Goal: Task Accomplishment & Management: Manage account settings

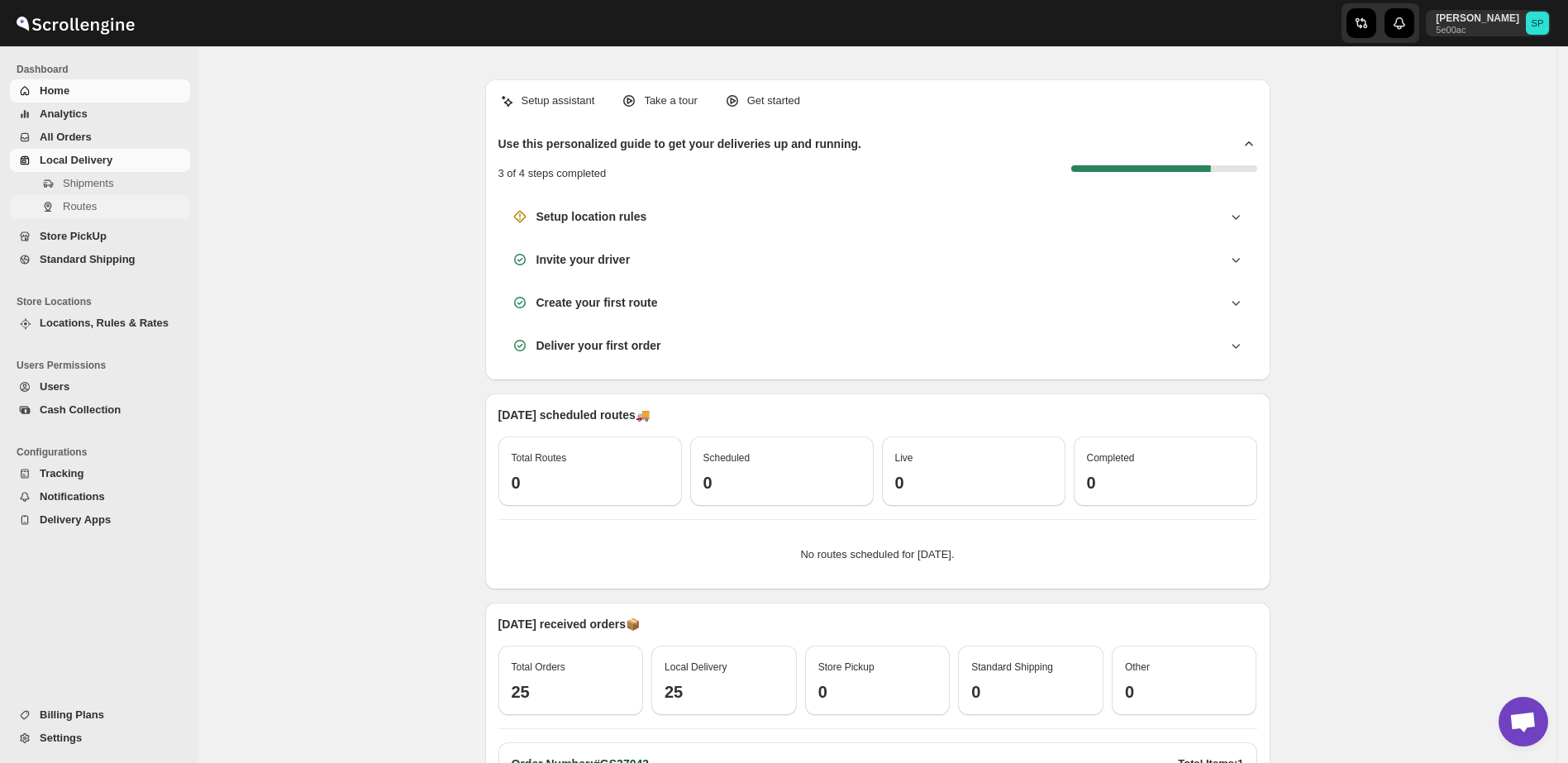
click at [95, 209] on span "Routes" at bounding box center [80, 206] width 34 height 12
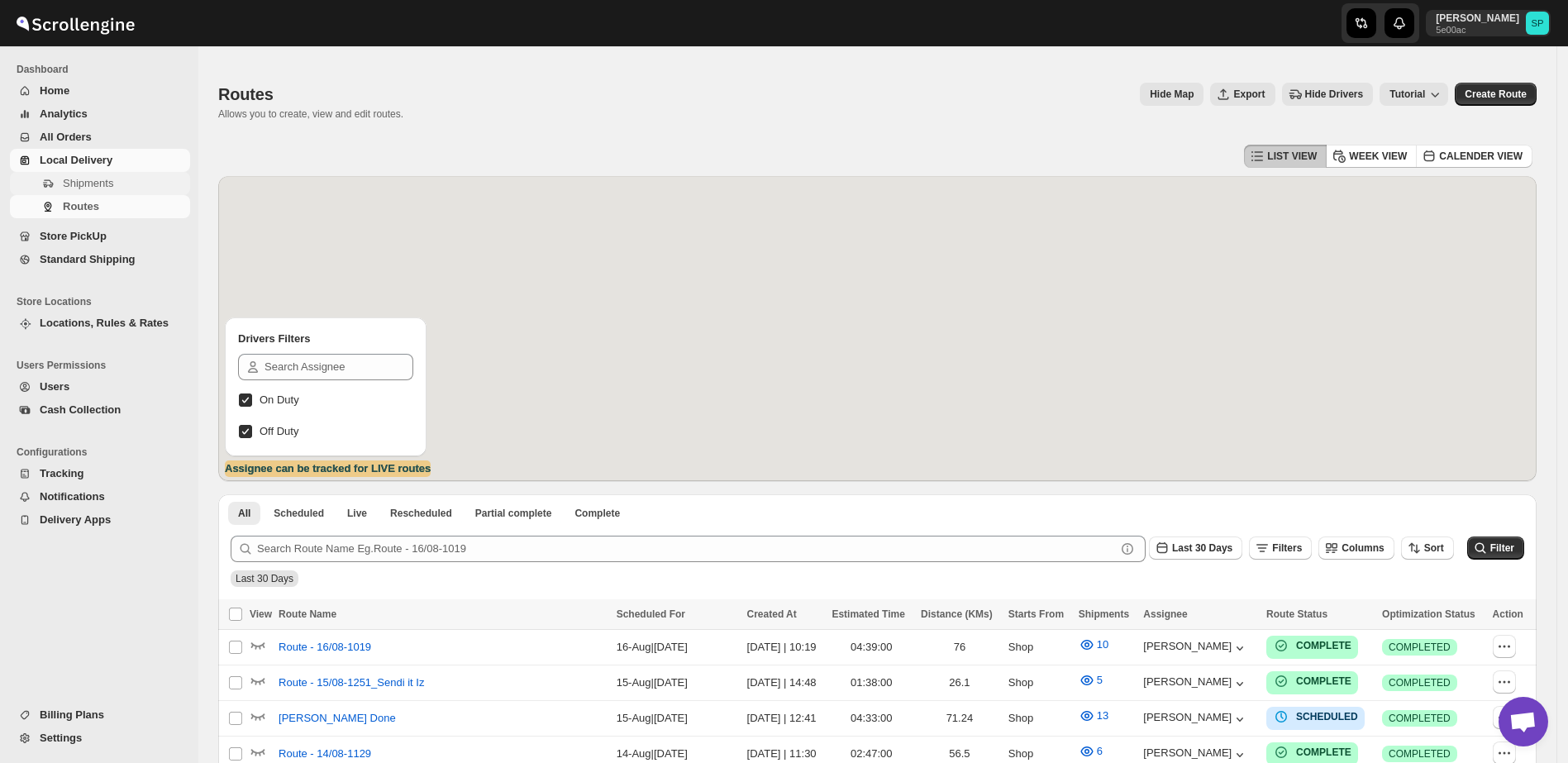
click at [97, 177] on span "Shipments" at bounding box center [87, 183] width 51 height 12
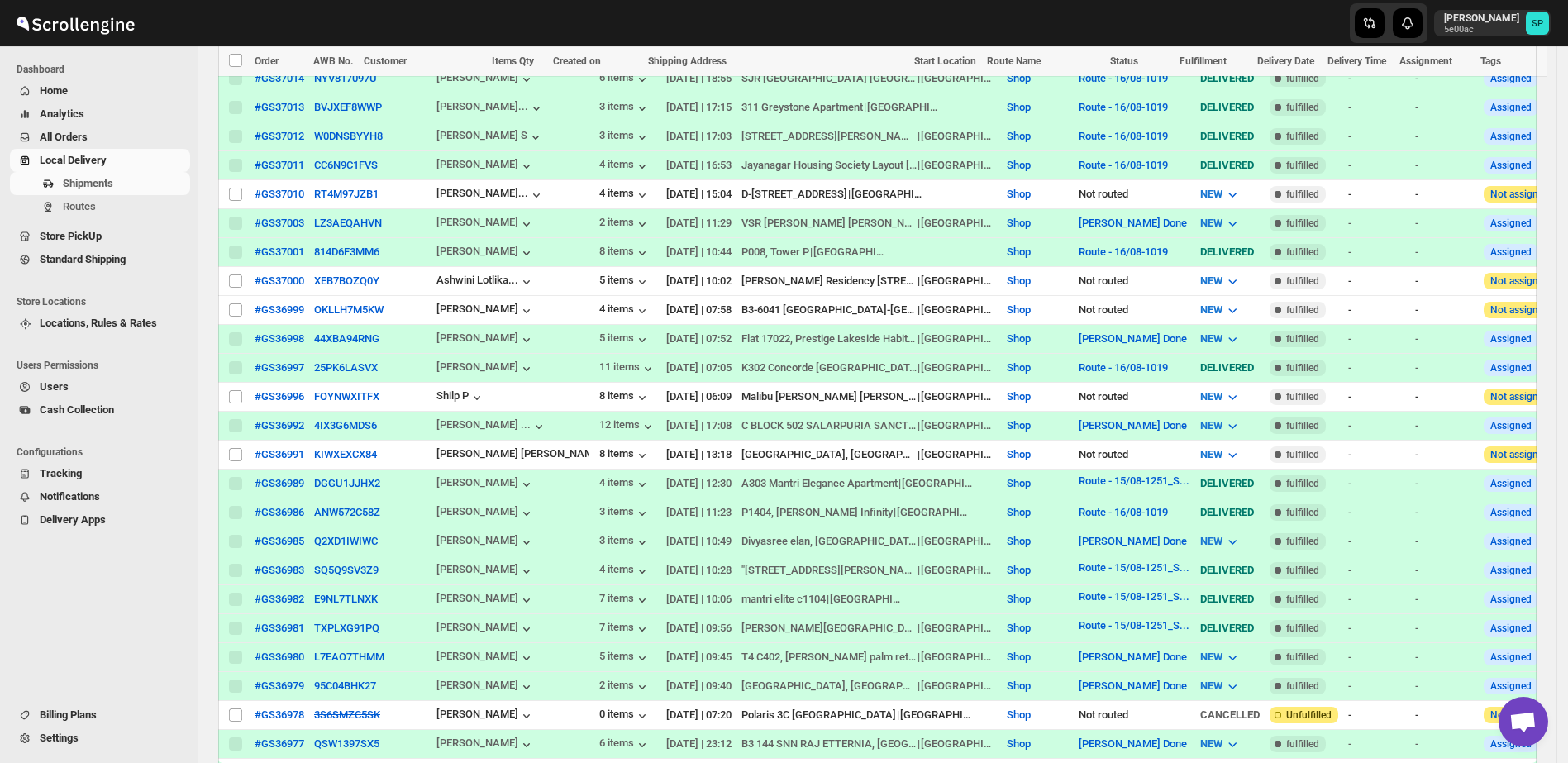
scroll to position [930, 0]
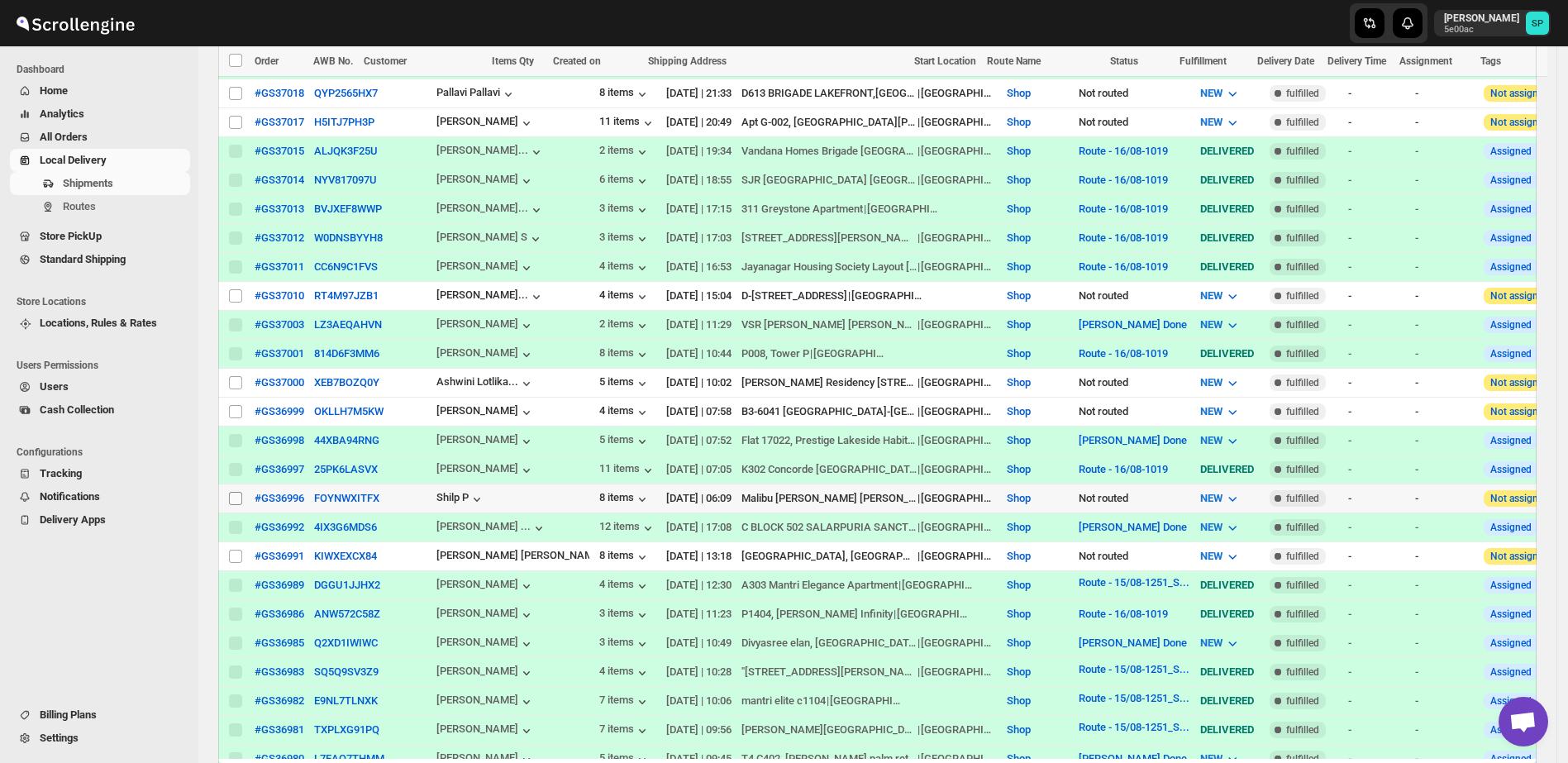
click at [228, 491] on span at bounding box center [235, 498] width 15 height 15
click at [229, 492] on input "Select shipment" at bounding box center [235, 498] width 13 height 13
click at [232, 492] on input "Select shipment" at bounding box center [235, 498] width 13 height 13
checkbox input "true"
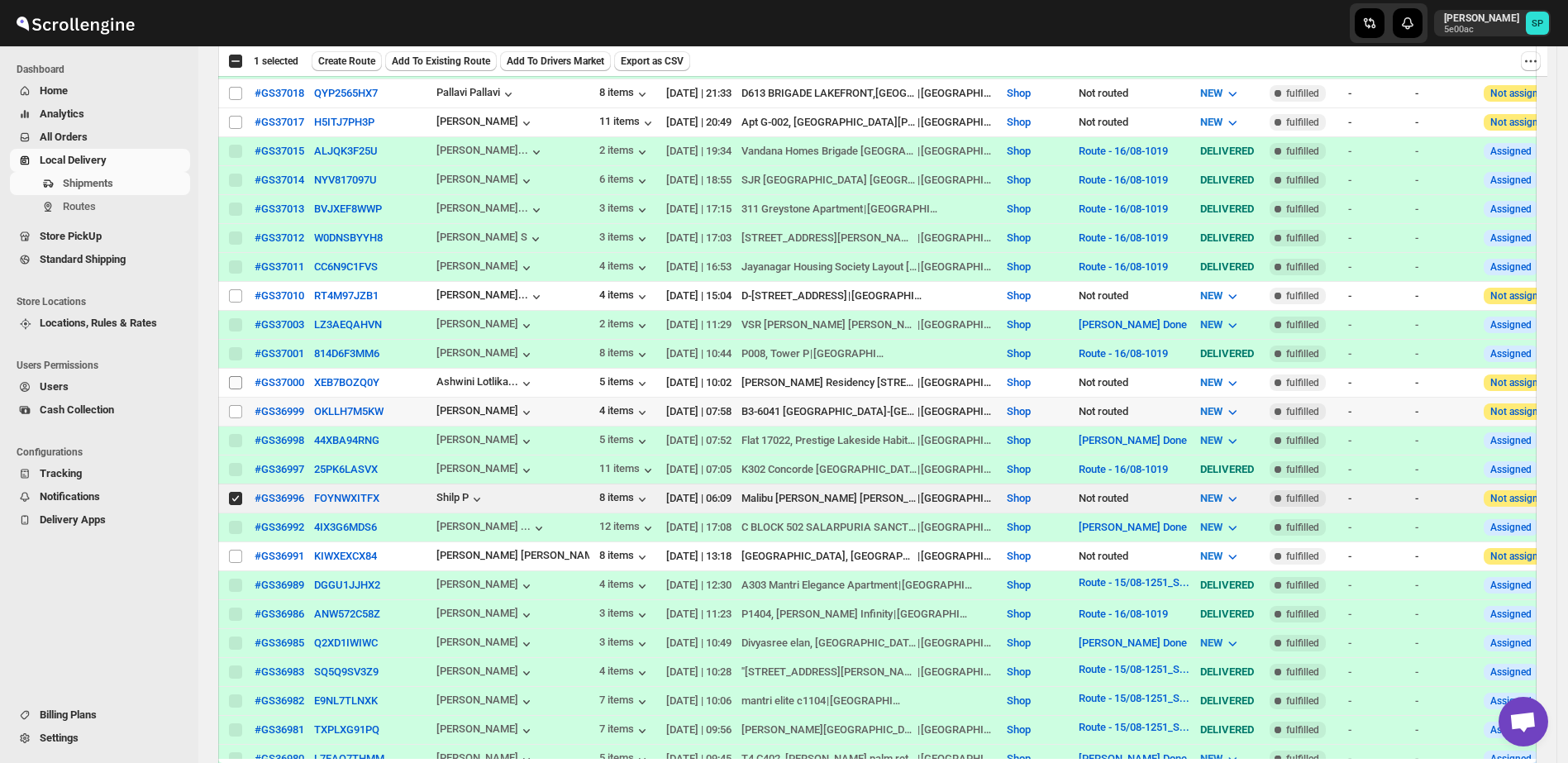
click at [239, 405] on span at bounding box center [235, 412] width 15 height 15
click at [239, 406] on input "Select shipment" at bounding box center [235, 412] width 13 height 13
checkbox input "false"
click at [240, 376] on input "Select shipment" at bounding box center [235, 382] width 13 height 13
checkbox input "true"
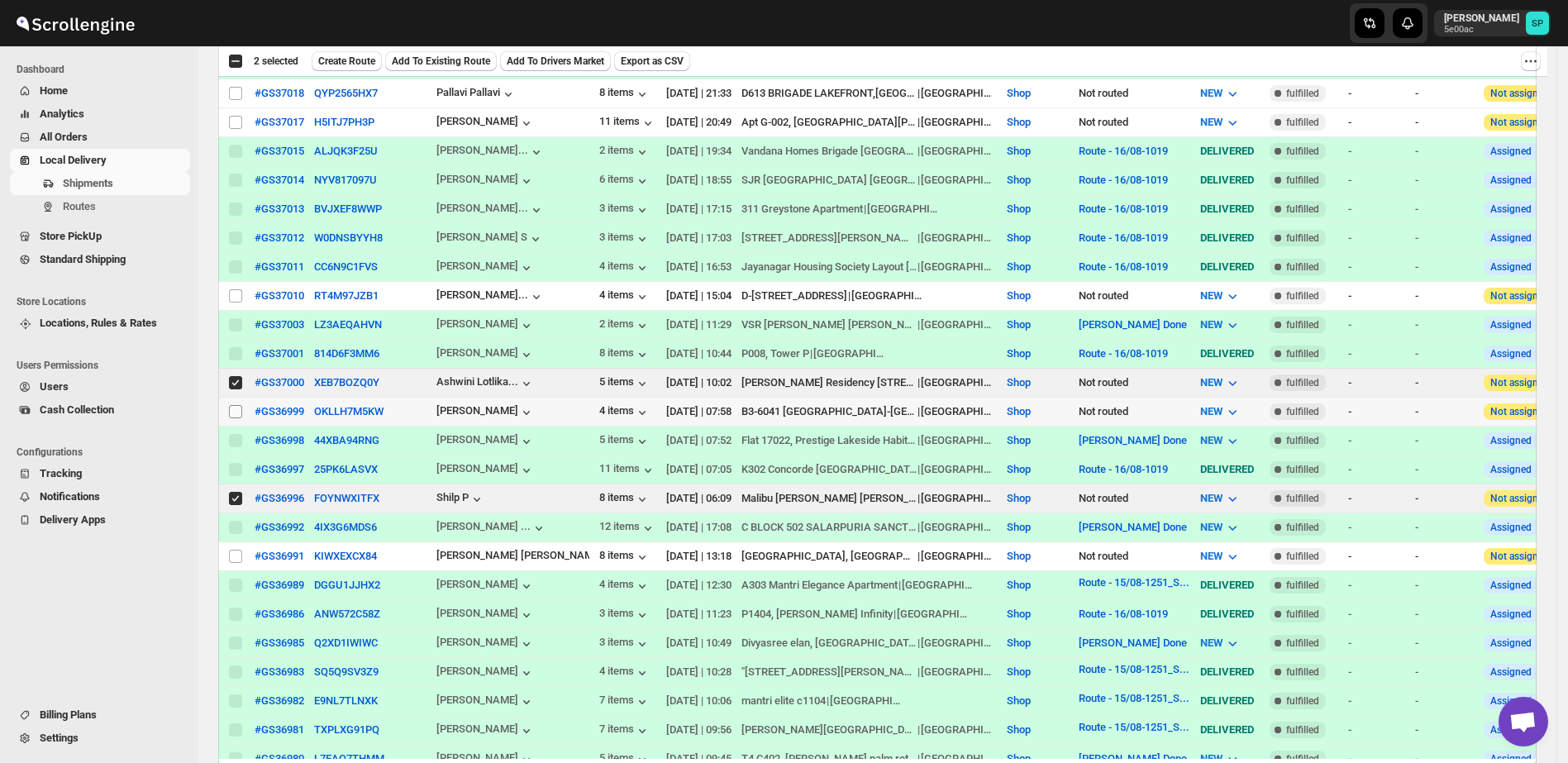
click at [234, 406] on input "Select shipment" at bounding box center [235, 412] width 13 height 13
checkbox input "true"
click at [234, 376] on input "Select shipment" at bounding box center [235, 382] width 13 height 13
checkbox input "false"
click at [227, 397] on td "Select shipment" at bounding box center [234, 412] width 32 height 29
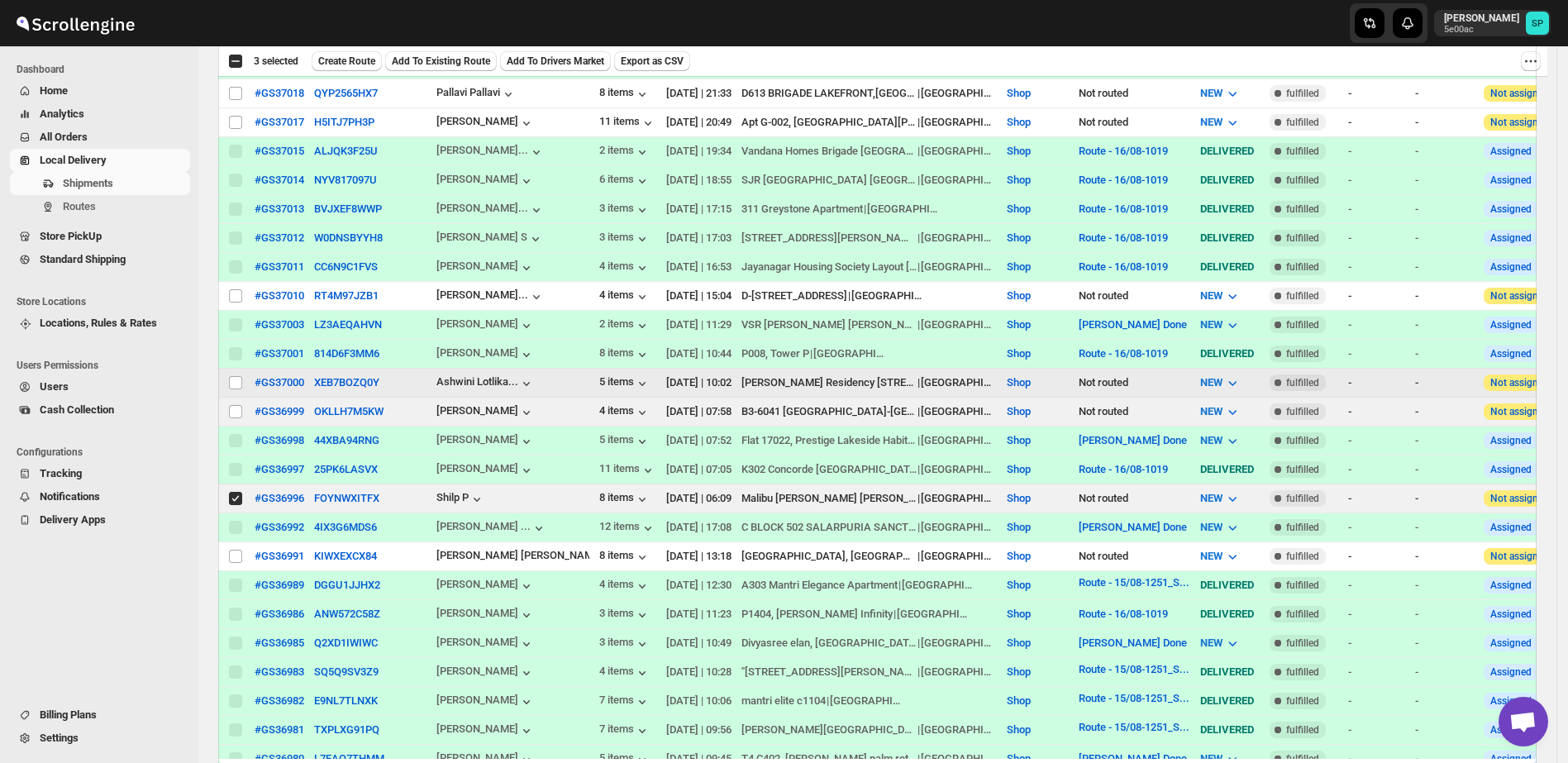
checkbox input "false"
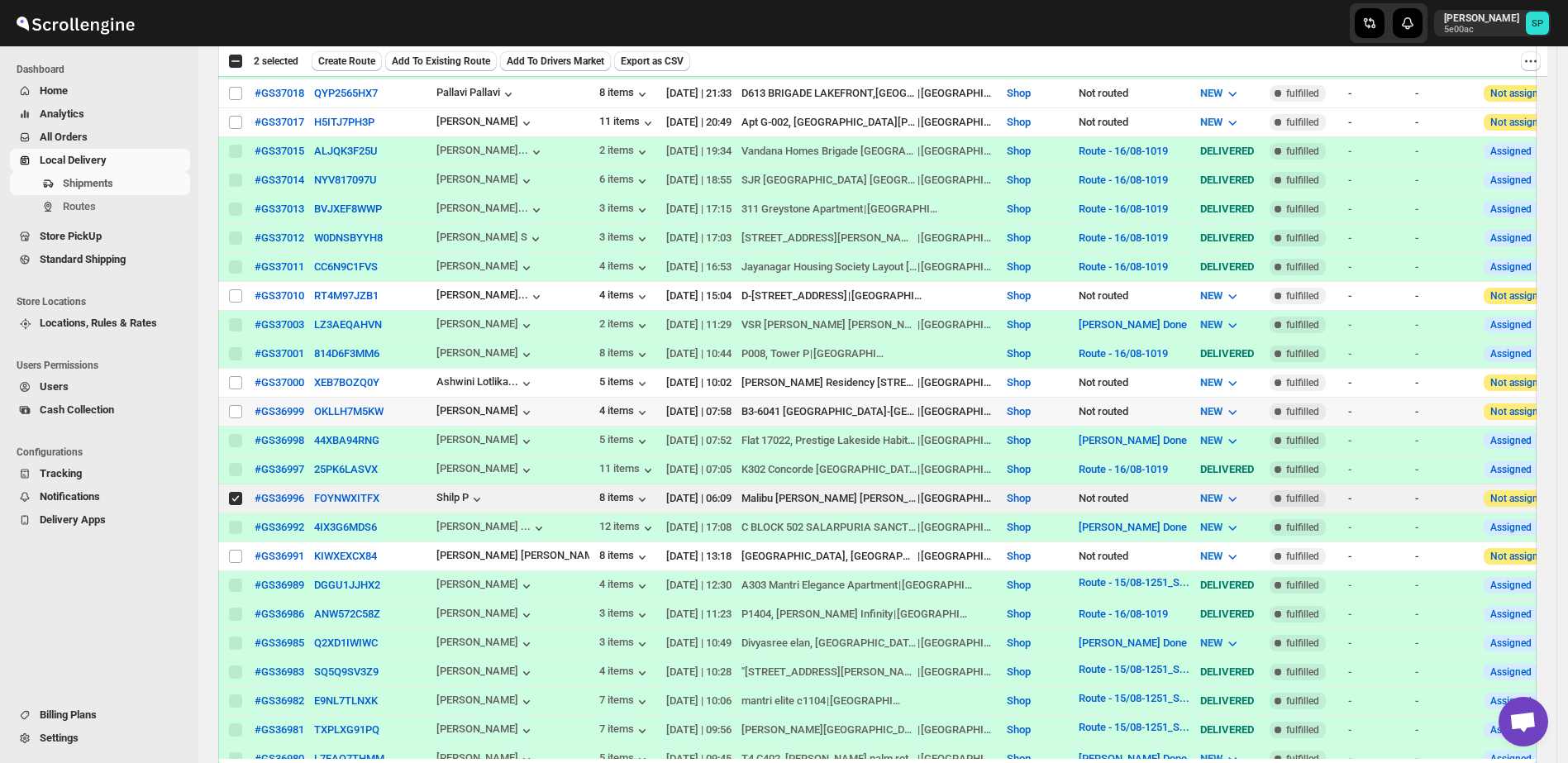
click at [233, 492] on input "Select shipment" at bounding box center [235, 498] width 13 height 13
checkbox input "false"
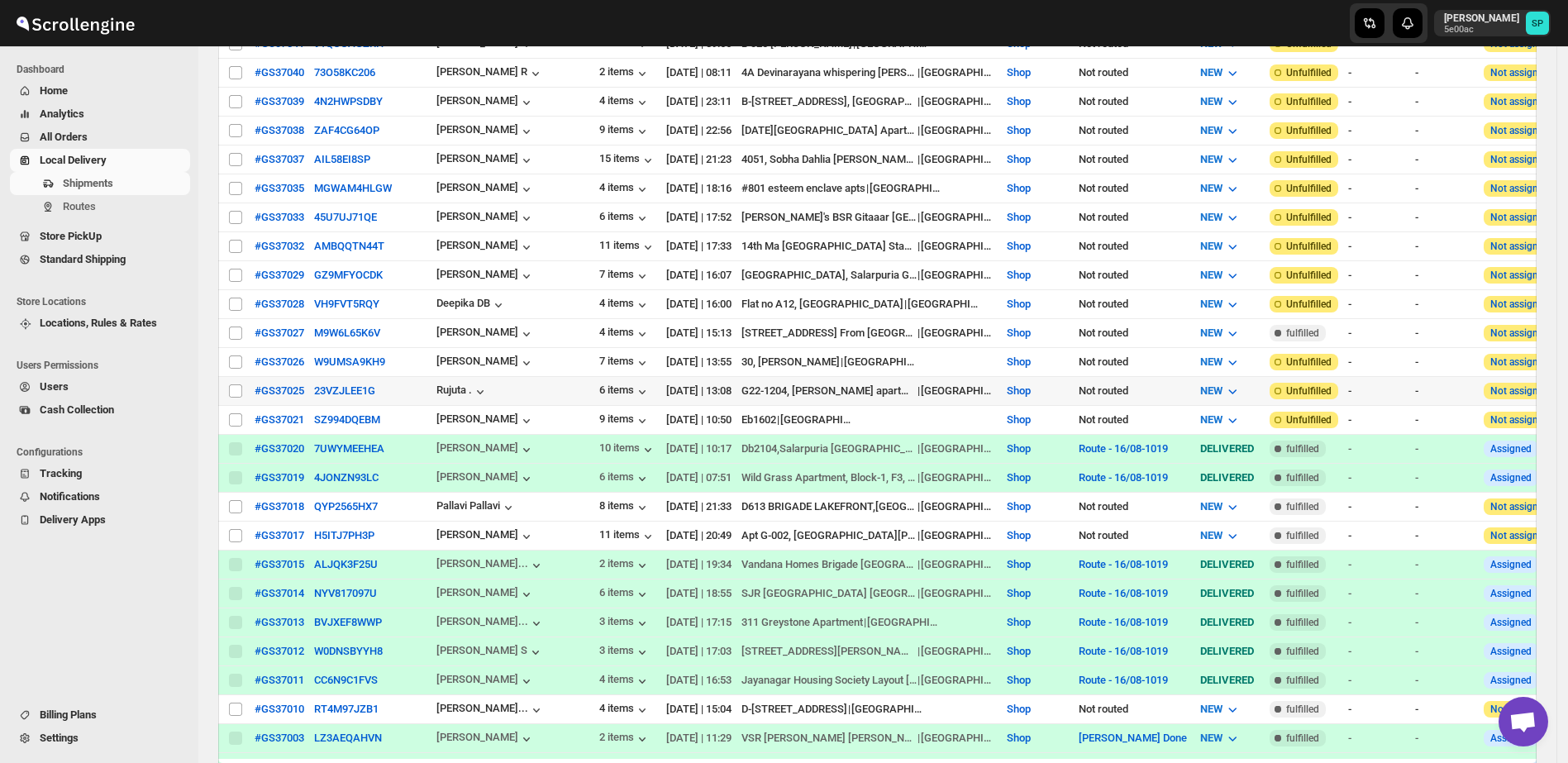
scroll to position [413, 0]
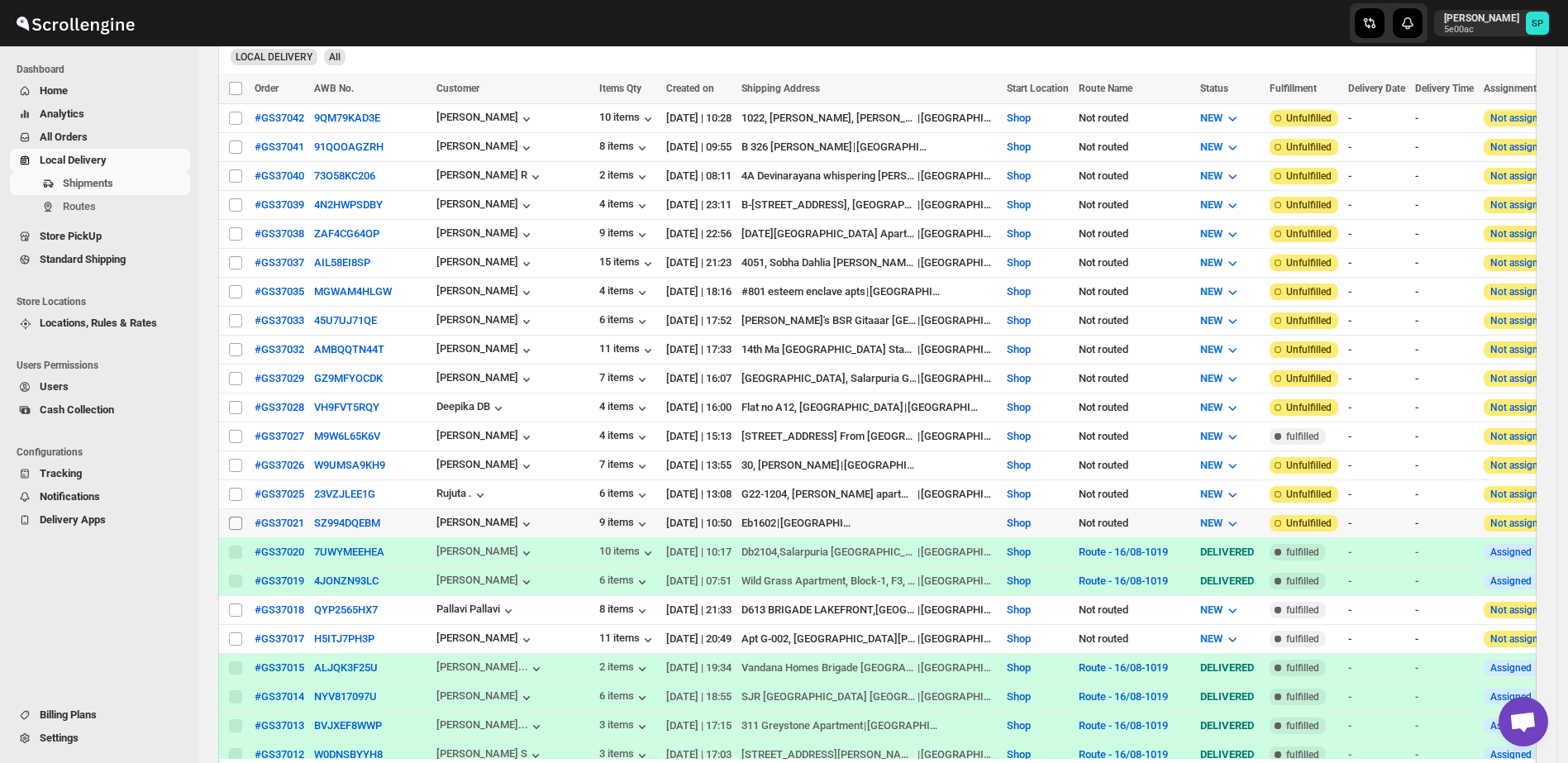
click at [238, 517] on input "Select shipment" at bounding box center [235, 523] width 13 height 13
checkbox input "true"
click at [237, 488] on input "Select shipment" at bounding box center [235, 494] width 13 height 13
checkbox input "true"
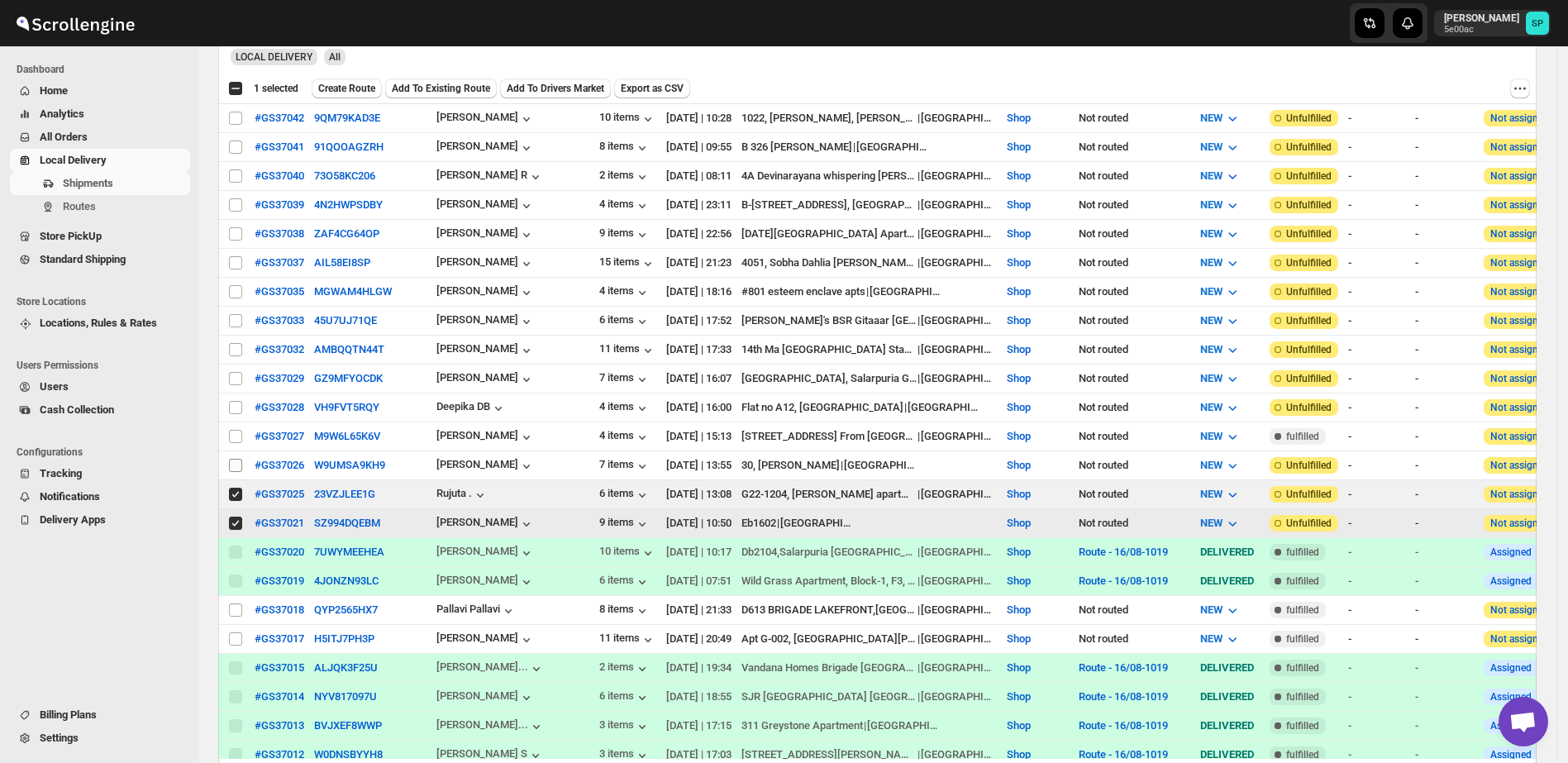
click at [237, 459] on input "Select shipment" at bounding box center [235, 465] width 13 height 13
checkbox input "true"
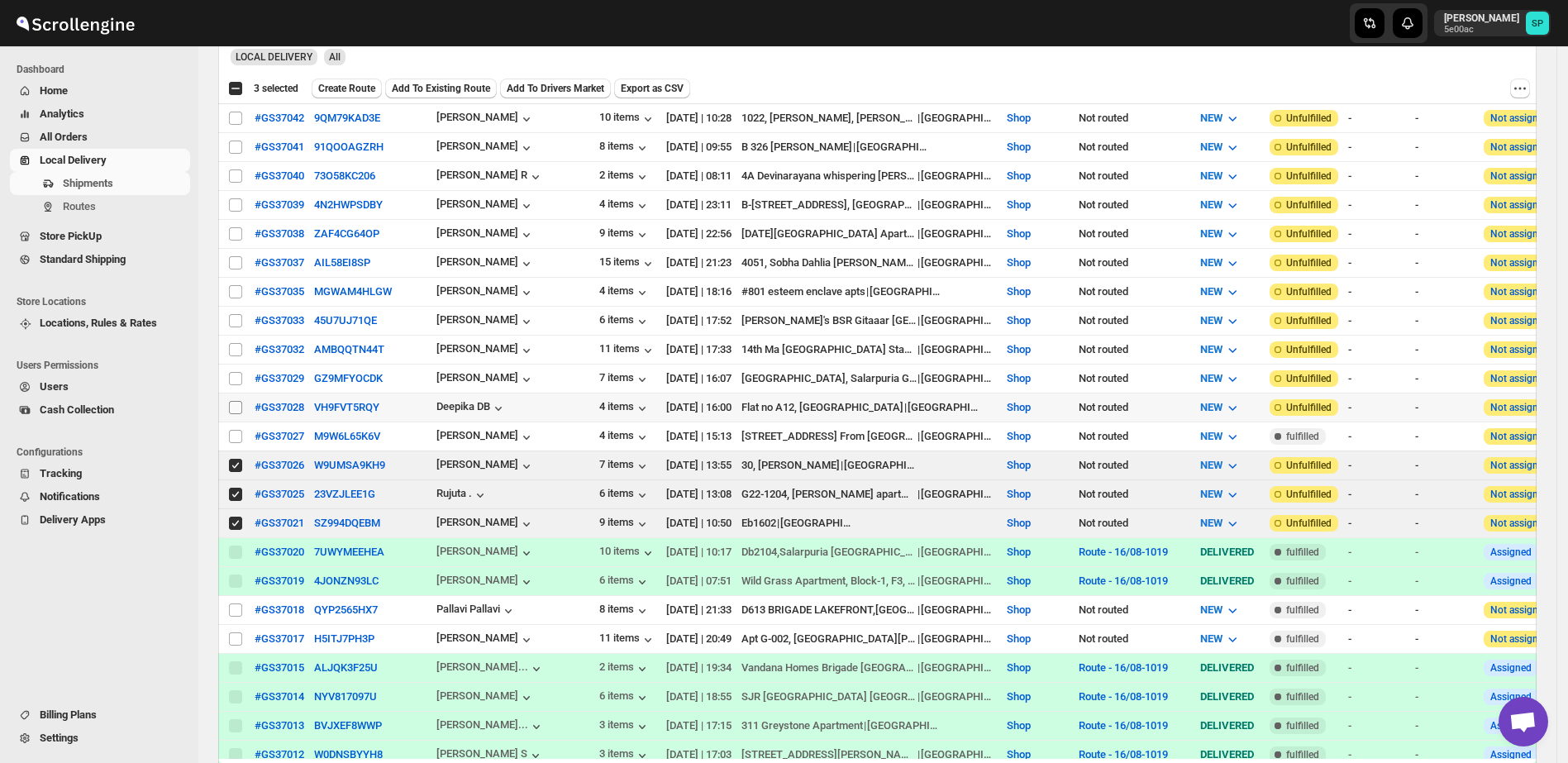
click at [241, 401] on input "Select shipment" at bounding box center [235, 407] width 13 height 13
checkbox input "true"
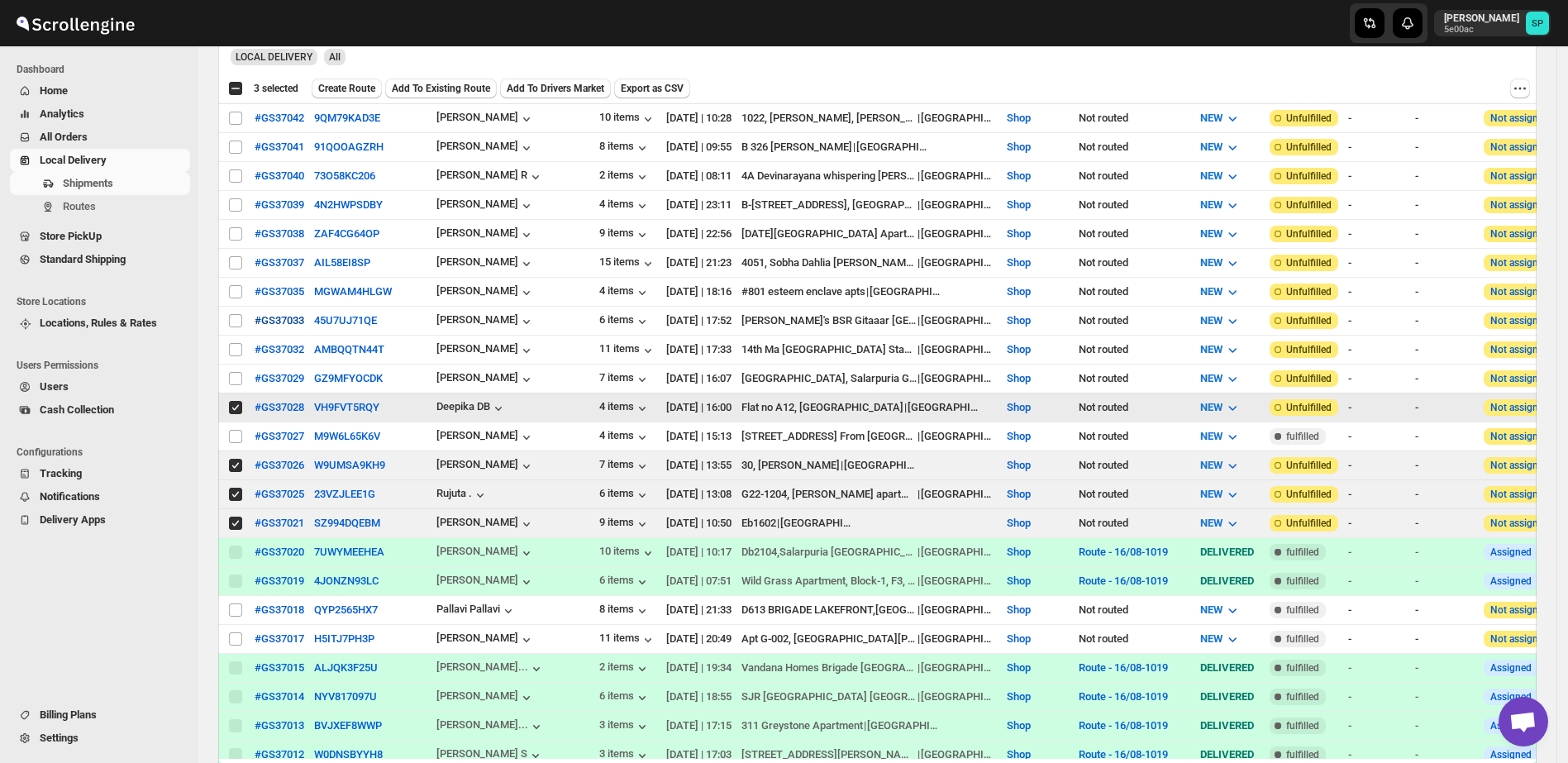
click at [234, 372] on input "Select shipment" at bounding box center [235, 378] width 13 height 13
checkbox input "true"
click at [234, 348] on span at bounding box center [235, 349] width 15 height 15
click at [234, 348] on input "Select shipment" at bounding box center [235, 349] width 13 height 13
checkbox input "false"
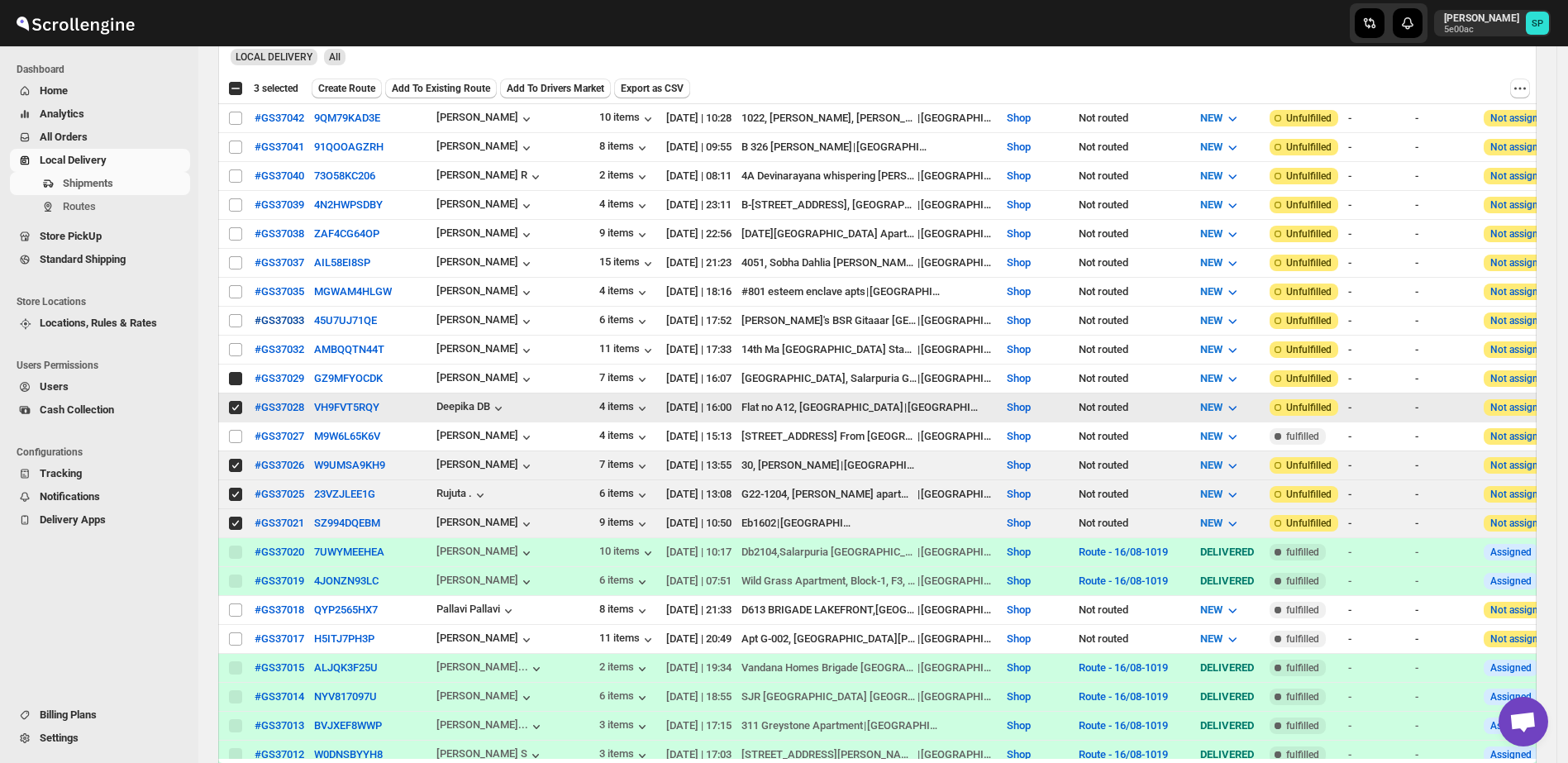
click at [236, 315] on input "Select shipment" at bounding box center [235, 320] width 13 height 13
checkbox input "true"
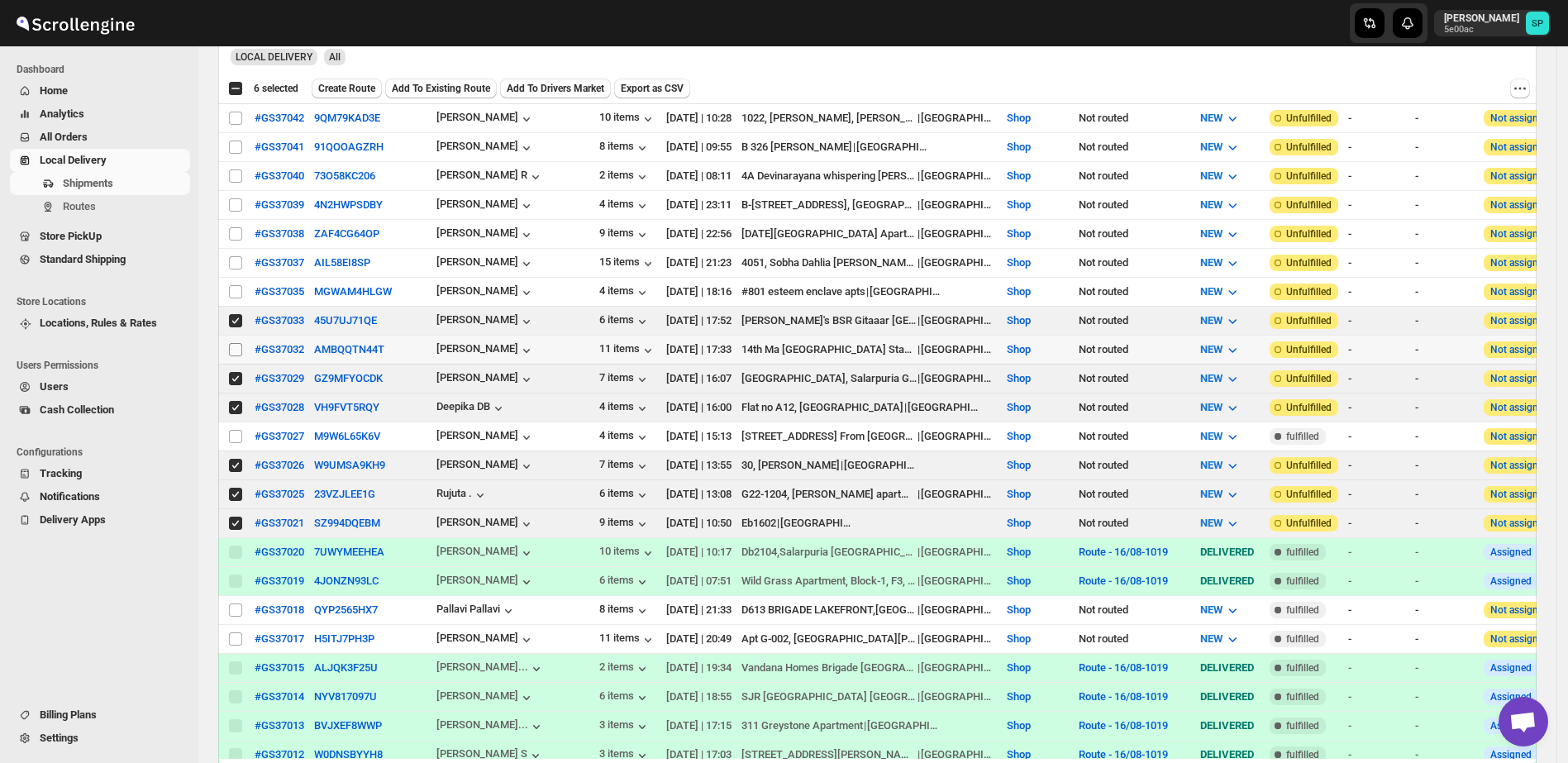
click at [231, 343] on input "Select shipment" at bounding box center [235, 349] width 13 height 13
checkbox input "true"
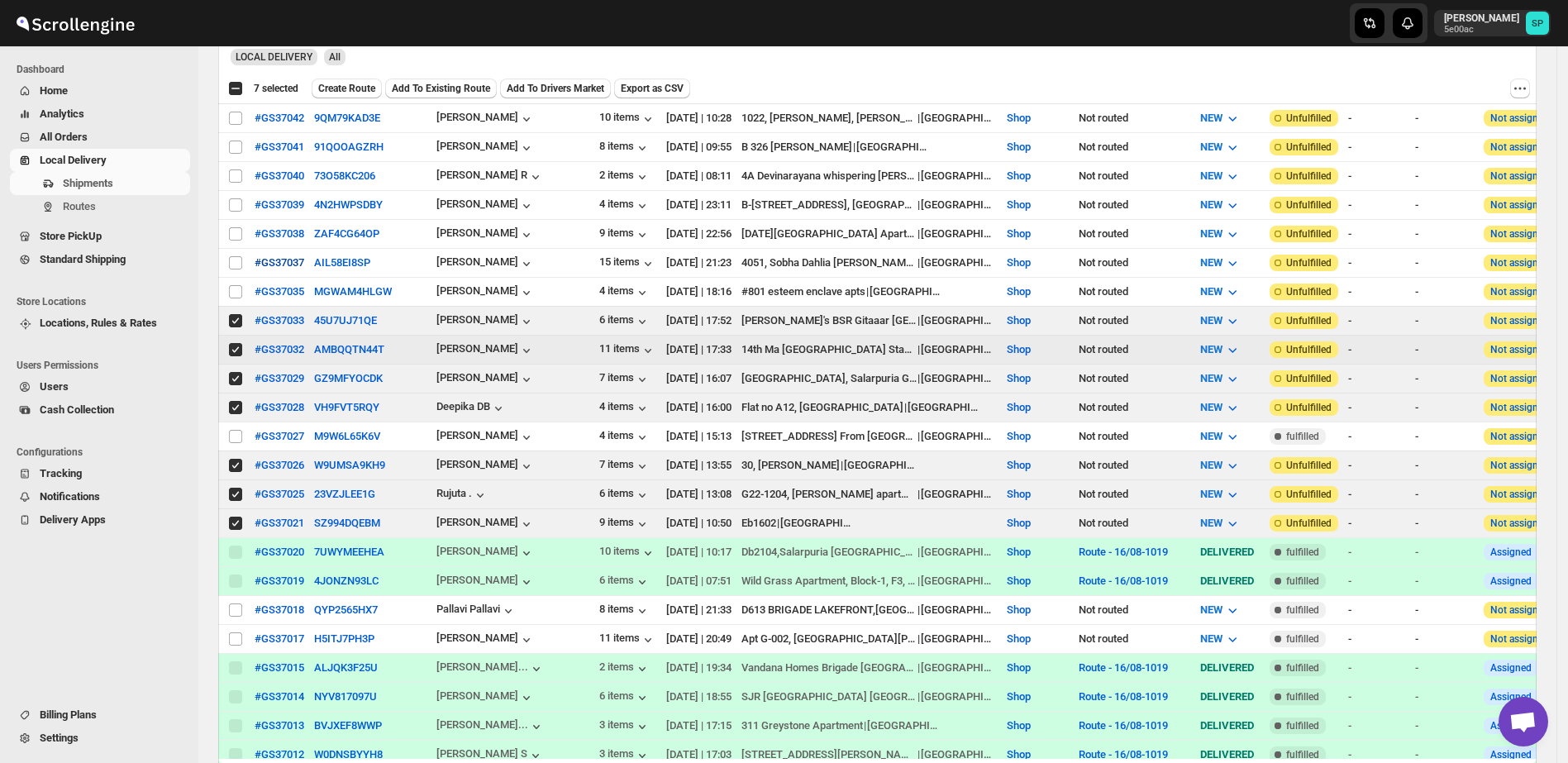
scroll to position [310, 0]
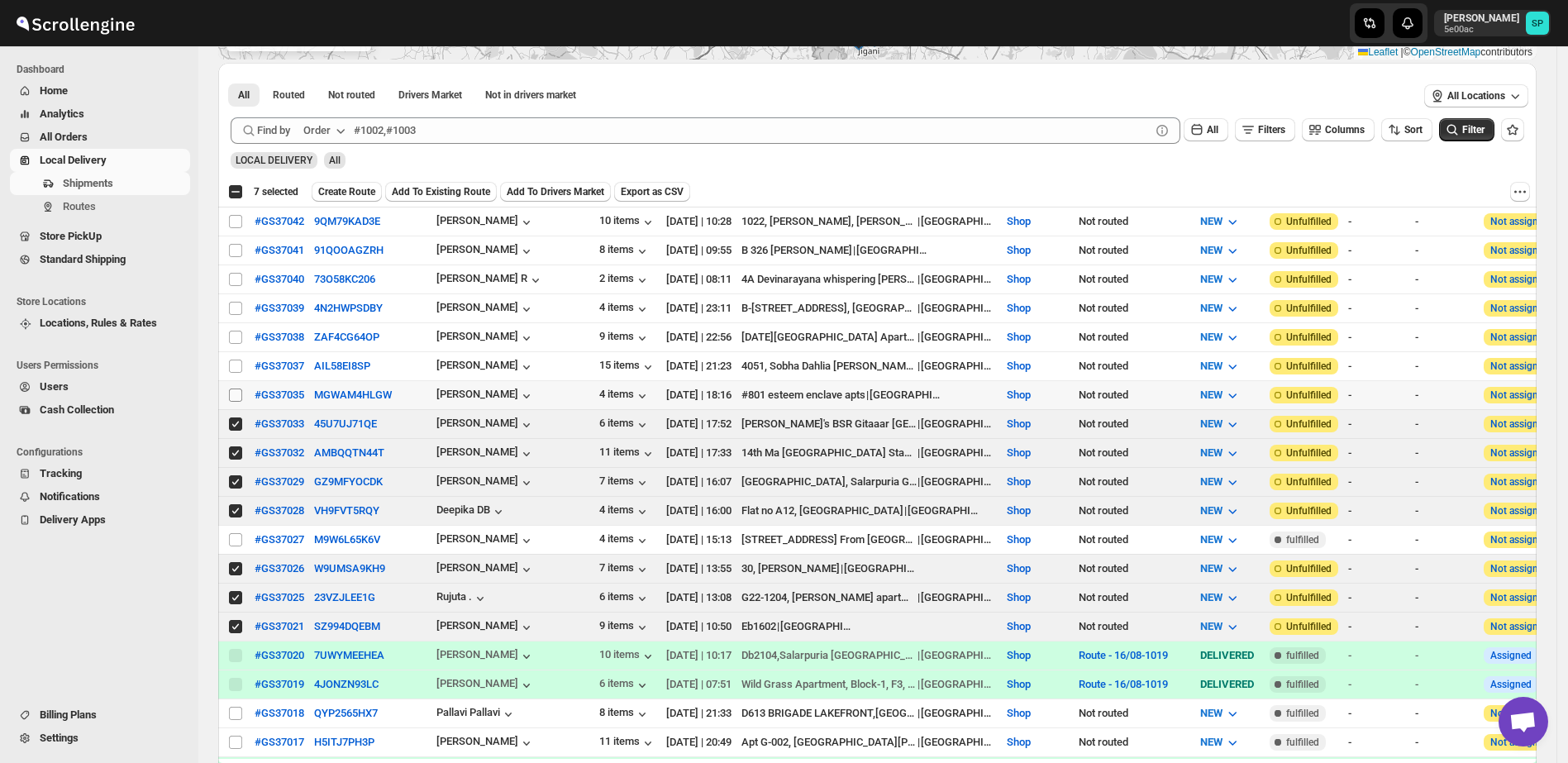
click at [239, 389] on input "Select shipment" at bounding box center [235, 394] width 13 height 13
checkbox input "true"
click at [233, 359] on input "Select shipment" at bounding box center [235, 365] width 13 height 13
checkbox input "true"
click at [237, 331] on input "Select shipment" at bounding box center [235, 337] width 13 height 13
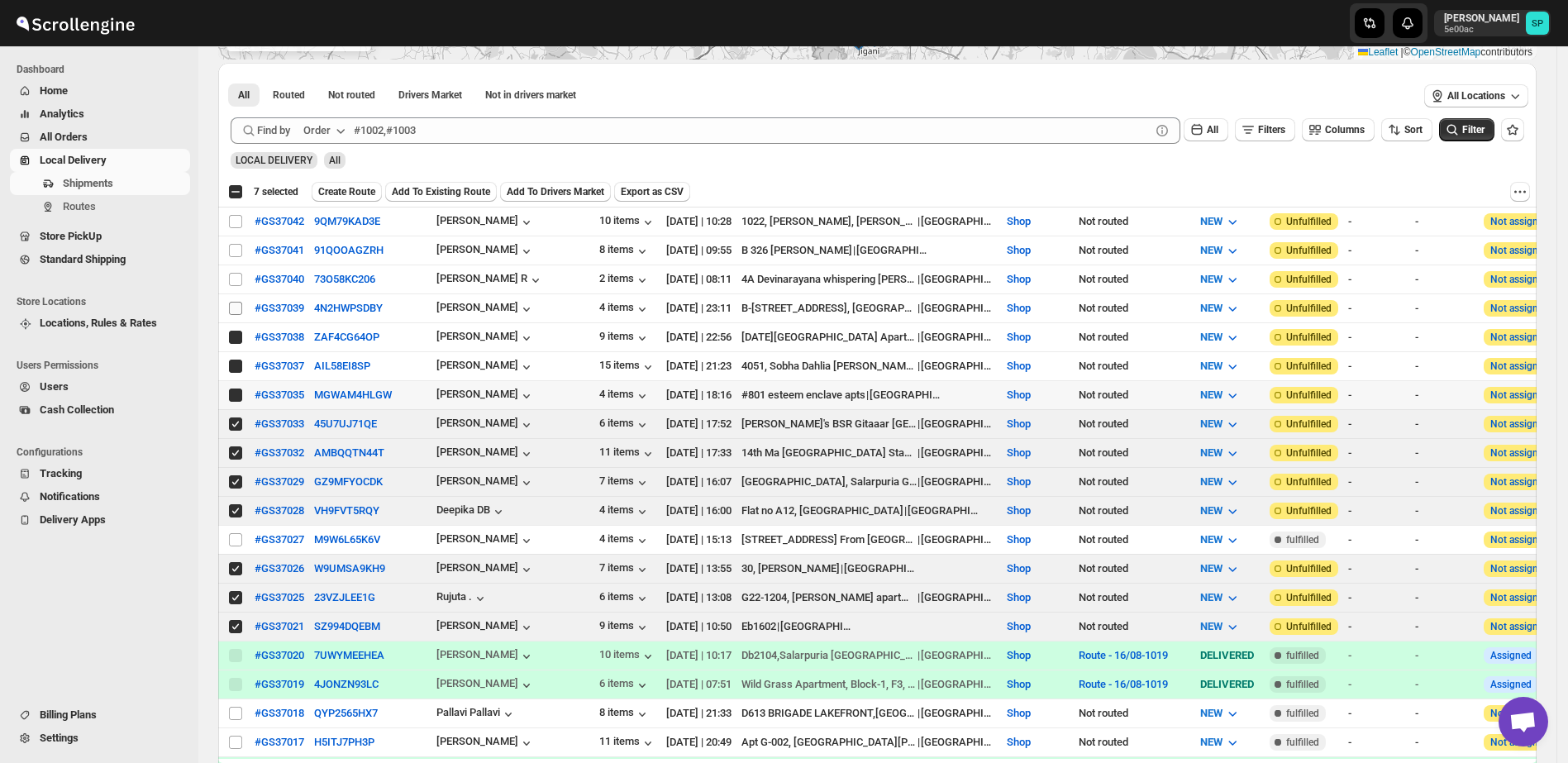
checkbox input "true"
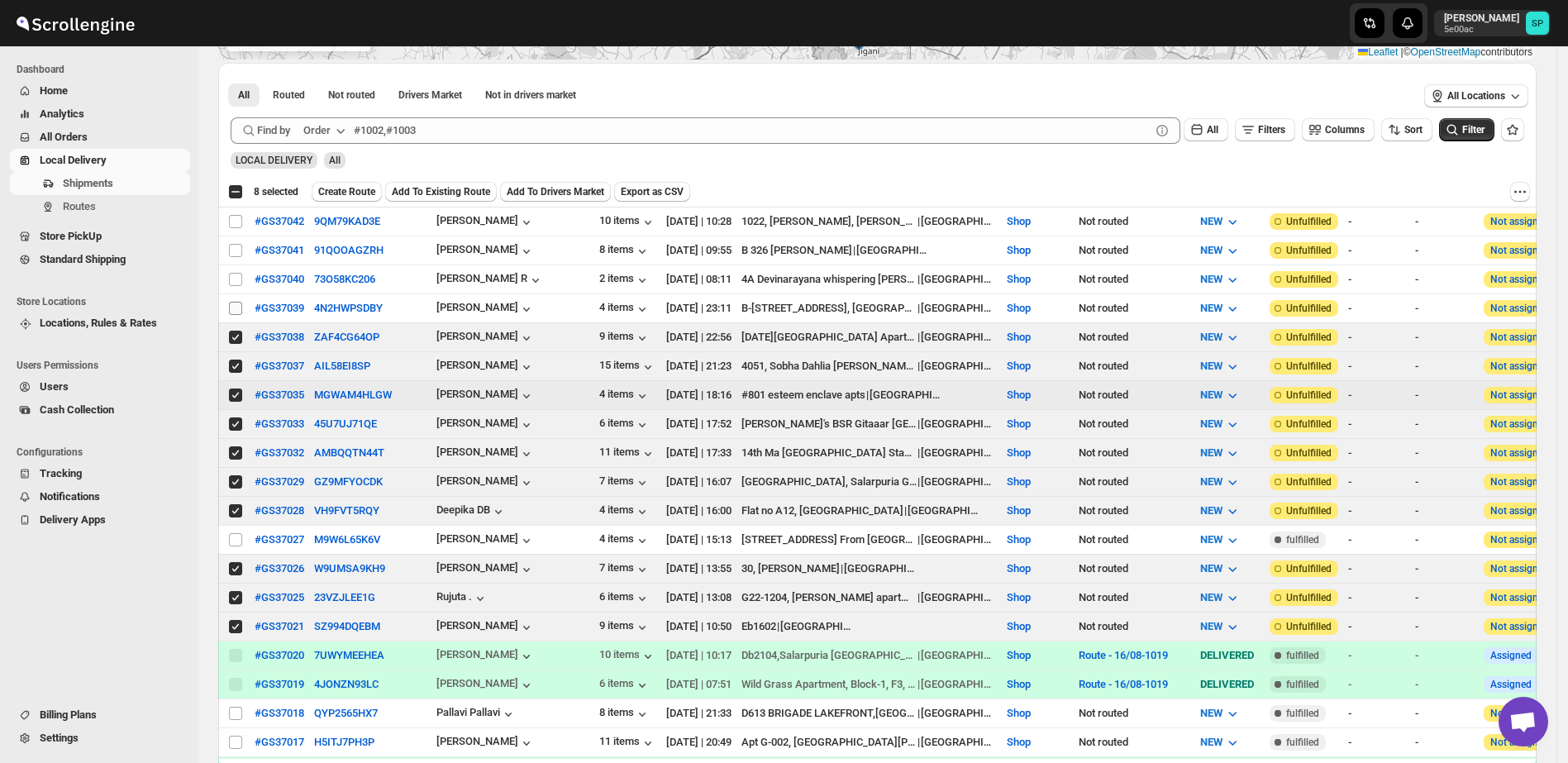
click at [232, 303] on input "Select shipment" at bounding box center [235, 308] width 13 height 13
checkbox input "true"
click at [237, 279] on input "Select shipment" at bounding box center [235, 279] width 13 height 13
checkbox input "true"
click at [237, 250] on input "Select shipment" at bounding box center [235, 249] width 13 height 13
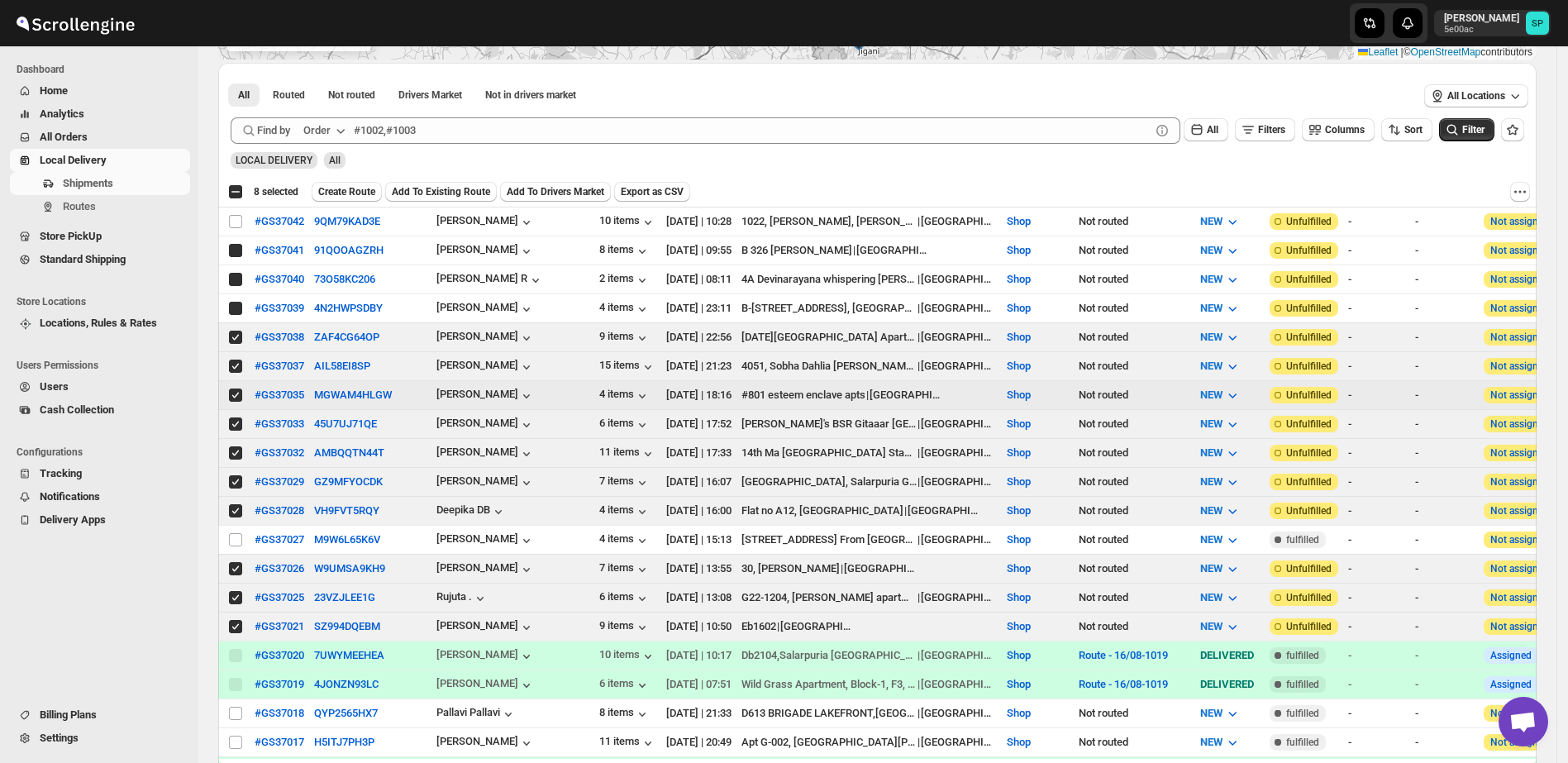
checkbox input "true"
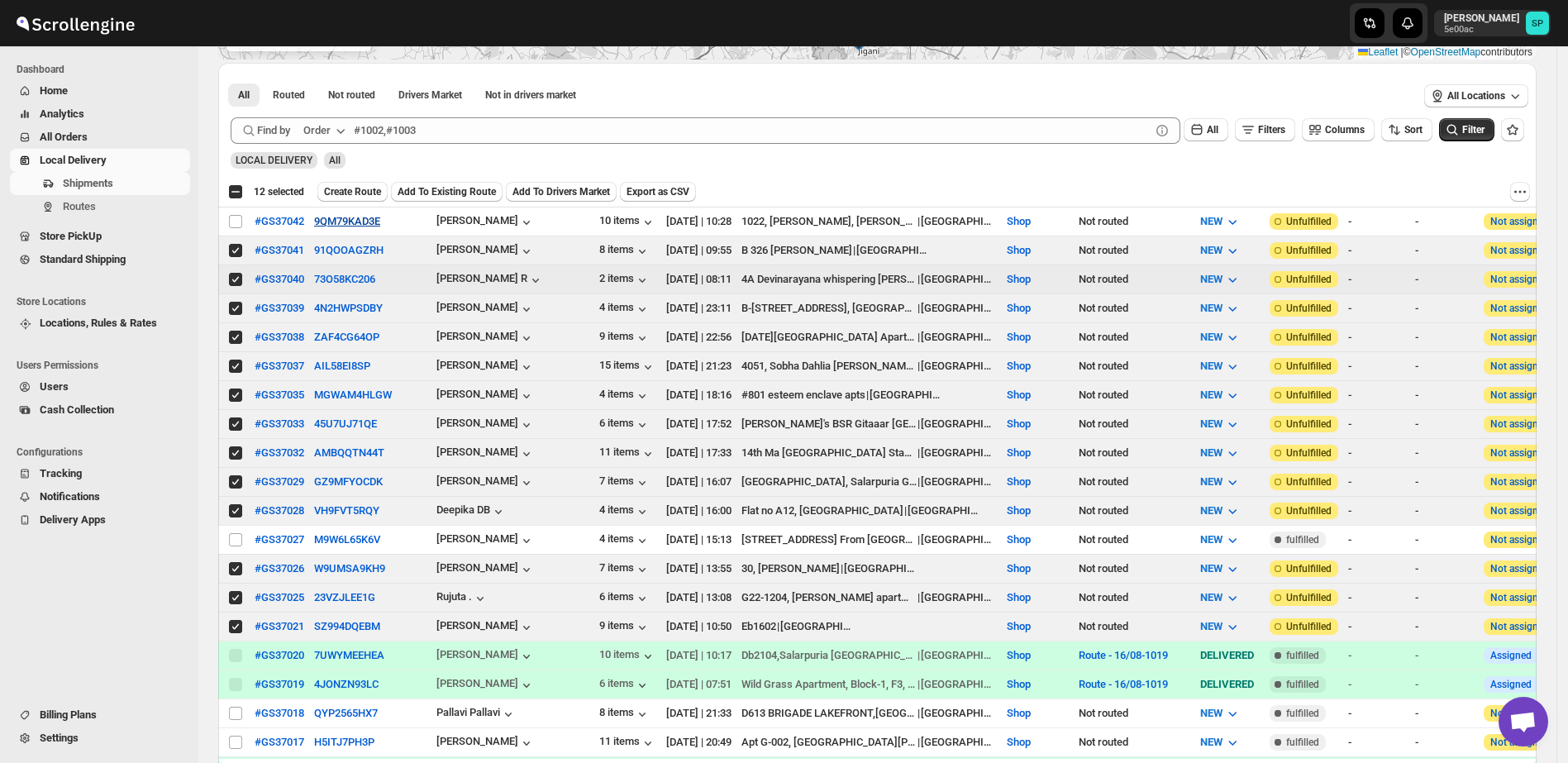
scroll to position [104, 0]
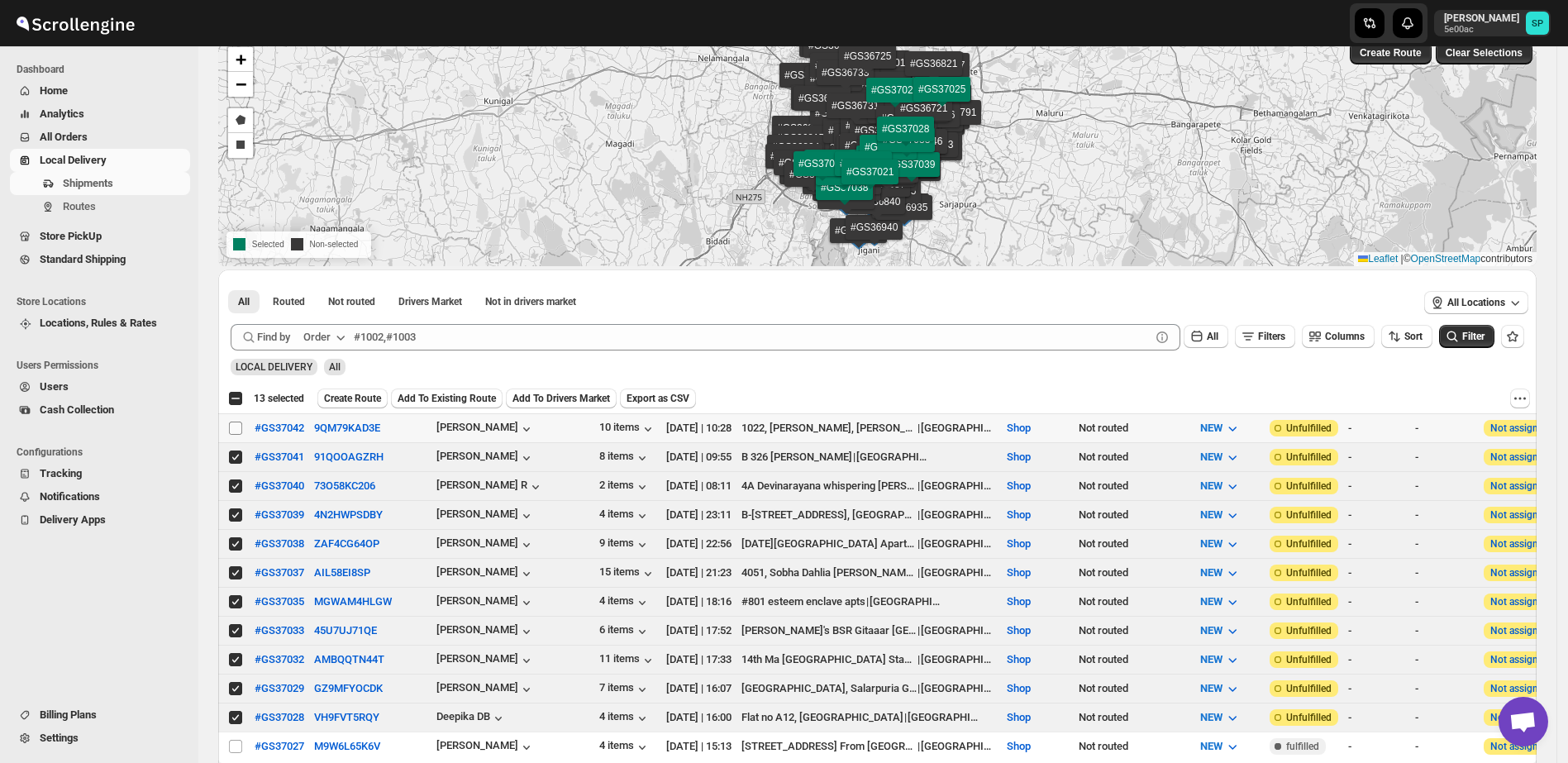
click at [241, 424] on input "Select shipment" at bounding box center [235, 428] width 13 height 13
checkbox input "true"
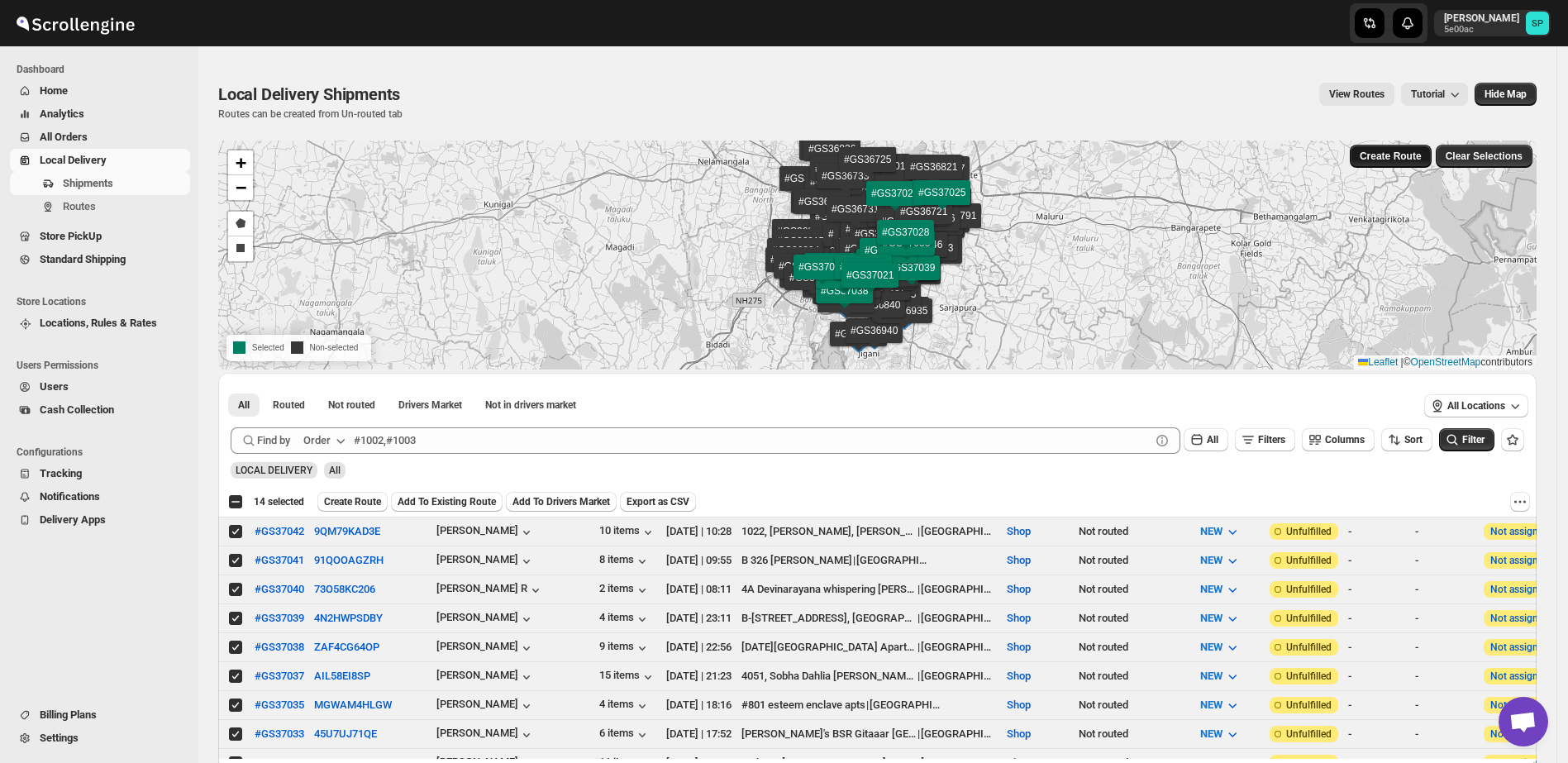
click at [1405, 151] on span "Create Route" at bounding box center [1391, 156] width 62 height 13
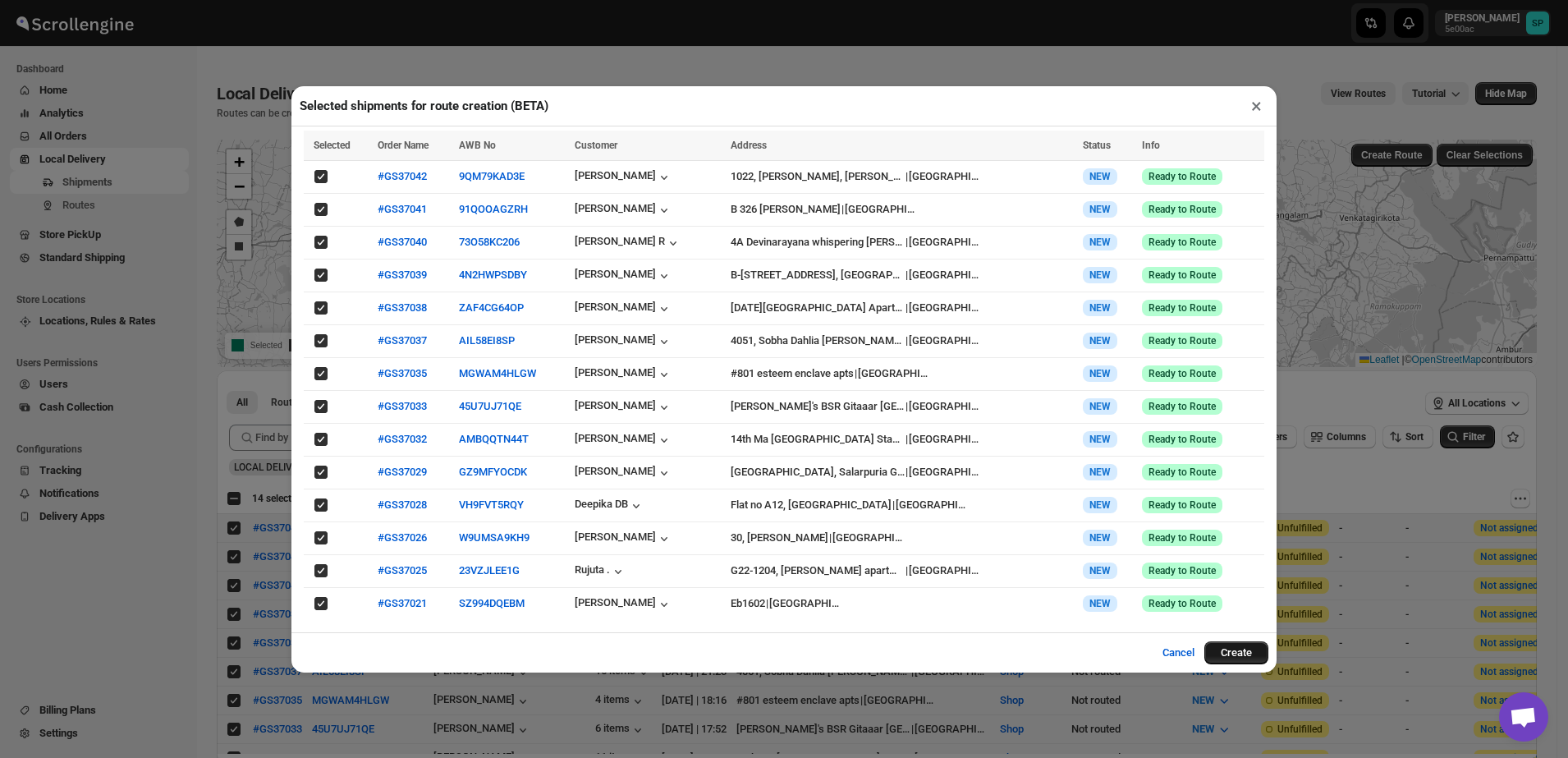
click at [1256, 648] on button "Create" at bounding box center [1236, 652] width 64 height 23
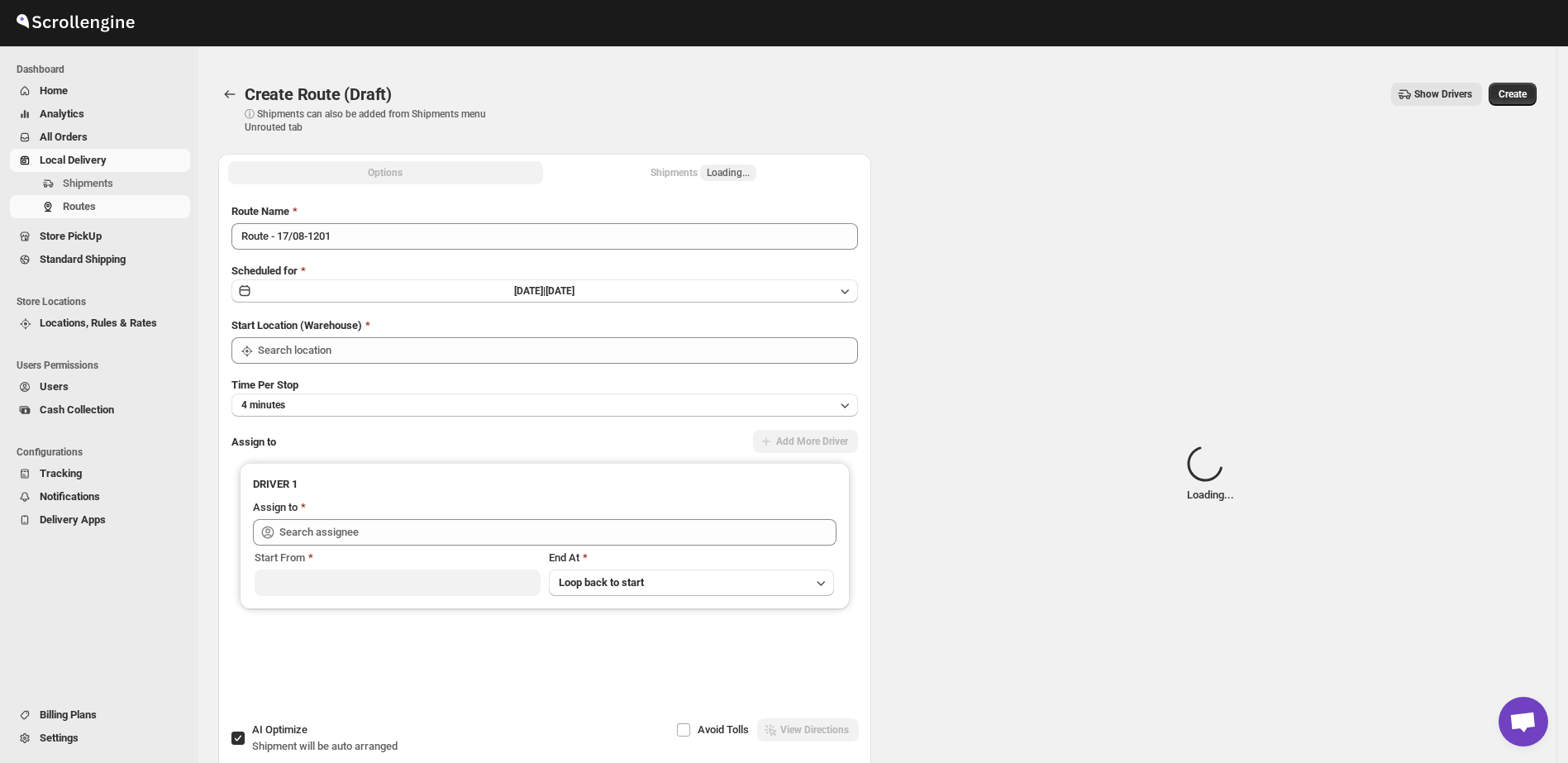
type input "Shop"
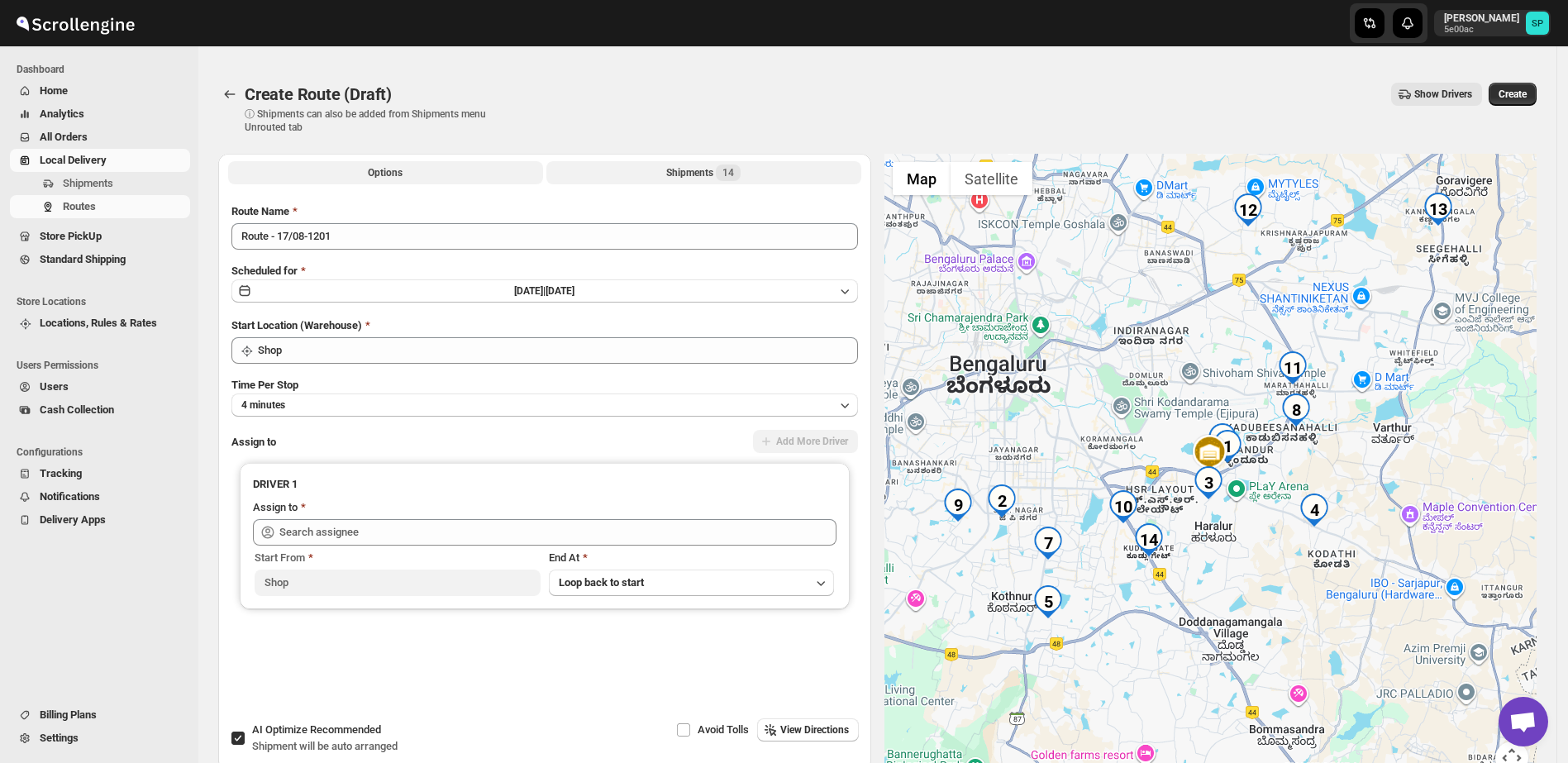
click at [719, 171] on div "Shipments 14" at bounding box center [703, 172] width 75 height 16
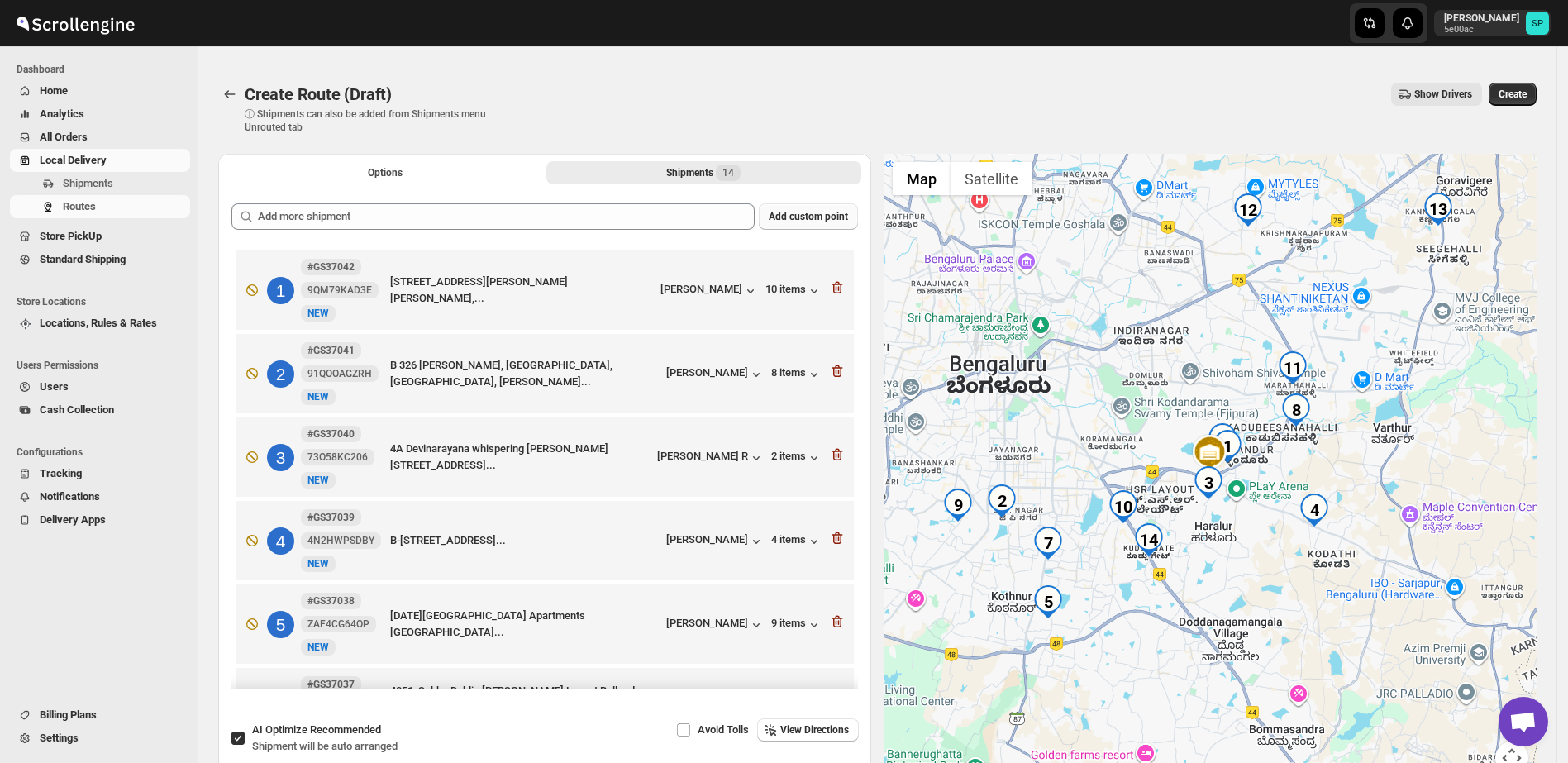
click at [819, 214] on span "Add custom point" at bounding box center [808, 216] width 80 height 13
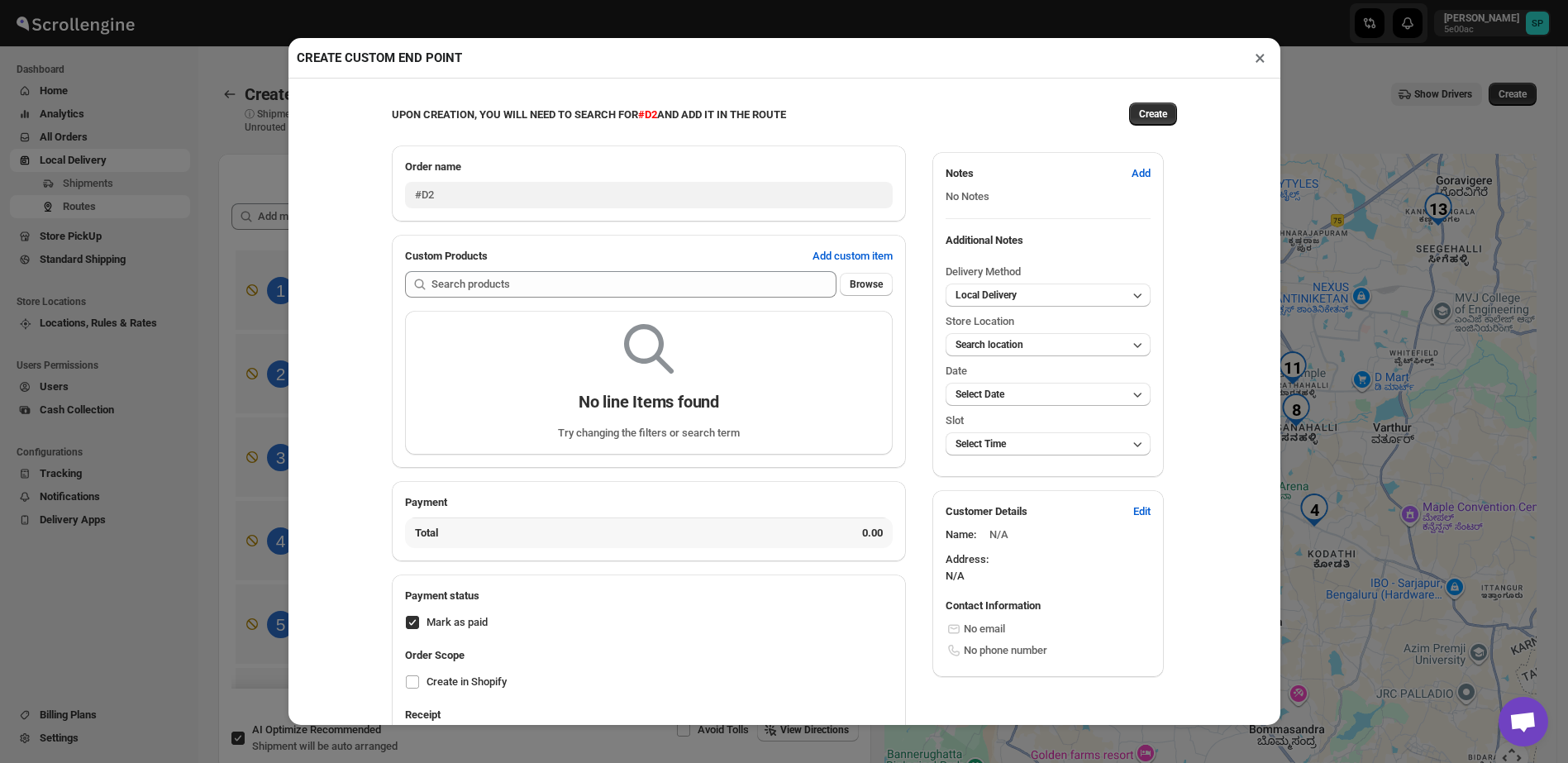
type input "#CP2643"
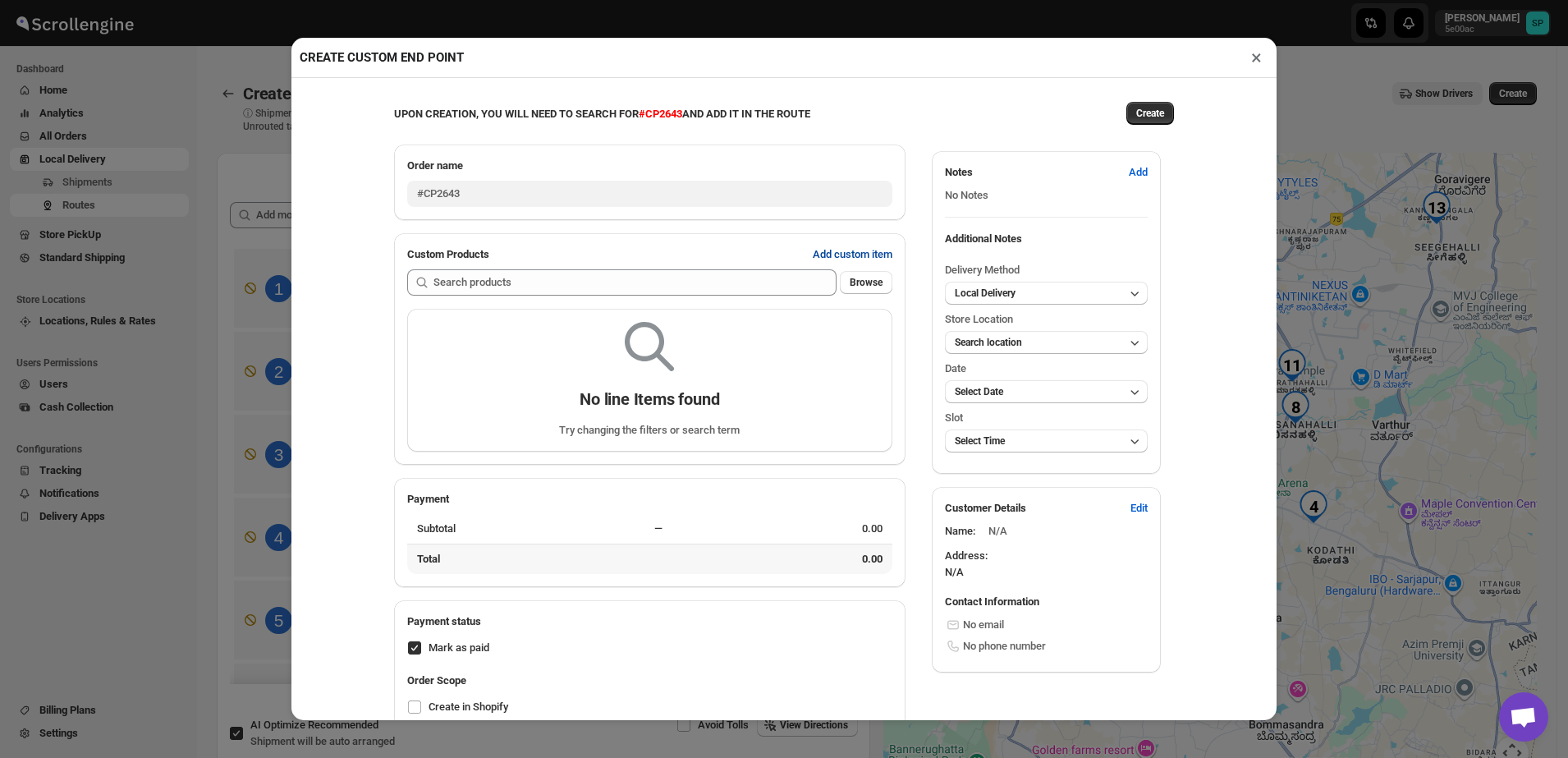
click at [843, 257] on span "Add custom item" at bounding box center [853, 254] width 80 height 16
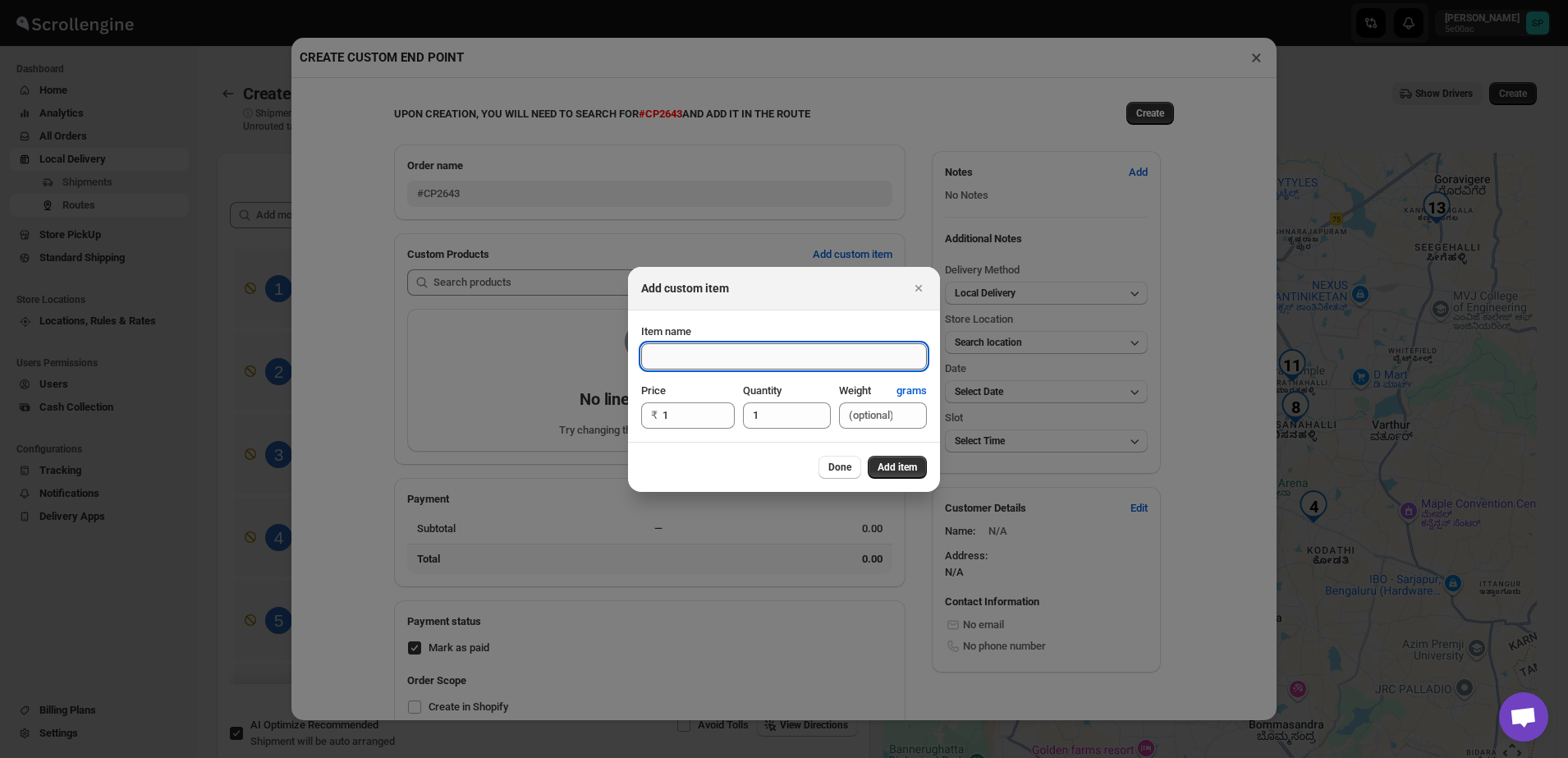
click at [734, 364] on input "Item name" at bounding box center [784, 356] width 286 height 26
type input "whatsapp"
click at [896, 474] on button "Add item" at bounding box center [896, 467] width 59 height 23
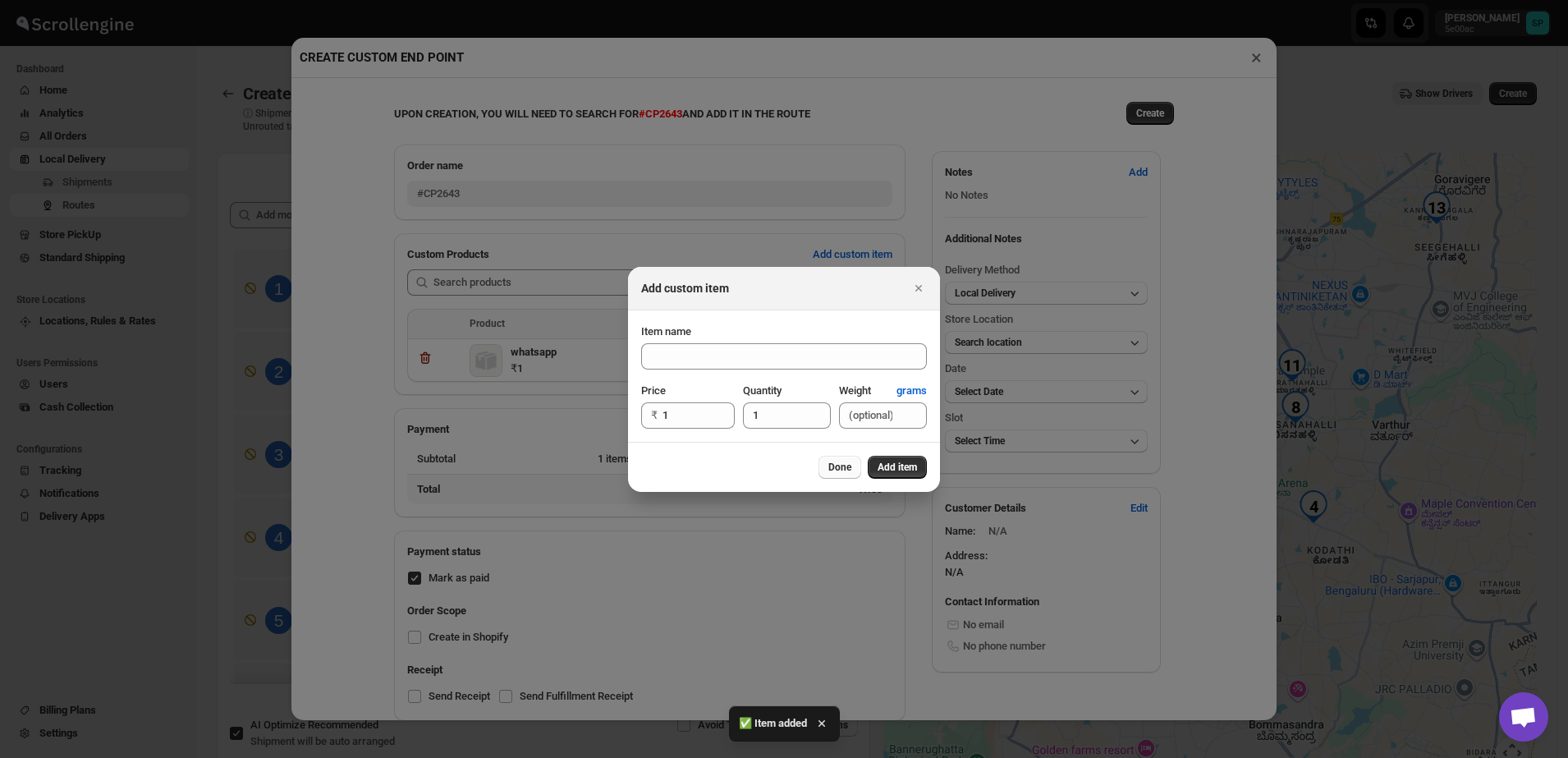
click at [836, 465] on span "Done" at bounding box center [839, 467] width 23 height 13
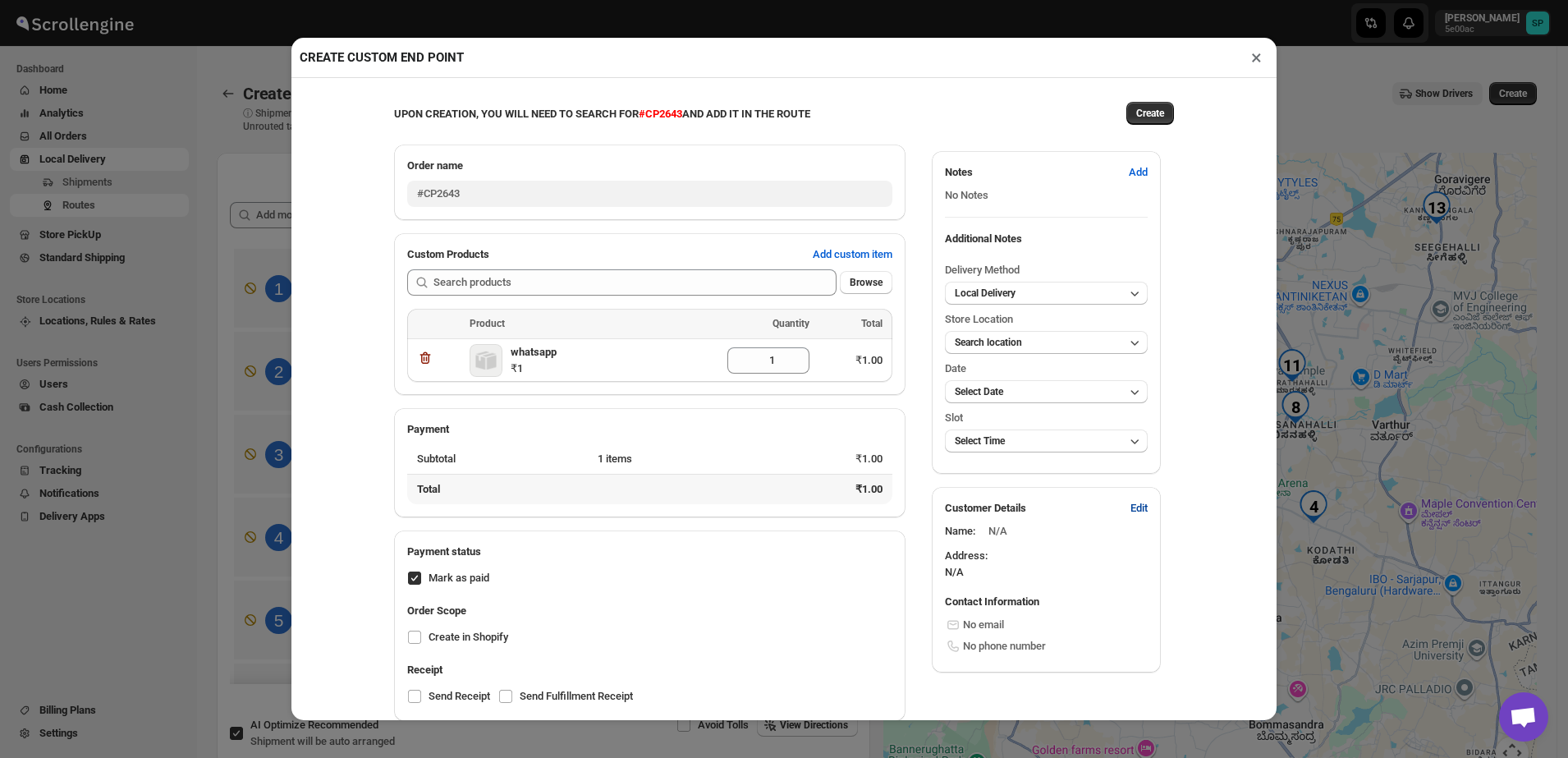
click at [1142, 514] on button "Edit" at bounding box center [1138, 508] width 37 height 26
select select "US"
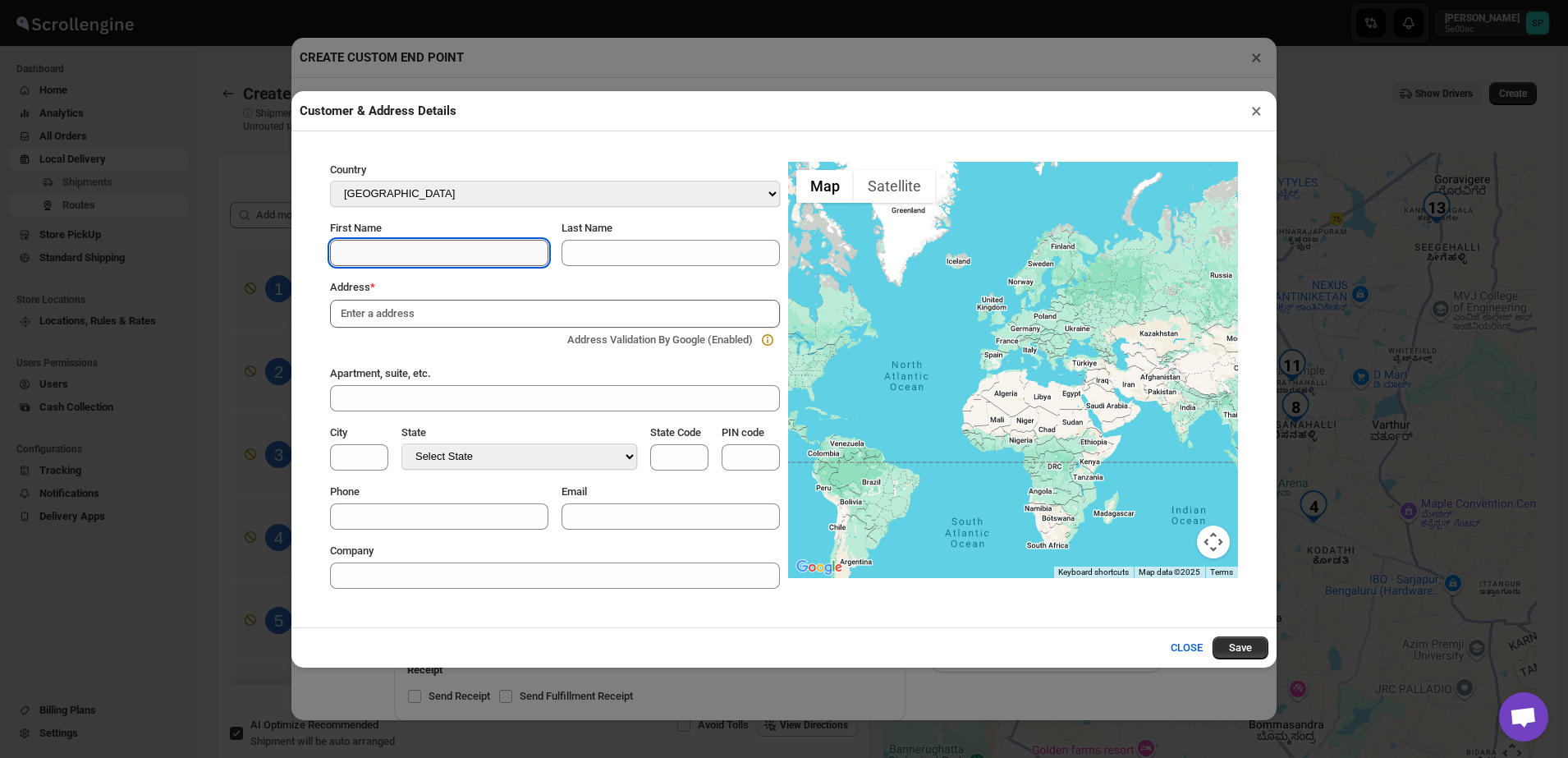
click at [456, 256] on input "First Name" at bounding box center [439, 253] width 219 height 26
type input "Dimple"
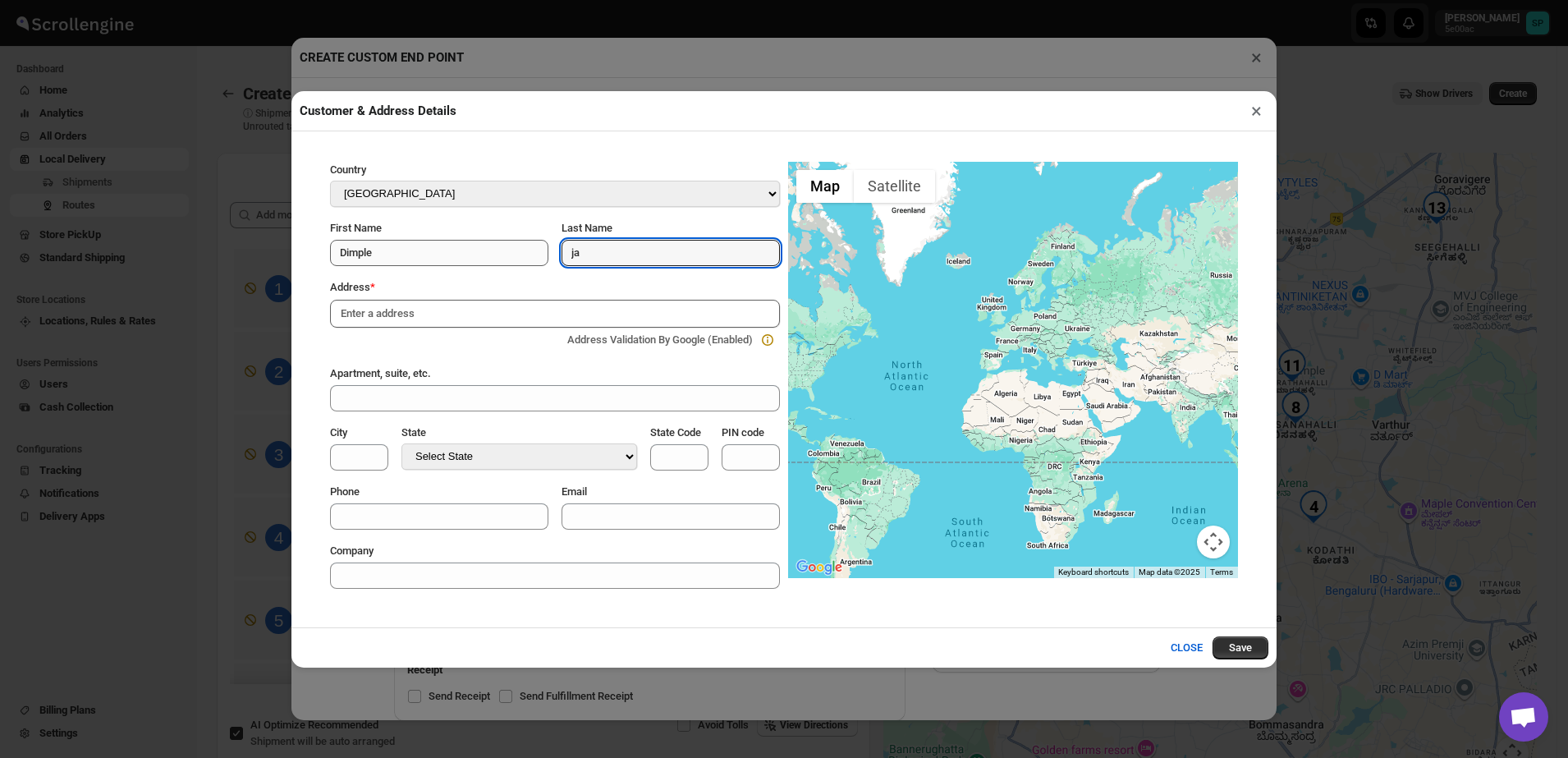
type input "j"
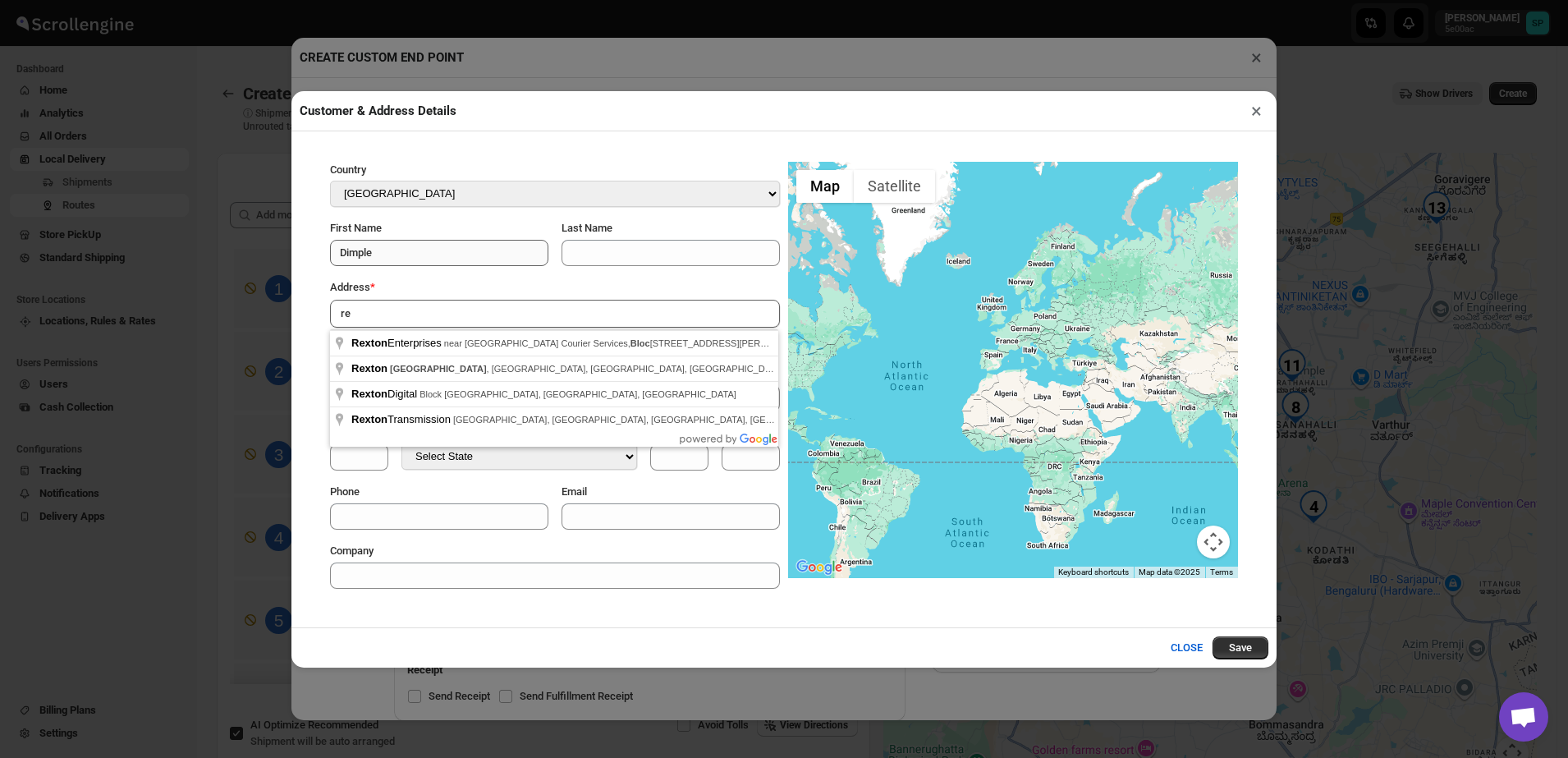
type input "r"
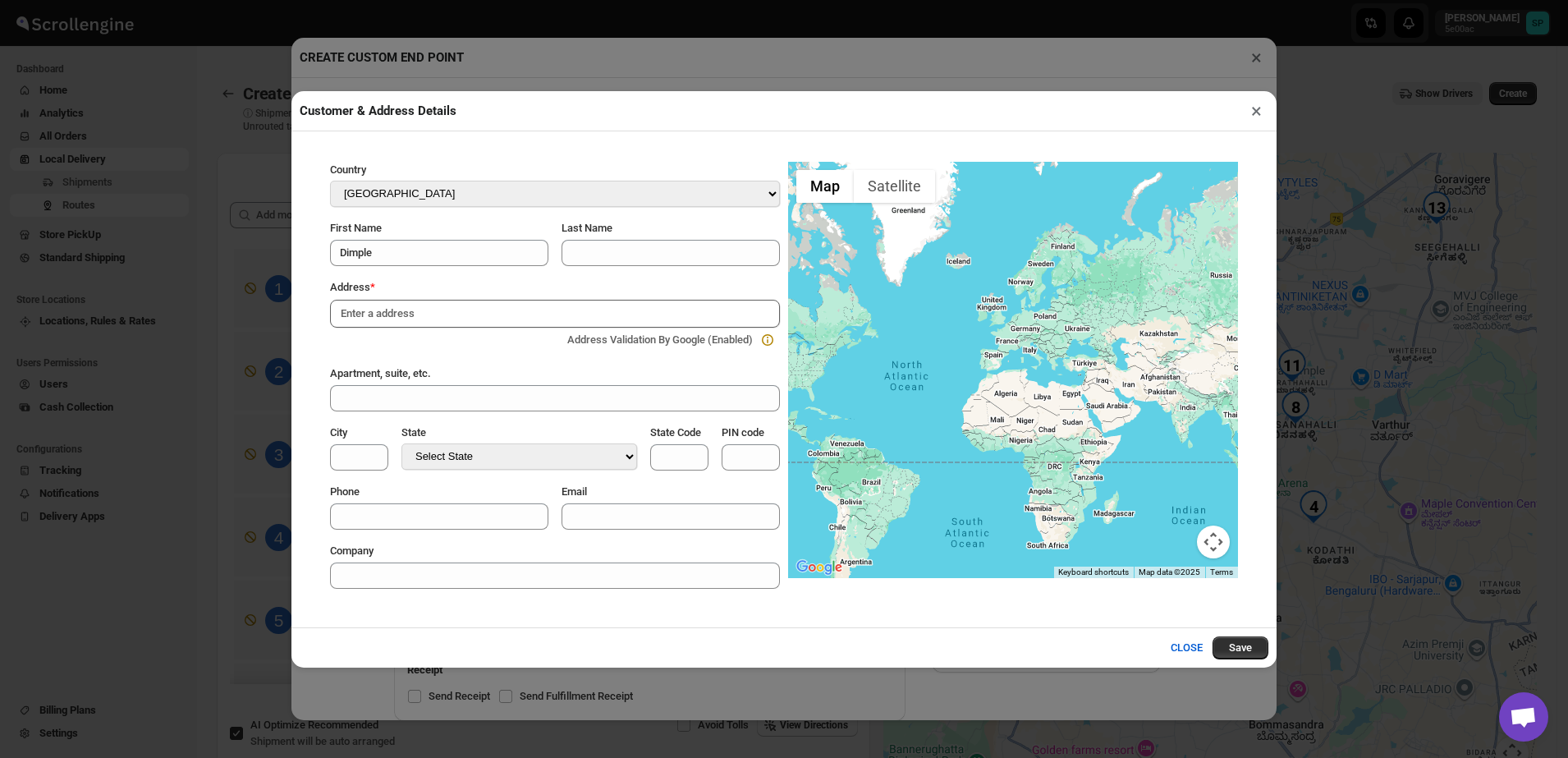
paste input "1F-901,Raxton block, divya sree elan home, Sarjapur road , Next to motherhood ,…"
type input "1F-901,Raxton block, divya sree elan home, Sarjapur road , Next to motherhood ,…"
drag, startPoint x: 444, startPoint y: 314, endPoint x: 196, endPoint y: 314, distance: 248.0
click at [196, 314] on div "Customer & Address Details × Country Select Country Afghanistan Åland Islands A…" at bounding box center [784, 379] width 1568 height 758
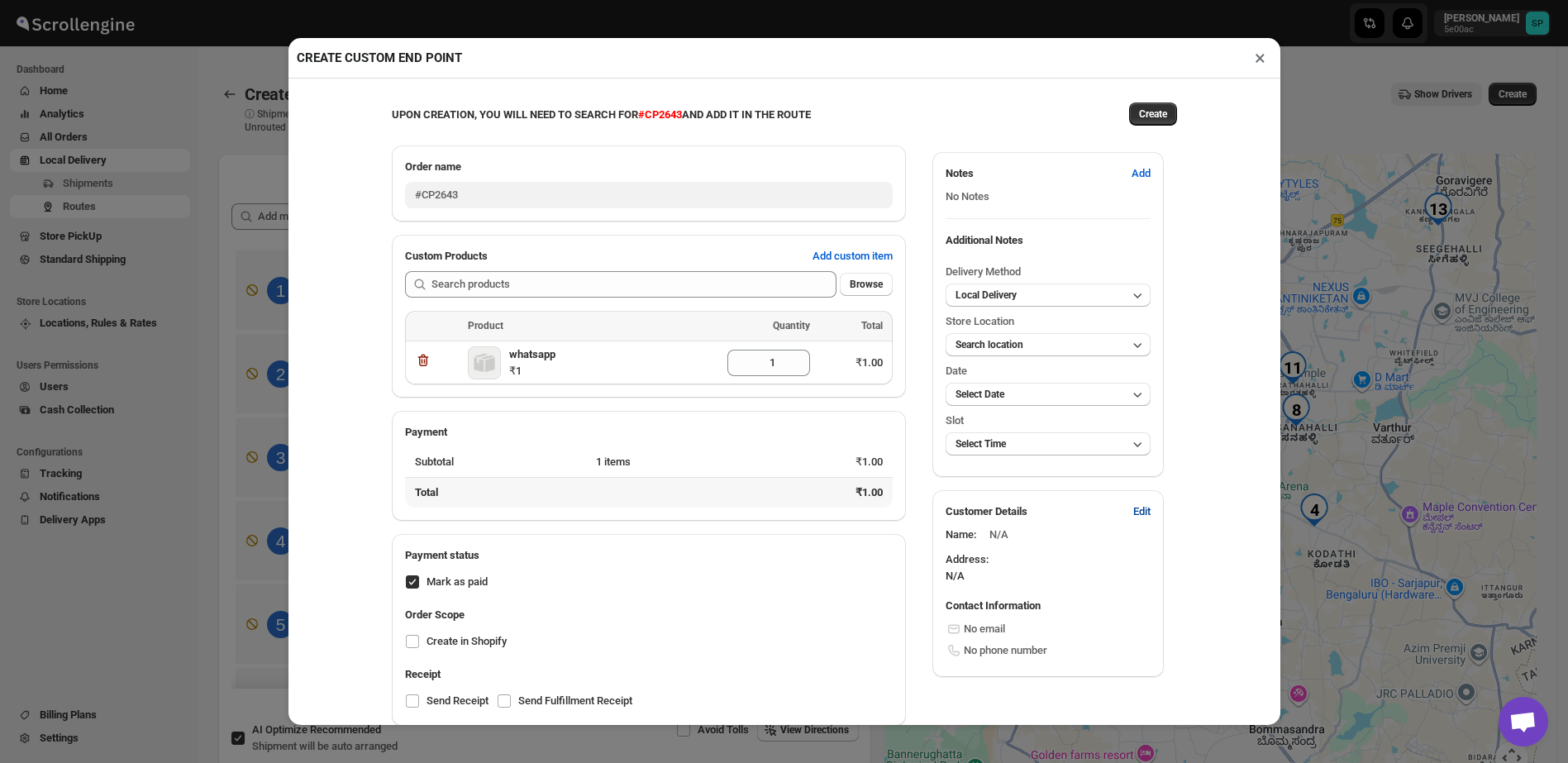
click at [1140, 514] on span "Edit" at bounding box center [1142, 511] width 17 height 16
select select "US"
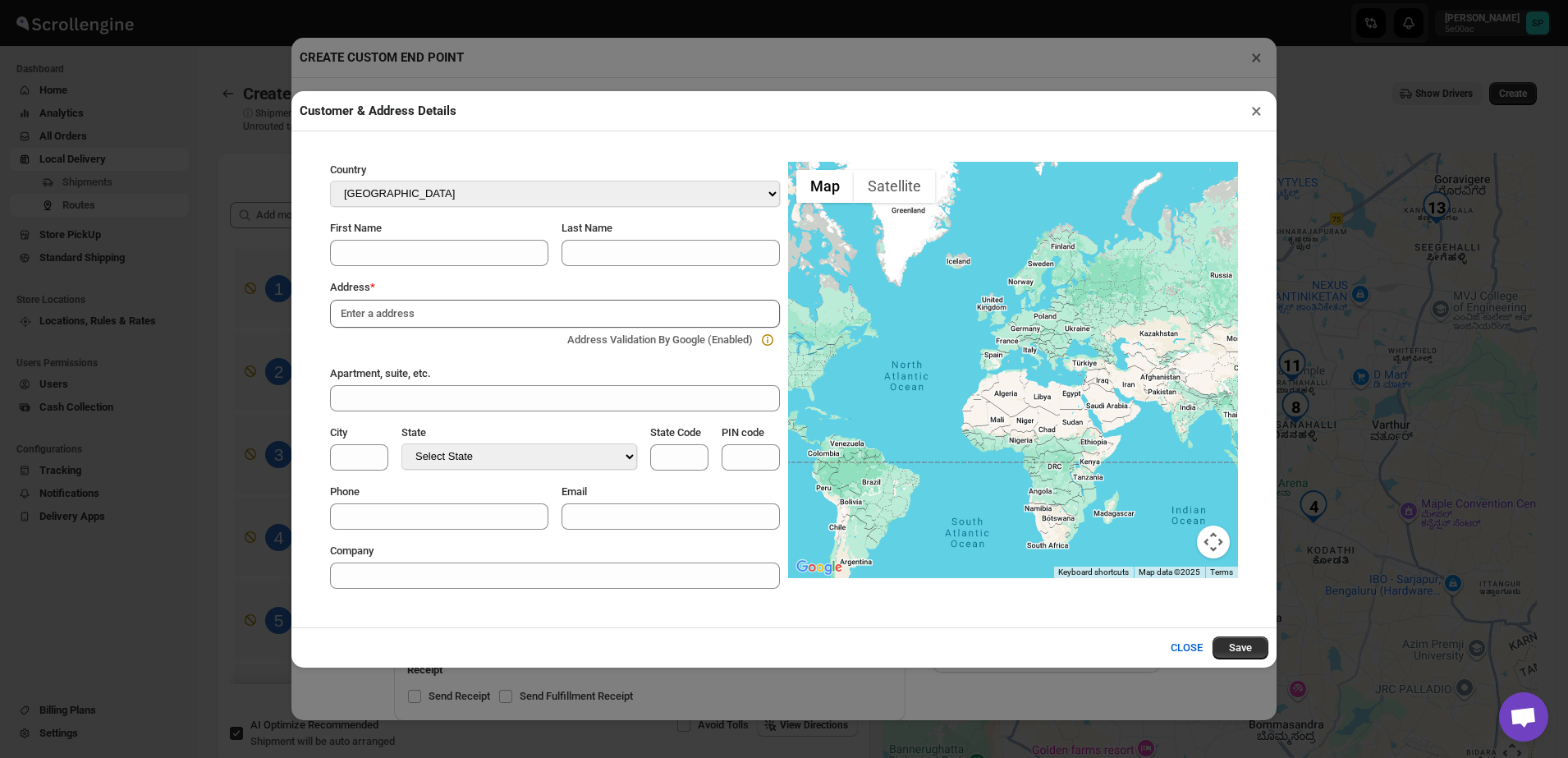
click at [384, 316] on input at bounding box center [555, 313] width 449 height 28
paste input "1F-901,Raxton block, divya sree elan home, Sarjapur road , Next to motherhood ,…"
drag, startPoint x: 439, startPoint y: 317, endPoint x: 338, endPoint y: 323, distance: 101.2
click at [338, 323] on input "1F-901,Raxton block, divya sree elan home, Sarjapur road , Next to motherhood ,…" at bounding box center [555, 313] width 449 height 28
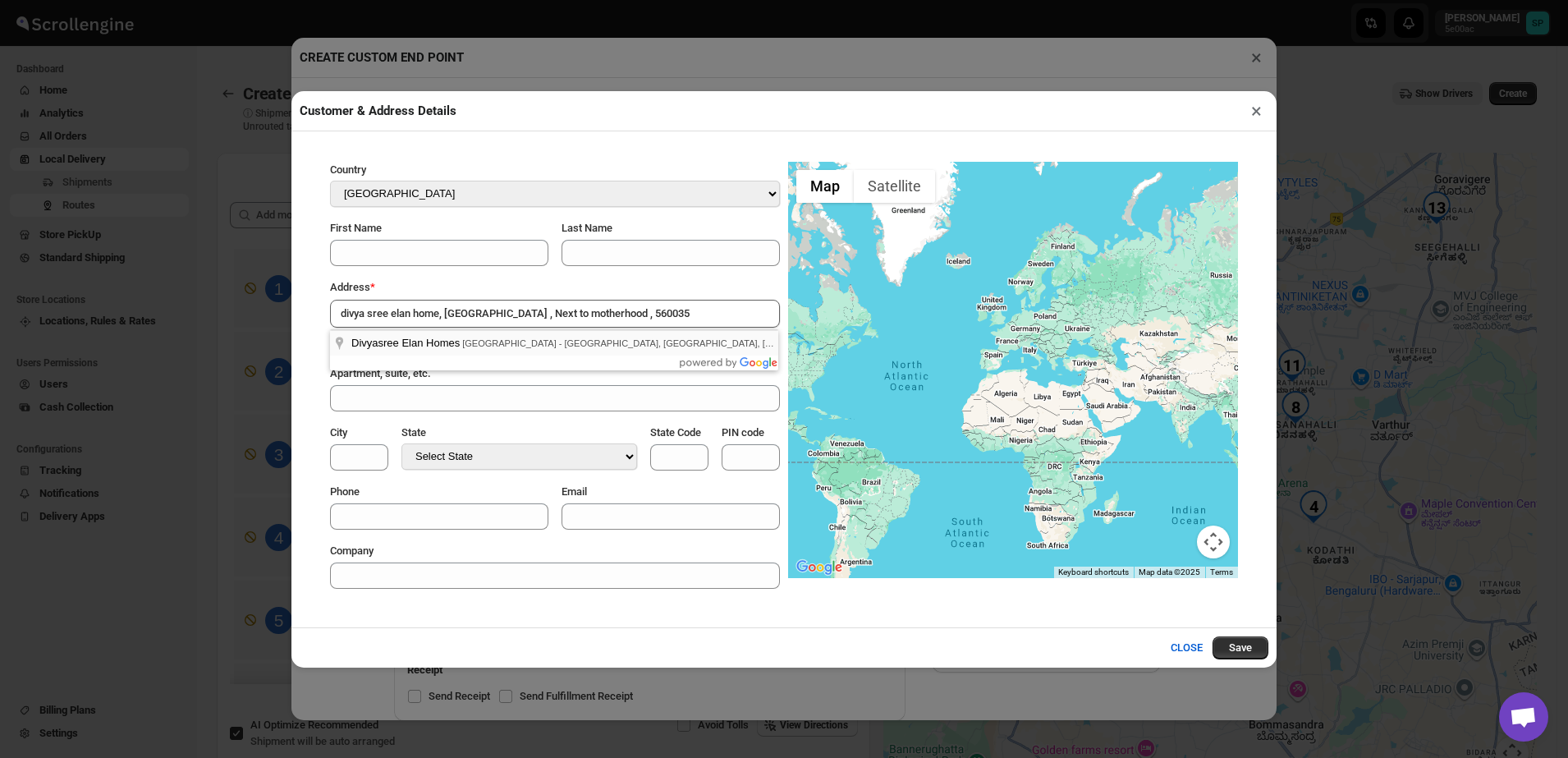
type input "Divyasree Elan Homes, Sarjapur - Marathahalli Road, Bellandur, Bengaluru, Karna…"
select select "IN"
type input "Bangalore Division"
type input "KA"
type input "560035"
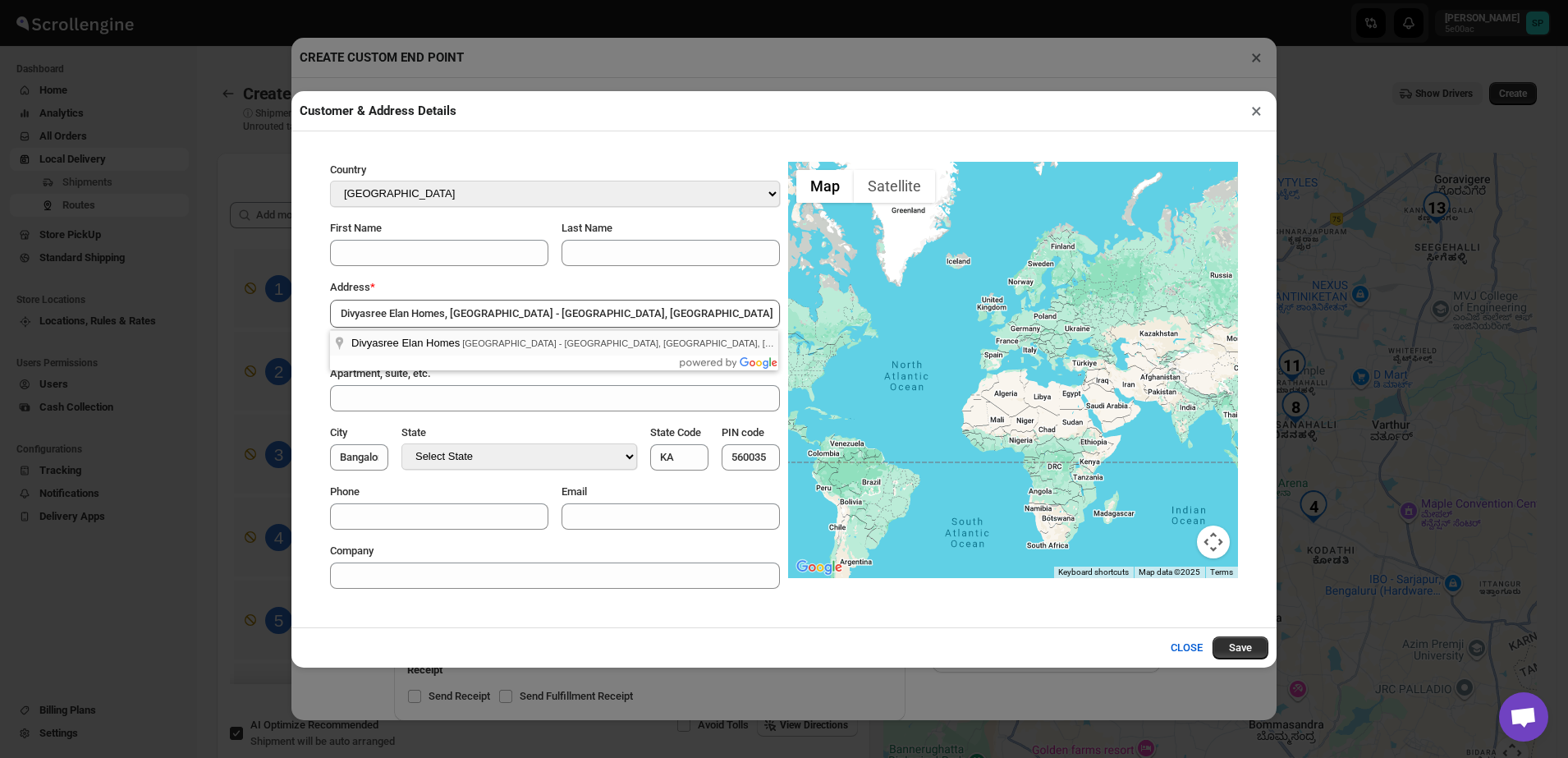
select select "Karnataka"
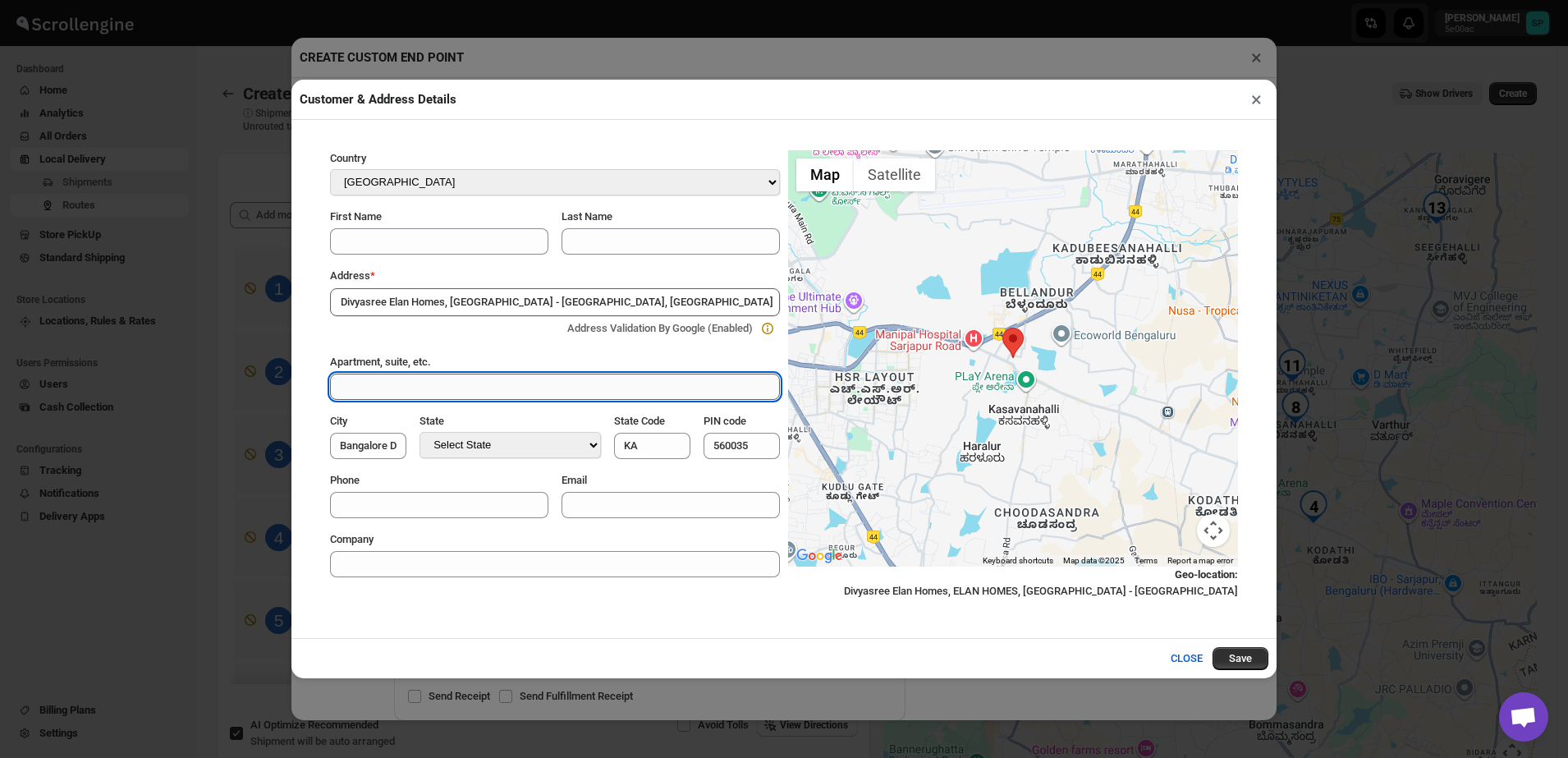
click at [423, 386] on input "Apartment, suite, etc." at bounding box center [555, 387] width 449 height 26
paste input "1F-901,Raxton block,"
type input "1F-901,Raxton block,"
click at [395, 235] on input "First Name" at bounding box center [439, 241] width 219 height 26
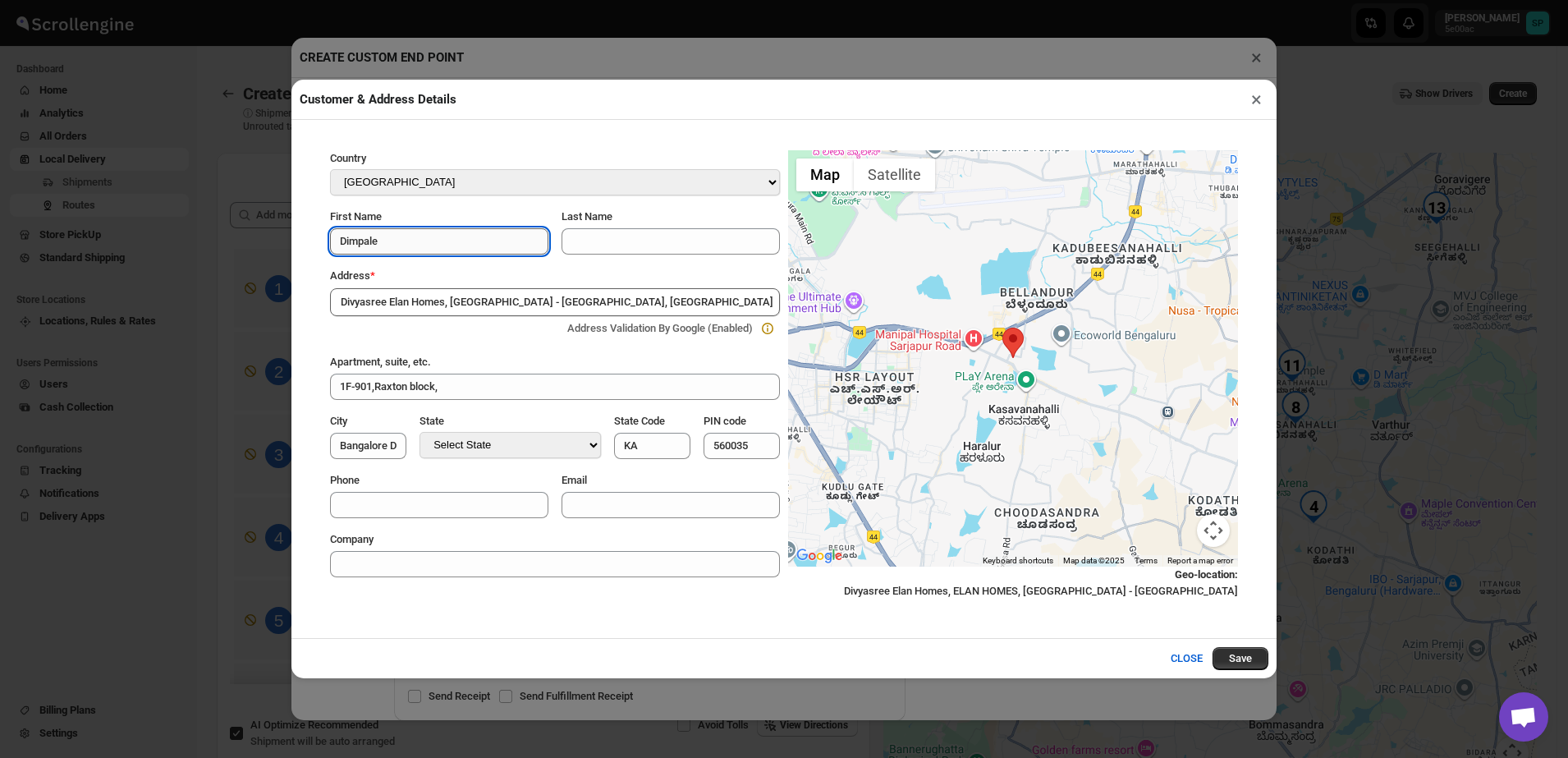
type input "Dimpale"
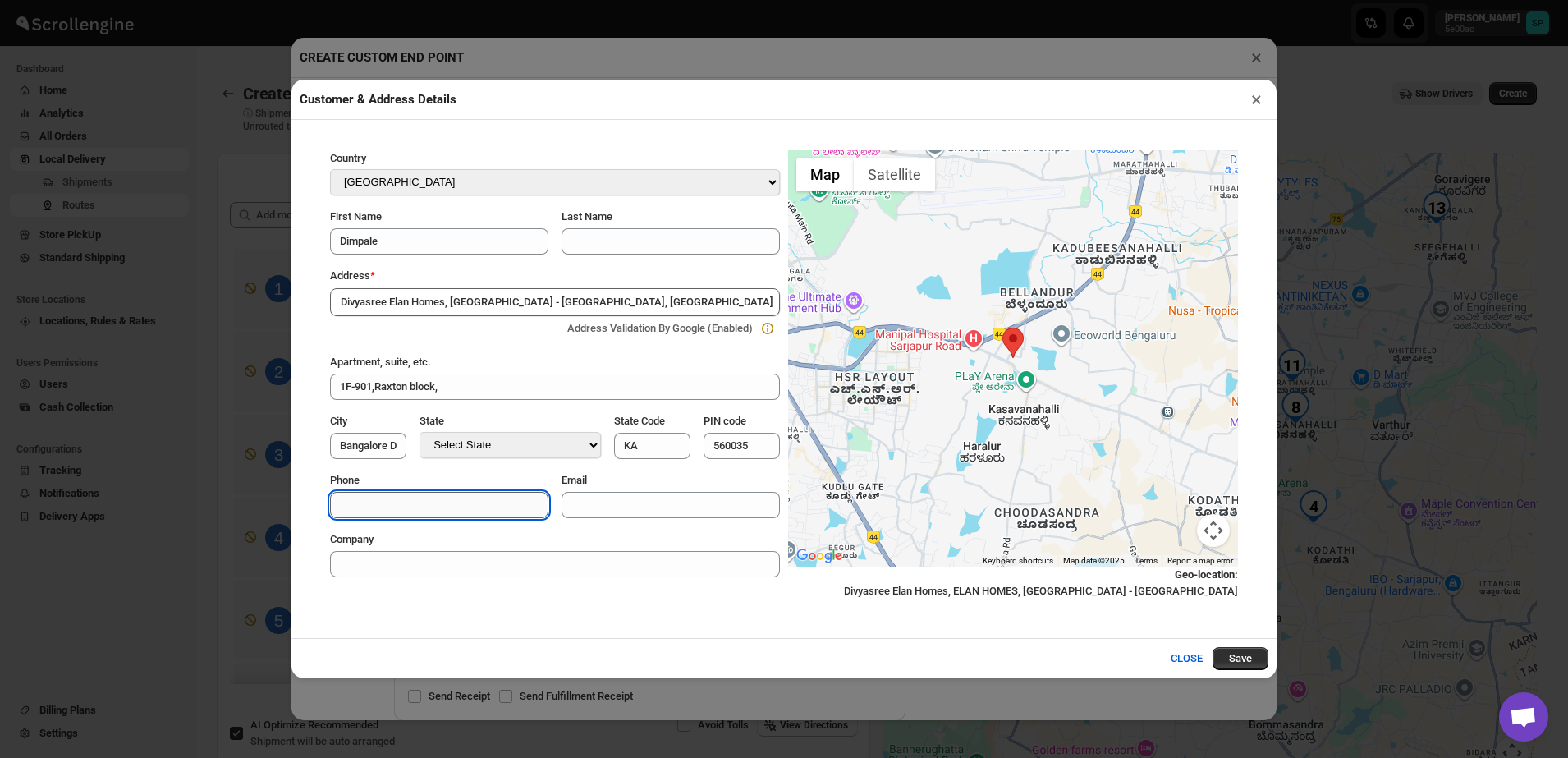
click at [442, 493] on input "Phone" at bounding box center [439, 505] width 219 height 26
paste input "919740243243"
click at [350, 497] on input "919740243243" at bounding box center [439, 505] width 219 height 26
type input "9740243243"
click at [1256, 670] on button "Save" at bounding box center [1240, 658] width 56 height 23
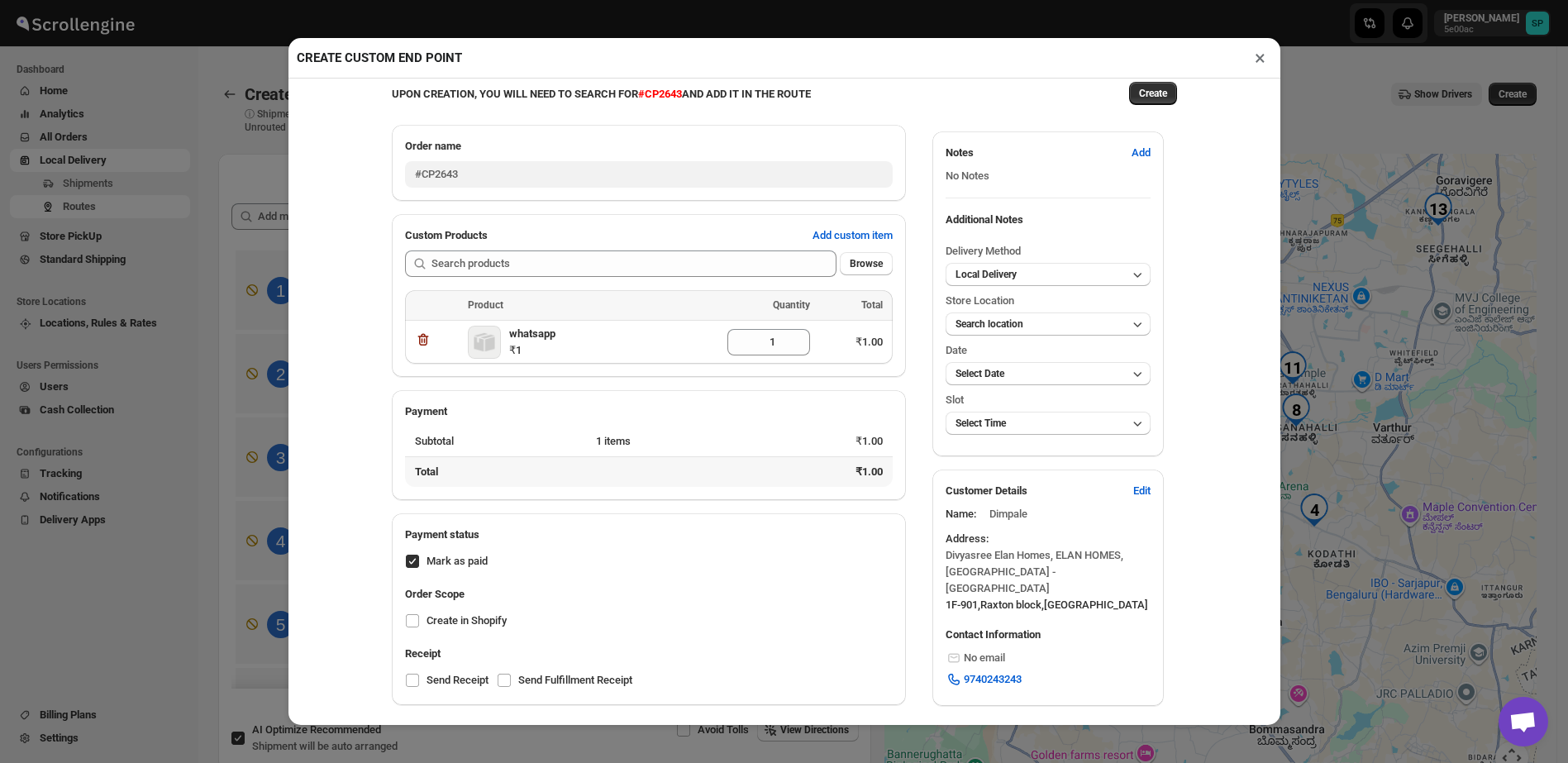
scroll to position [39, 0]
click at [1015, 318] on span "Search location" at bounding box center [989, 324] width 68 height 12
click at [978, 359] on button "Shop" at bounding box center [1040, 368] width 195 height 27
click at [1193, 361] on div "UPON CREATION, YOU WILL NEED TO SEARCH FOR #CP2643 AND ADD IT IN THE ROUTE Crea…" at bounding box center [784, 402] width 992 height 646
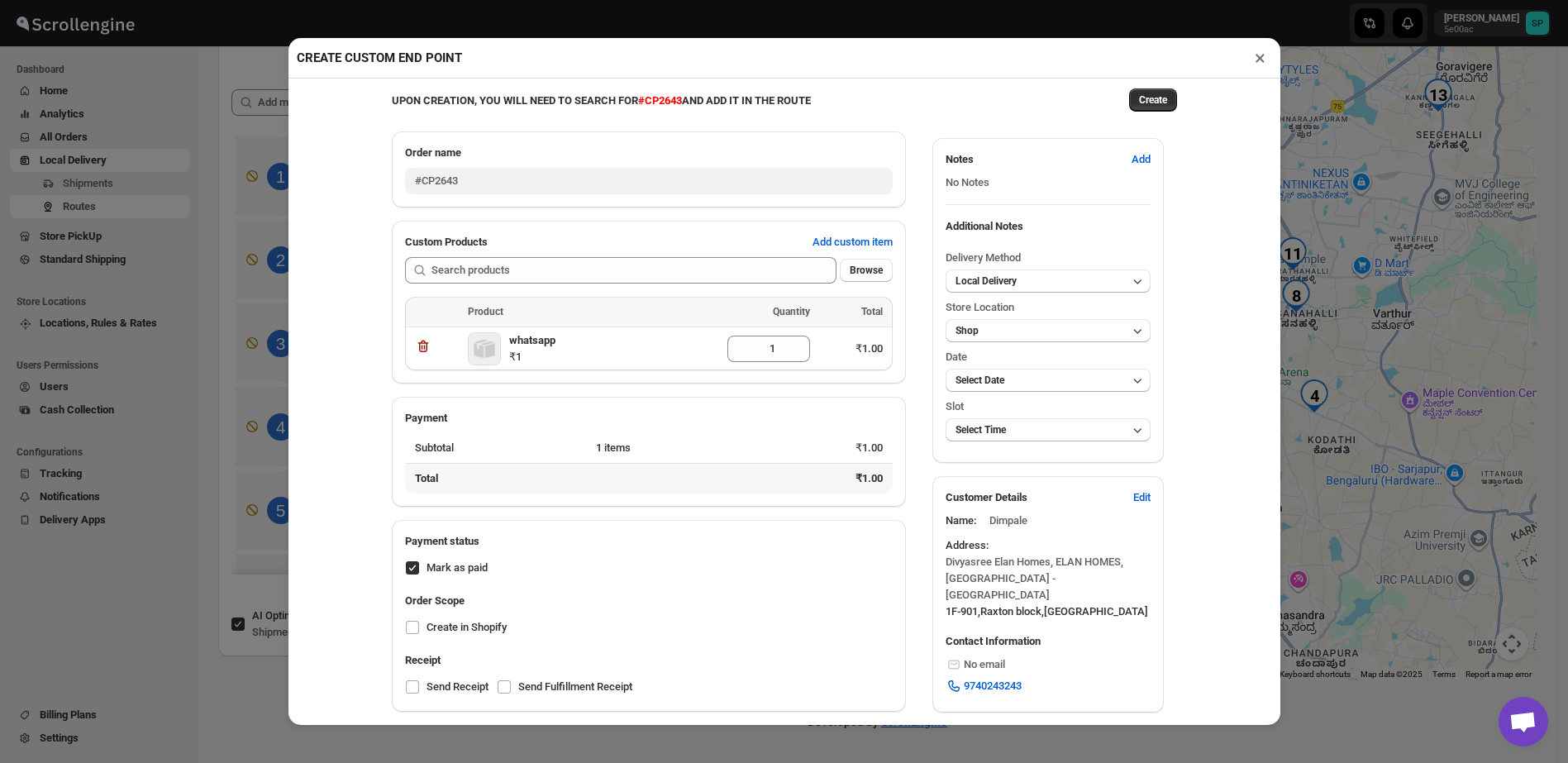
scroll to position [0, 0]
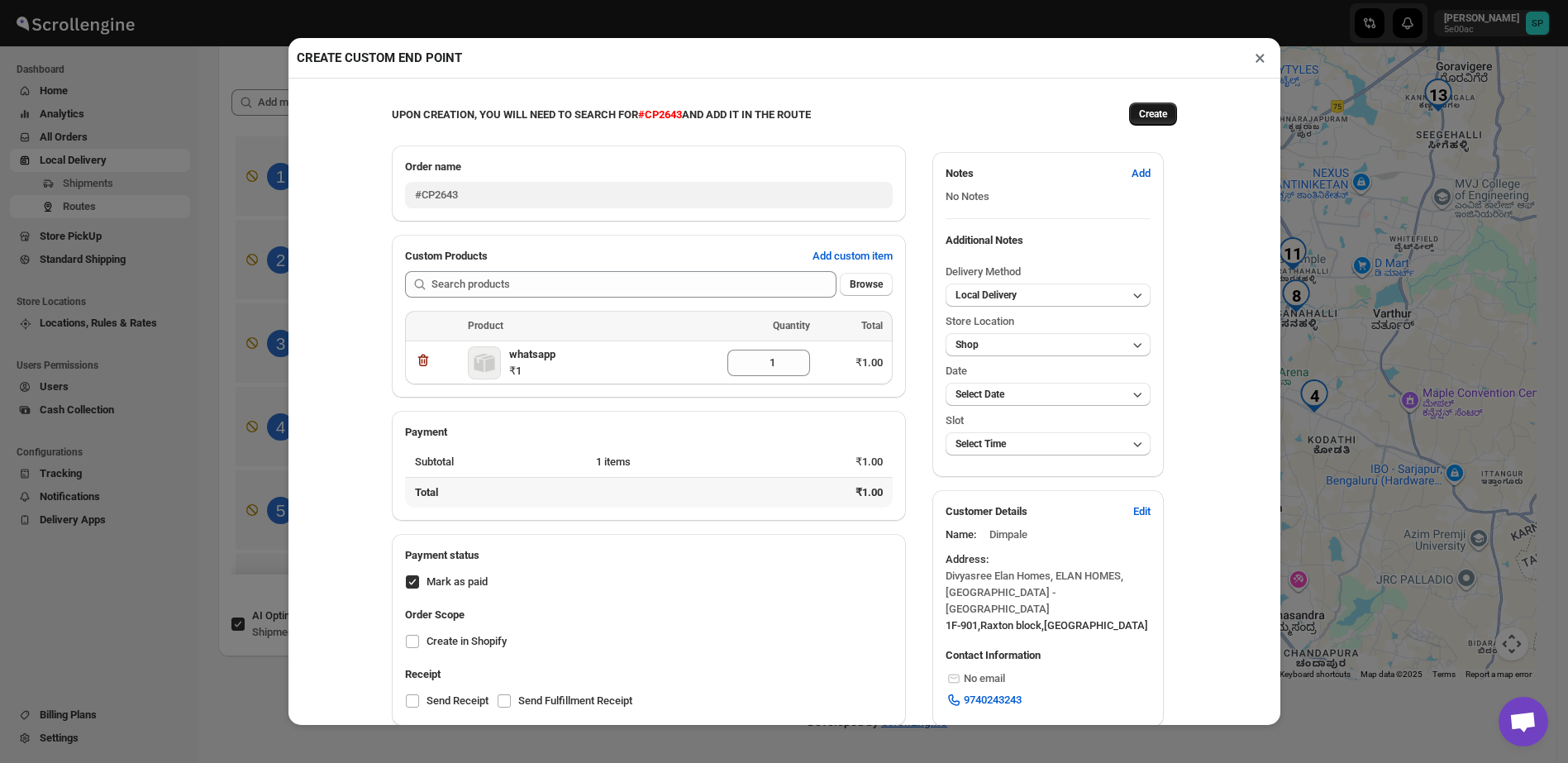
click at [1146, 121] on span "Create" at bounding box center [1153, 113] width 28 height 13
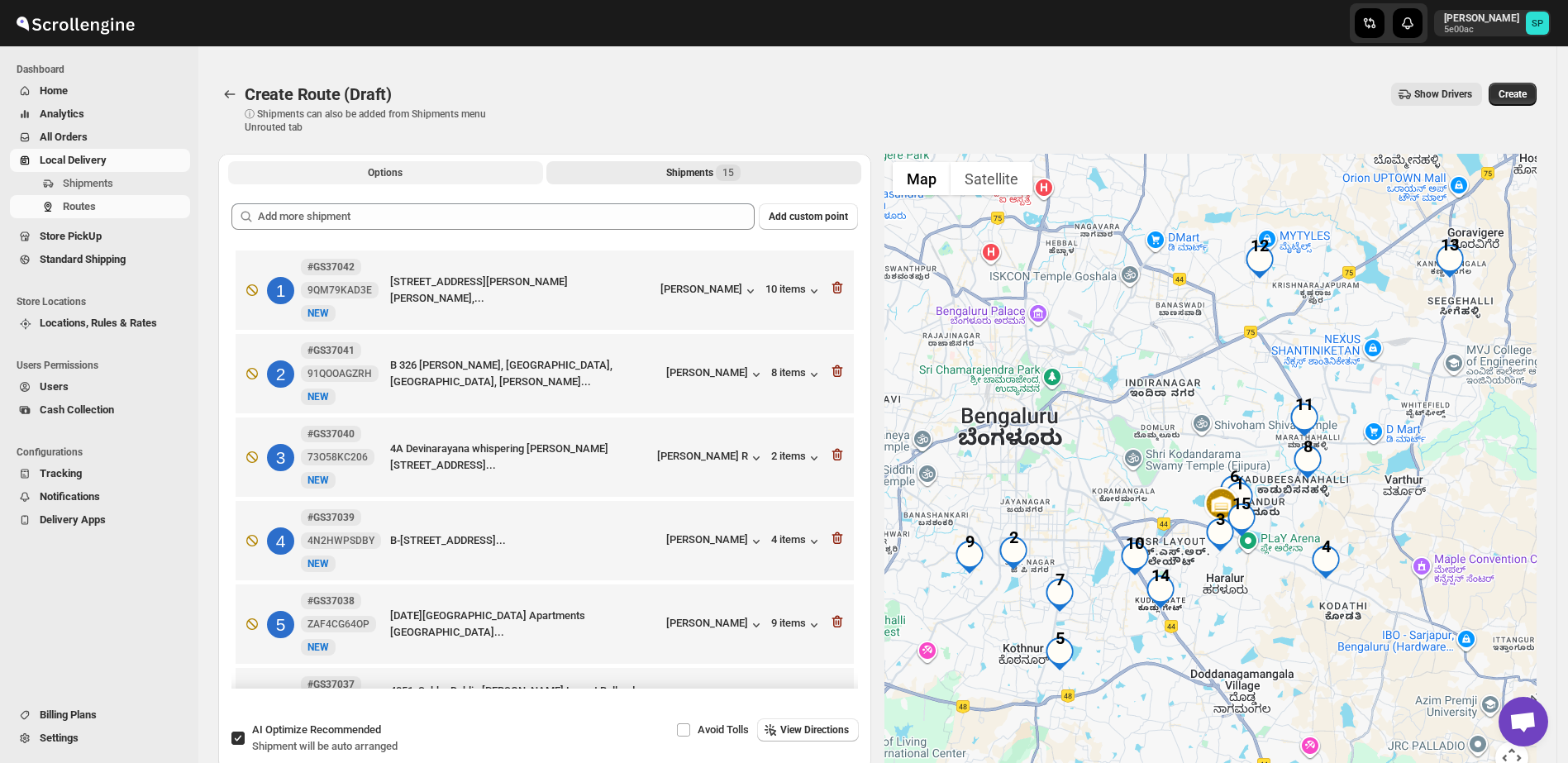
click at [418, 180] on button "Options" at bounding box center [385, 172] width 315 height 23
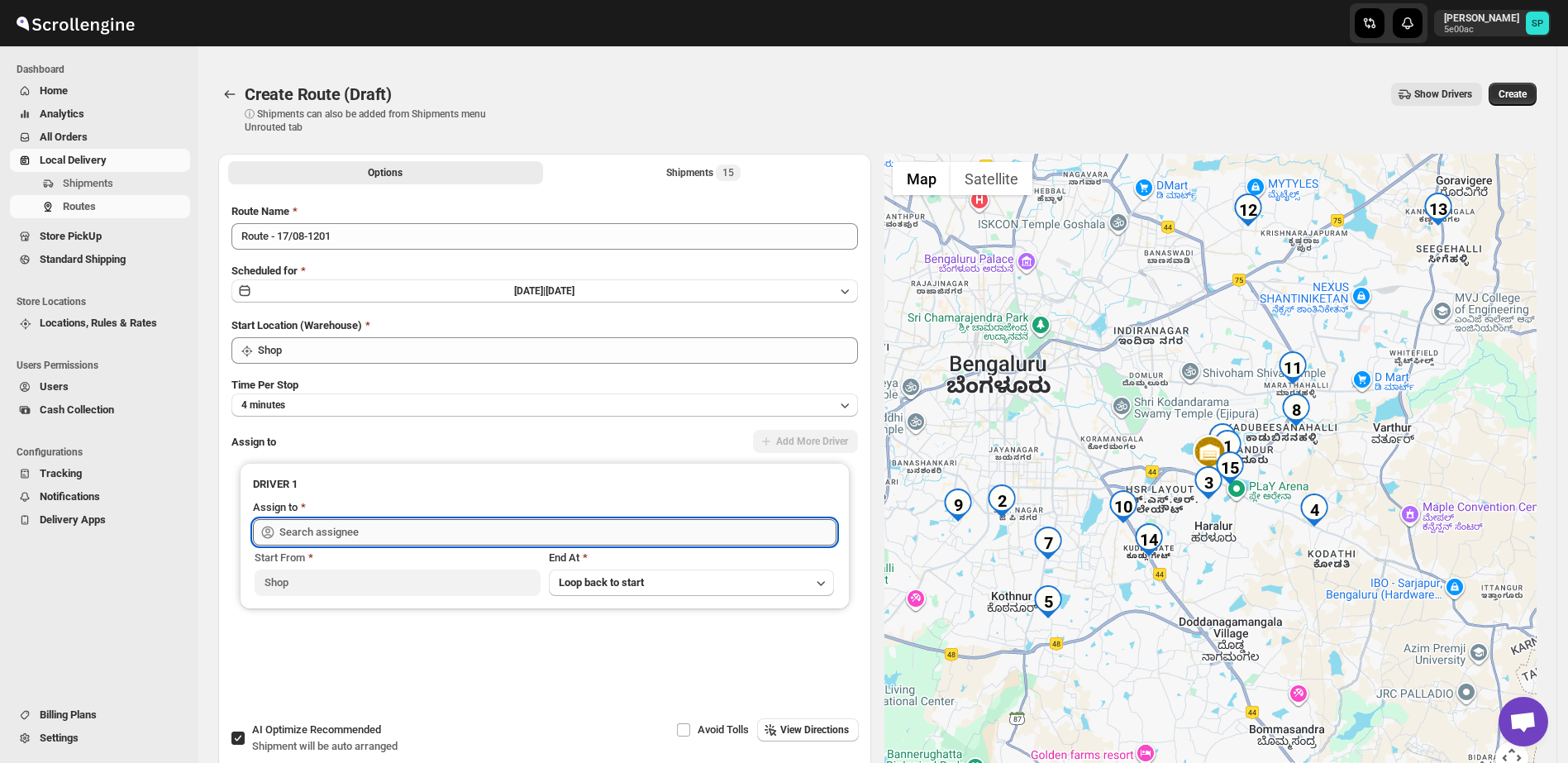
click at [419, 522] on input "text" at bounding box center [558, 532] width 557 height 27
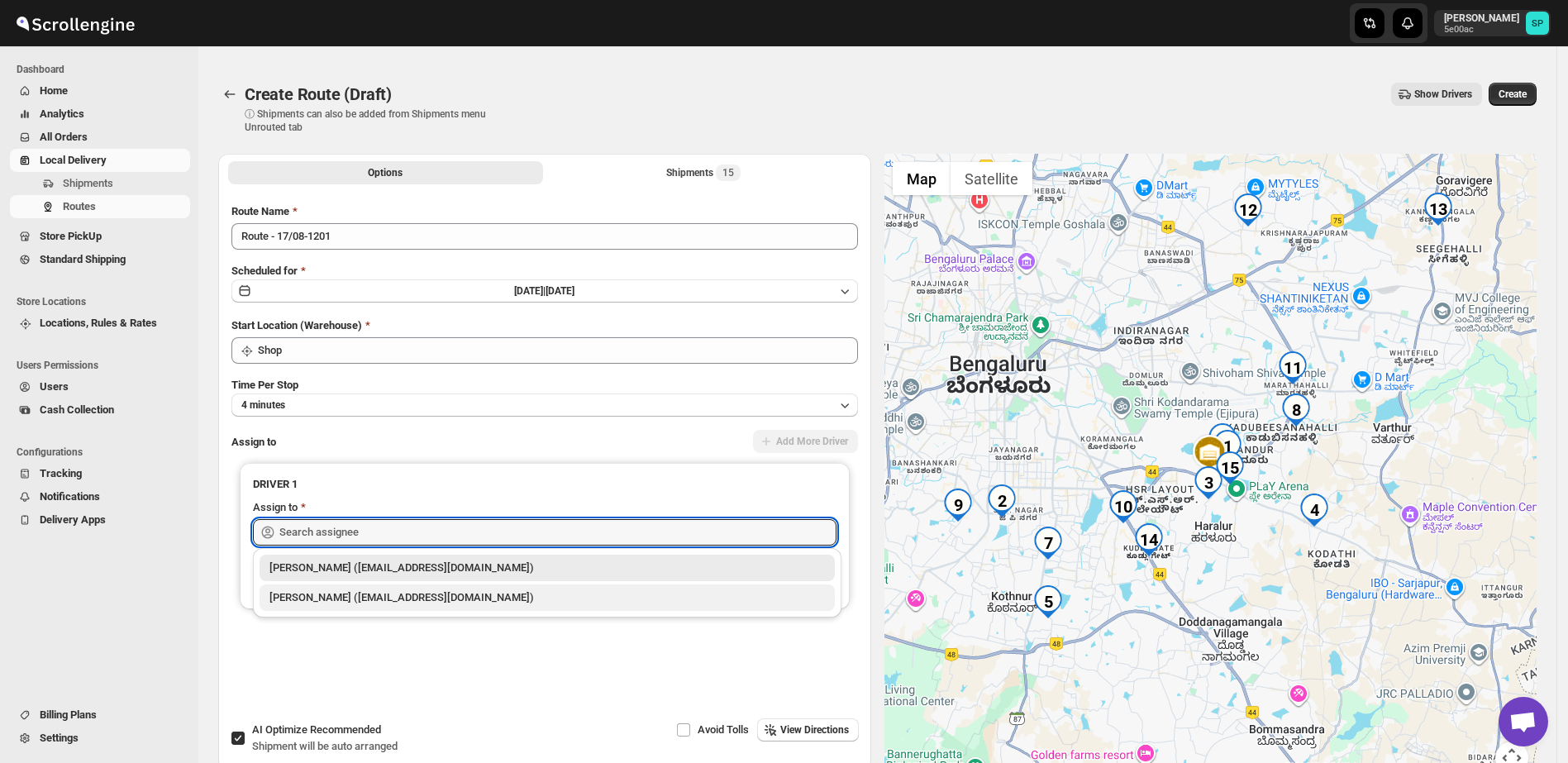
click at [427, 592] on div "[PERSON_NAME] ([EMAIL_ADDRESS][DOMAIN_NAME])" at bounding box center [547, 598] width 556 height 16
type input "[PERSON_NAME] ([EMAIL_ADDRESS][DOMAIN_NAME])"
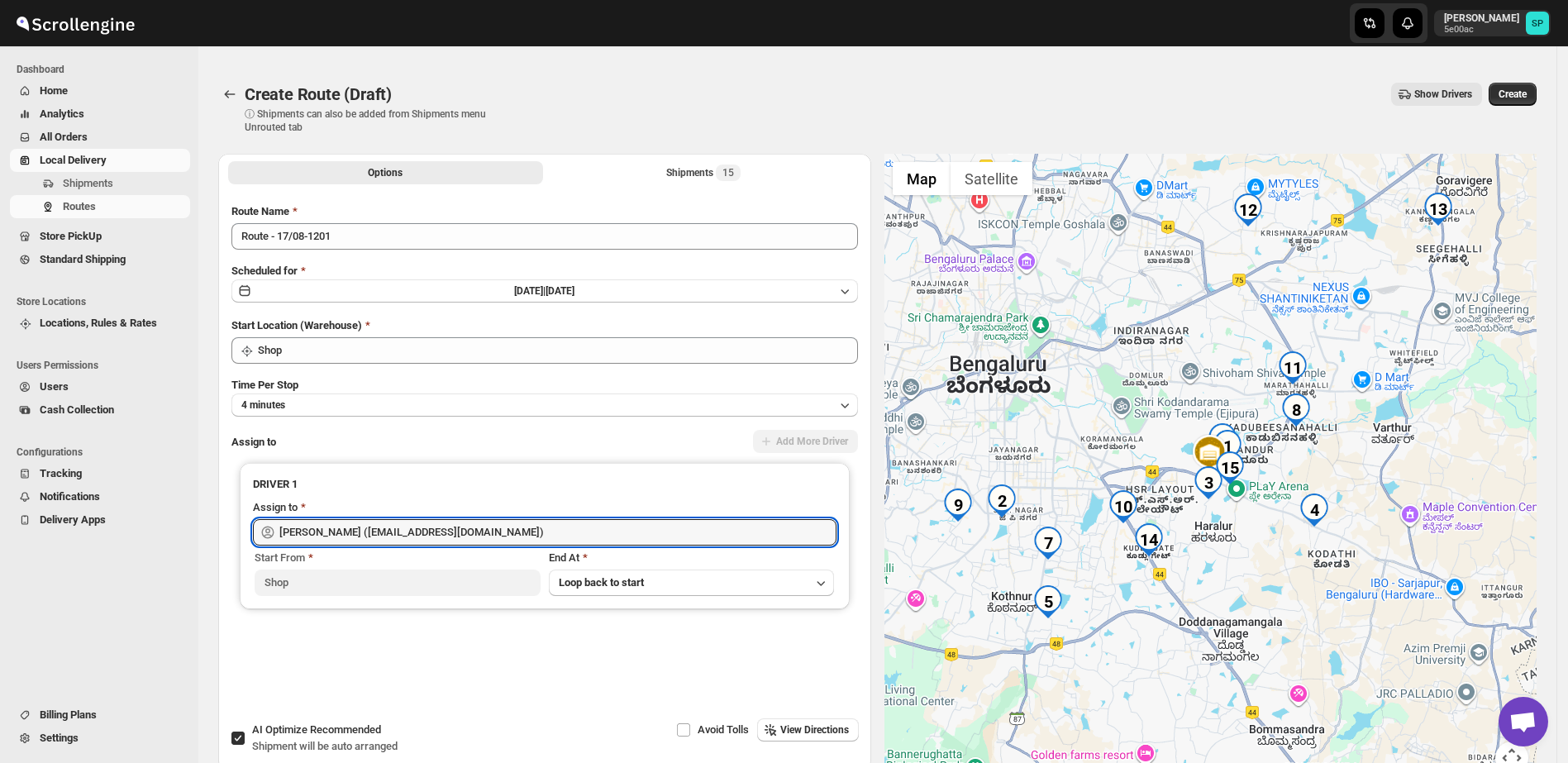
click at [1534, 81] on div "Create Route (Draft). This page is ready Create Route (Draft) ⓘ Shipments can a…" at bounding box center [878, 108] width 1319 height 91
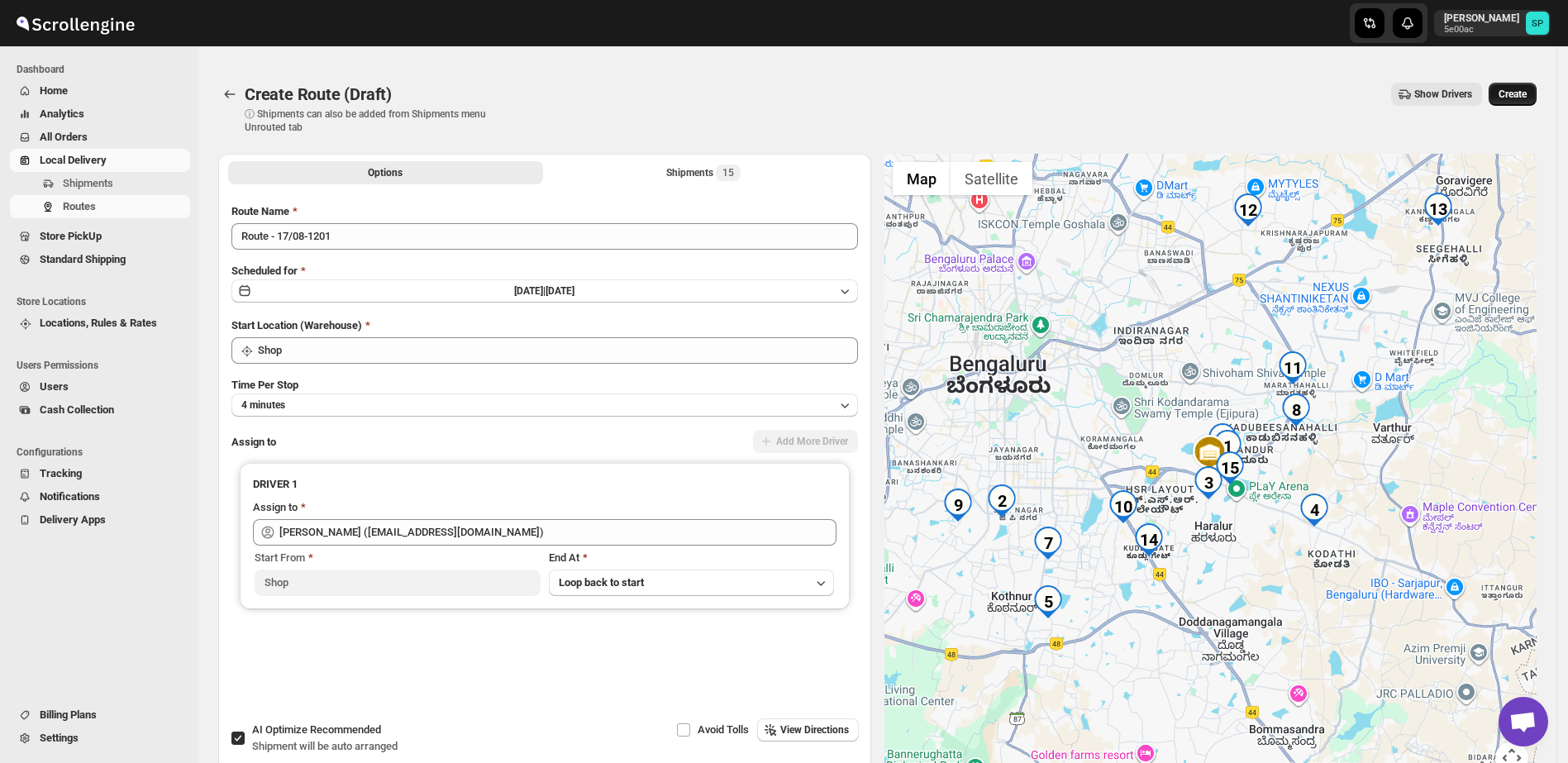
click at [1535, 86] on button "Create" at bounding box center [1513, 93] width 48 height 23
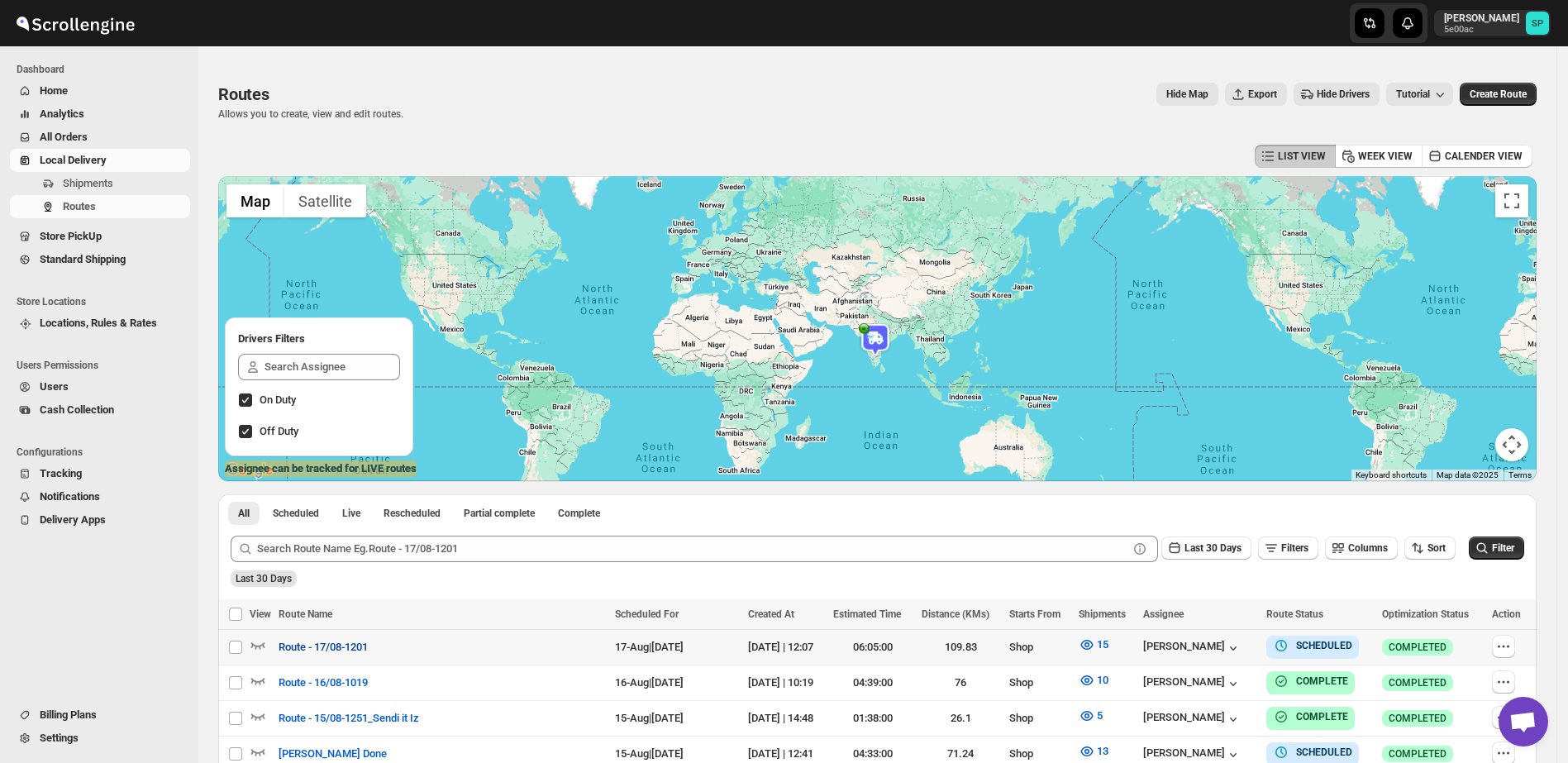
click at [335, 650] on span "Route - 17/08-1201" at bounding box center [323, 646] width 89 height 16
click at [1506, 644] on icon "button" at bounding box center [1503, 646] width 16 height 16
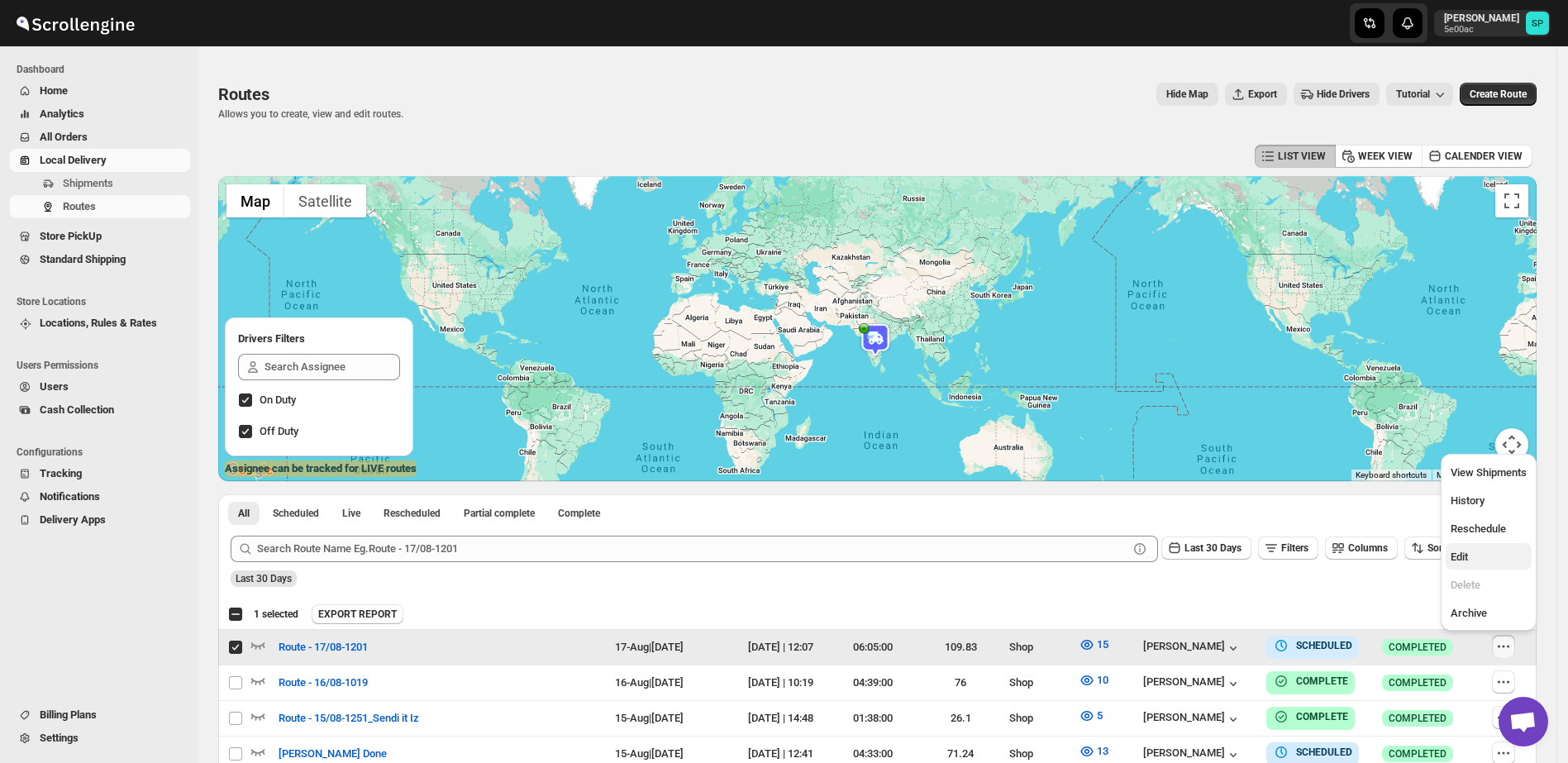
click at [1493, 560] on span "Edit" at bounding box center [1488, 556] width 76 height 16
checkbox input "false"
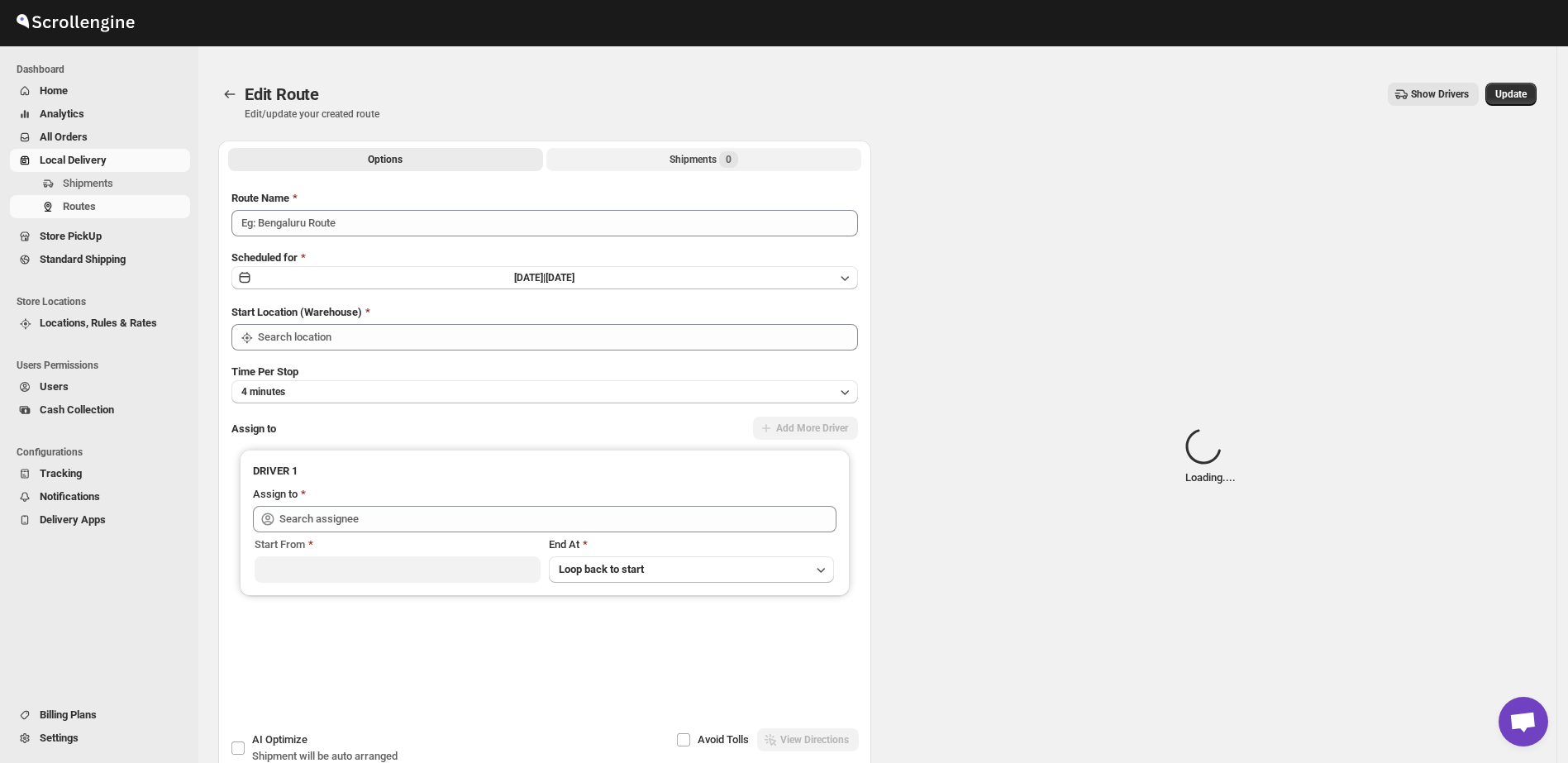
type input "Route - 17/08-1201"
type input "Shop"
type input "[PERSON_NAME] ([EMAIL_ADDRESS][DOMAIN_NAME])"
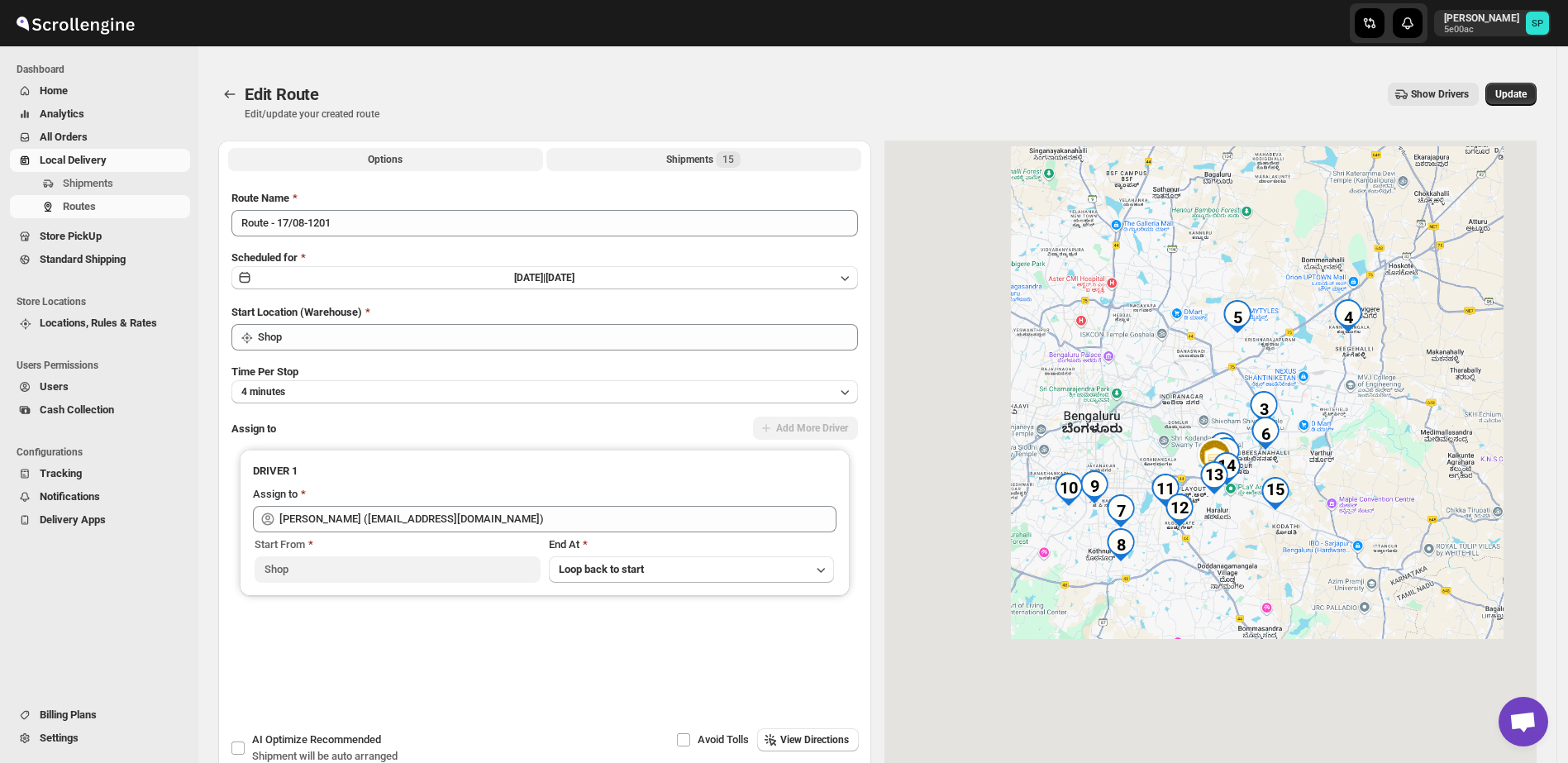
click at [698, 162] on div "Shipments 15" at bounding box center [703, 159] width 75 height 16
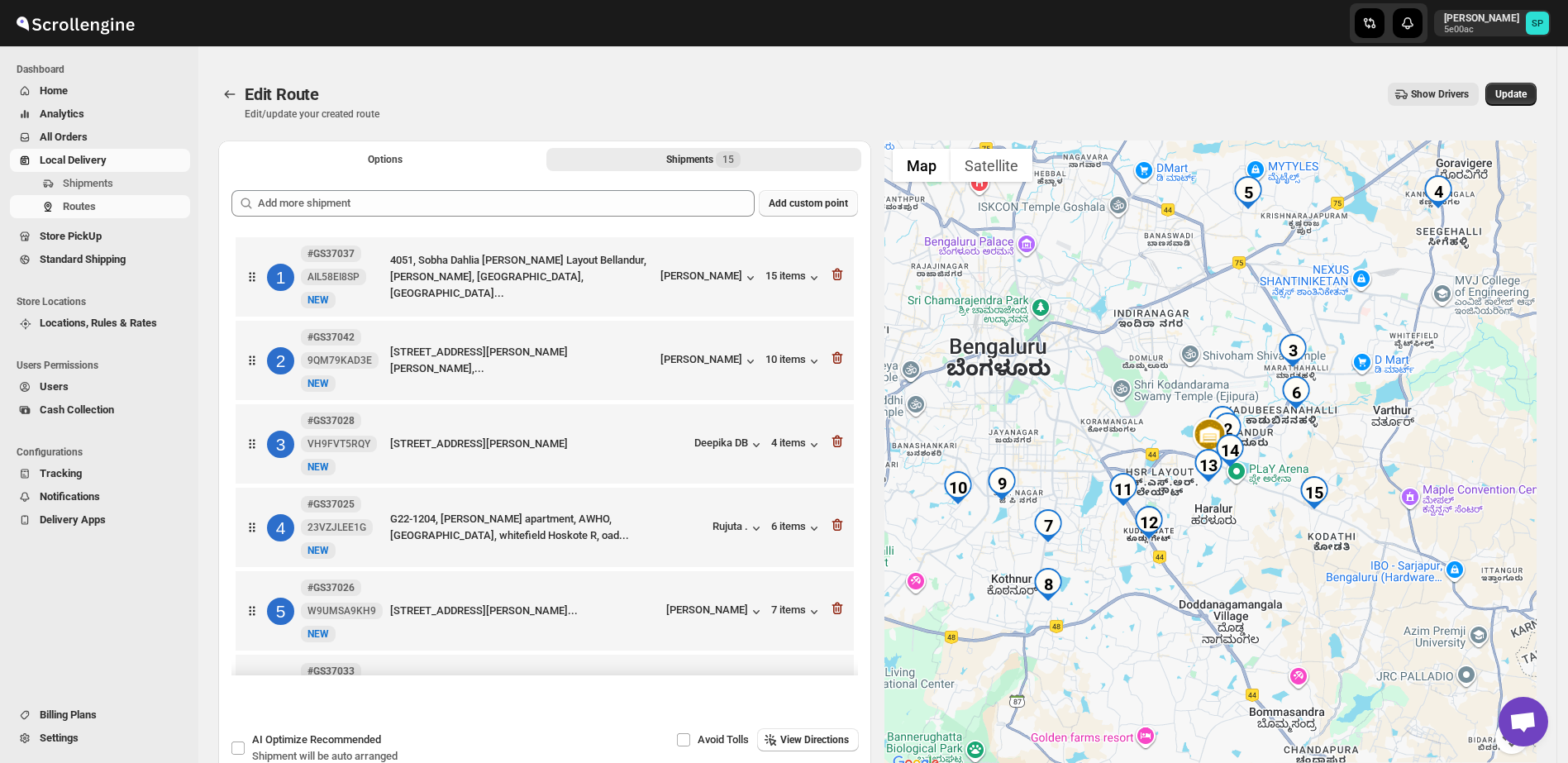
click at [800, 203] on span "Add custom point" at bounding box center [808, 203] width 80 height 13
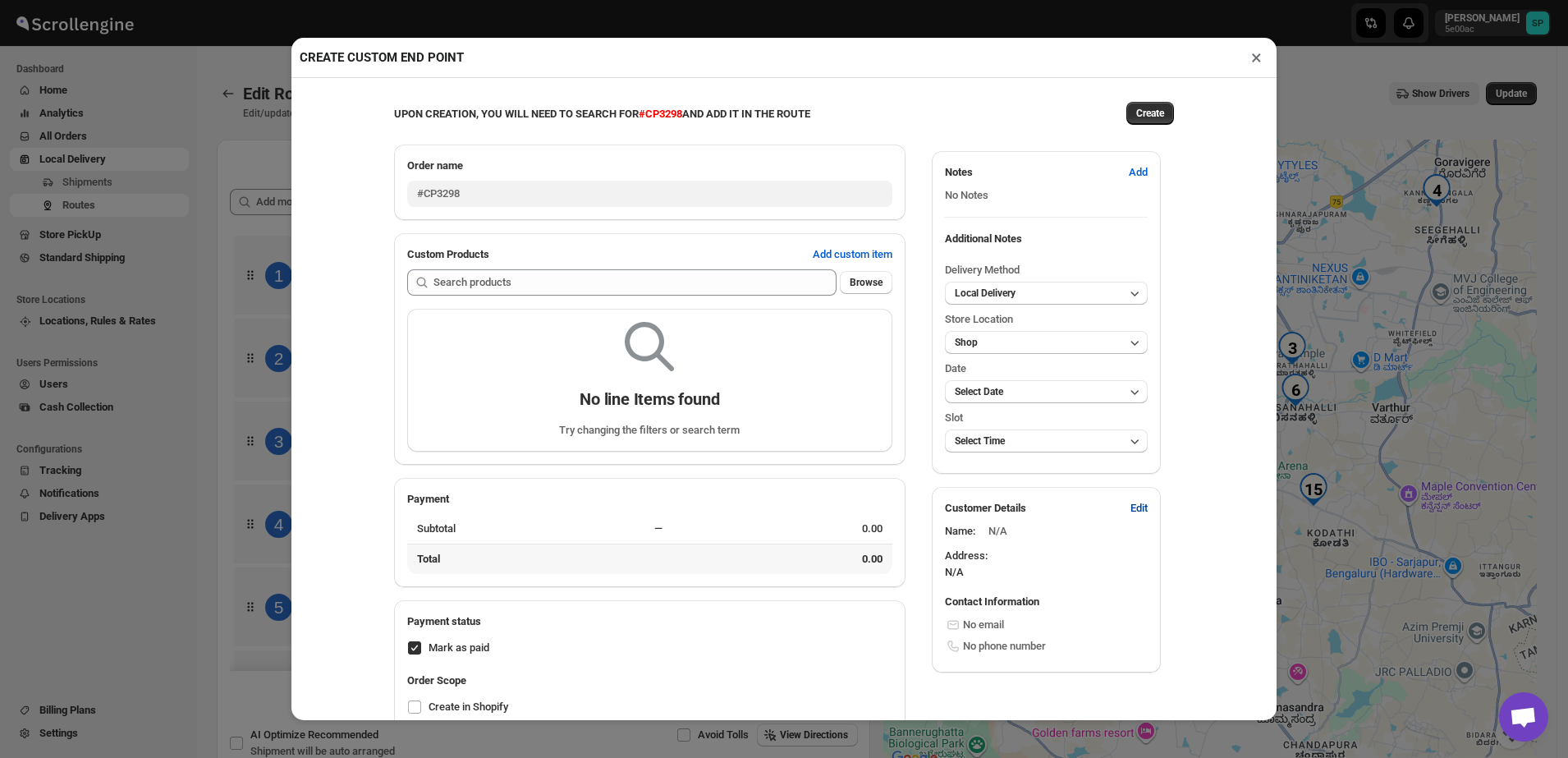
click at [1130, 514] on span "Edit" at bounding box center [1139, 508] width 17 height 16
select select "US"
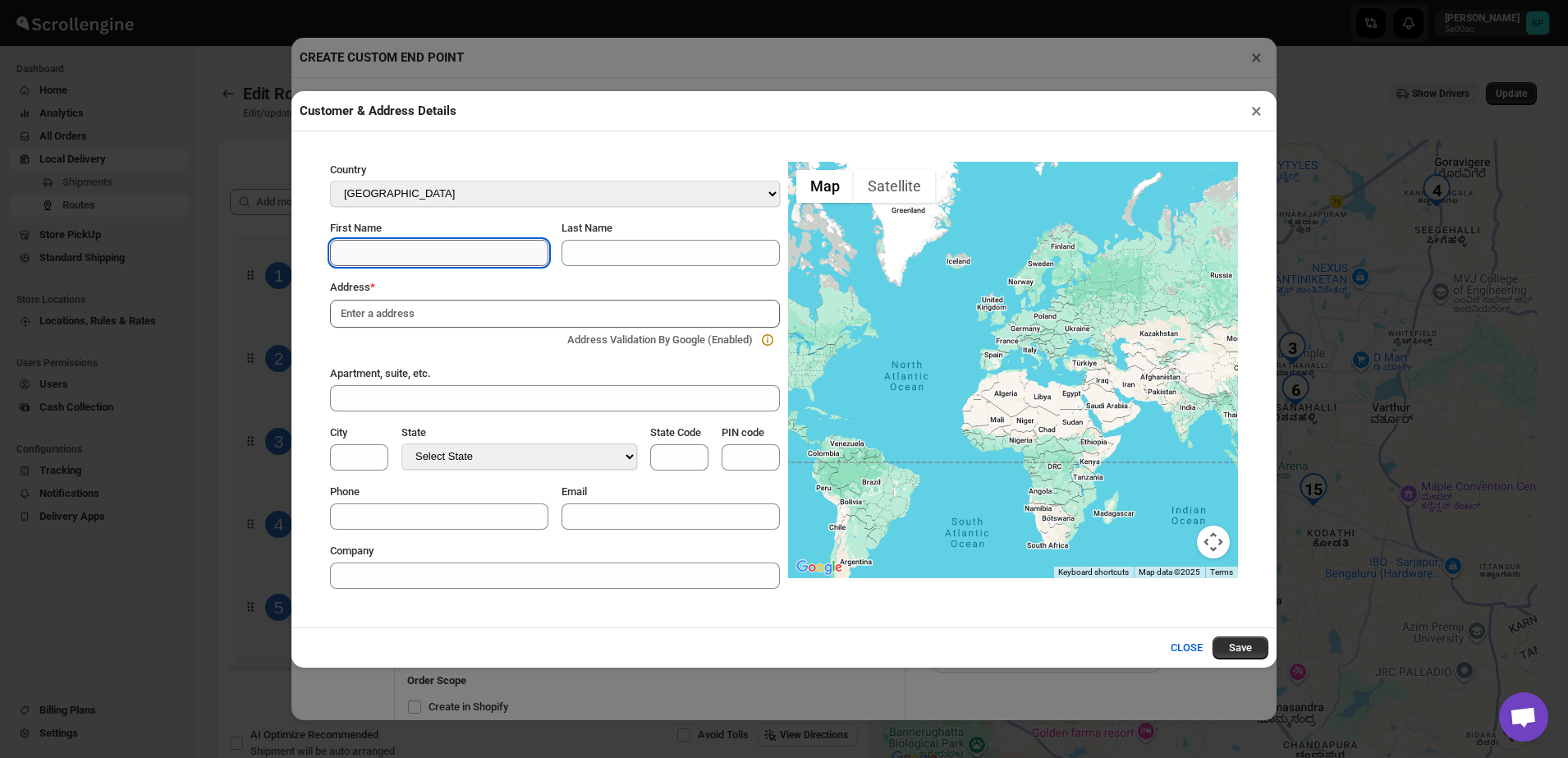
click at [384, 264] on input "First Name" at bounding box center [439, 253] width 219 height 26
click at [490, 332] on div "Address Validation By Google (Enabled)" at bounding box center [552, 336] width 449 height 23
click at [494, 320] on input at bounding box center [555, 313] width 449 height 28
paste input "33/3A & 33/3B Bannerghatta Road Kalena Agrahara Radiant white orchid, flat 305B…"
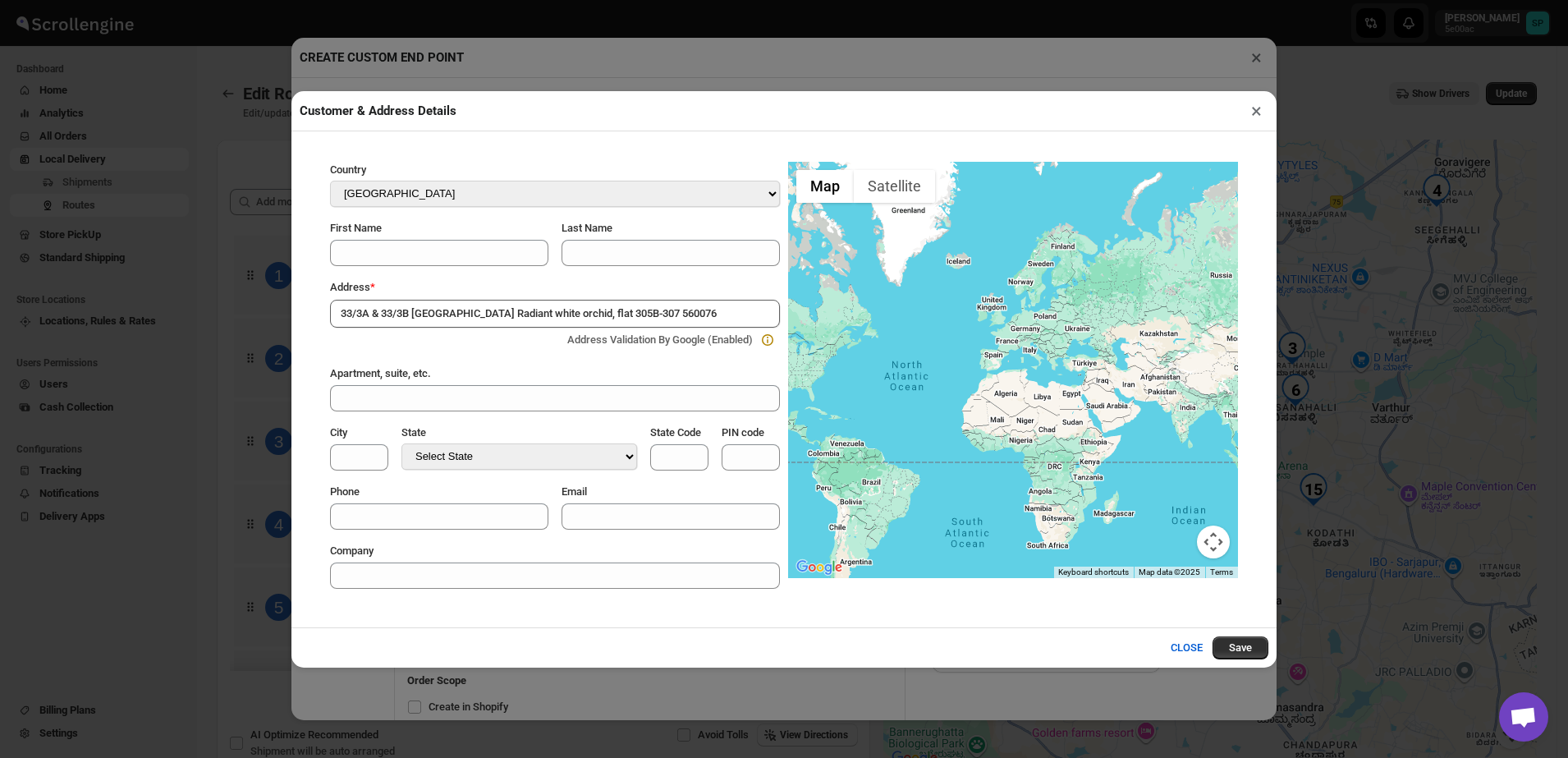
scroll to position [0, 20]
type input "RADIANT WHITE ORCHID, Bannerghatta Road, Kalena Agrahara, Bengaluru, Karnataka …"
select select "IN"
type input "Bangalore Division"
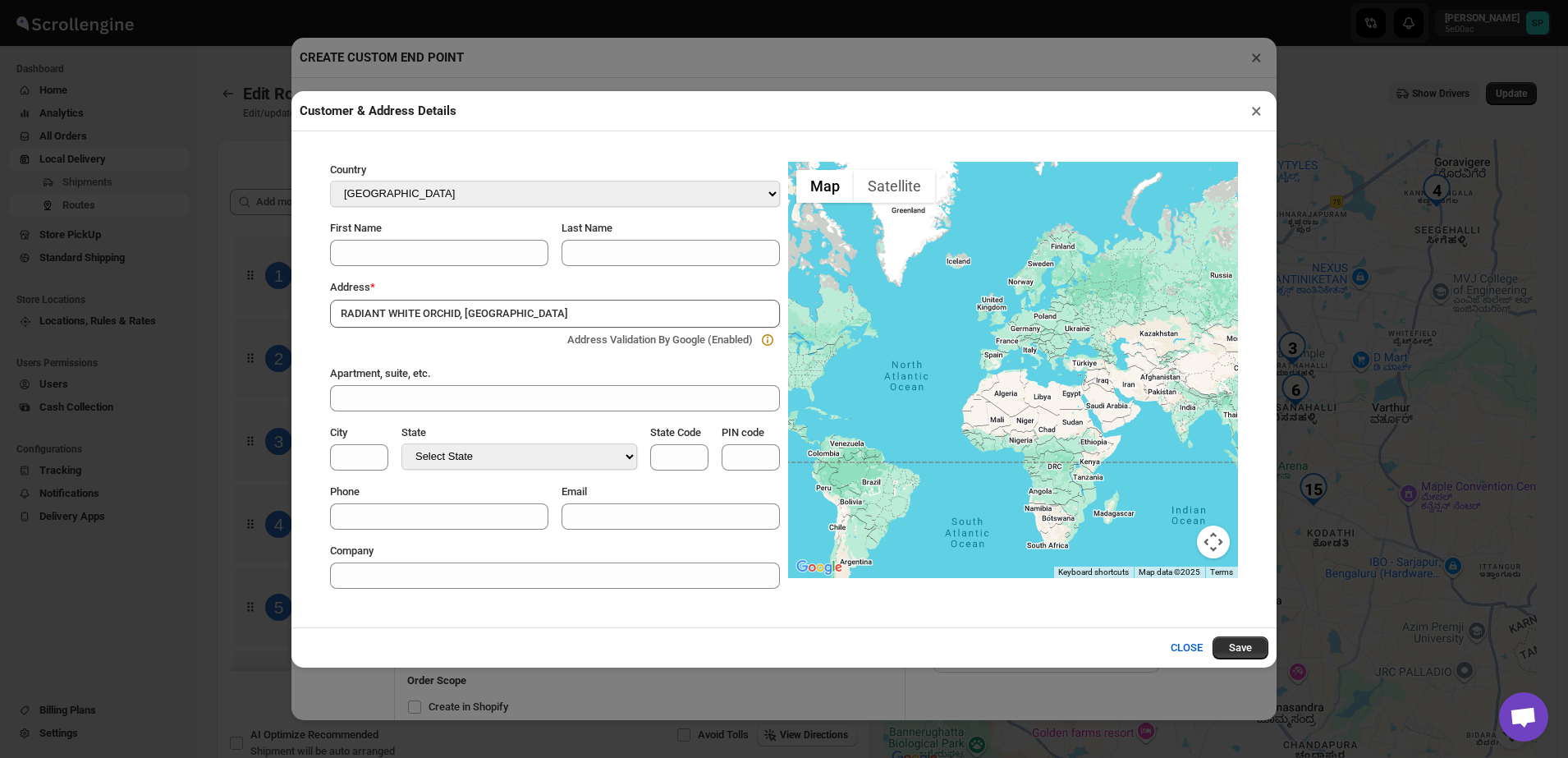
type input "KA"
type input "560076"
select select "Karnataka"
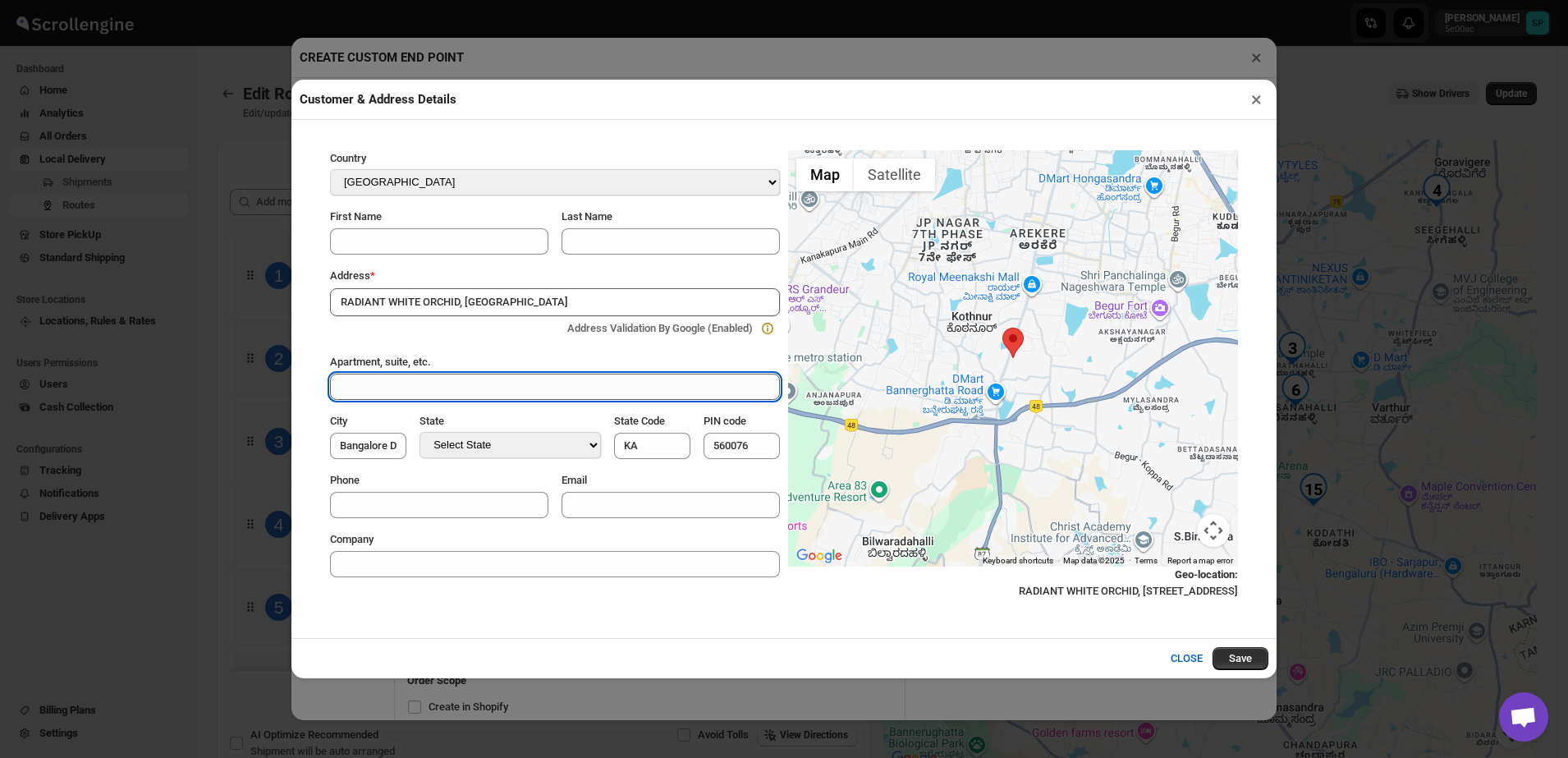
click at [409, 380] on input "Apartment, suite, etc." at bounding box center [555, 387] width 449 height 26
paste input "33/3A & 33/3B Bannerghatta Road Kalena Agrahara Radiant white orchid, flat 305B…"
type input "33/3A & 33/3B Bannerghatta Road Kalena Agrahara Radiant white orchid, flat 305B…"
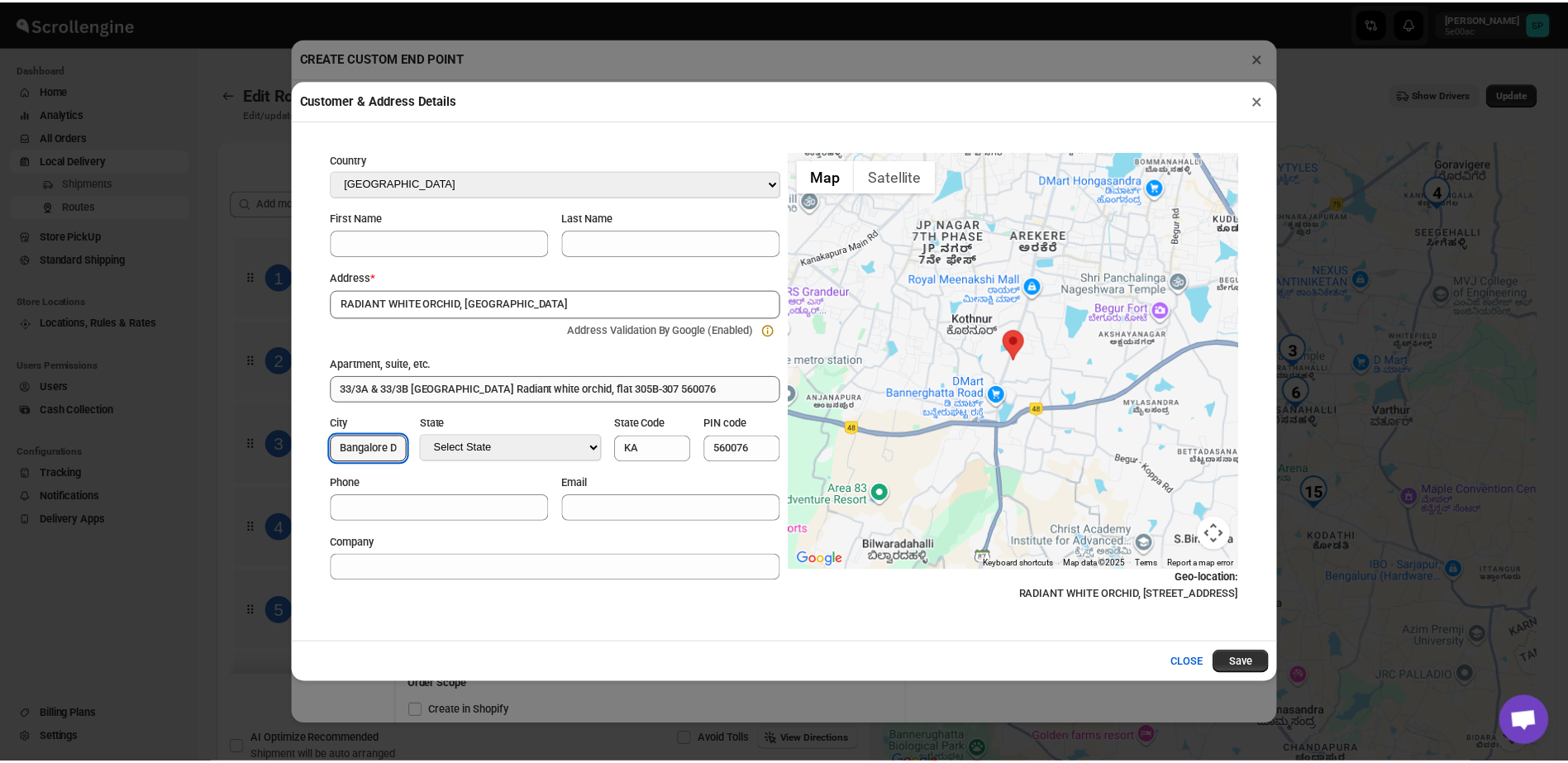
scroll to position [0, 0]
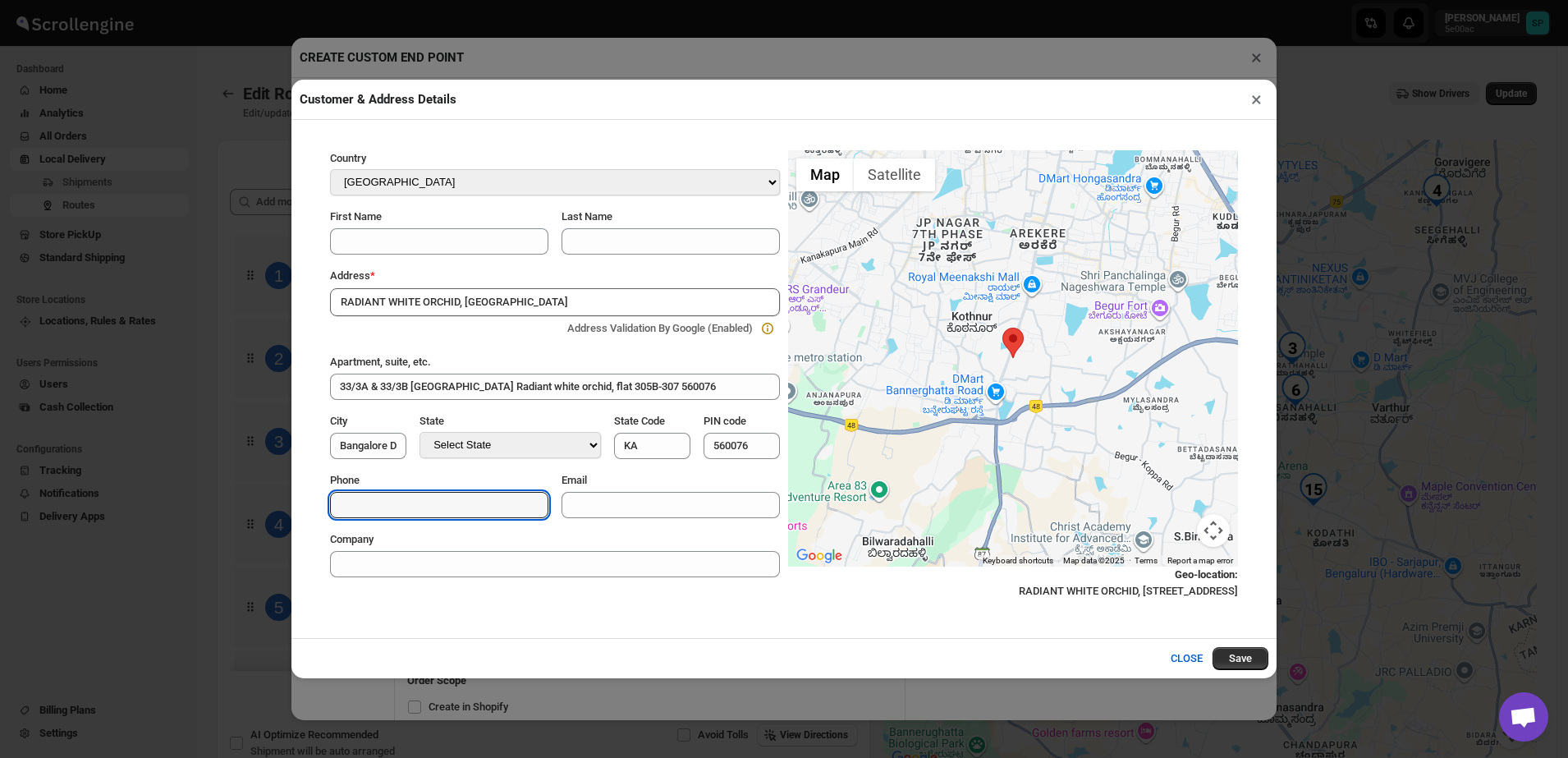
click at [396, 218] on div "First Name" at bounding box center [439, 216] width 219 height 16
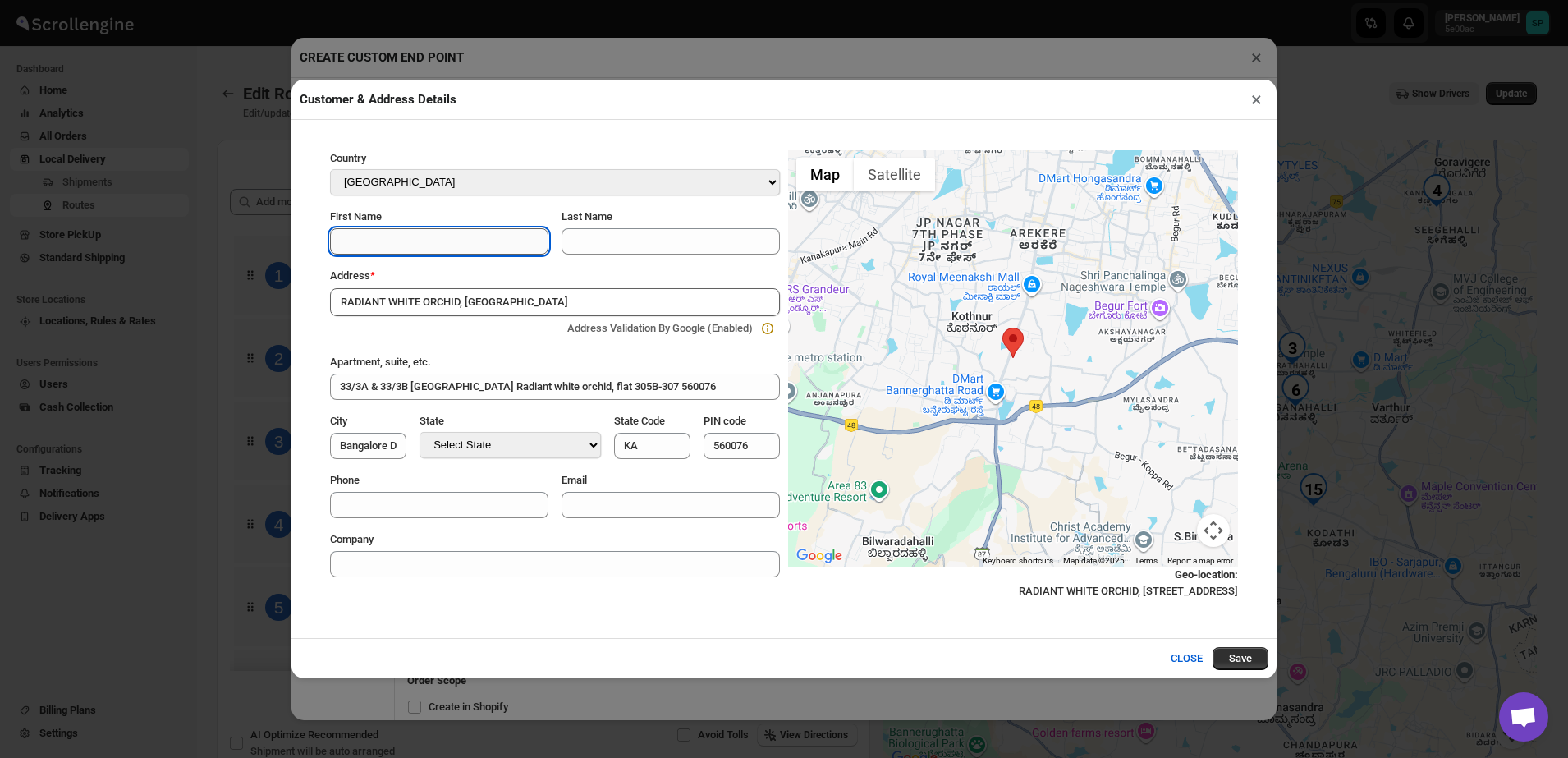
click at [403, 242] on input "First Name" at bounding box center [439, 241] width 219 height 26
paste input "Aby"
type input "Aby"
click at [394, 484] on div "Phone" at bounding box center [439, 495] width 219 height 46
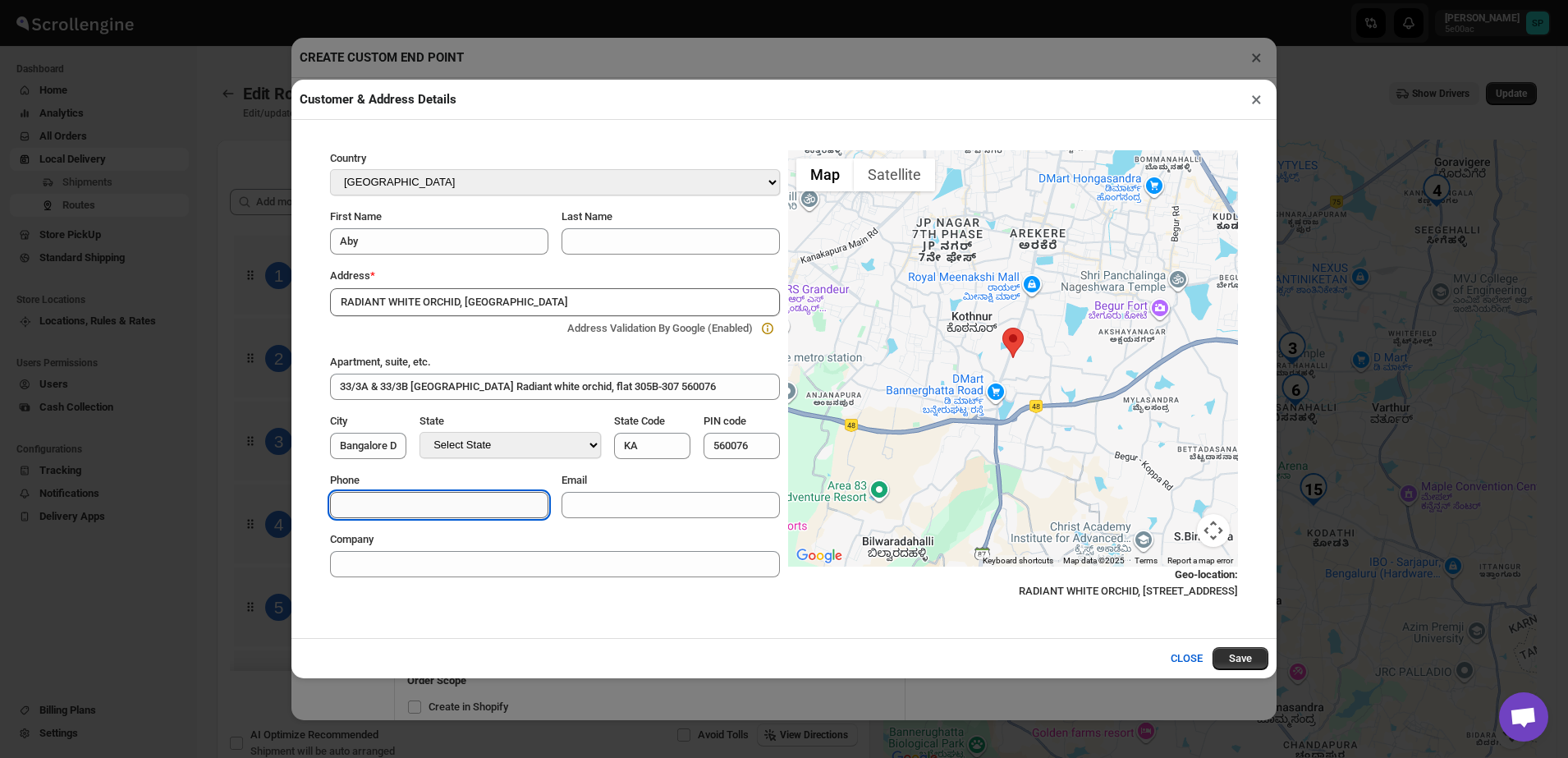
click at [415, 509] on input "Phone" at bounding box center [439, 505] width 219 height 26
paste input "97417"
paste input "11288"
type input "9741711288"
click at [1232, 667] on button "Save" at bounding box center [1240, 658] width 56 height 23
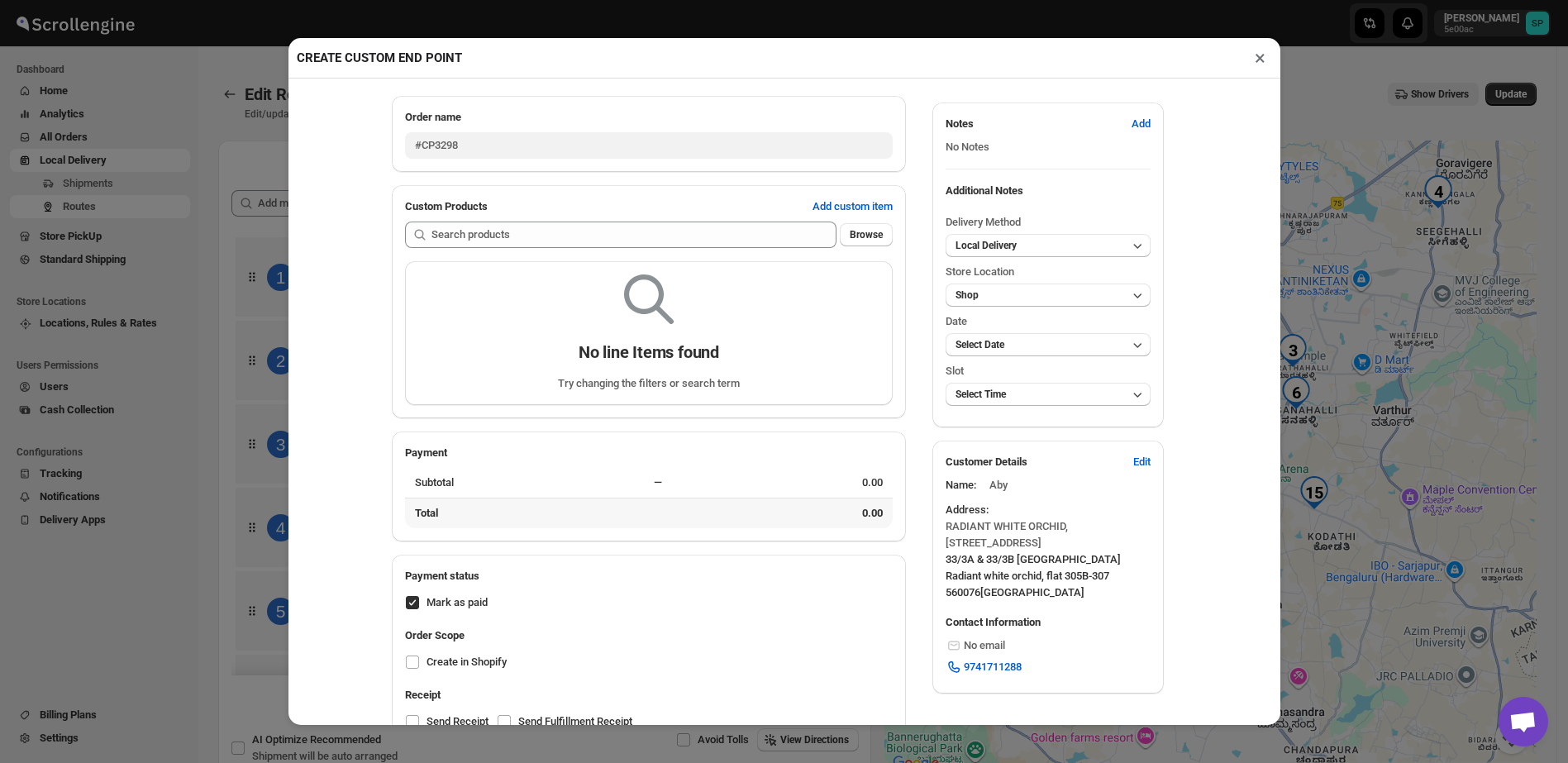
scroll to position [88, 0]
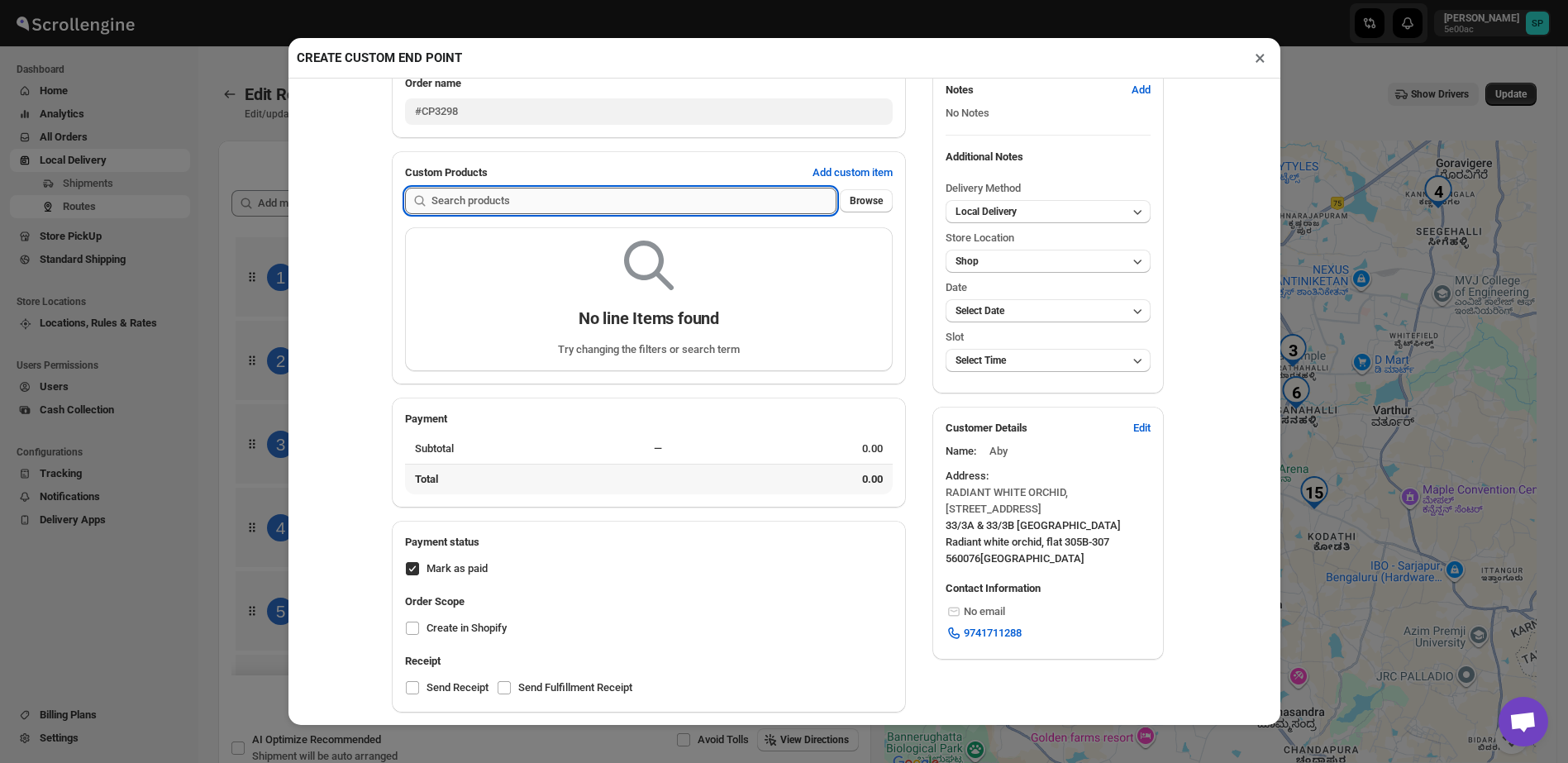
click at [724, 201] on input "text" at bounding box center [634, 201] width 406 height 27
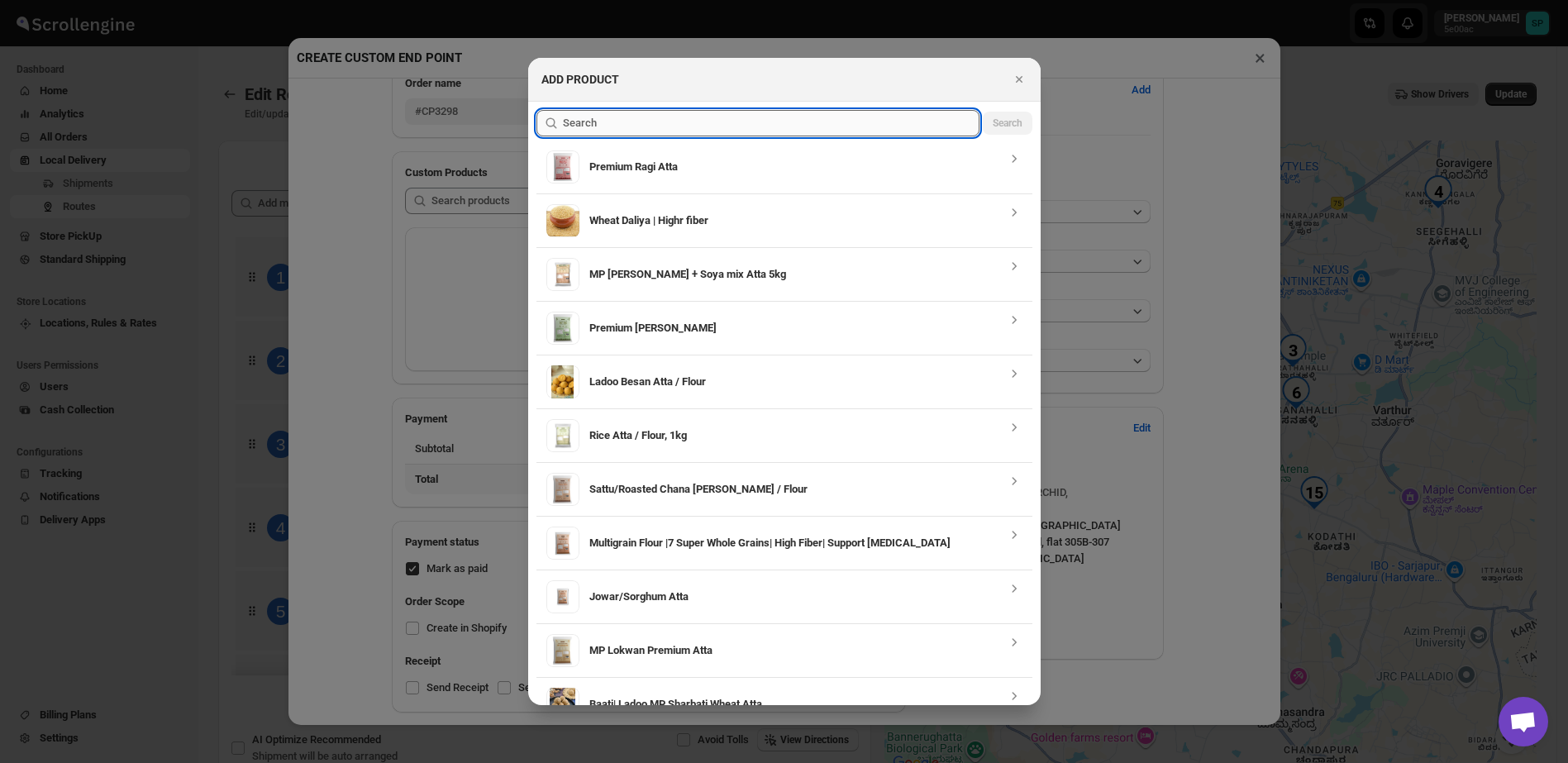
click at [712, 131] on input ":rbkl:" at bounding box center [772, 123] width 417 height 27
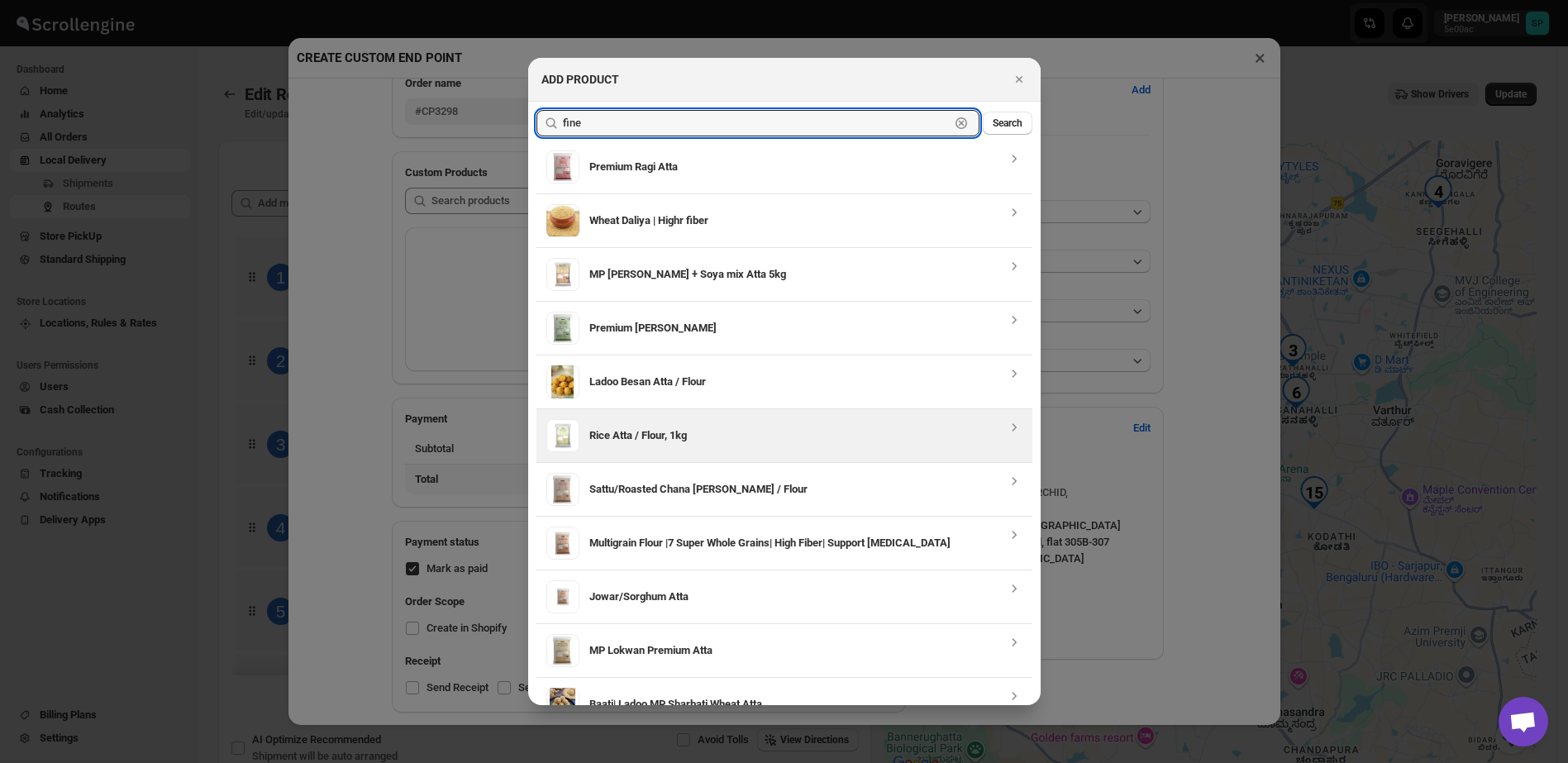
type input "fine"
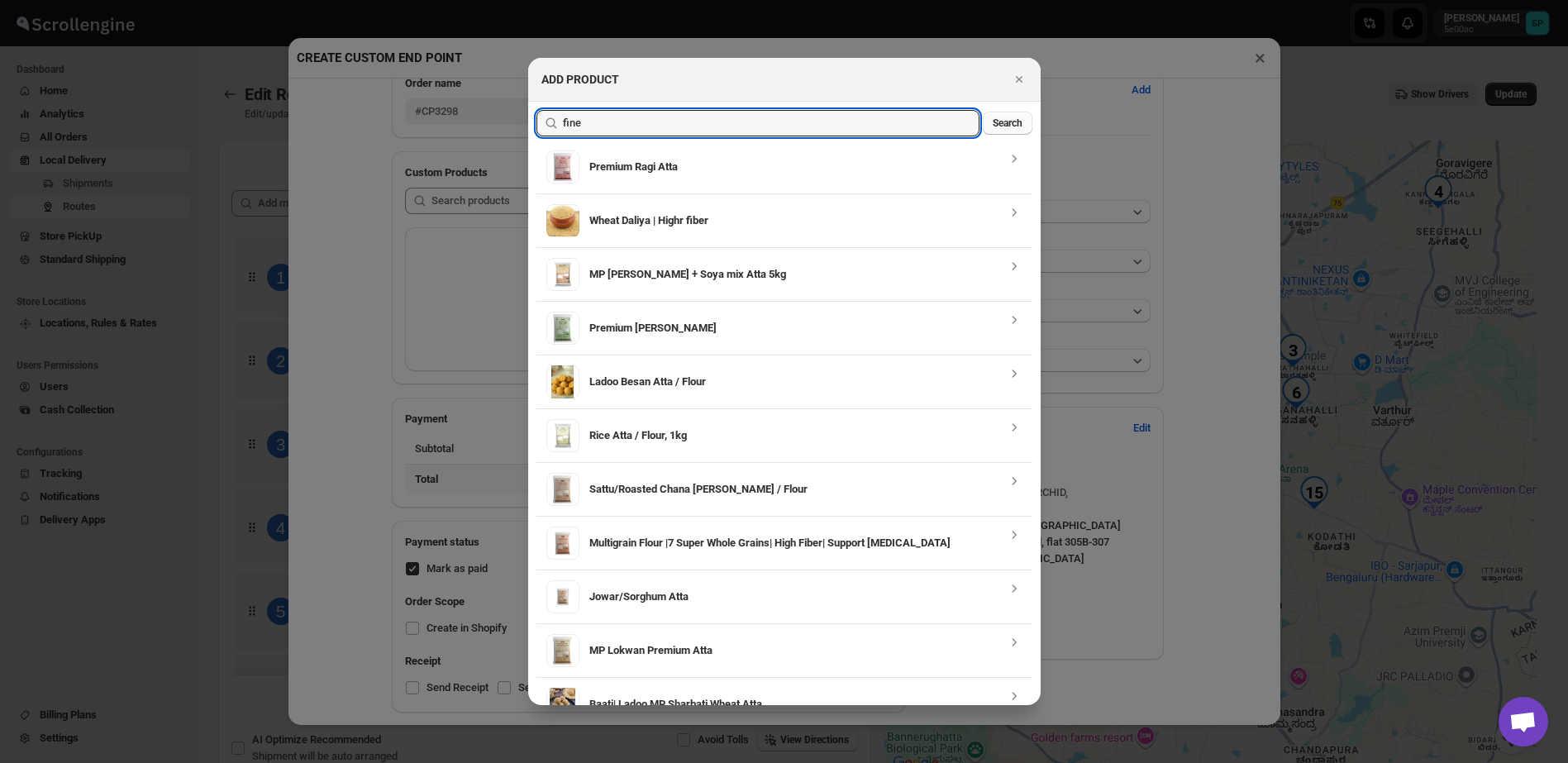
click at [1010, 129] on span "Search" at bounding box center [1007, 123] width 30 height 13
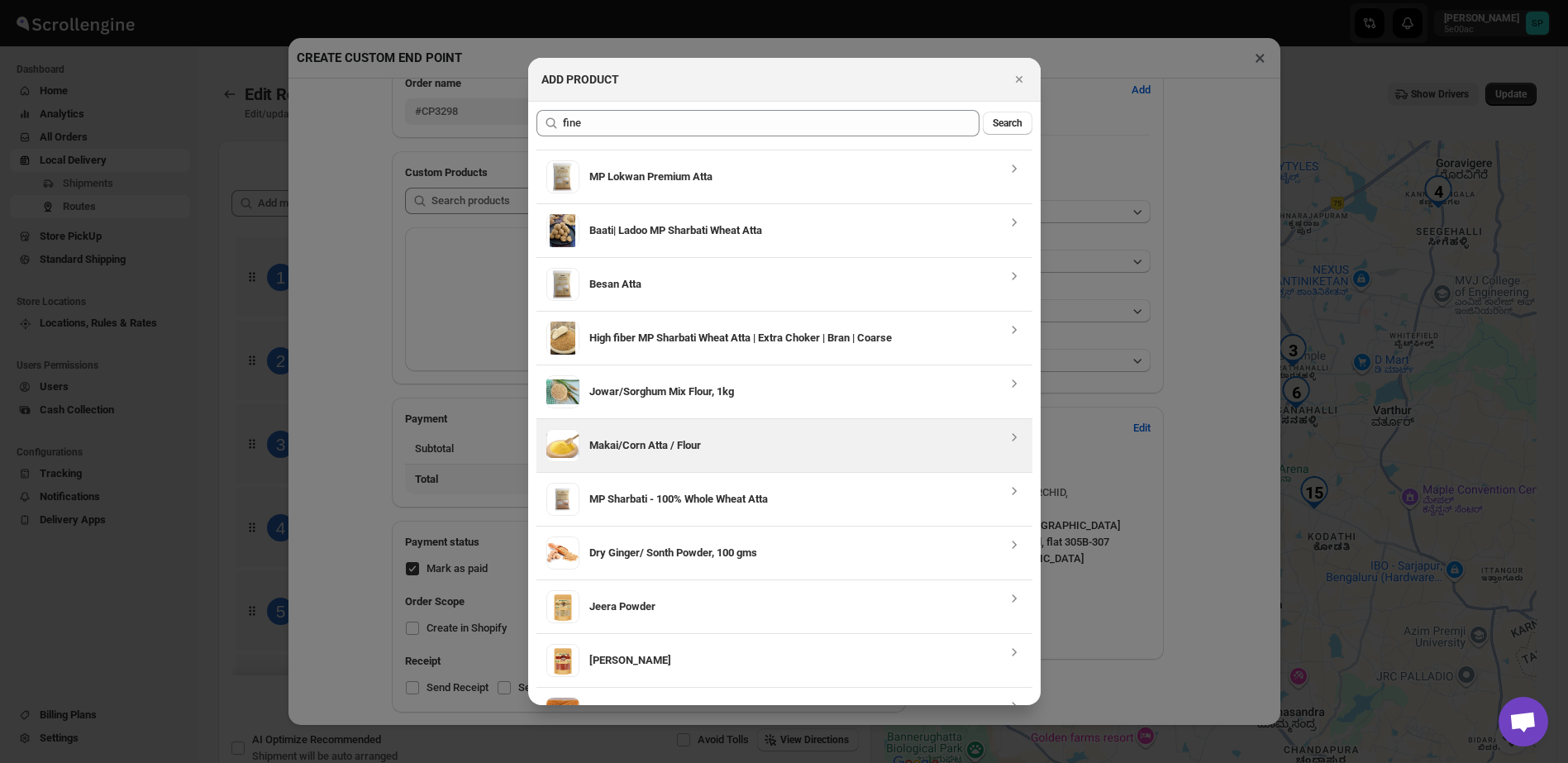
scroll to position [413, 0]
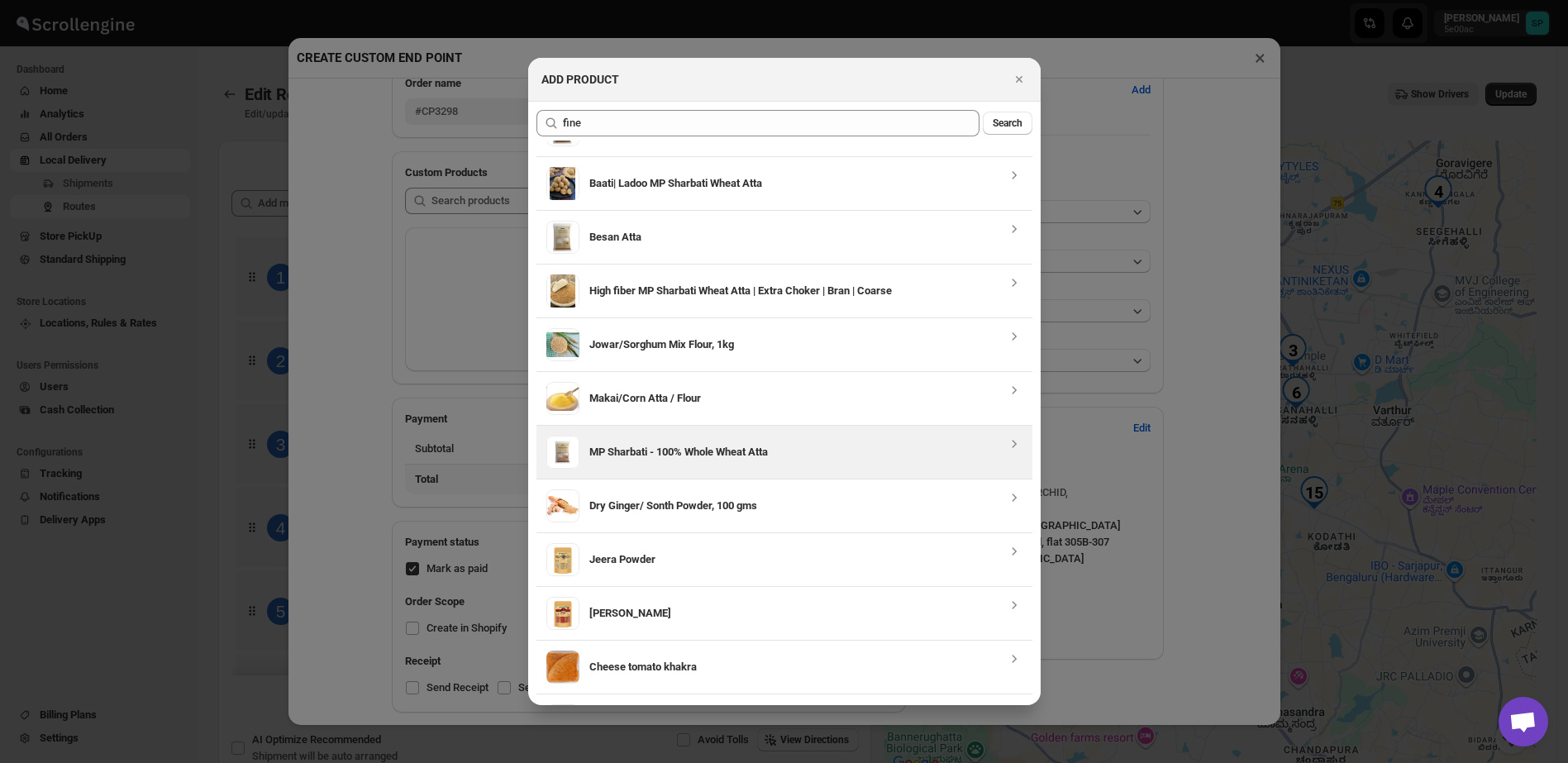
click at [772, 439] on div "MP Sharbati - 100% Whole Wheat Atta" at bounding box center [798, 452] width 417 height 33
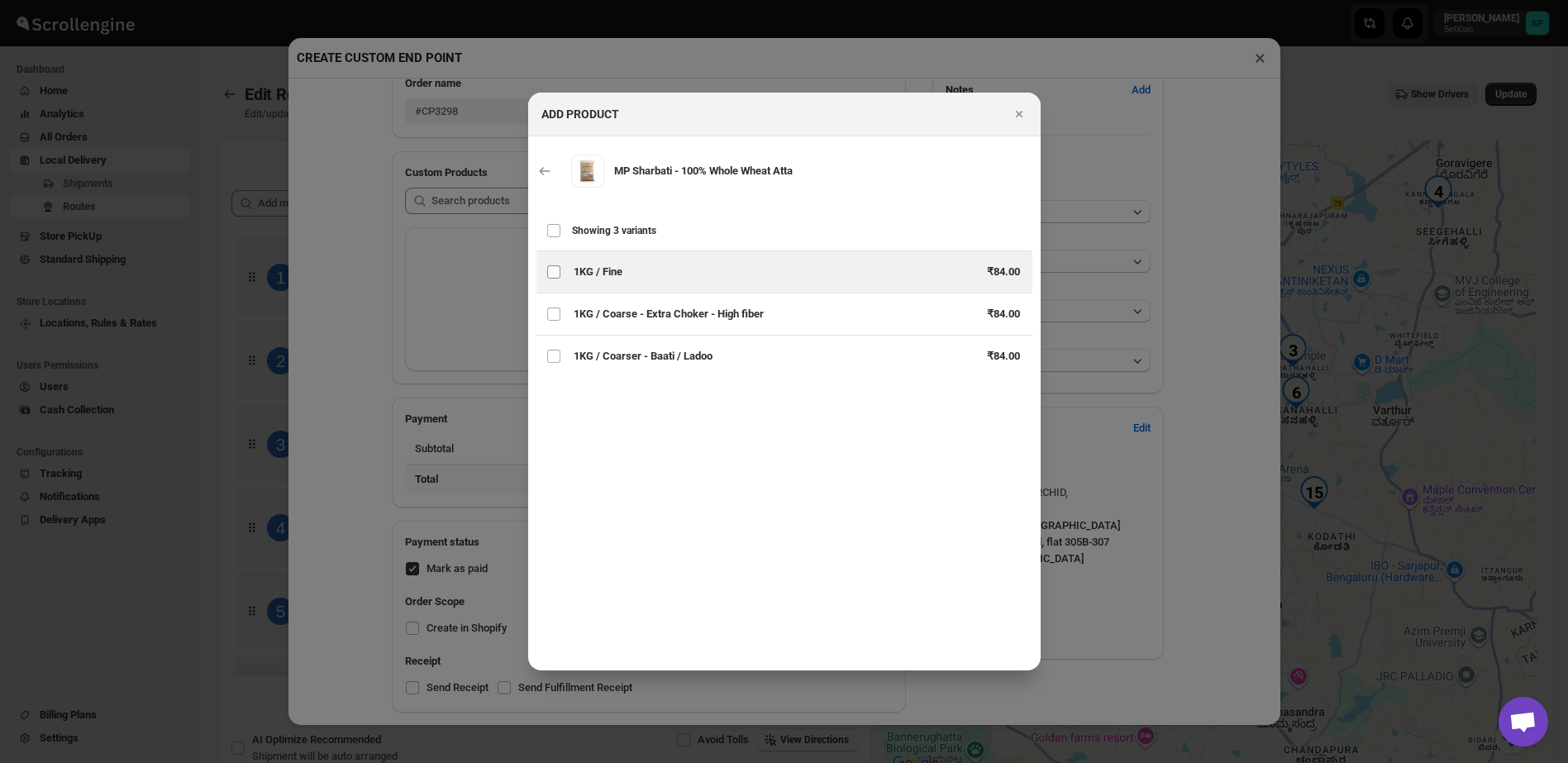
click at [559, 269] on input "Variants of gid://shopify/ProductVariant/43566235615455" at bounding box center [553, 272] width 13 height 13
checkbox input "true"
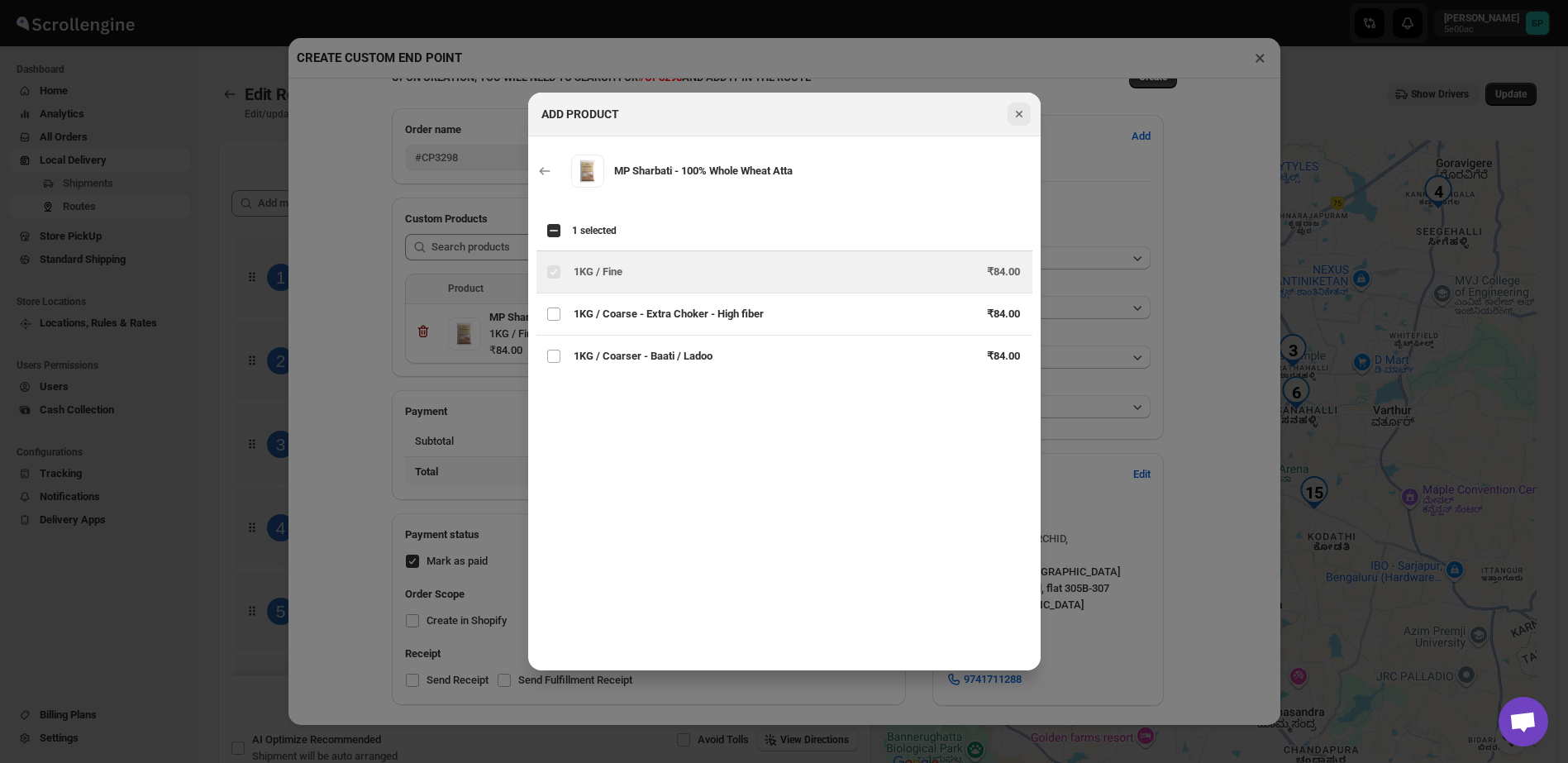
click at [1018, 113] on icon "Close" at bounding box center [1018, 114] width 7 height 7
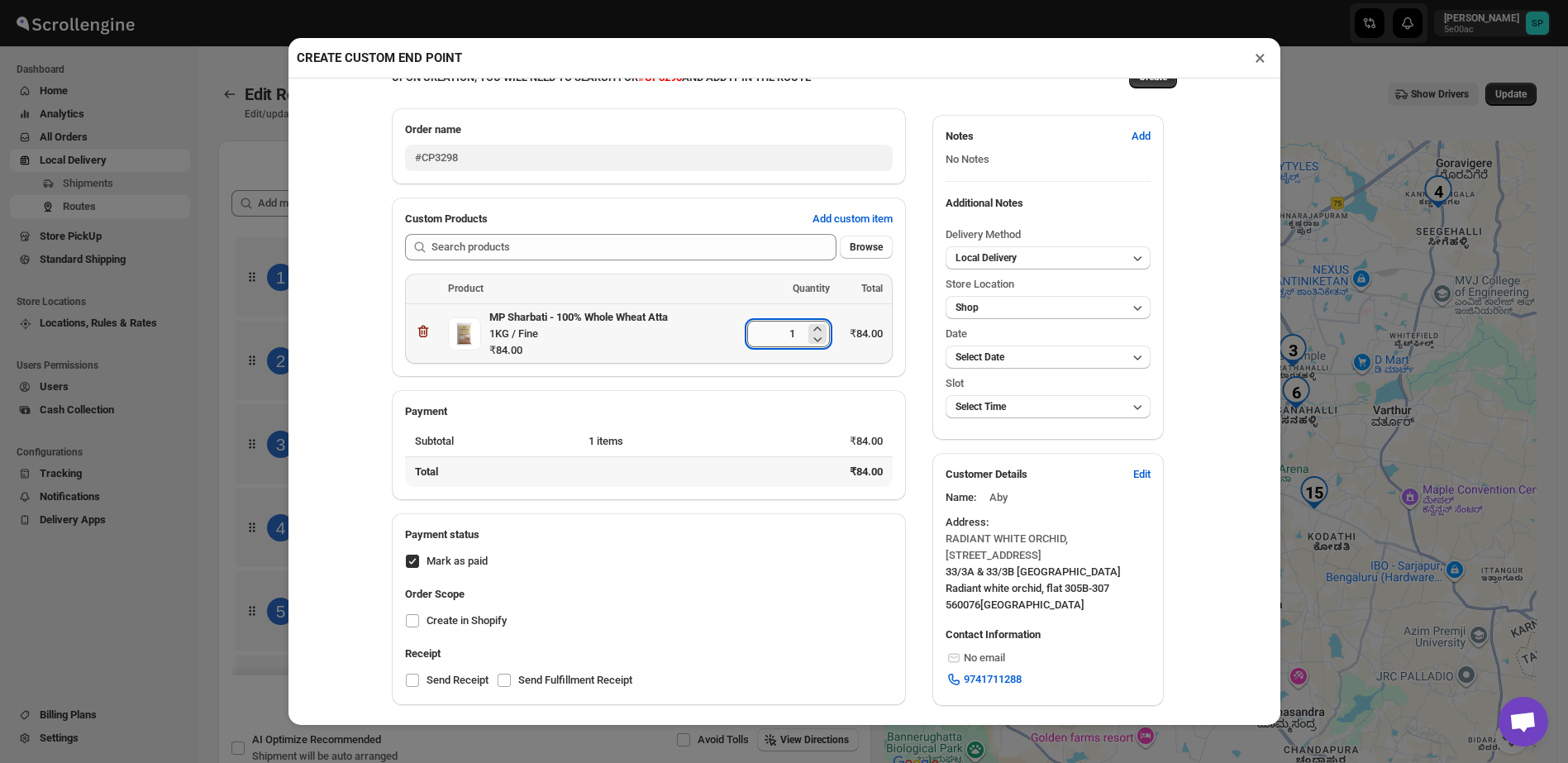
click at [791, 321] on input "1" at bounding box center [777, 333] width 58 height 27
type input "4"
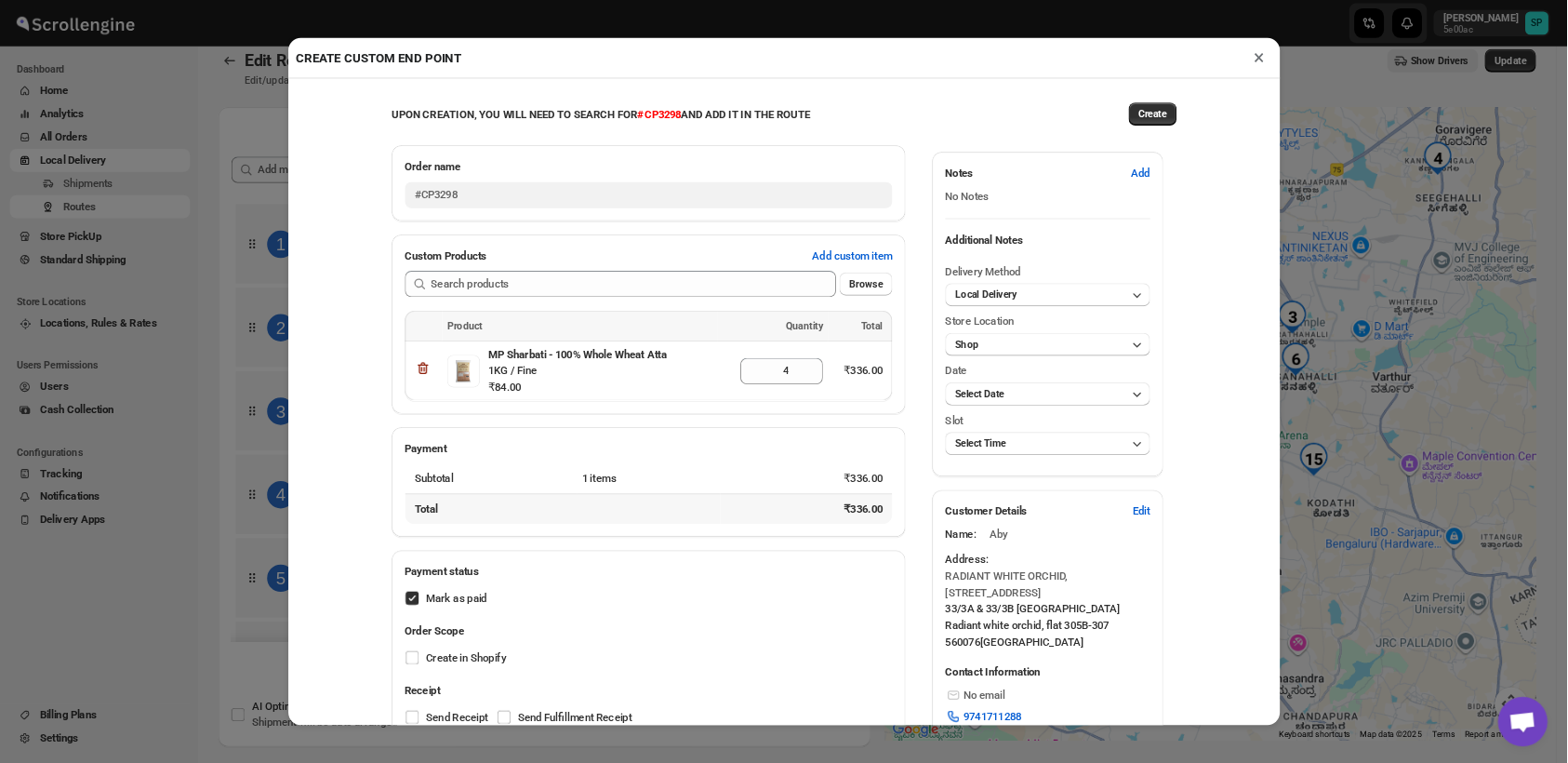
scroll to position [0, 0]
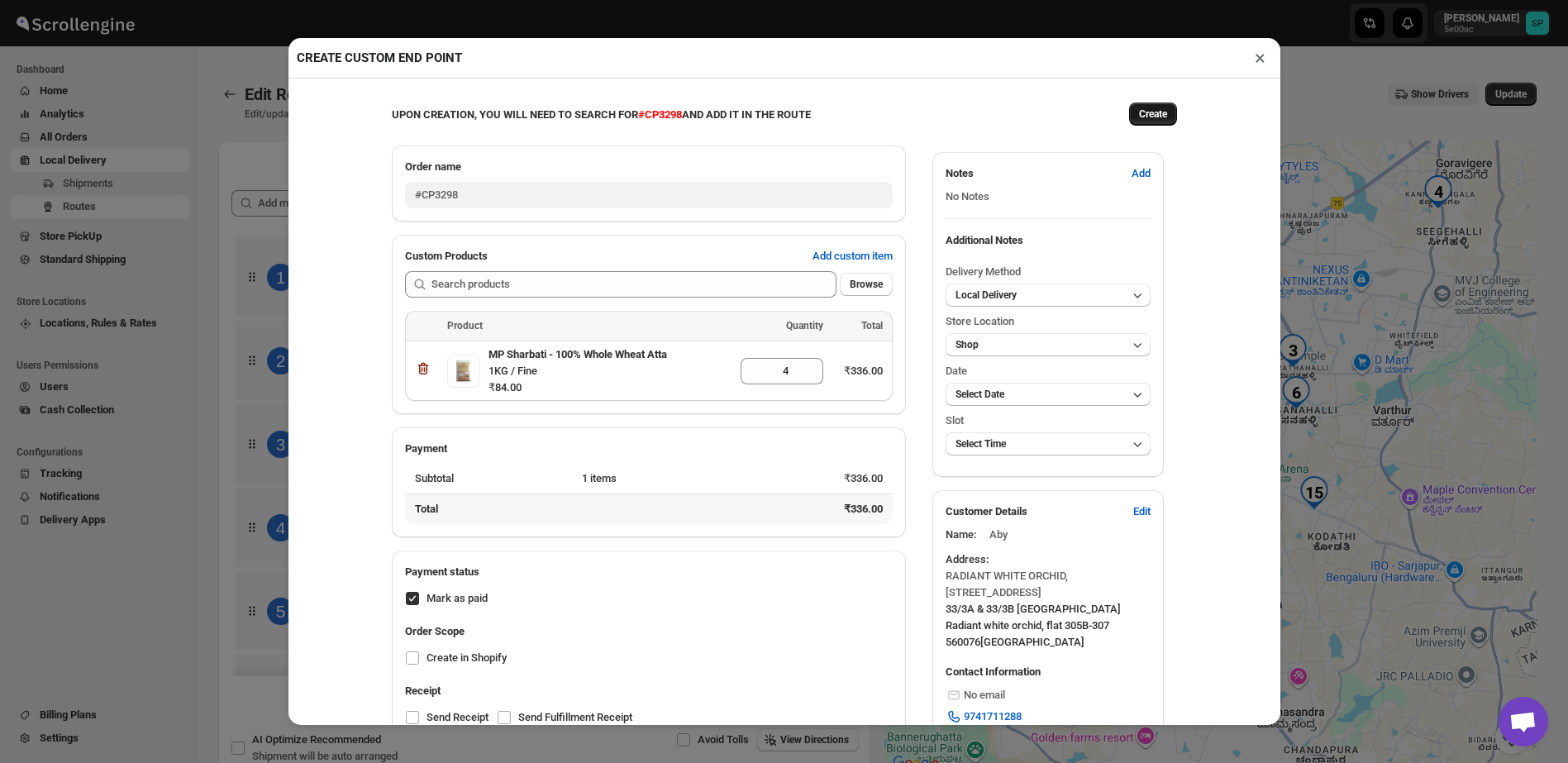
click at [1159, 119] on button "Create" at bounding box center [1153, 114] width 48 height 23
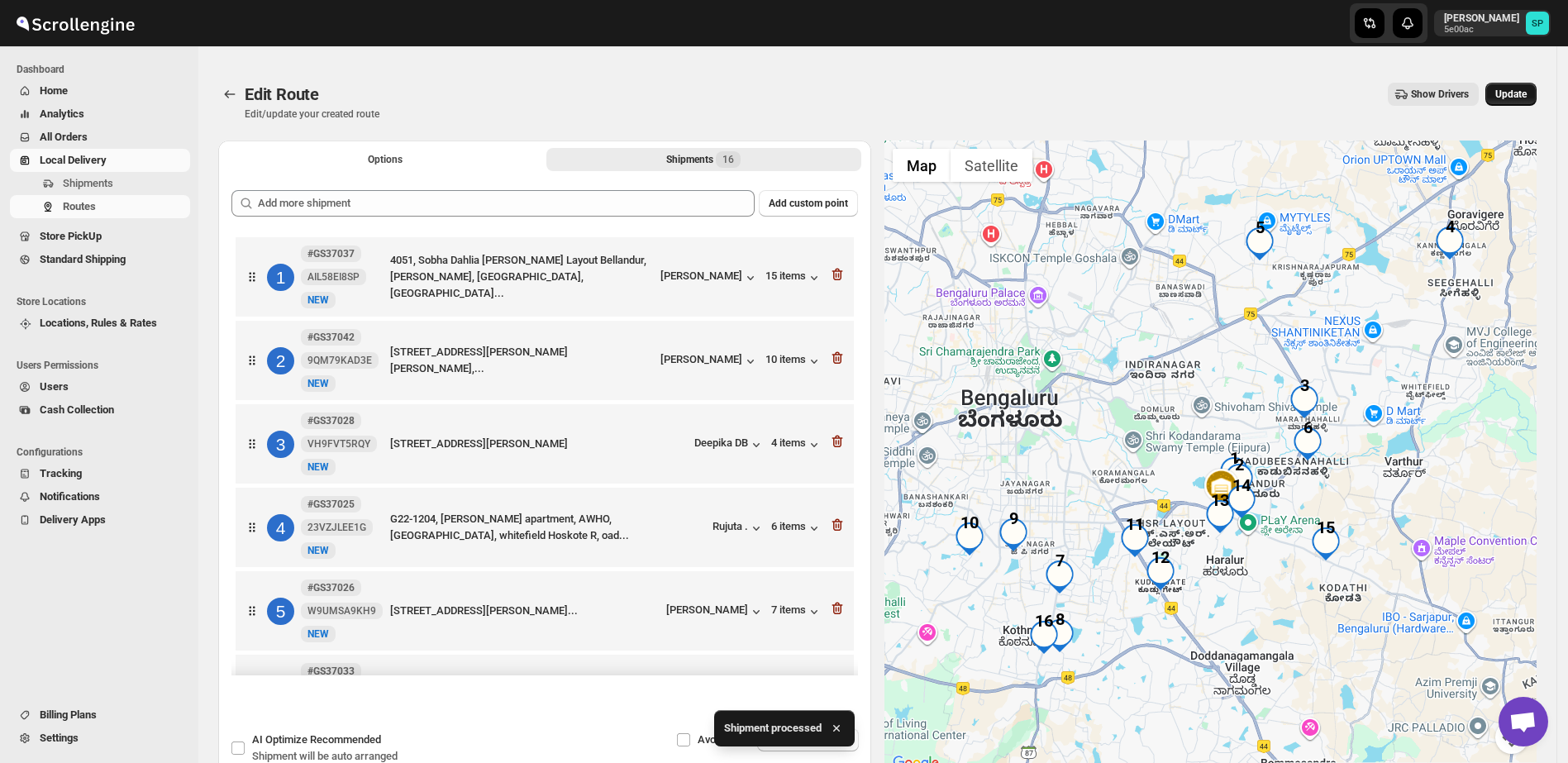
click at [1517, 99] on span "Update" at bounding box center [1511, 93] width 32 height 13
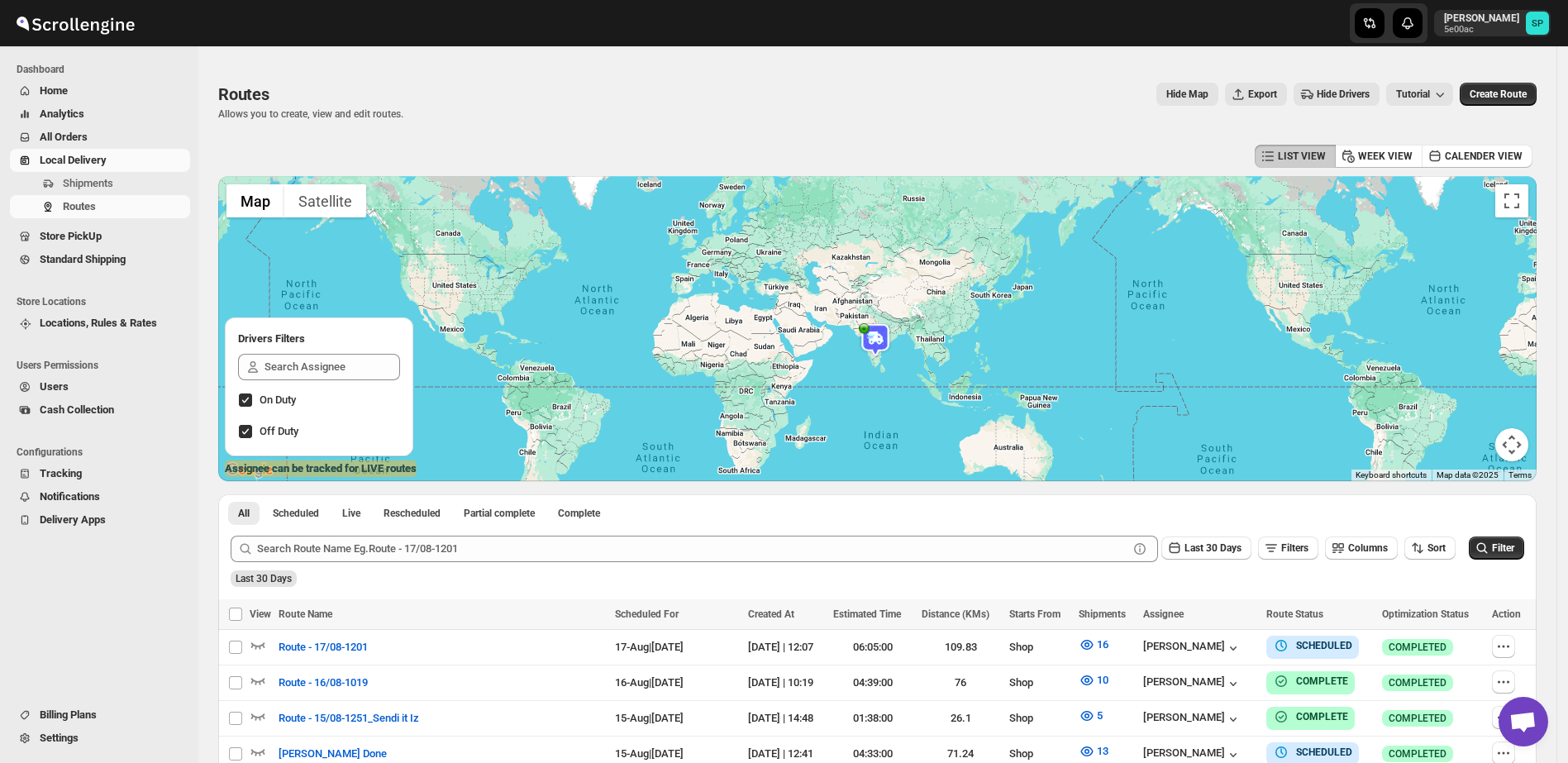
click at [78, 136] on span "All Orders" at bounding box center [63, 136] width 48 height 12
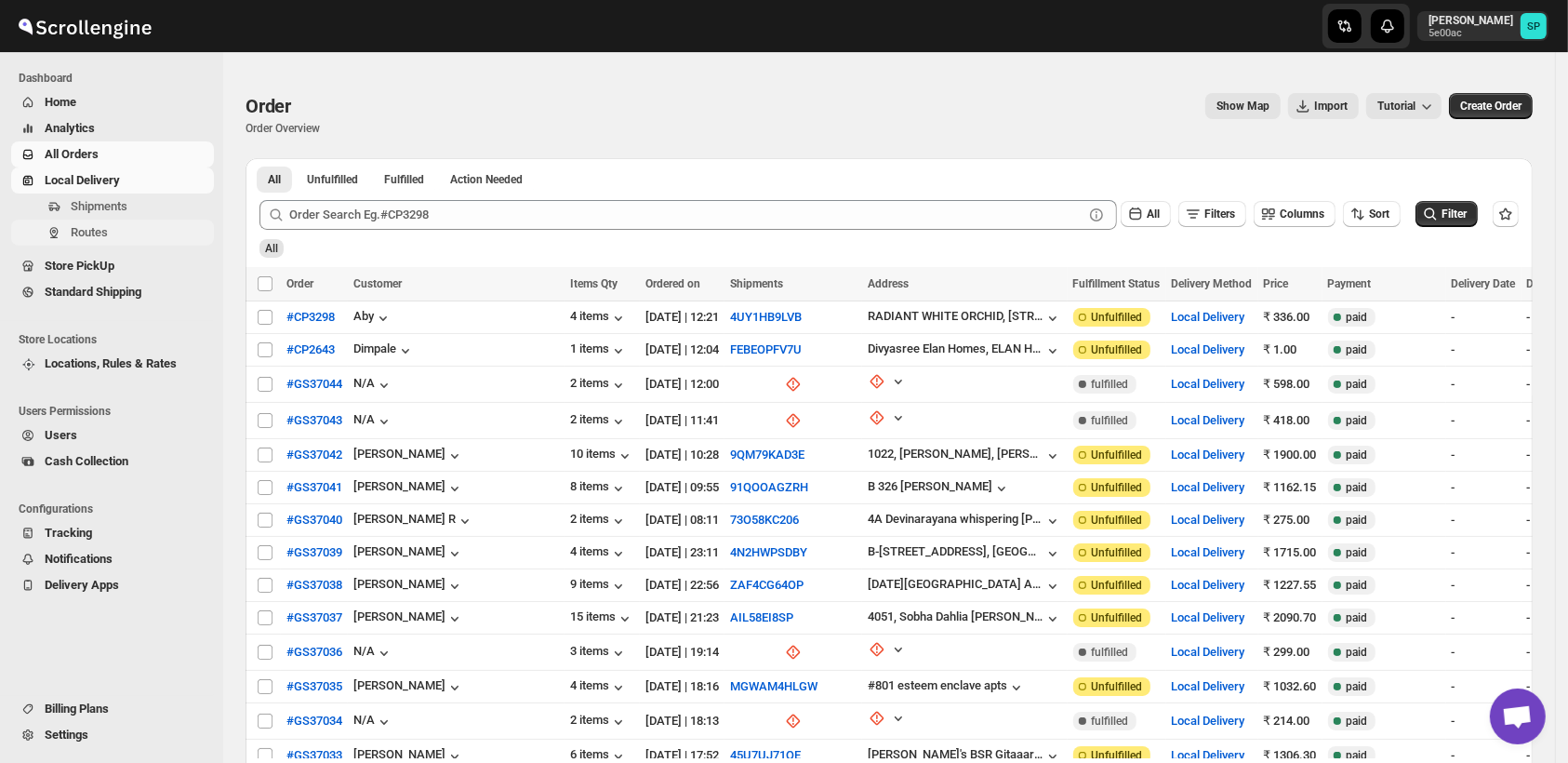
click at [72, 232] on span "Routes" at bounding box center [89, 232] width 38 height 14
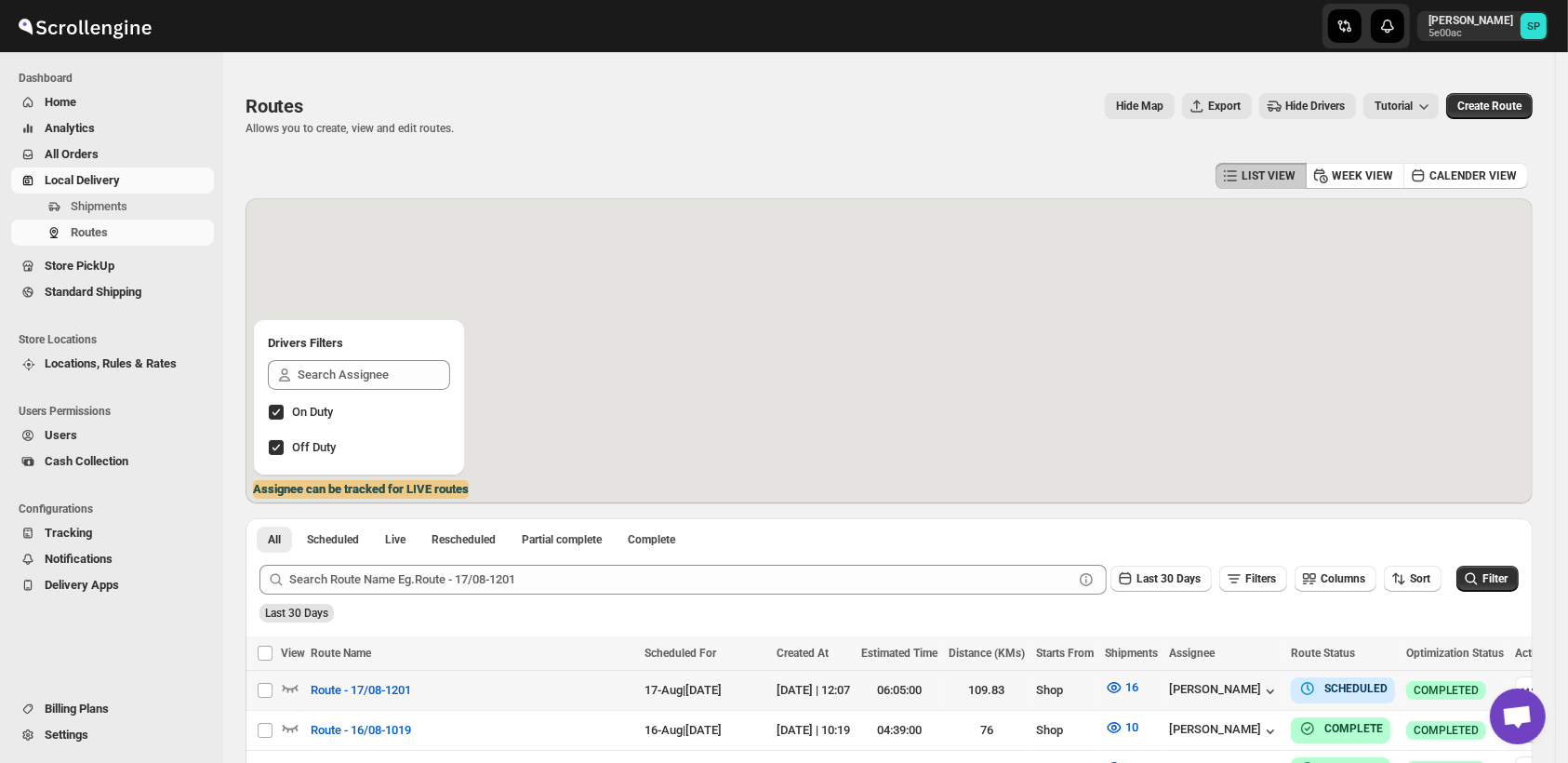
scroll to position [206, 0]
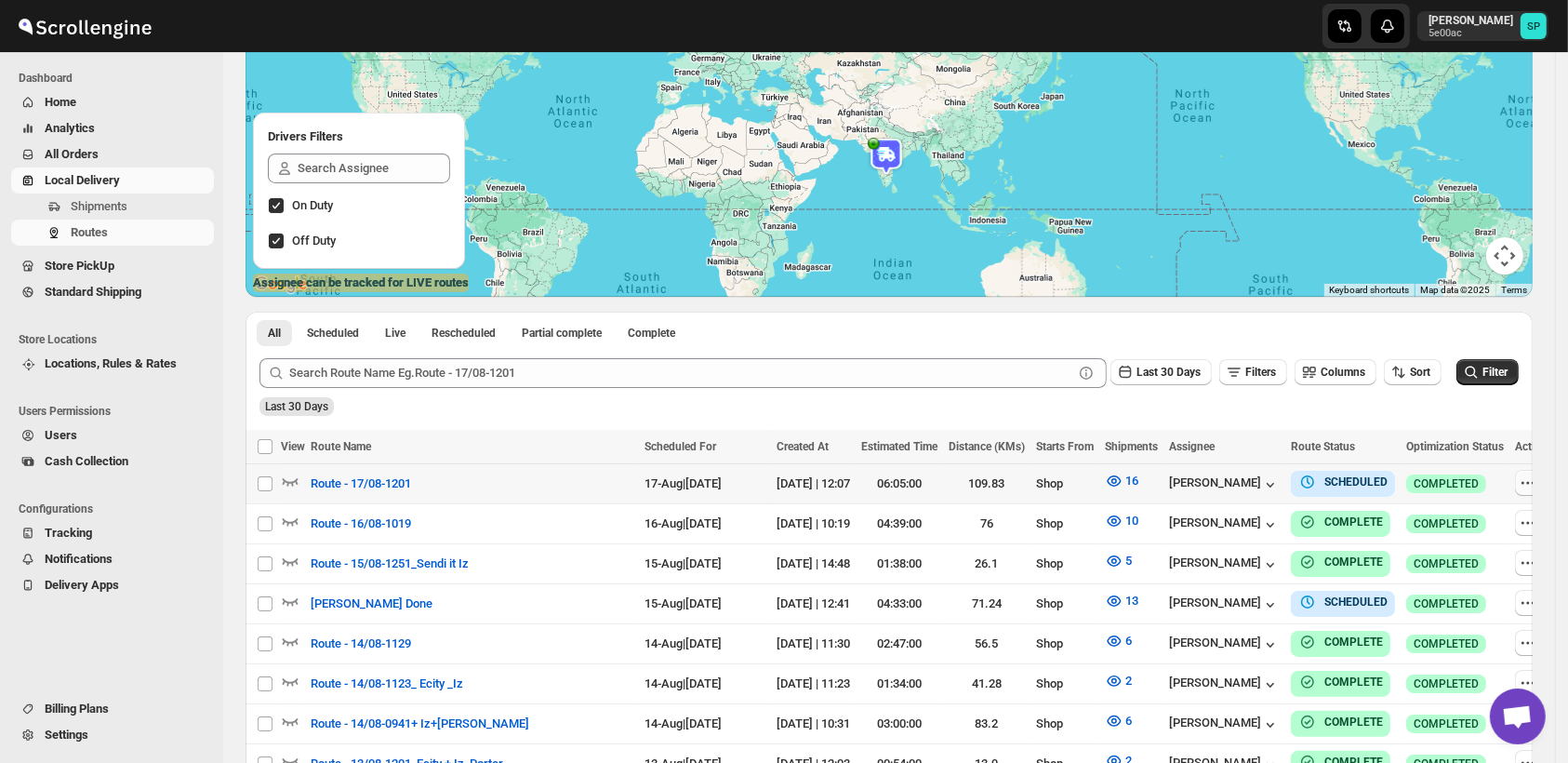
click at [1519, 479] on icon "button" at bounding box center [1527, 482] width 18 height 18
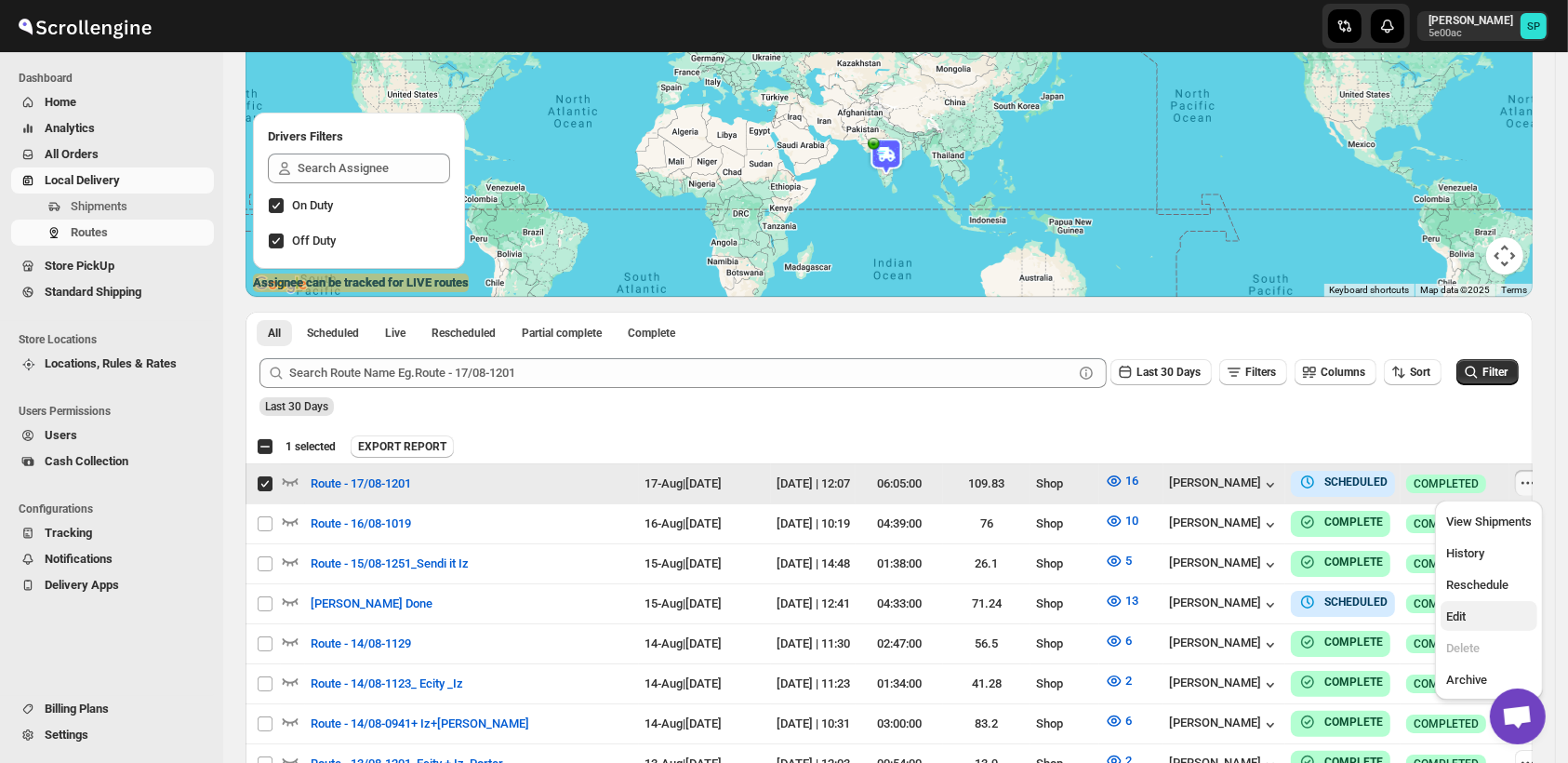
click at [1469, 622] on span "Edit" at bounding box center [1488, 616] width 86 height 18
checkbox input "false"
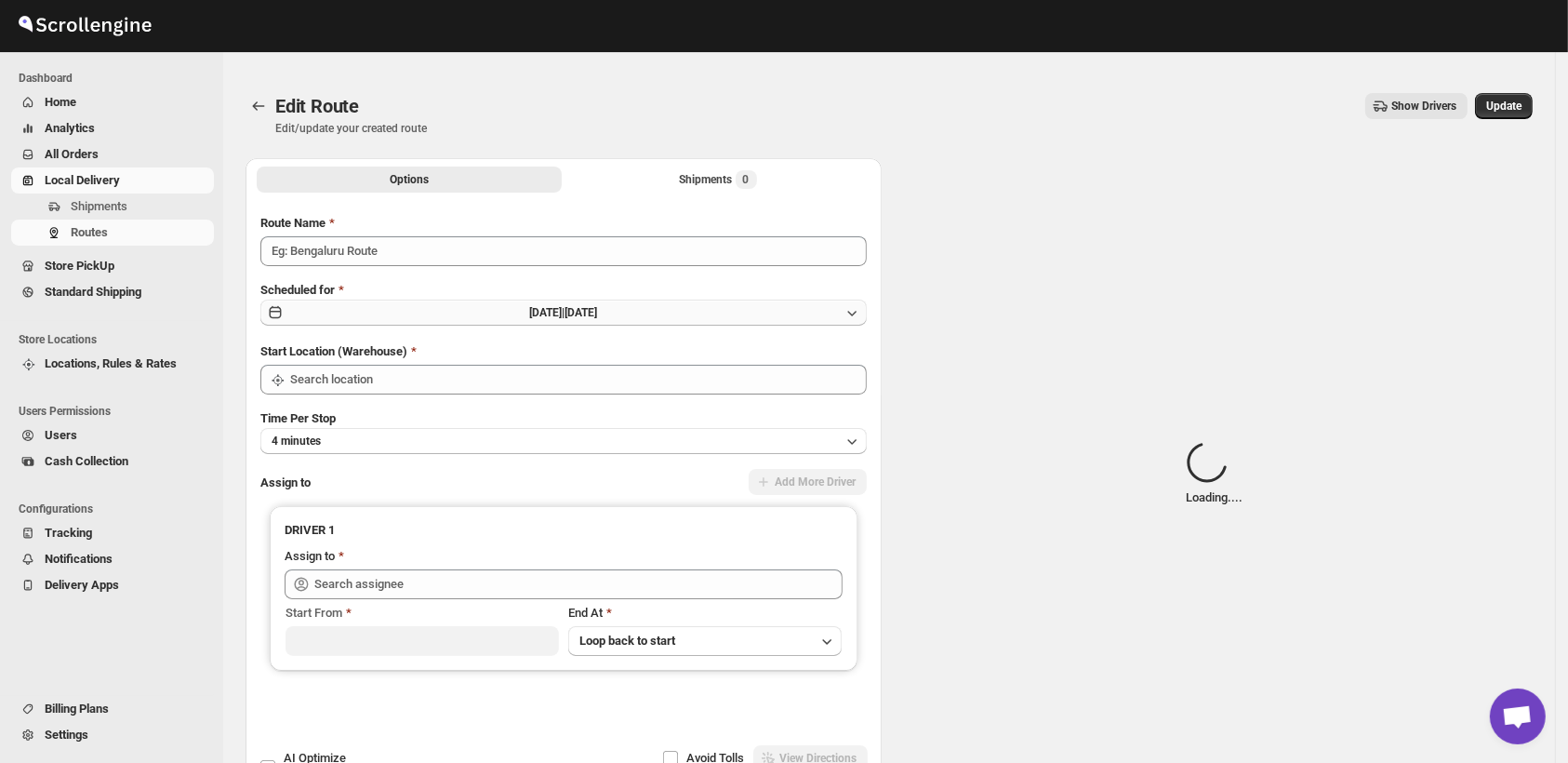
type input "Route - 17/08-1201"
type input "Shop"
type input "[PERSON_NAME] ([EMAIL_ADDRESS][DOMAIN_NAME])"
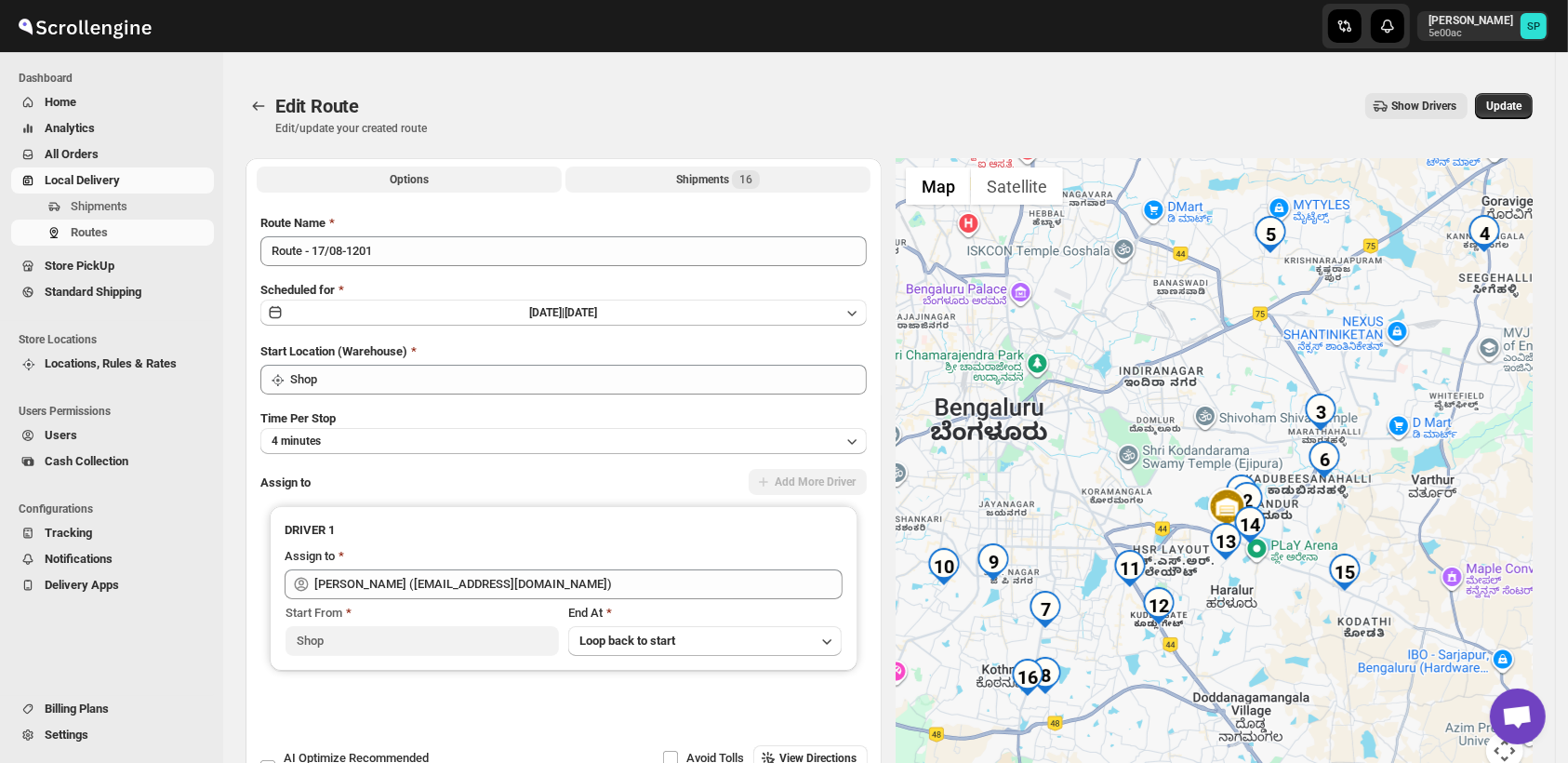
click at [708, 177] on div "Shipments 16" at bounding box center [717, 178] width 84 height 18
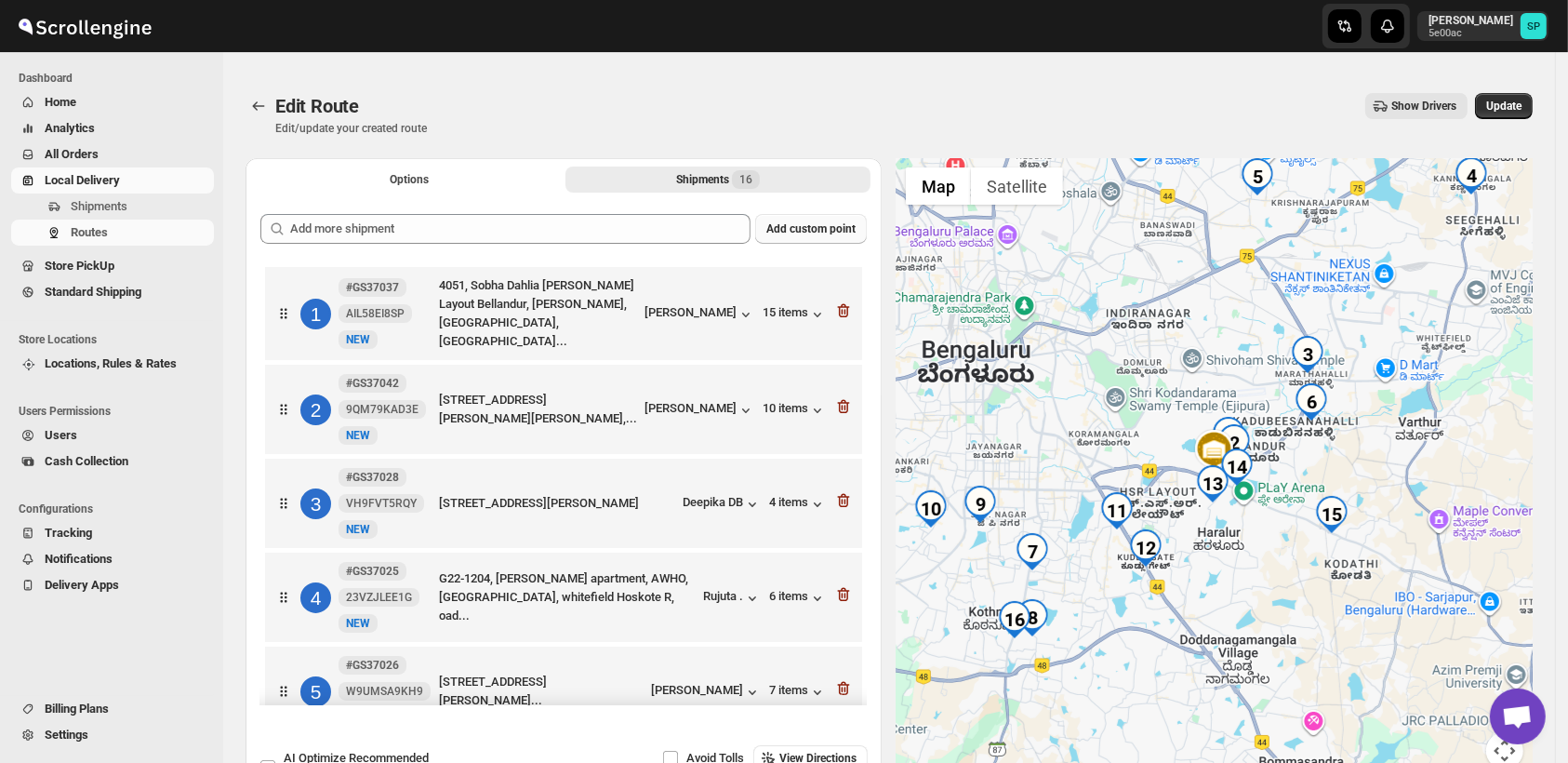
click at [830, 230] on span "Add custom point" at bounding box center [811, 229] width 90 height 14
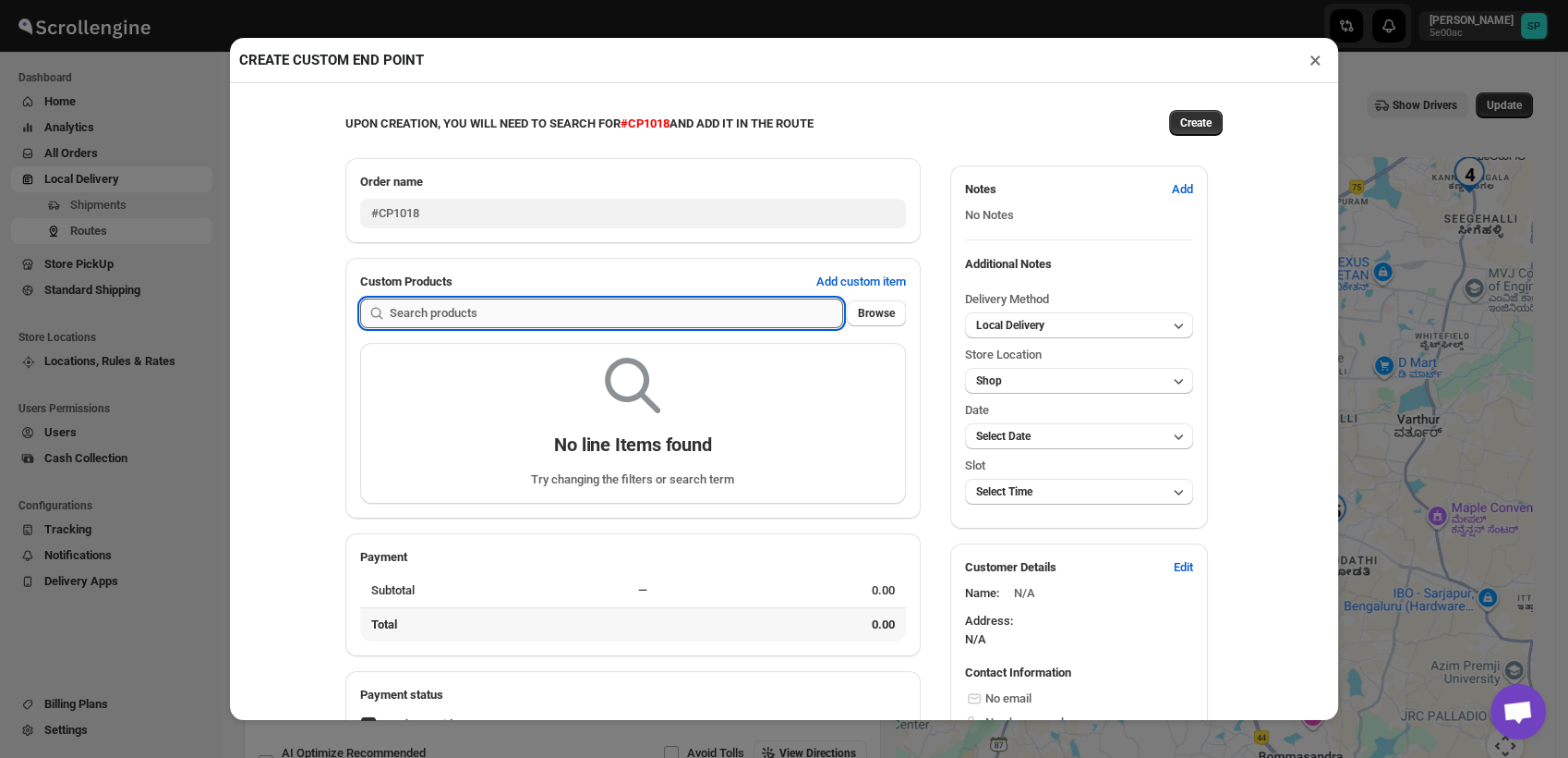
click at [572, 312] on input "text" at bounding box center [616, 312] width 453 height 30
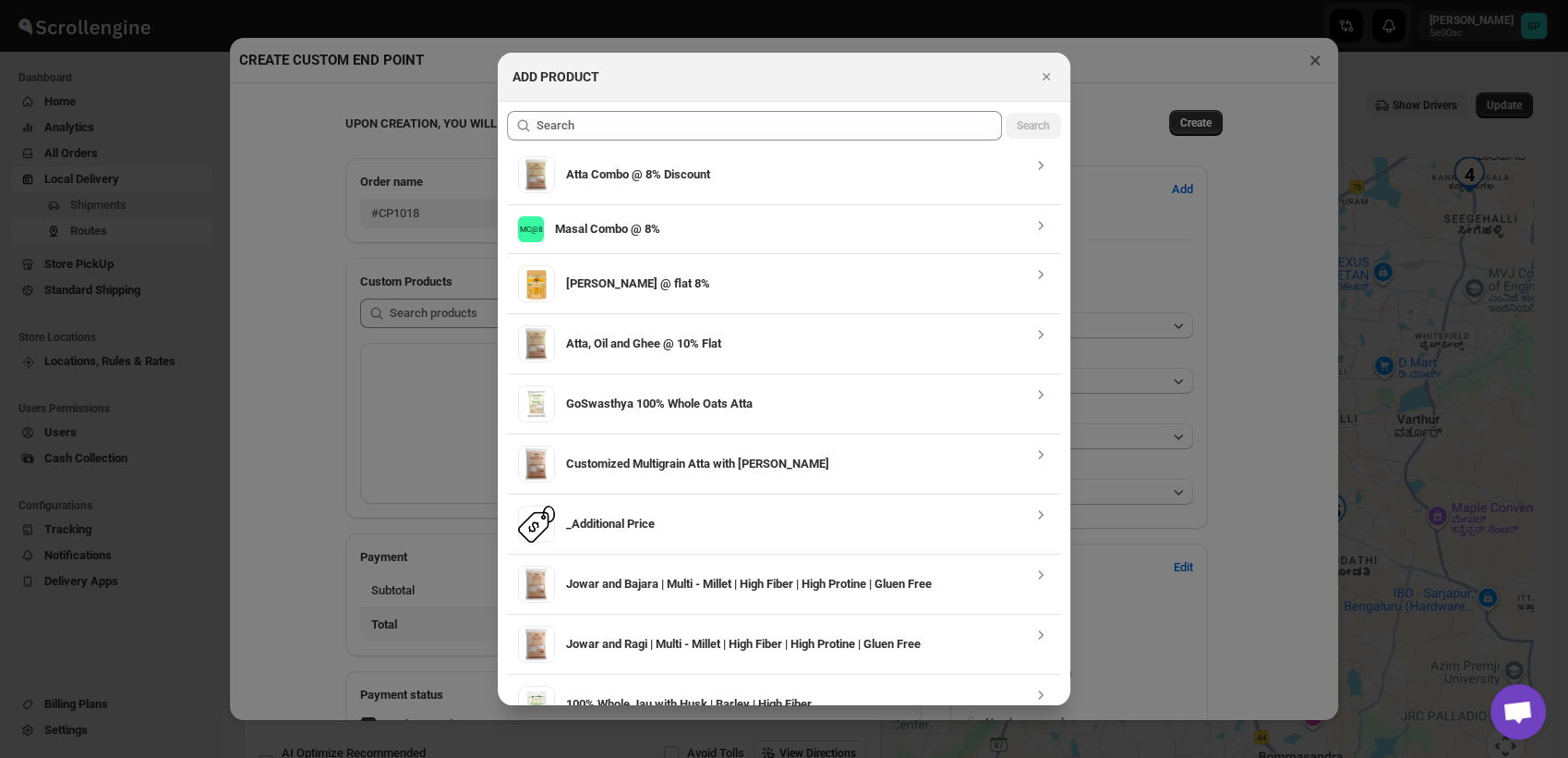
click at [591, 141] on div "Search Atta Combo @ 8% Discount MC@8 Masal Combo @ 8% Masala Combo @ flat 8% At…" at bounding box center [784, 403] width 555 height 605
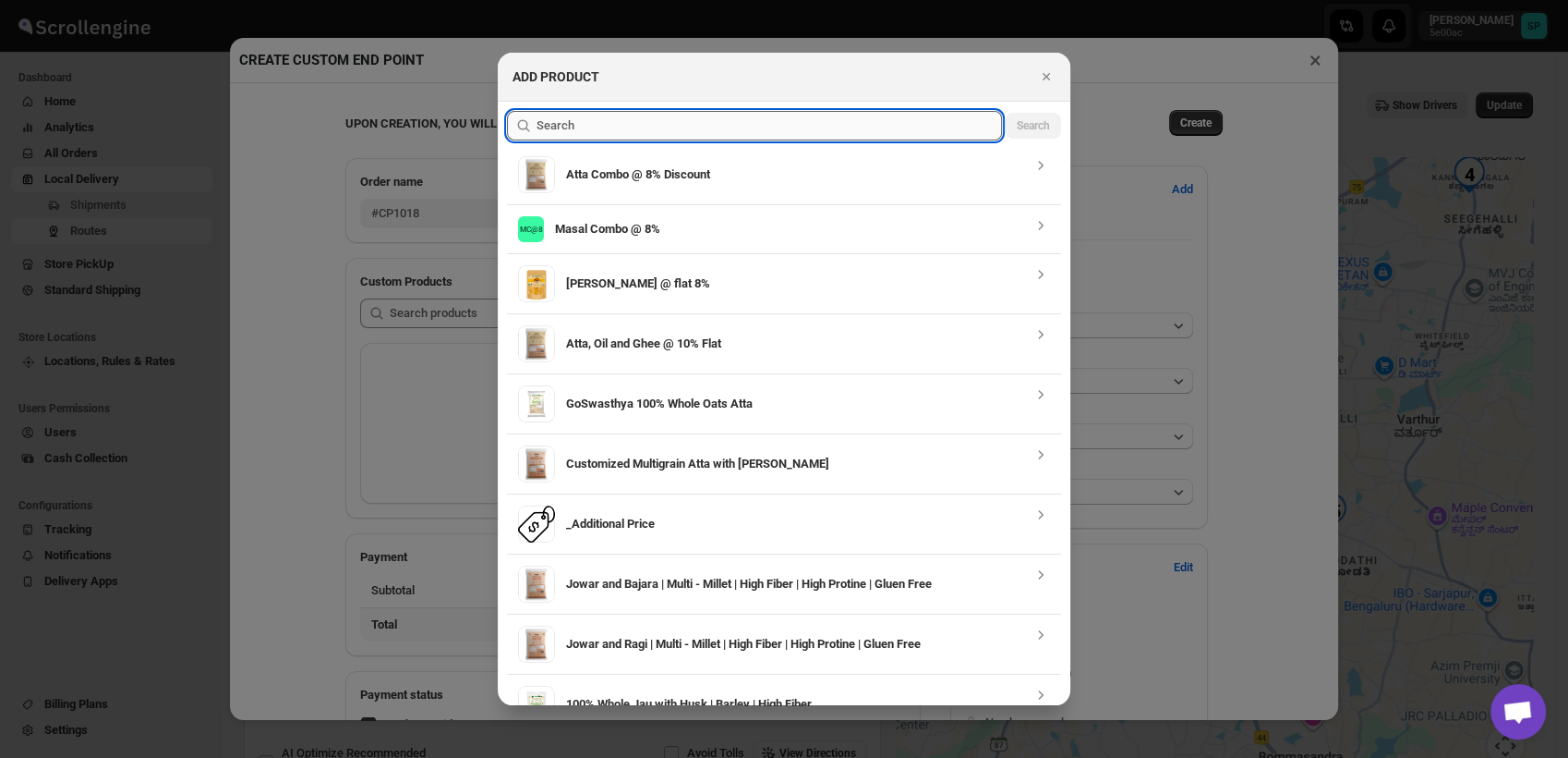
click at [602, 135] on input ":rk69:" at bounding box center [769, 126] width 466 height 30
type input "f"
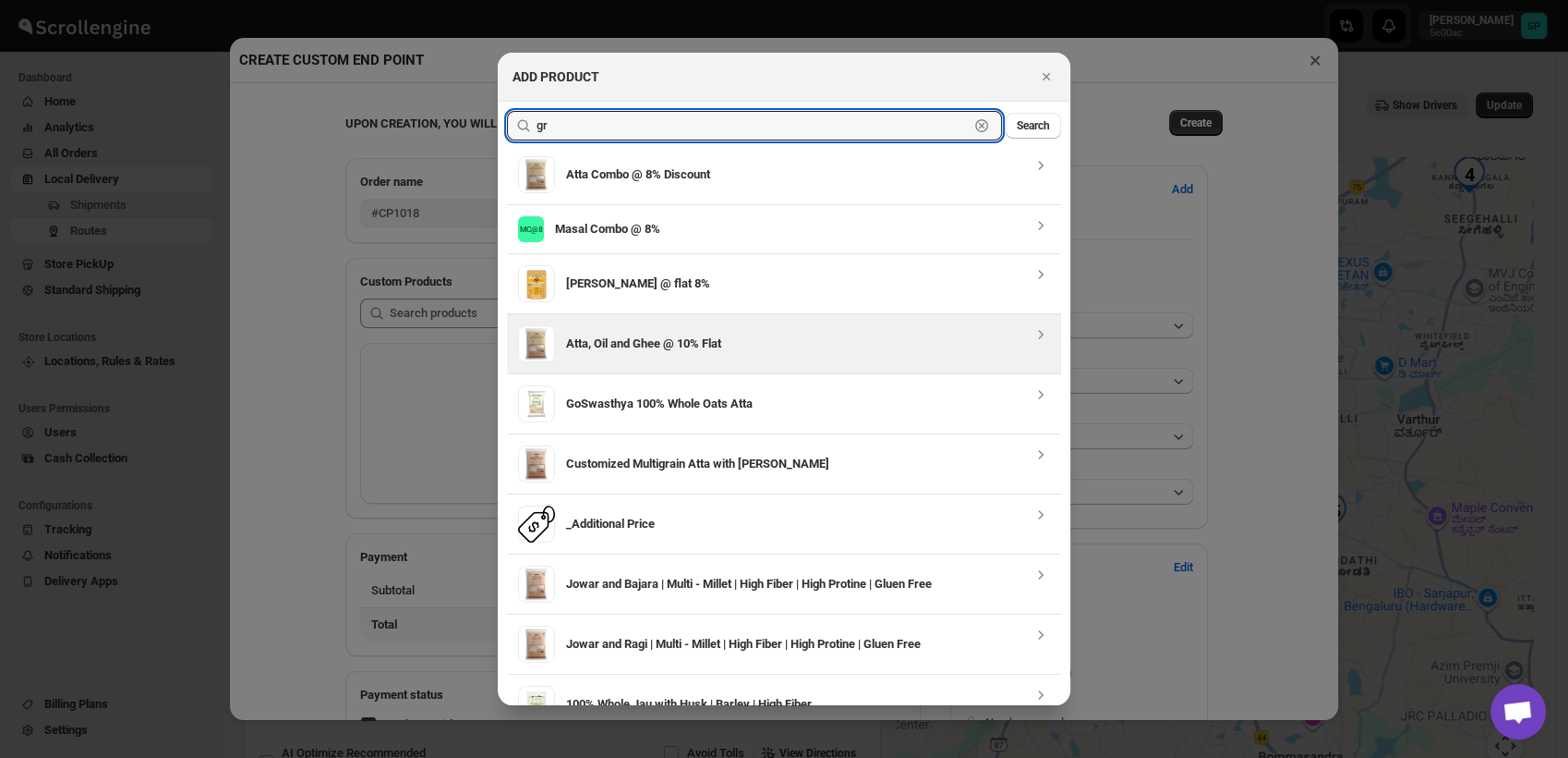
type input "g"
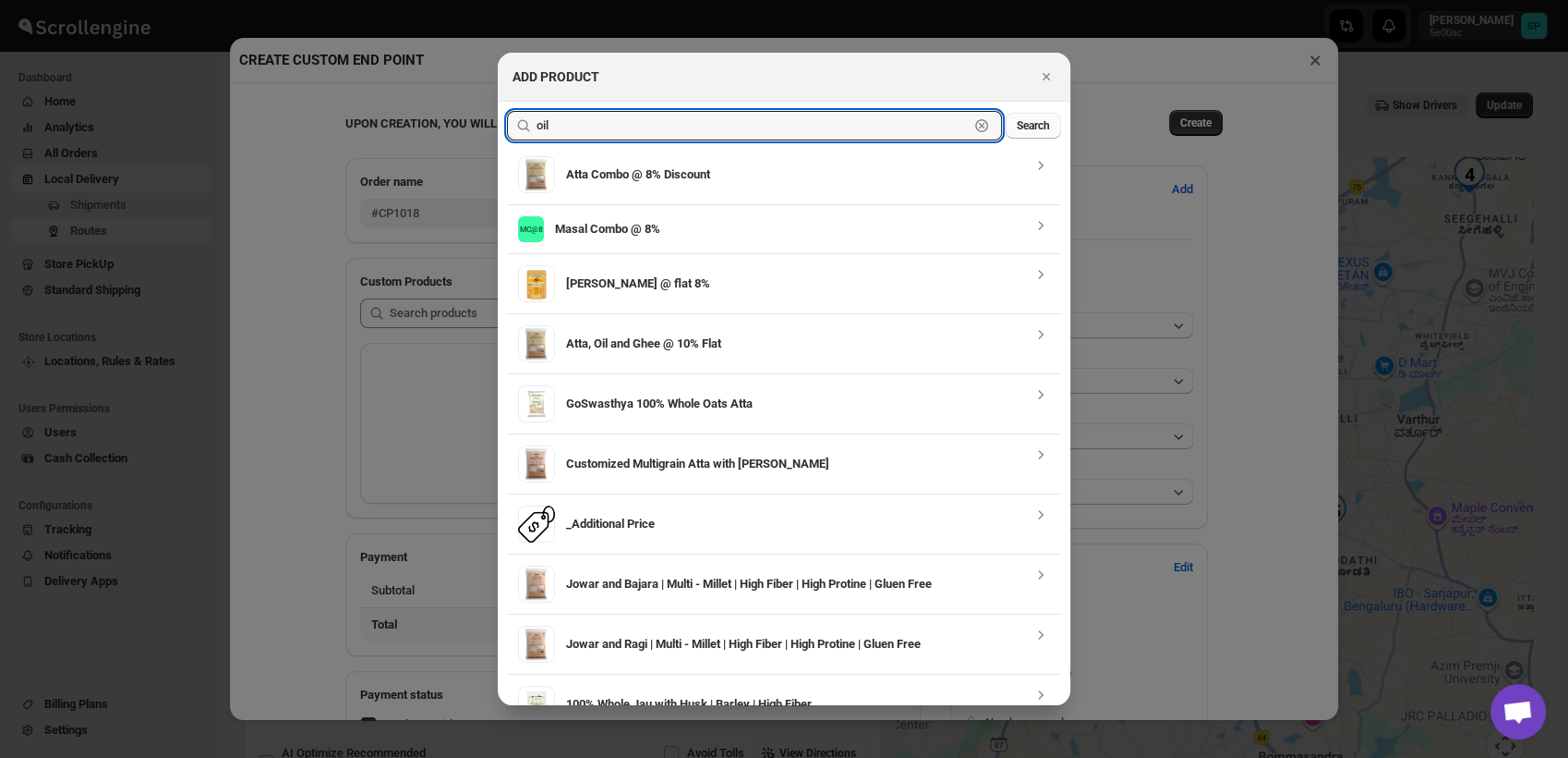
type input "oil"
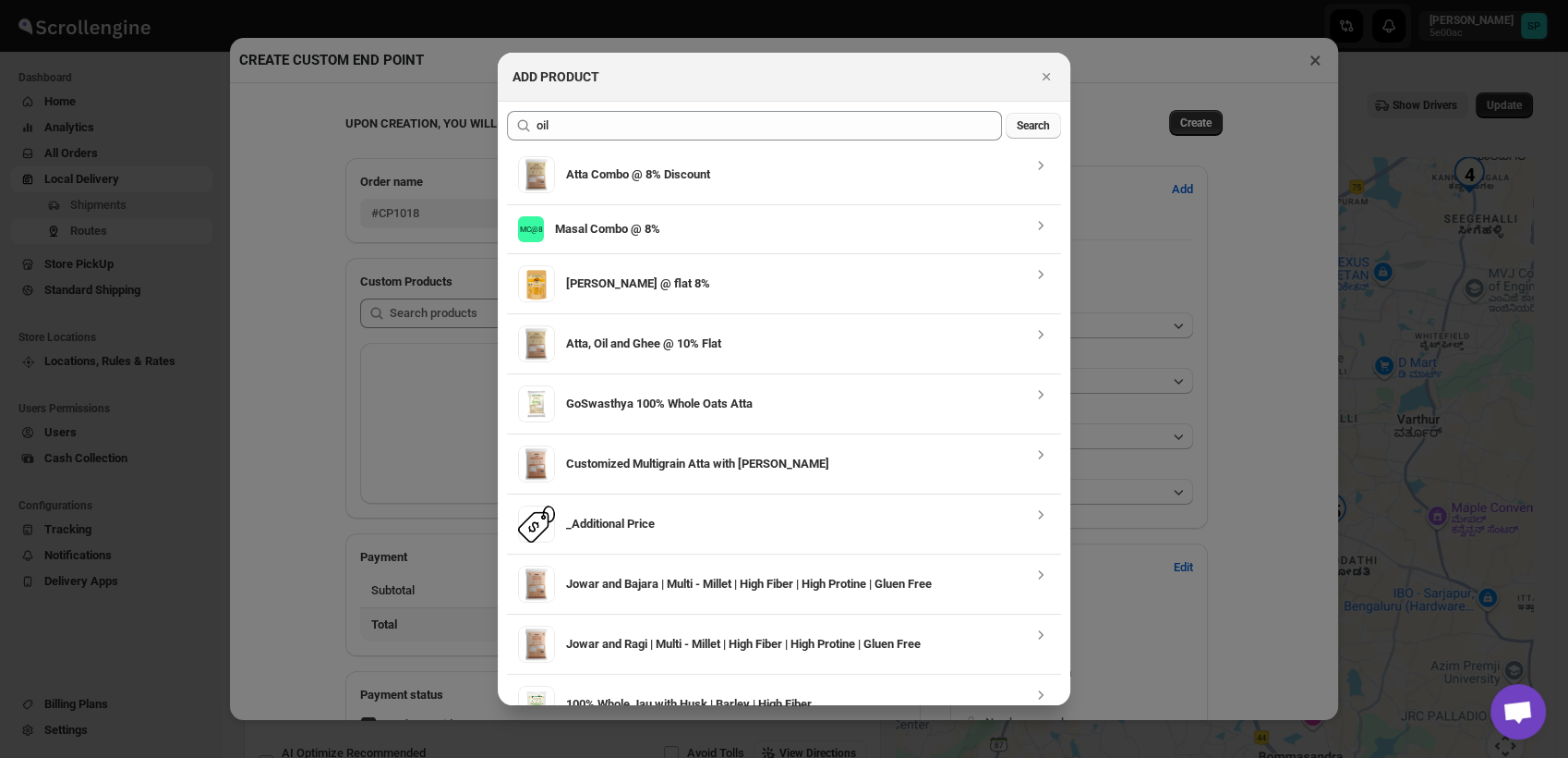
click at [1027, 117] on button "Search" at bounding box center [1034, 126] width 56 height 26
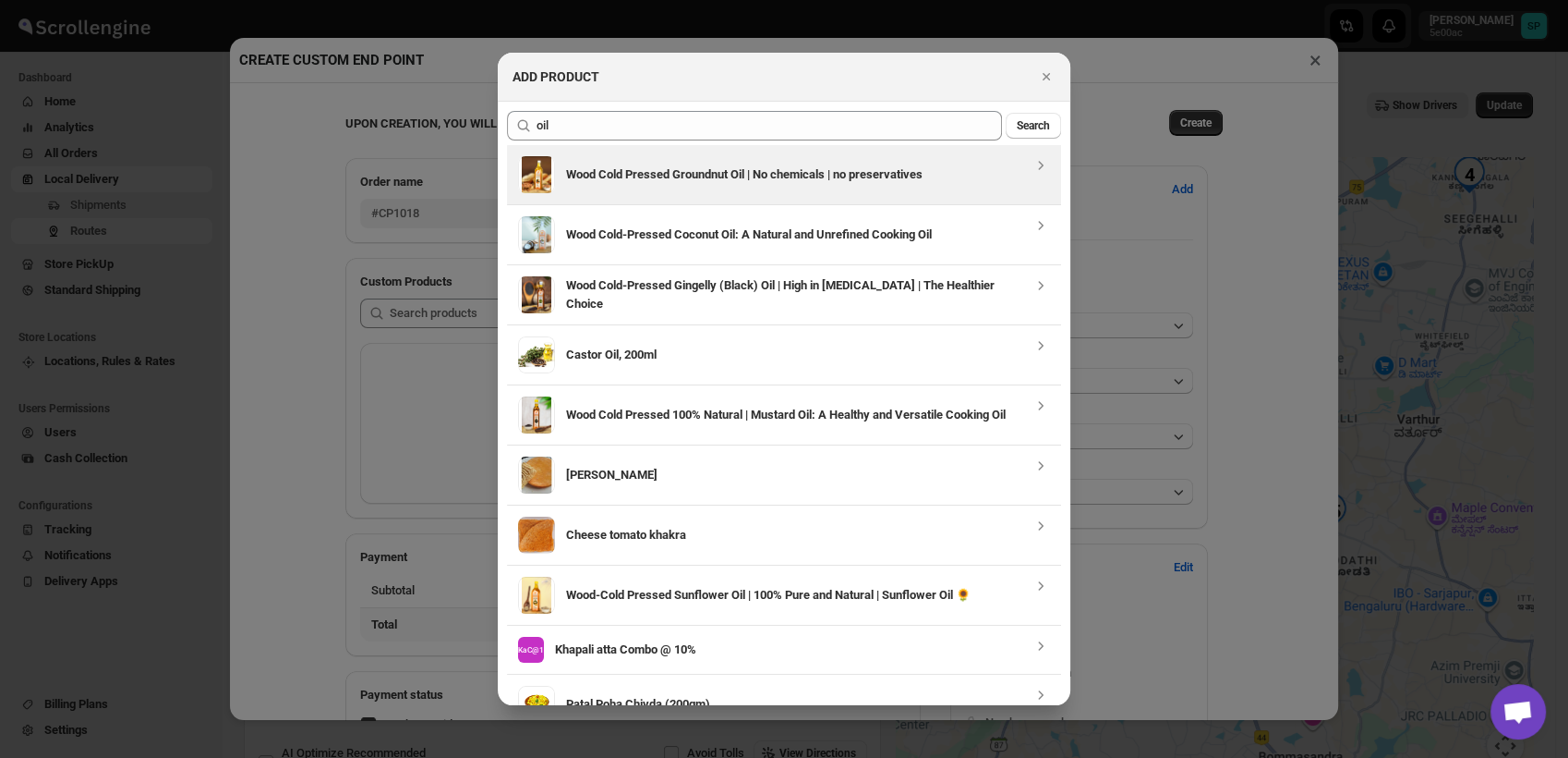
click at [756, 172] on h3 "Wood Cold Pressed Groundnut Oil | No chemicals | no preservatives" at bounding box center [799, 174] width 466 height 18
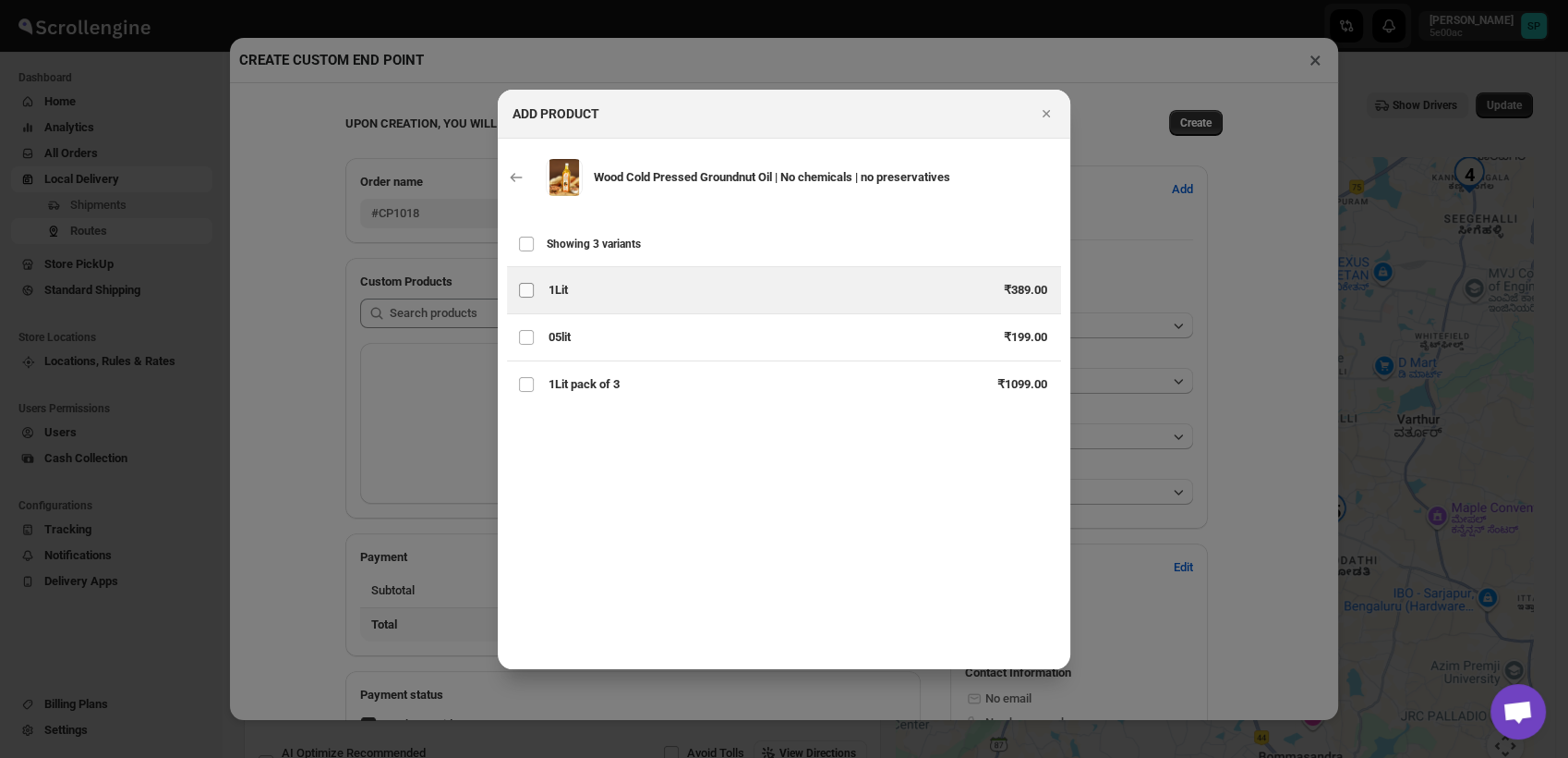
click at [532, 285] on input "Variants of gid://shopify/ProductVariant/43569329864927" at bounding box center [526, 289] width 14 height 14
checkbox input "true"
click at [1037, 113] on icon "Close" at bounding box center [1046, 113] width 18 height 18
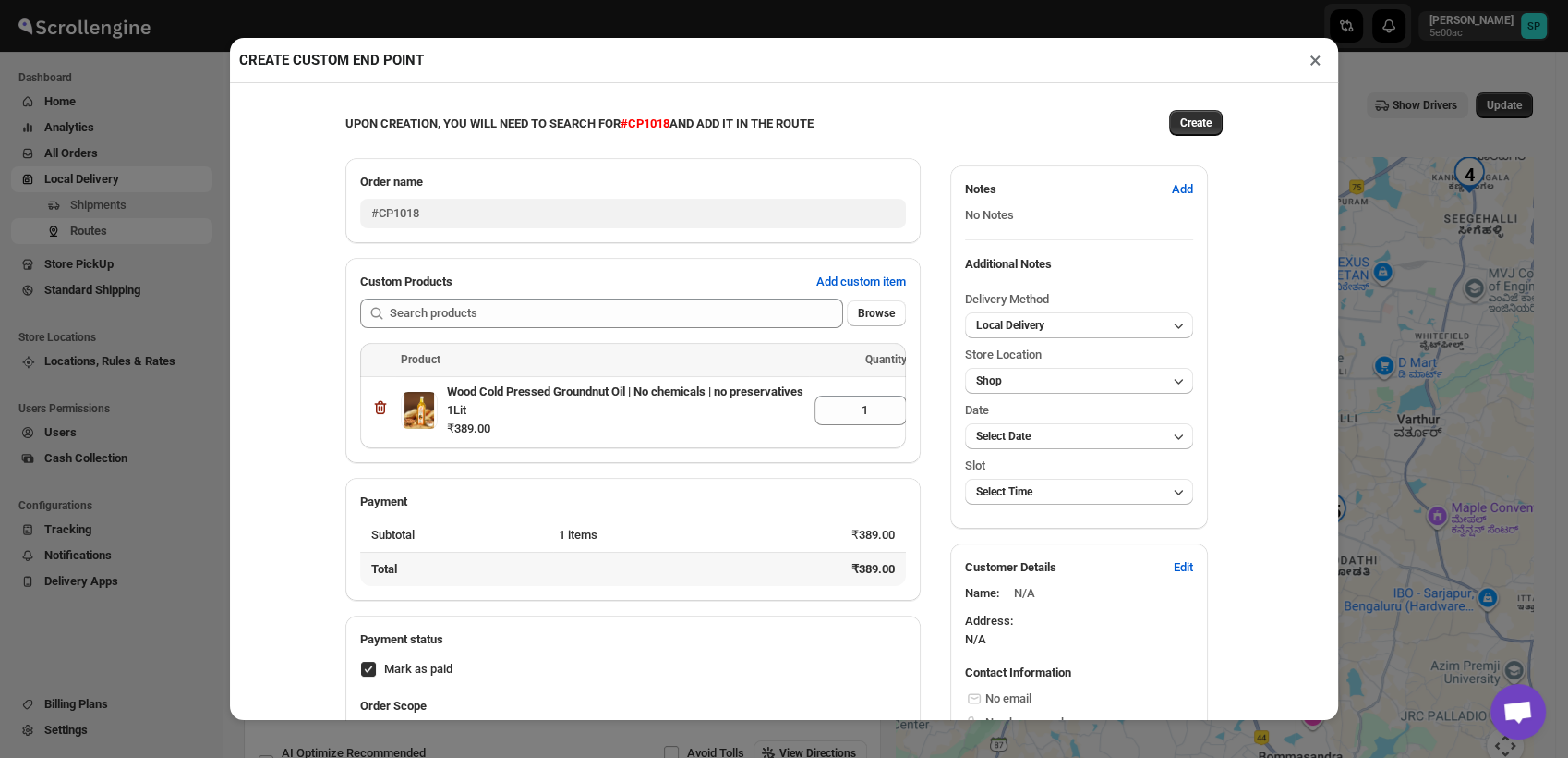
scroll to position [0, 90]
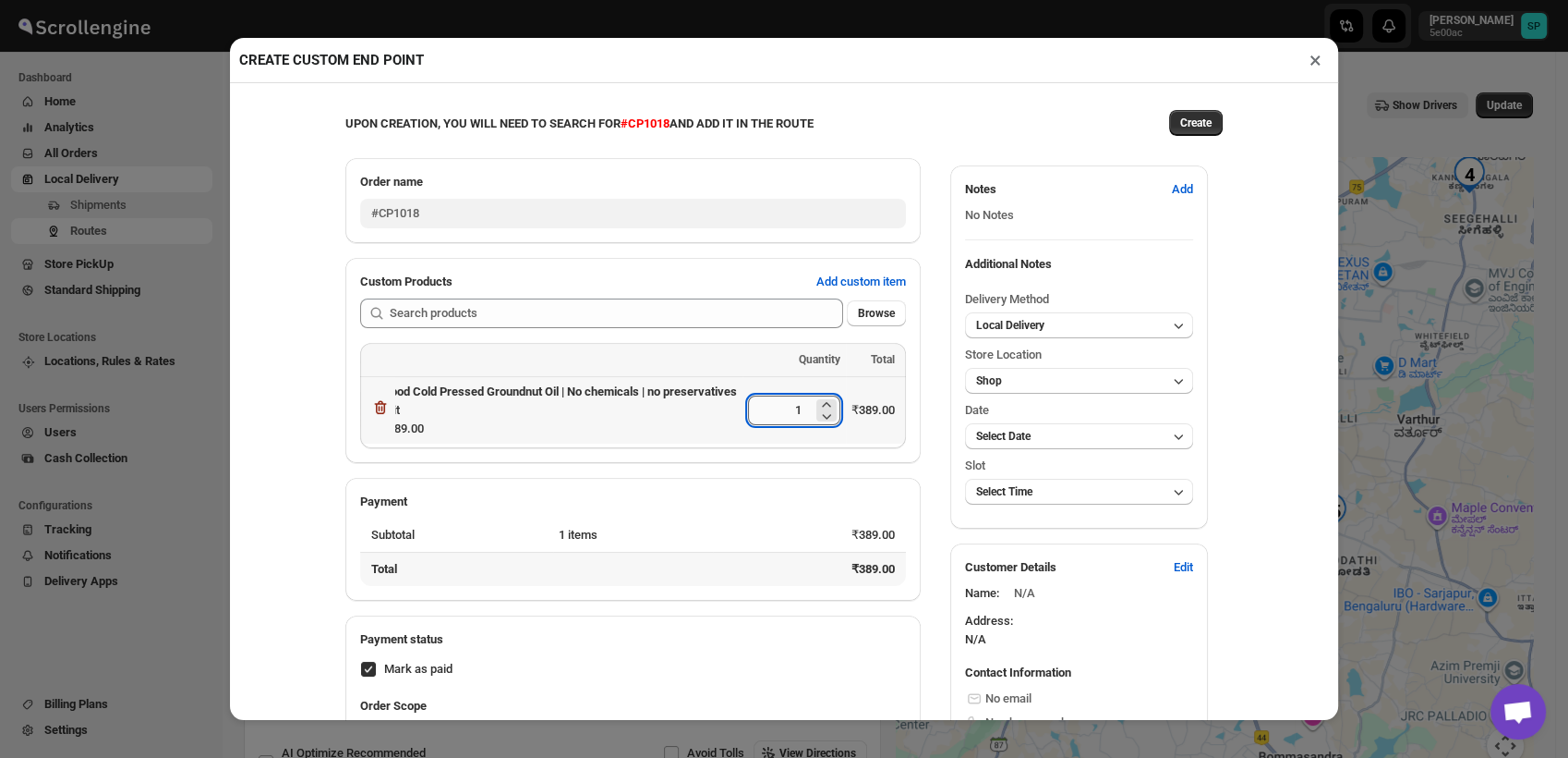
click at [803, 419] on input "1" at bounding box center [781, 410] width 65 height 30
click at [817, 404] on icon at bounding box center [826, 404] width 18 height 18
type input "2"
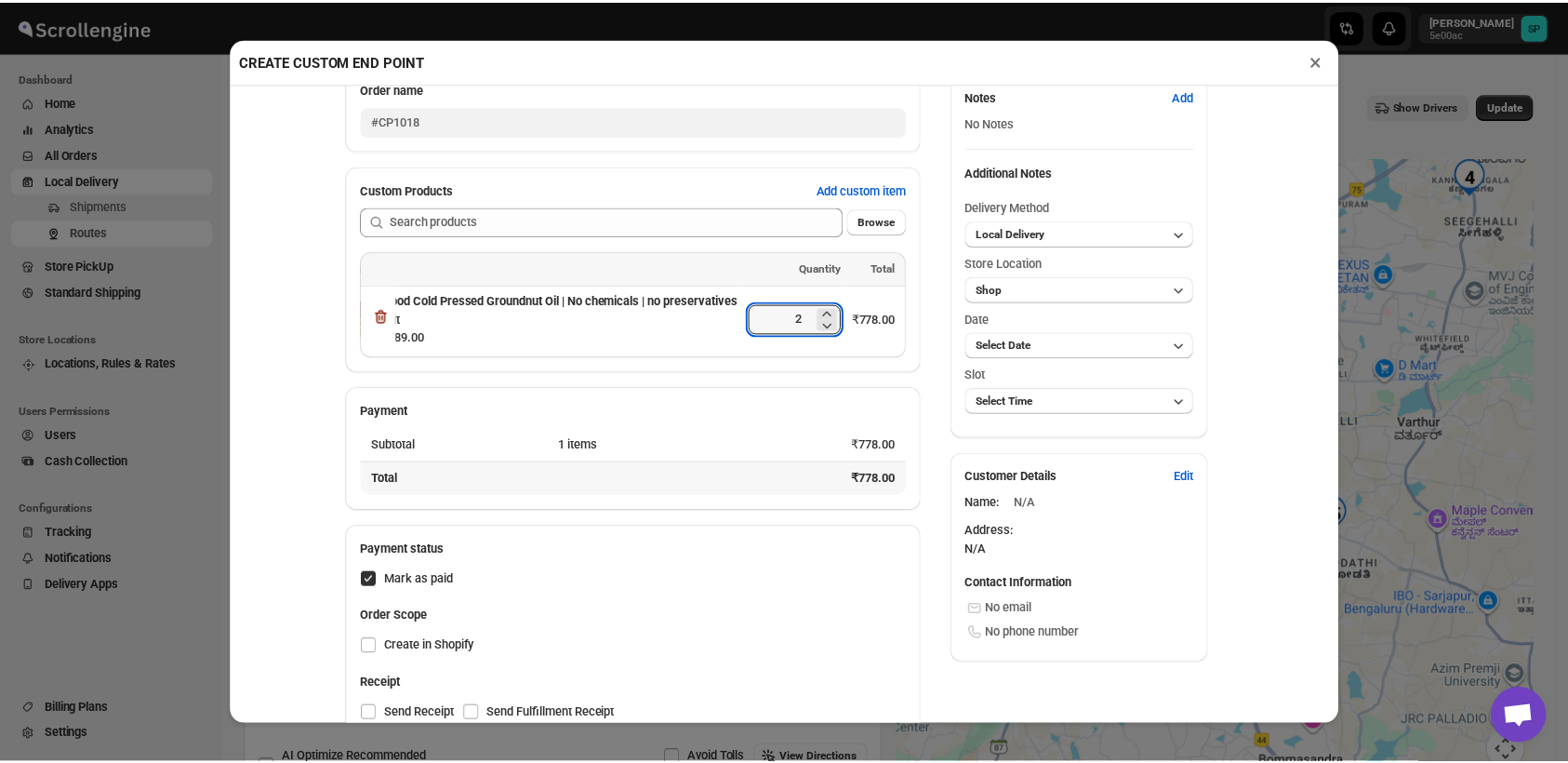
scroll to position [134, 0]
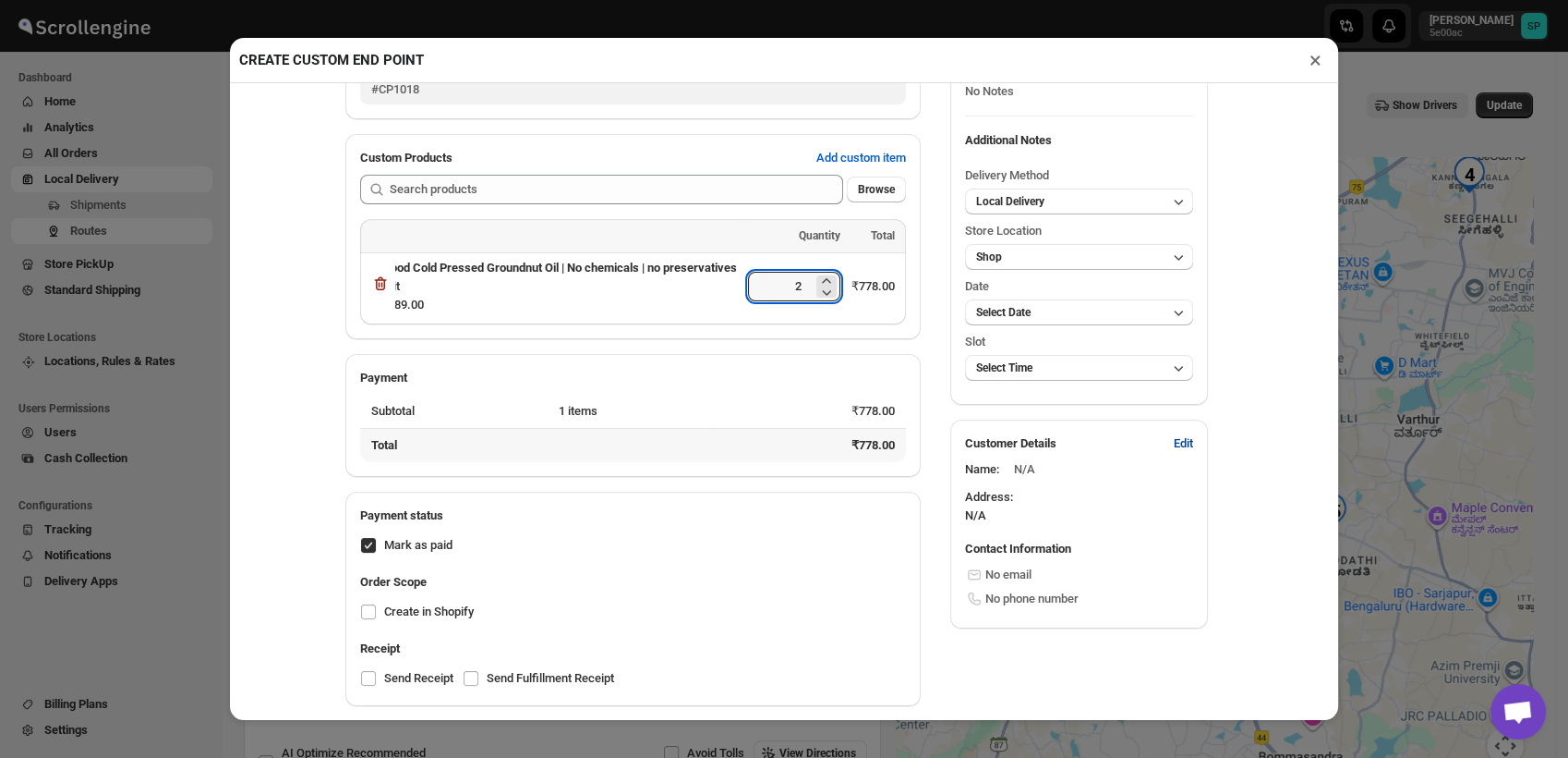
click at [1174, 434] on span "Edit" at bounding box center [1184, 443] width 19 height 18
select select "US"
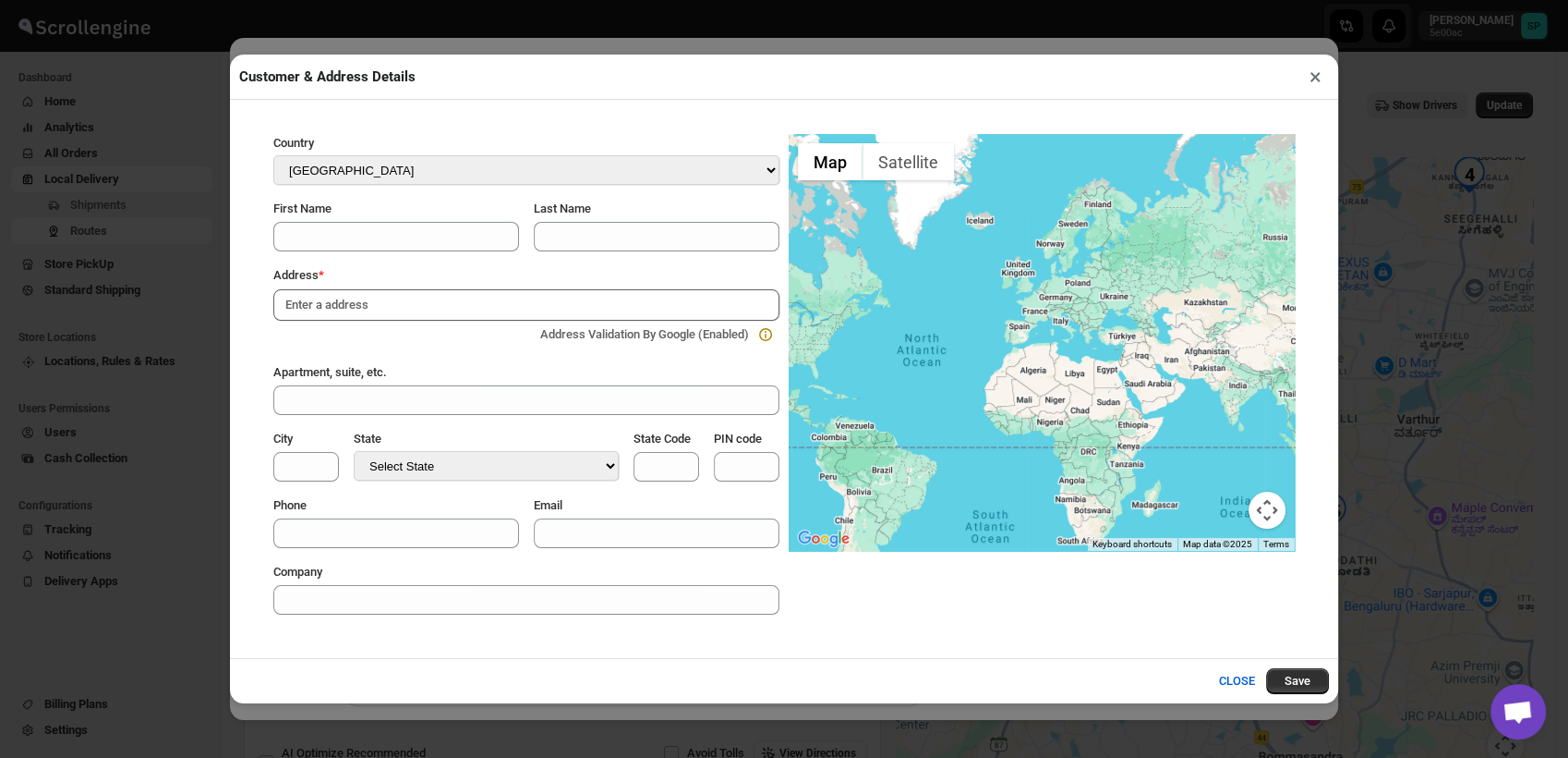
paste input "#822 2nd Floor, 11th Main 7th Cross BTM 2nd Stage Bangalore 560076 560076"
drag, startPoint x: 371, startPoint y: 308, endPoint x: 251, endPoint y: 307, distance: 120.0
click at [251, 307] on section "Country Select Country Afghanistan Åland Islands Albania Algeria American Samoa…" at bounding box center [784, 374] width 1080 height 540
type input "822 11th Main 7th Cross BTM 2nd Stage Bangalore 560076 560076"
drag, startPoint x: 309, startPoint y: 306, endPoint x: 48, endPoint y: 287, distance: 261.7
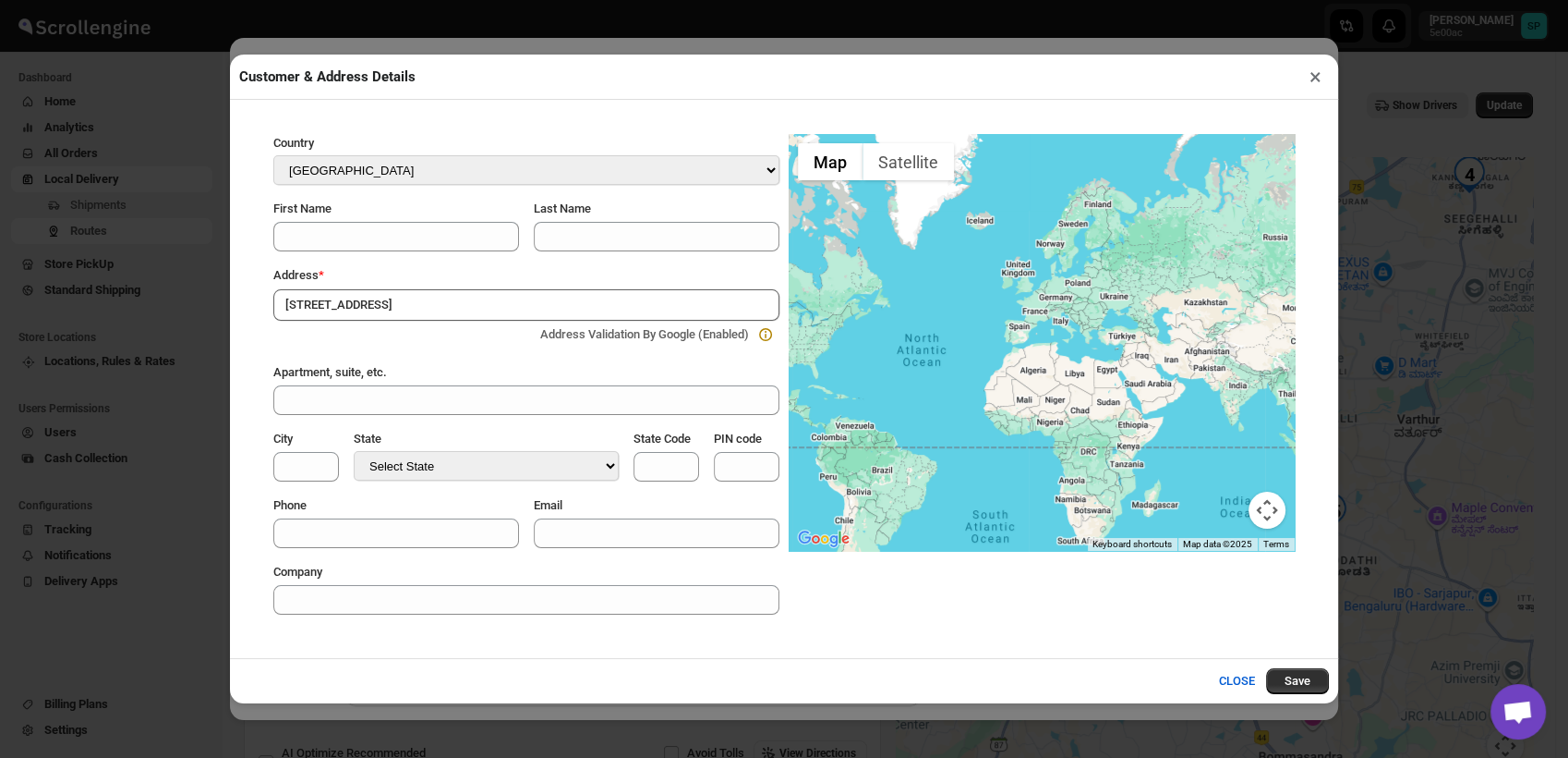
click at [48, 287] on div "Customer & Address Details × Country Select Country Afghanistan Åland Islands A…" at bounding box center [784, 379] width 1568 height 758
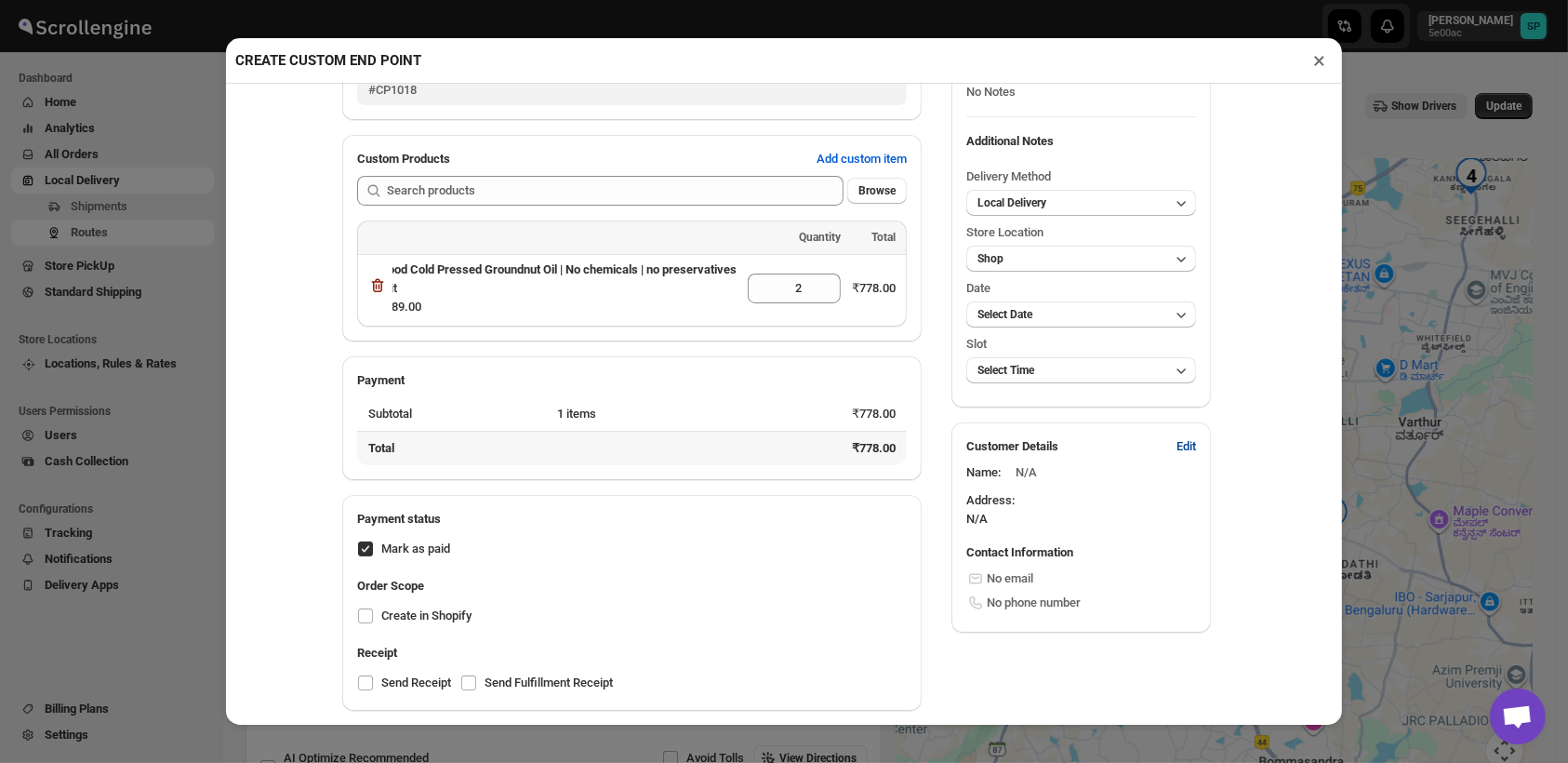
click at [1176, 439] on span "Edit" at bounding box center [1186, 446] width 19 height 18
select select "US"
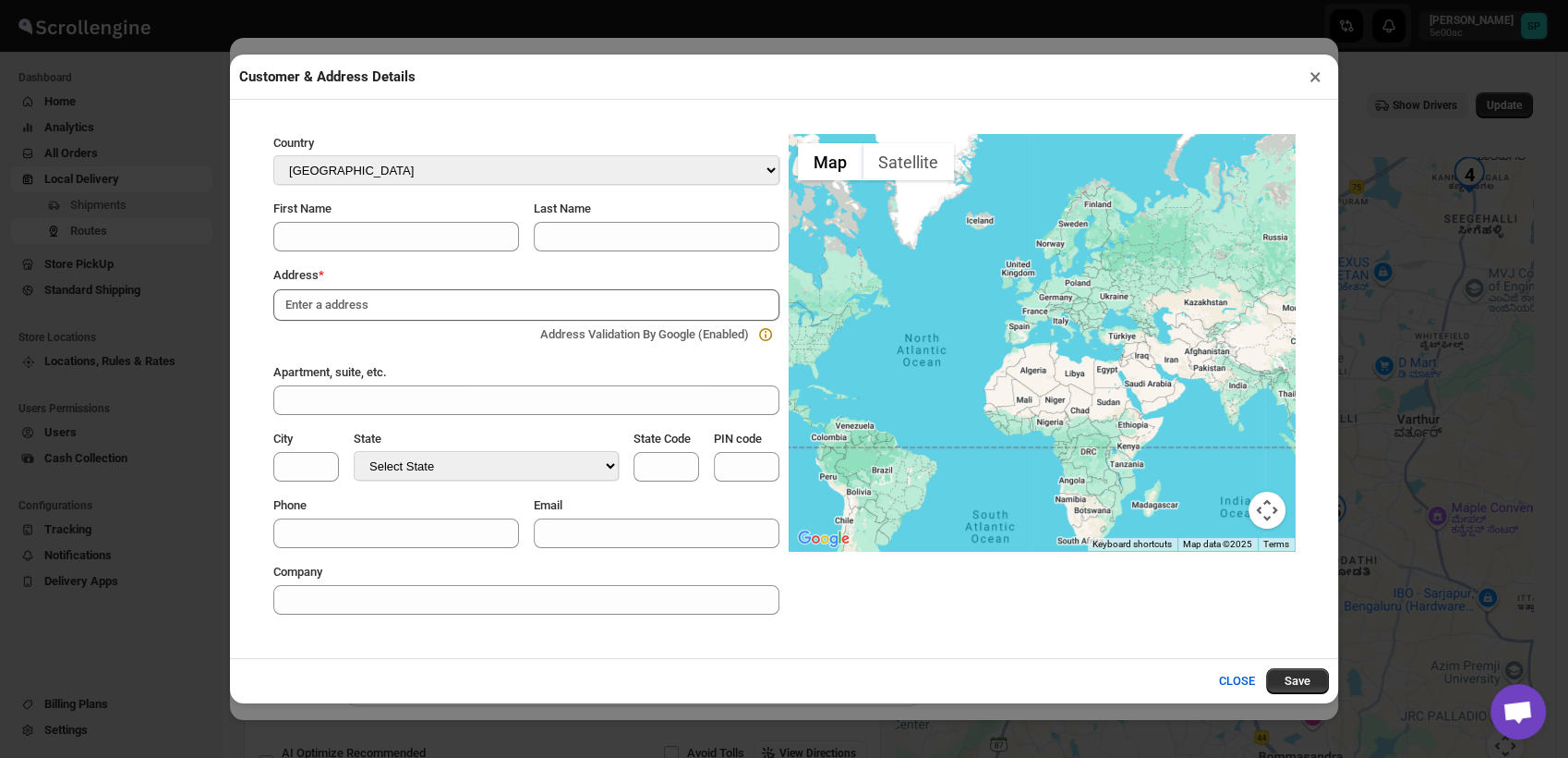
click at [388, 308] on input at bounding box center [526, 305] width 506 height 32
paste input "11th Main 7th Cross BTM 2nd Stage Bangalore 560076"
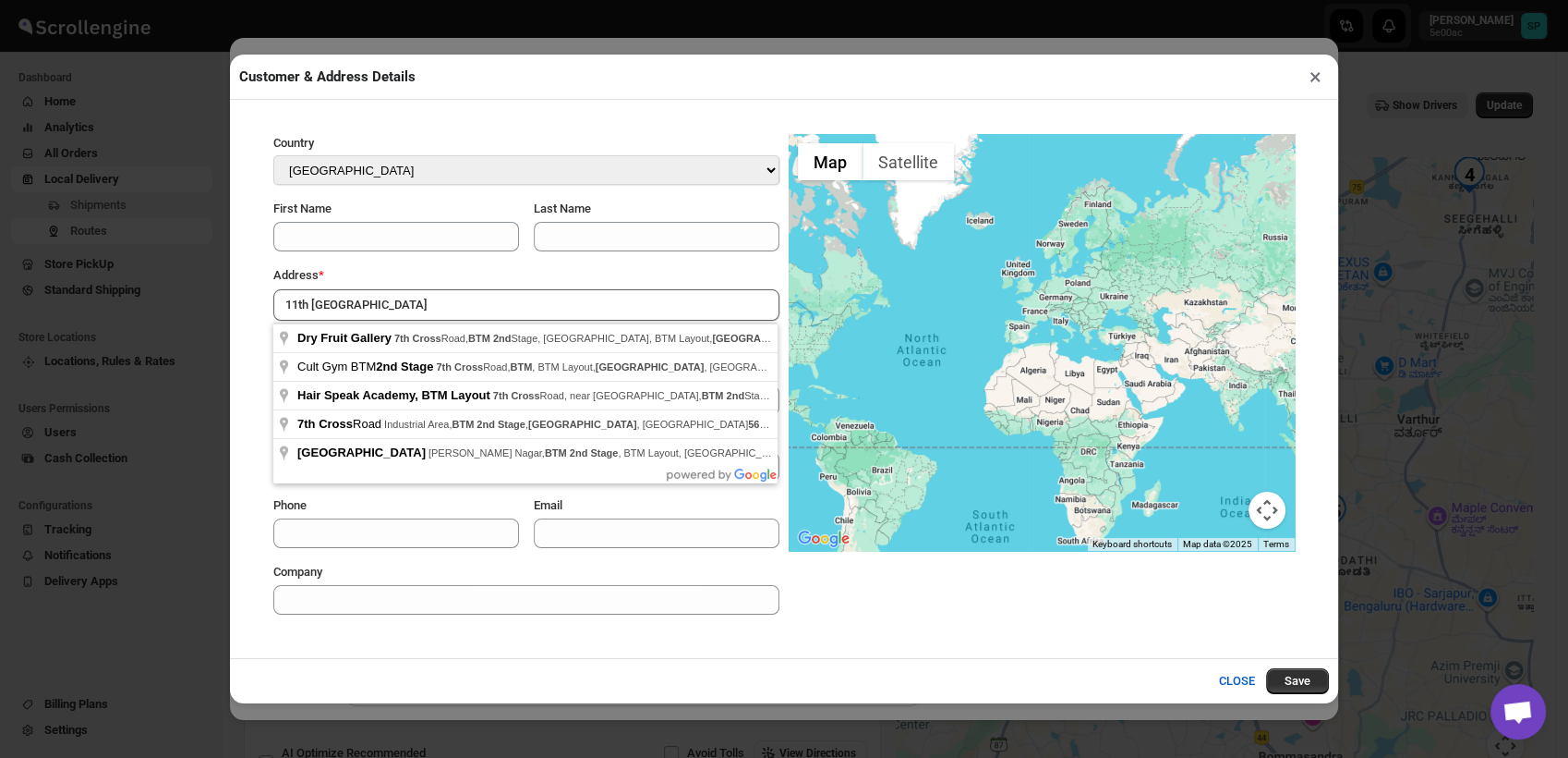
drag, startPoint x: 531, startPoint y: 299, endPoint x: 628, endPoint y: 309, distance: 97.5
click at [628, 309] on input "11th Main 7th Cross BTM 2nd Stage Bangalore 560076" at bounding box center [526, 305] width 506 height 32
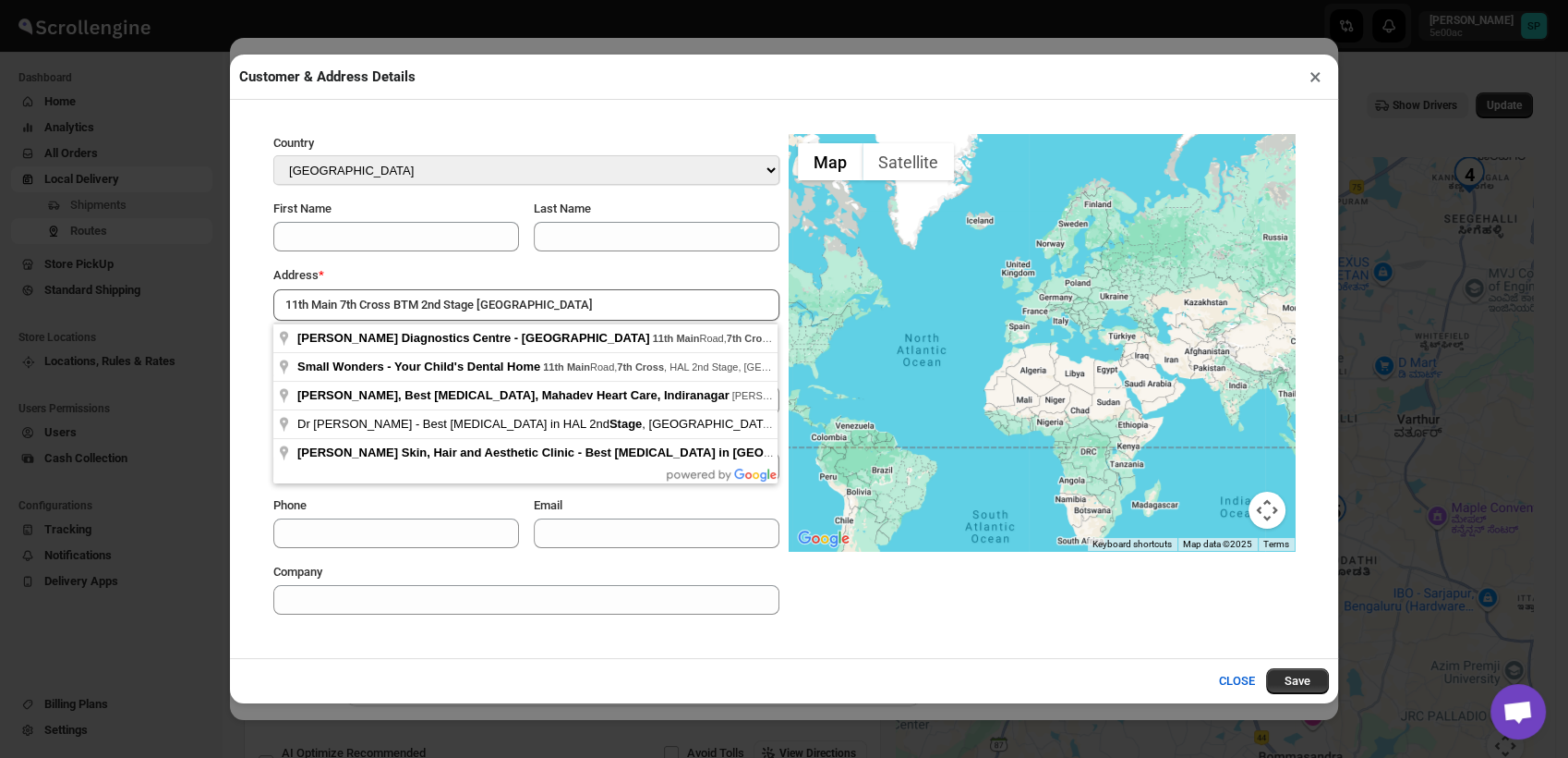
click at [343, 304] on input "11th Main 7th Cross BTM 2nd Stage Bangalore" at bounding box center [526, 305] width 506 height 32
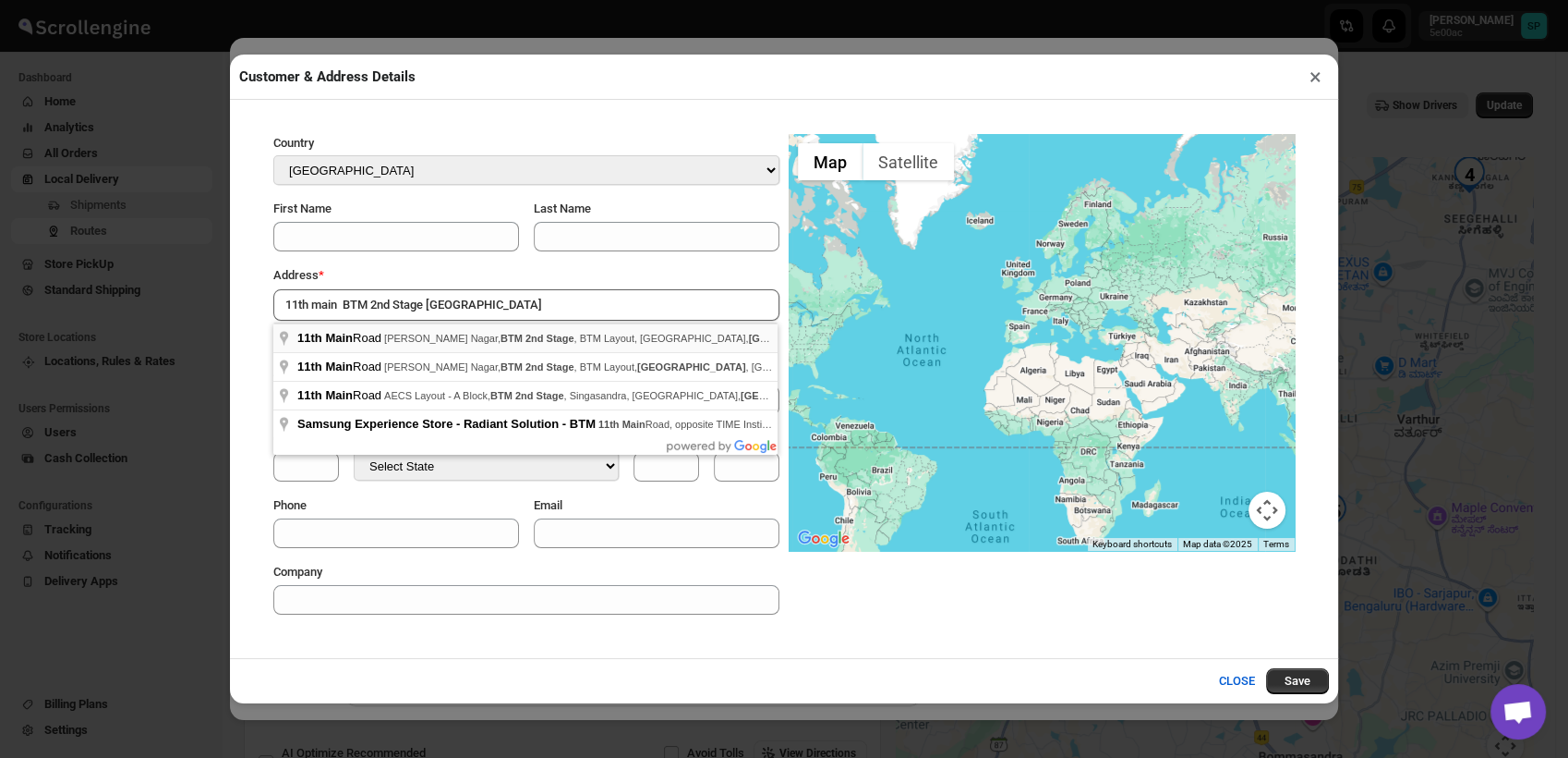
type input "11th Main Road, Mahadeshwara Nagar, BTM 2nd Stage, BTM Layout, Bengaluru, Banga…"
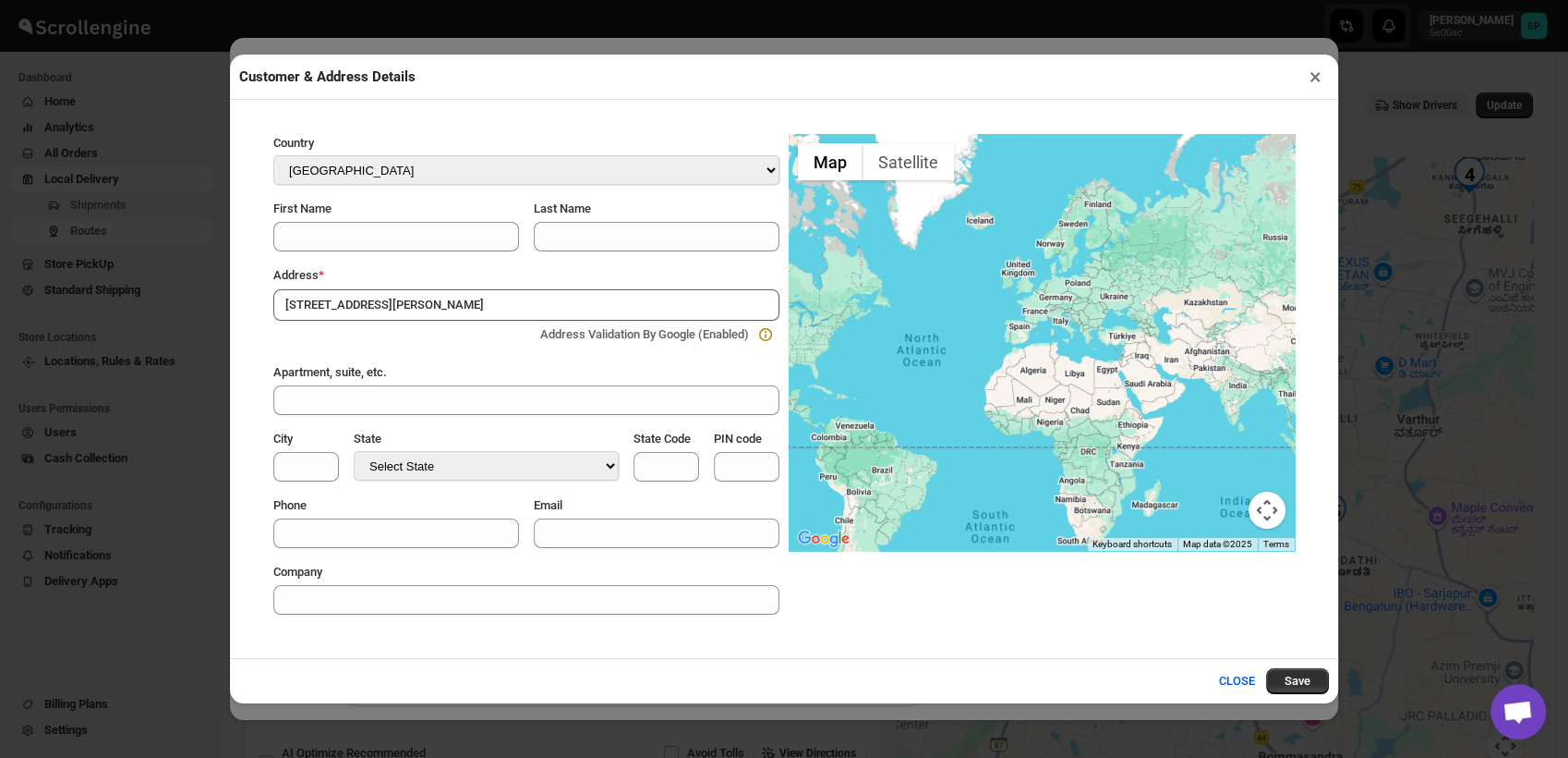
select select "IN"
type input "Bangalore Division"
type input "KA"
type input "560076"
select select "Karnataka"
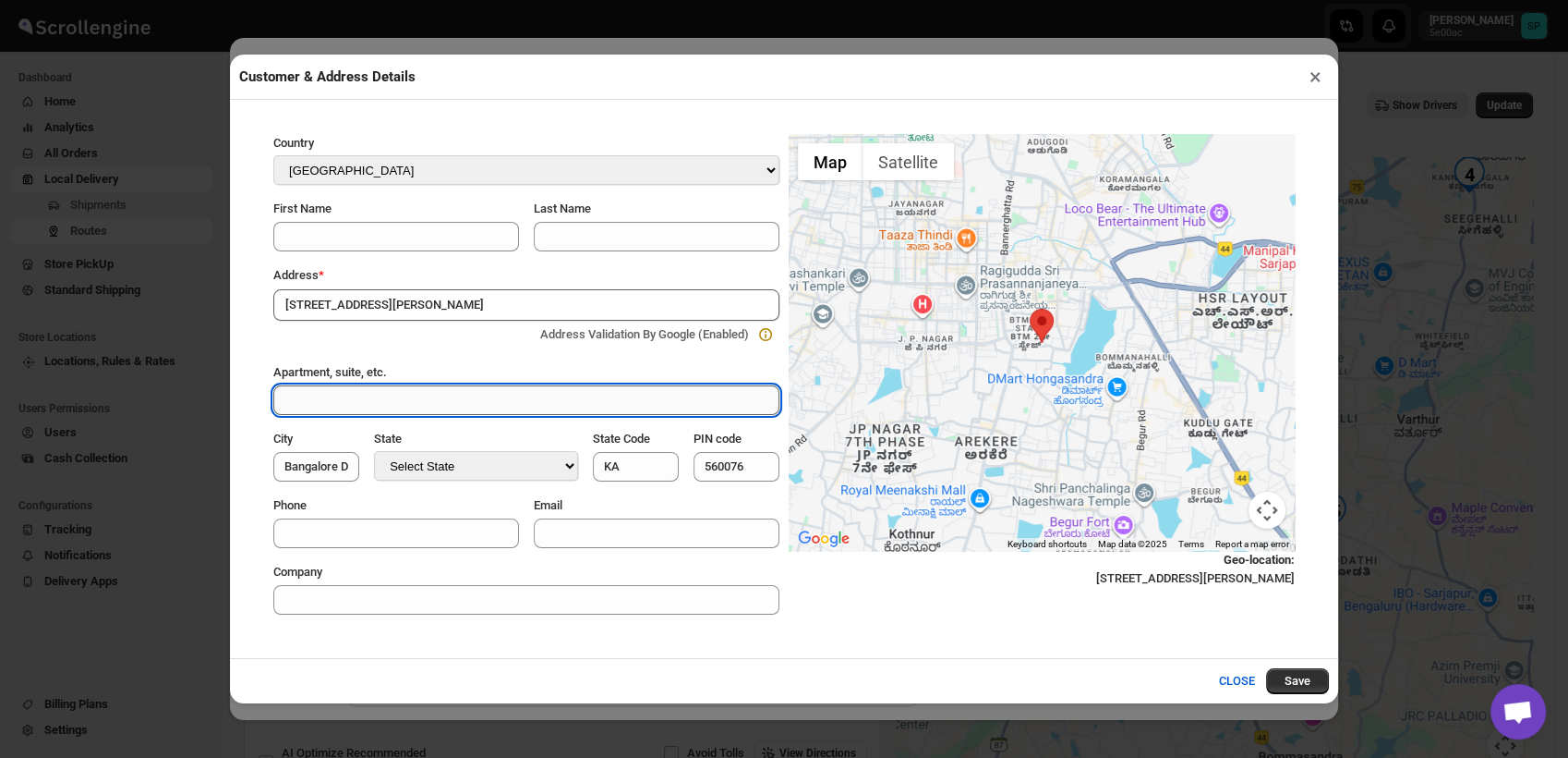
click at [486, 403] on input "Apartment, suite, etc." at bounding box center [526, 400] width 506 height 30
paste input "11th Main 7th Cross BTM 2nd Stage Bangalore 560076"
click at [385, 408] on input "11th Main 7th Cross BTM 2nd Stage Bangalore 560076" at bounding box center [526, 400] width 506 height 30
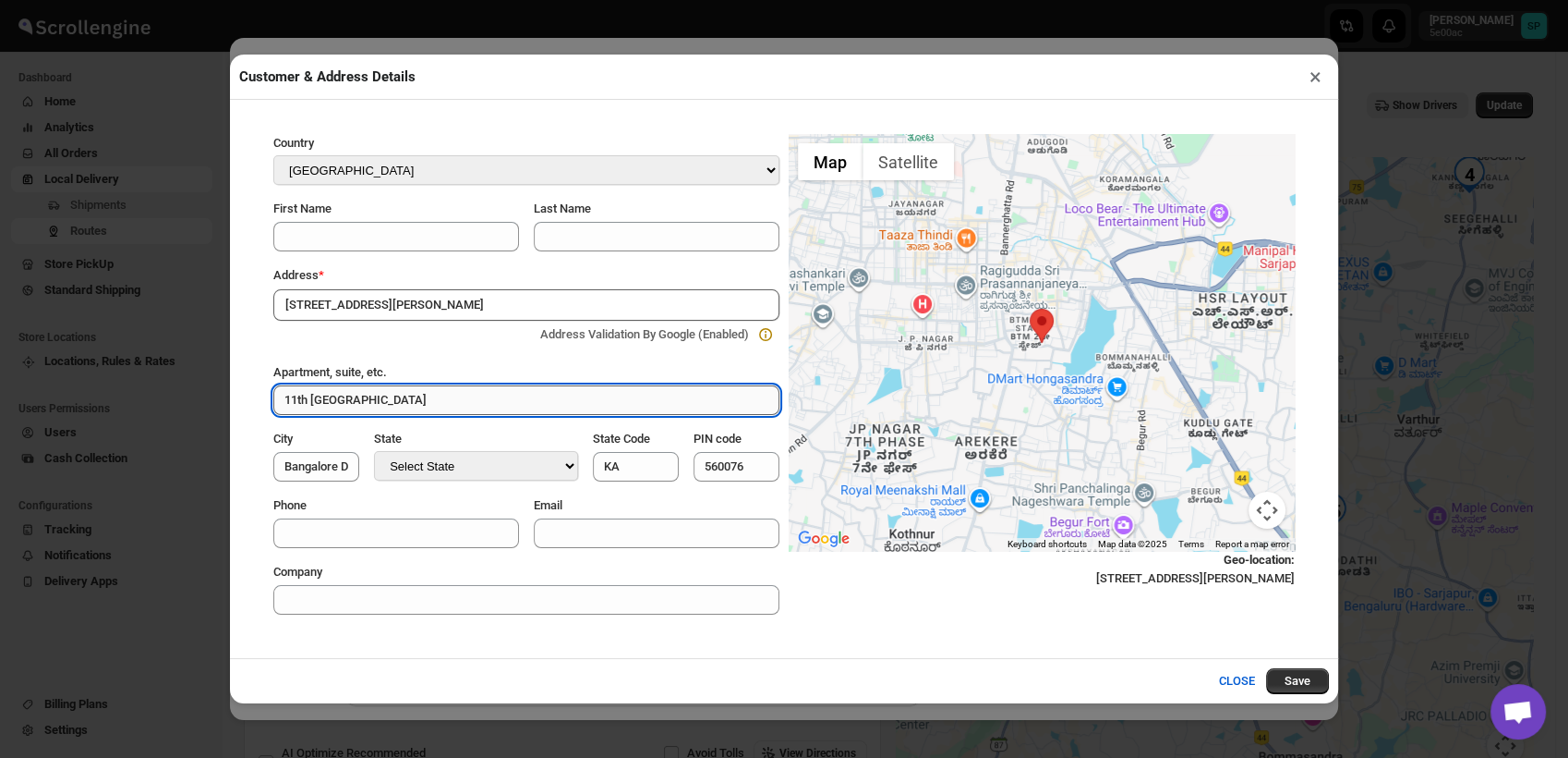
paste input "#822 2nd Floor,"
type input "[STREET_ADDRESS]"
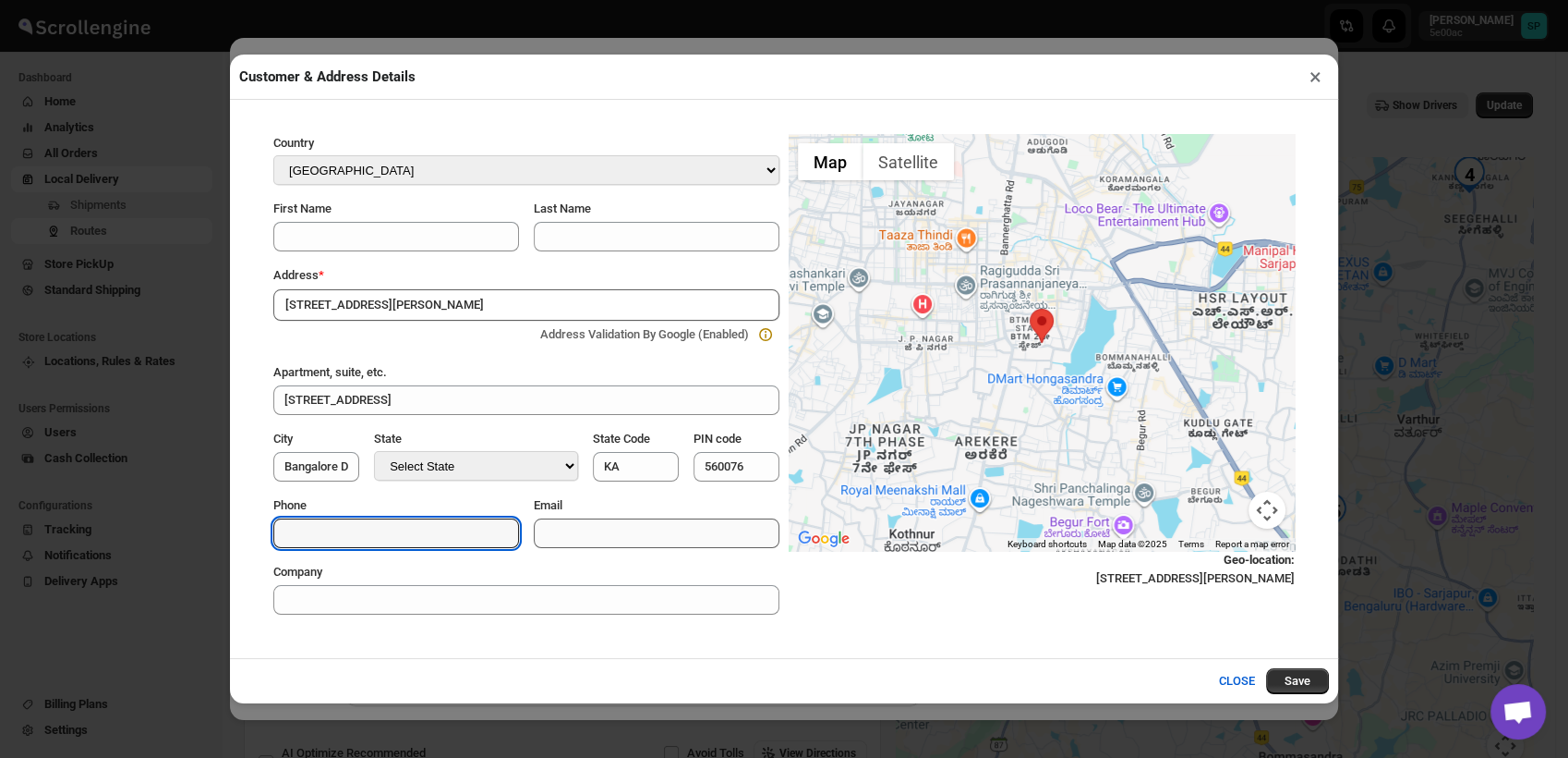
paste input "99001"
paste input "04085"
type input "9900104085"
click at [1316, 684] on button "Save" at bounding box center [1298, 680] width 63 height 26
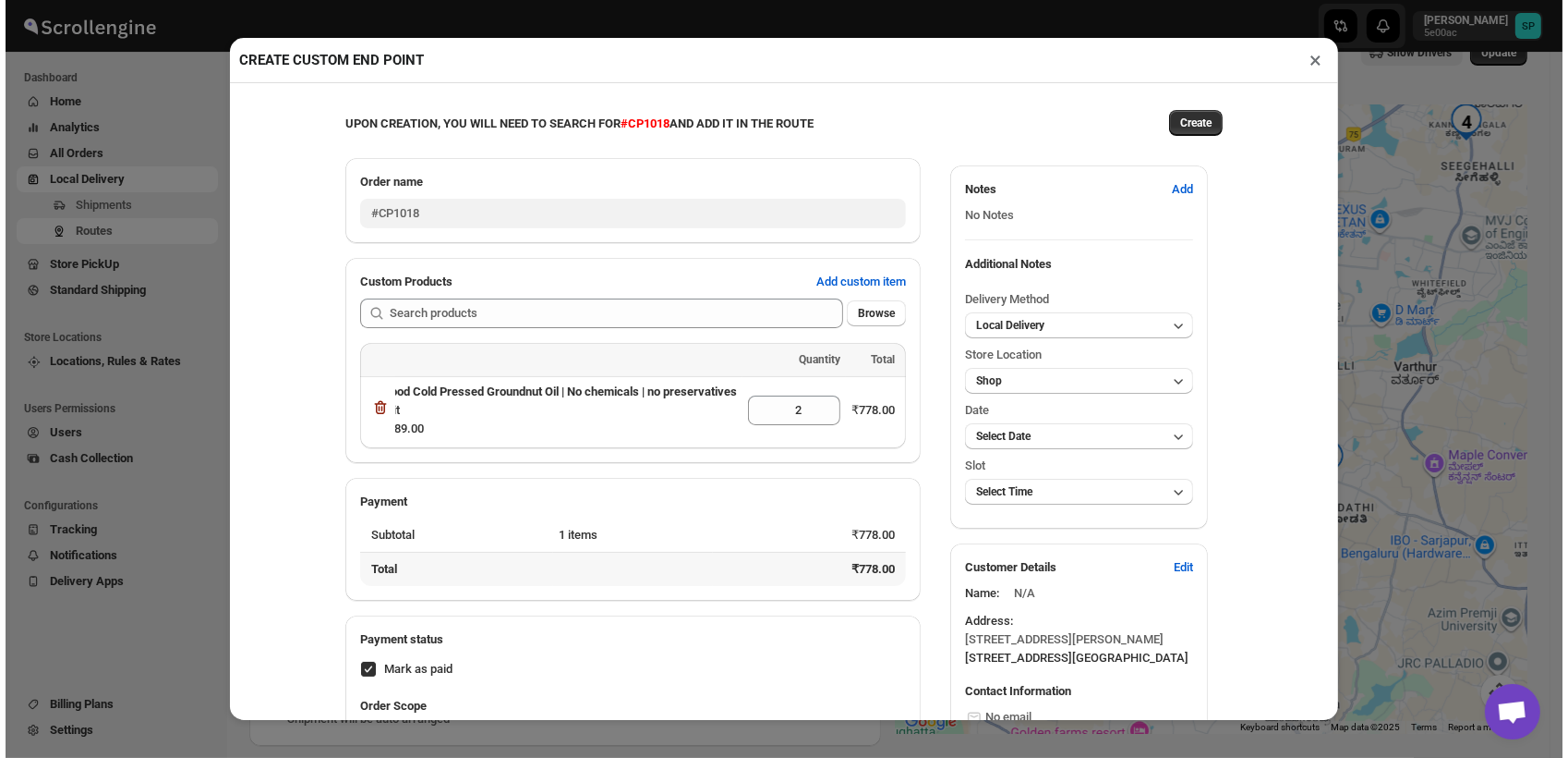
scroll to position [0, 0]
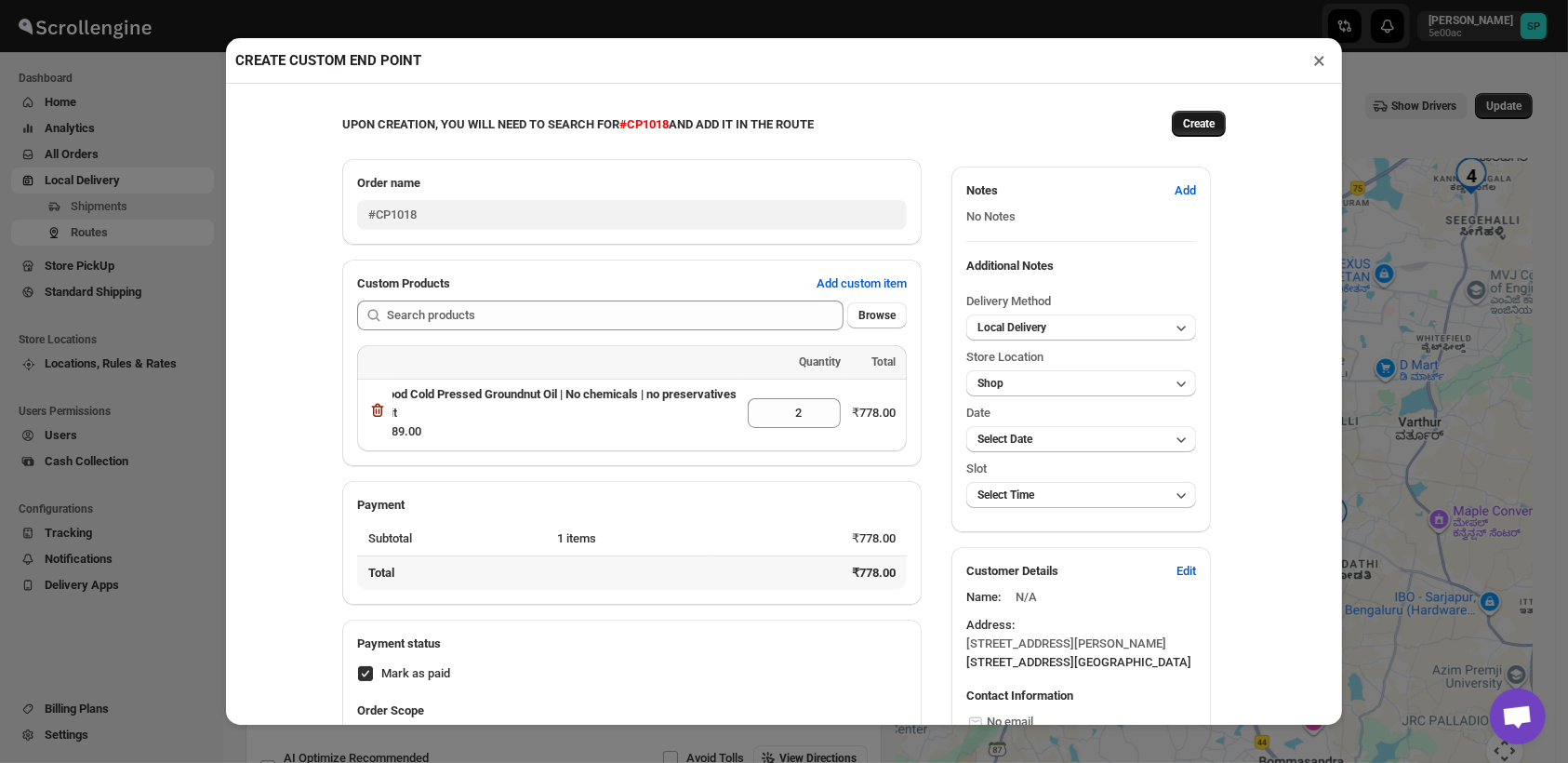
click at [1207, 123] on button "Create" at bounding box center [1199, 123] width 54 height 26
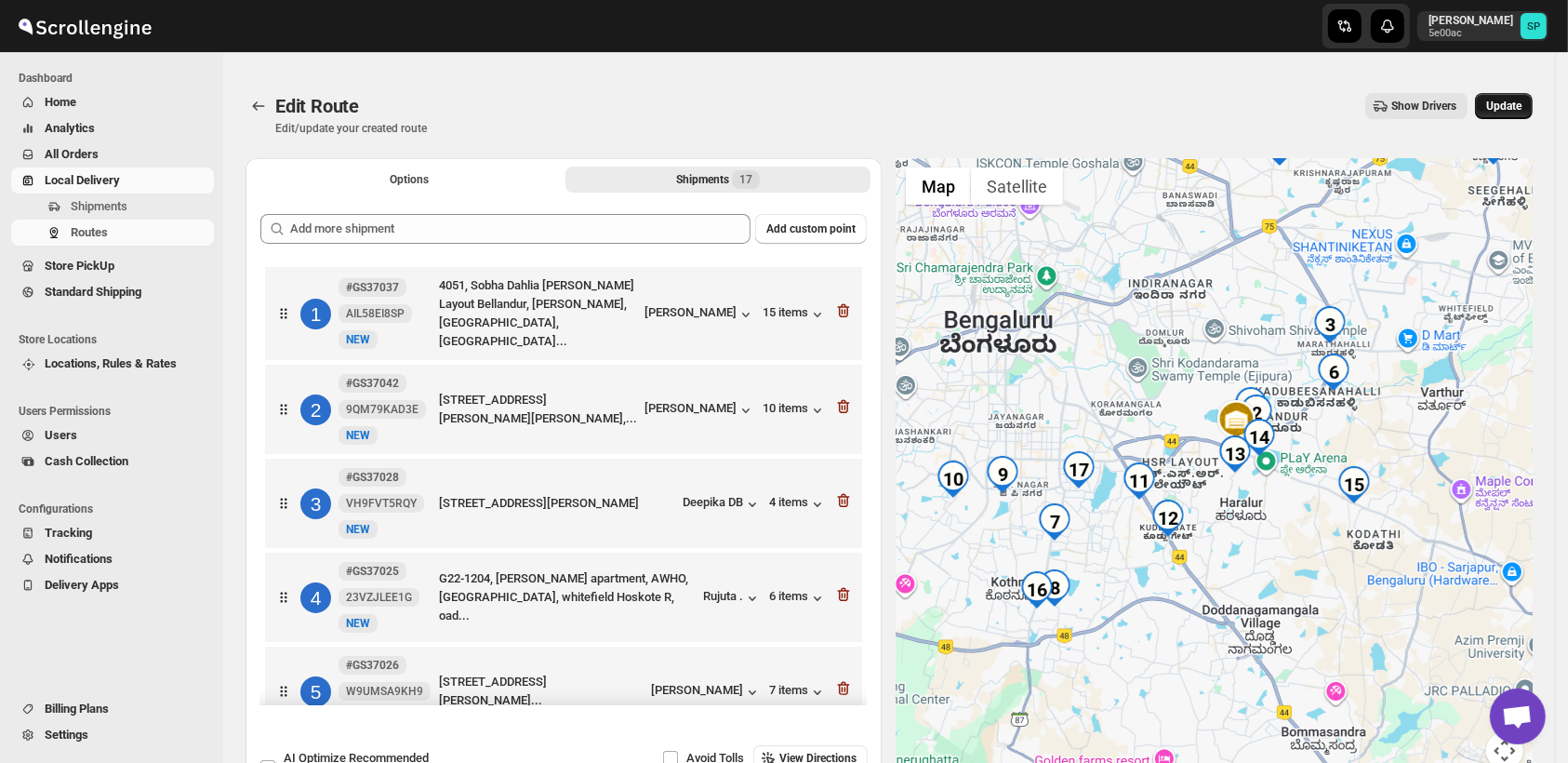
click at [1532, 108] on button "Update" at bounding box center [1503, 105] width 58 height 26
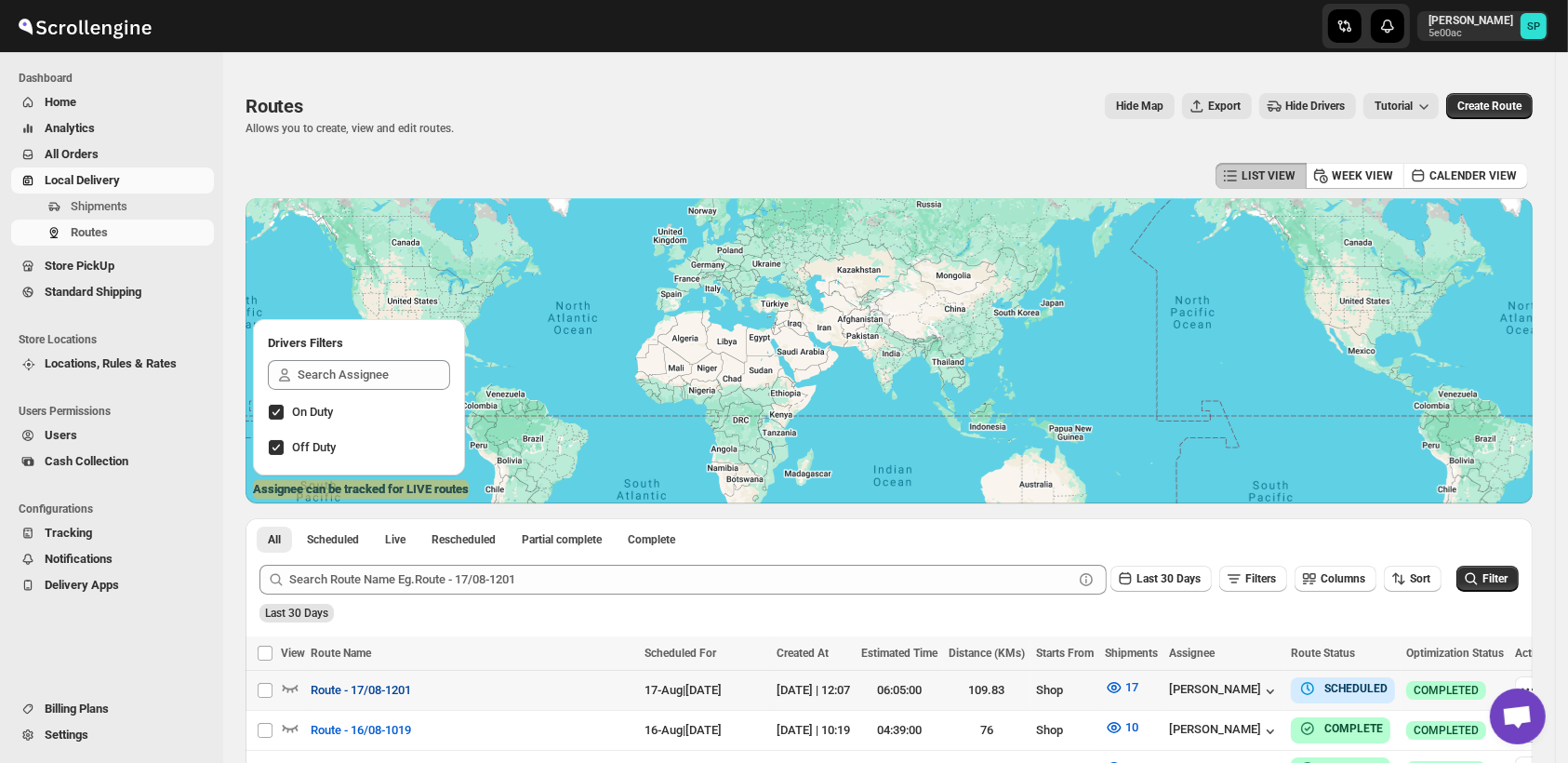
click at [384, 685] on span "Route - 17/08-1201" at bounding box center [361, 690] width 100 height 18
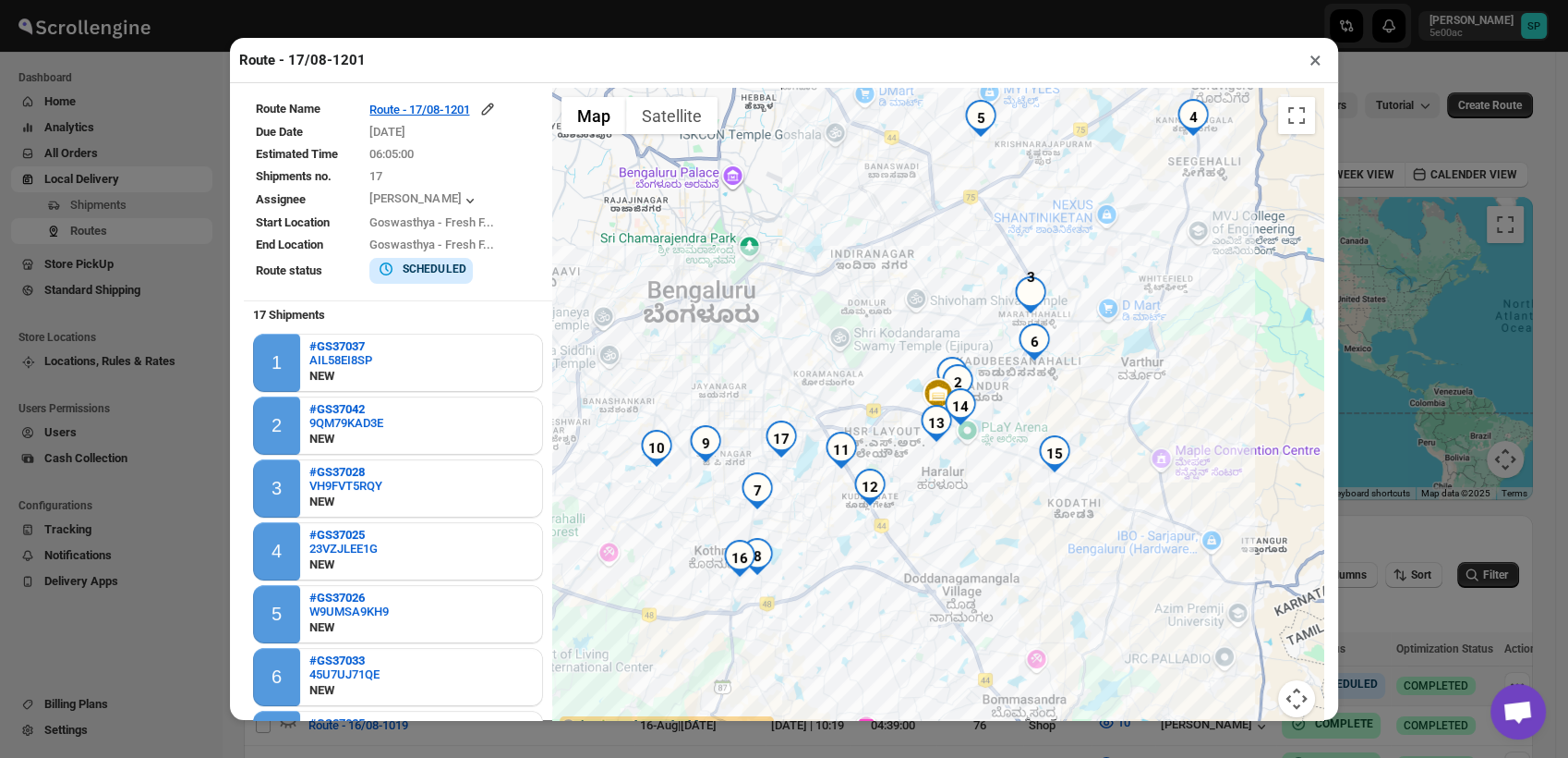
click at [1316, 66] on button "×" at bounding box center [1316, 59] width 27 height 26
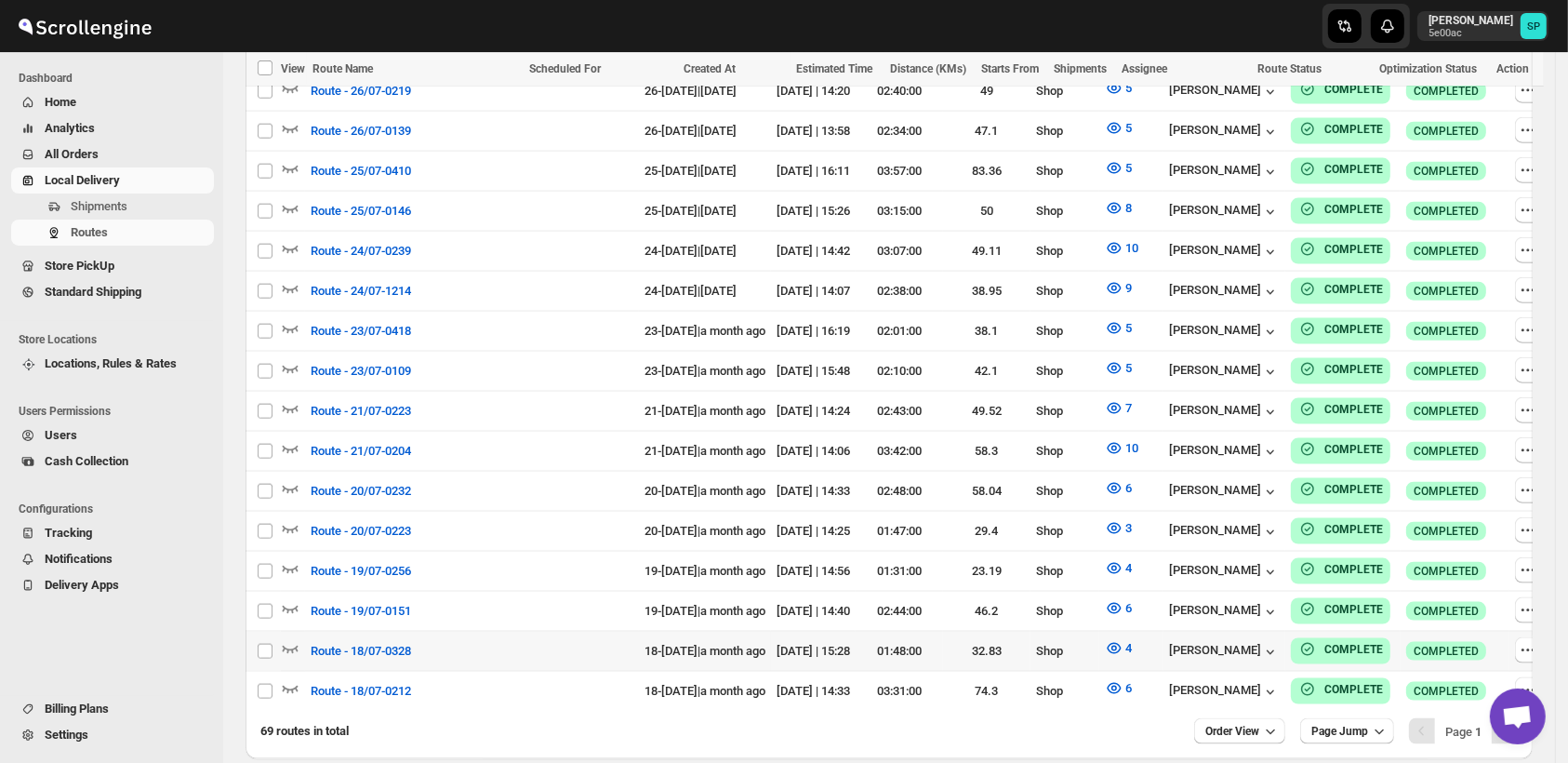
scroll to position [2729, 0]
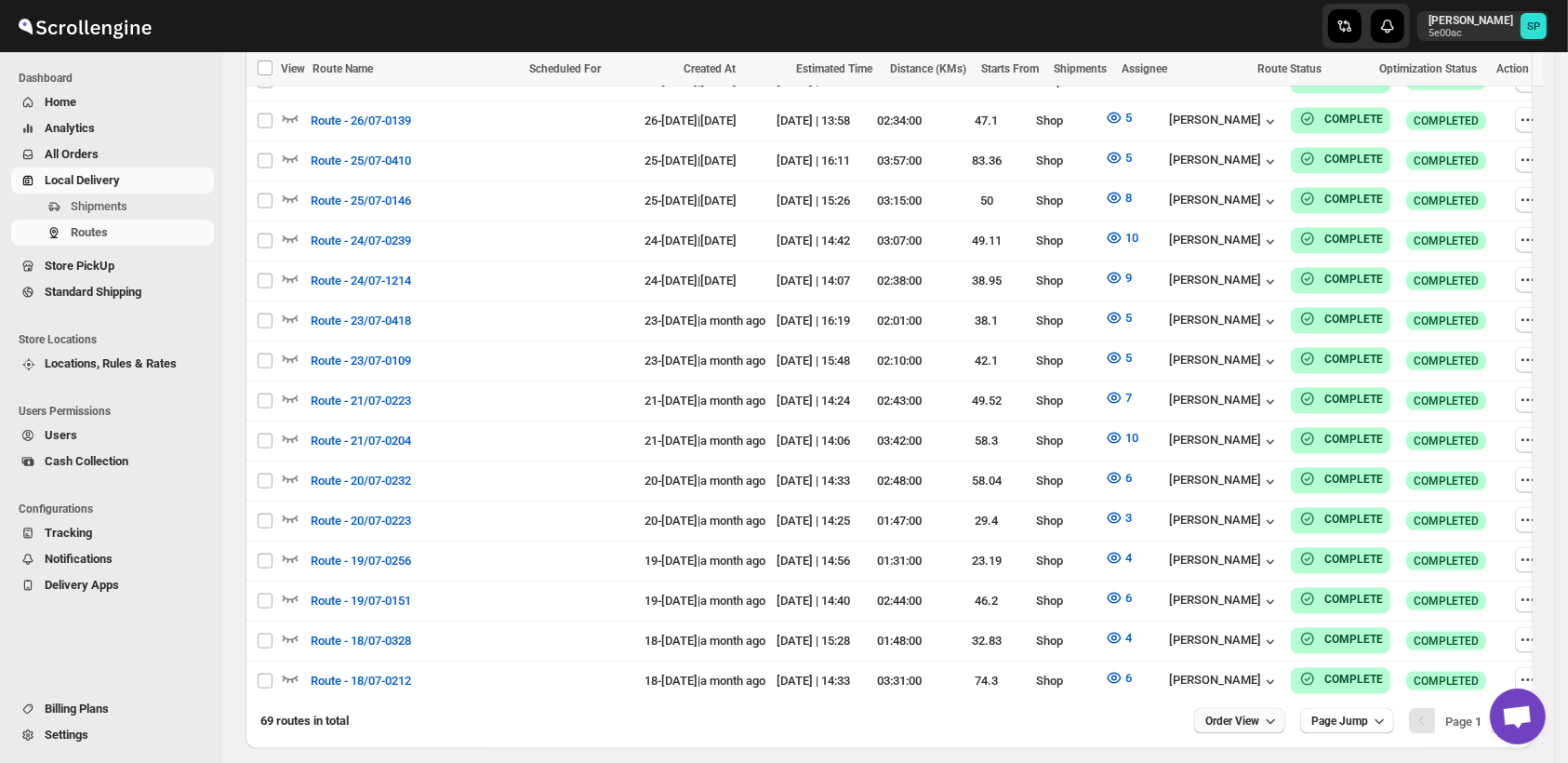
click at [1252, 714] on span "Order View" at bounding box center [1232, 721] width 54 height 14
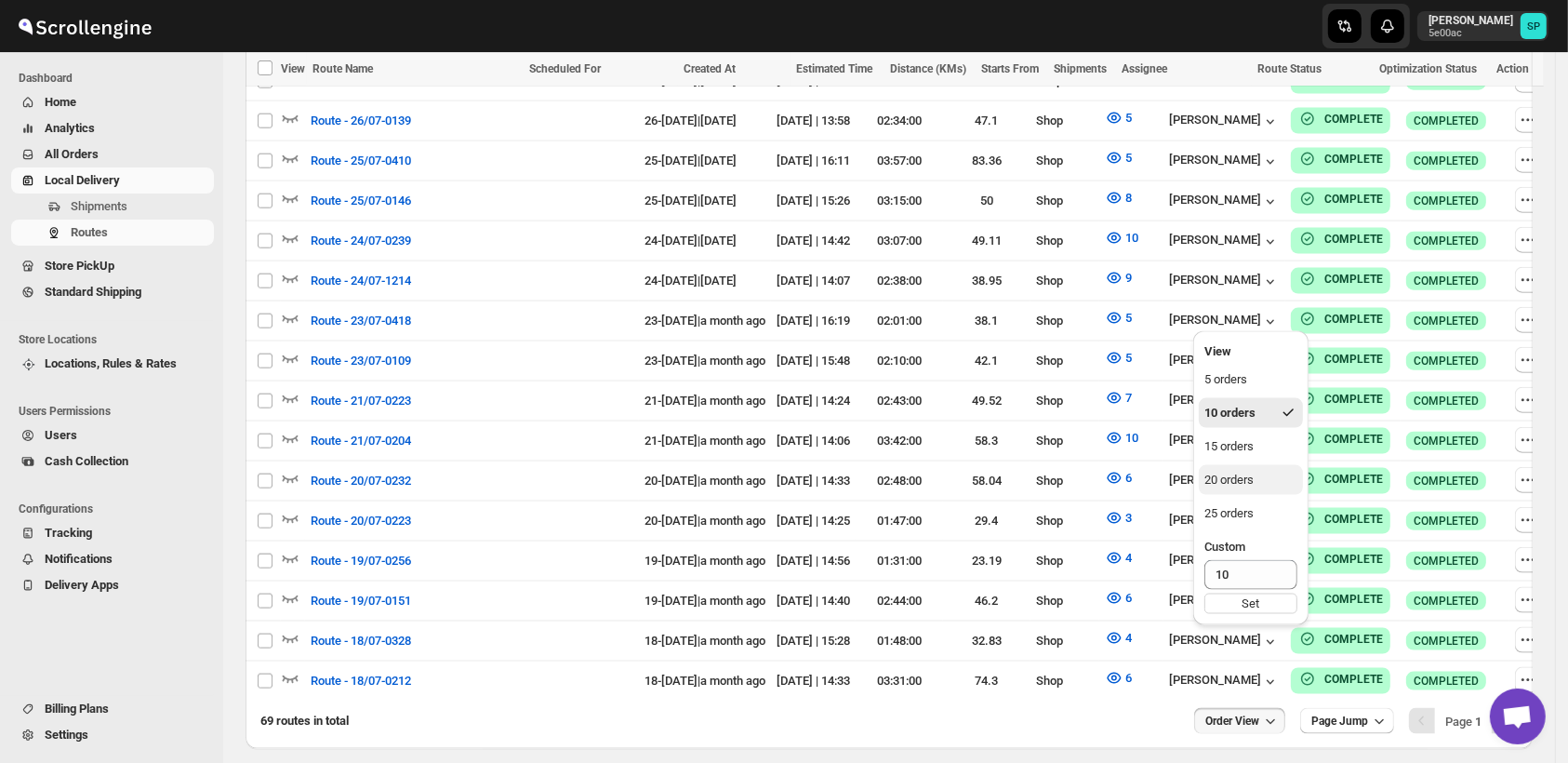
click at [1235, 473] on div "20 orders" at bounding box center [1229, 479] width 49 height 18
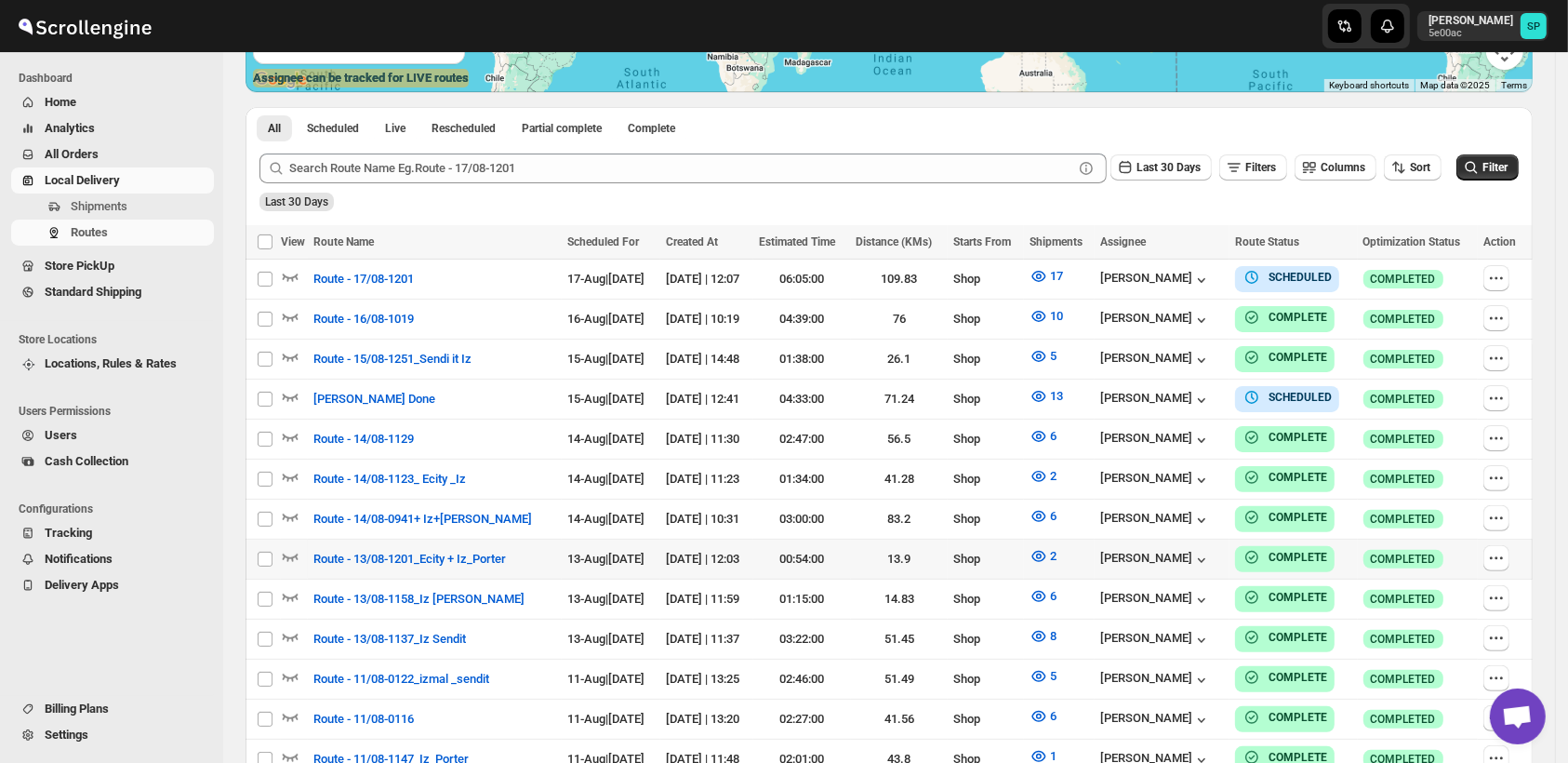
scroll to position [825, 0]
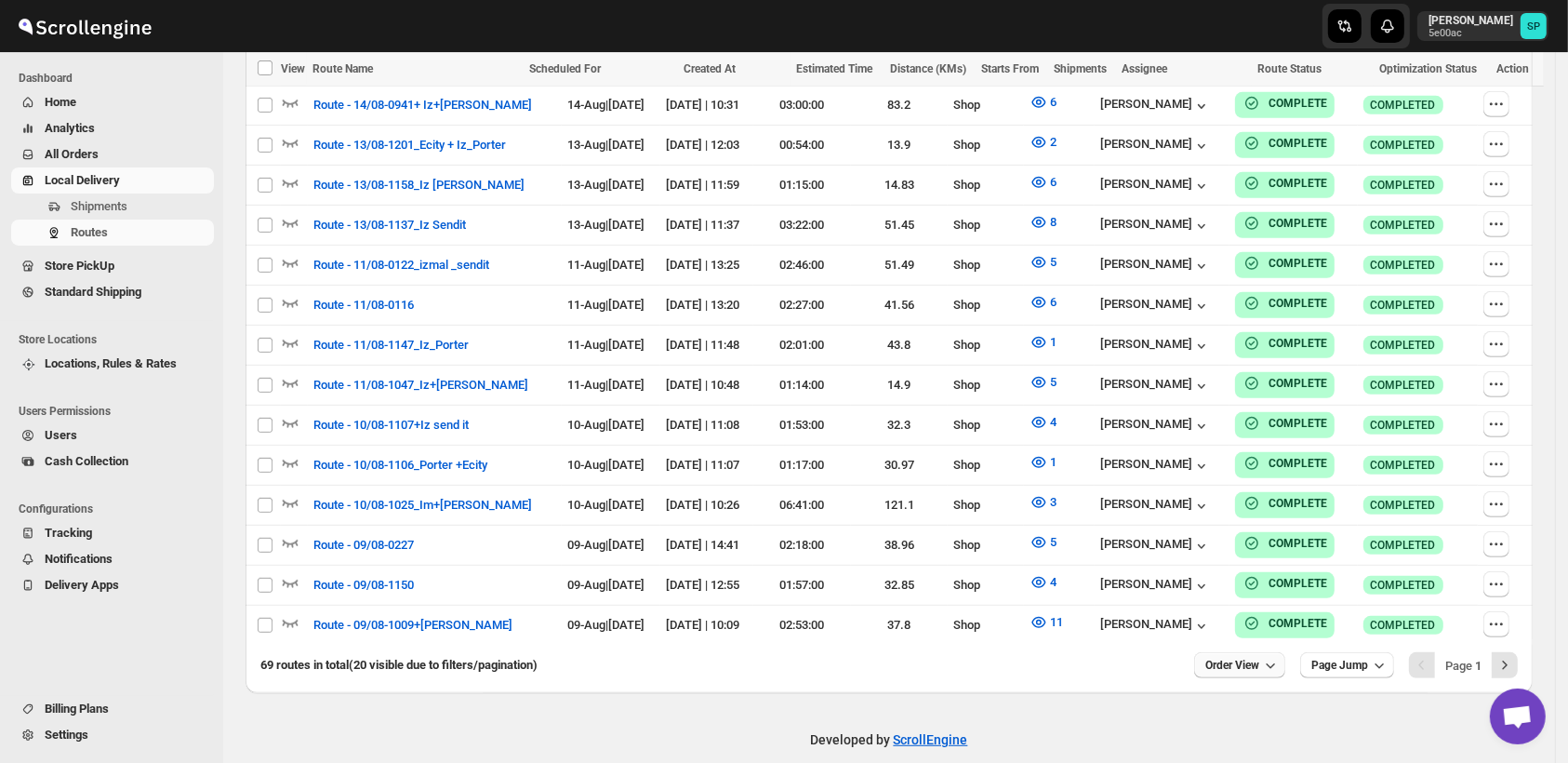
click at [1259, 653] on button "Order View" at bounding box center [1239, 665] width 92 height 26
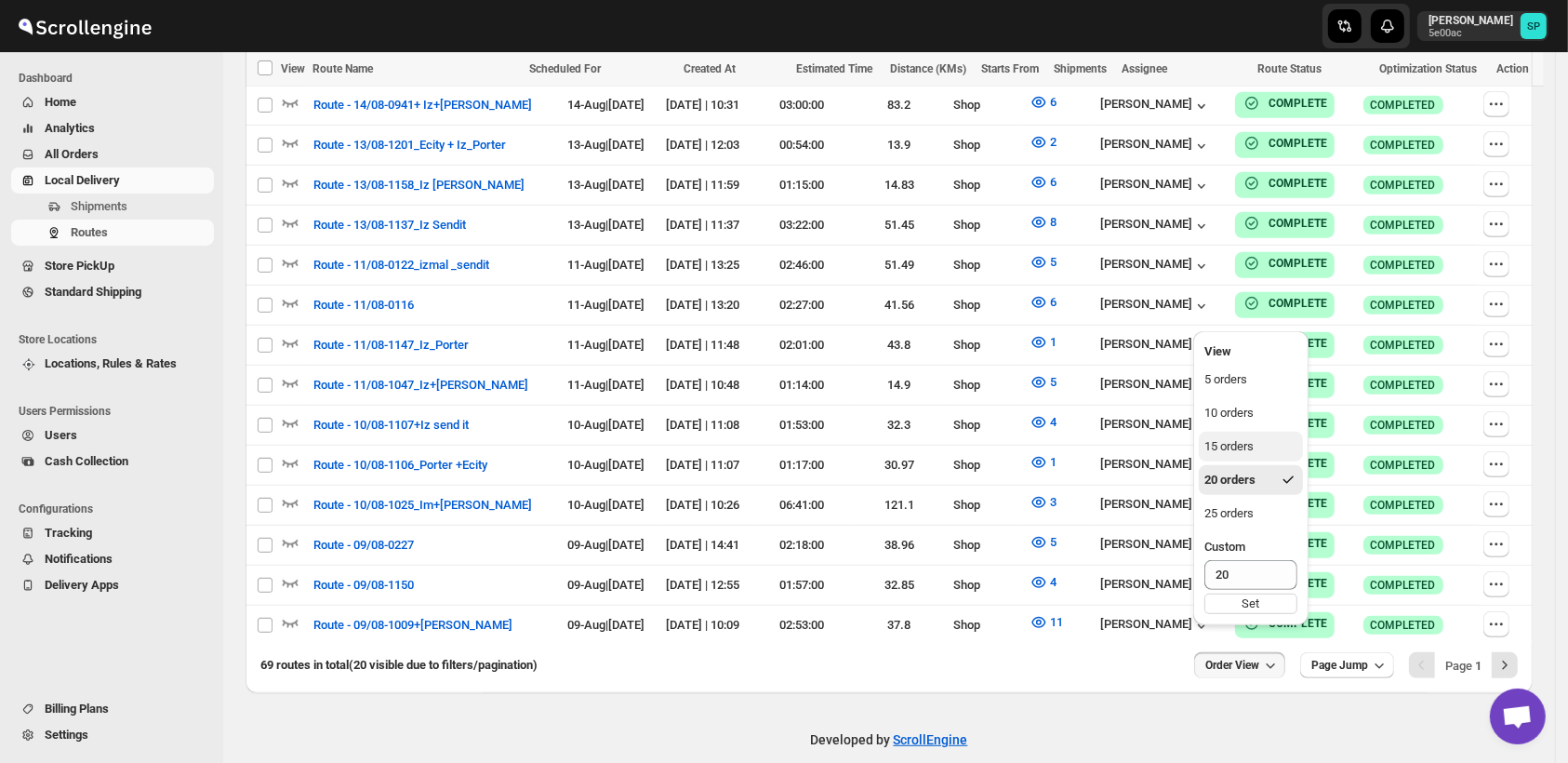
click at [1247, 451] on div "15 orders" at bounding box center [1229, 446] width 49 height 18
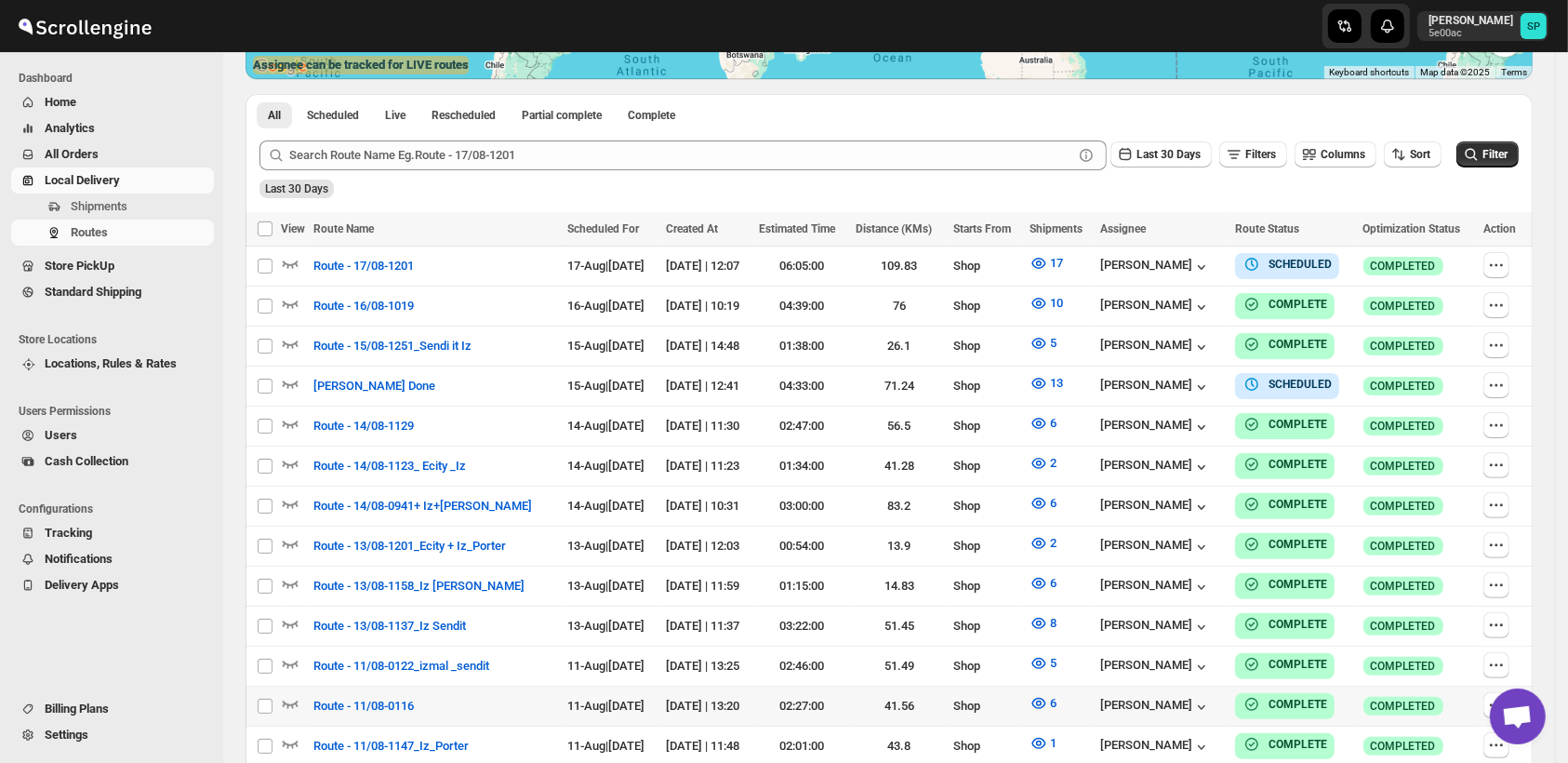
scroll to position [631, 0]
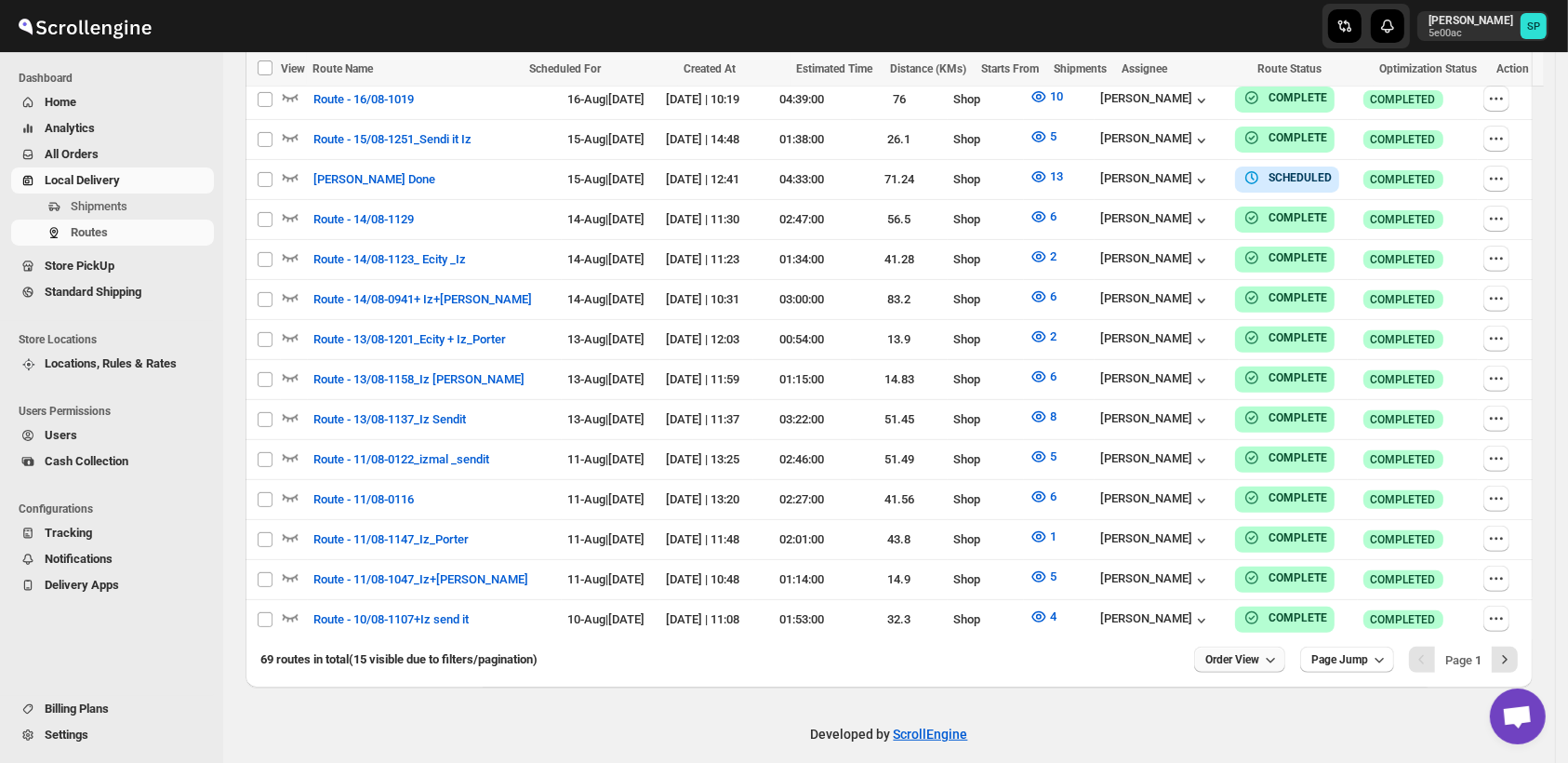
click at [1237, 652] on span "Order View" at bounding box center [1232, 659] width 54 height 14
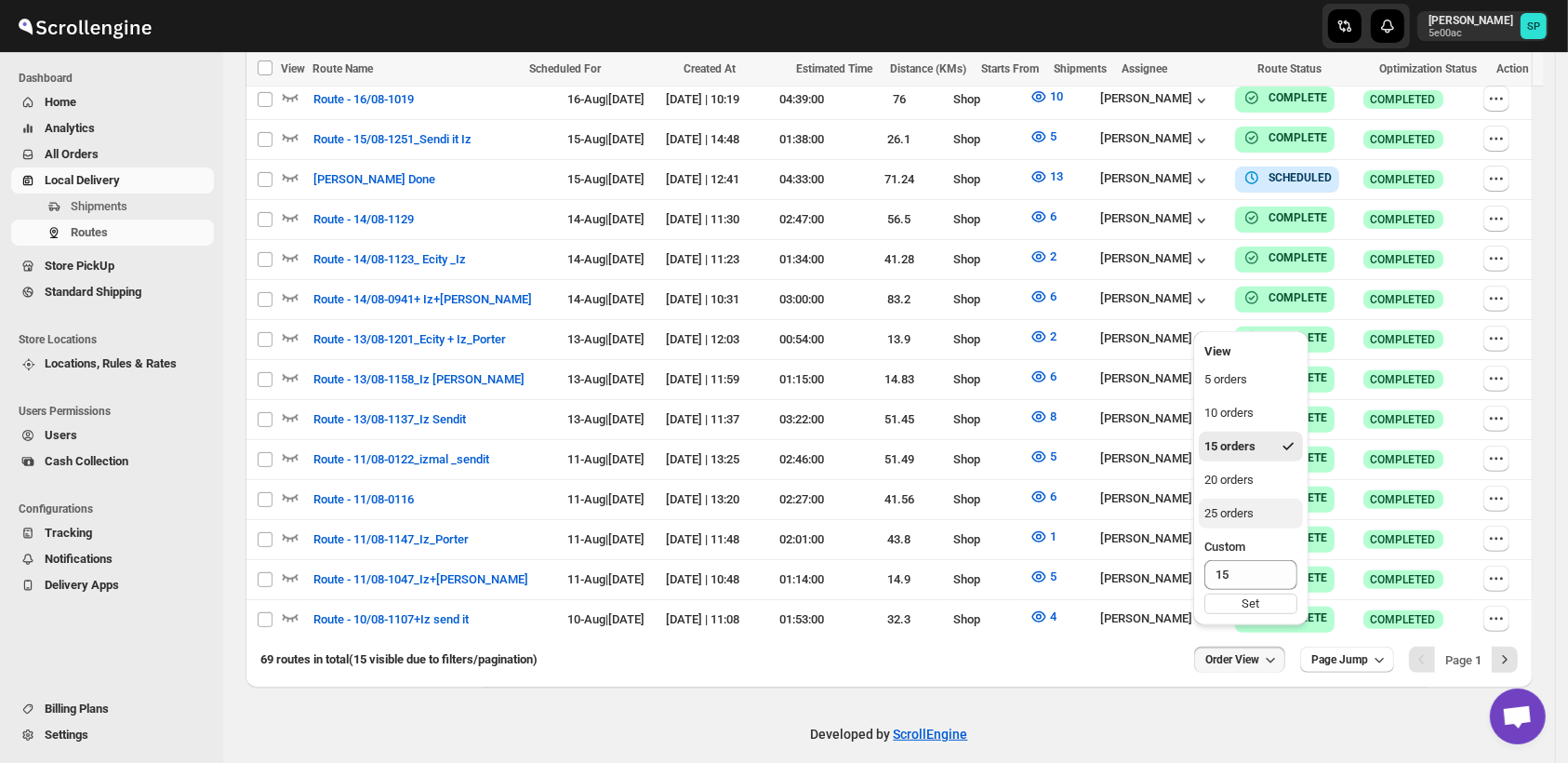
click at [1237, 517] on div "25 orders" at bounding box center [1229, 513] width 49 height 18
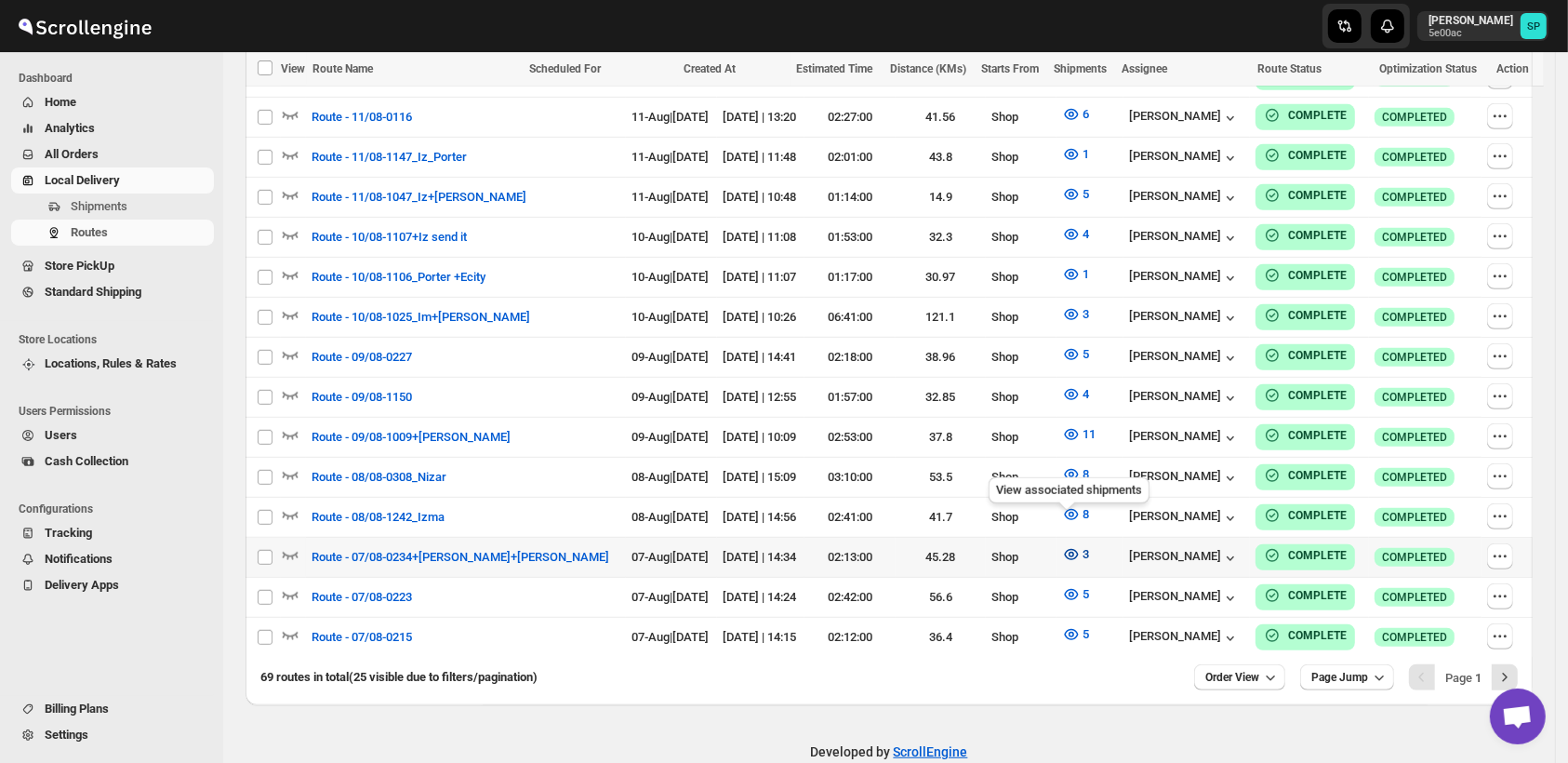
scroll to position [1020, 0]
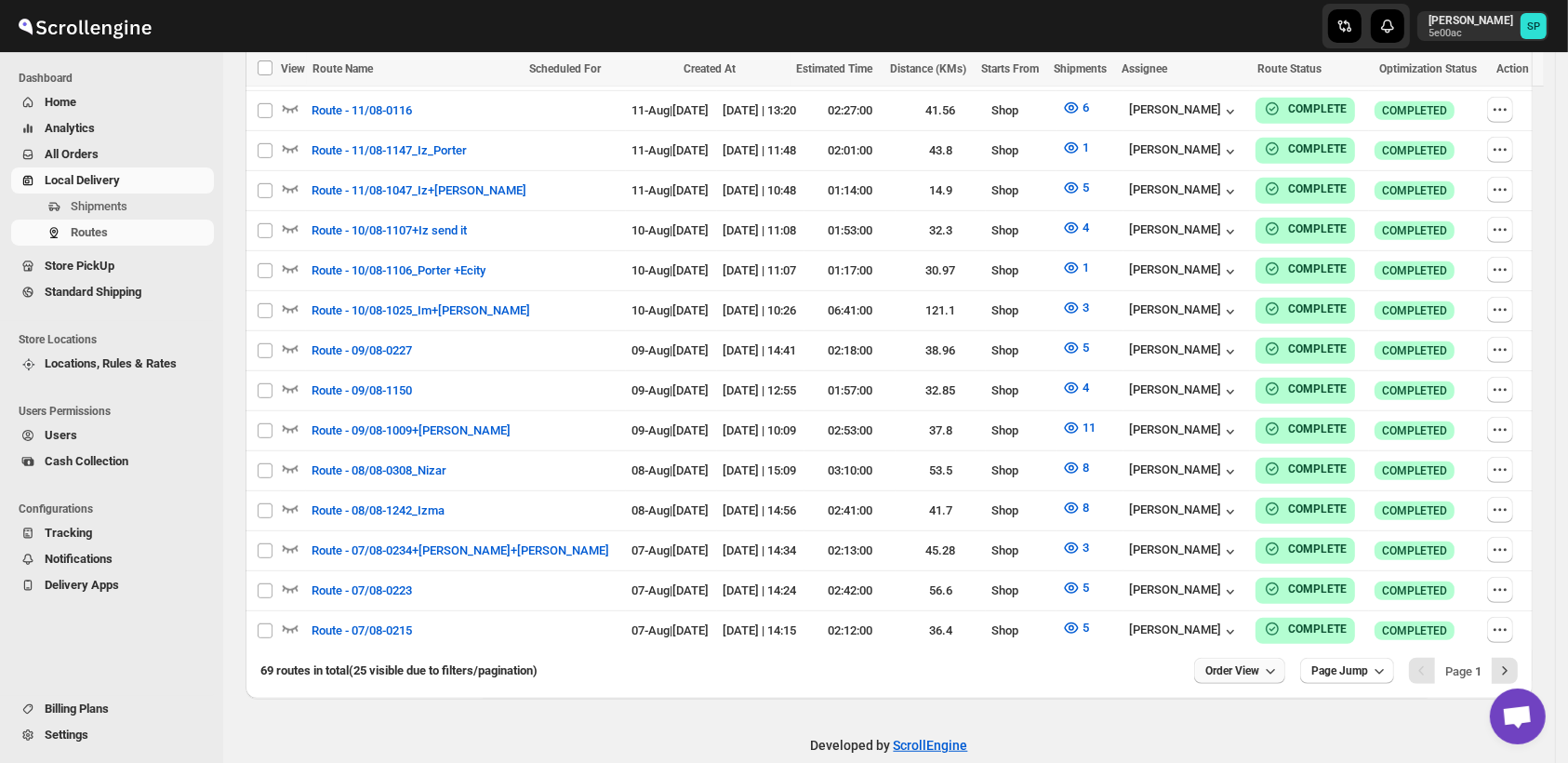
click at [1260, 658] on button "Order View" at bounding box center [1239, 670] width 92 height 26
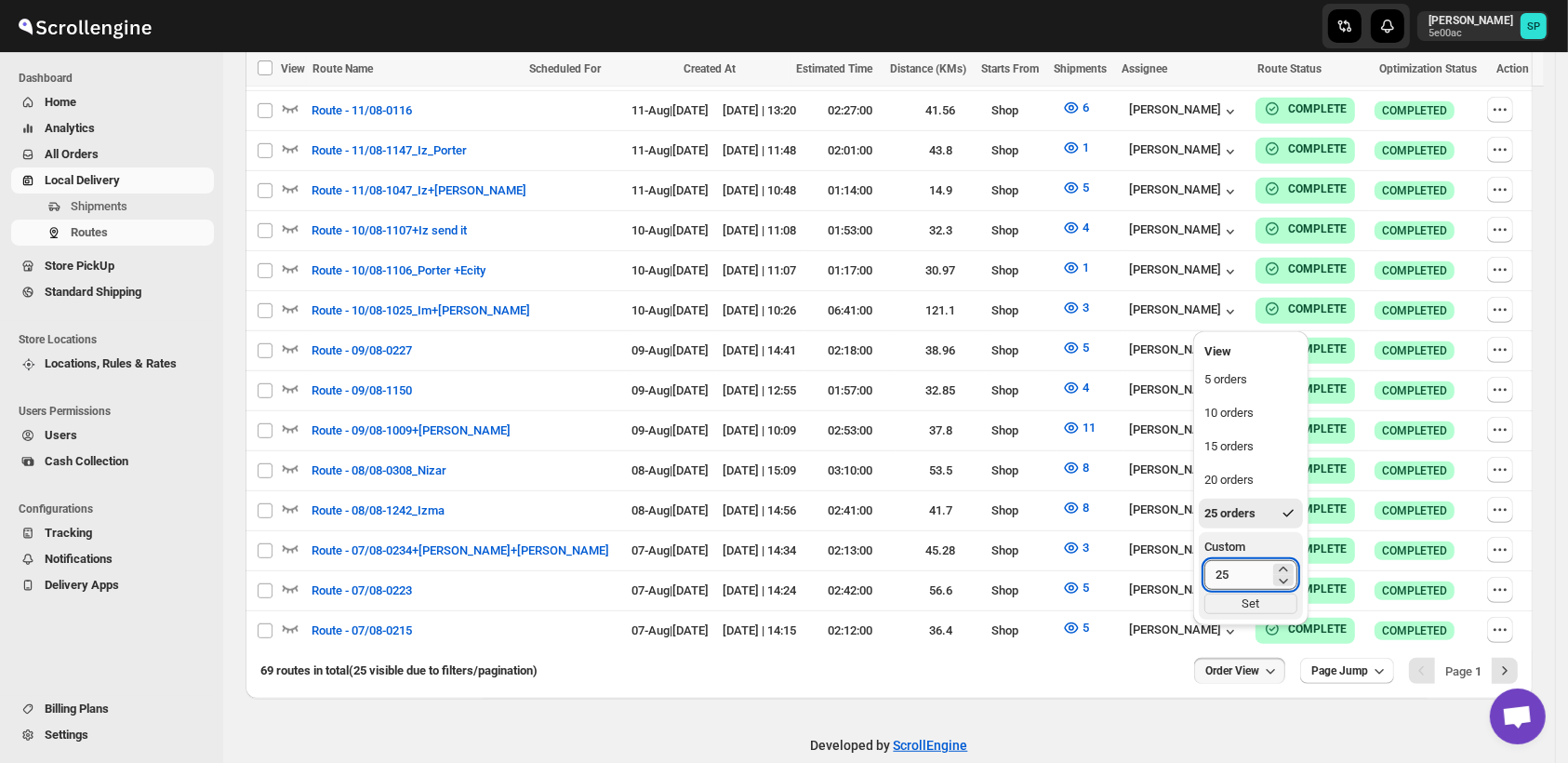
click at [1240, 575] on input "25" at bounding box center [1237, 575] width 66 height 30
type input "50"
click at [1280, 604] on div "Set" at bounding box center [1251, 603] width 93 height 20
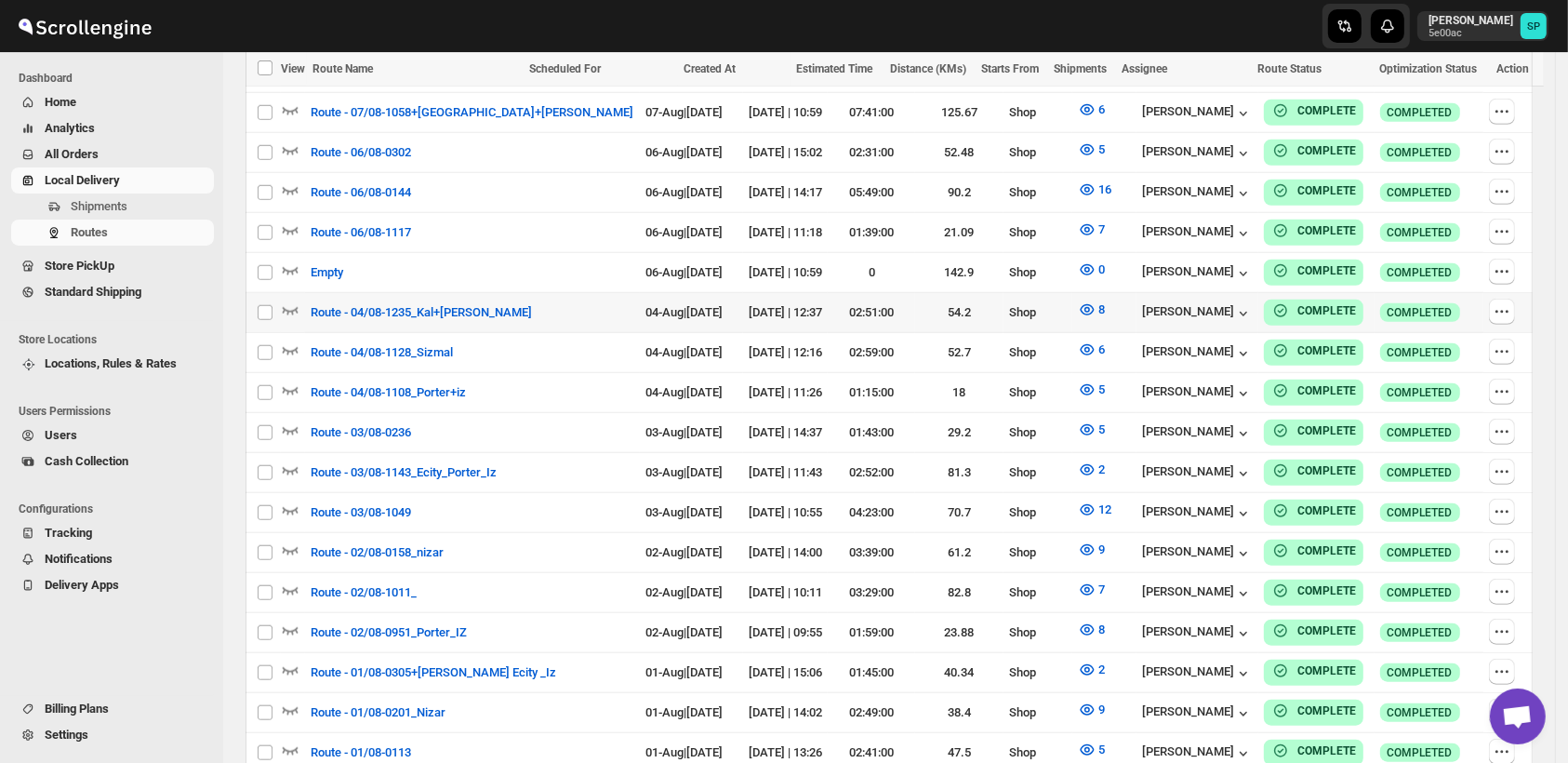
scroll to position [1473, 0]
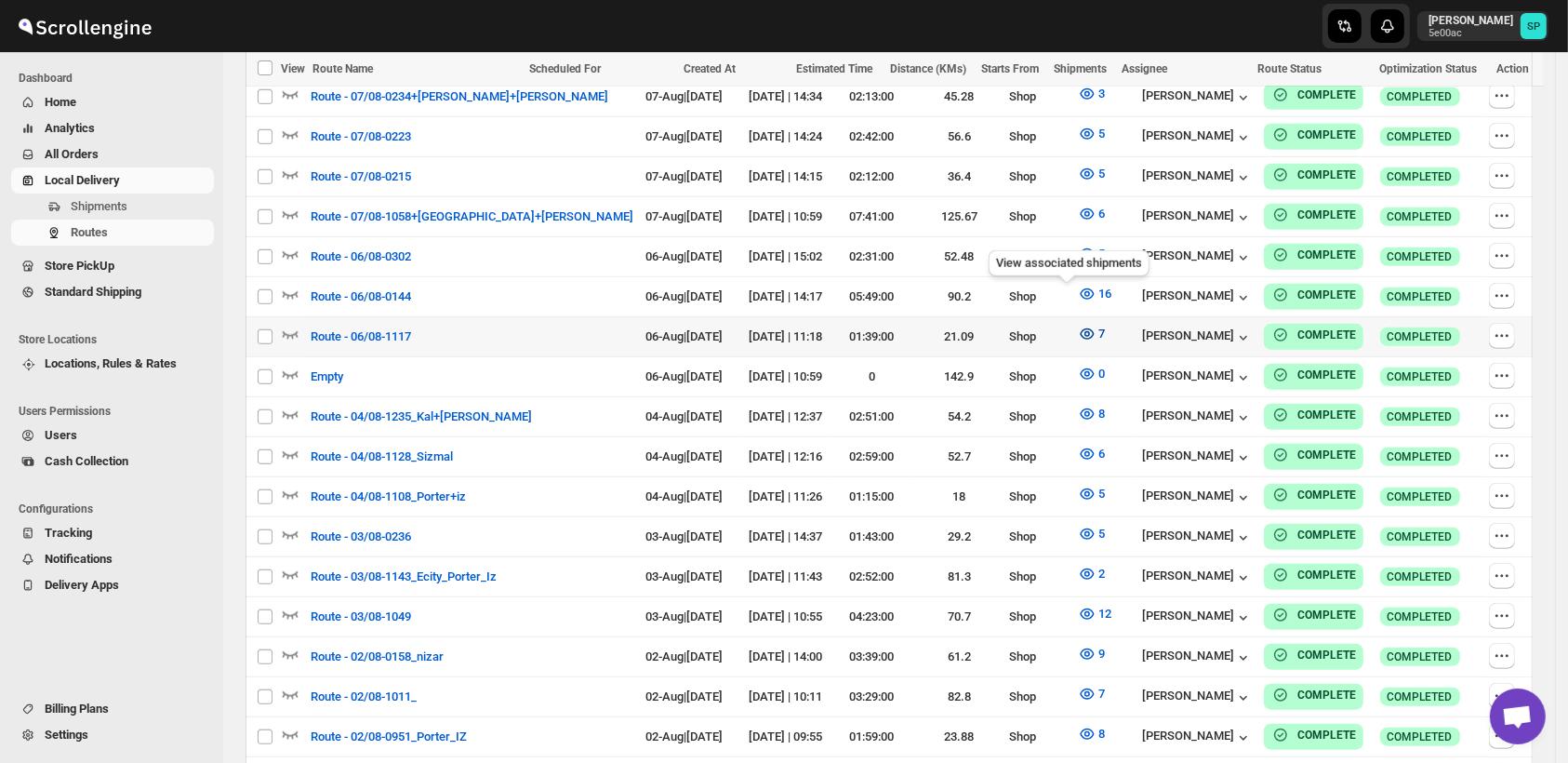
click at [1084, 331] on icon "button" at bounding box center [1087, 334] width 6 height 6
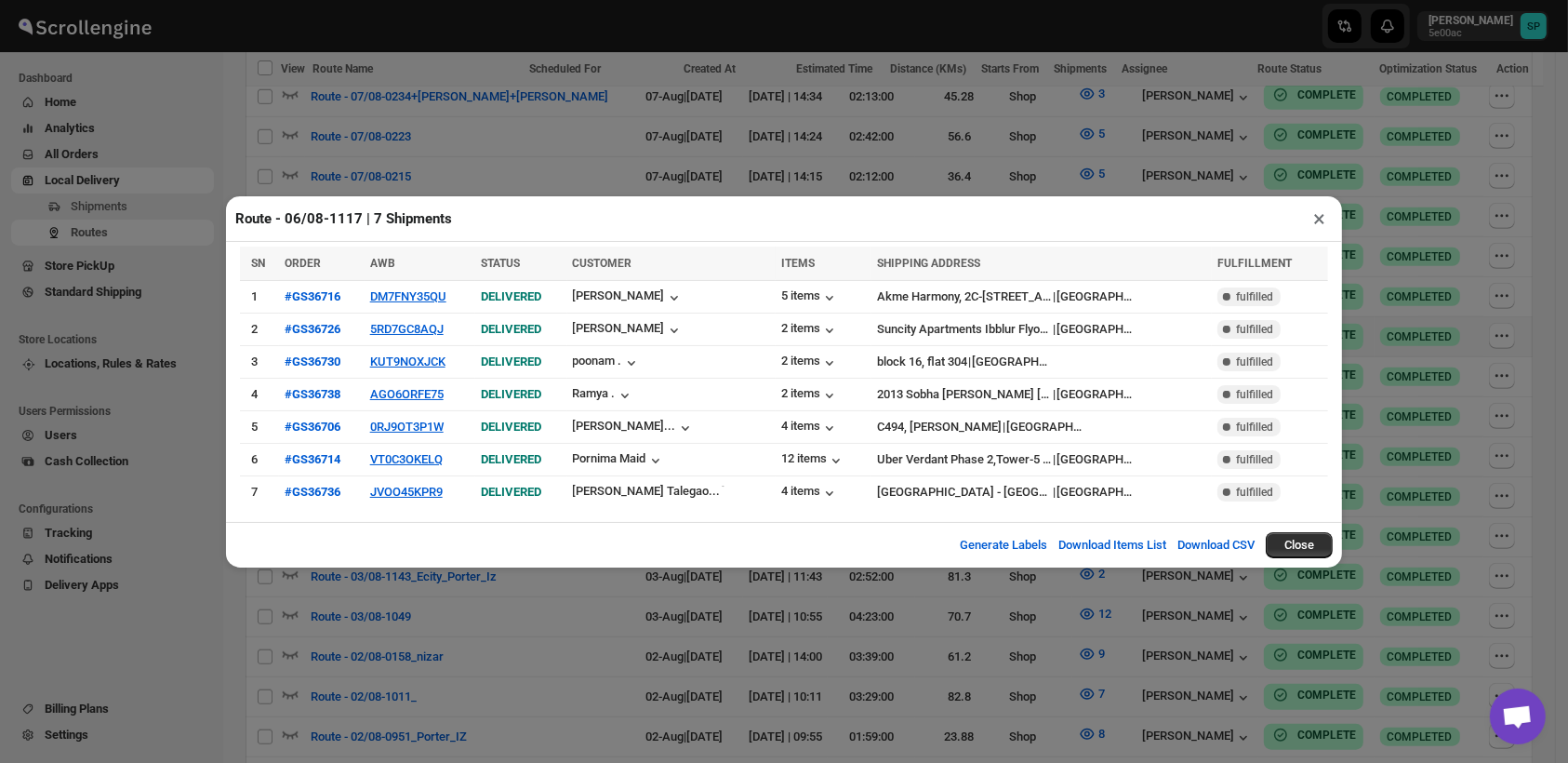
click at [1314, 224] on button "×" at bounding box center [1319, 218] width 27 height 26
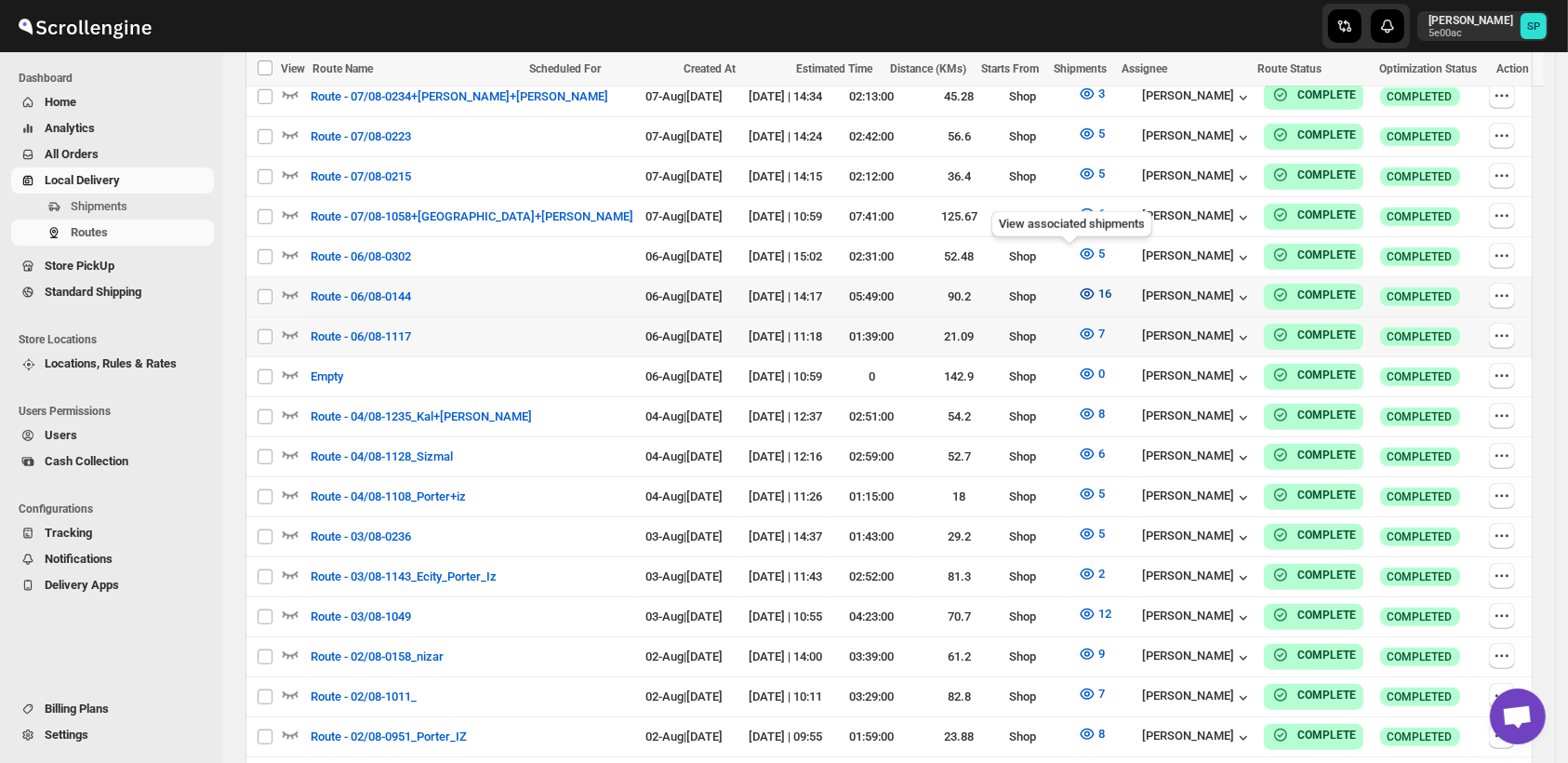
click at [1078, 285] on icon "button" at bounding box center [1087, 293] width 18 height 18
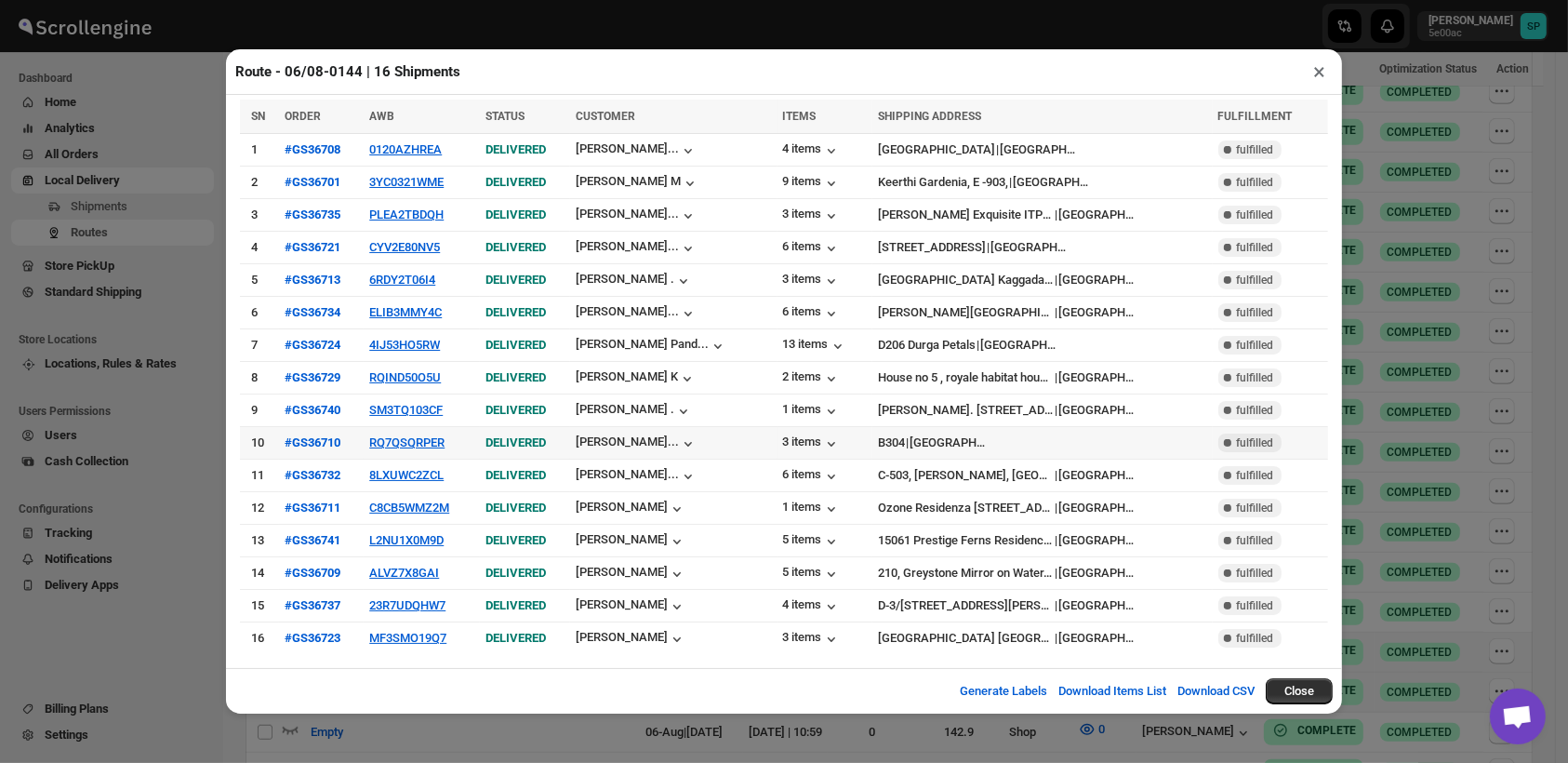
scroll to position [1060, 0]
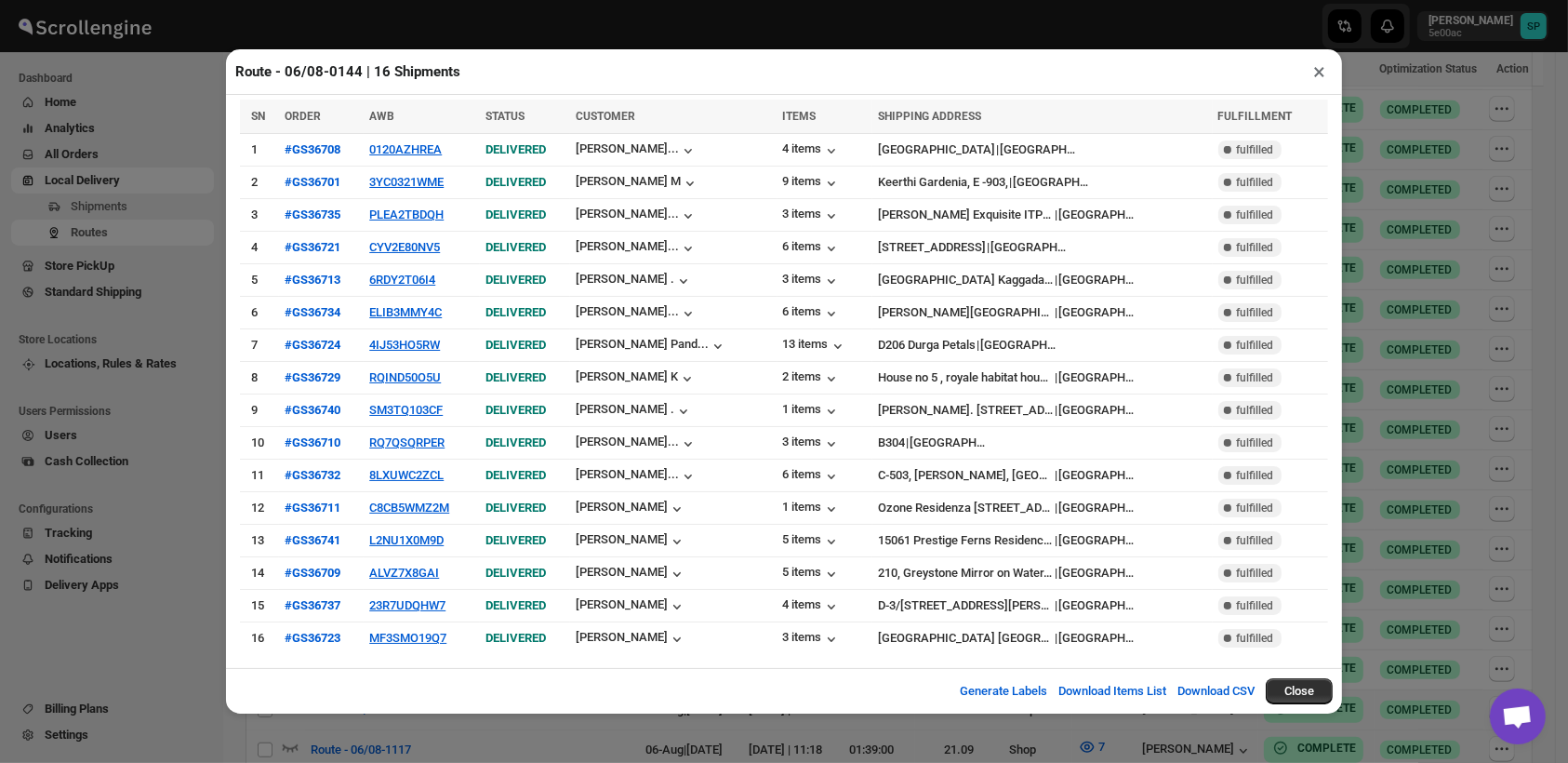
click at [1320, 81] on button "×" at bounding box center [1319, 71] width 27 height 26
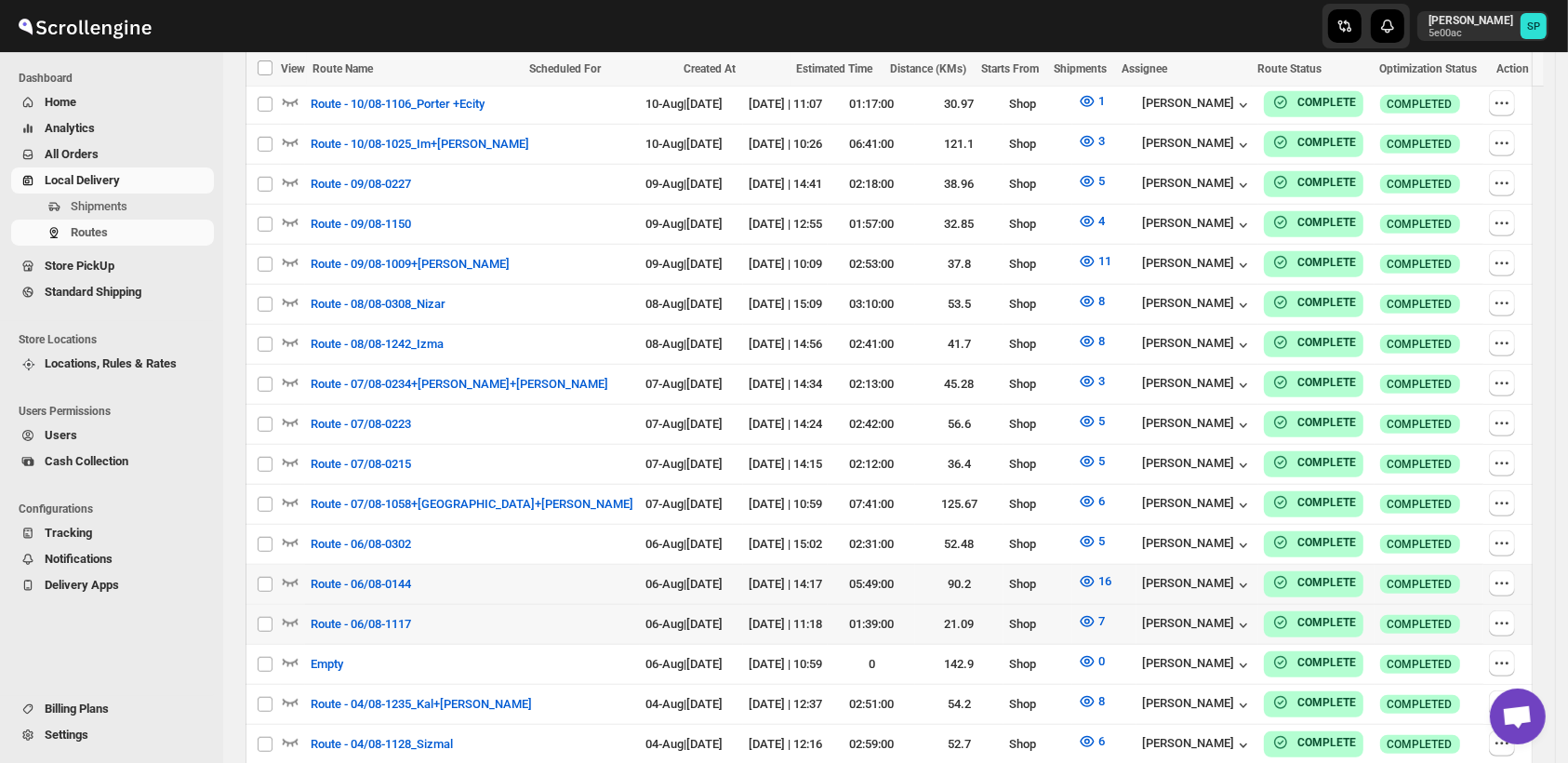
scroll to position [1267, 0]
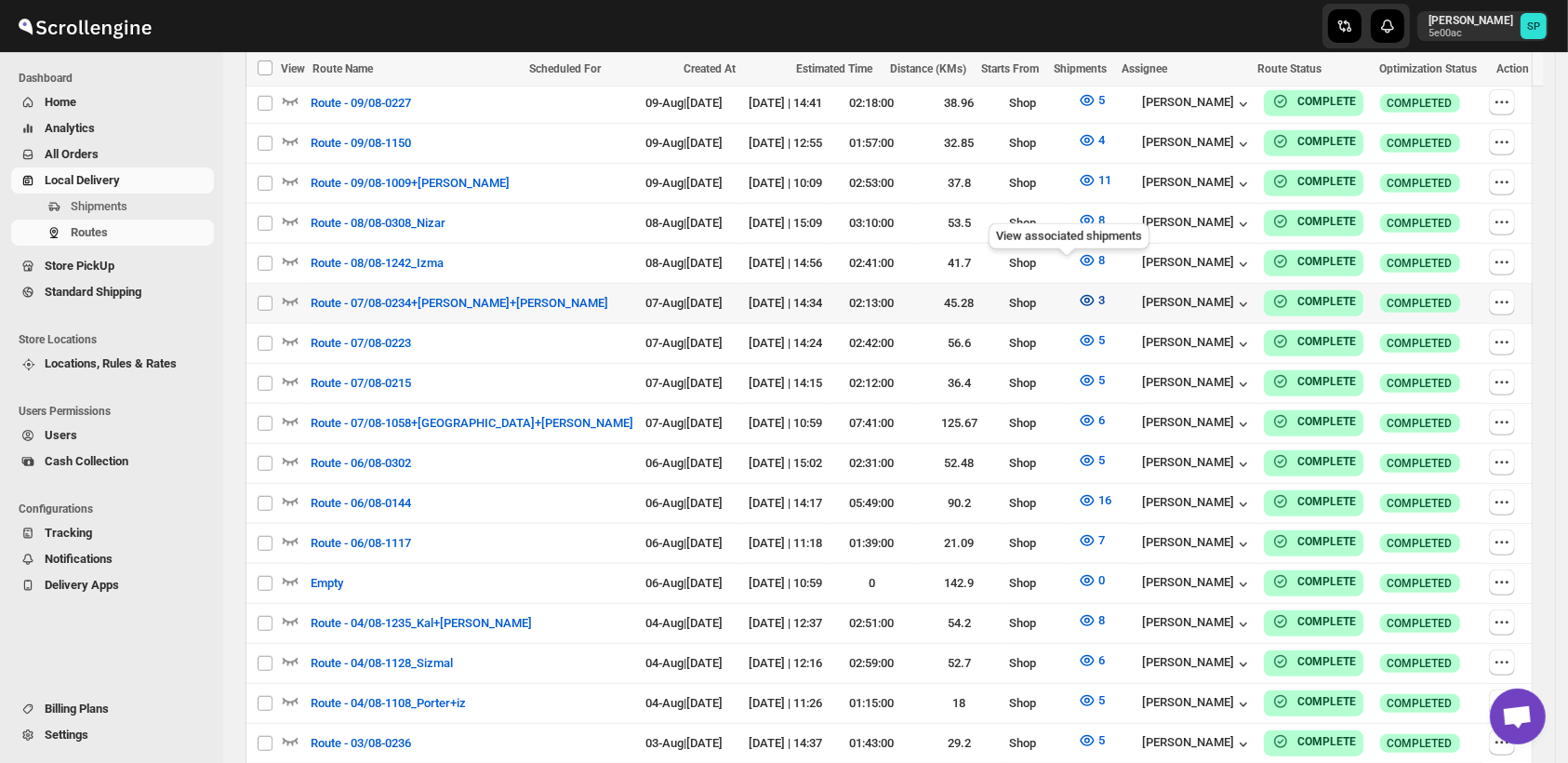
click at [1080, 295] on icon "button" at bounding box center [1087, 301] width 14 height 12
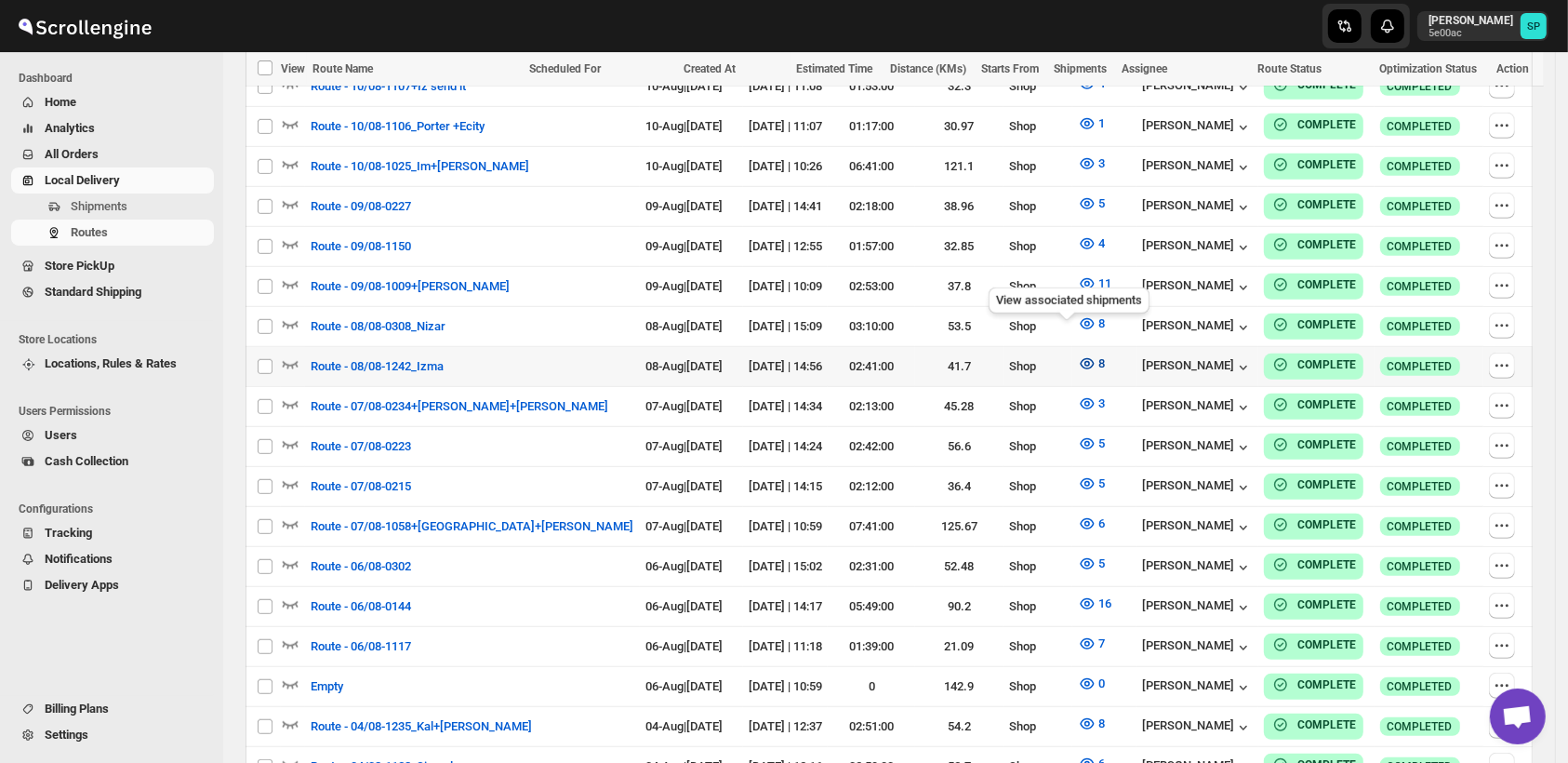
click at [1078, 354] on icon "button" at bounding box center [1087, 363] width 18 height 18
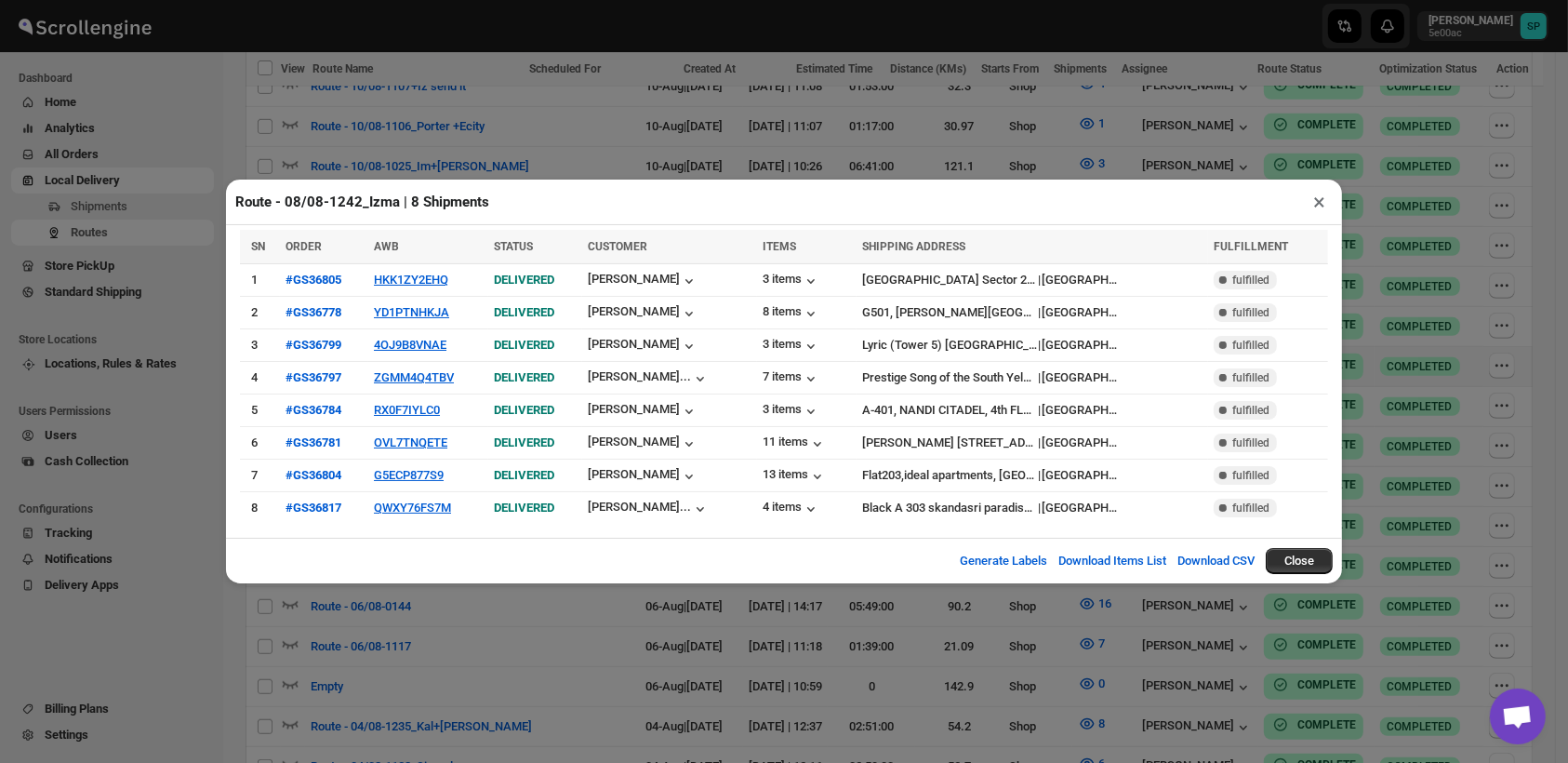
click at [1311, 205] on button "×" at bounding box center [1319, 202] width 27 height 26
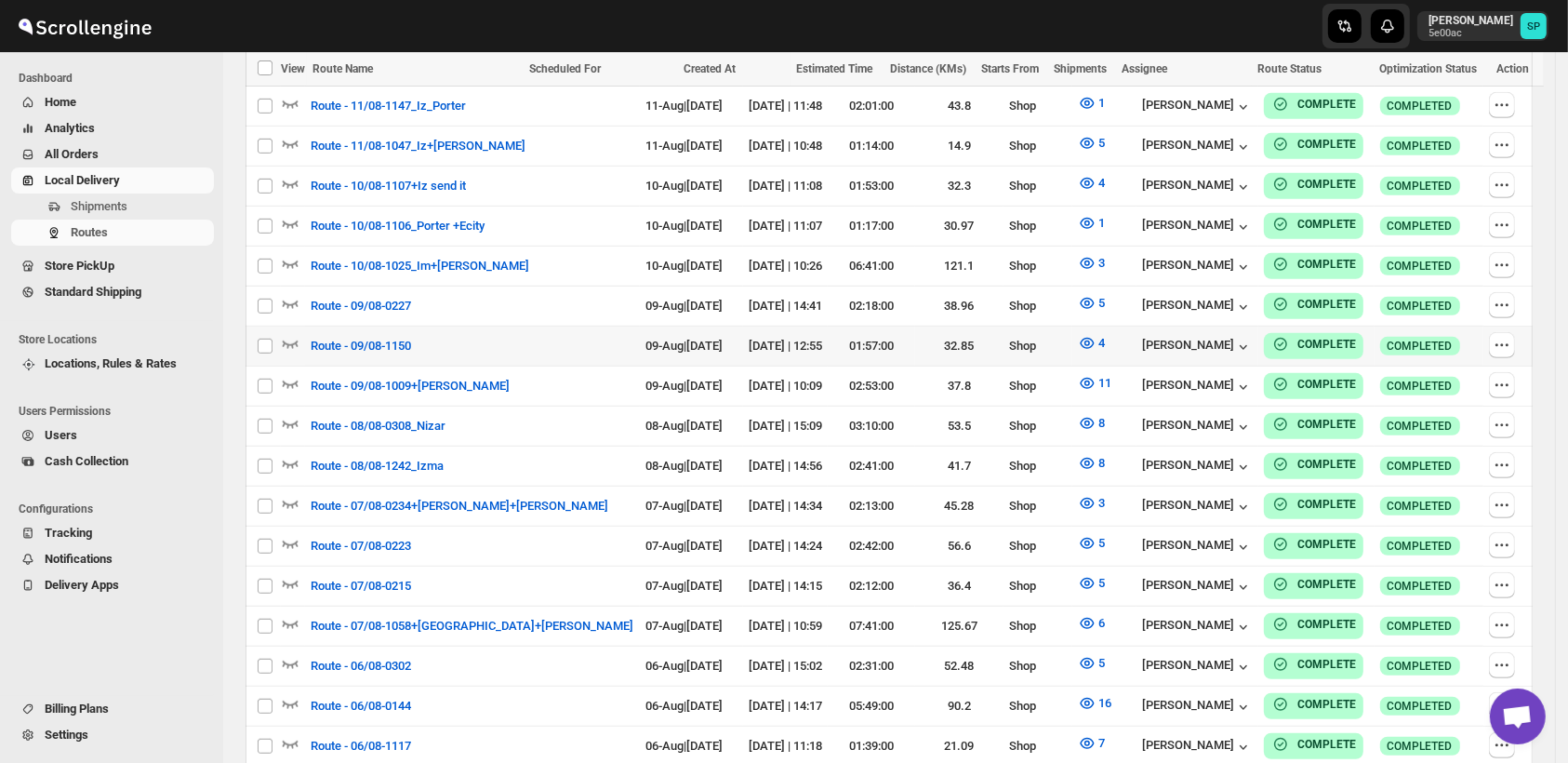
scroll to position [1060, 0]
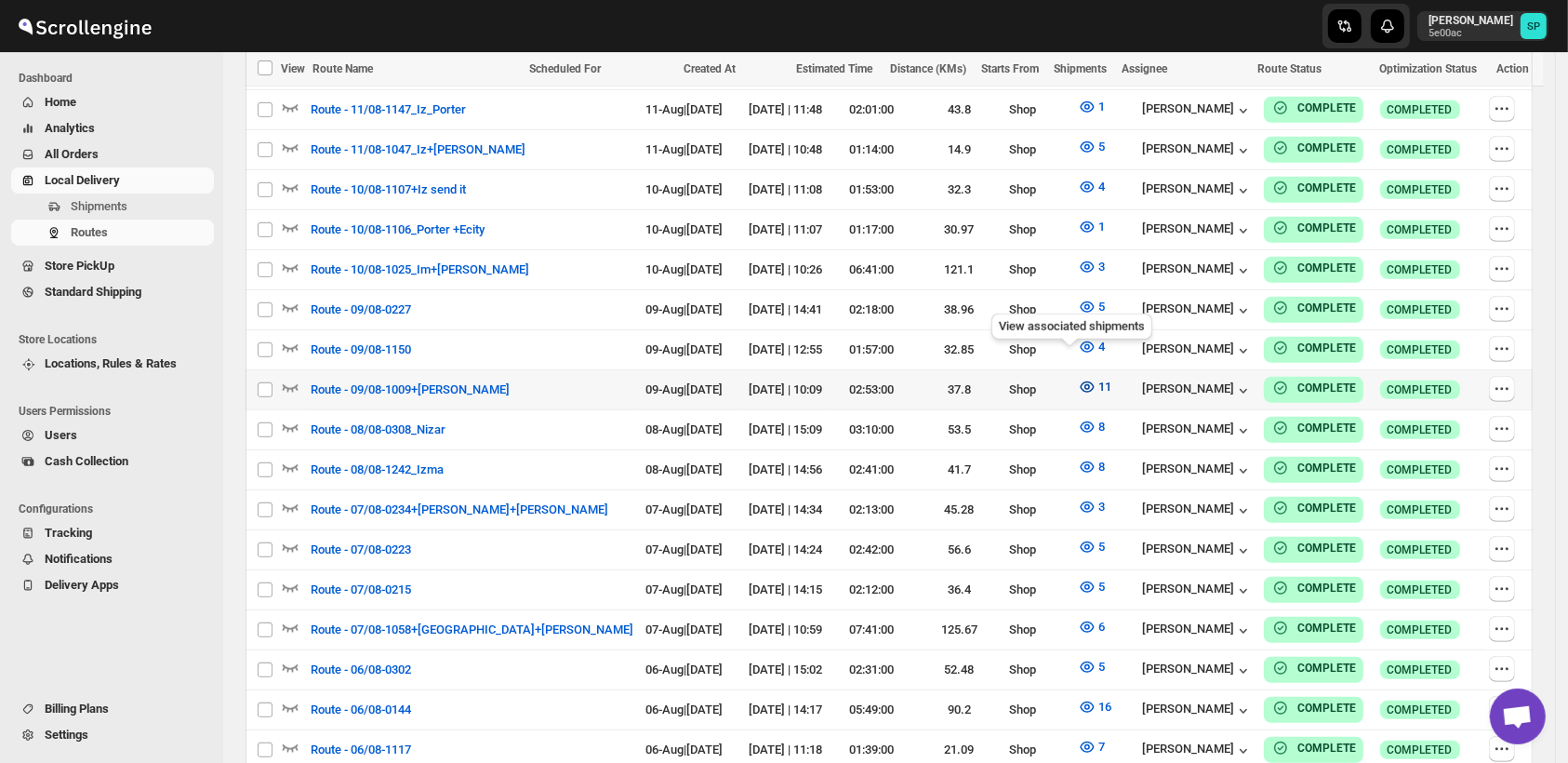
click at [1084, 384] on icon "button" at bounding box center [1087, 387] width 6 height 6
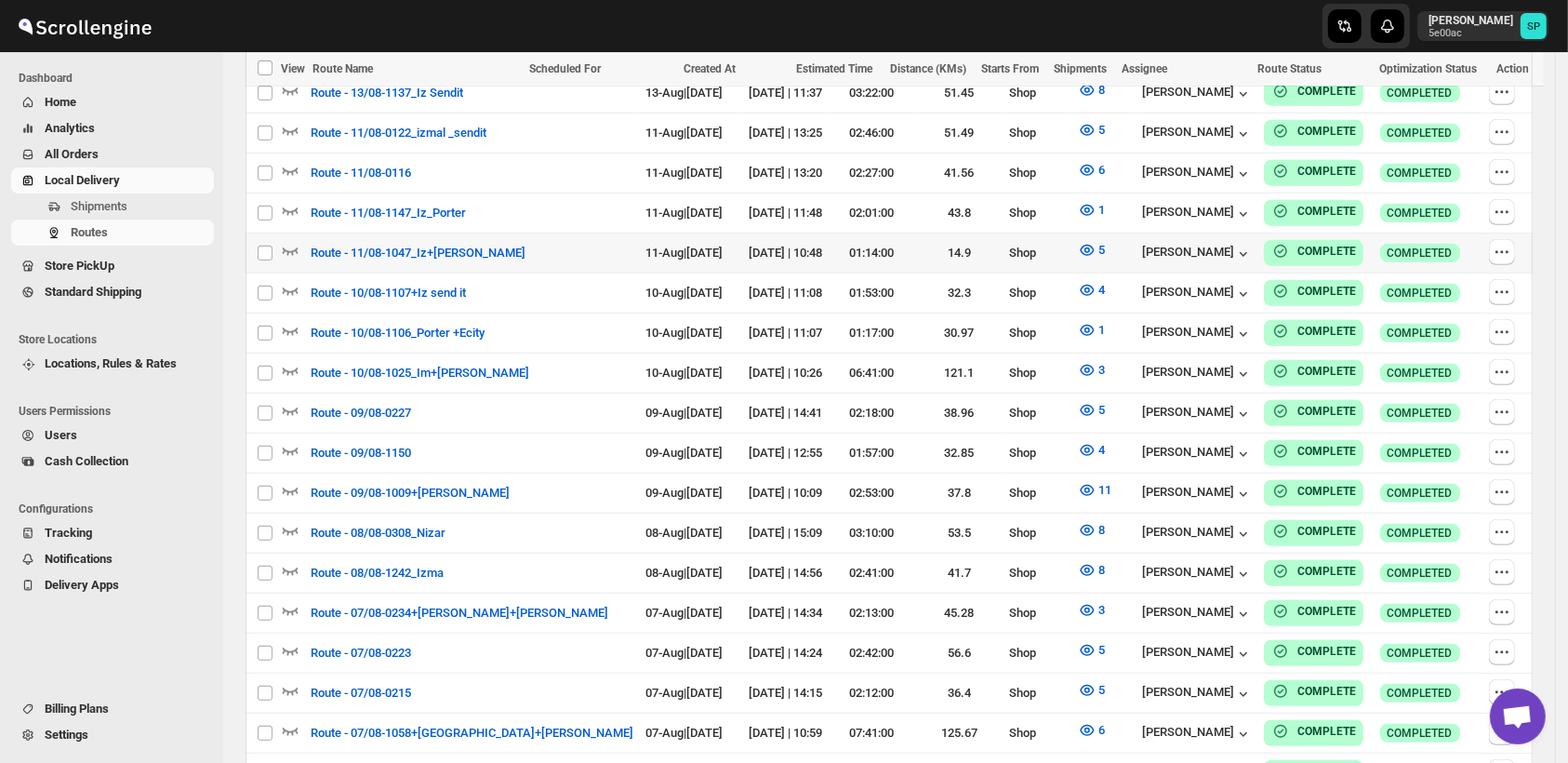
scroll to position [854, 0]
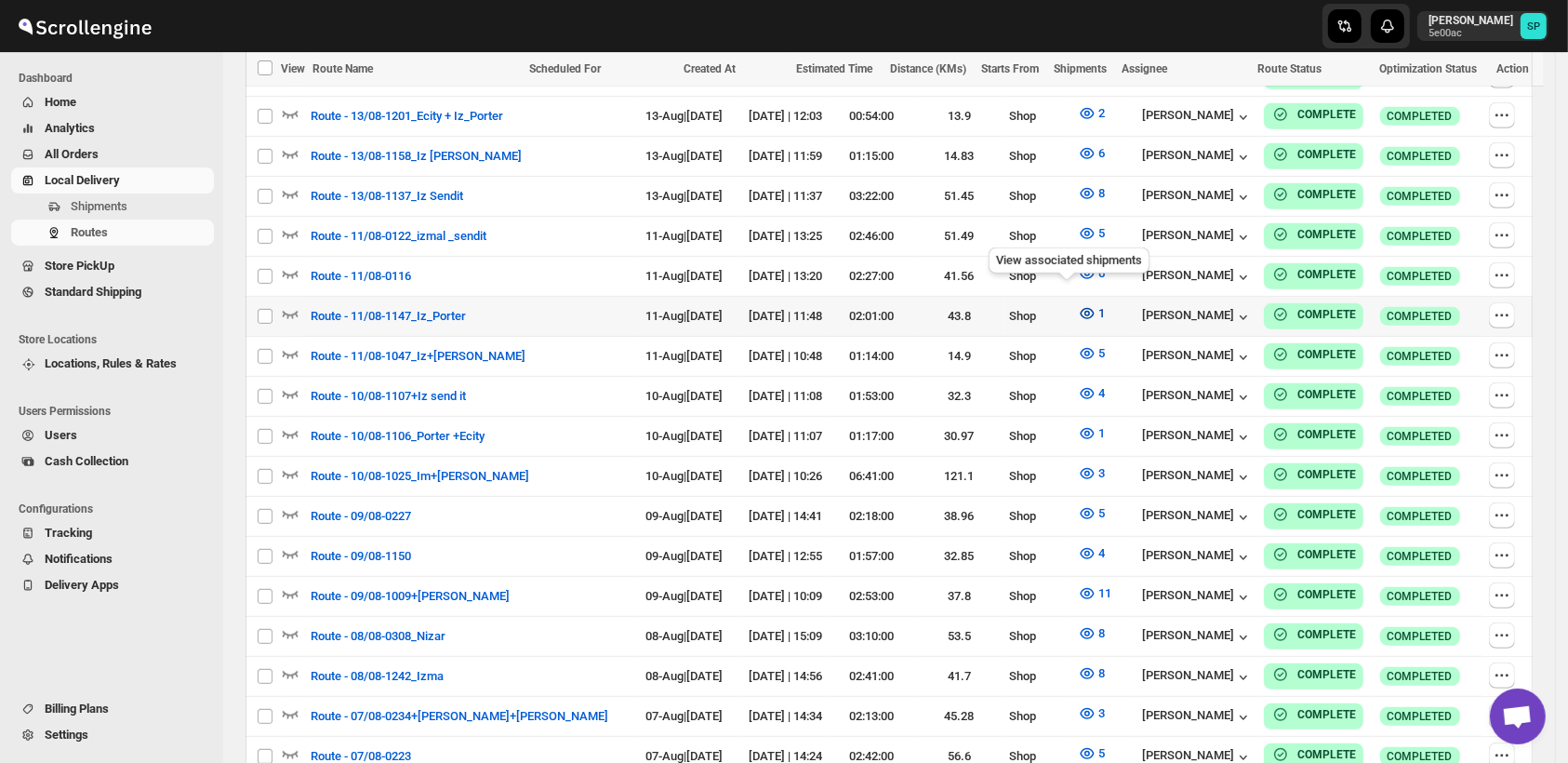
click at [1078, 304] on icon "button" at bounding box center [1087, 313] width 18 height 18
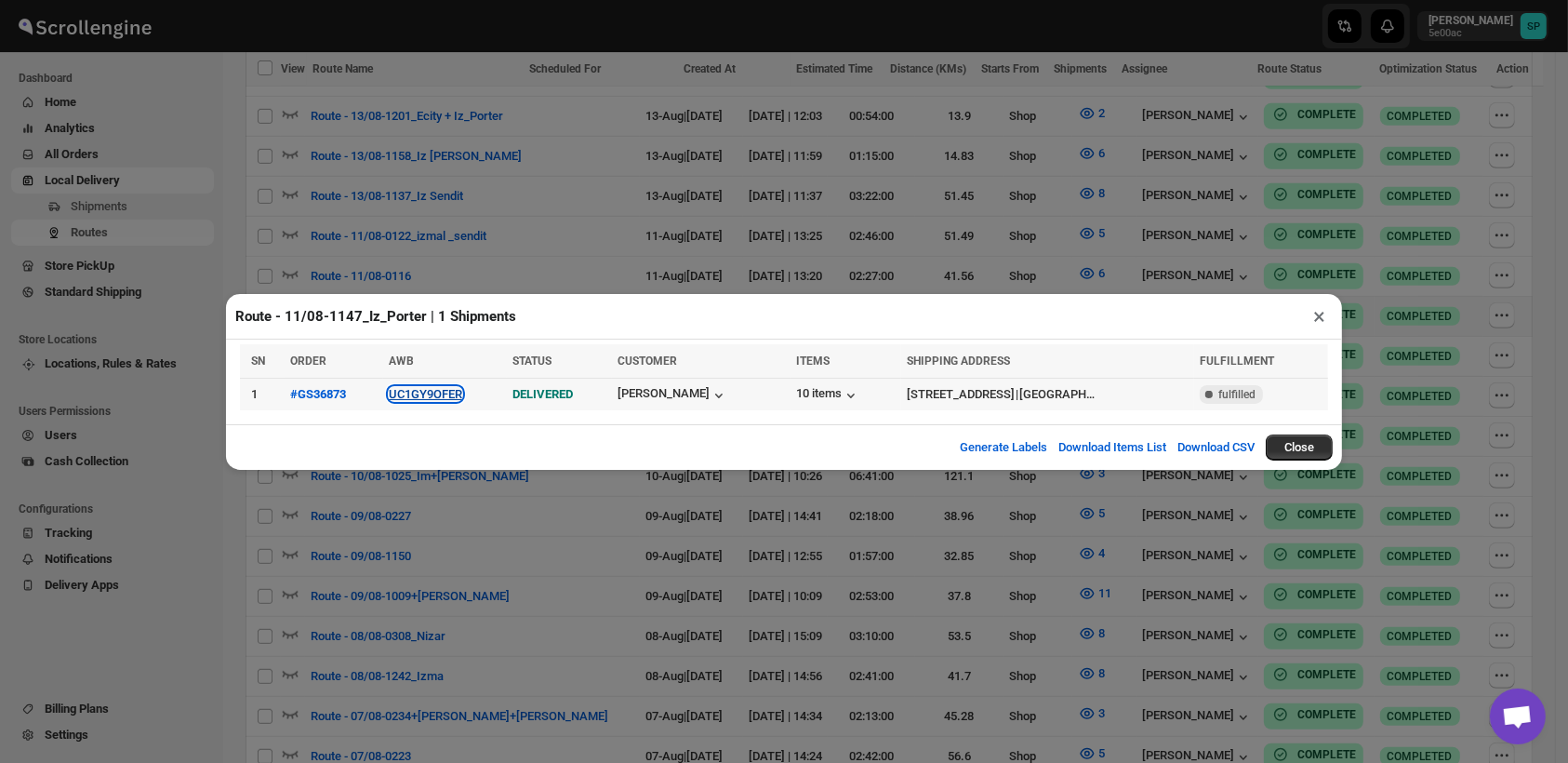
click at [424, 395] on button "UC1GY9OFER" at bounding box center [425, 394] width 73 height 14
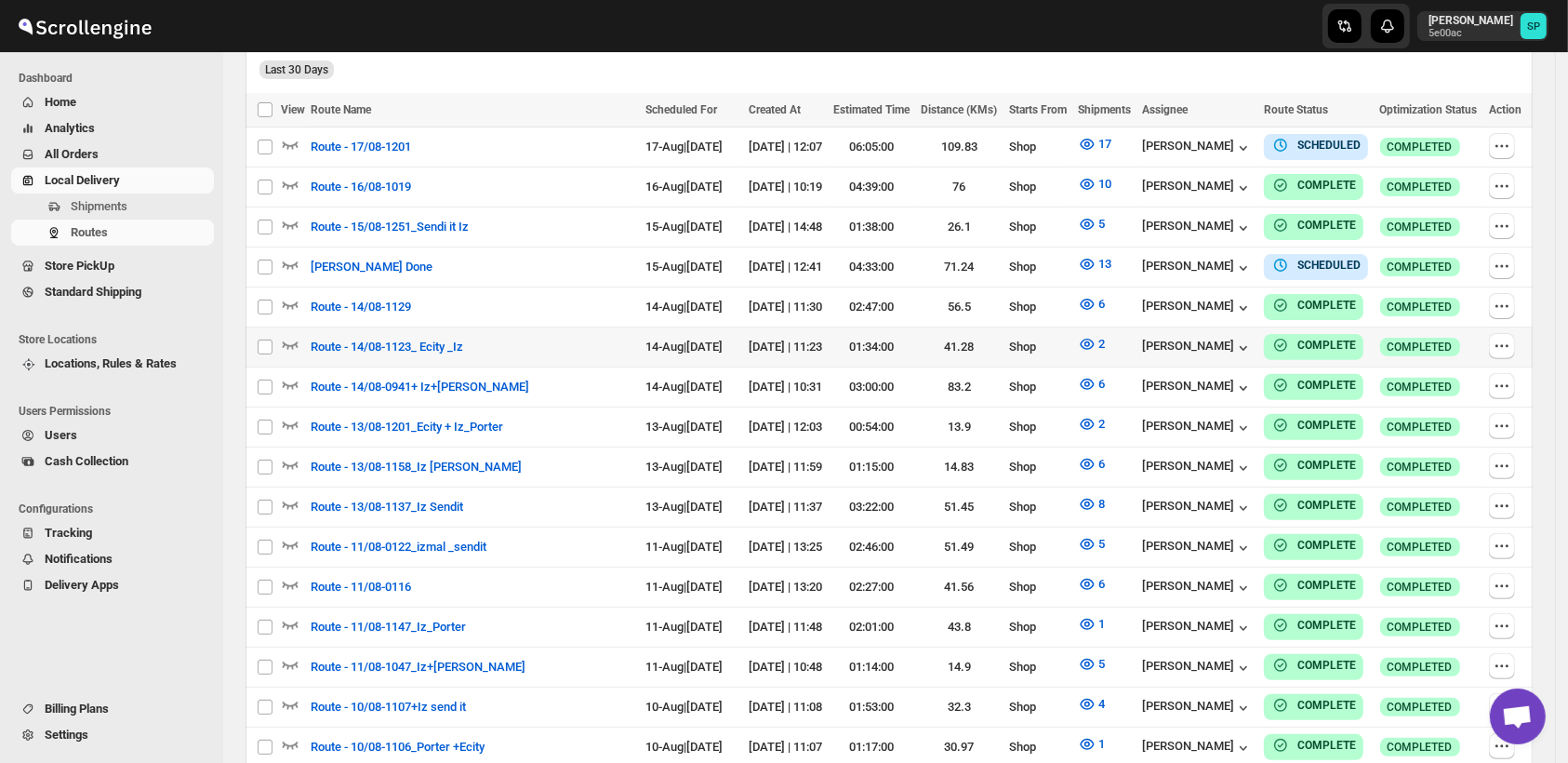
scroll to position [440, 0]
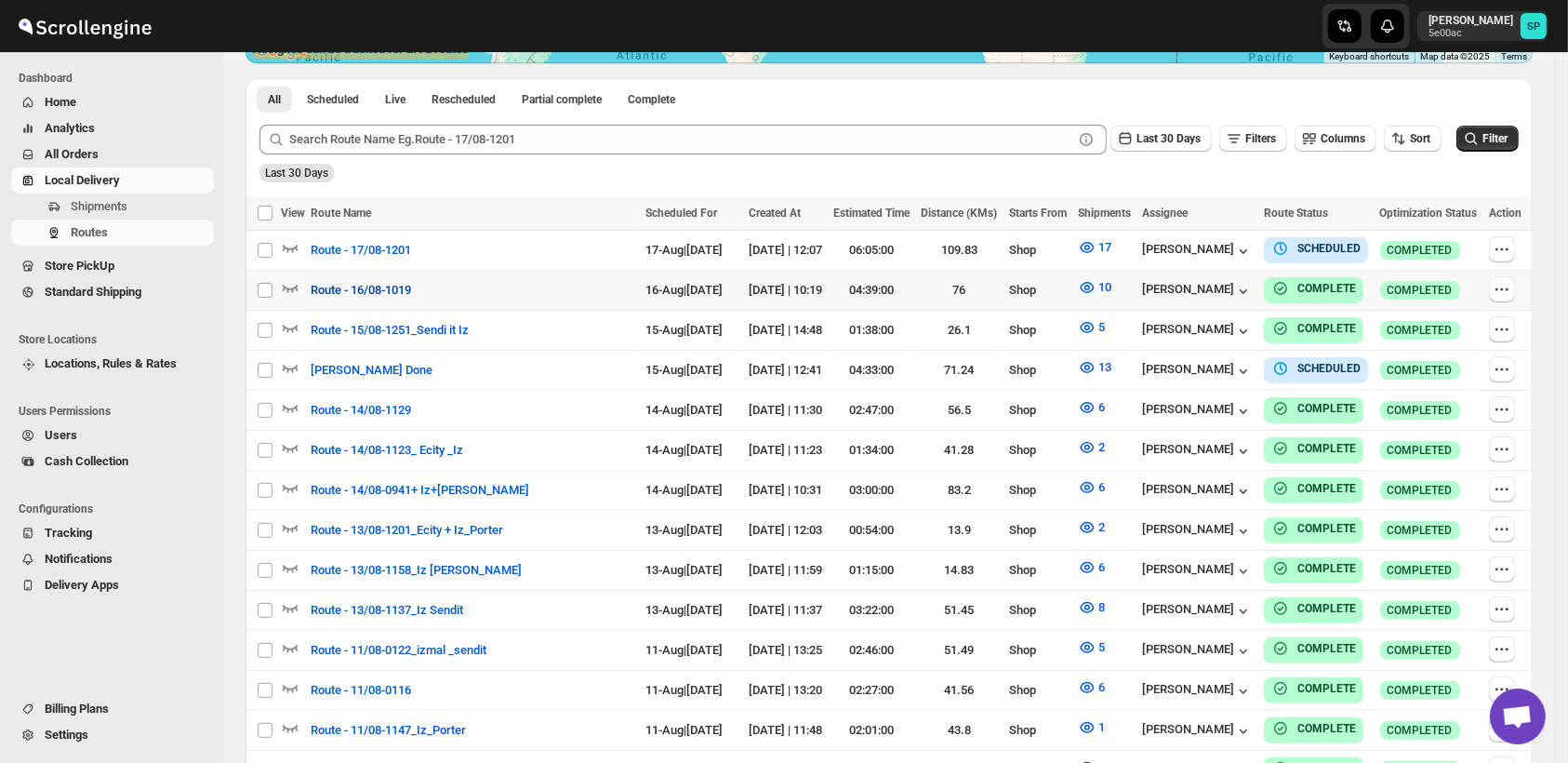
click at [387, 292] on span "Route - 16/08-1019" at bounding box center [361, 289] width 100 height 18
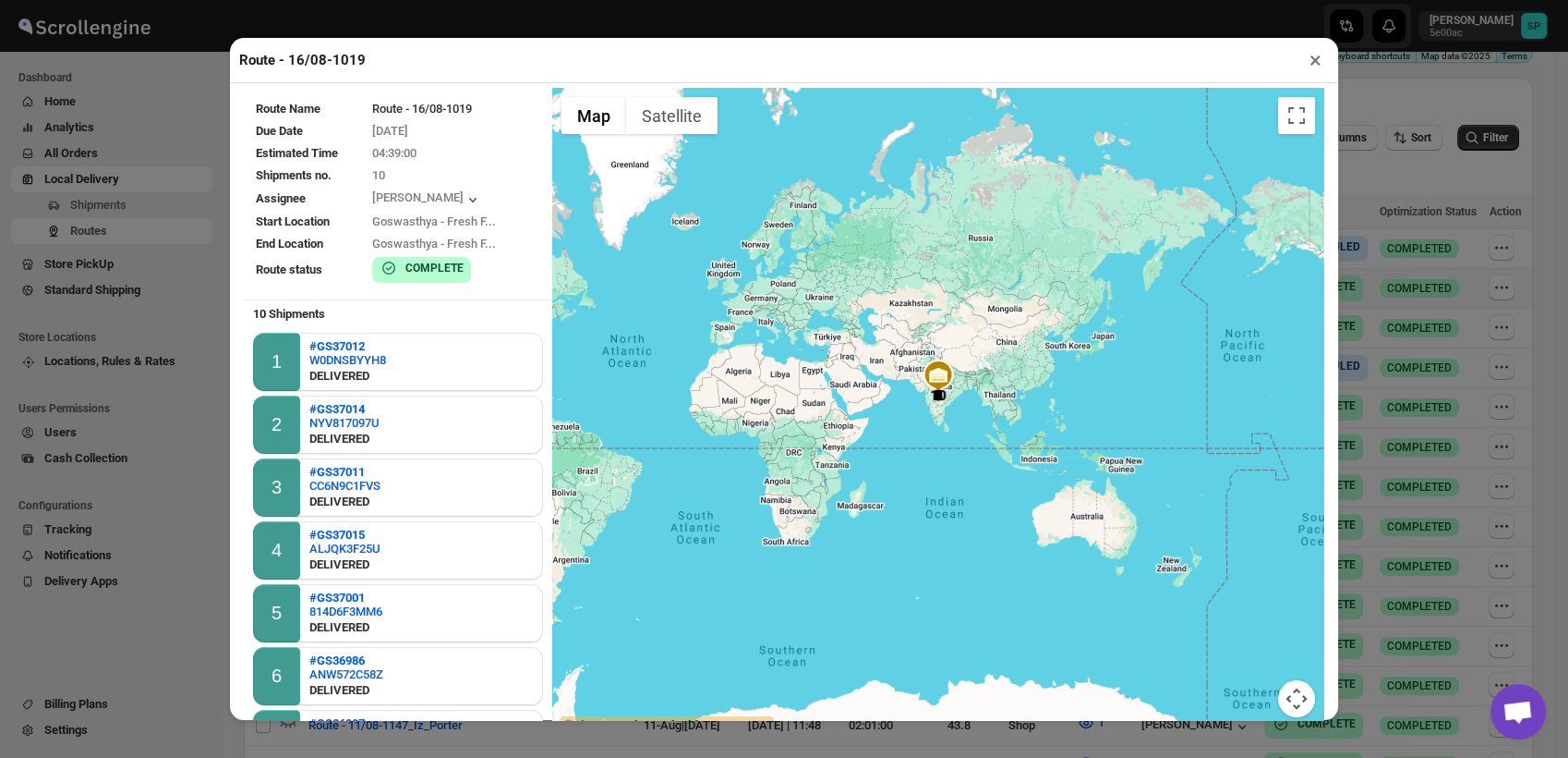
click at [1316, 62] on button "×" at bounding box center [1316, 59] width 27 height 26
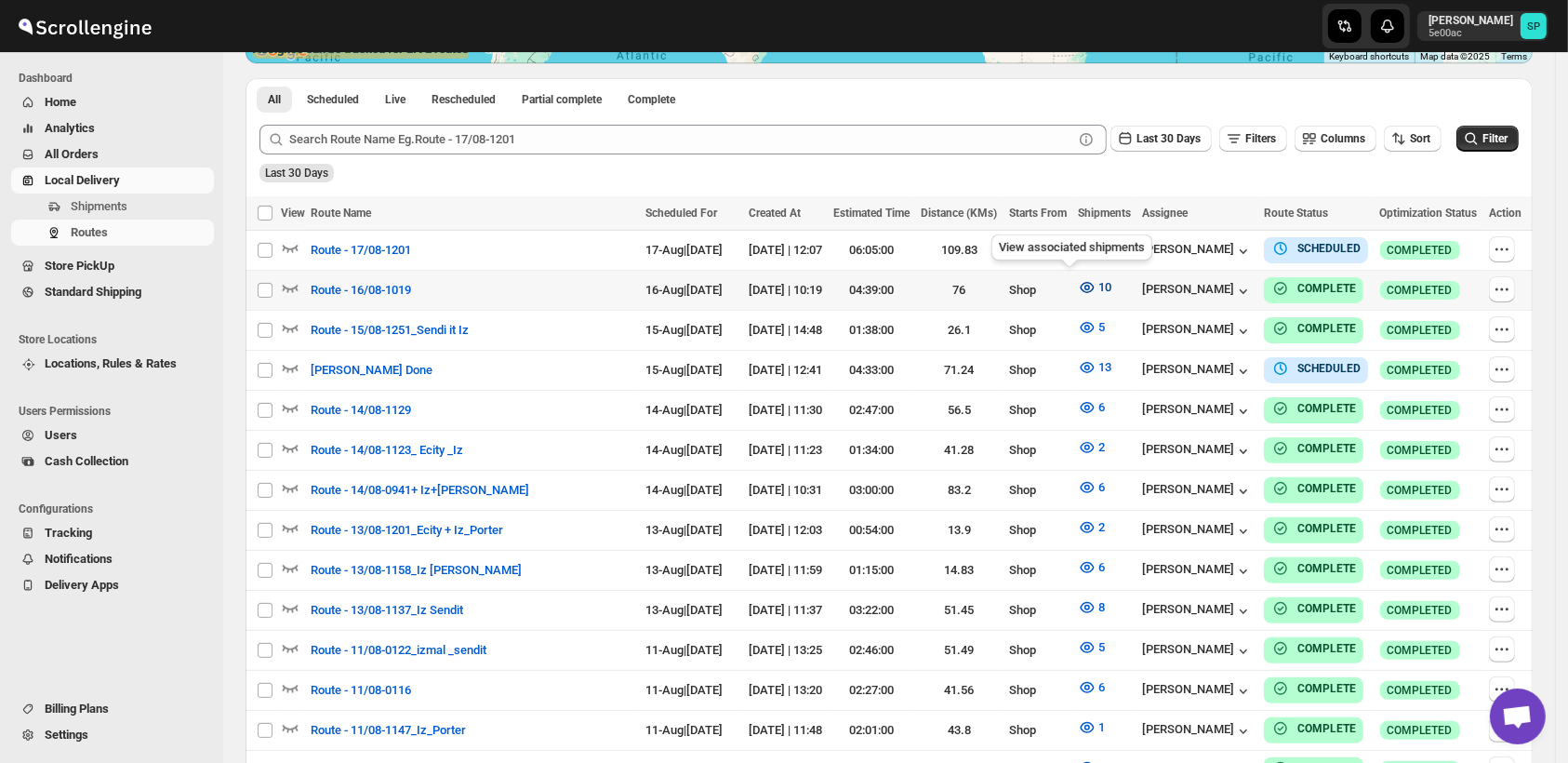
click at [1078, 286] on icon "button" at bounding box center [1087, 286] width 18 height 18
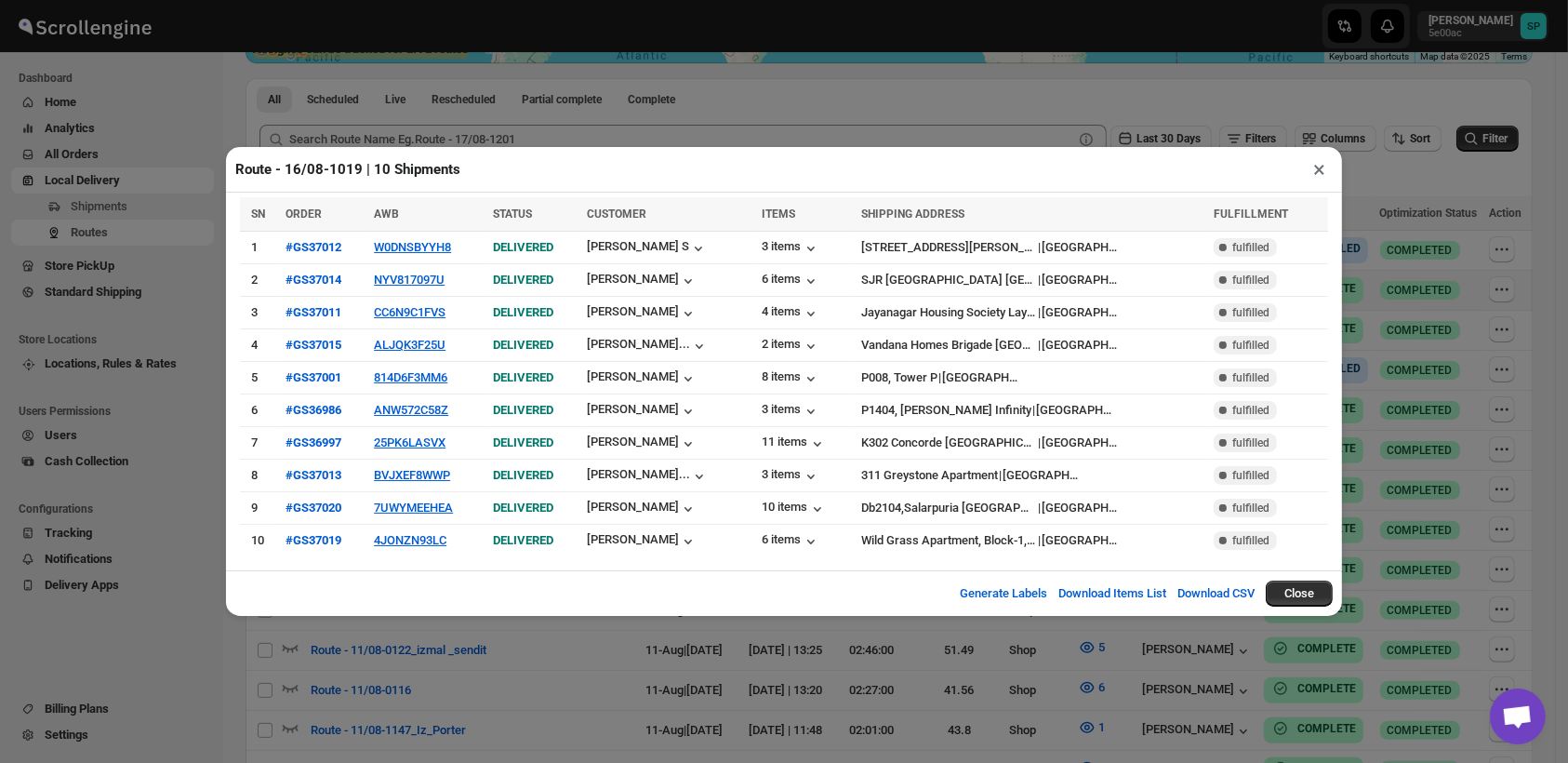
click at [1318, 178] on button "×" at bounding box center [1319, 169] width 27 height 26
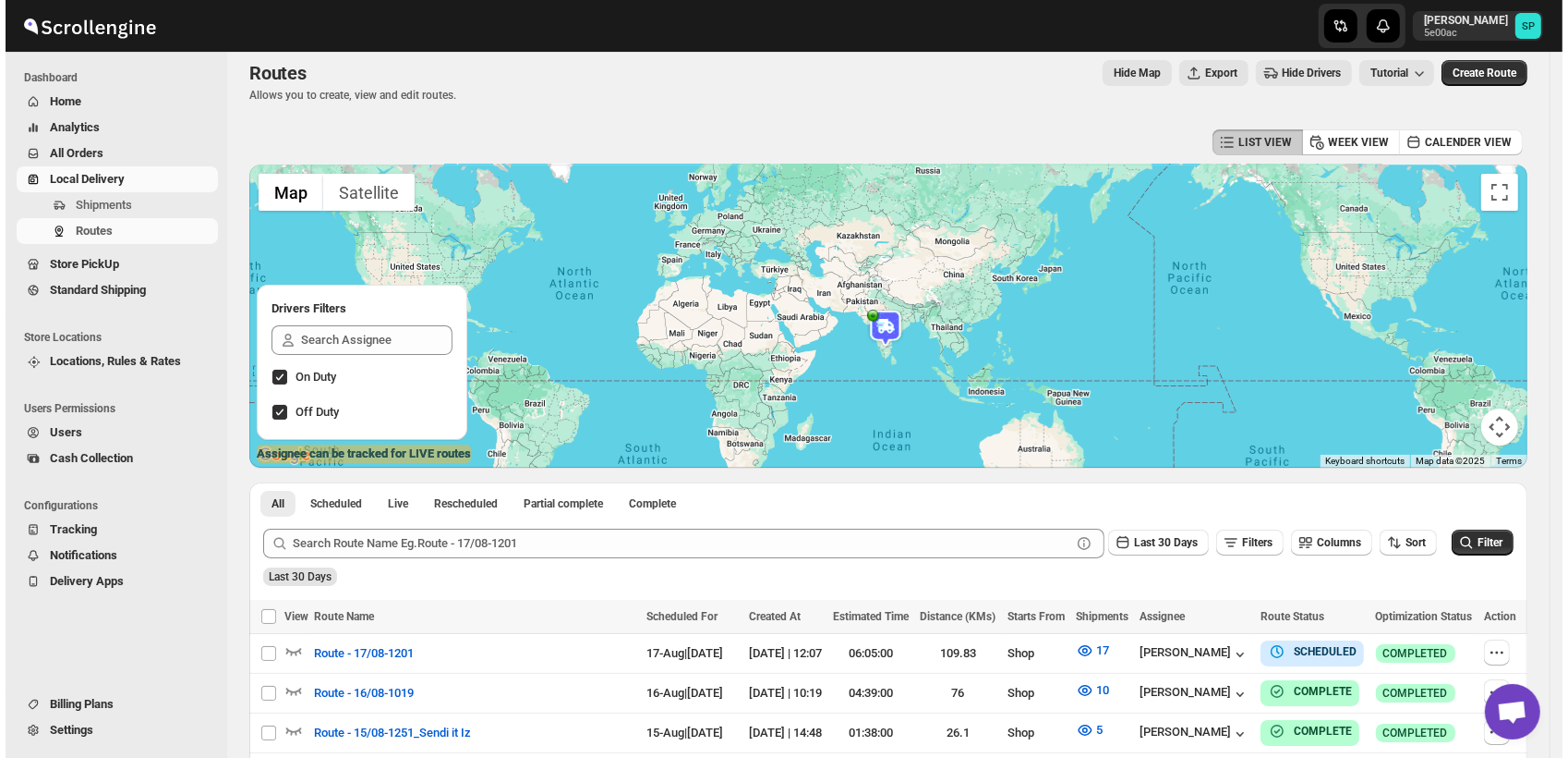
scroll to position [0, 0]
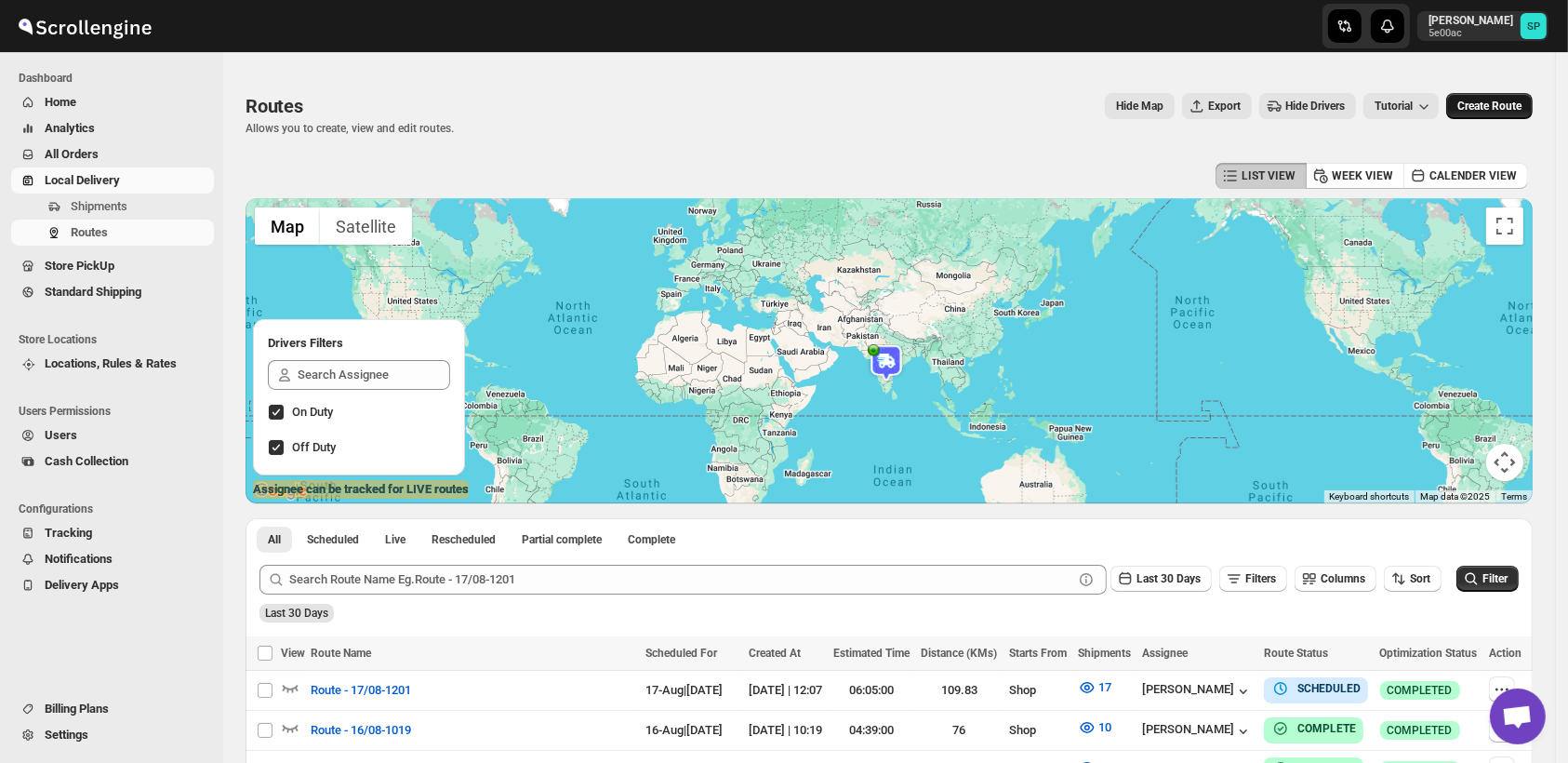
click at [1500, 105] on span "Create Route" at bounding box center [1489, 105] width 65 height 14
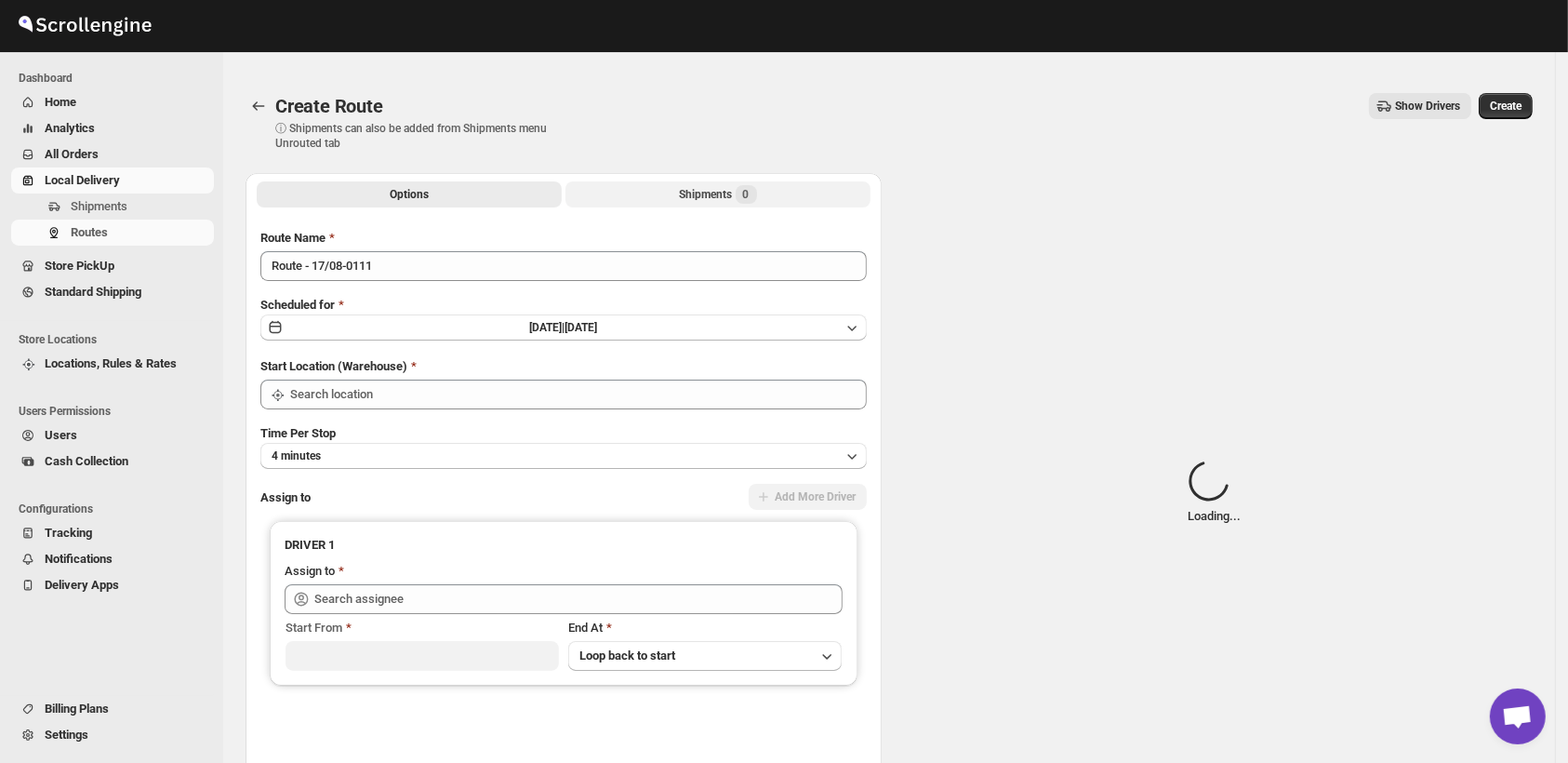
type input "Shop"
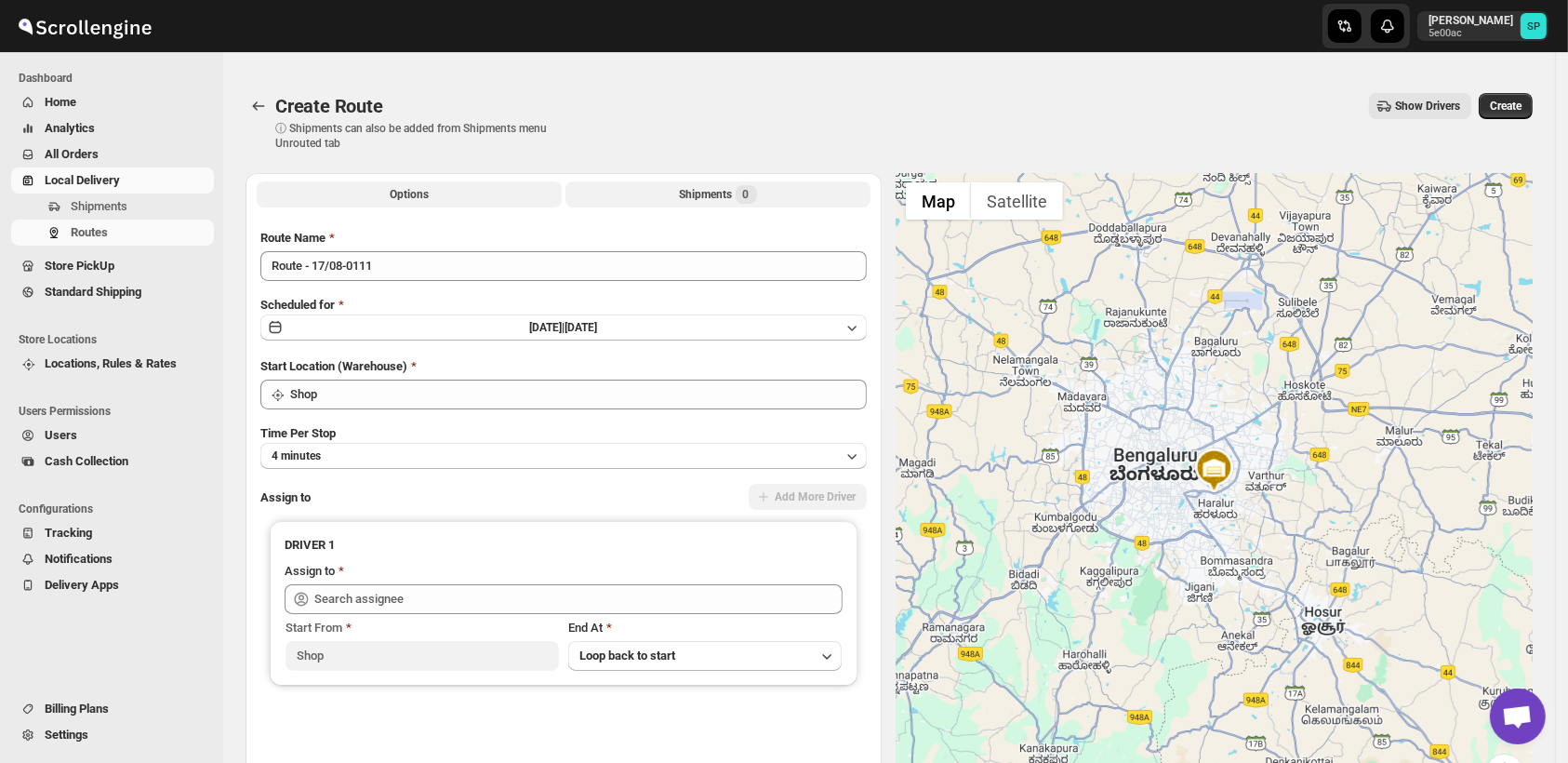
click at [708, 189] on div "Shipments 0" at bounding box center [718, 194] width 77 height 18
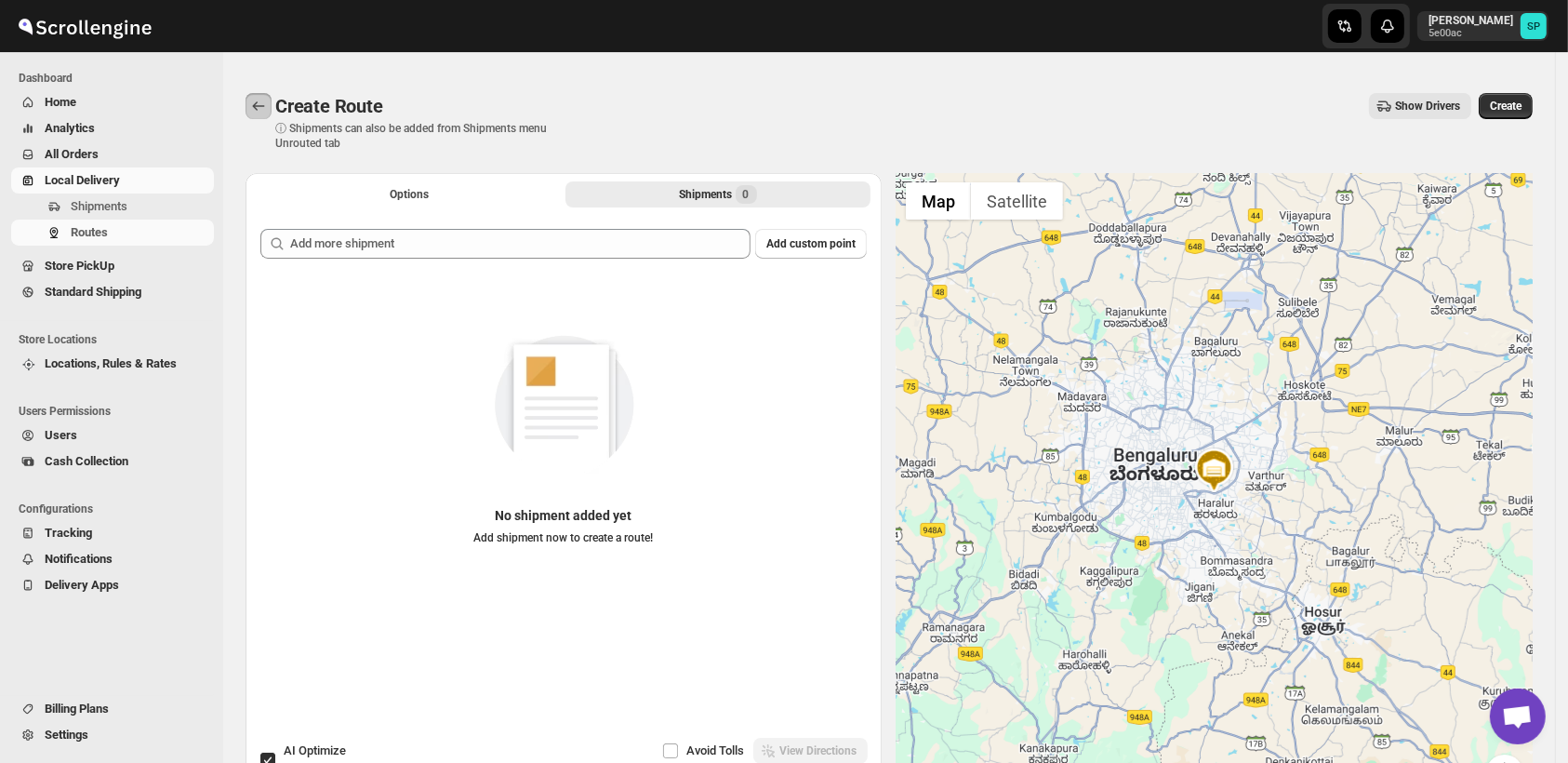
click at [260, 115] on icon "Routes" at bounding box center [257, 105] width 18 height 18
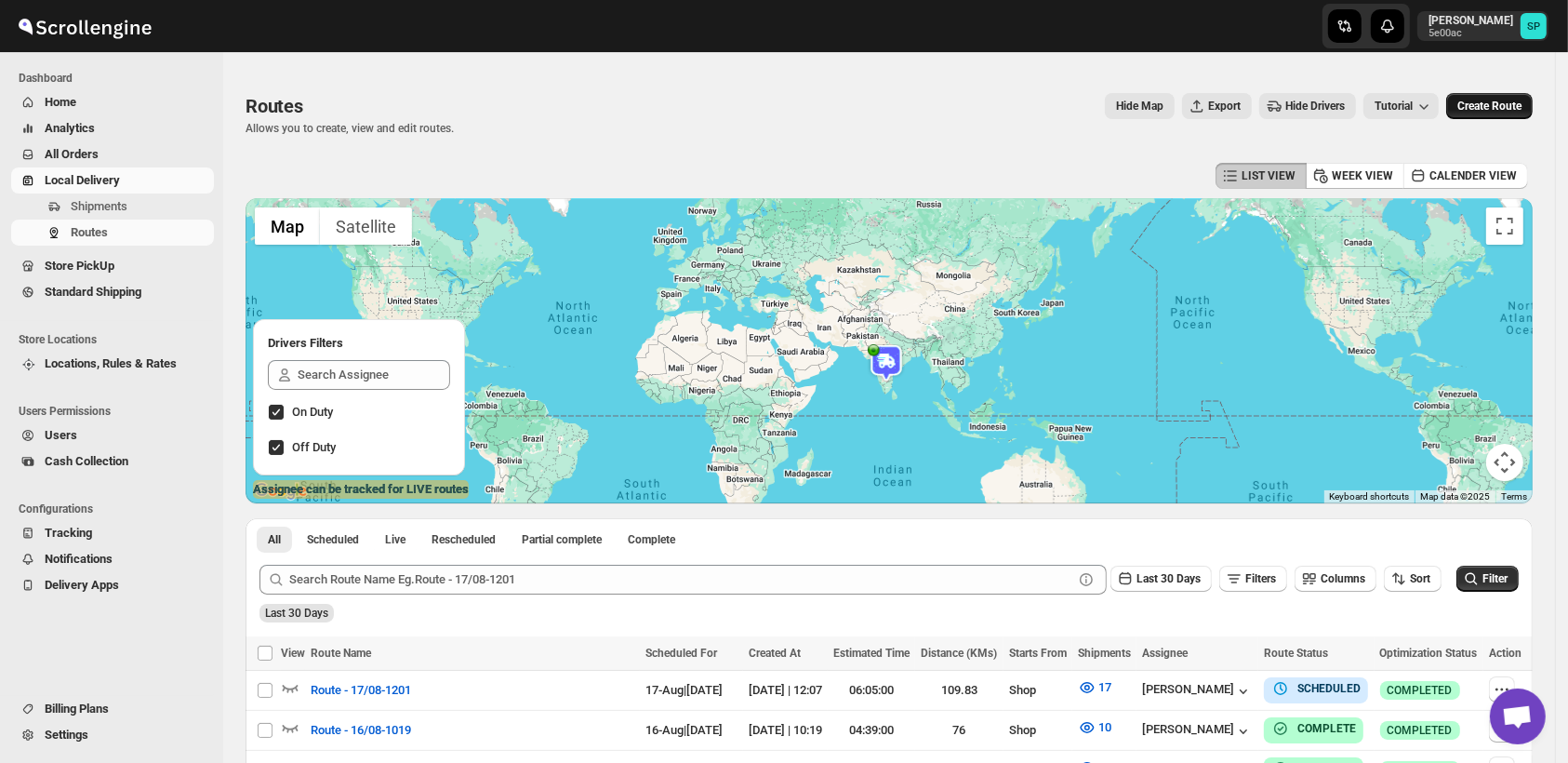
click at [1500, 113] on span "Create Route" at bounding box center [1489, 105] width 65 height 14
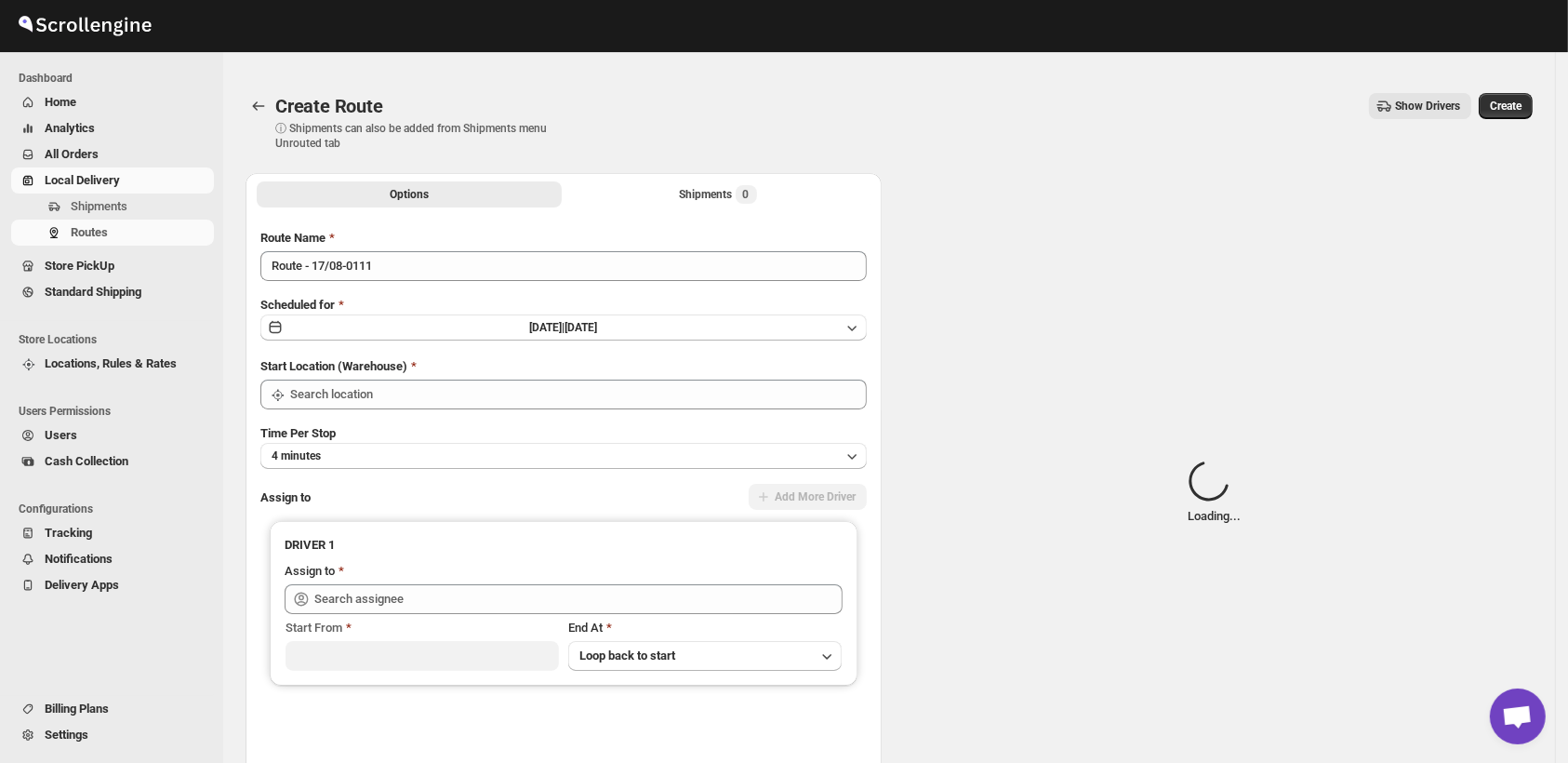
type input "Shop"
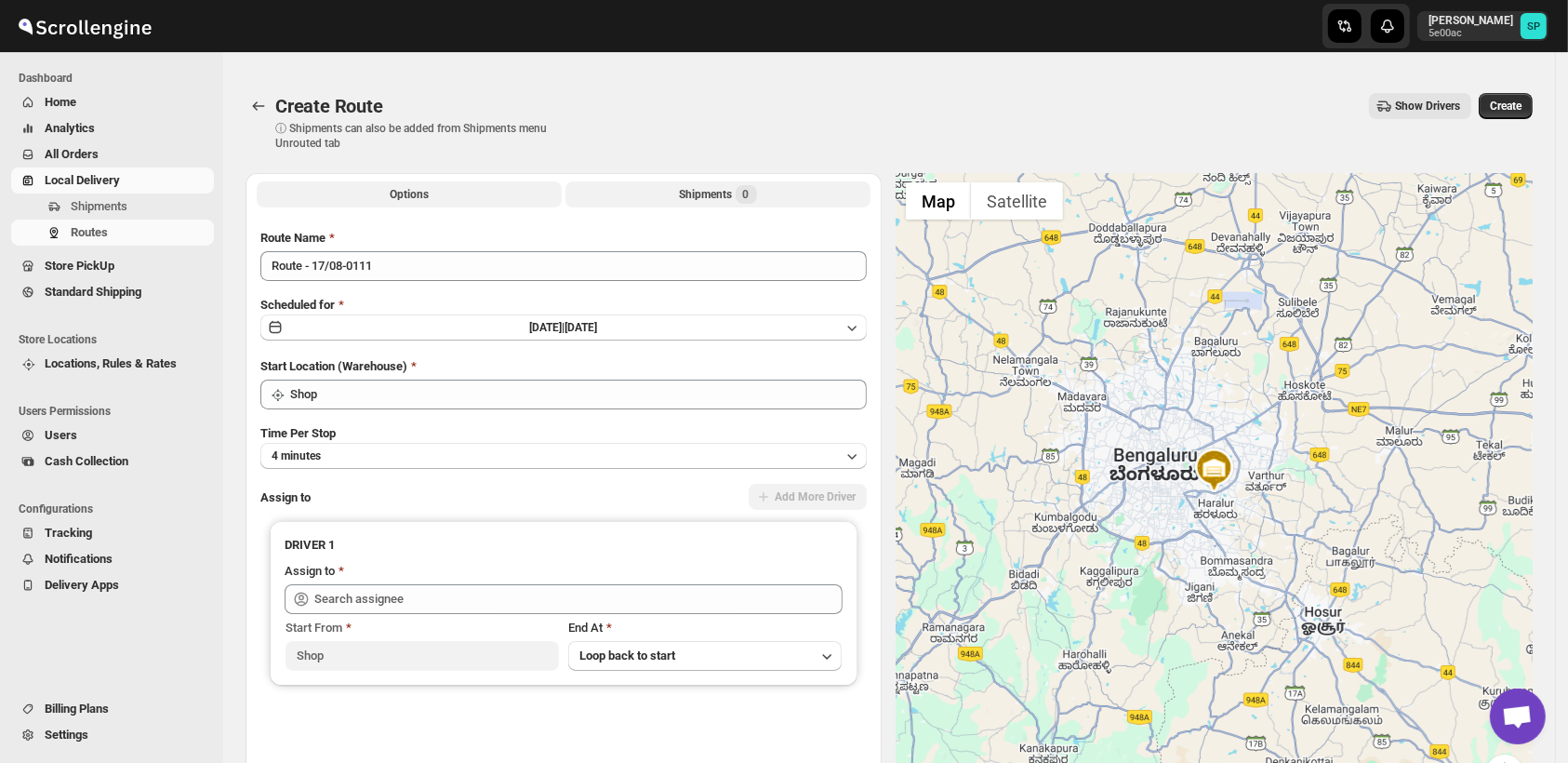
click at [716, 201] on div "Shipments 0" at bounding box center [718, 194] width 77 height 18
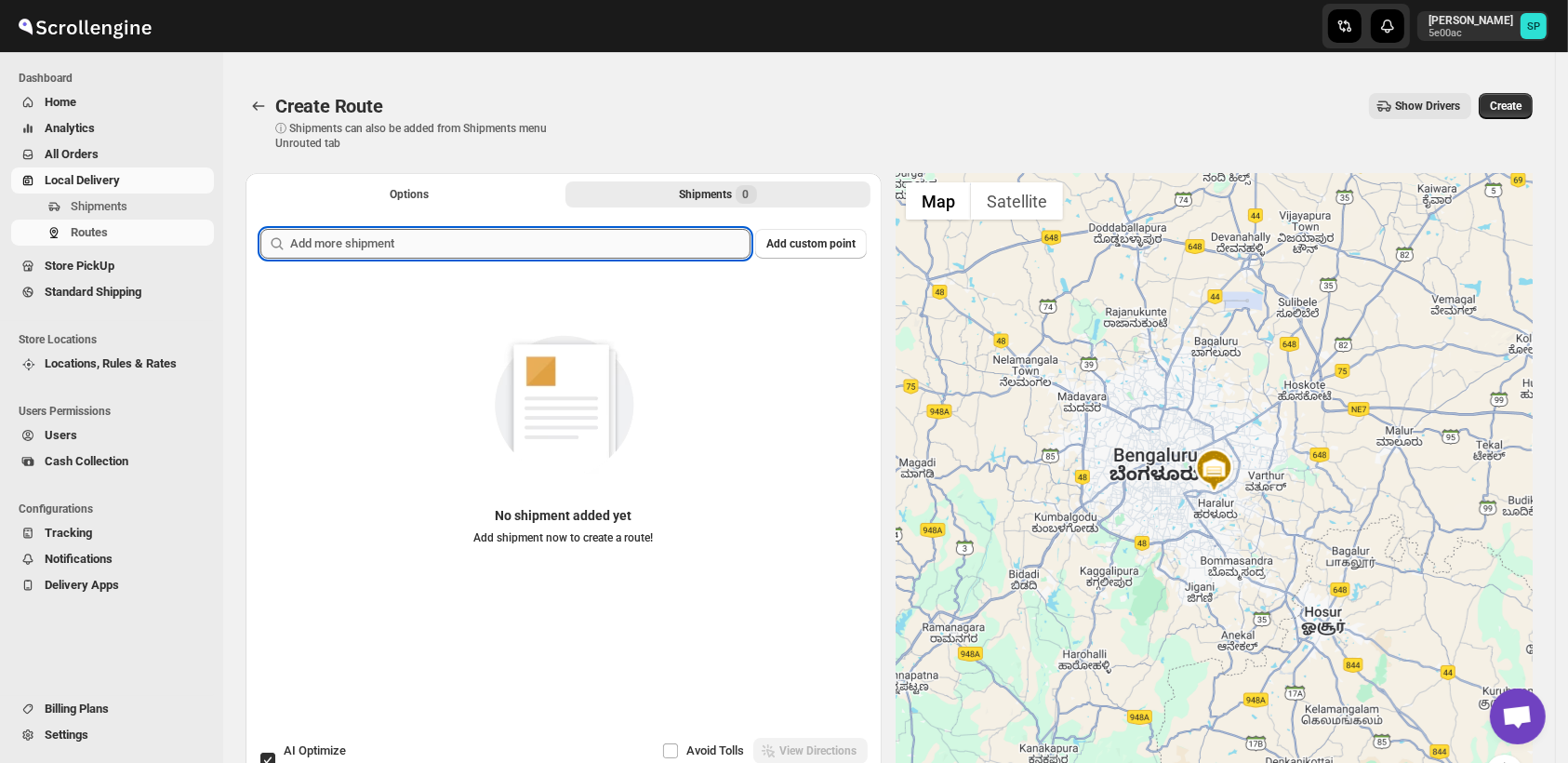
click at [587, 231] on input "text" at bounding box center [520, 243] width 460 height 30
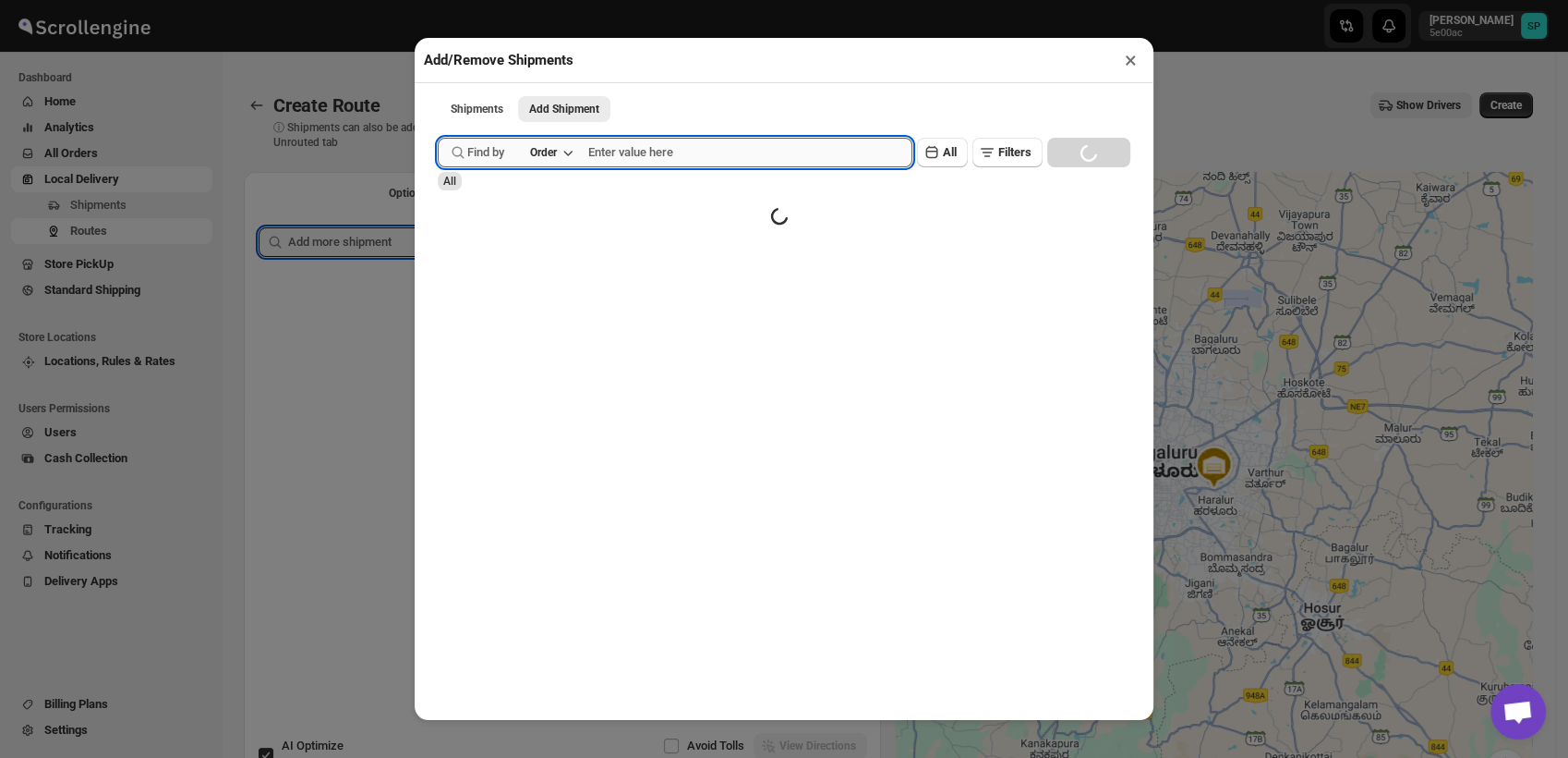
click at [680, 163] on input "text" at bounding box center [750, 152] width 324 height 30
paste input "37037"
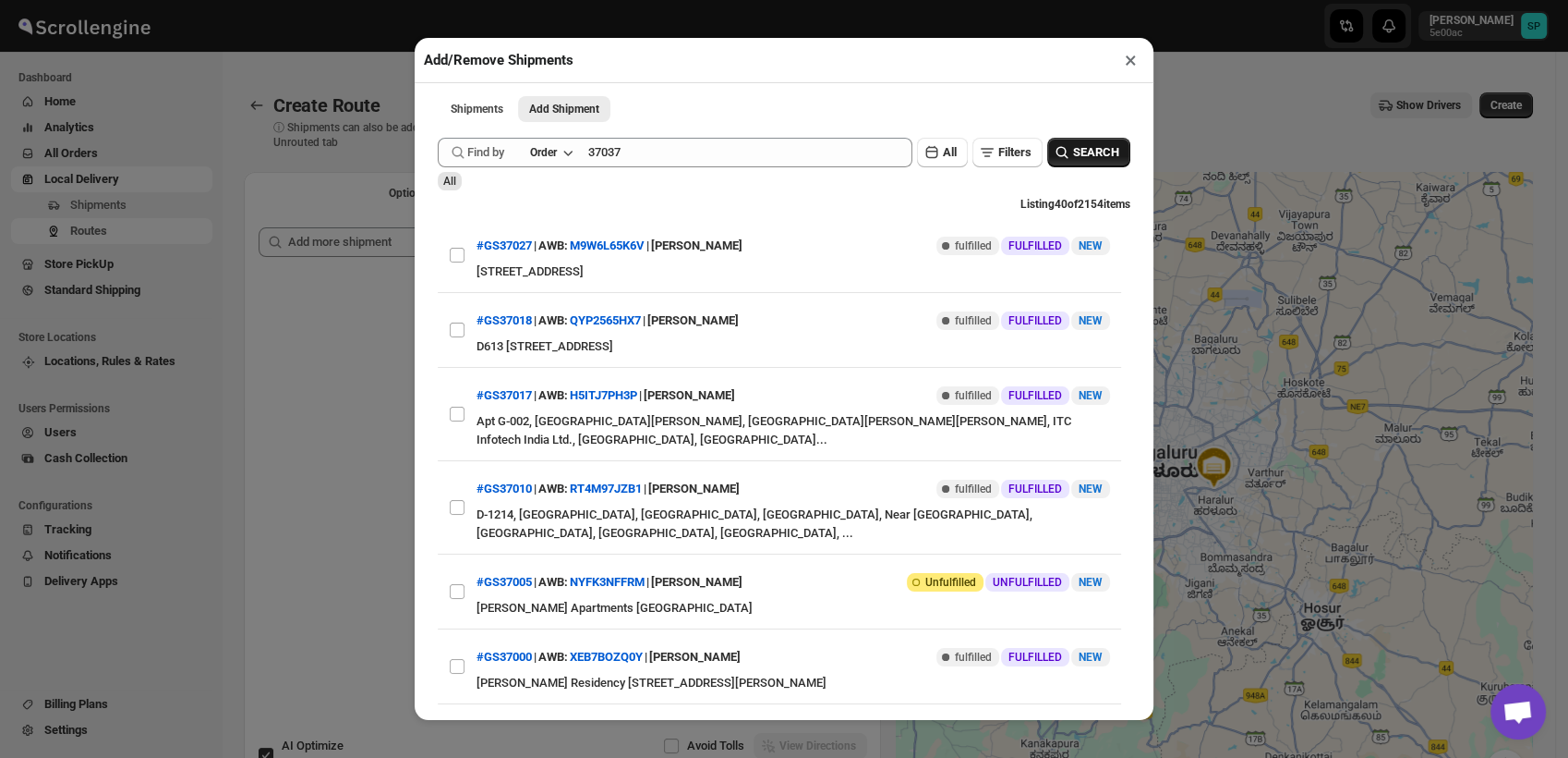
click at [1053, 145] on button "SEARCH" at bounding box center [1089, 152] width 83 height 30
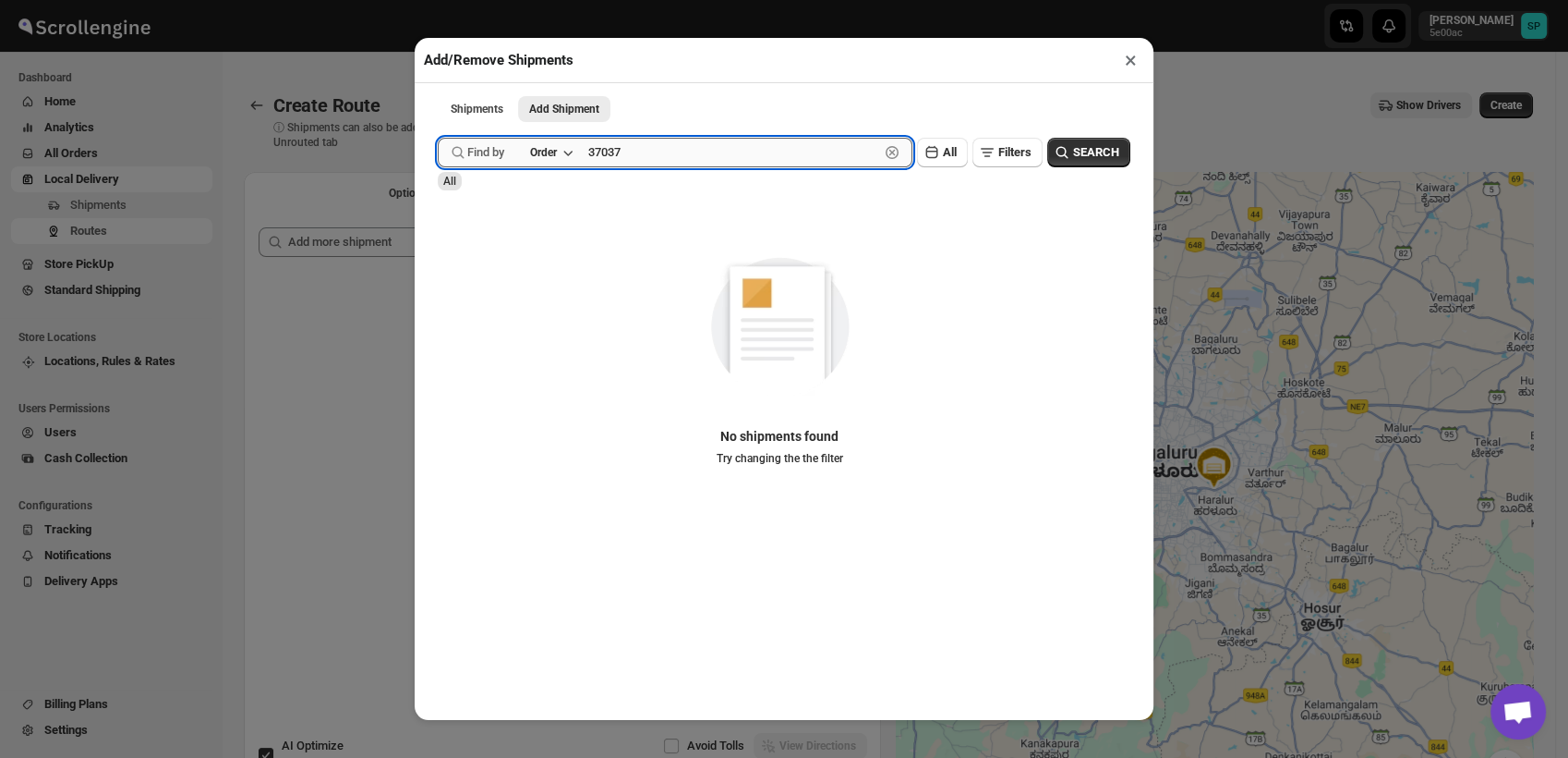
click at [716, 157] on input "37037" at bounding box center [734, 152] width 291 height 30
type input "37037"
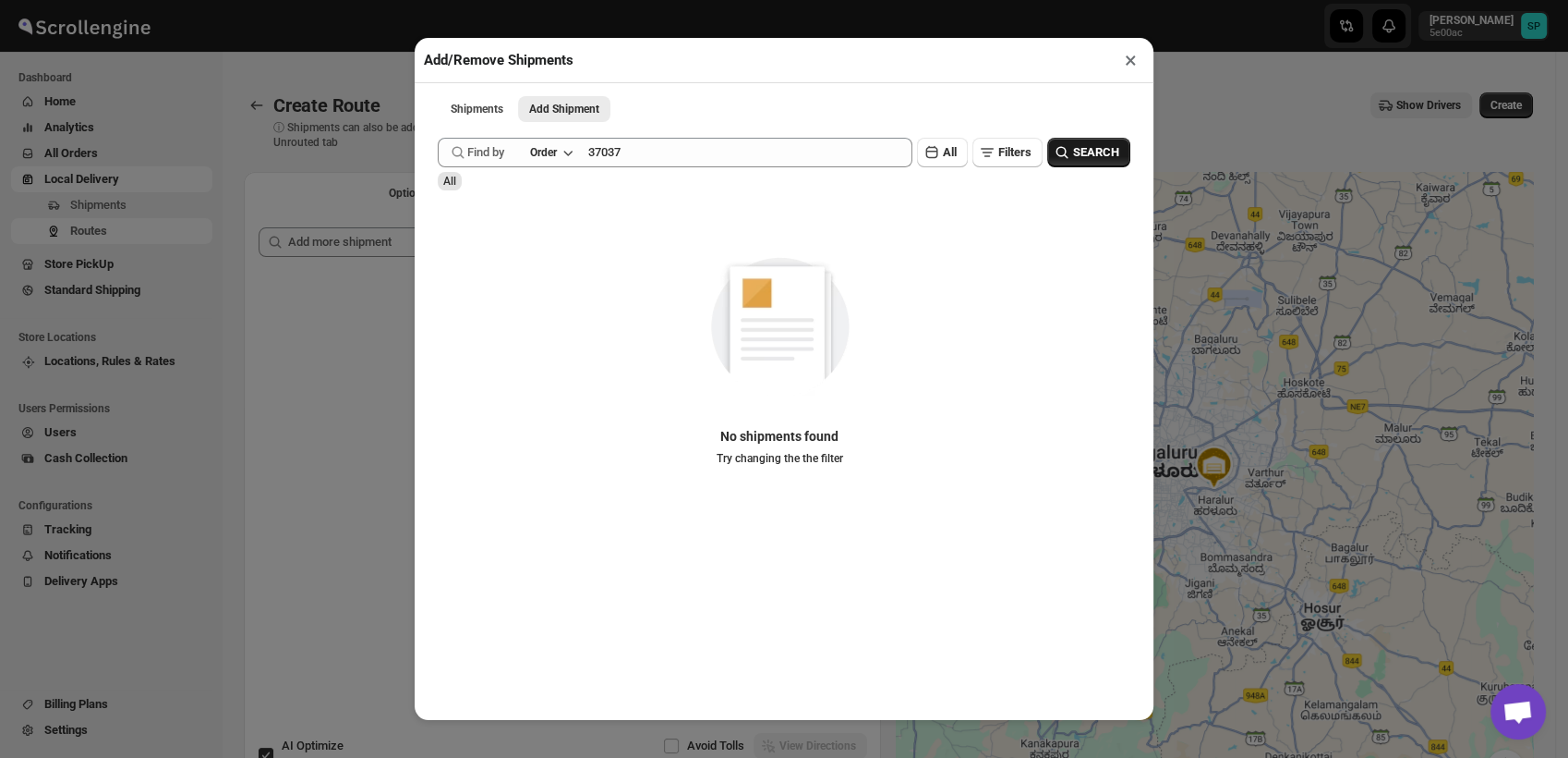
click at [1056, 151] on icon "button" at bounding box center [1061, 151] width 18 height 18
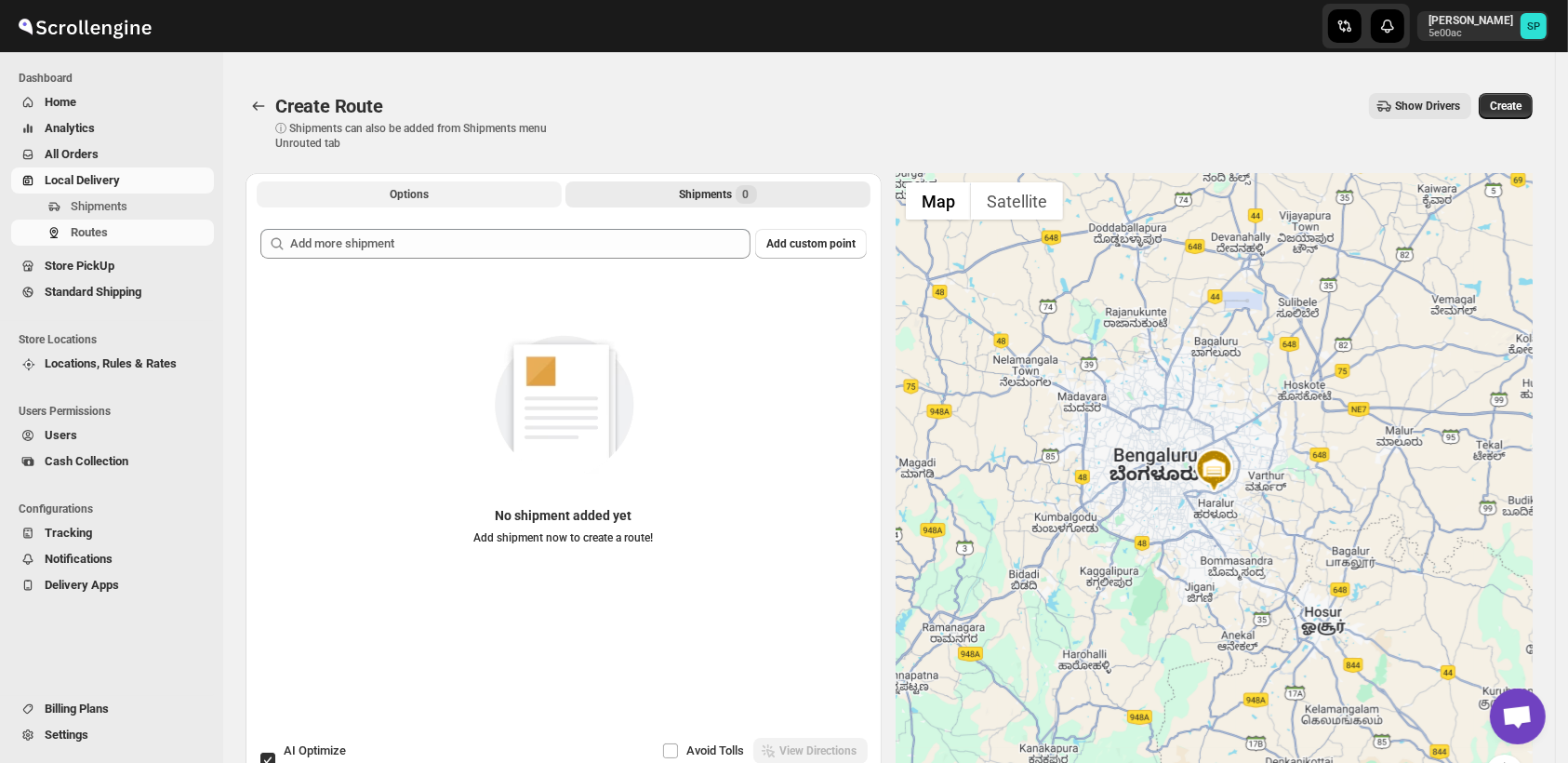
click at [403, 185] on button "Options" at bounding box center [409, 194] width 305 height 26
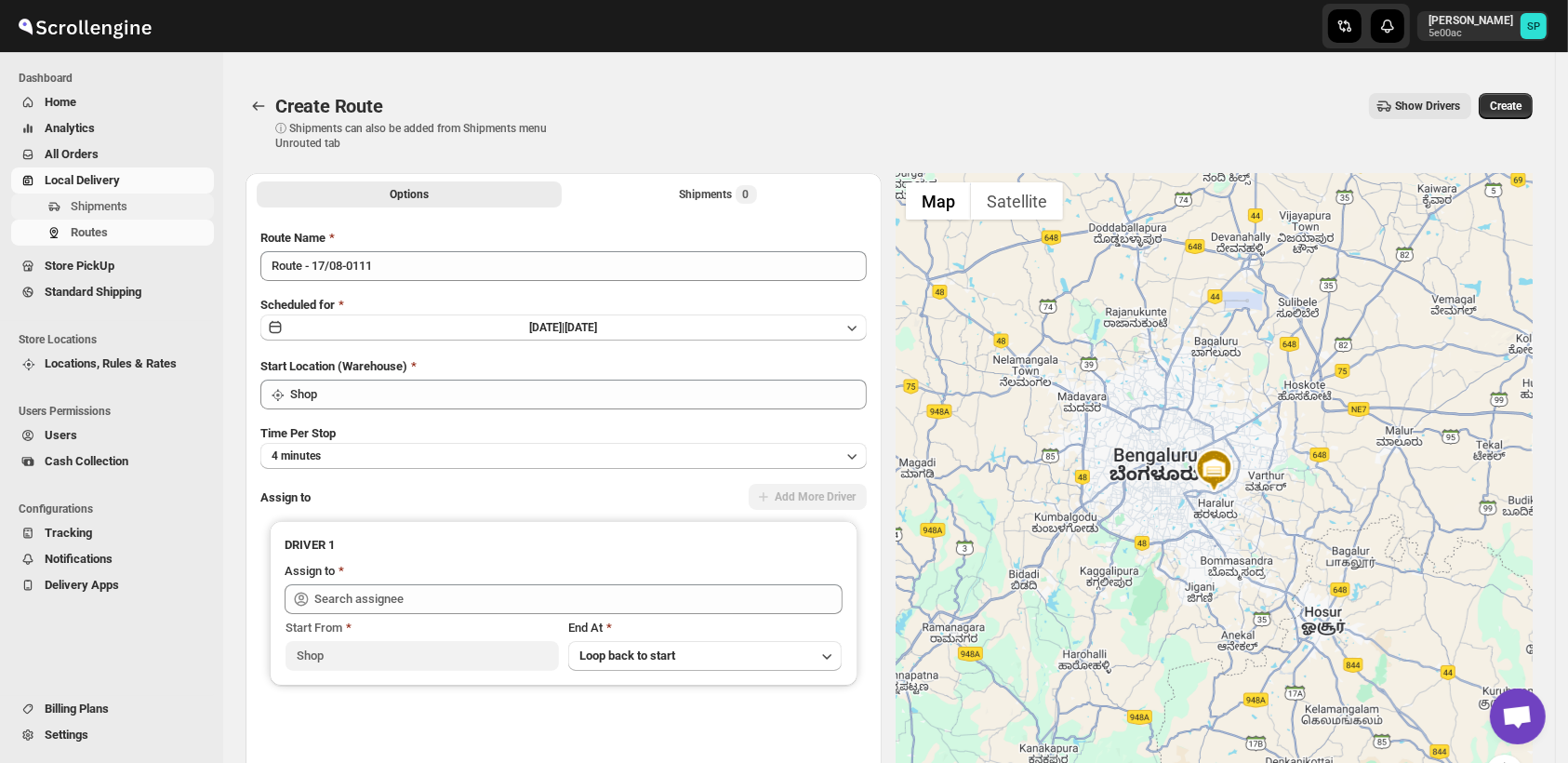
click at [99, 204] on span "Shipments" at bounding box center [98, 205] width 57 height 14
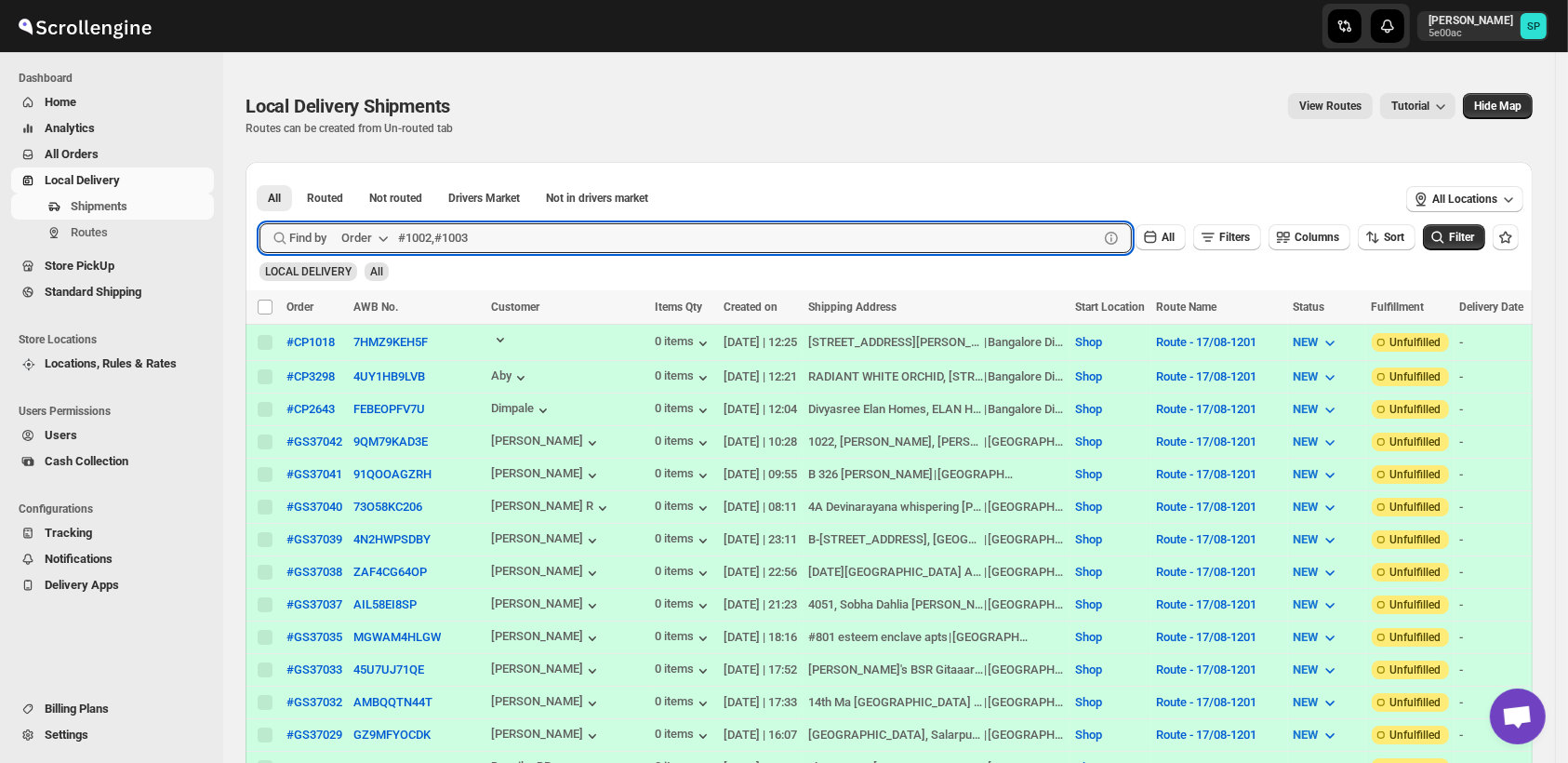
click at [361, 232] on div "Order" at bounding box center [357, 237] width 31 height 18
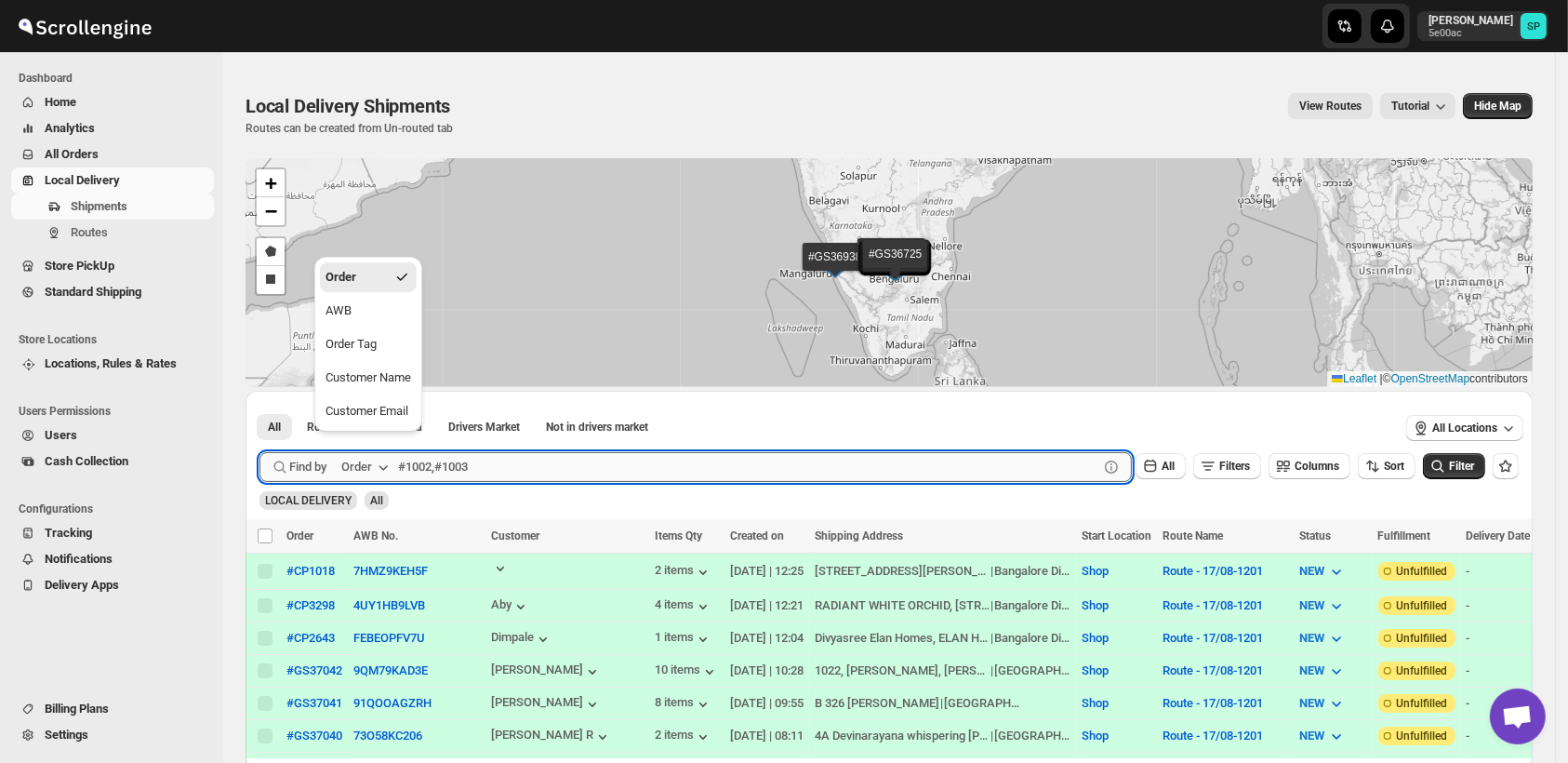
click at [494, 465] on input "text" at bounding box center [748, 467] width 700 height 30
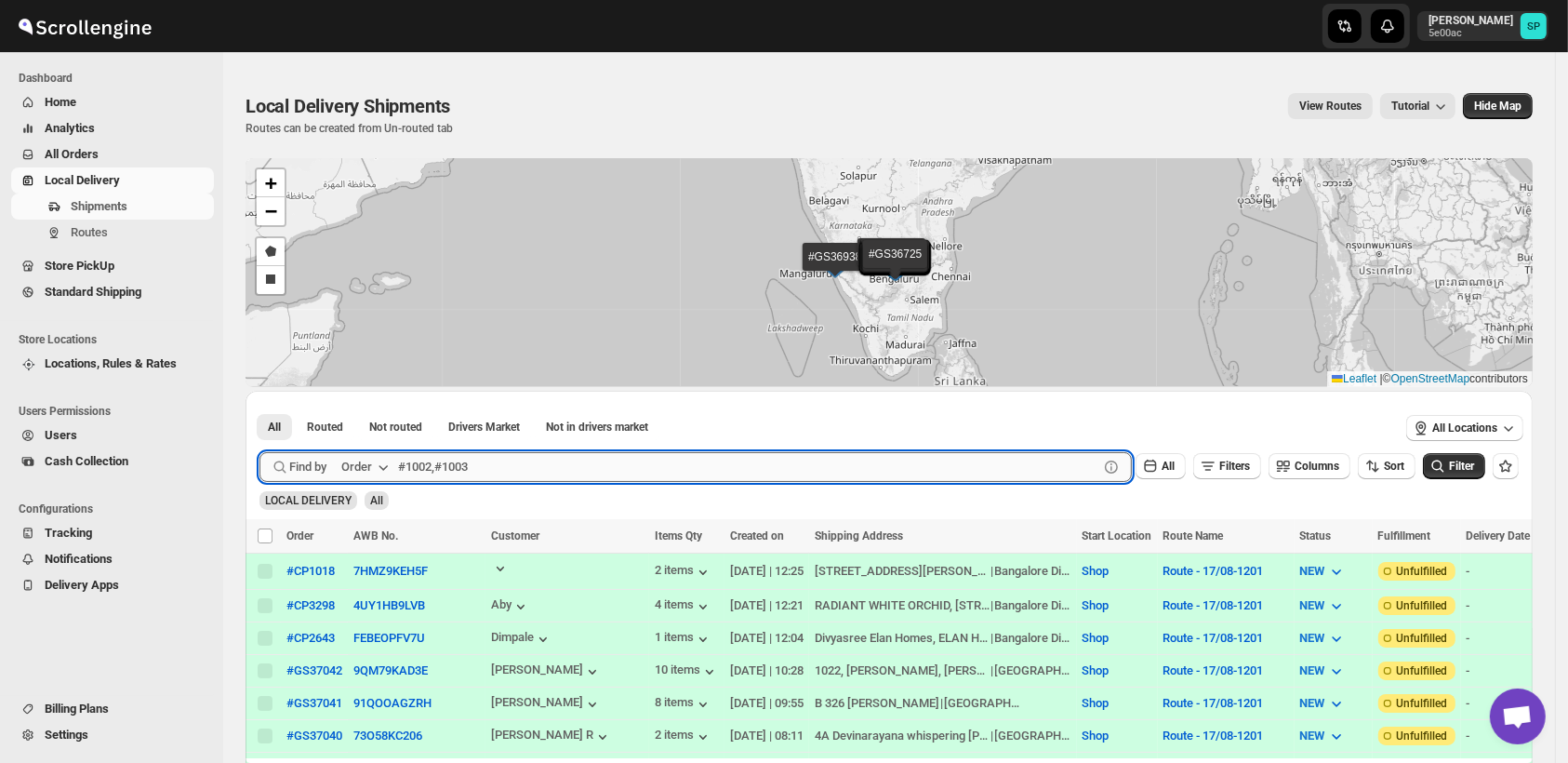
paste input "37037"
type input "37037"
click at [1472, 469] on span "Filter" at bounding box center [1461, 466] width 25 height 14
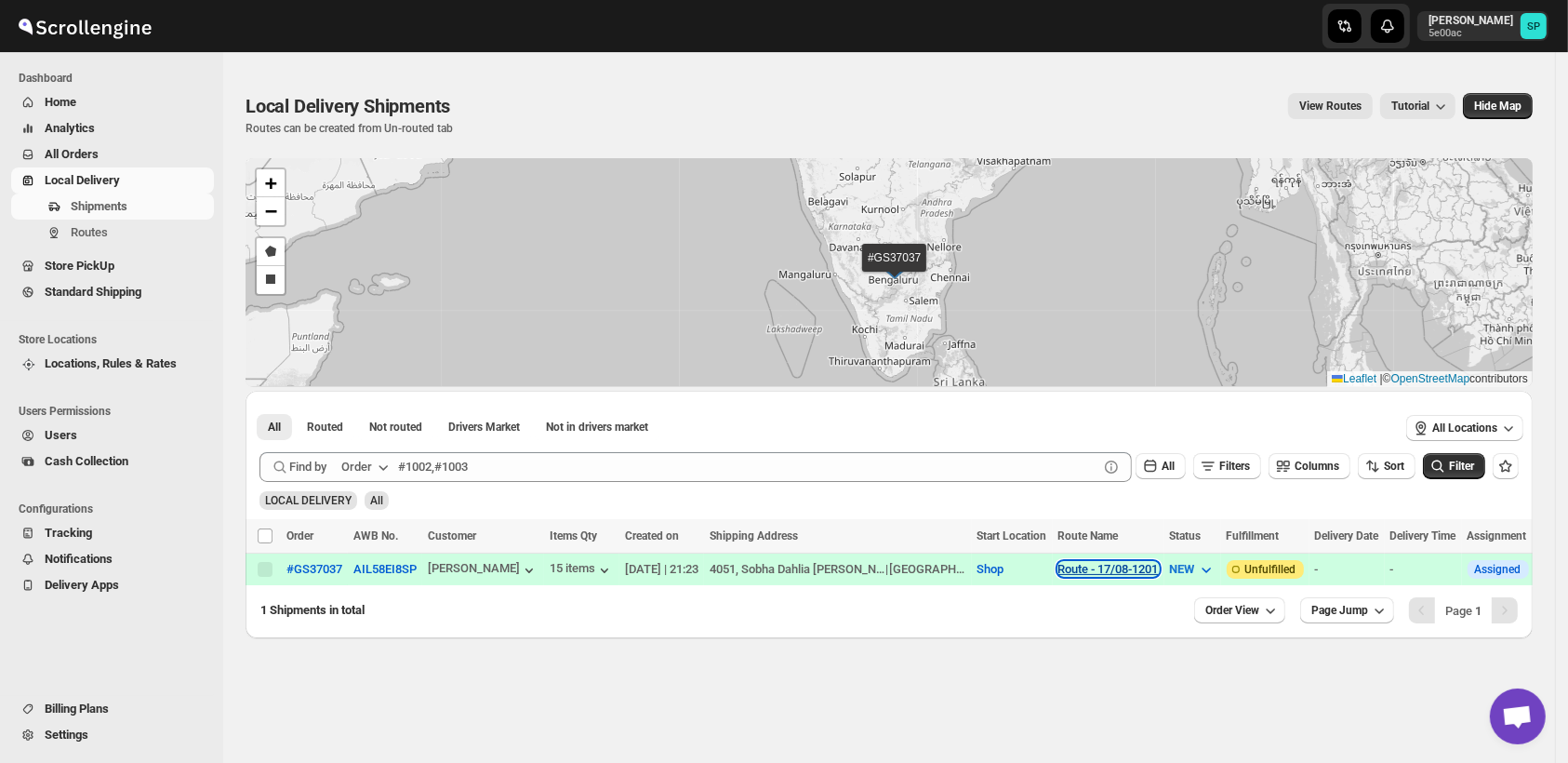
click at [1117, 564] on button "Route - 17/08-1201" at bounding box center [1108, 568] width 100 height 14
click at [1096, 637] on span "View Route" at bounding box center [1086, 633] width 60 height 14
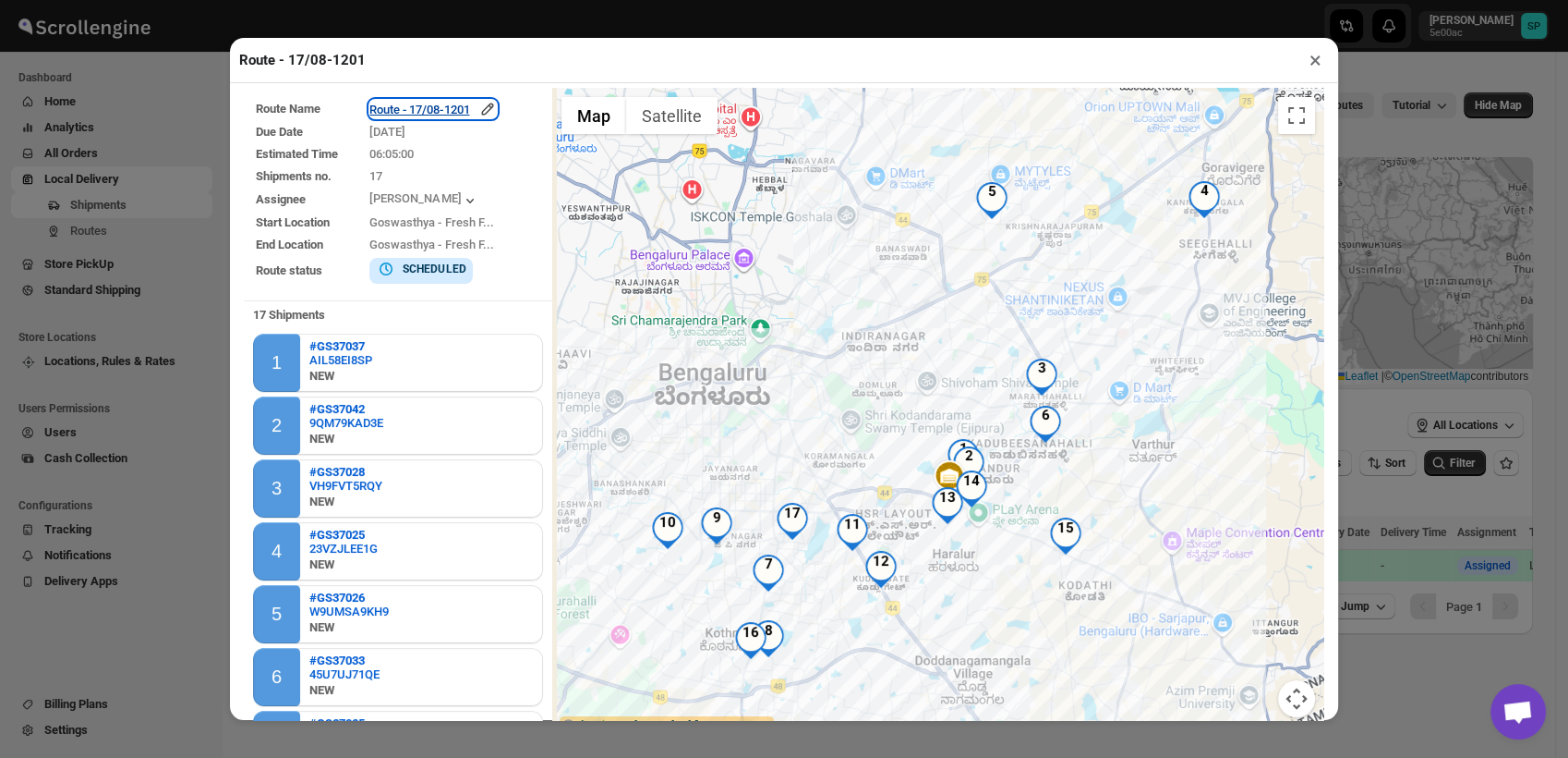
click at [489, 111] on icon "button" at bounding box center [488, 109] width 12 height 12
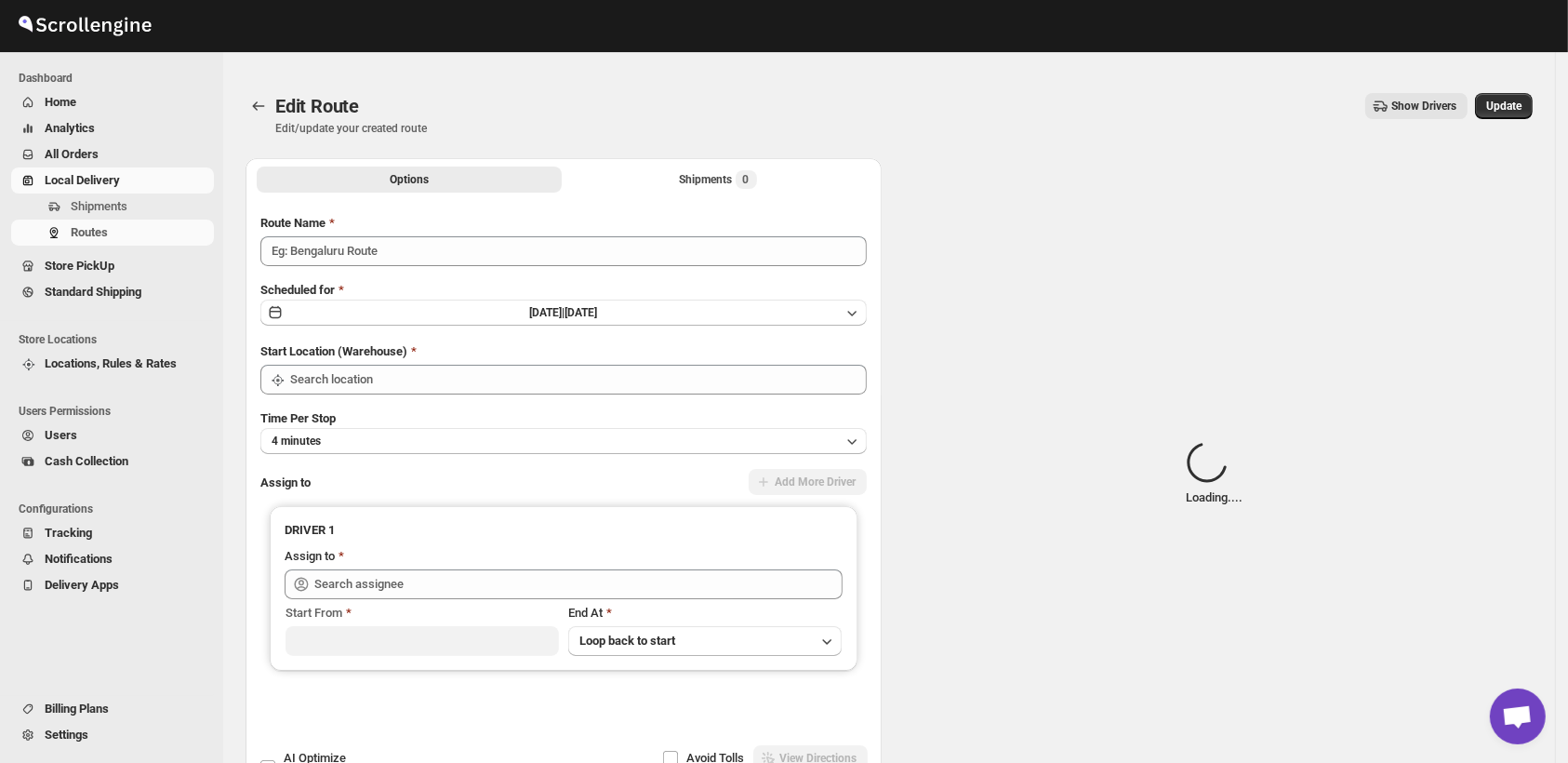
type input "Route - 17/08-1201"
type input "Shop"
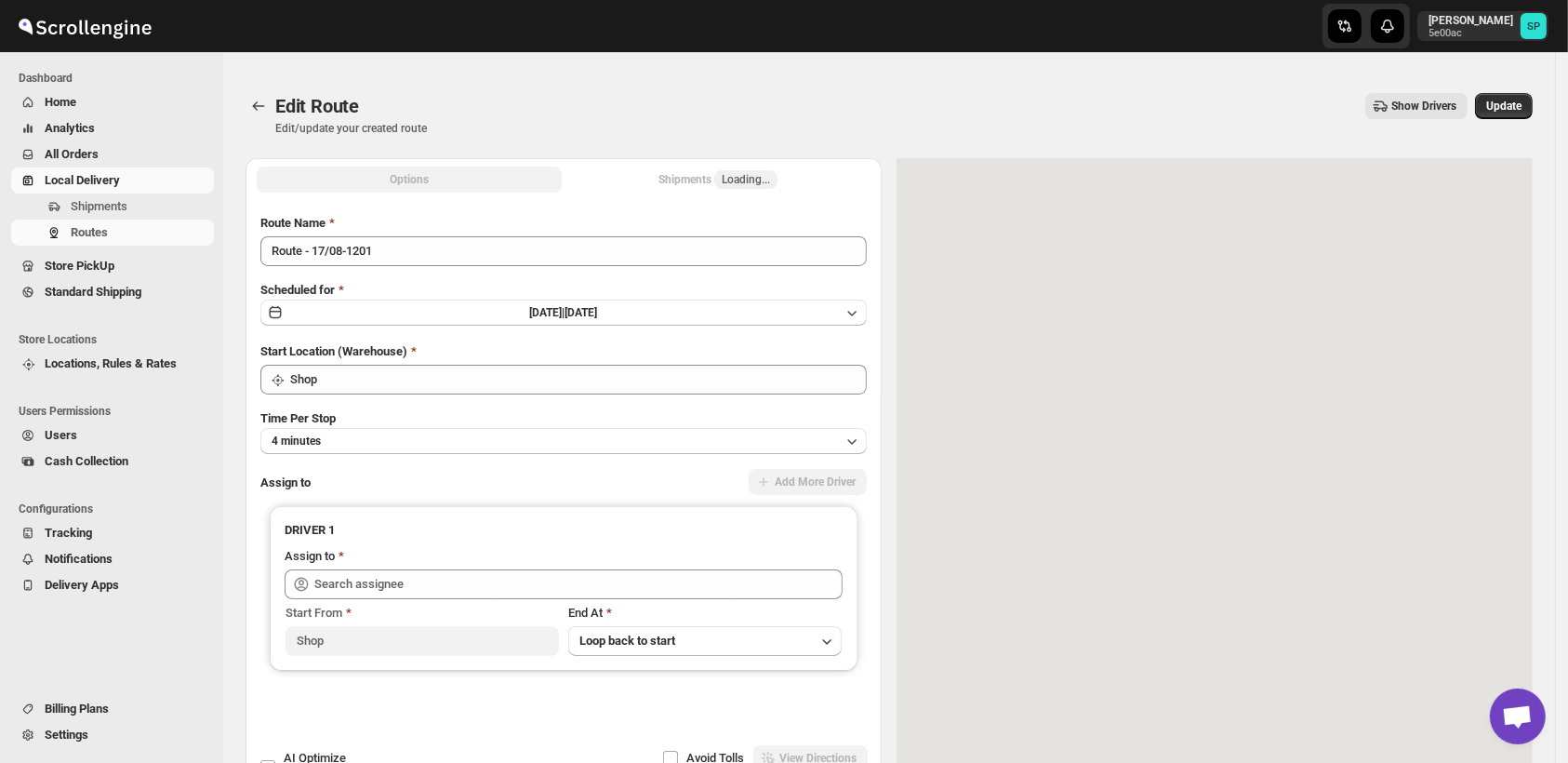
type input "[PERSON_NAME] ([EMAIL_ADDRESS][DOMAIN_NAME])"
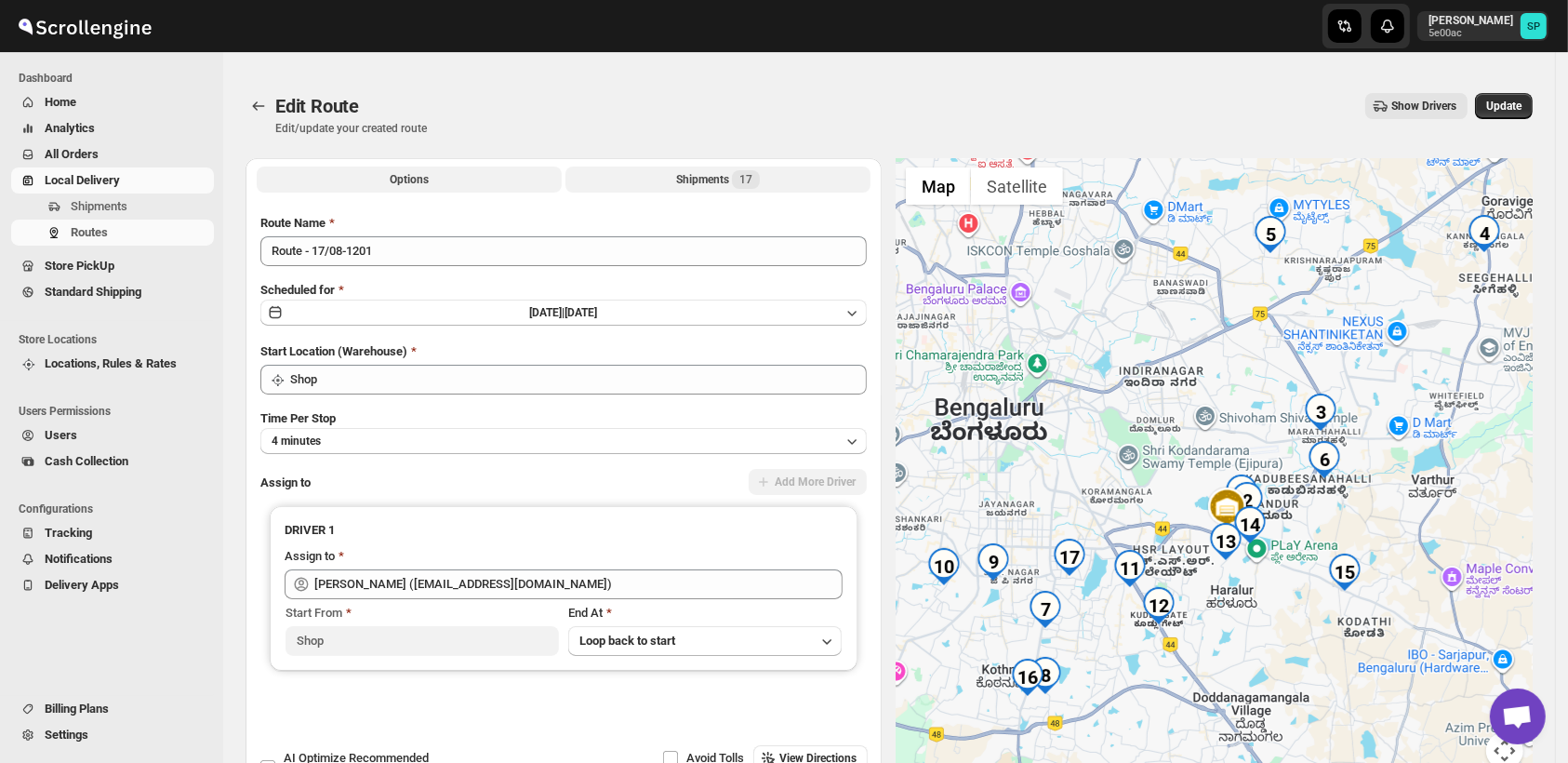
click at [664, 178] on button "Shipments 17" at bounding box center [717, 179] width 305 height 26
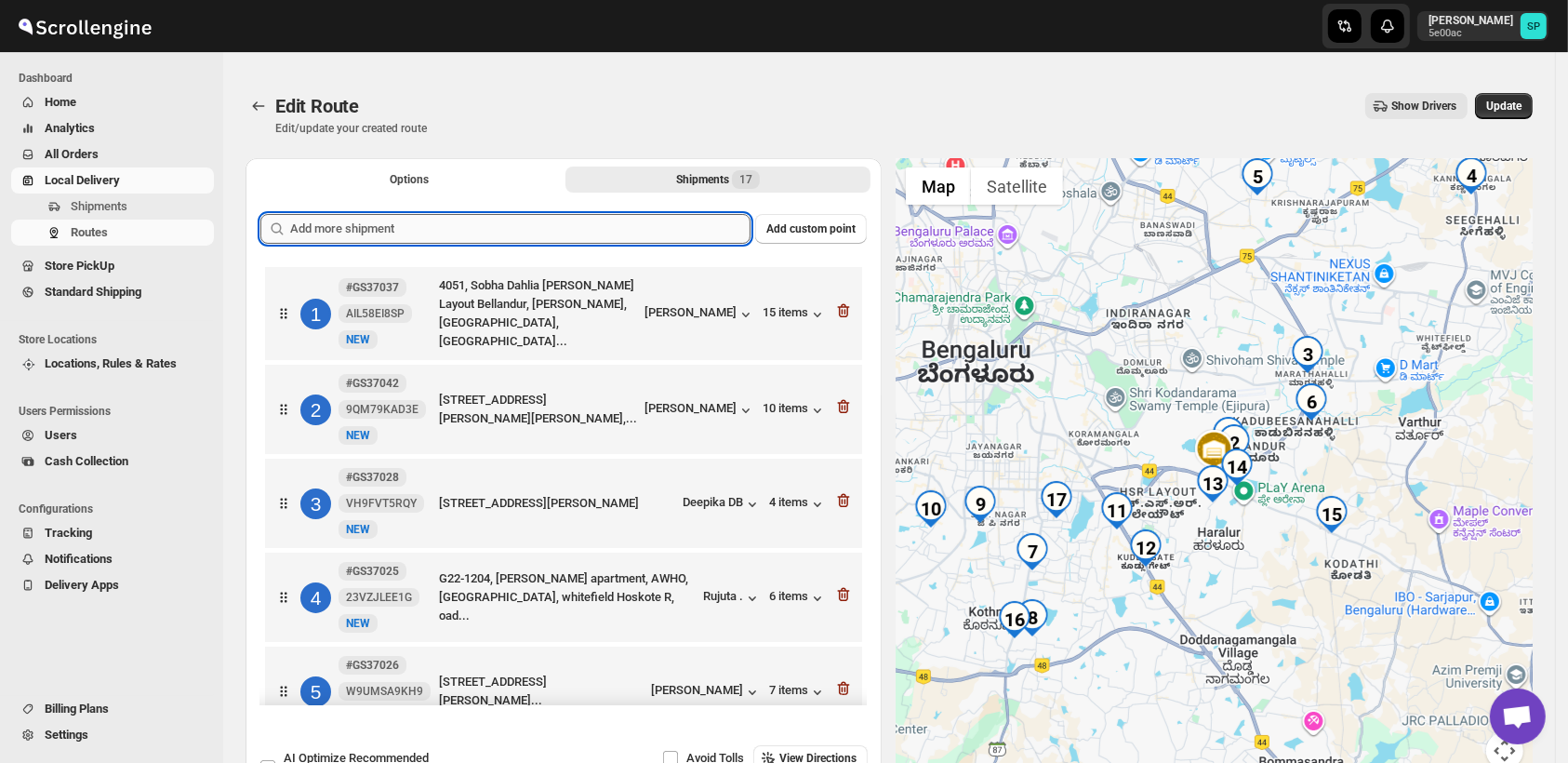
click at [617, 234] on input "text" at bounding box center [520, 229] width 460 height 30
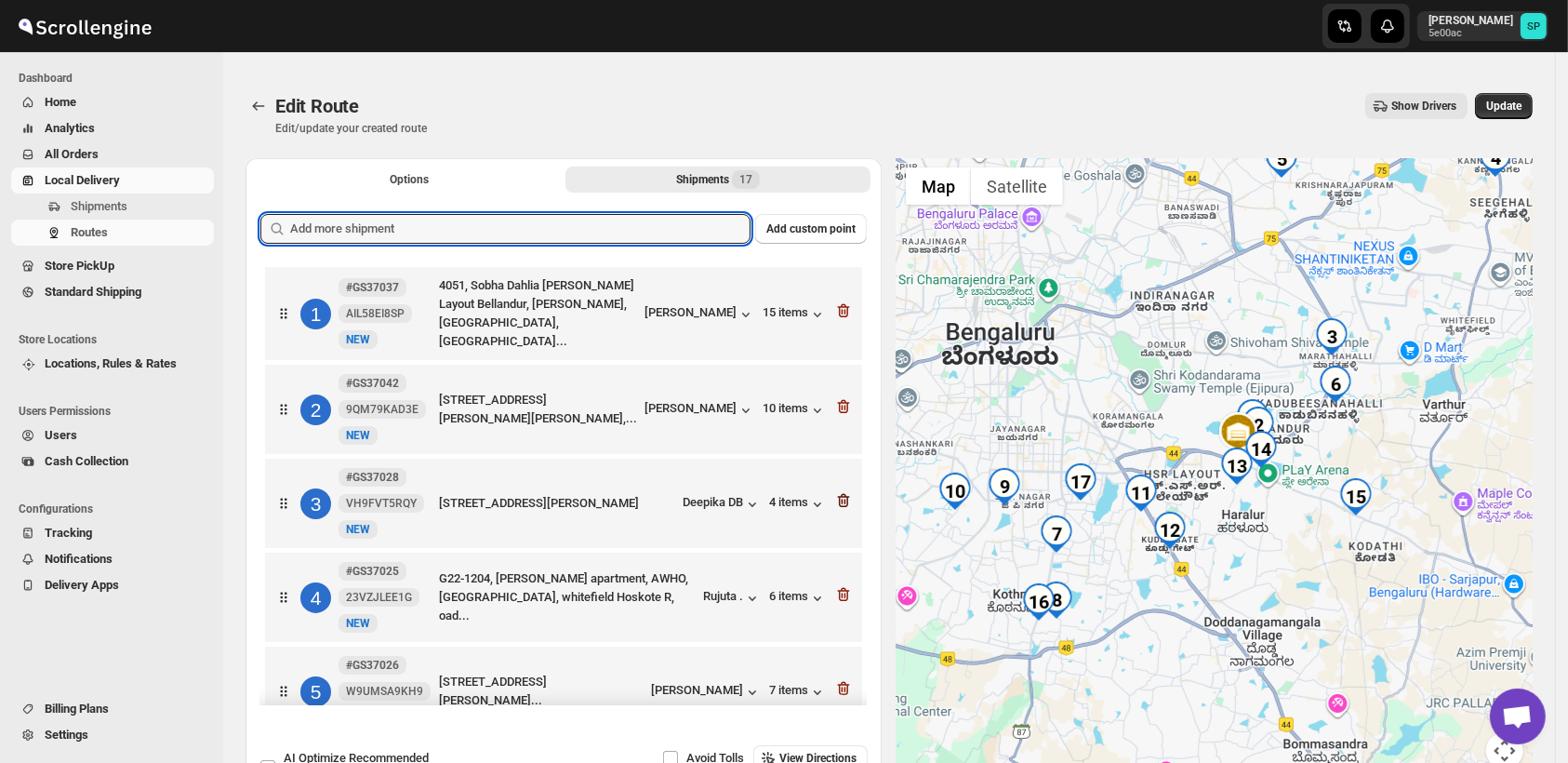
click at [842, 496] on icon "button" at bounding box center [844, 501] width 13 height 14
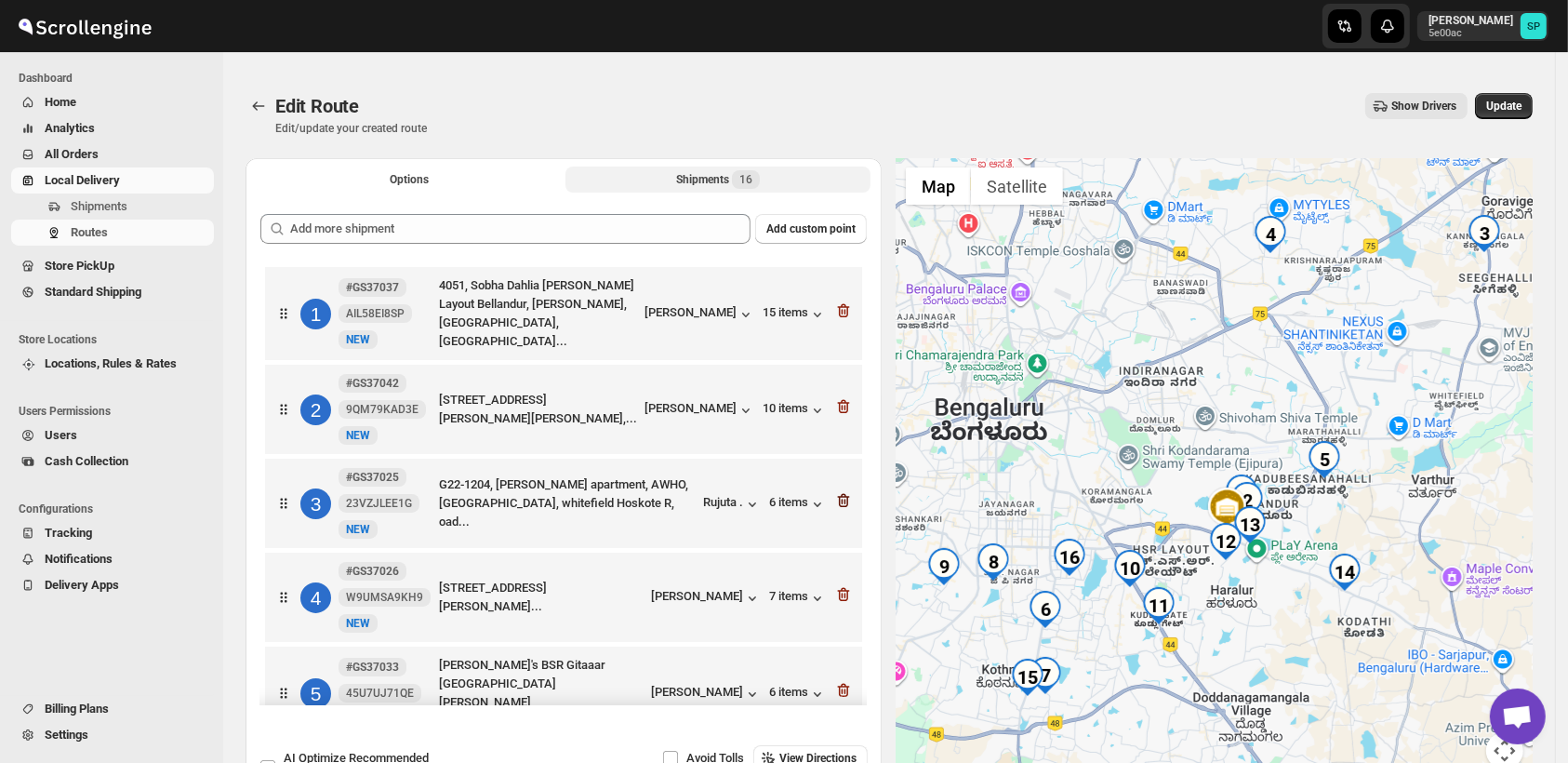
click at [834, 493] on icon "button" at bounding box center [843, 500] width 18 height 18
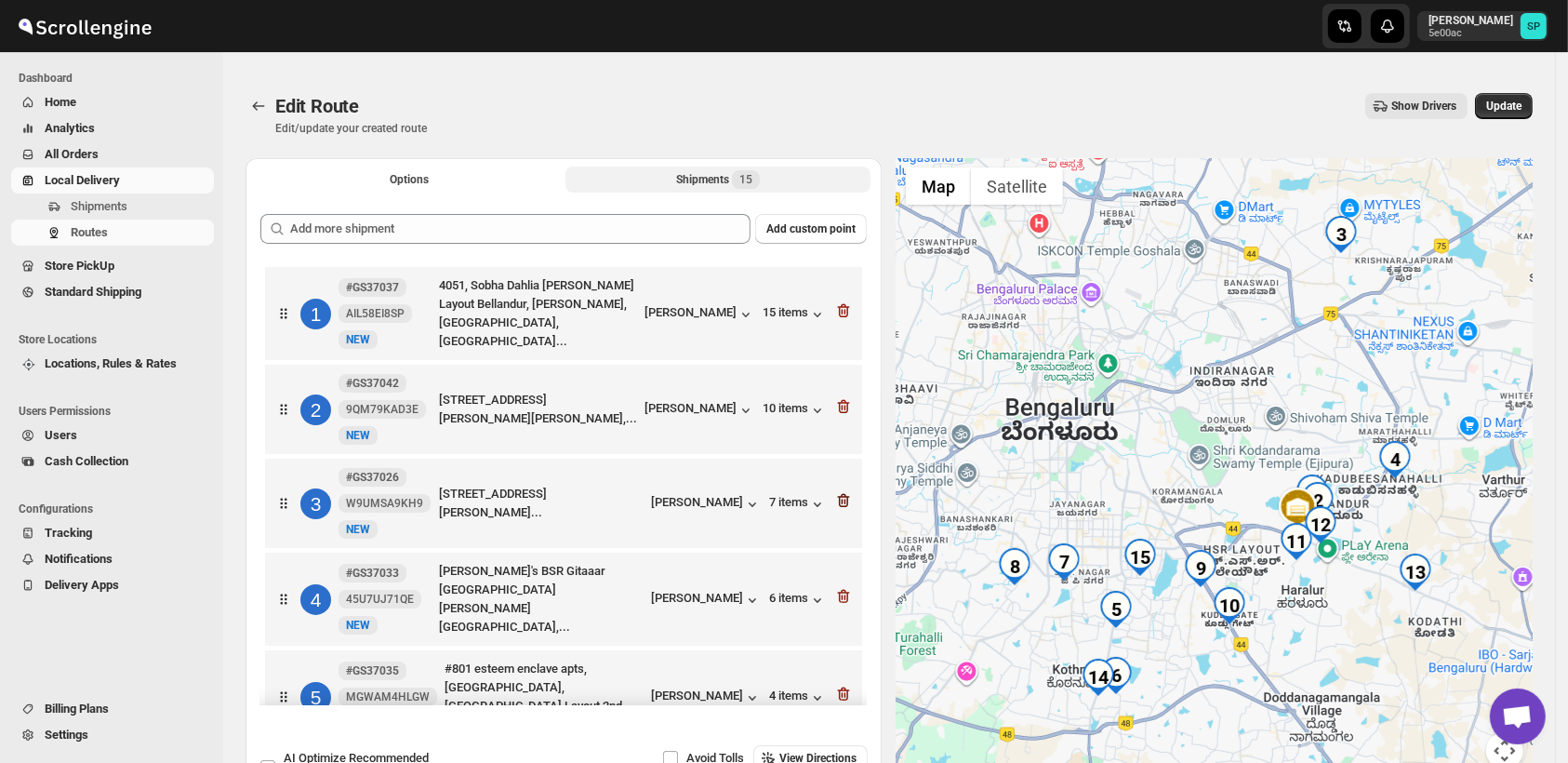
click at [836, 505] on icon "button" at bounding box center [843, 500] width 18 height 18
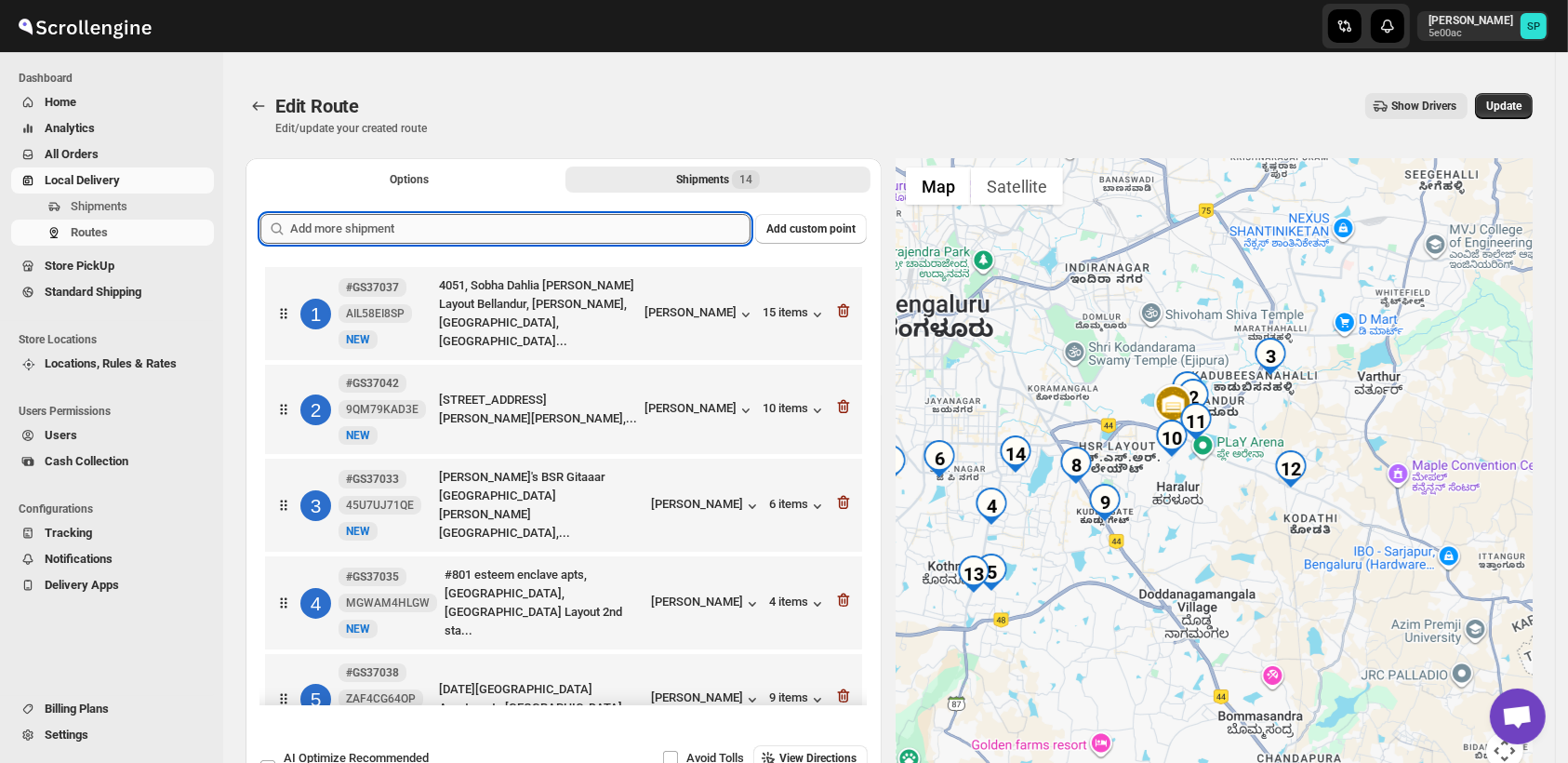
click at [669, 228] on input "text" at bounding box center [520, 229] width 460 height 30
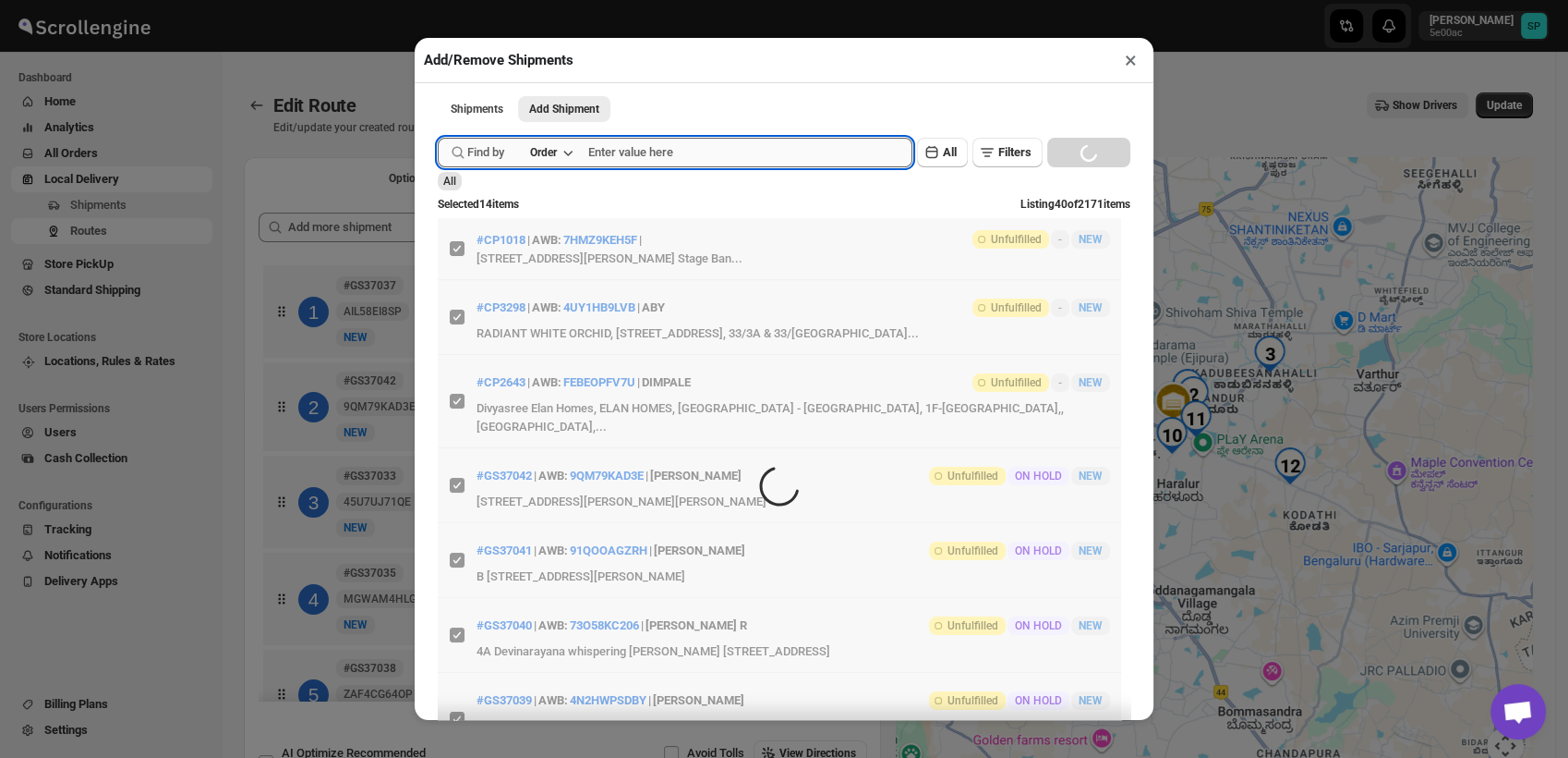
click at [710, 156] on input "text" at bounding box center [750, 152] width 324 height 30
paste input "37037"
type input "37037"
click at [1058, 158] on div "Find by Order 37037 Clear All Filters Loading SEARCH" at bounding box center [784, 152] width 693 height 30
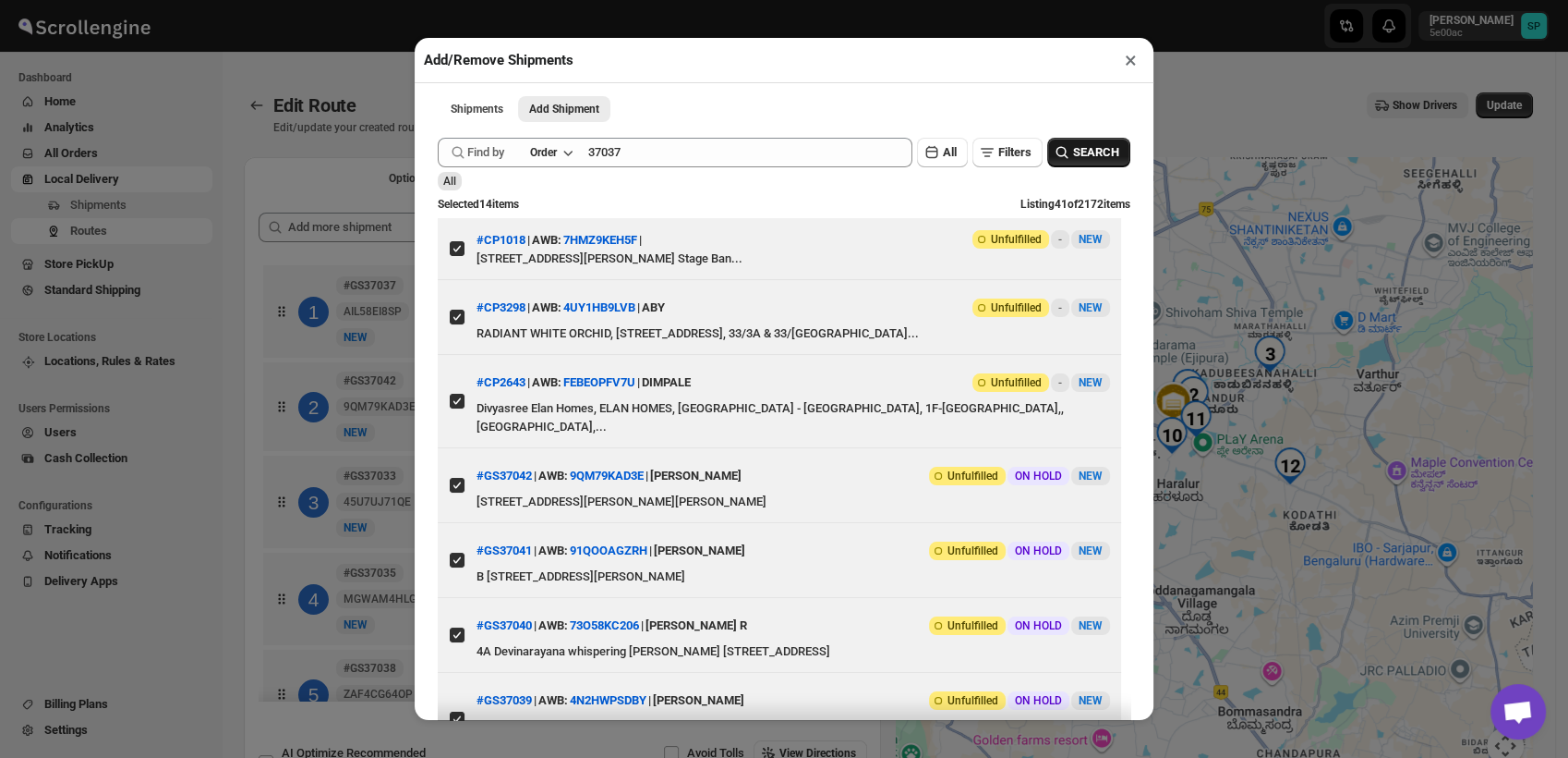
click at [1094, 160] on span "SEARCH" at bounding box center [1097, 151] width 46 height 18
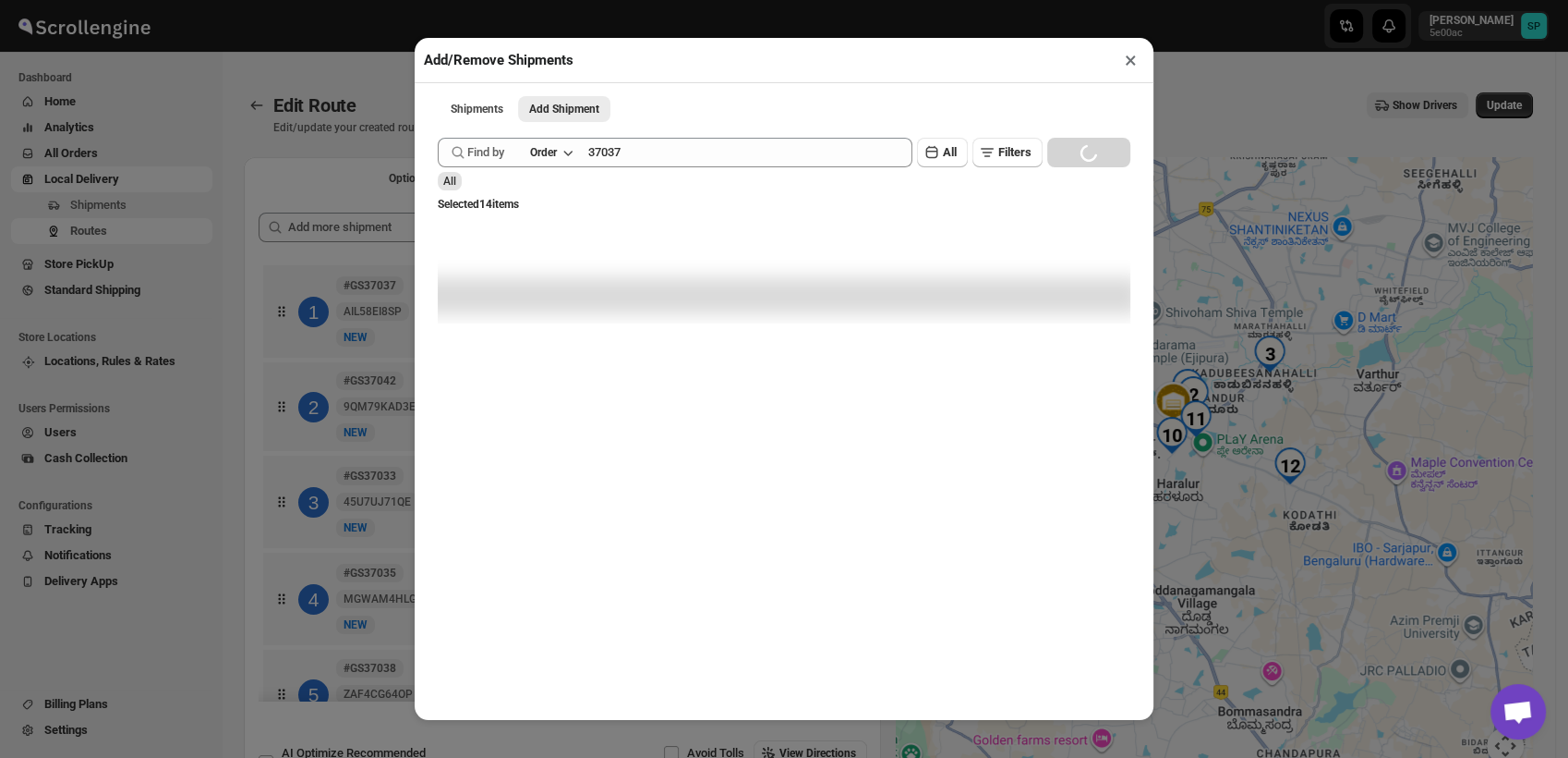
click at [590, 156] on div "Find by Order 37037 Clear" at bounding box center [675, 152] width 475 height 30
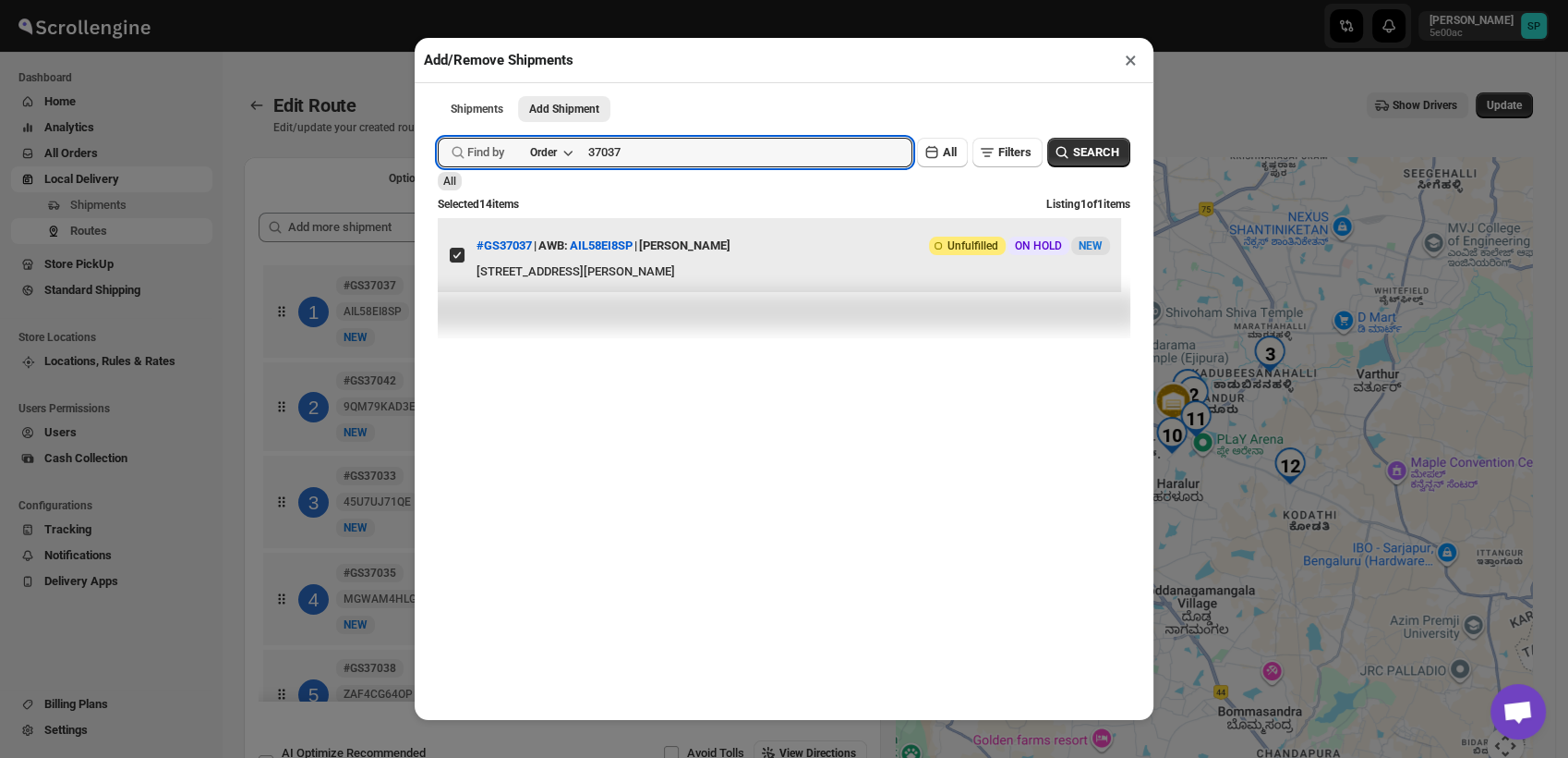
click at [453, 263] on input "View details for 68a0a985eb510359434f4145" at bounding box center [457, 254] width 14 height 14
checkbox input "false"
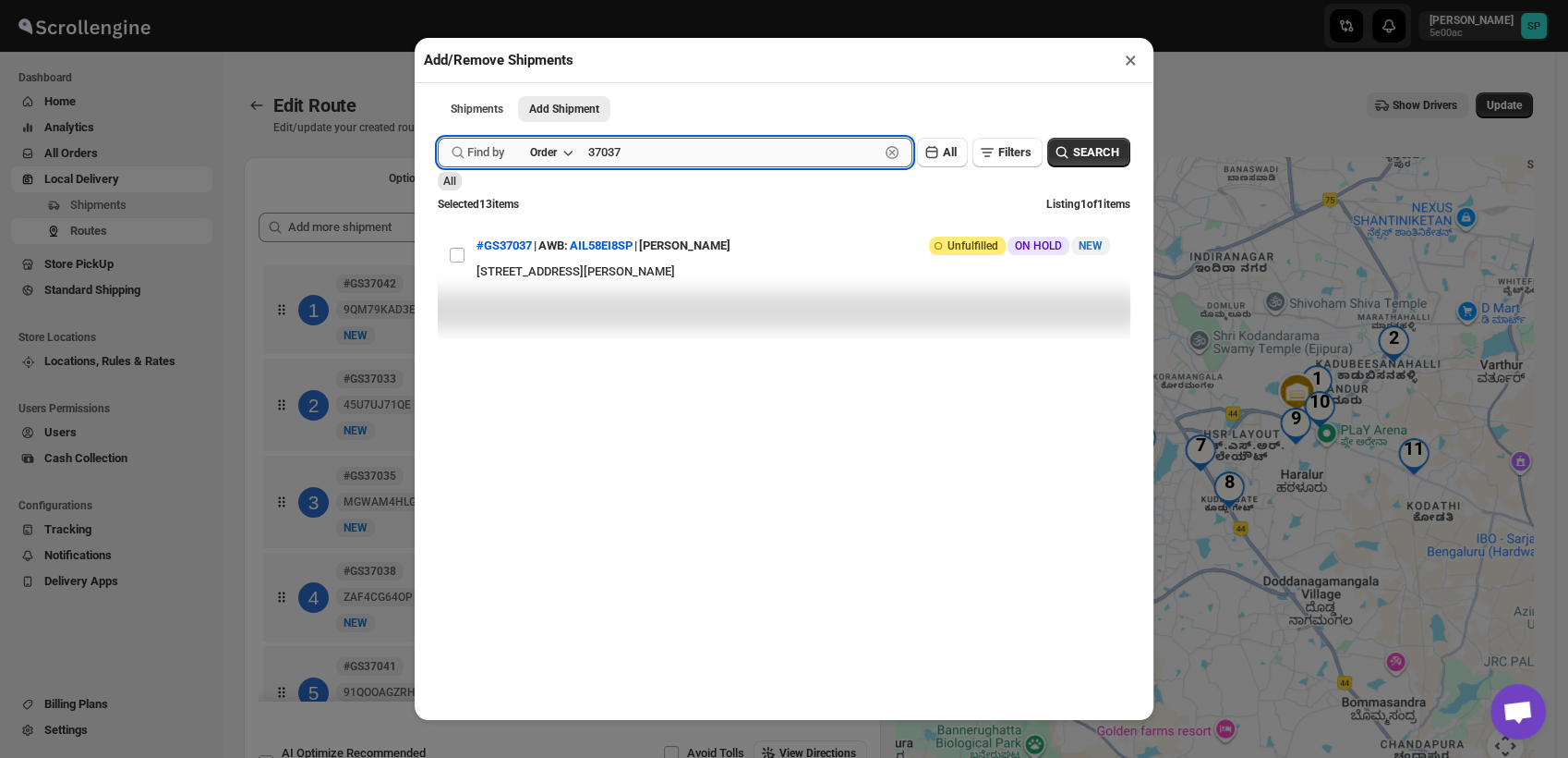
click at [599, 152] on input "37037" at bounding box center [734, 152] width 291 height 30
drag, startPoint x: 599, startPoint y: 152, endPoint x: 626, endPoint y: 157, distance: 27.5
click at [599, 151] on input "37037" at bounding box center [734, 152] width 291 height 30
paste input "42"
type input "37042"
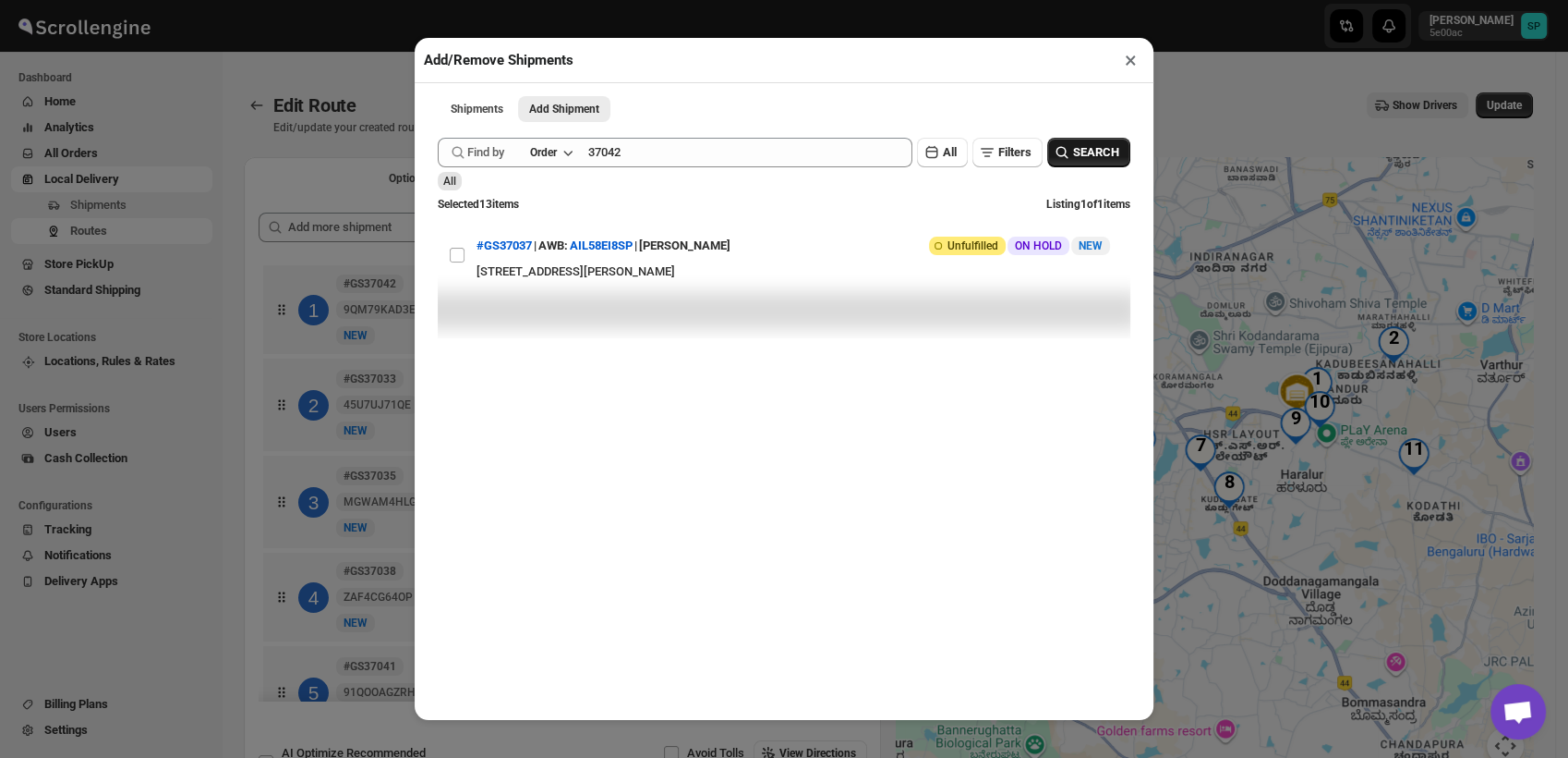
click at [1083, 145] on button "SEARCH" at bounding box center [1089, 152] width 83 height 30
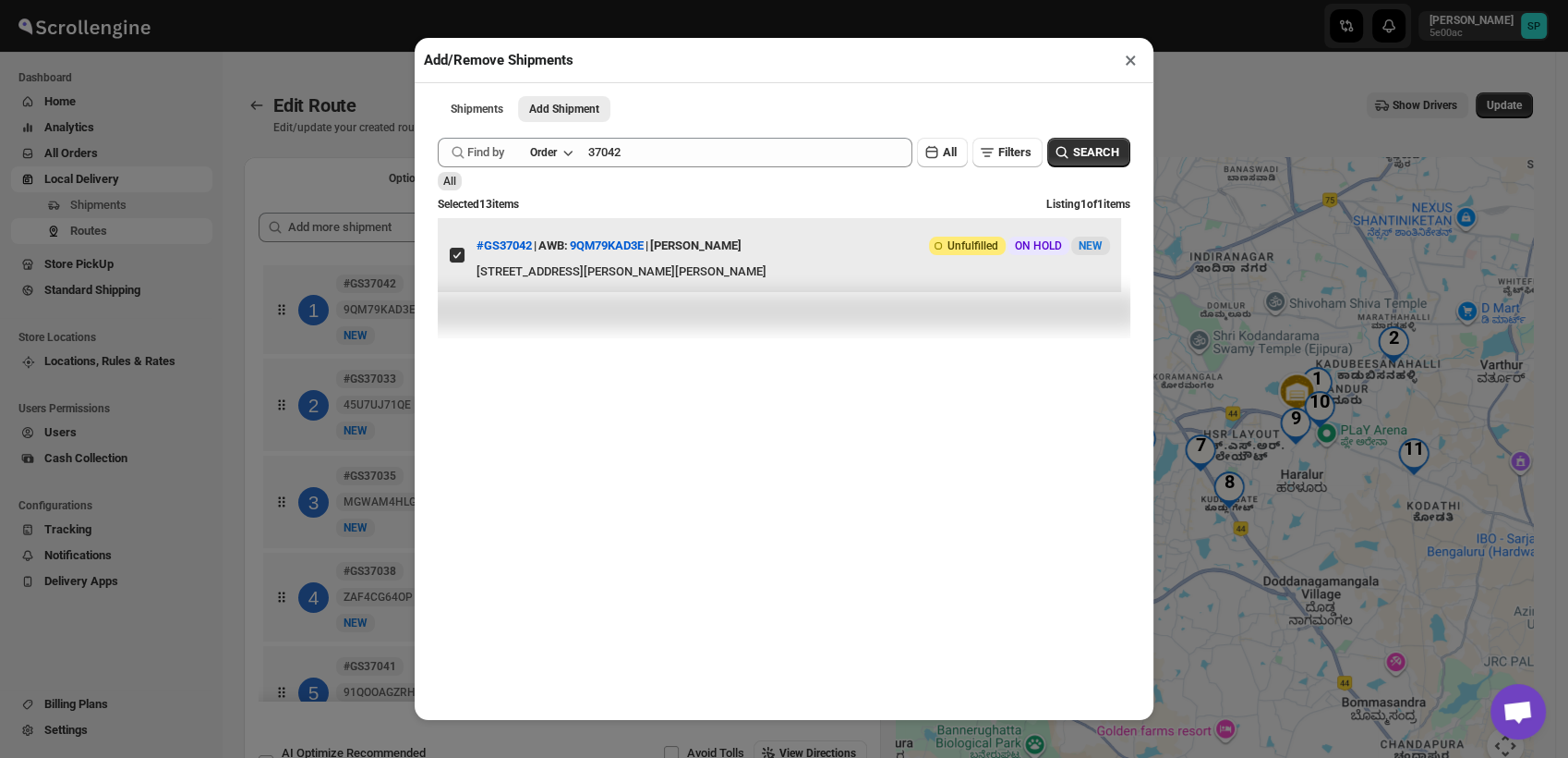
click at [454, 256] on input "View details for 68a16199eb510359434f481e" at bounding box center [457, 254] width 14 height 14
checkbox input "false"
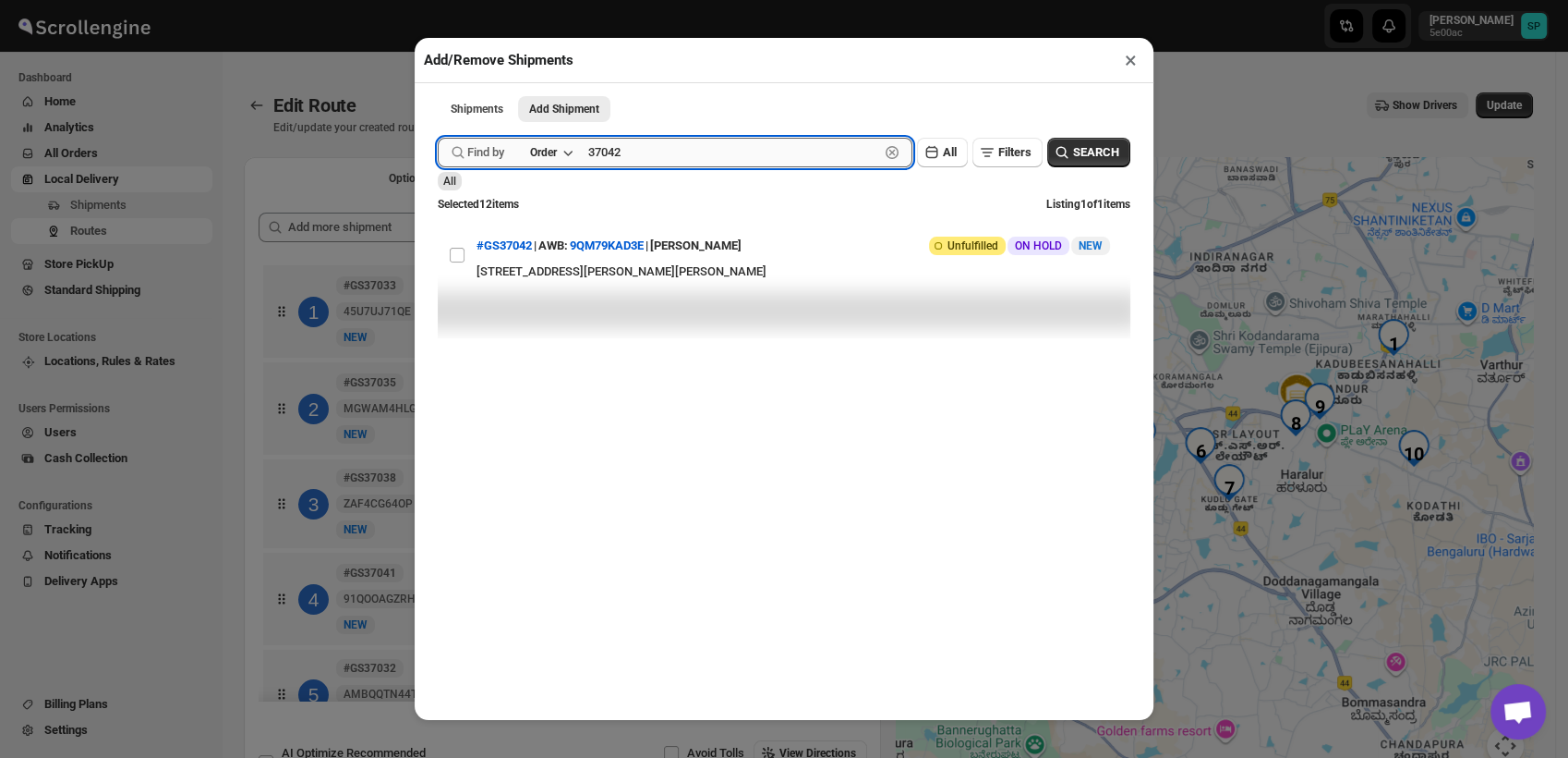
click at [628, 158] on input "37042" at bounding box center [734, 152] width 291 height 30
drag, startPoint x: 628, startPoint y: 159, endPoint x: 704, endPoint y: 160, distance: 76.0
click at [628, 157] on input "37042" at bounding box center [734, 152] width 291 height 30
paste input "37029"
click at [597, 162] on input "3704237029" at bounding box center [734, 152] width 291 height 30
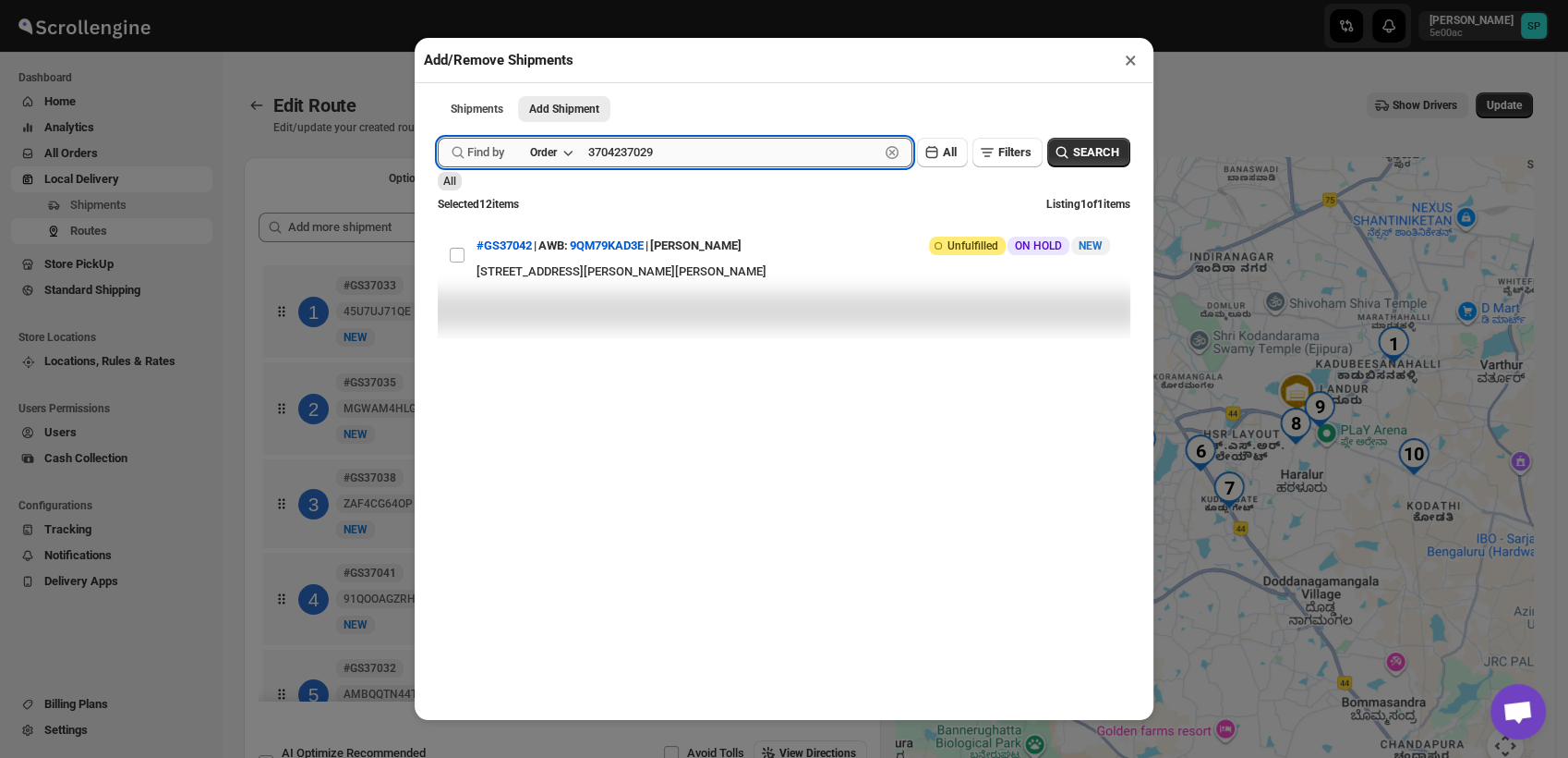
click at [597, 162] on input "3704237029" at bounding box center [734, 152] width 291 height 30
paste input "text"
type input "37029"
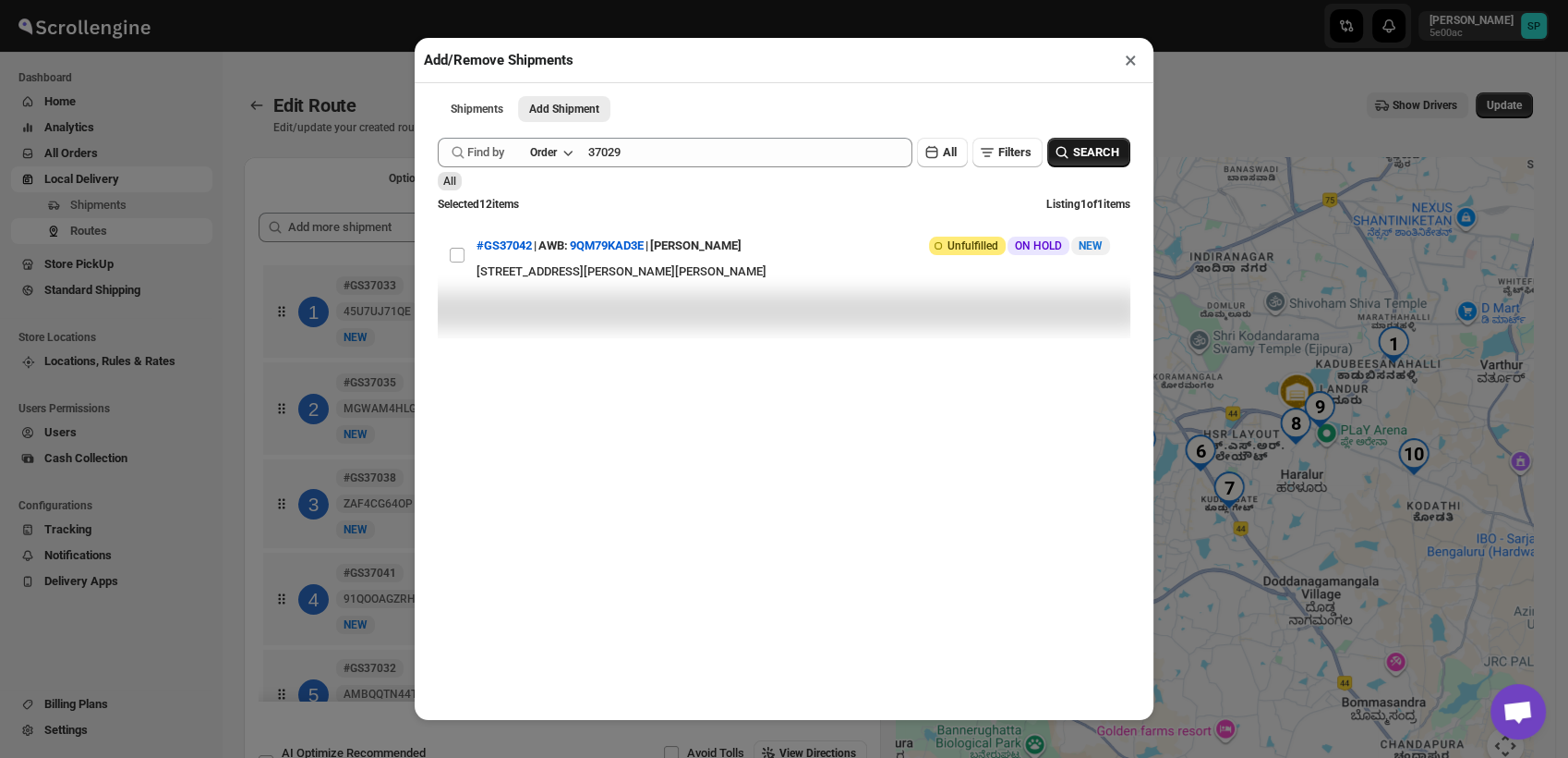
click at [1055, 162] on icon "button" at bounding box center [1061, 151] width 18 height 18
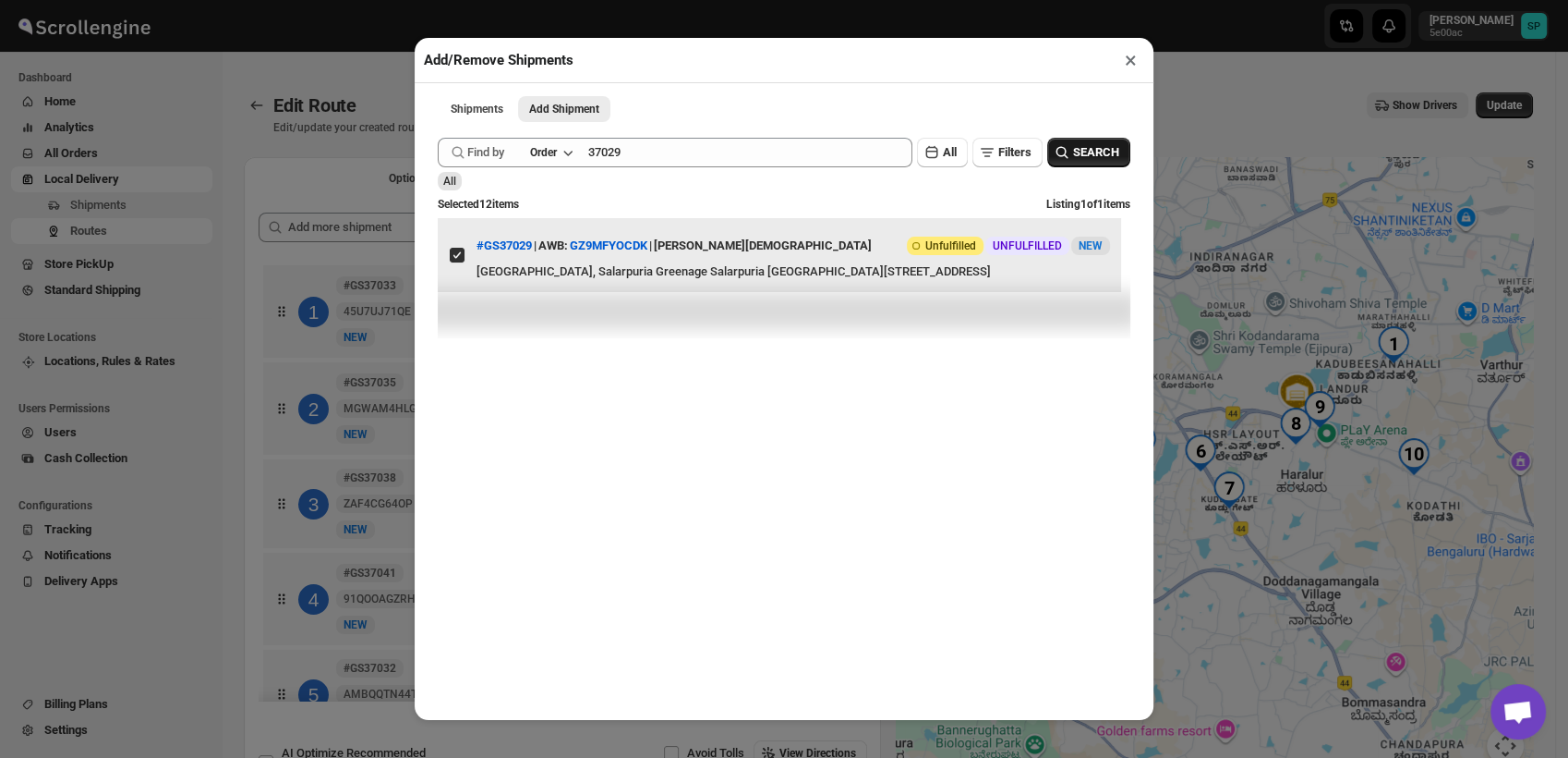
click at [451, 263] on input "View details for 68a05f79eb510359434f3d19" at bounding box center [457, 254] width 14 height 14
checkbox input "false"
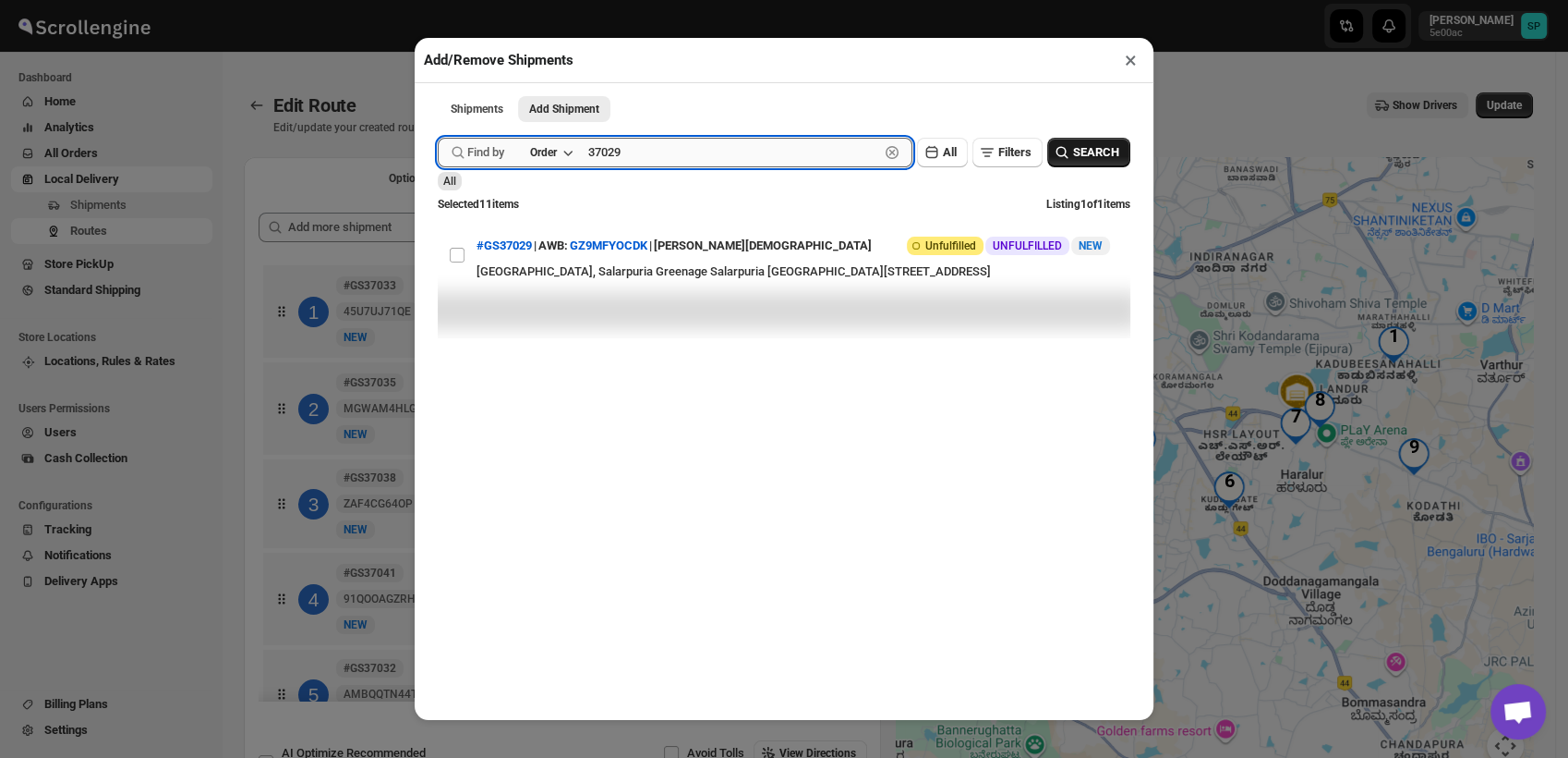
click at [613, 149] on input "37029" at bounding box center [734, 152] width 291 height 30
paste input "1"
type input "37021"
click at [1088, 150] on span "SEARCH" at bounding box center [1097, 151] width 46 height 18
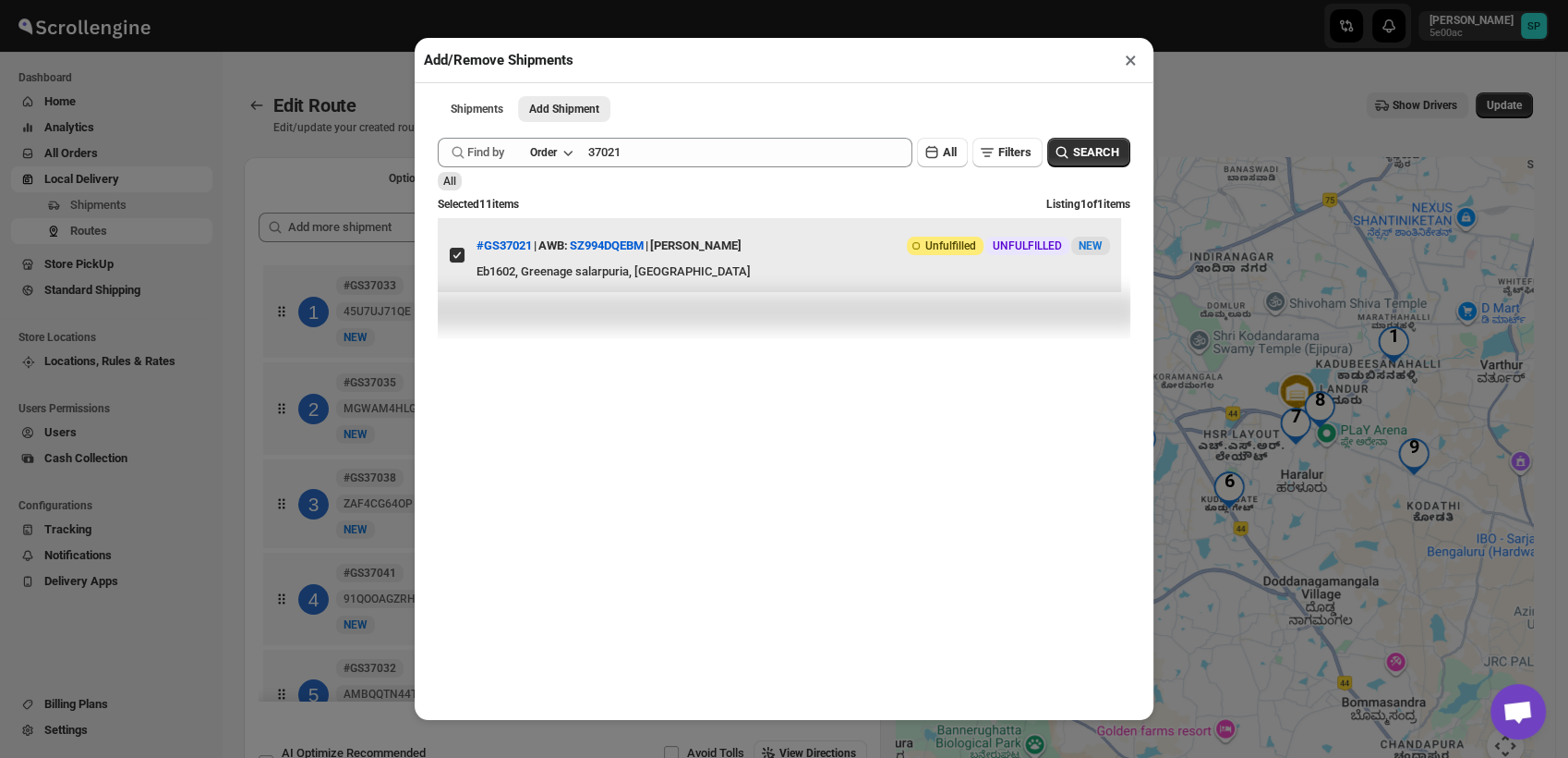
click at [454, 257] on input "View details for 68a01528eb510359434f39c2" at bounding box center [457, 254] width 14 height 14
checkbox input "false"
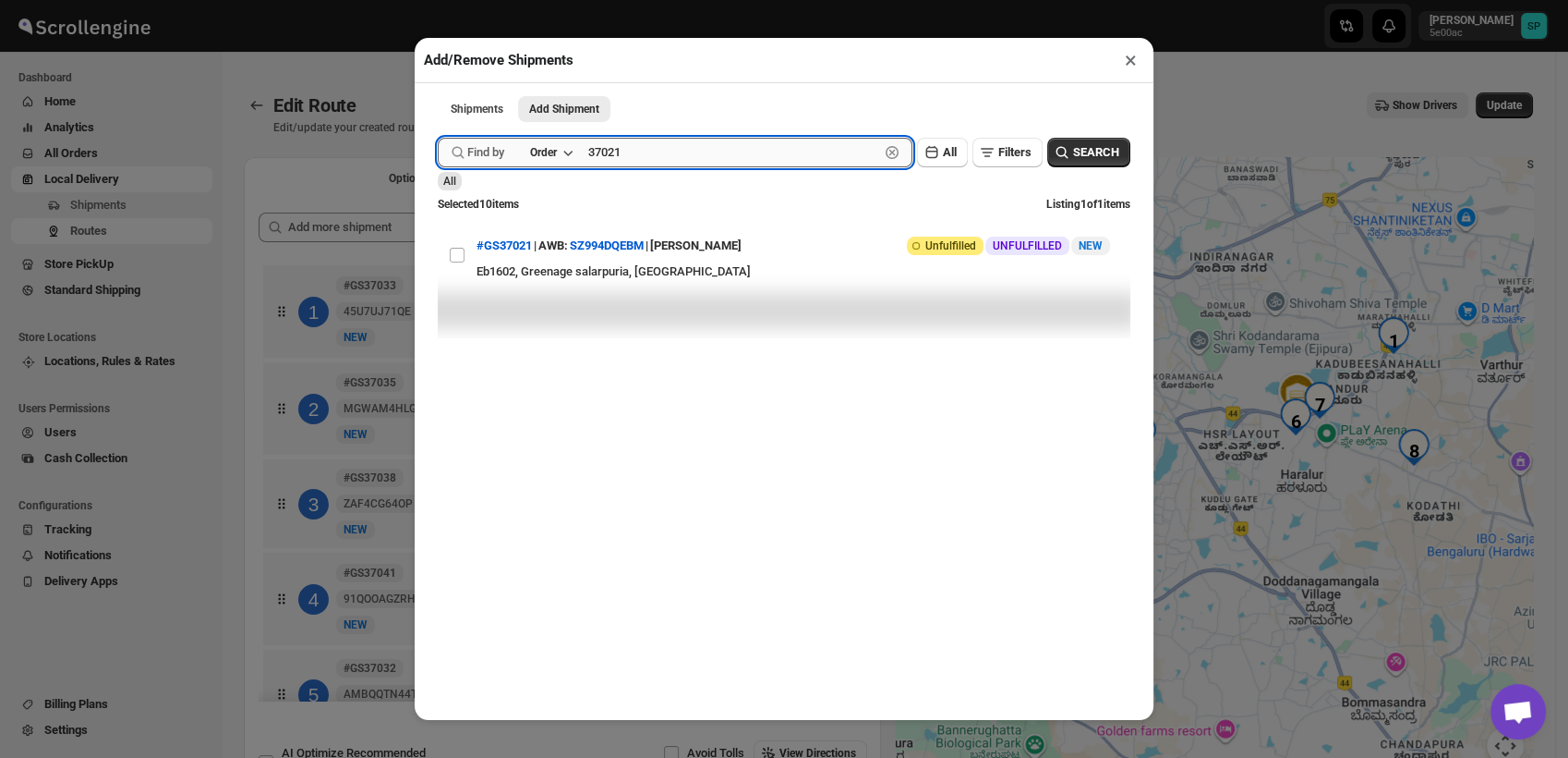
click at [606, 161] on input "37021" at bounding box center [734, 152] width 291 height 30
paste input "40"
type input "37040"
click at [1077, 149] on span "SEARCH" at bounding box center [1097, 151] width 46 height 18
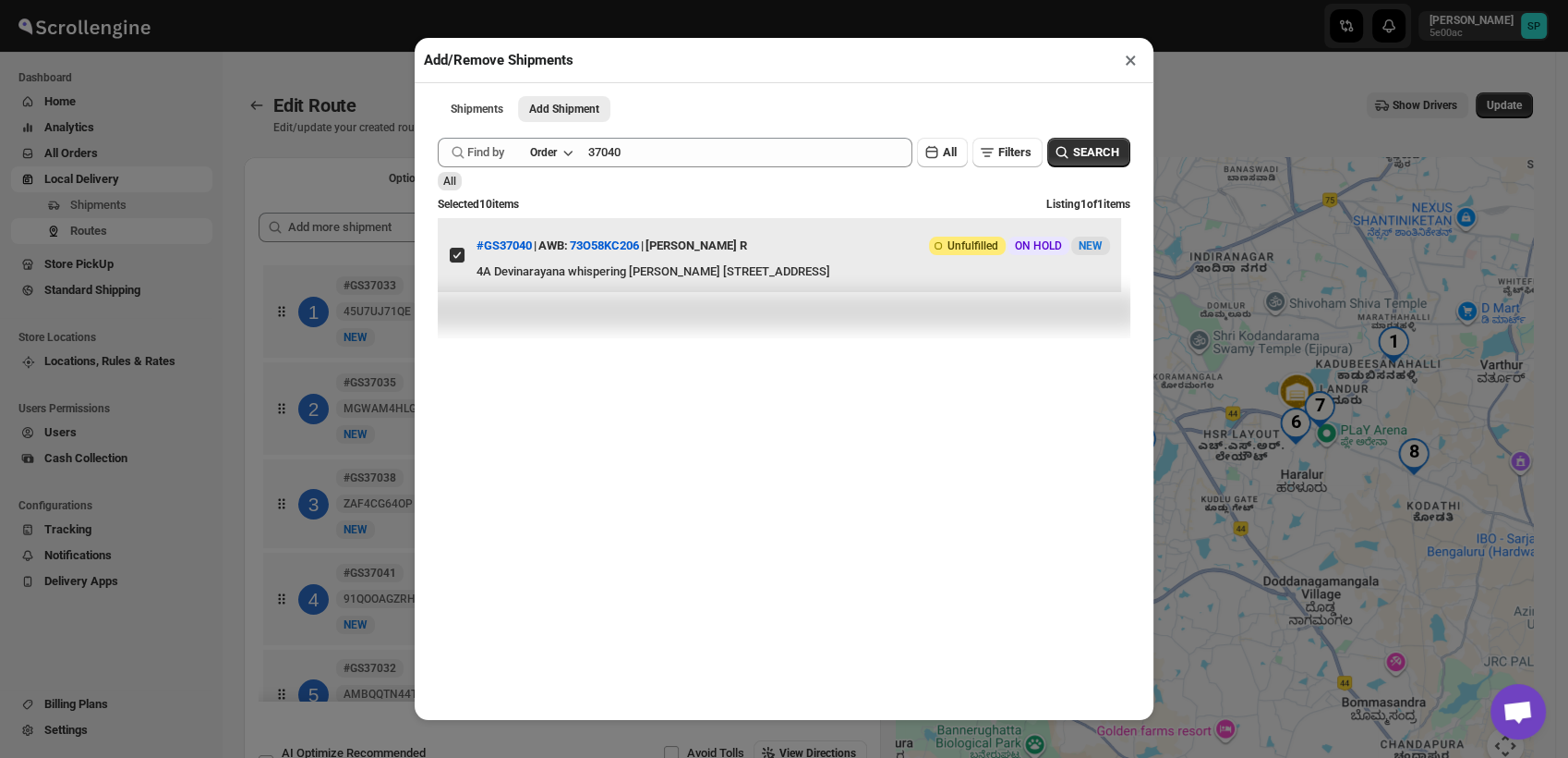
click at [458, 261] on input "View details for 68a1415ceb510359434f473b" at bounding box center [457, 254] width 14 height 14
checkbox input "false"
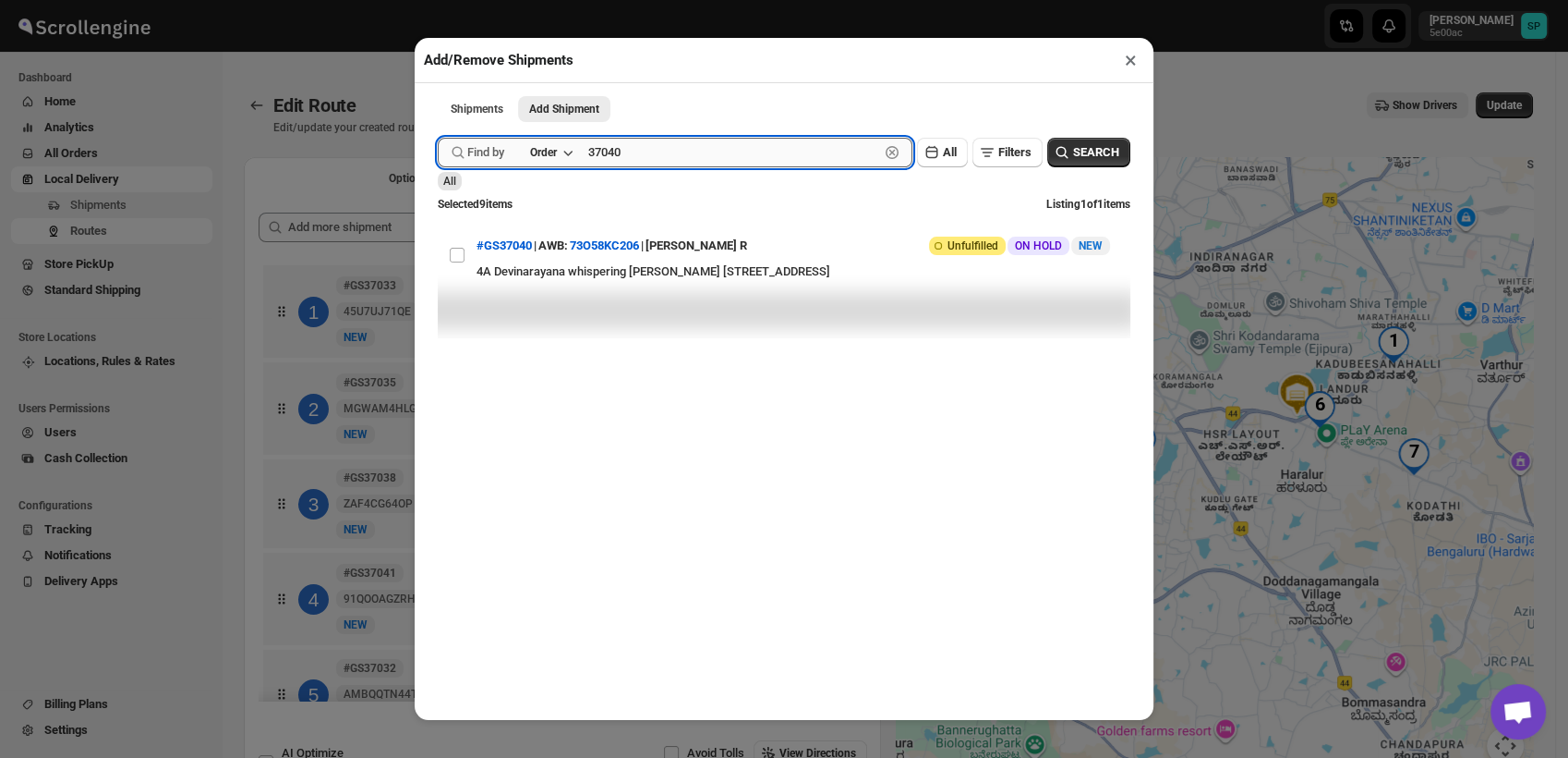
click at [639, 151] on input "37040" at bounding box center [734, 152] width 291 height 30
paste input "39"
type input "37039"
click at [1076, 150] on span "SEARCH" at bounding box center [1097, 151] width 46 height 18
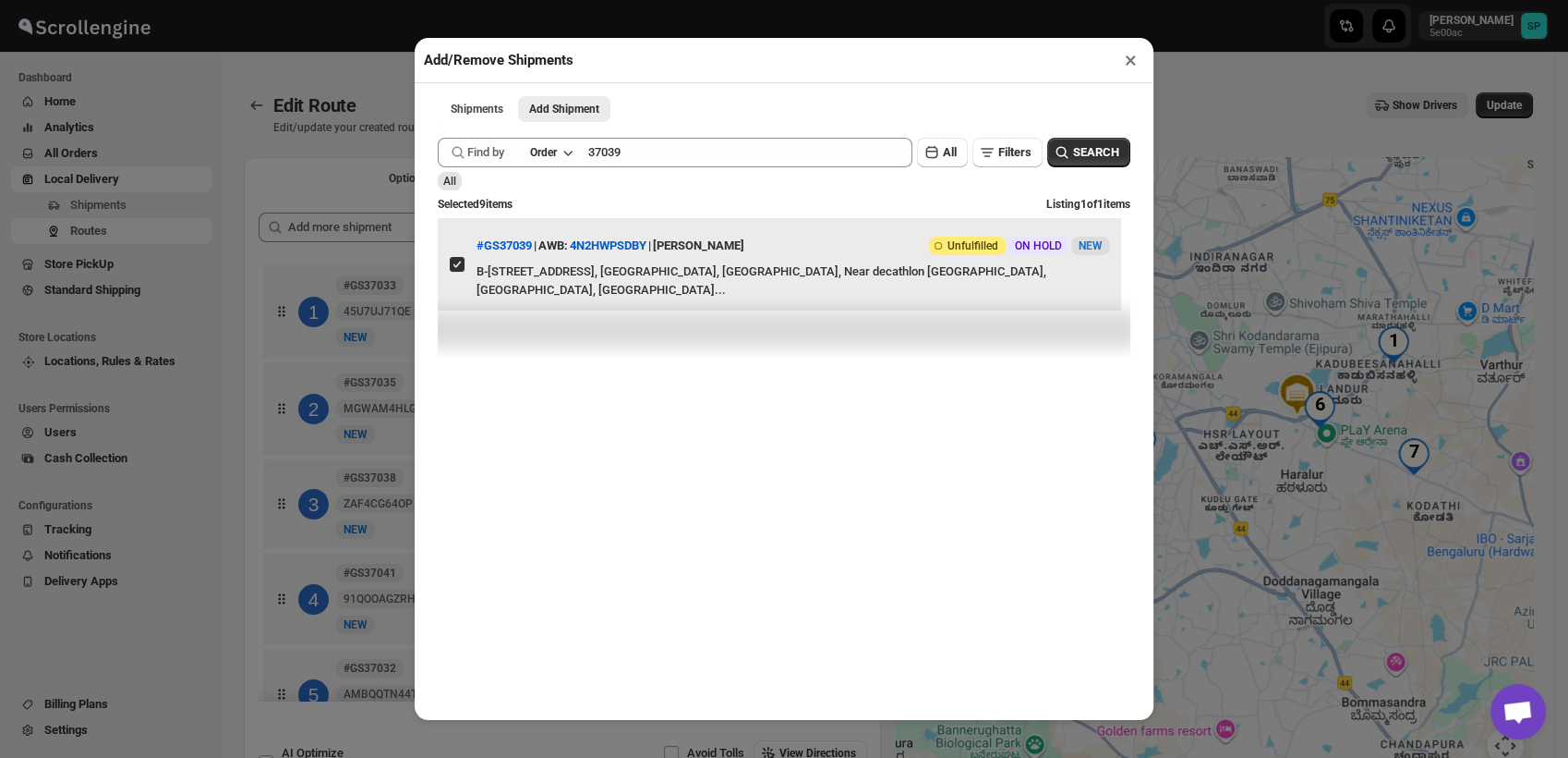
click at [455, 264] on input "View details for 68a0c2dceb510359434f42d6" at bounding box center [457, 264] width 14 height 14
checkbox input "false"
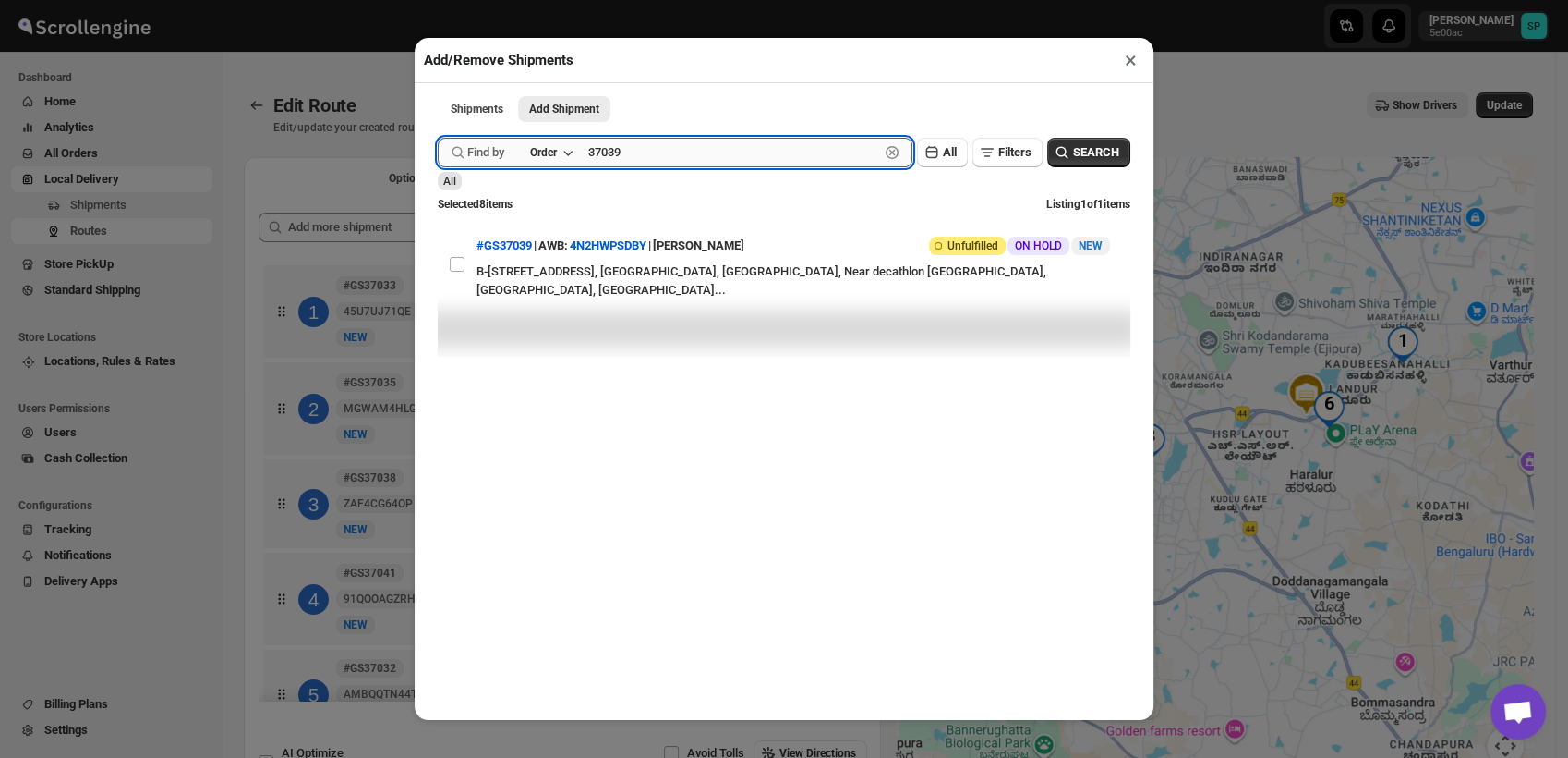
click at [613, 159] on input "37039" at bounding box center [734, 152] width 291 height 30
paste input "Cp2643"
type input "Cp2643"
click at [1118, 143] on div "Submit Find by Order Cp2643 Clear All Filters SEARCH All Selected 8 items Listi…" at bounding box center [784, 420] width 712 height 583
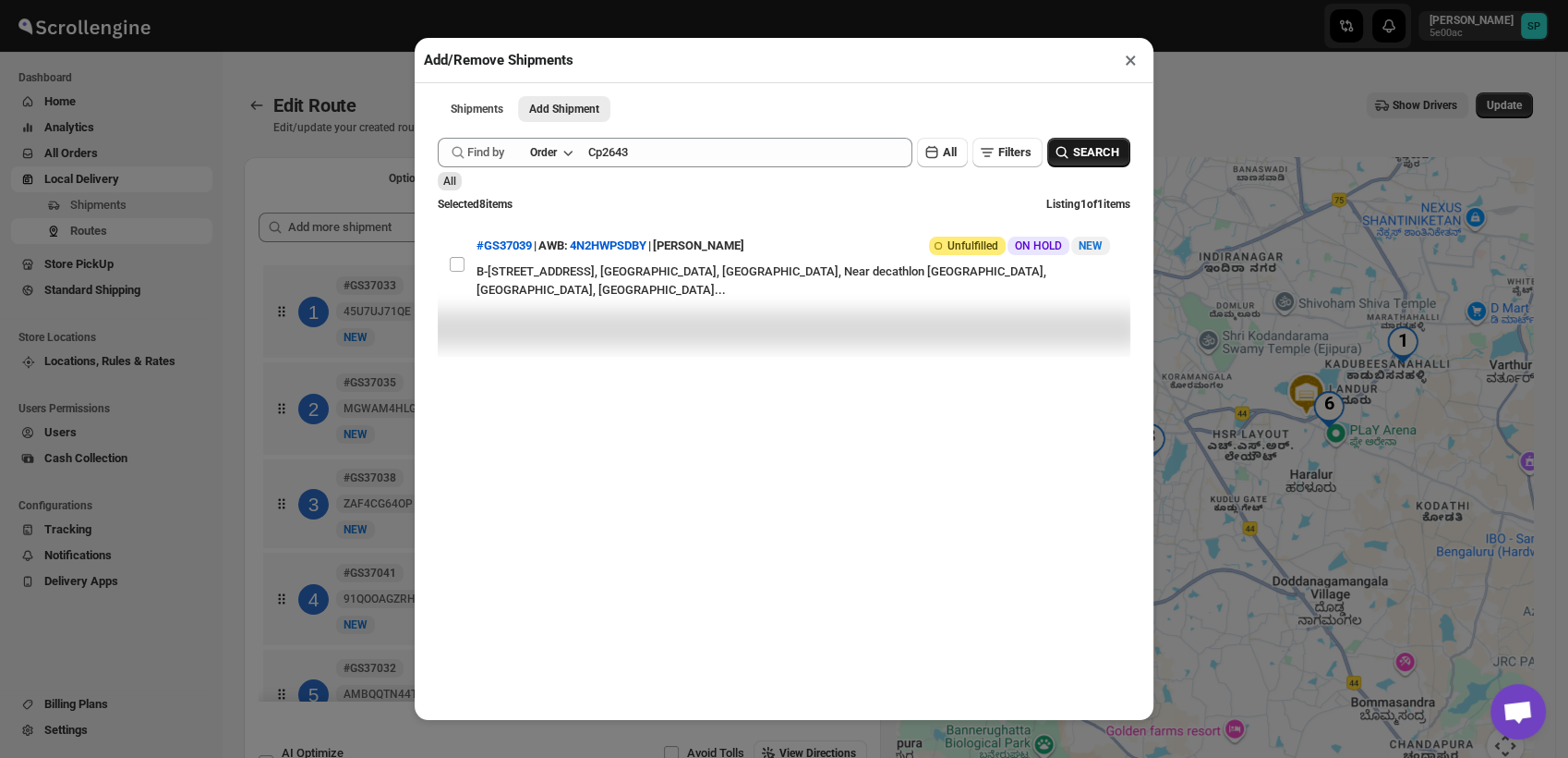
click at [1096, 153] on span "SEARCH" at bounding box center [1097, 151] width 46 height 18
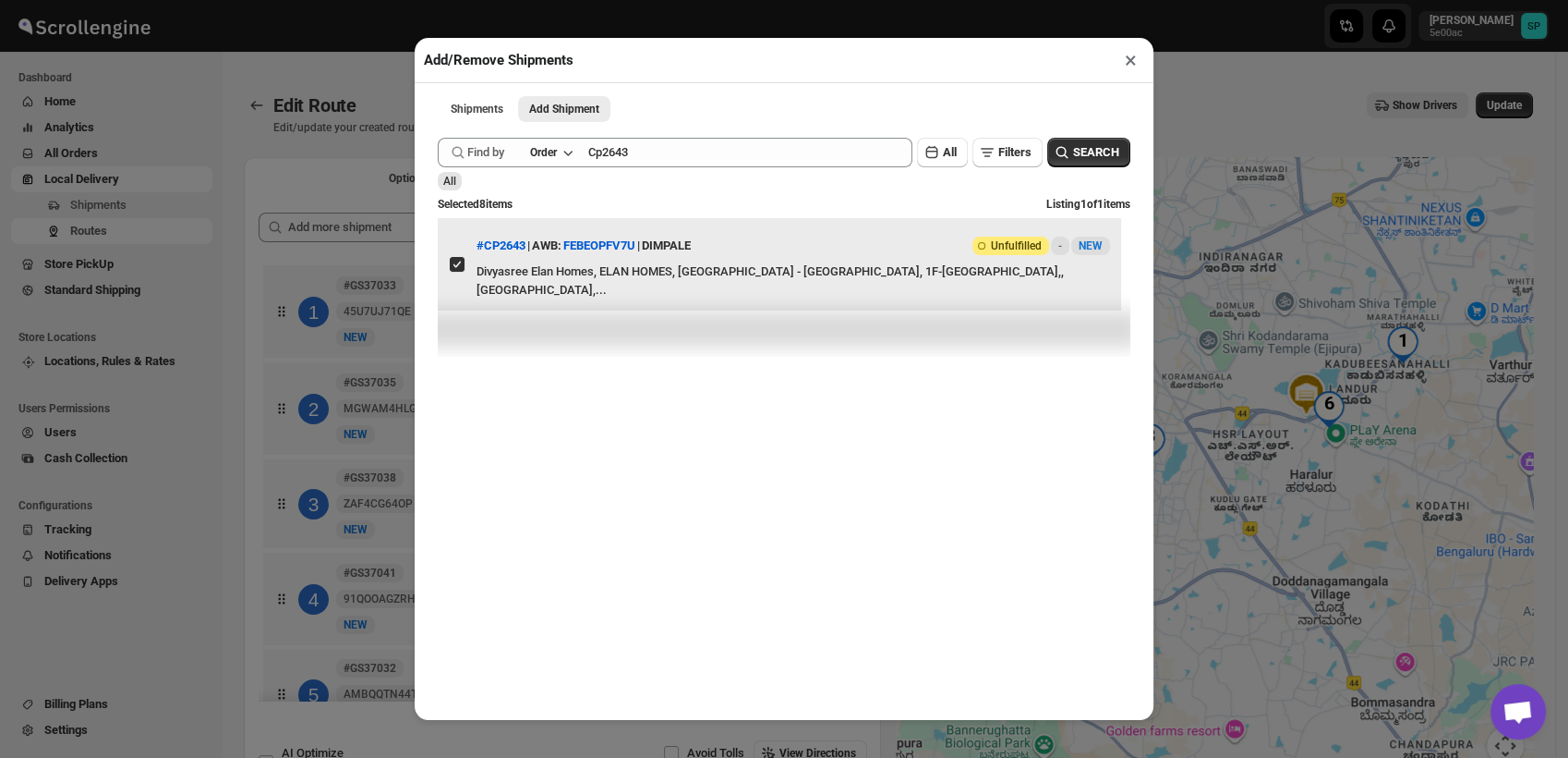
click at [458, 271] on input "View details for 68a1787aeb510359434f48ed" at bounding box center [457, 264] width 14 height 14
checkbox input "false"
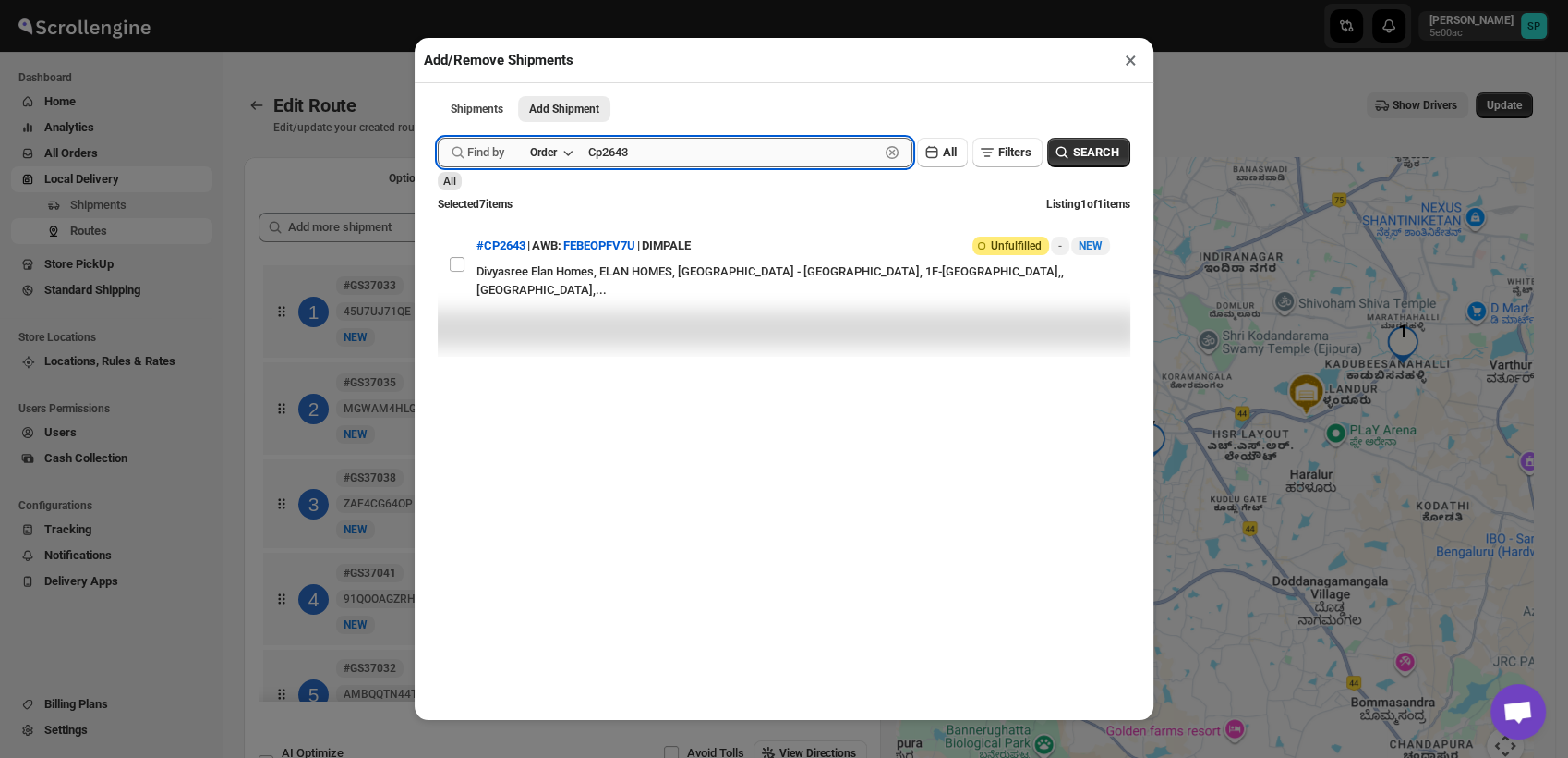
click at [627, 167] on input "Cp2643" at bounding box center [734, 152] width 291 height 30
paste input "37035"
type input "37035"
click at [1086, 151] on span "SEARCH" at bounding box center [1097, 151] width 46 height 18
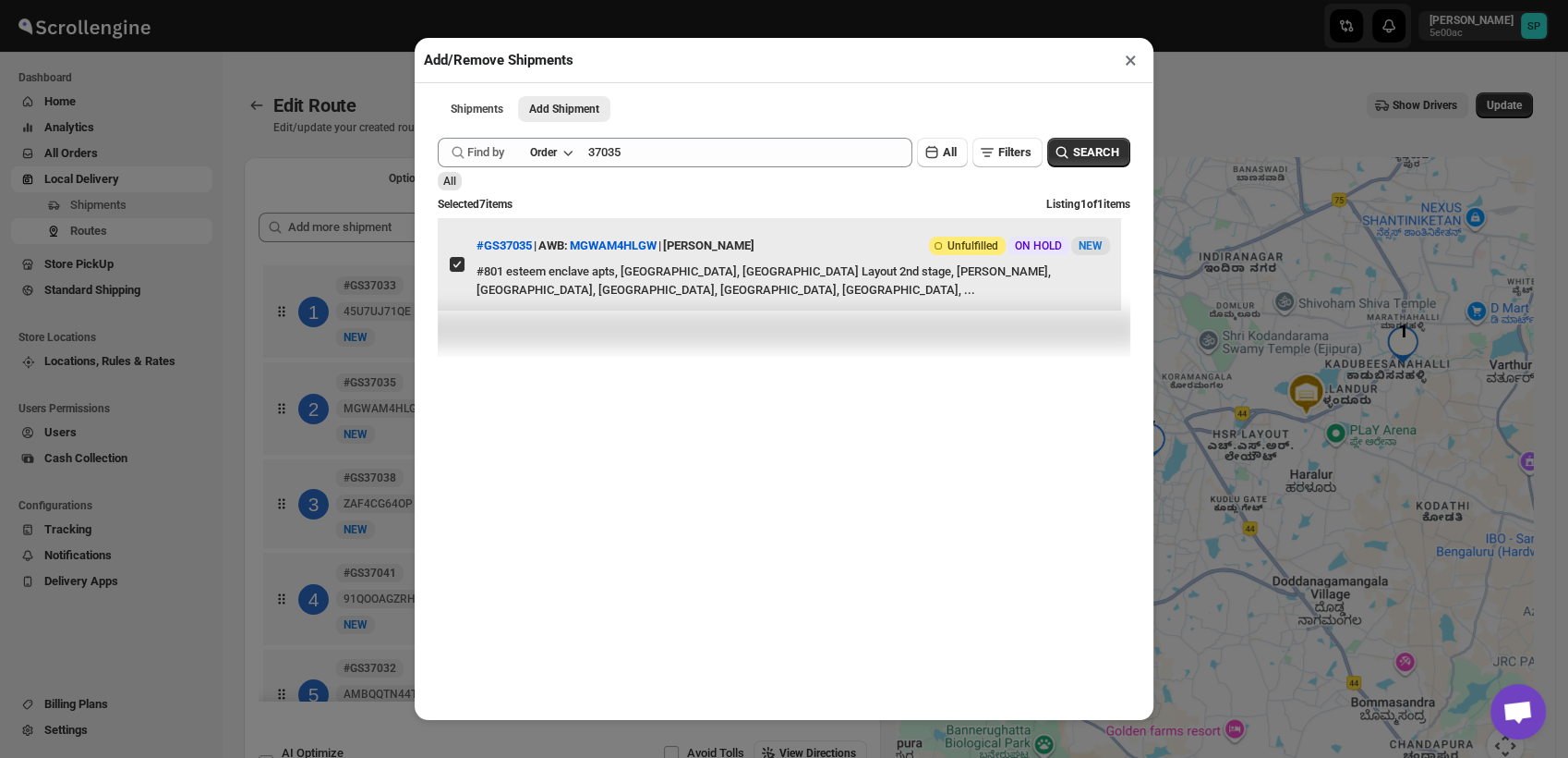
click at [453, 272] on input "View details for 68a07d9ceb510359434f3eab" at bounding box center [457, 264] width 14 height 14
checkbox input "false"
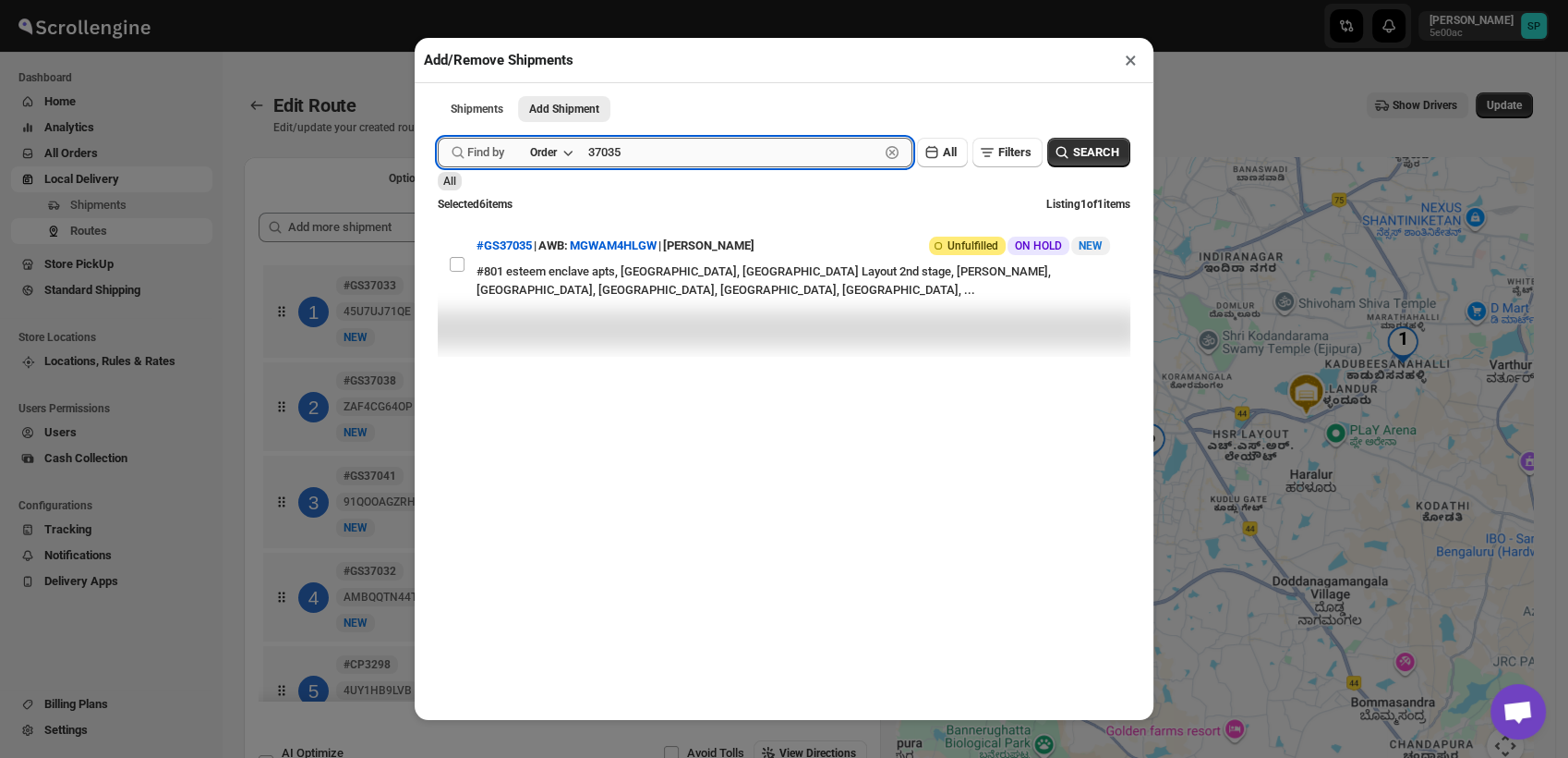
click at [596, 155] on input "37035" at bounding box center [734, 152] width 291 height 30
click at [597, 155] on input "37035" at bounding box center [734, 152] width 291 height 30
paste input "8"
type input "37038"
click at [1099, 145] on button "SEARCH" at bounding box center [1089, 152] width 83 height 30
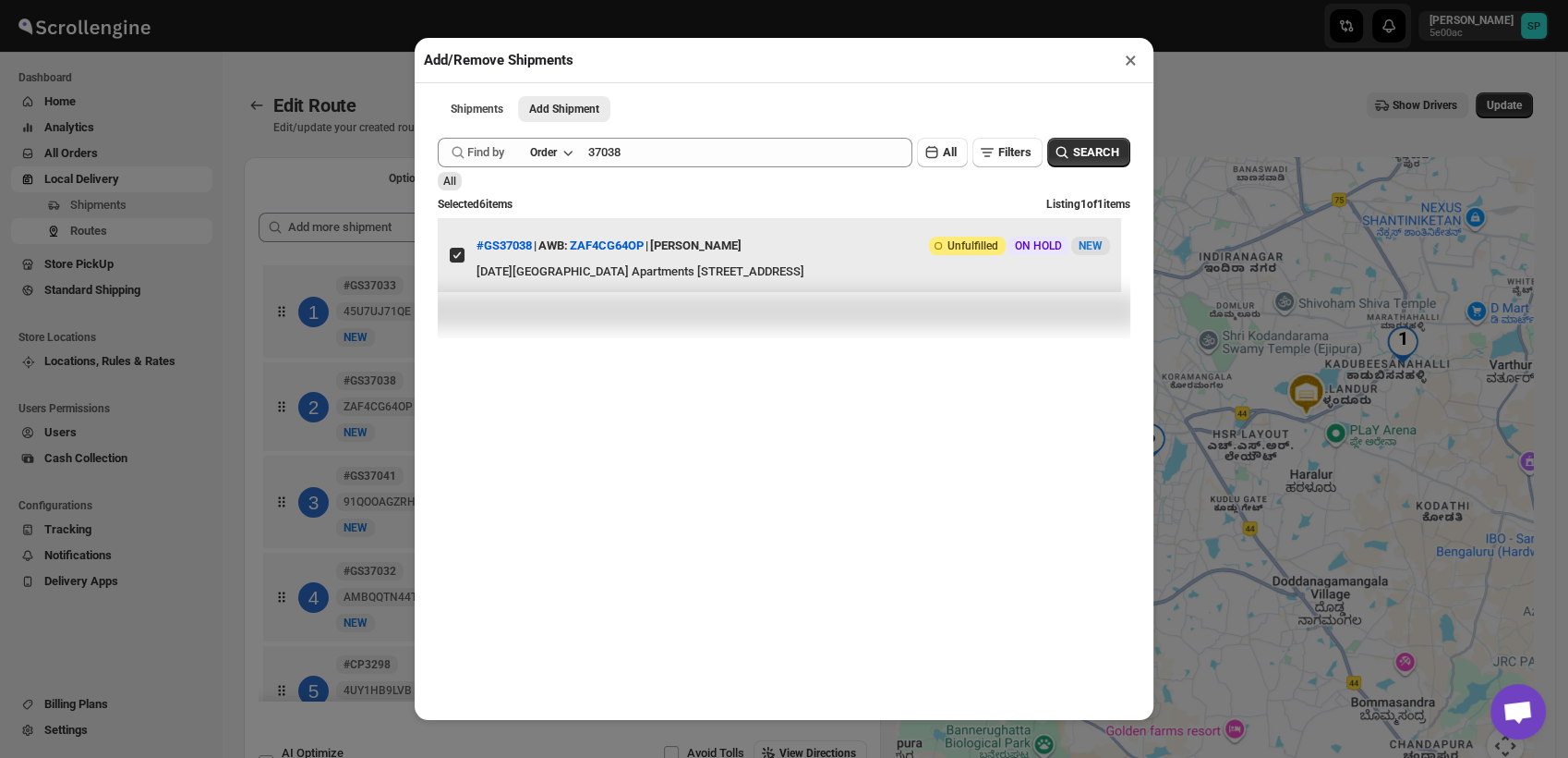
click at [462, 263] on input "View details for 68a0bf42eb510359434f42b0" at bounding box center [457, 254] width 14 height 14
checkbox input "false"
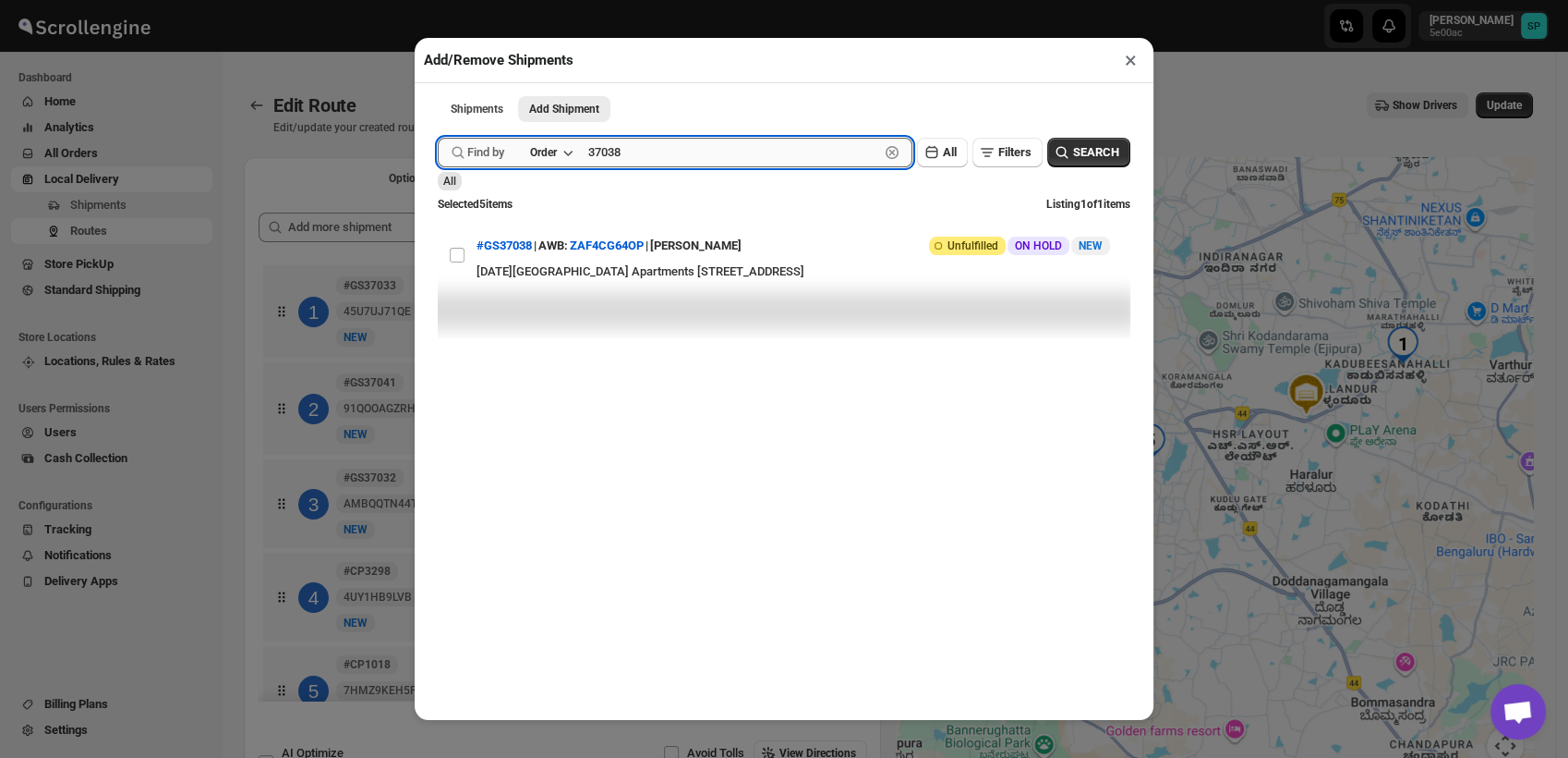
click at [602, 159] on input "37038" at bounding box center [734, 152] width 291 height 30
paste input "41"
type input "37041"
click at [1057, 162] on icon "button" at bounding box center [1061, 151] width 18 height 18
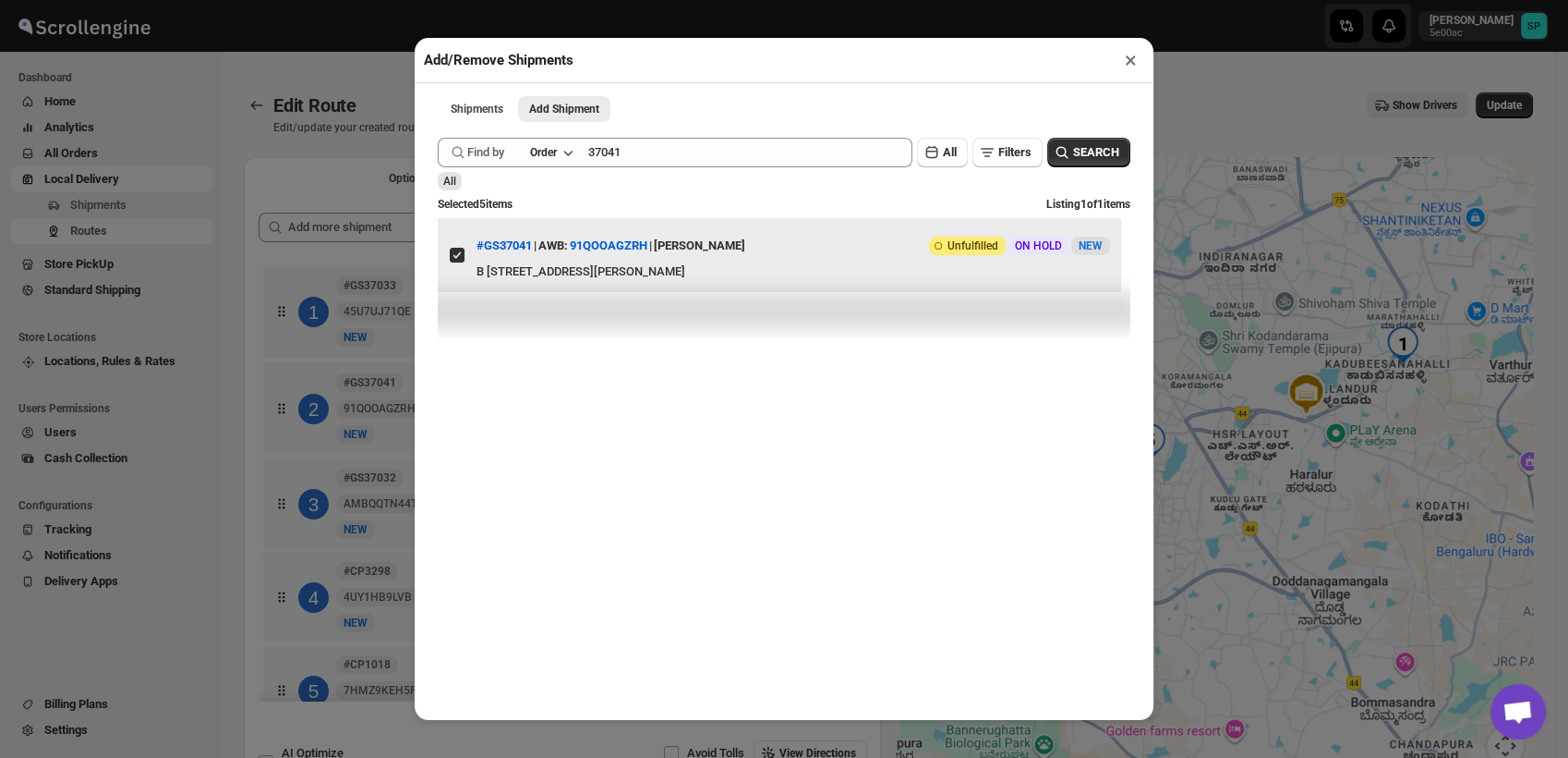
click at [457, 263] on input "View details for 68a159c9eb510359434f47e8" at bounding box center [457, 254] width 14 height 14
checkbox input "false"
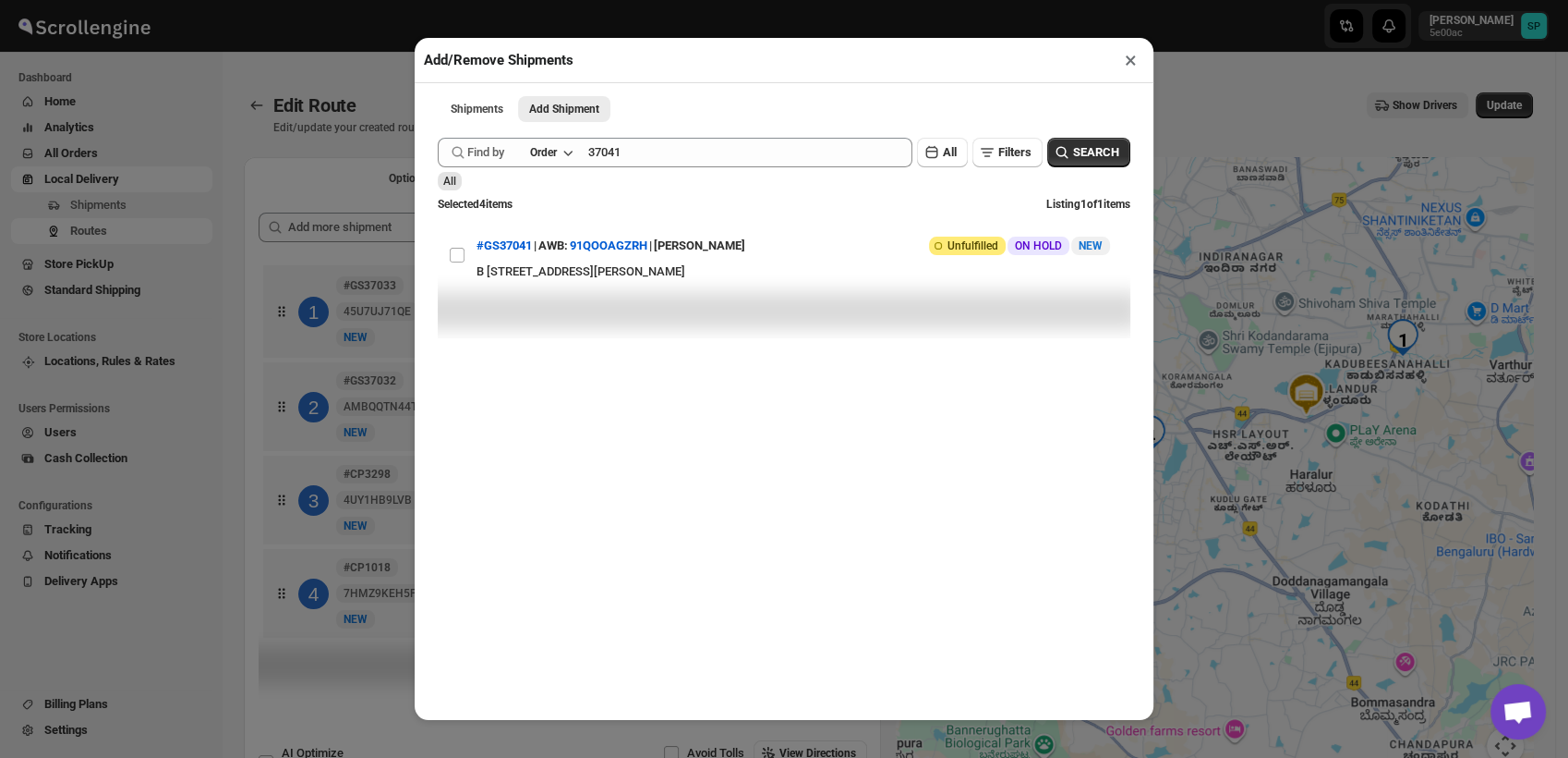
click at [590, 153] on div "Find by Order 37041 Clear" at bounding box center [675, 152] width 475 height 30
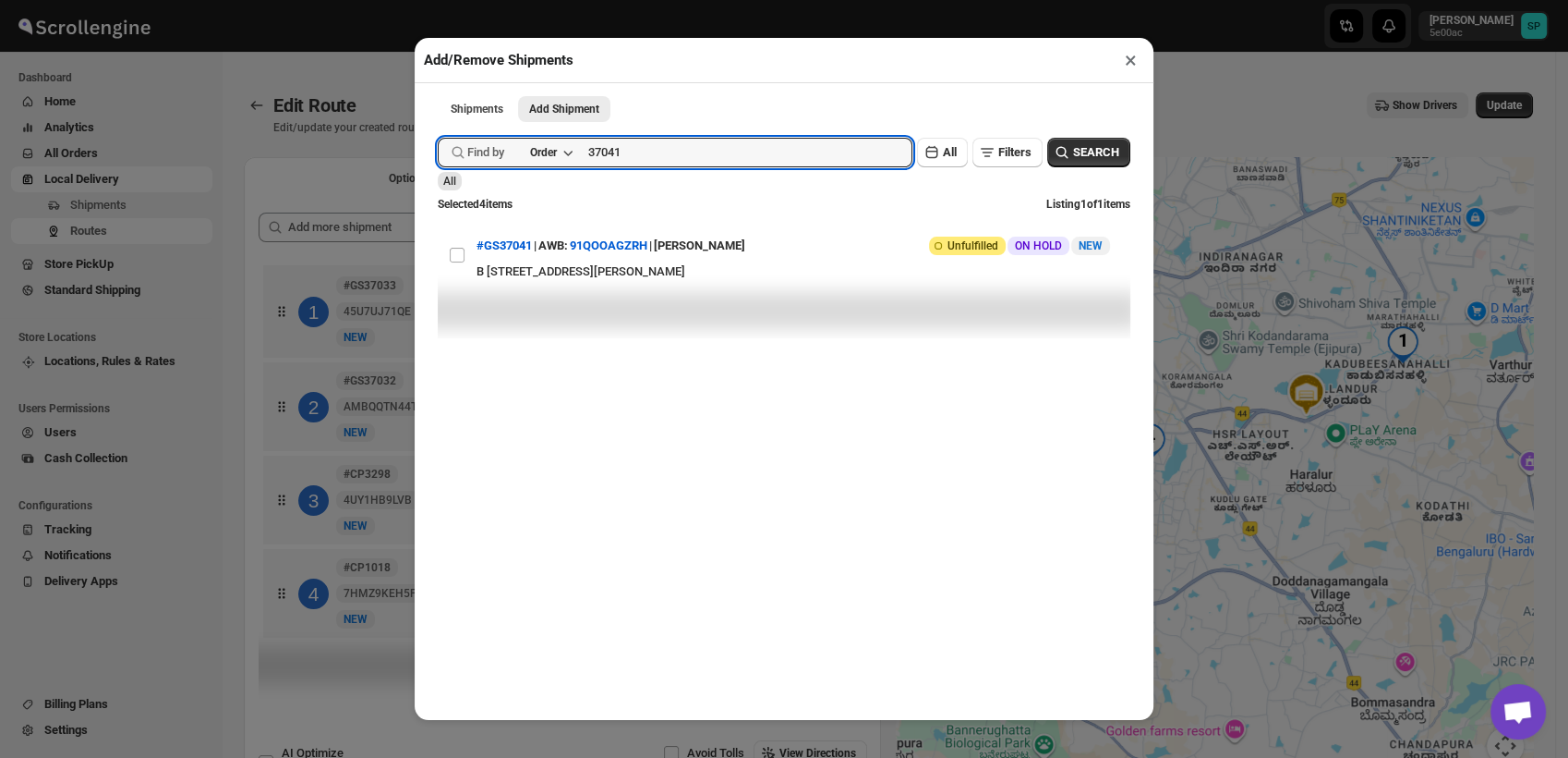
click at [590, 153] on div "Find by Order 37041 Clear" at bounding box center [675, 152] width 475 height 30
paste input "37032"
click at [612, 156] on input "37041 37032" at bounding box center [734, 152] width 291 height 30
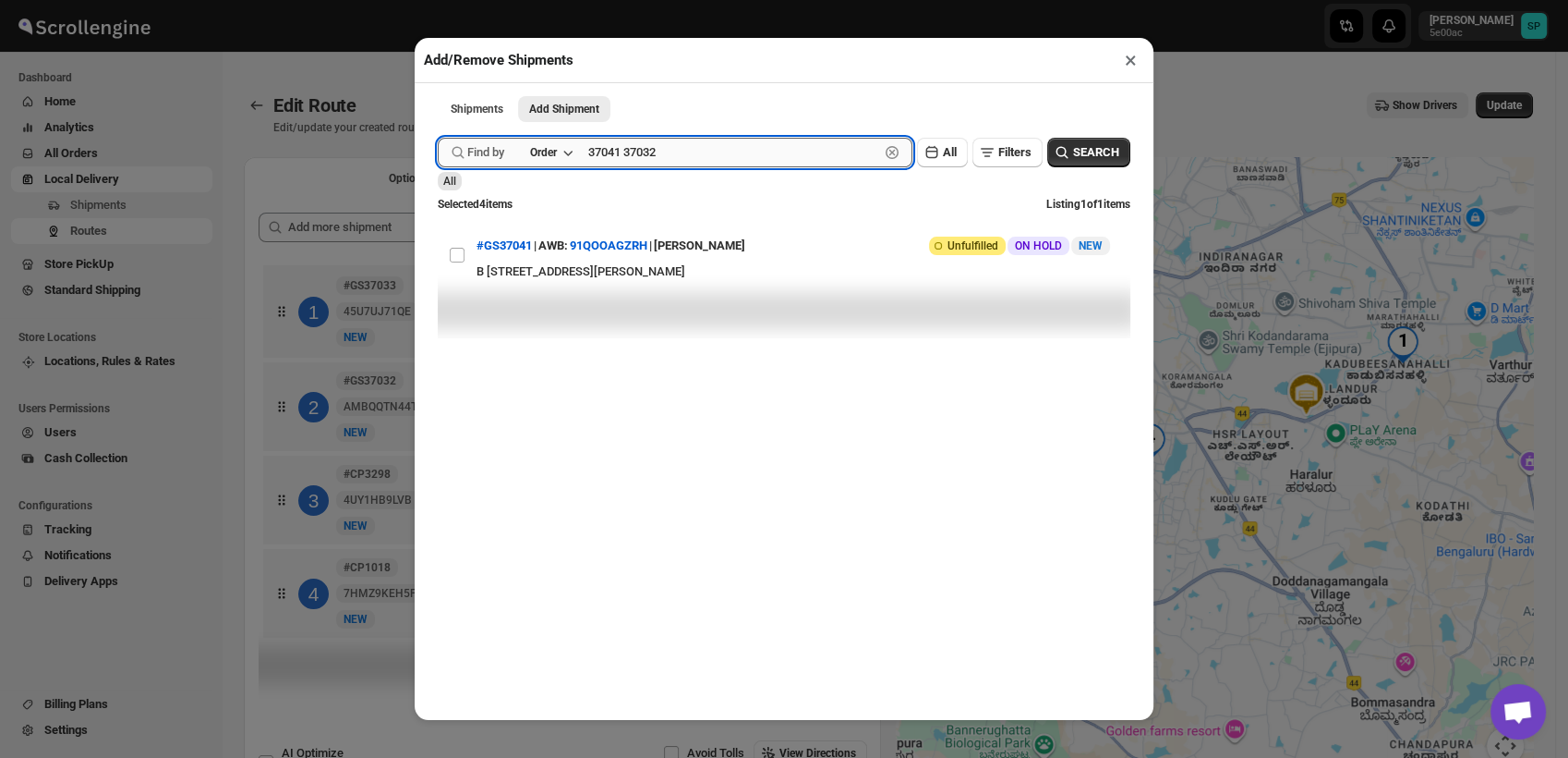
paste input "text"
type input "37032"
click at [1077, 159] on span "SEARCH" at bounding box center [1097, 151] width 46 height 18
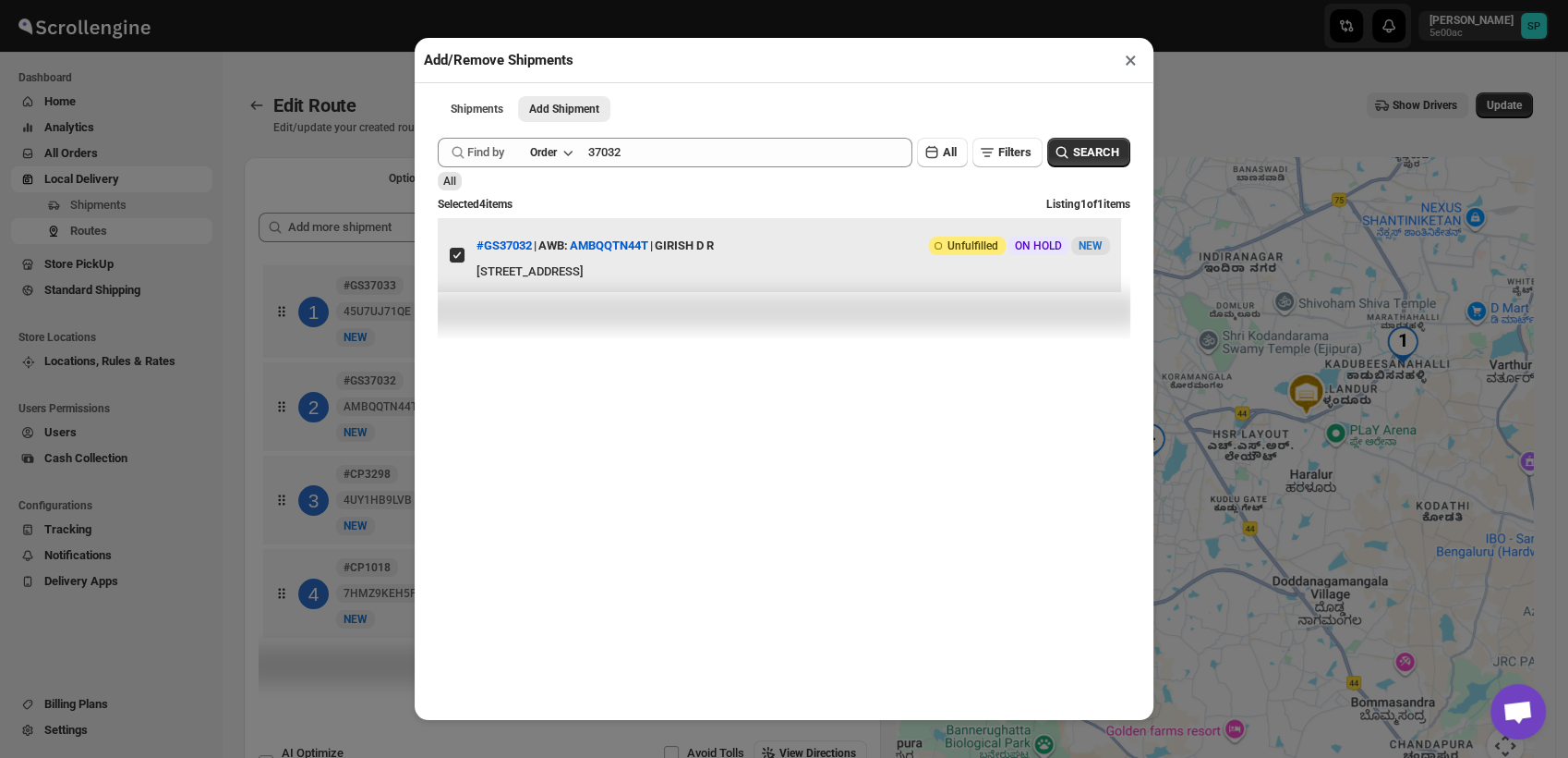
click at [454, 263] on input "View details for 68a073afeb510359434f3e36" at bounding box center [457, 254] width 14 height 14
checkbox input "false"
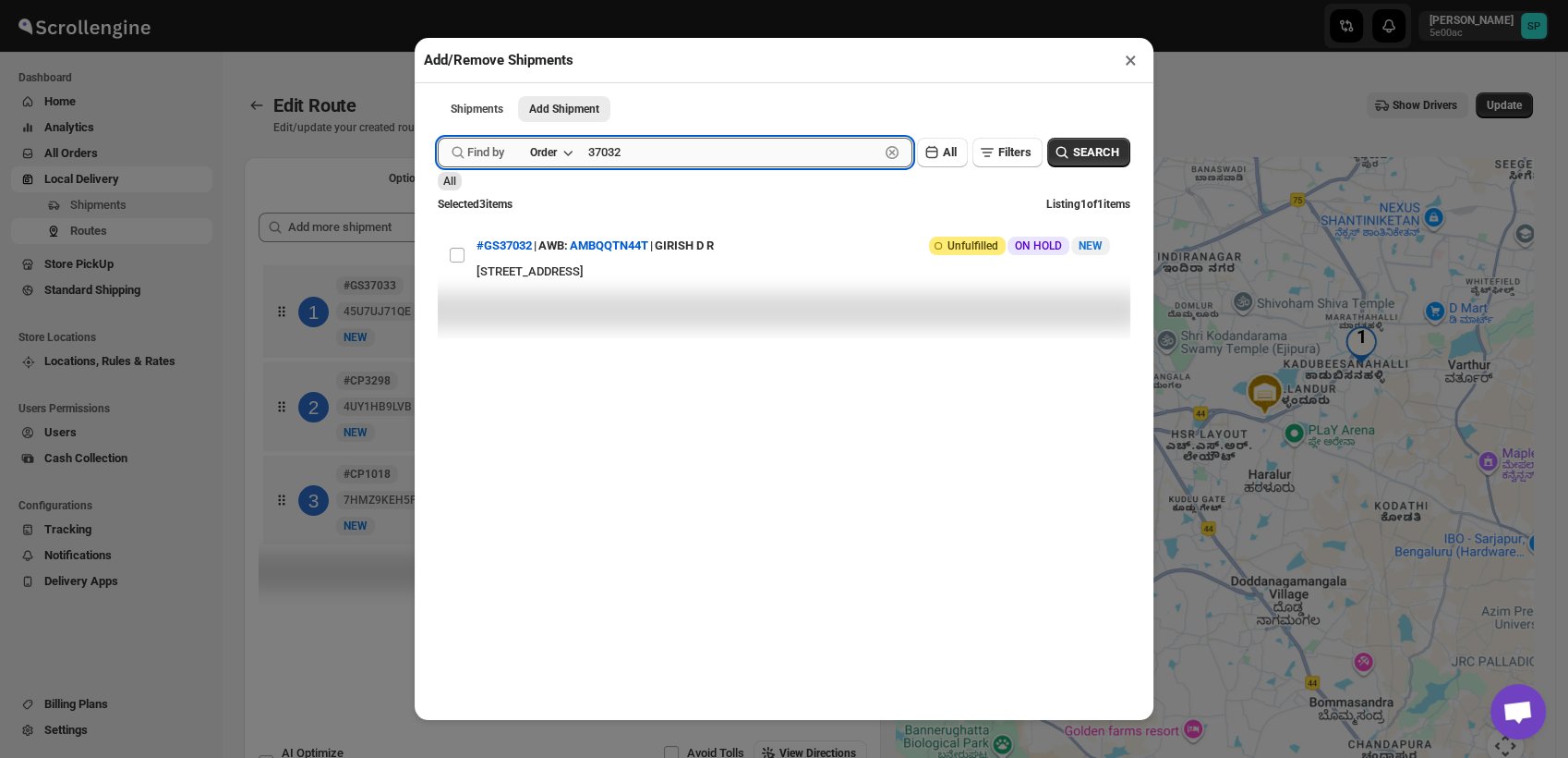
click at [619, 159] on input "37032" at bounding box center [734, 152] width 291 height 30
paste input "Cp3298 send it"
drag, startPoint x: 635, startPoint y: 159, endPoint x: 770, endPoint y: 166, distance: 135.2
click at [770, 166] on input "Cp3298 send it" at bounding box center [734, 152] width 291 height 30
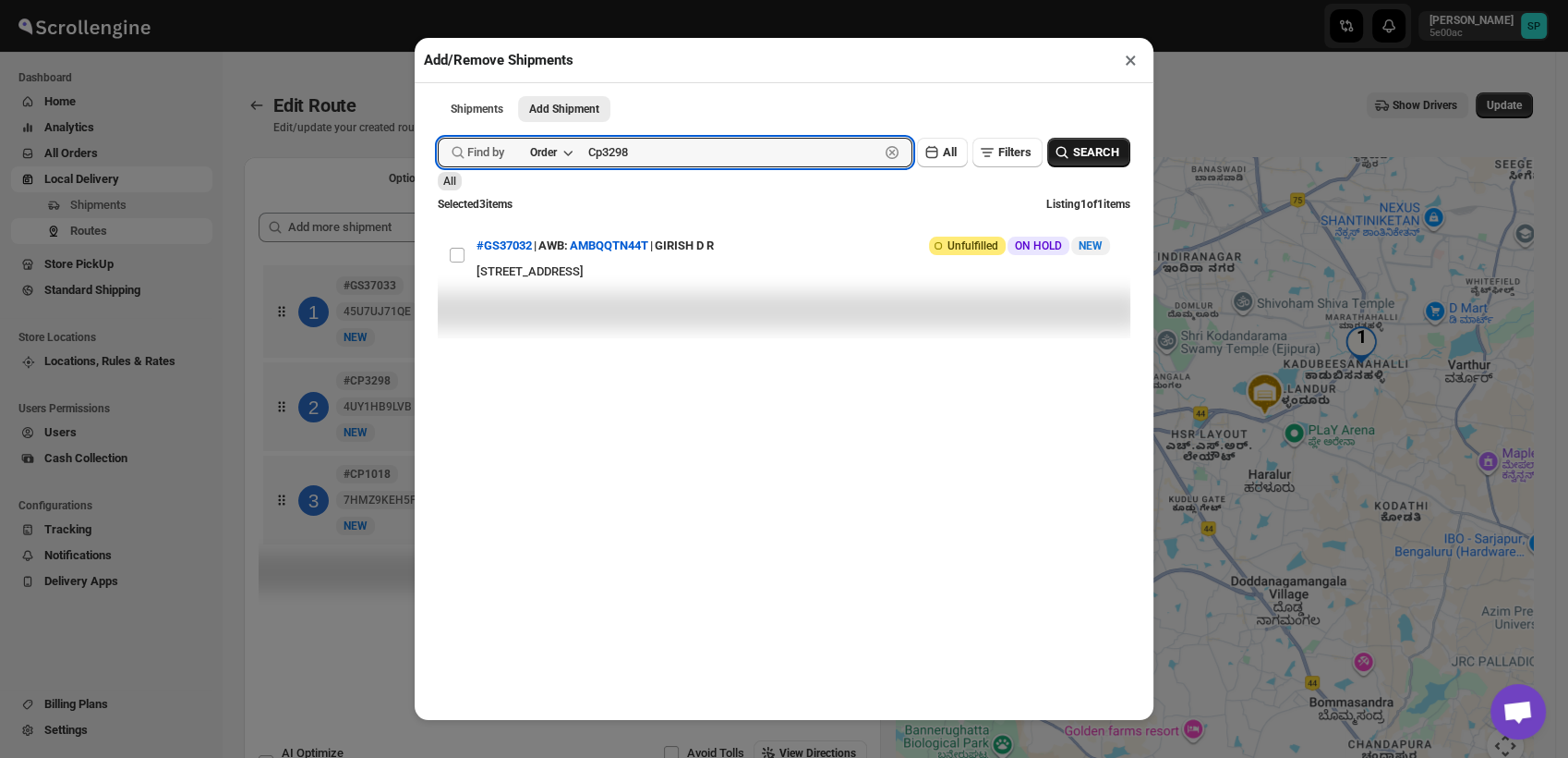
type input "Cp3298"
click at [1074, 157] on span "SEARCH" at bounding box center [1097, 151] width 46 height 18
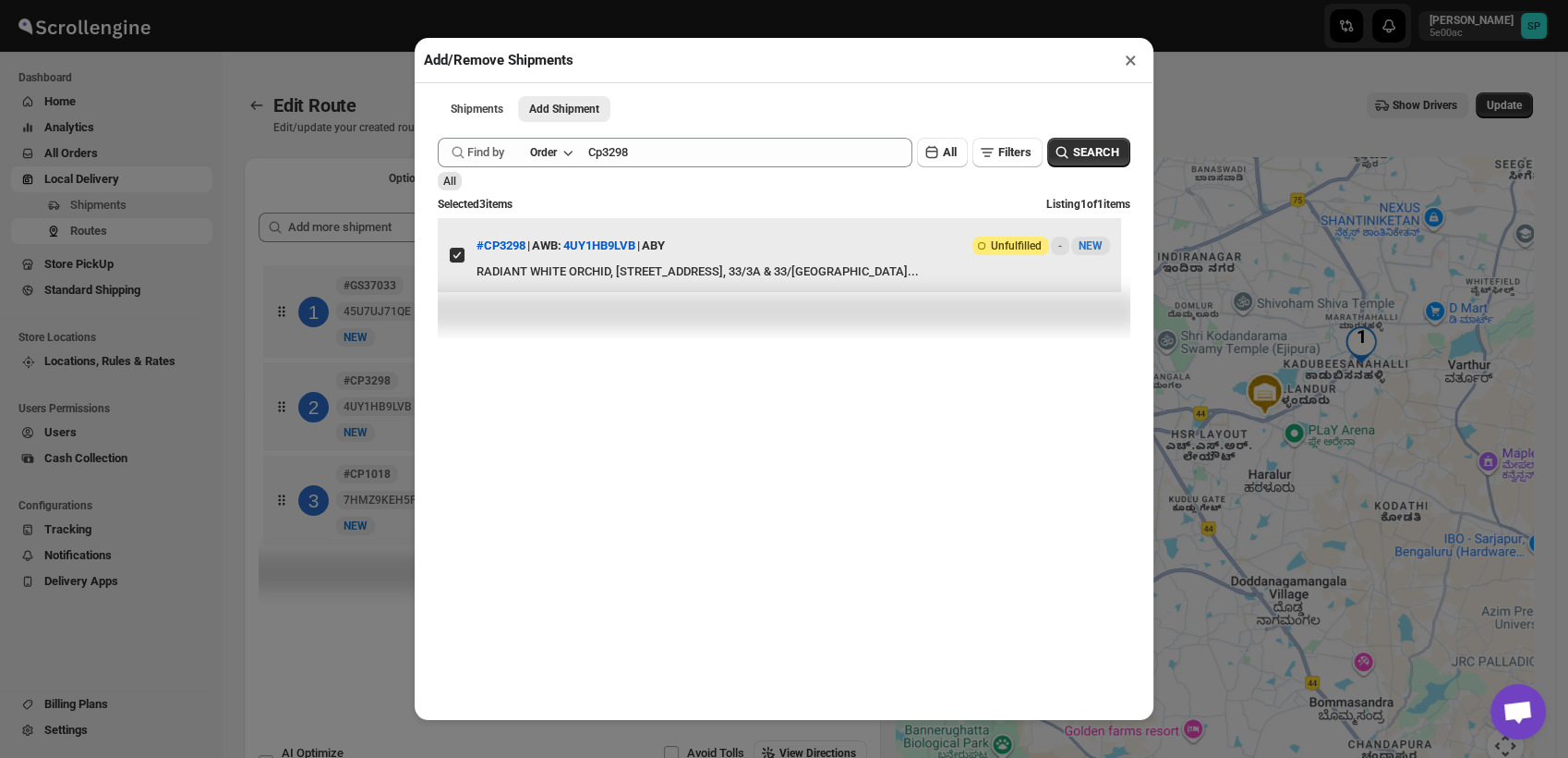
click at [453, 263] on input "View details for 68a17c1eeb510359434f4929" at bounding box center [457, 254] width 14 height 14
checkbox input "false"
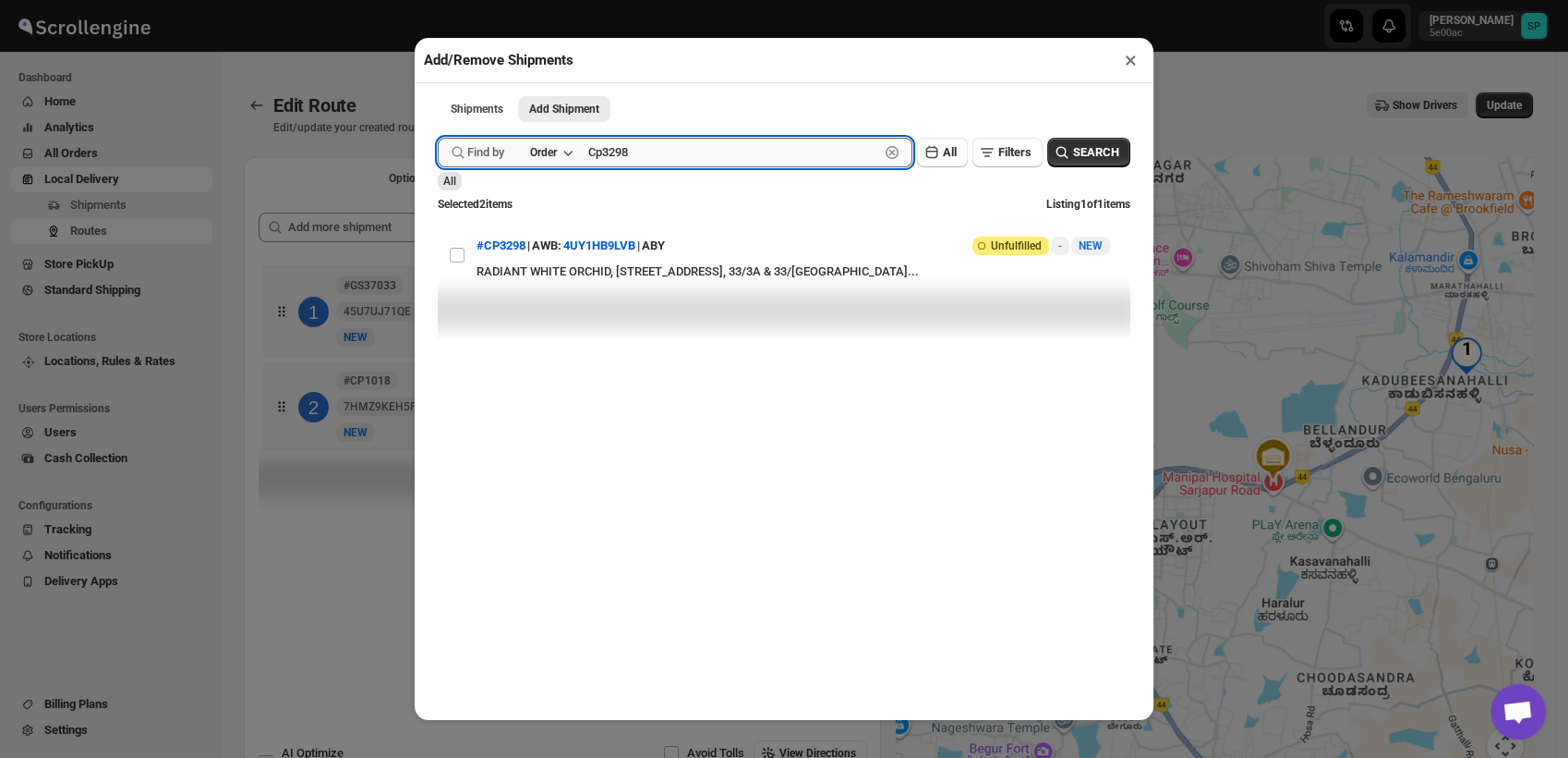
click at [603, 154] on input "Cp3298" at bounding box center [734, 152] width 291 height 30
click at [602, 155] on input "Cp3298" at bounding box center [734, 152] width 291 height 30
paste input "1018"
type input "Cp1018"
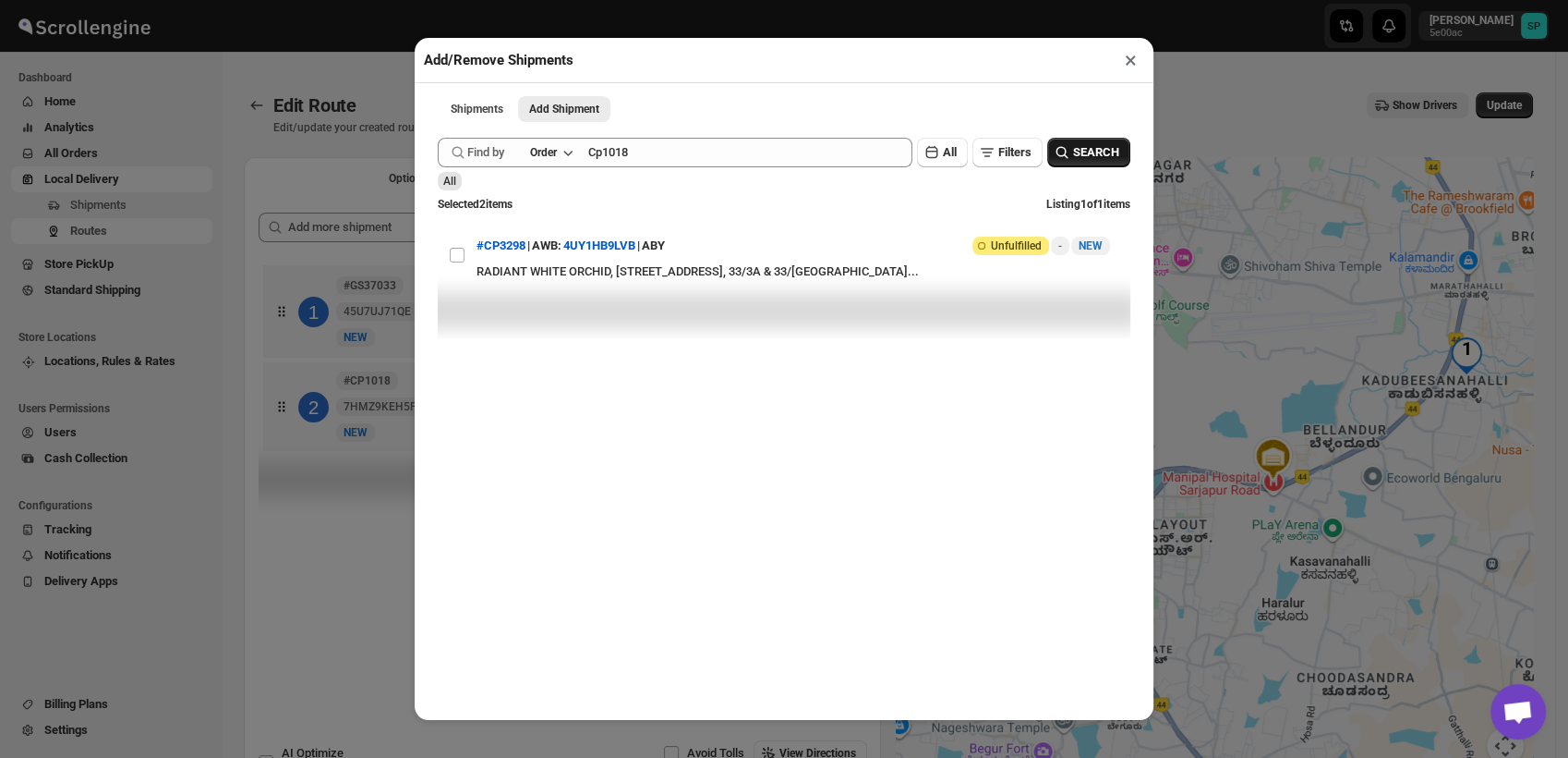
click at [1073, 146] on button "SEARCH" at bounding box center [1089, 152] width 83 height 30
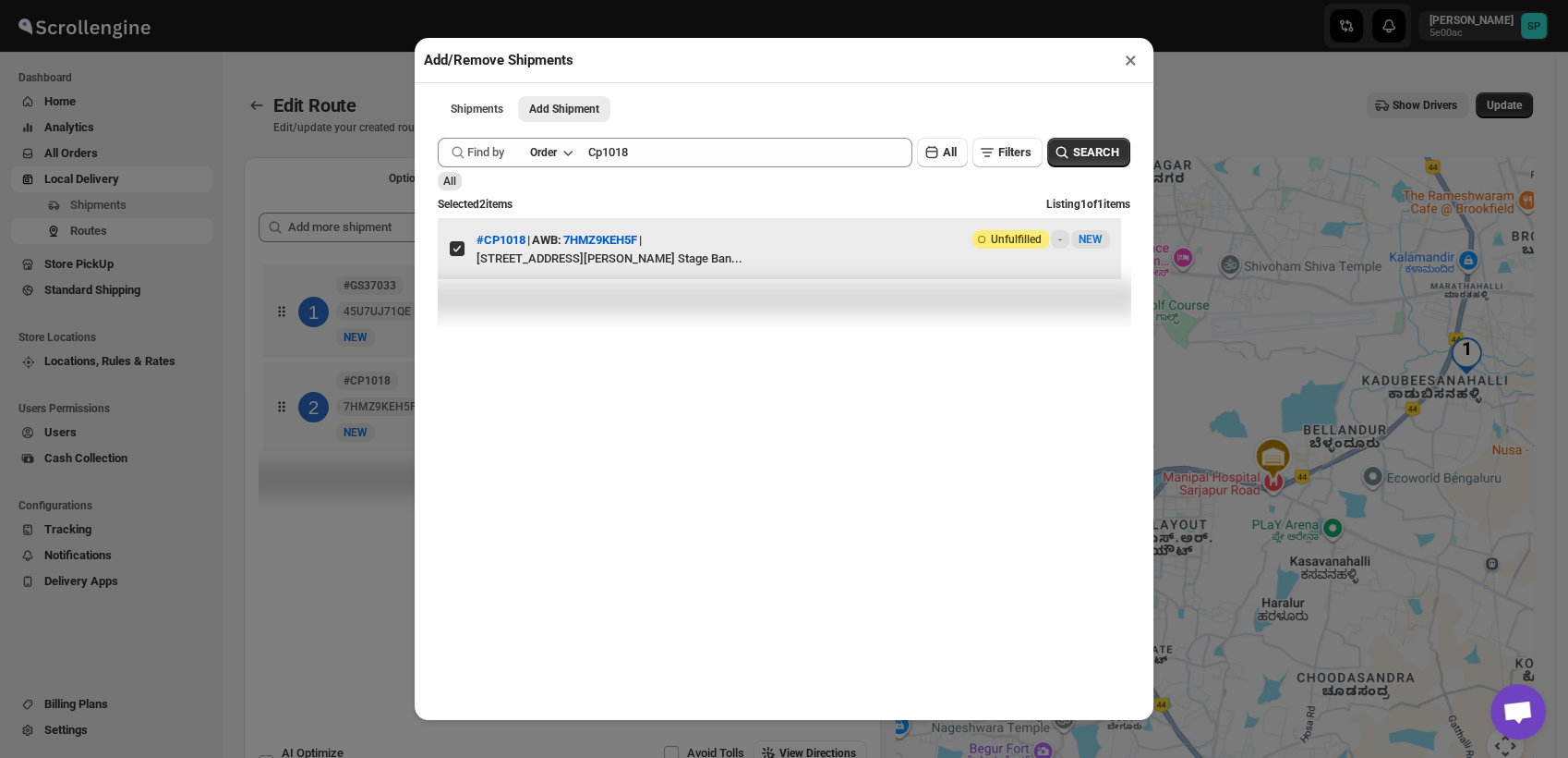
click at [456, 256] on input "View details for 68a17d61eb510359434f4934" at bounding box center [457, 248] width 14 height 14
checkbox input "false"
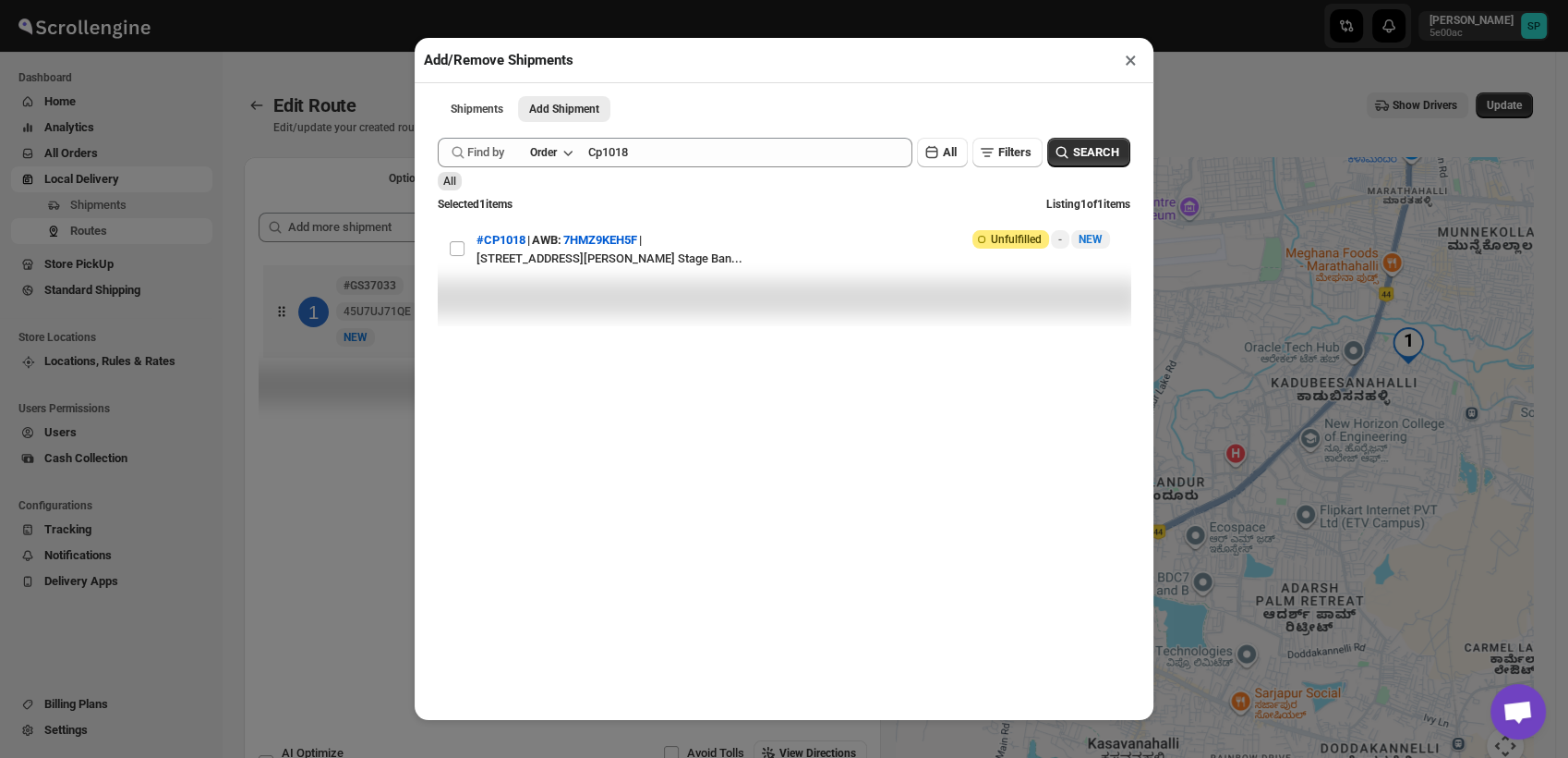
click at [1129, 63] on button "×" at bounding box center [1131, 59] width 27 height 26
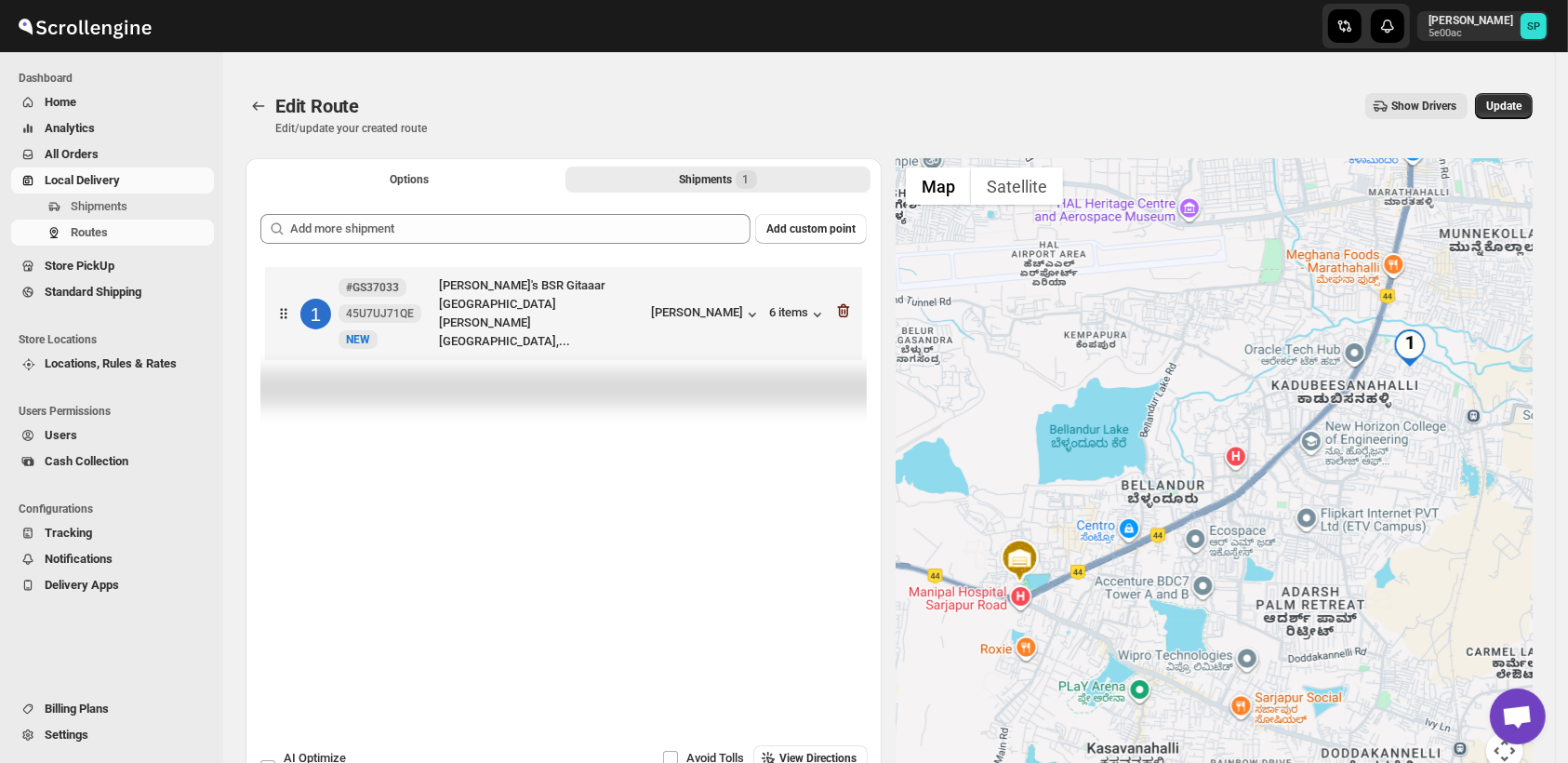
click at [848, 306] on icon "button" at bounding box center [844, 311] width 13 height 14
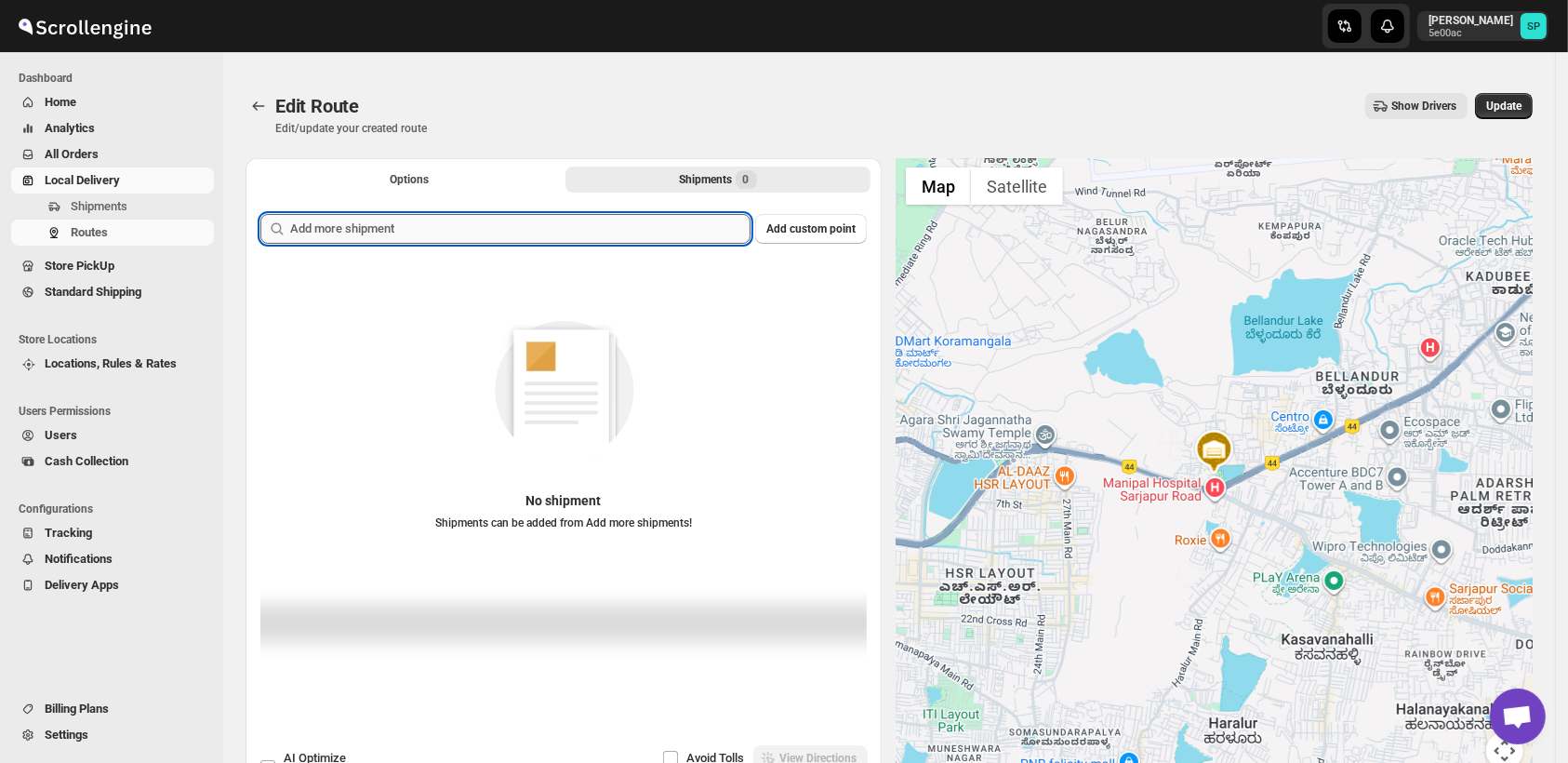
click at [567, 230] on input "text" at bounding box center [520, 229] width 460 height 30
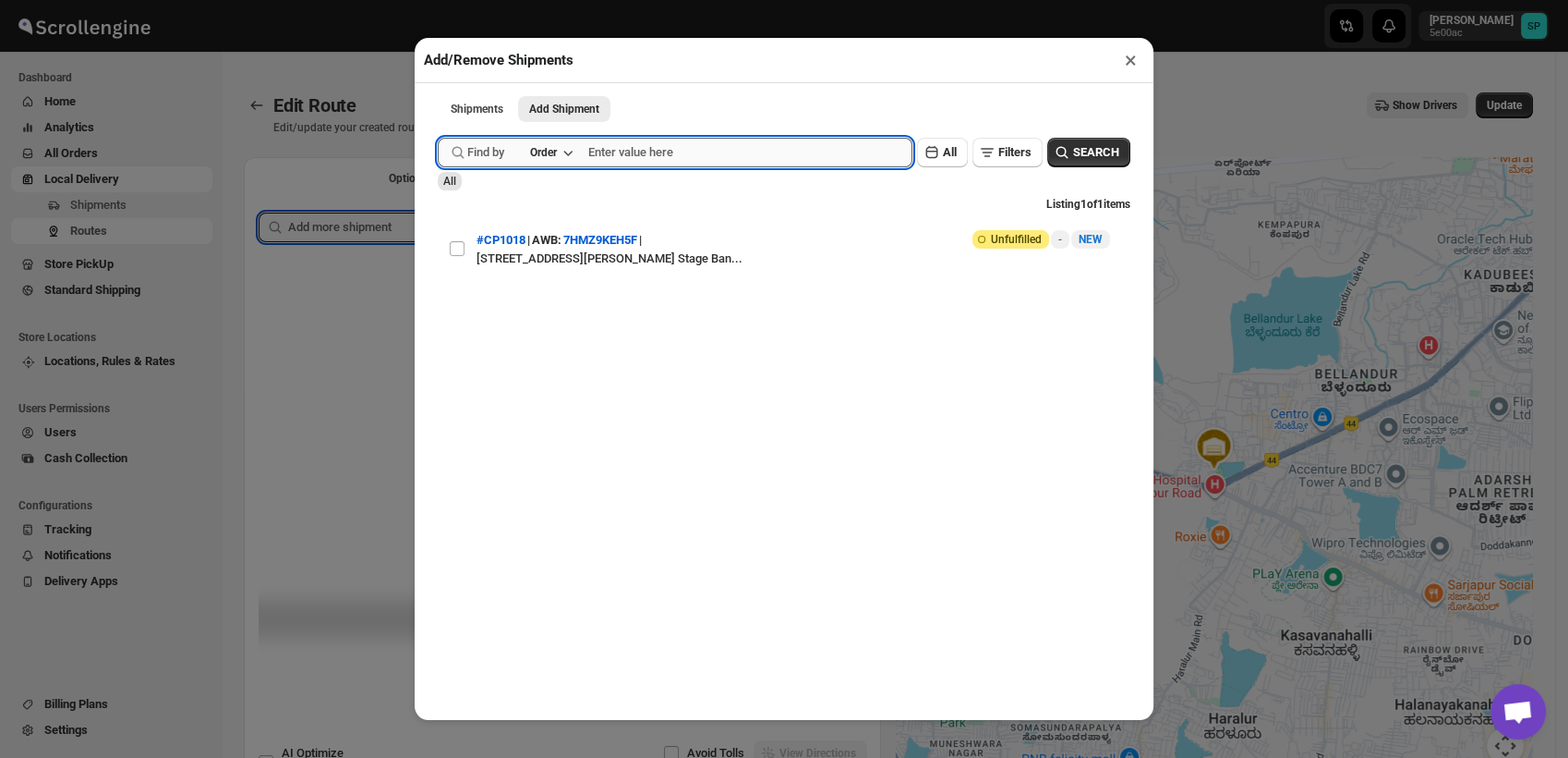
click at [763, 150] on input "text" at bounding box center [750, 152] width 324 height 30
paste input "37037"
type input "37037"
click at [1074, 151] on span "SEARCH" at bounding box center [1097, 151] width 46 height 18
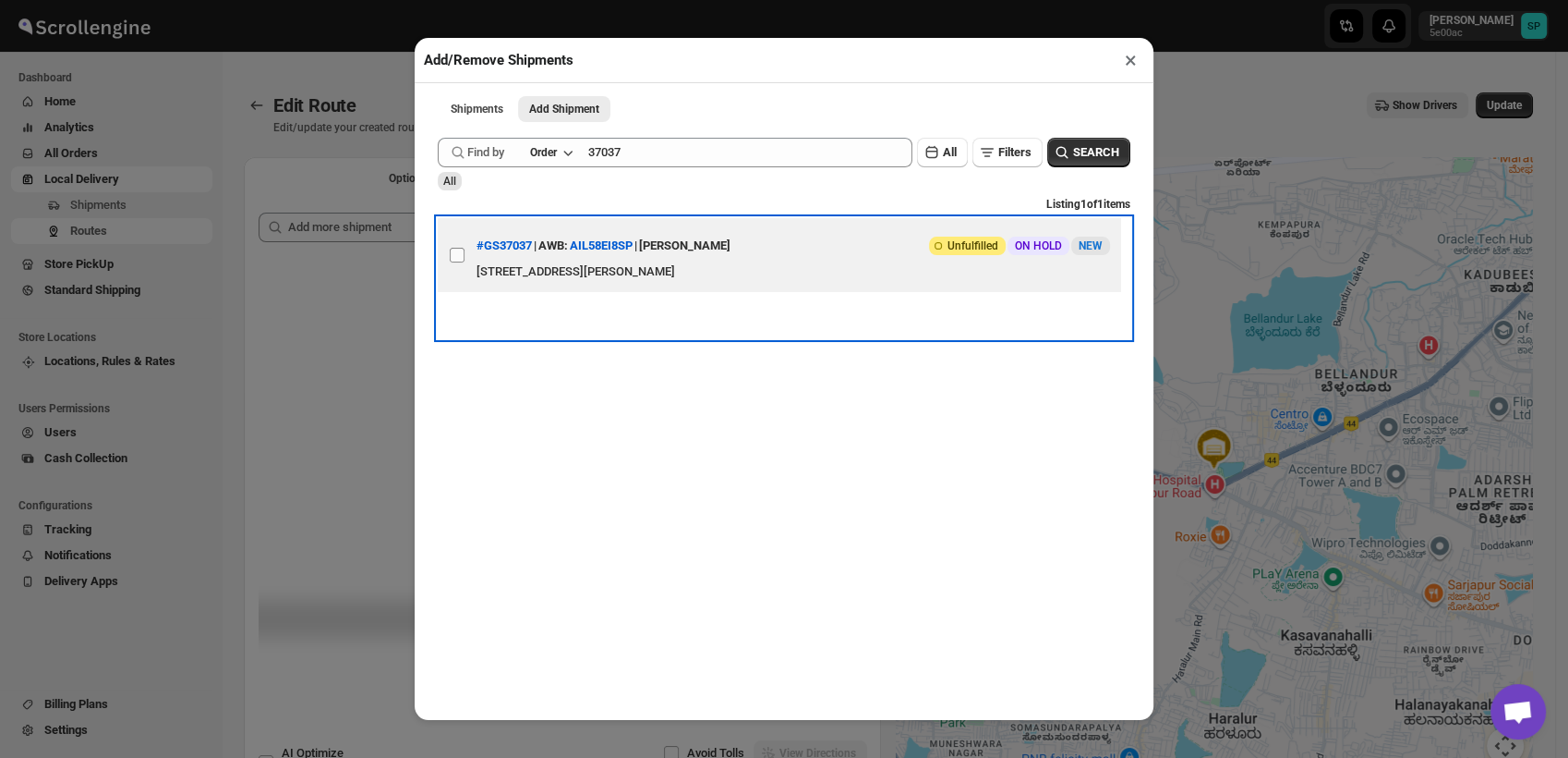
click at [466, 260] on label "View details for 68a0a985eb510359434f4145" at bounding box center [457, 255] width 39 height 74
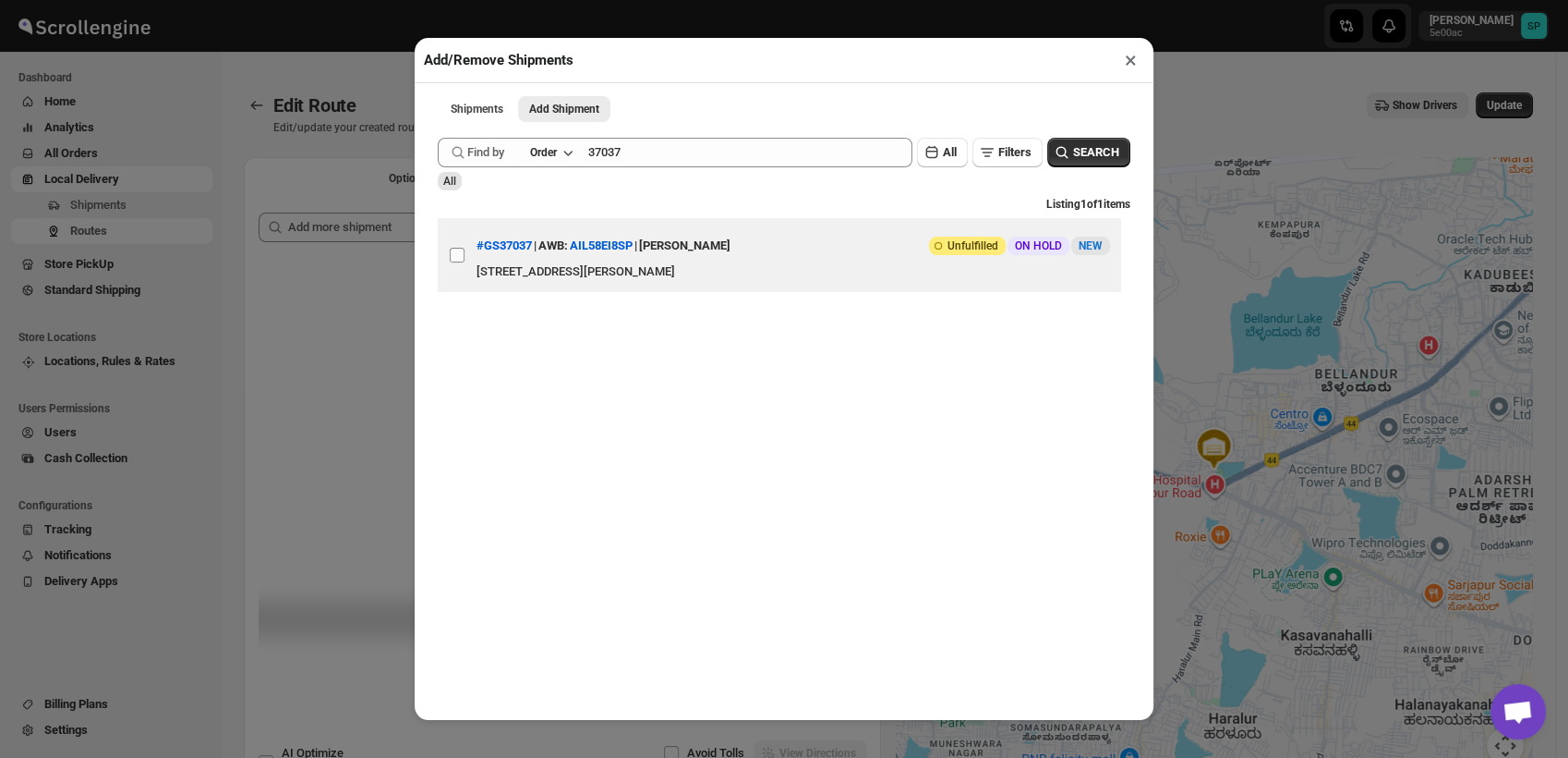
click at [465, 260] on input "View details for 68a0a985eb510359434f4145" at bounding box center [457, 254] width 14 height 14
checkbox input "true"
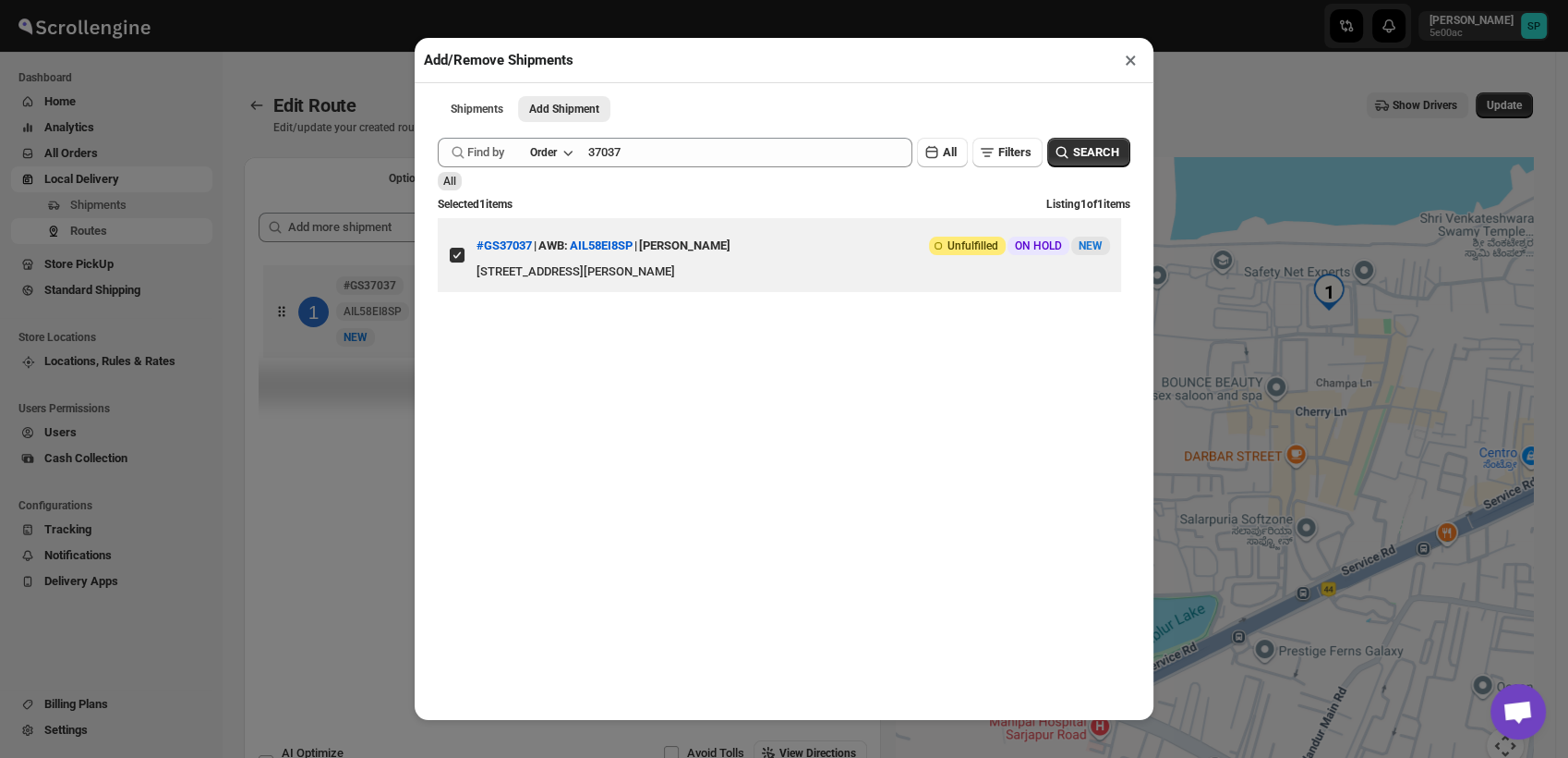
click at [590, 154] on div "Find by Order 37037 Clear" at bounding box center [675, 152] width 475 height 30
click at [591, 154] on div "Find by Order 37037 Clear" at bounding box center [675, 152] width 475 height 30
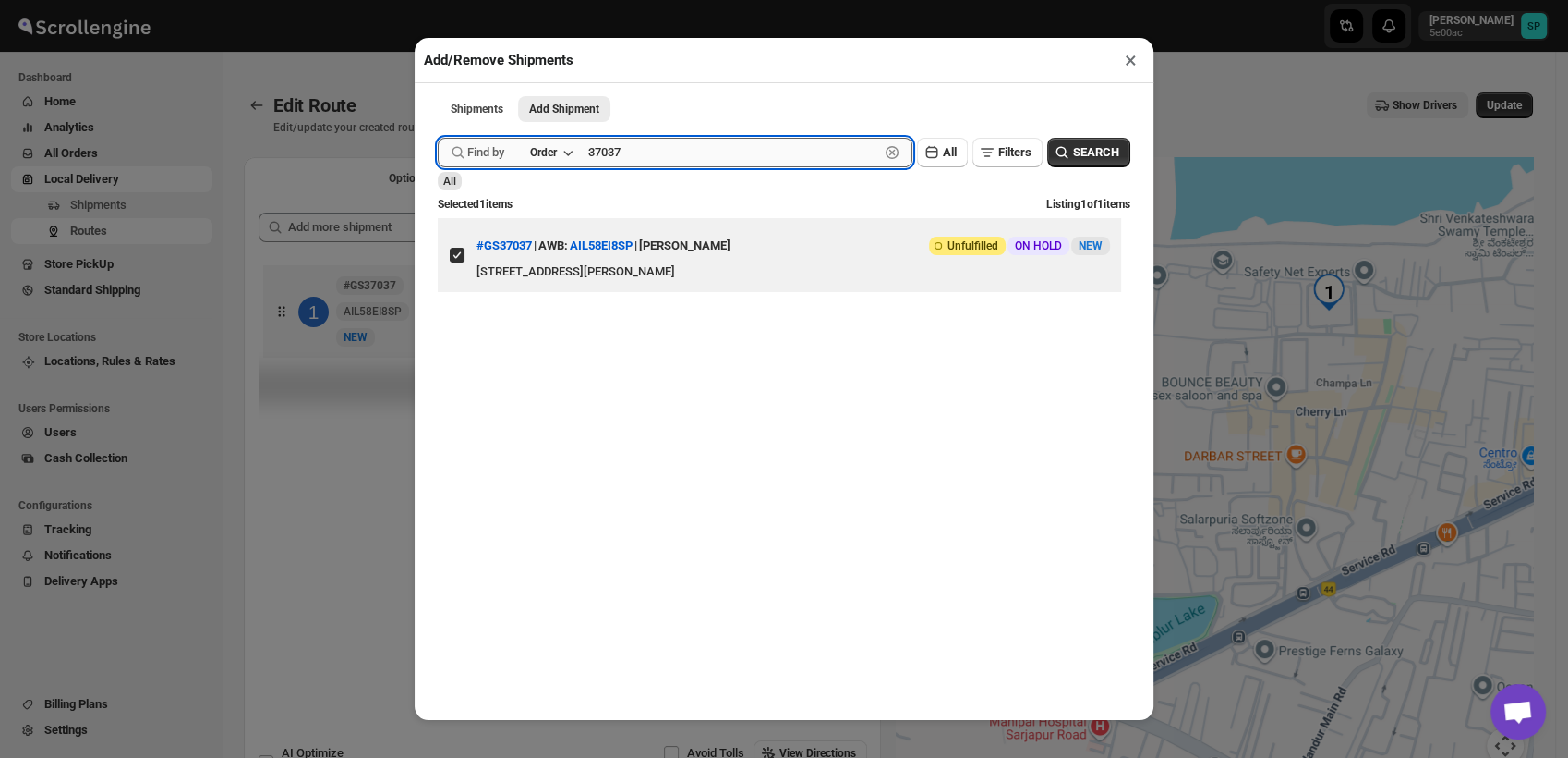
paste input "37042"
click at [628, 159] on input "37037 37042" at bounding box center [734, 152] width 291 height 30
paste input "text"
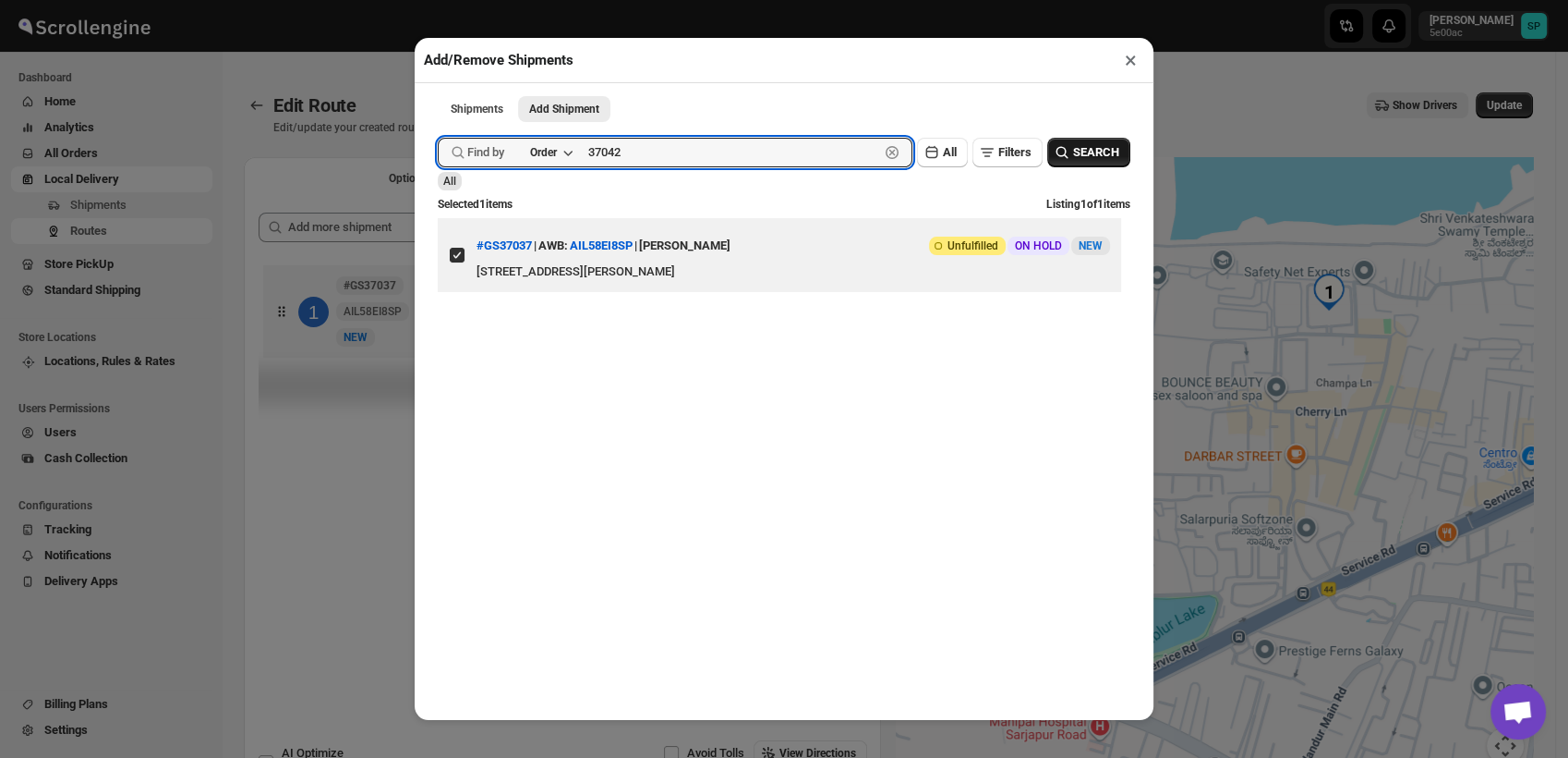
type input "37042"
click at [1076, 144] on button "SEARCH" at bounding box center [1089, 152] width 83 height 30
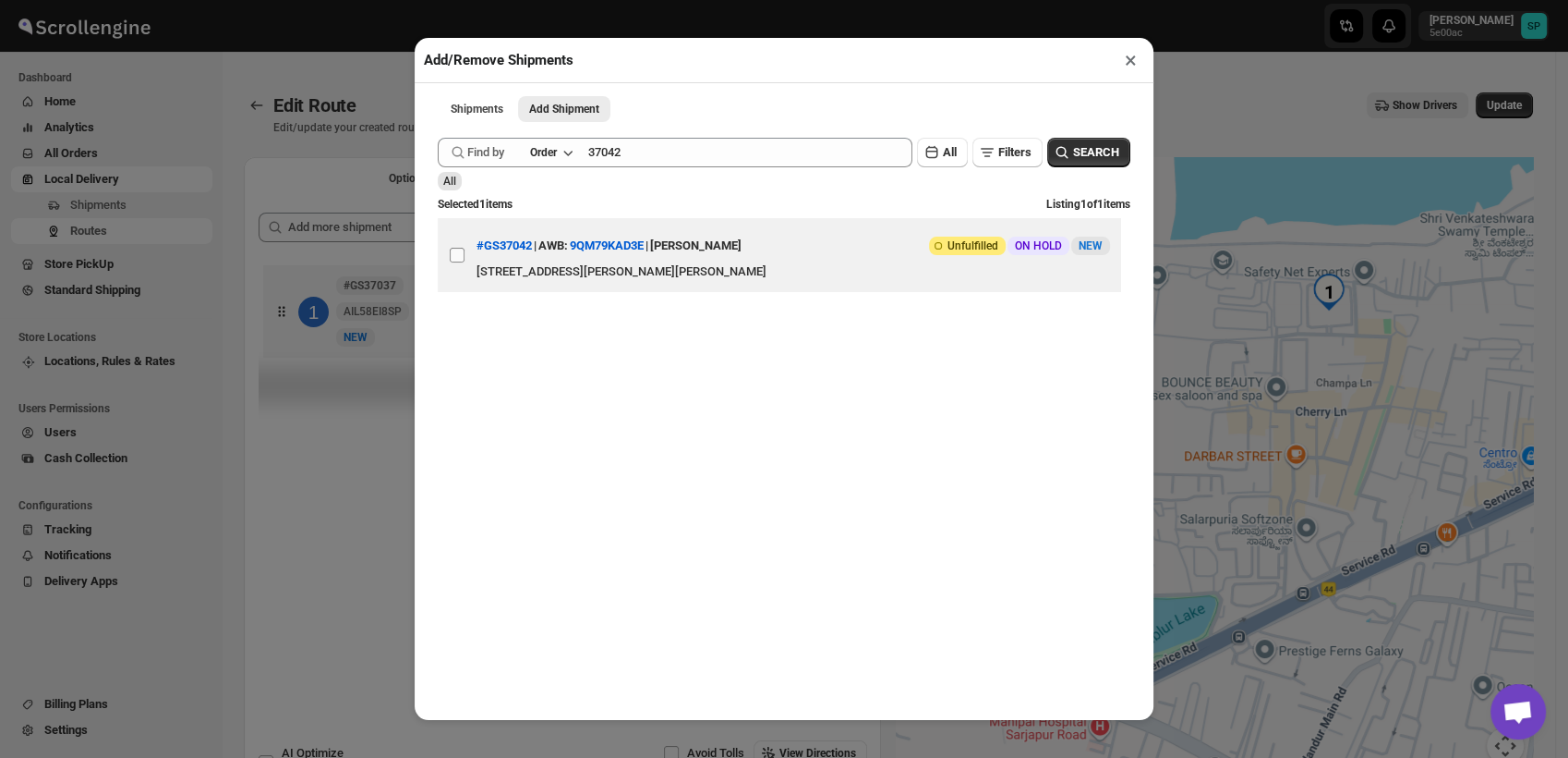
click at [451, 258] on input "View details for 68a16199eb510359434f481e" at bounding box center [457, 254] width 14 height 14
checkbox input "true"
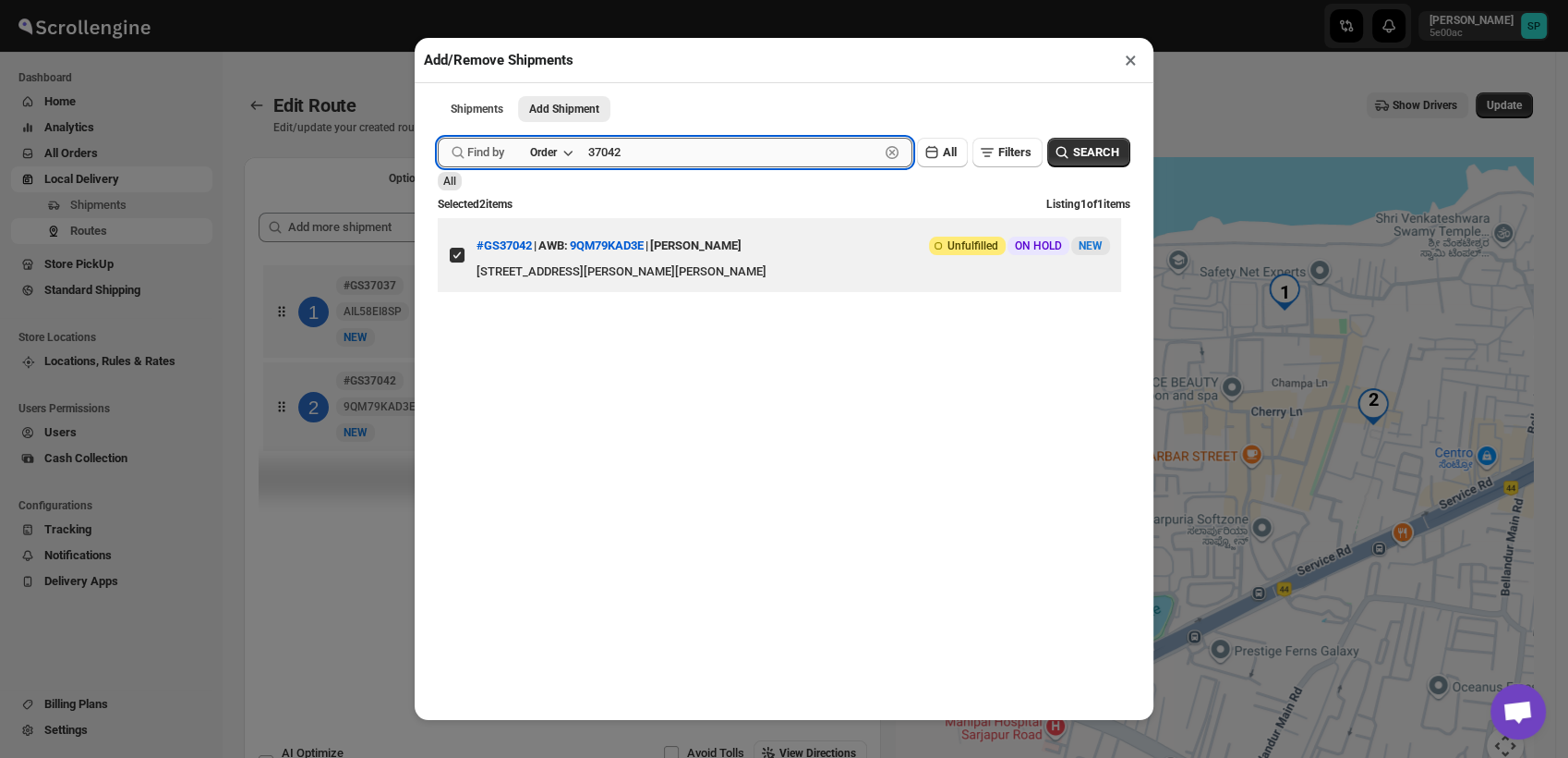
click at [600, 158] on input "37042" at bounding box center [734, 152] width 291 height 30
paste input "29"
type input "37029"
click at [1053, 148] on icon "button" at bounding box center [1061, 151] width 18 height 18
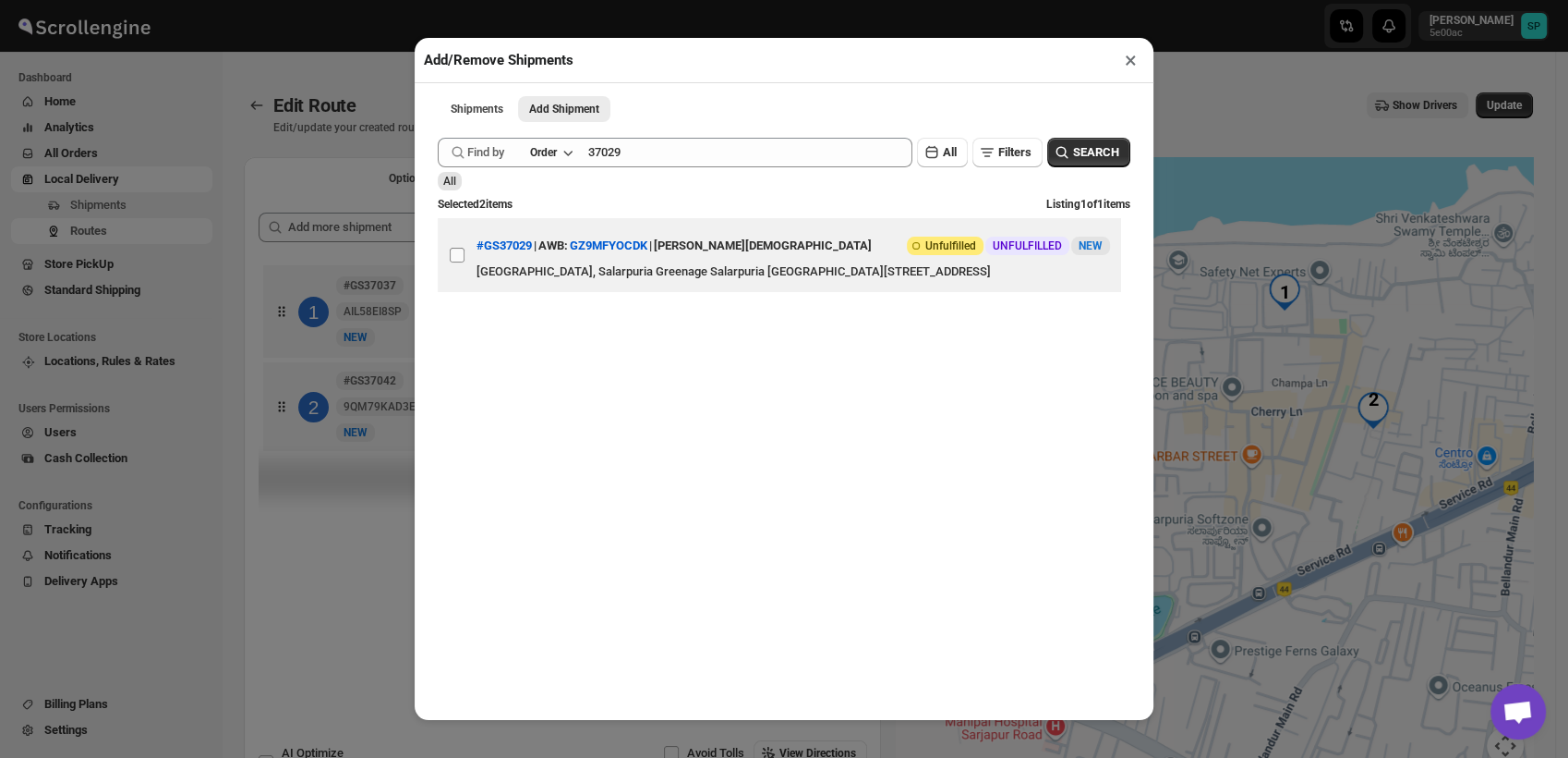
click at [456, 263] on input "View details for 68a05f79eb510359434f3d19" at bounding box center [457, 254] width 14 height 14
checkbox input "true"
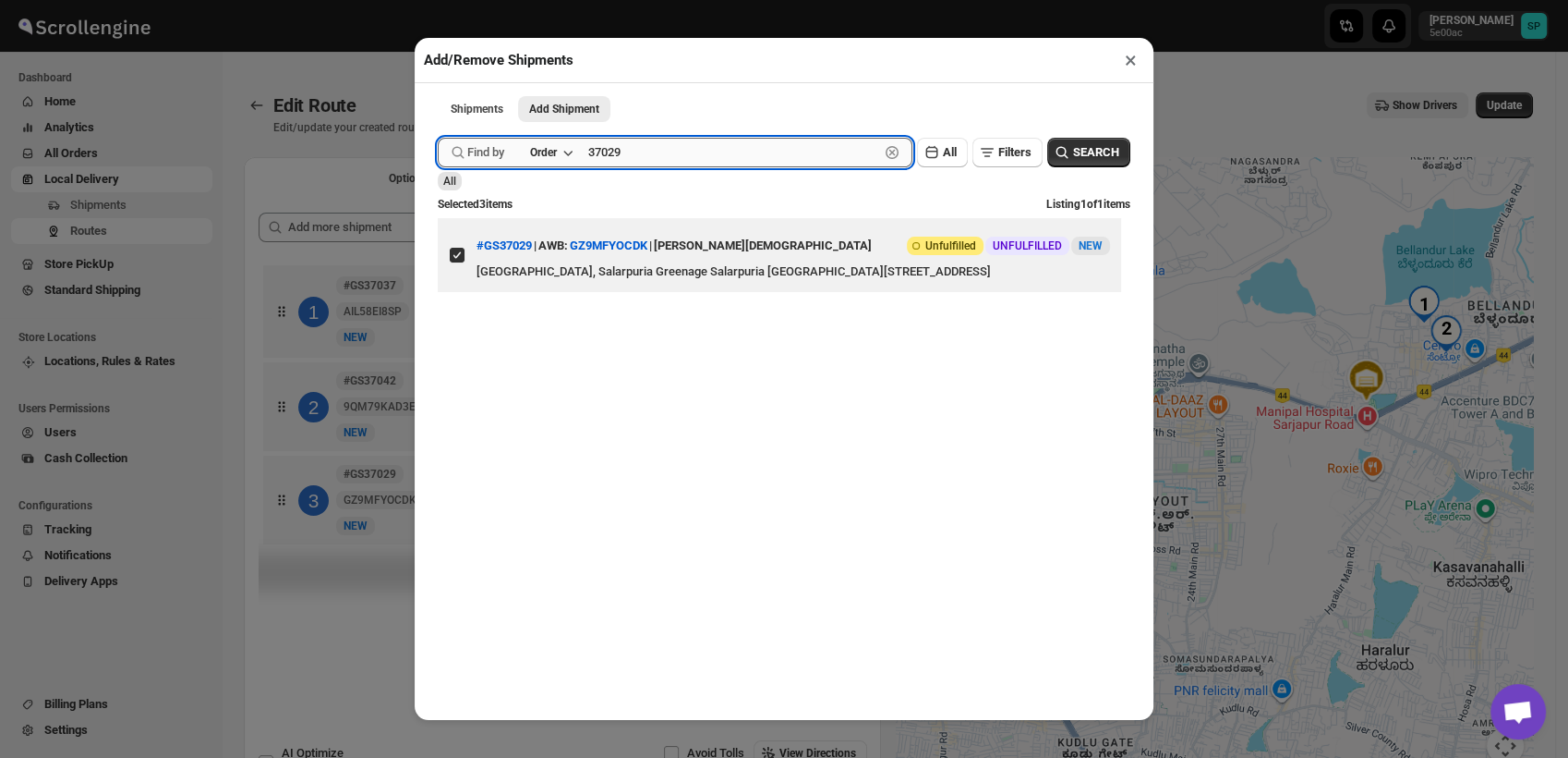
click at [604, 158] on input "37029" at bounding box center [734, 152] width 291 height 30
paste input "1"
type input "37021"
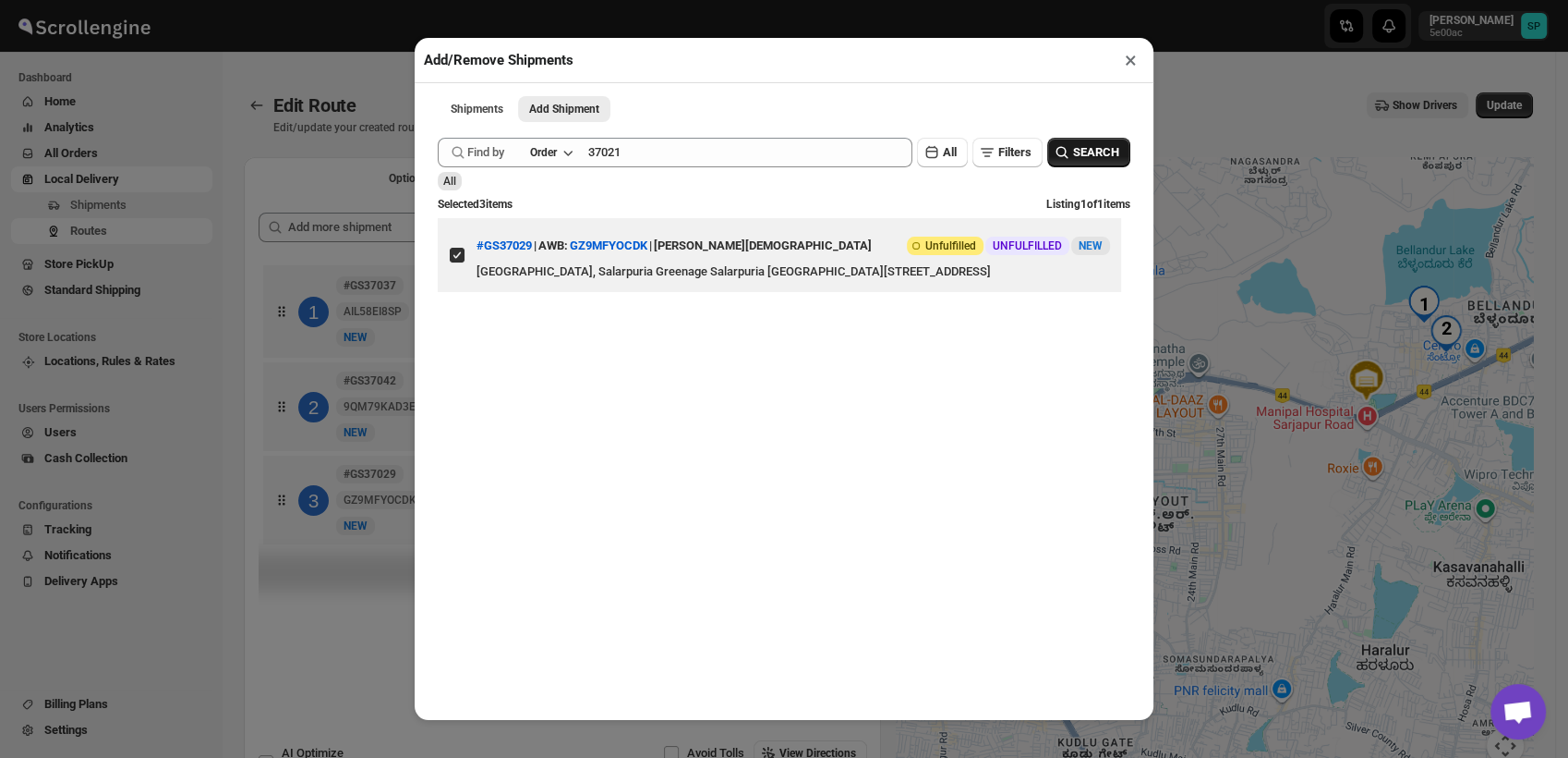
click at [1048, 151] on button "SEARCH" at bounding box center [1089, 152] width 83 height 30
click at [459, 261] on input "View details for 68a01528eb510359434f39c2" at bounding box center [457, 254] width 14 height 14
checkbox input "true"
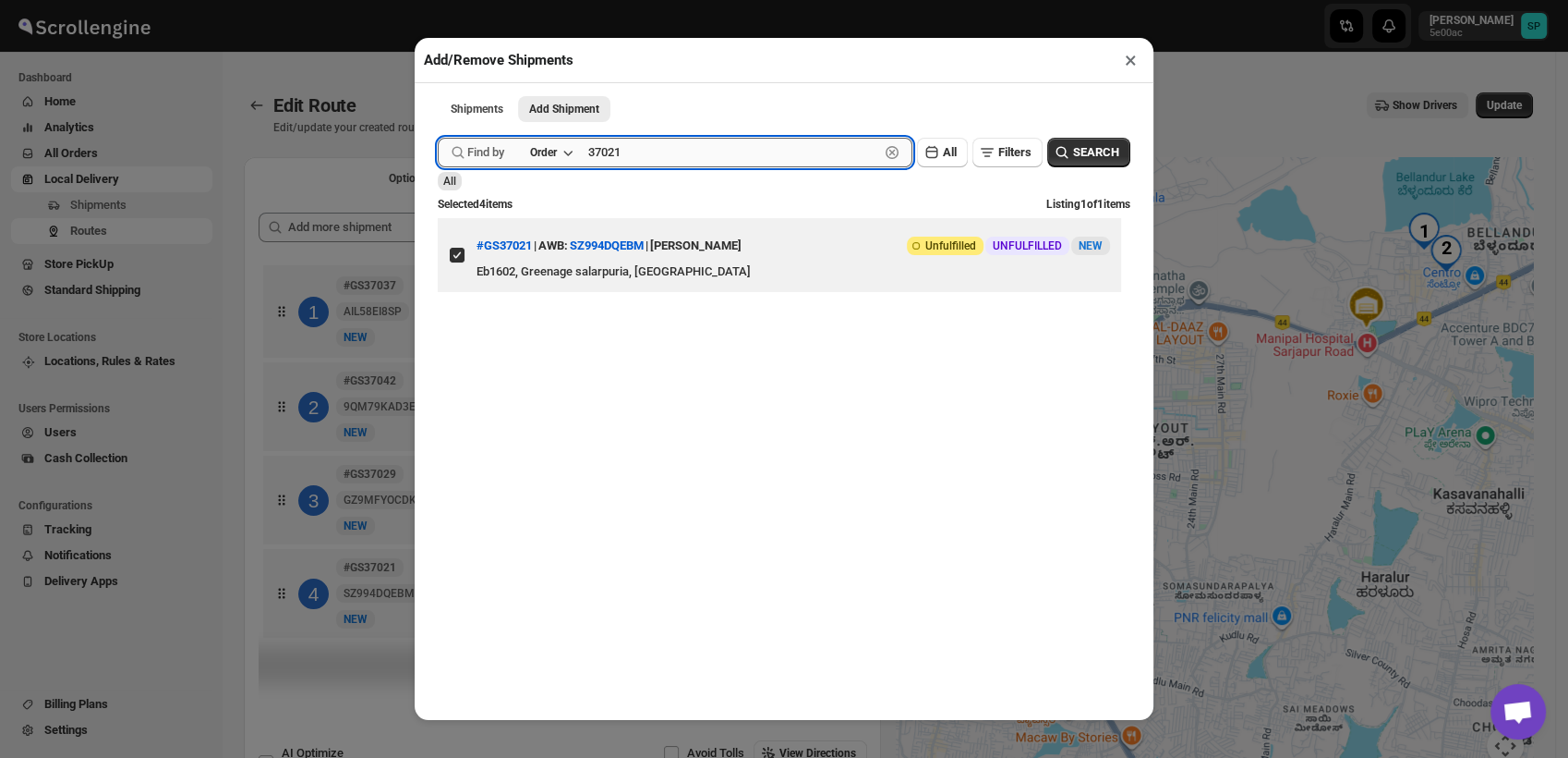
click at [597, 160] on input "37021" at bounding box center [734, 152] width 291 height 30
paste input "40"
type input "37040"
click at [1074, 167] on button "SEARCH" at bounding box center [1089, 152] width 83 height 30
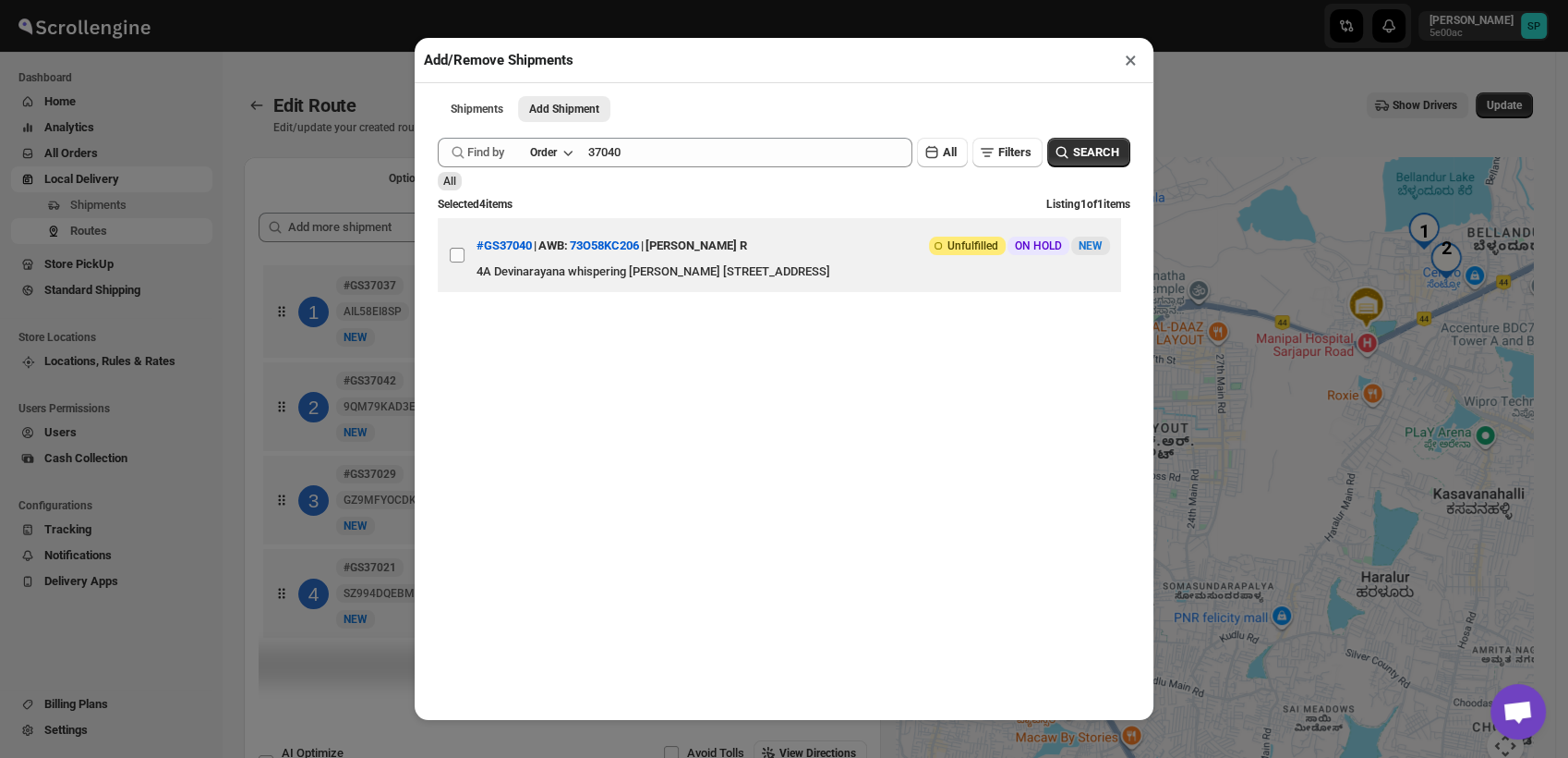
click at [458, 262] on input "View details for 68a1415ceb510359434f473b" at bounding box center [457, 254] width 14 height 14
checkbox input "true"
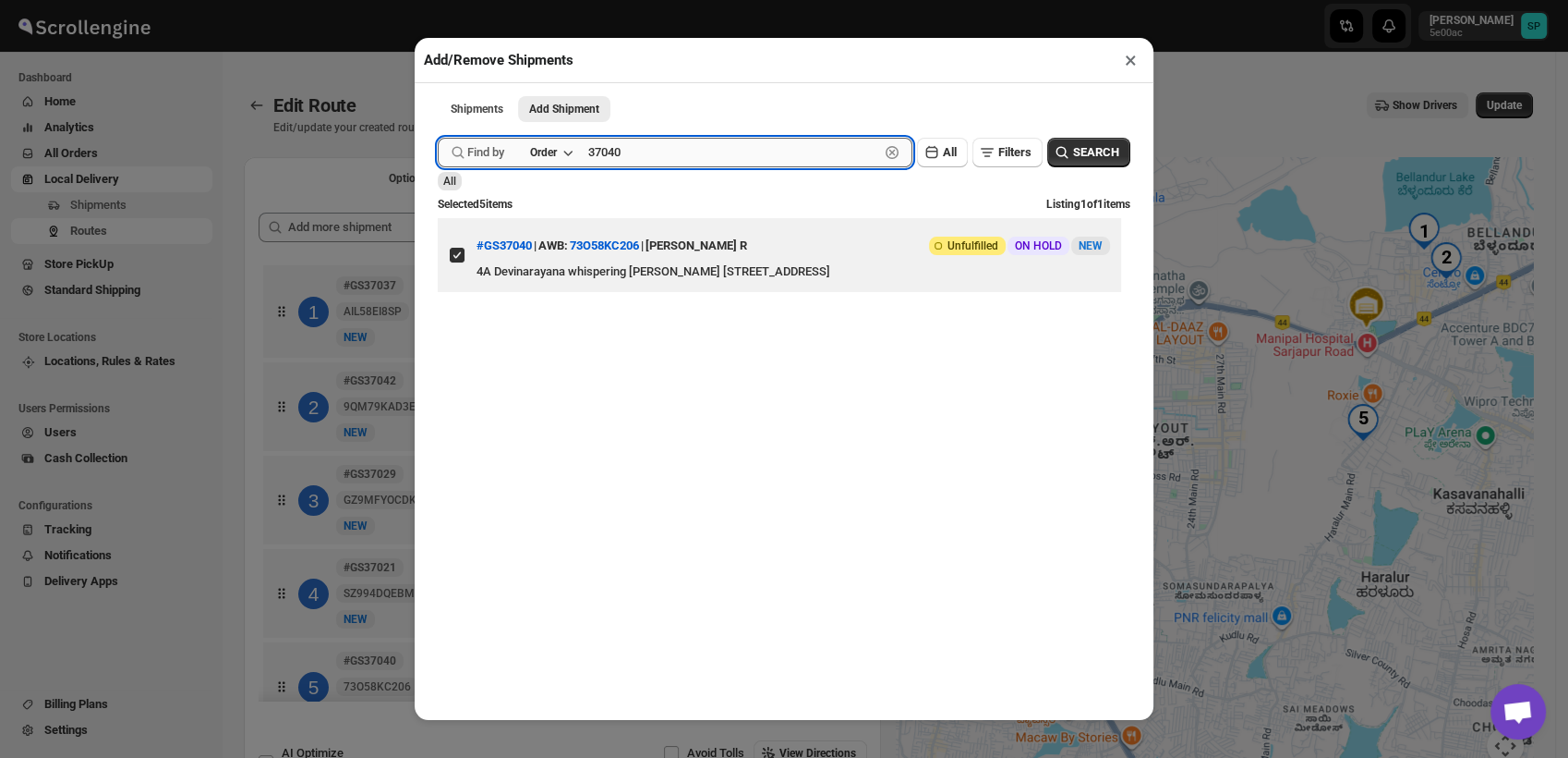
click at [600, 164] on input "37040" at bounding box center [734, 152] width 291 height 30
paste input "39"
type input "37039"
click at [1074, 158] on span "SEARCH" at bounding box center [1097, 151] width 46 height 18
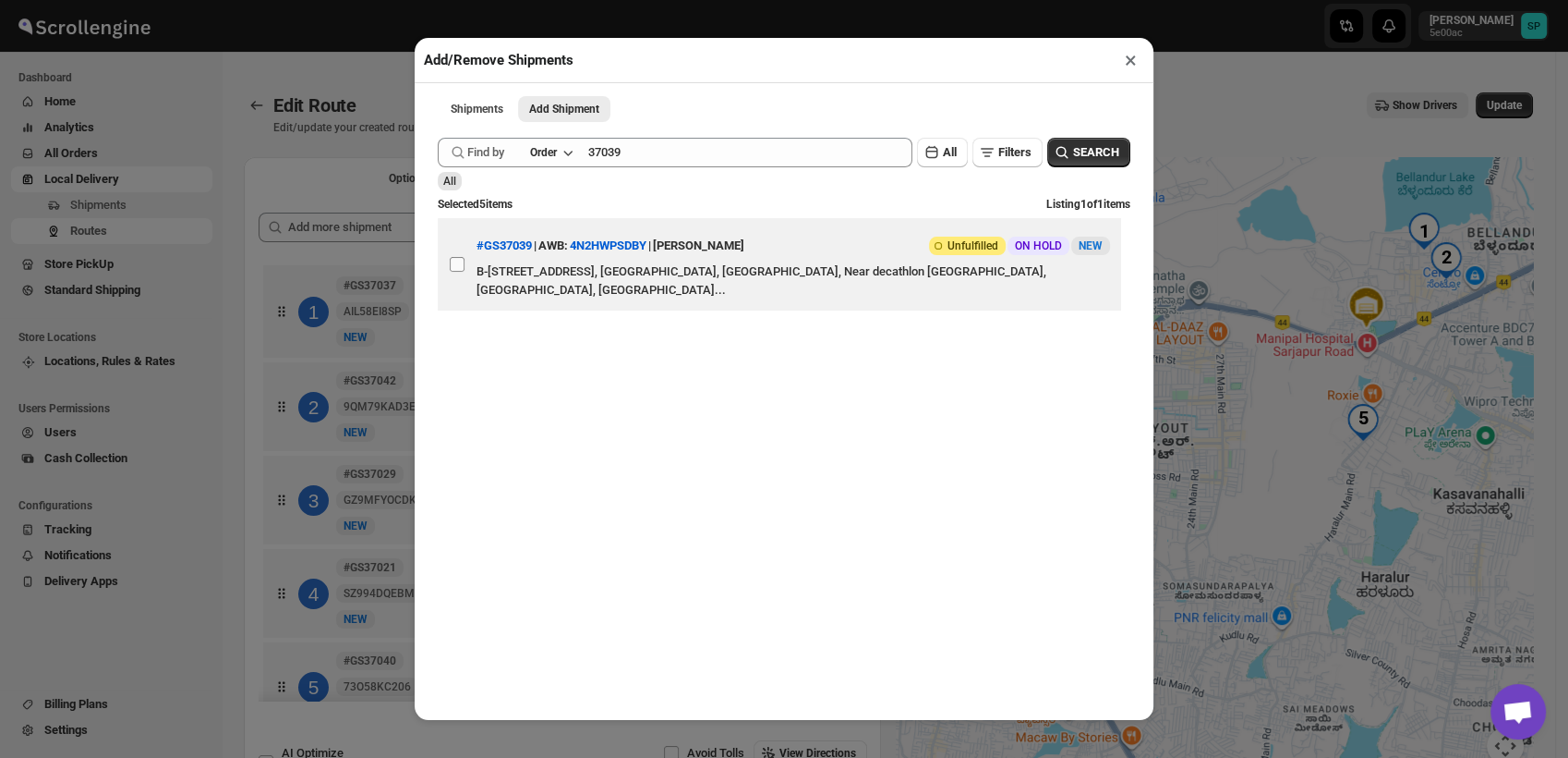
click at [461, 272] on input "View details for 68a0c2dceb510359434f42d6" at bounding box center [457, 264] width 14 height 14
checkbox input "true"
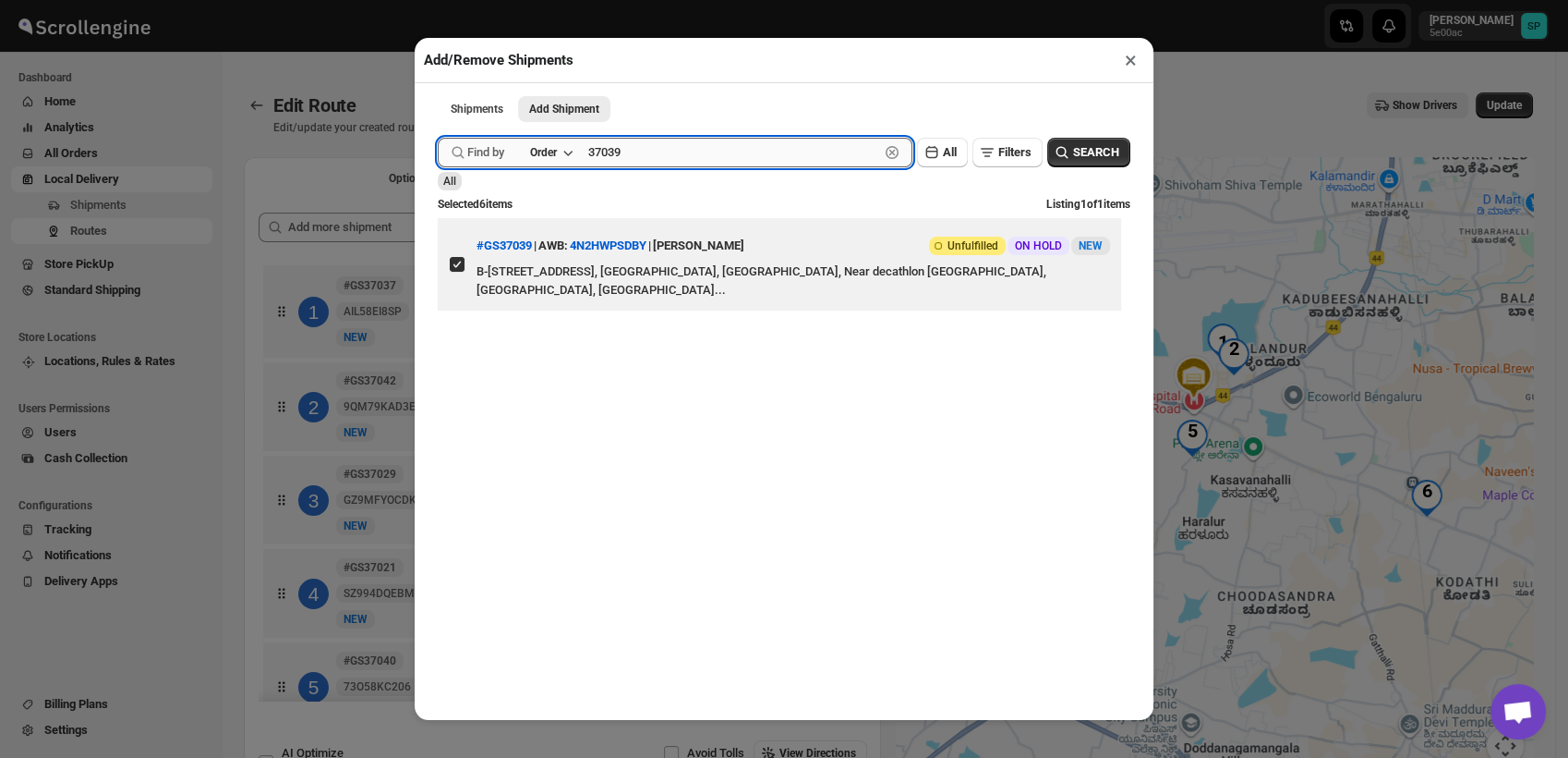
click at [604, 161] on input "37039" at bounding box center [734, 152] width 291 height 30
paste input "Cp2643"
type input "Cp2643"
click at [1065, 166] on button "SEARCH" at bounding box center [1089, 152] width 83 height 30
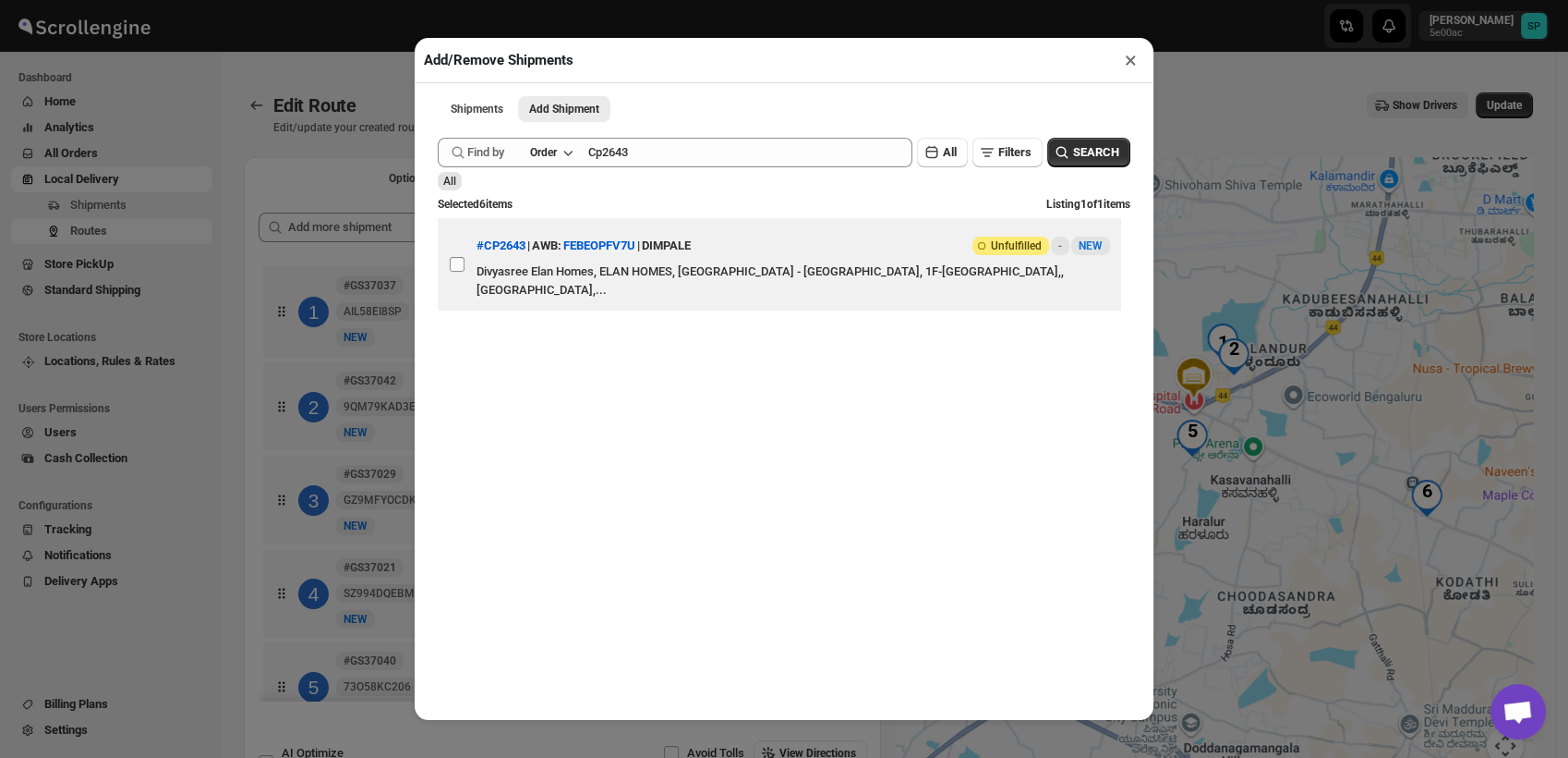
click at [457, 269] on input "View details for 68a1787aeb510359434f48ed" at bounding box center [457, 264] width 14 height 14
checkbox input "true"
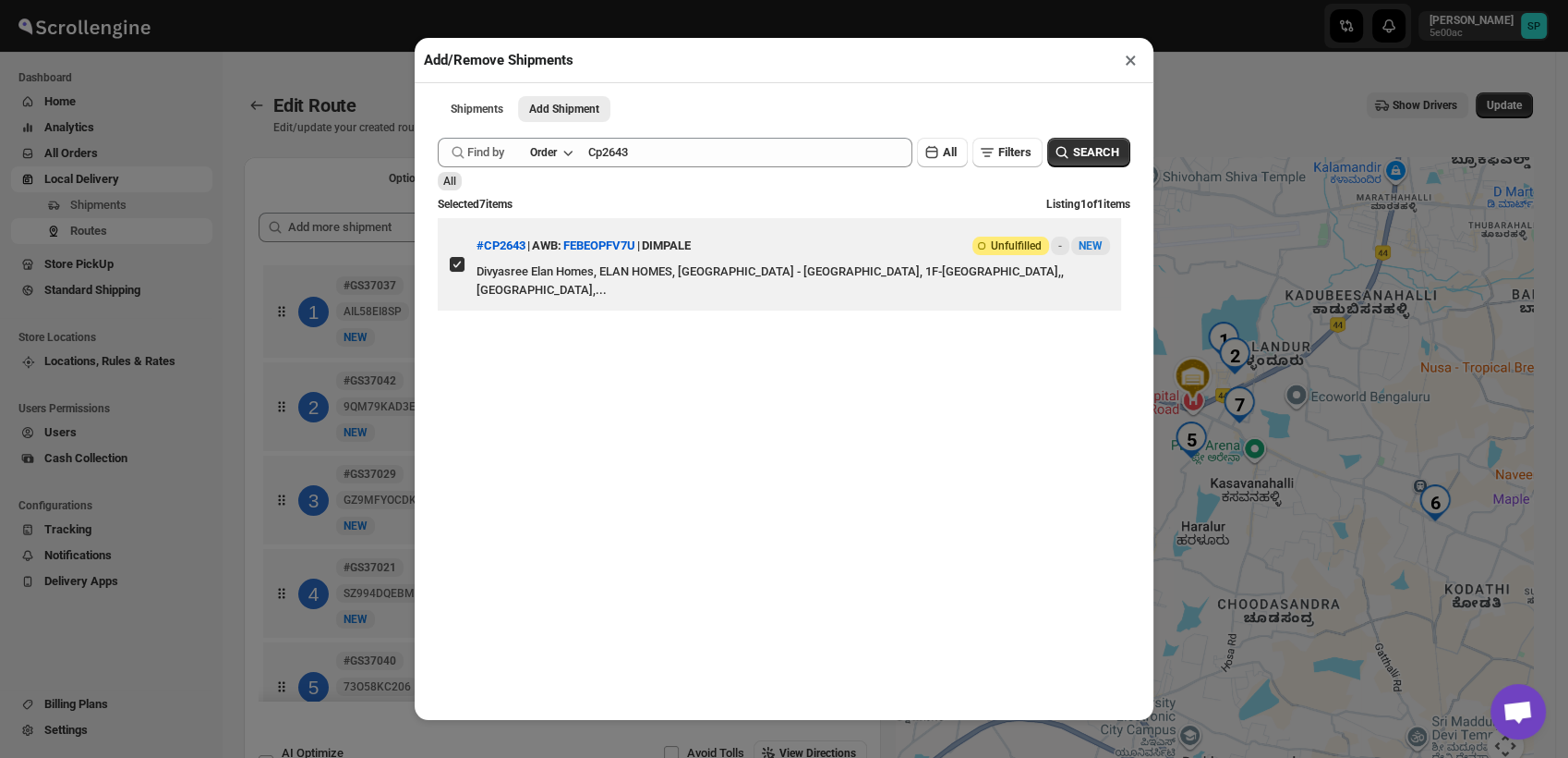
click at [1125, 63] on button "×" at bounding box center [1131, 59] width 27 height 26
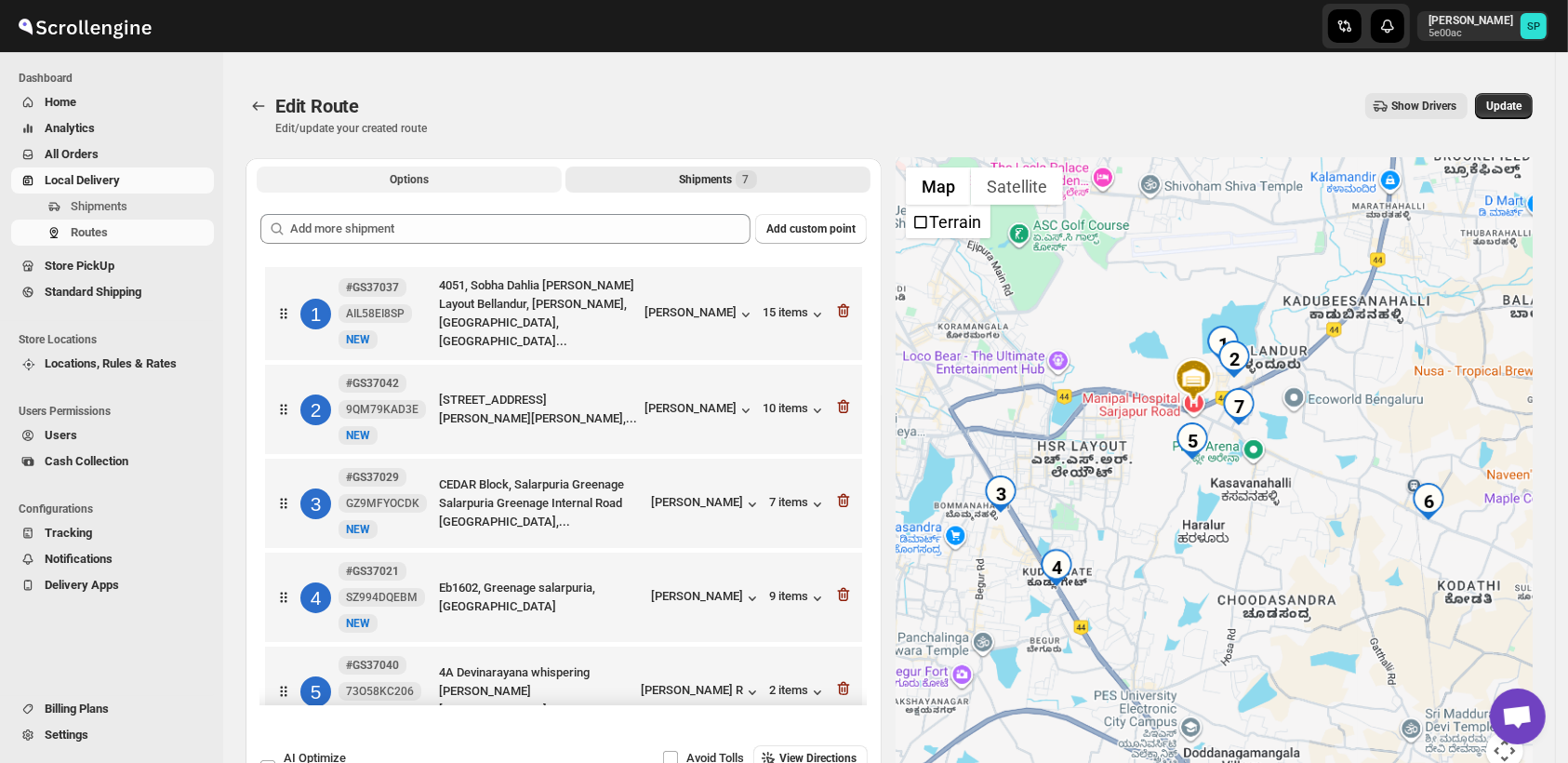
click at [464, 177] on button "Options" at bounding box center [409, 179] width 305 height 26
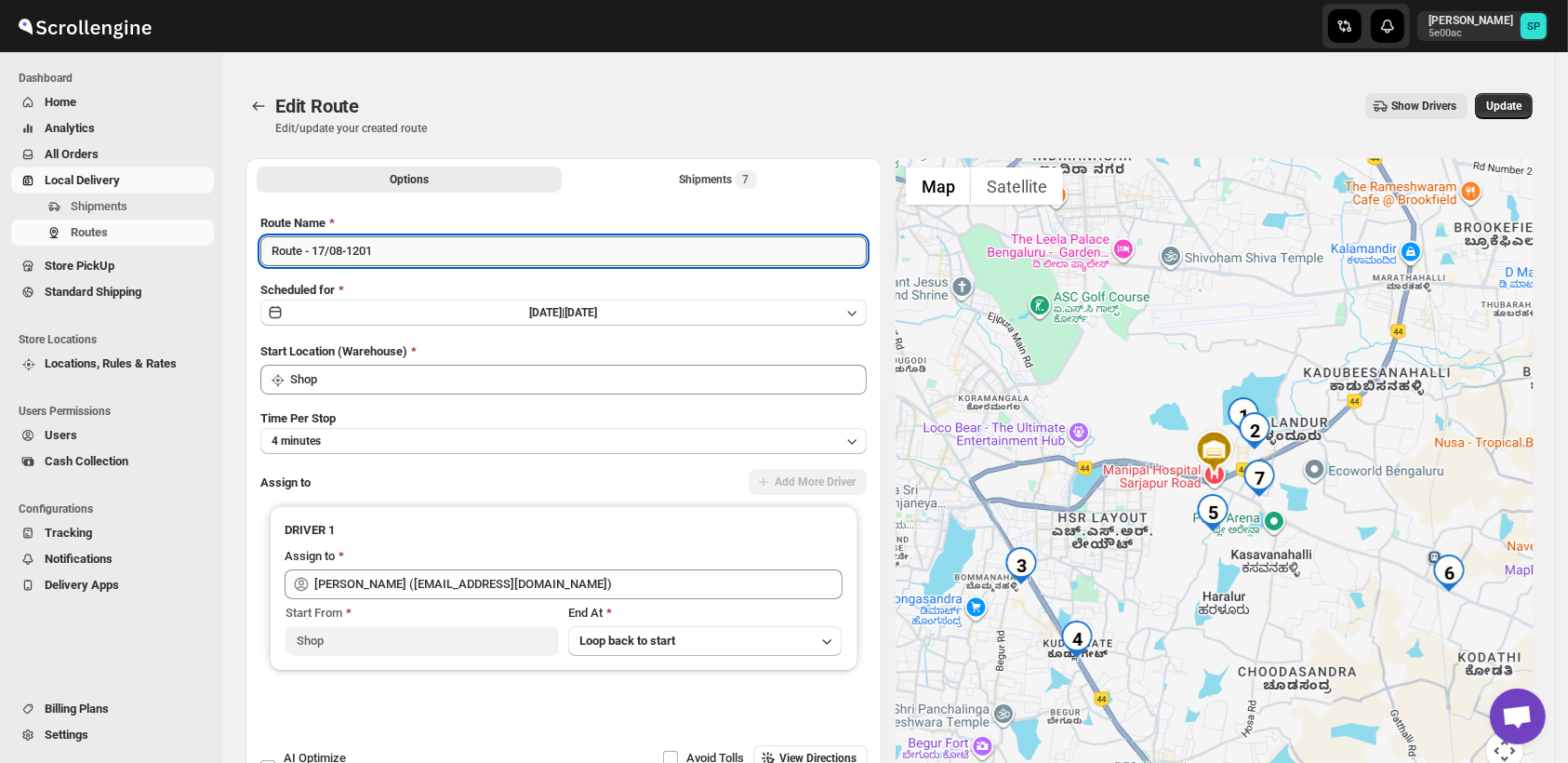
click at [446, 261] on input "Route - 17/08-1201" at bounding box center [563, 251] width 607 height 30
click at [446, 260] on input "Route - 17/08-1201" at bounding box center [563, 251] width 607 height 30
type input "0"
type input "Iz_Porter"
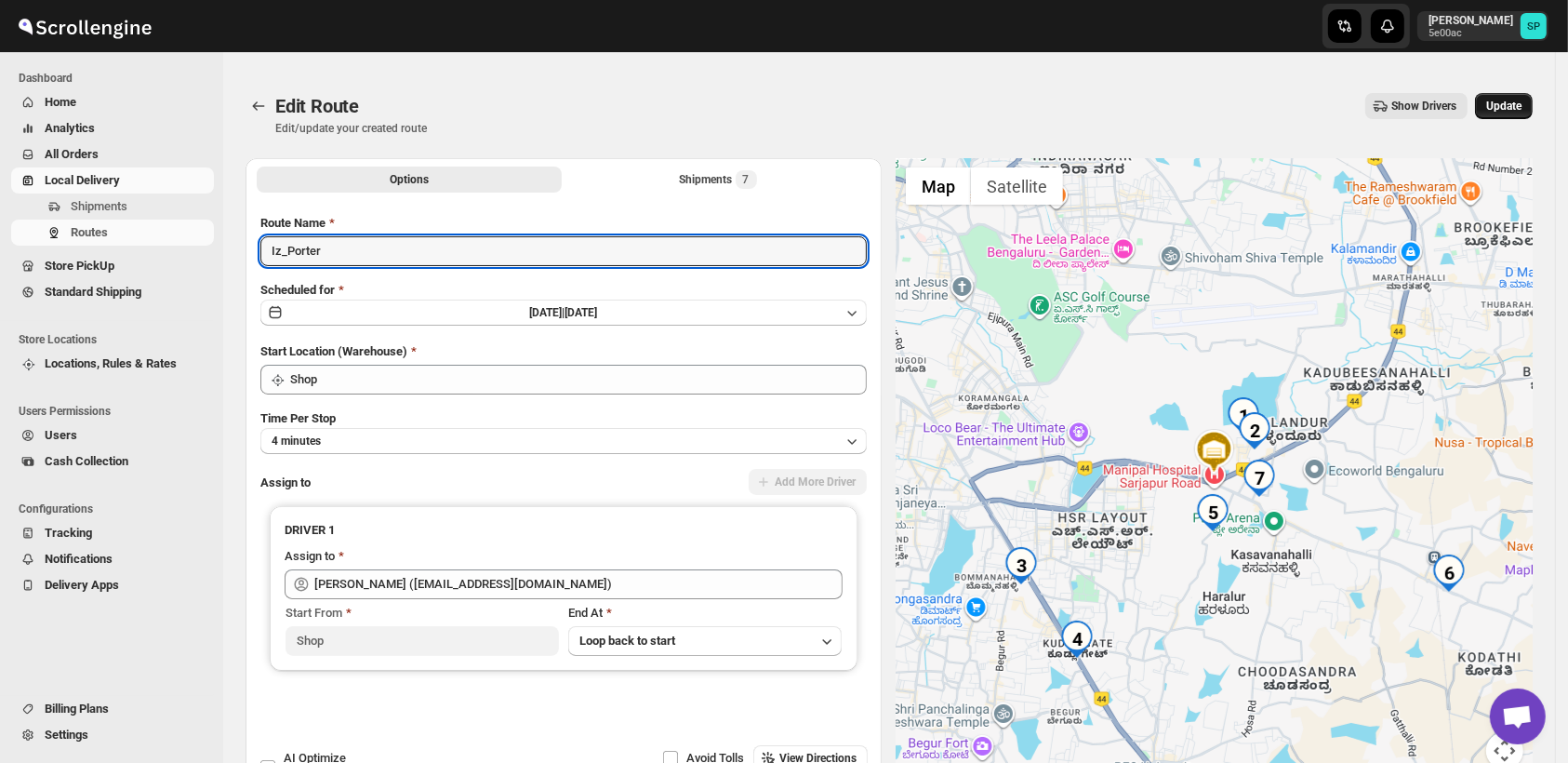
click at [1510, 101] on span "Update" at bounding box center [1503, 105] width 36 height 14
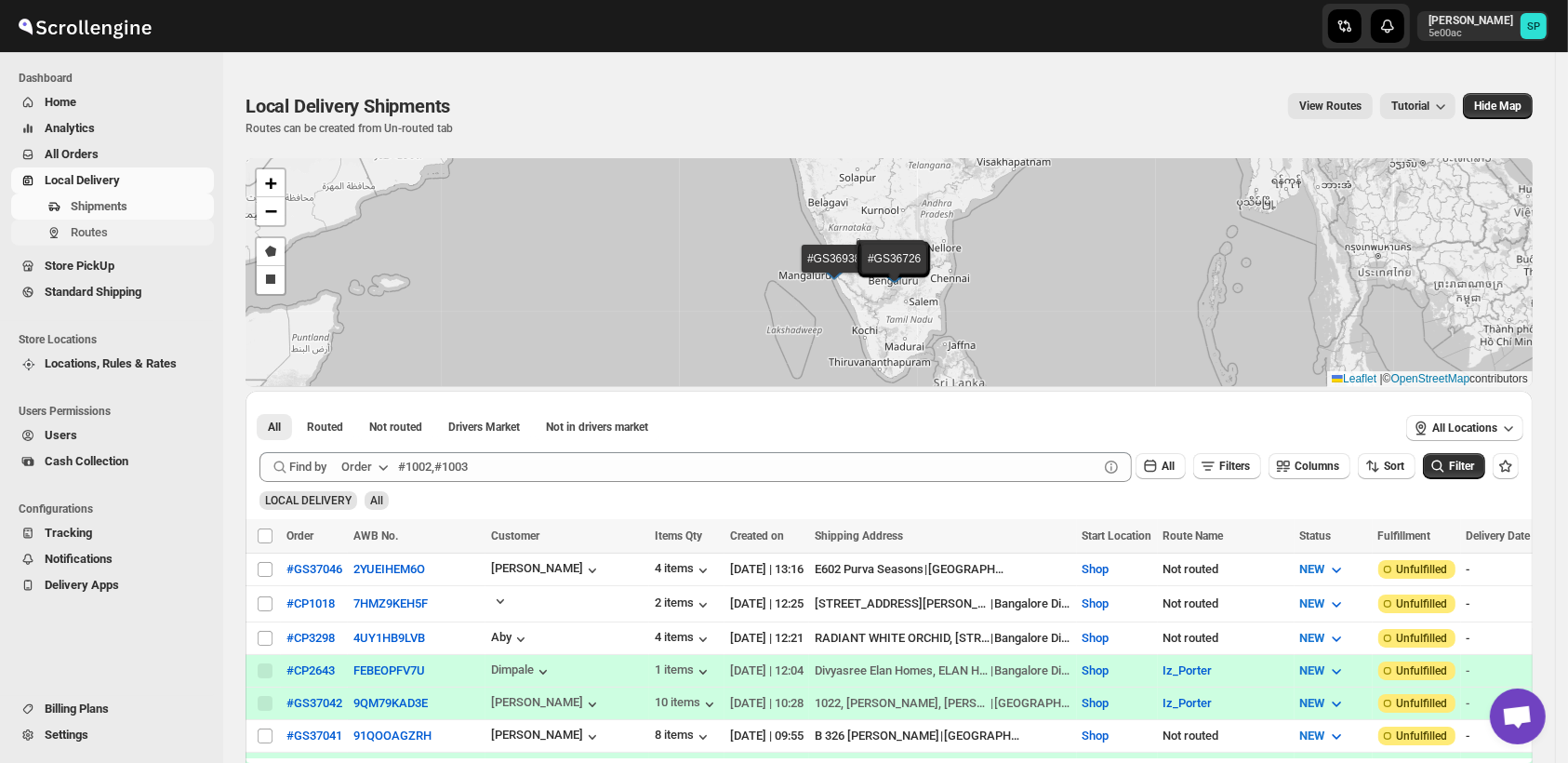
click at [112, 235] on span "Routes" at bounding box center [140, 232] width 140 height 18
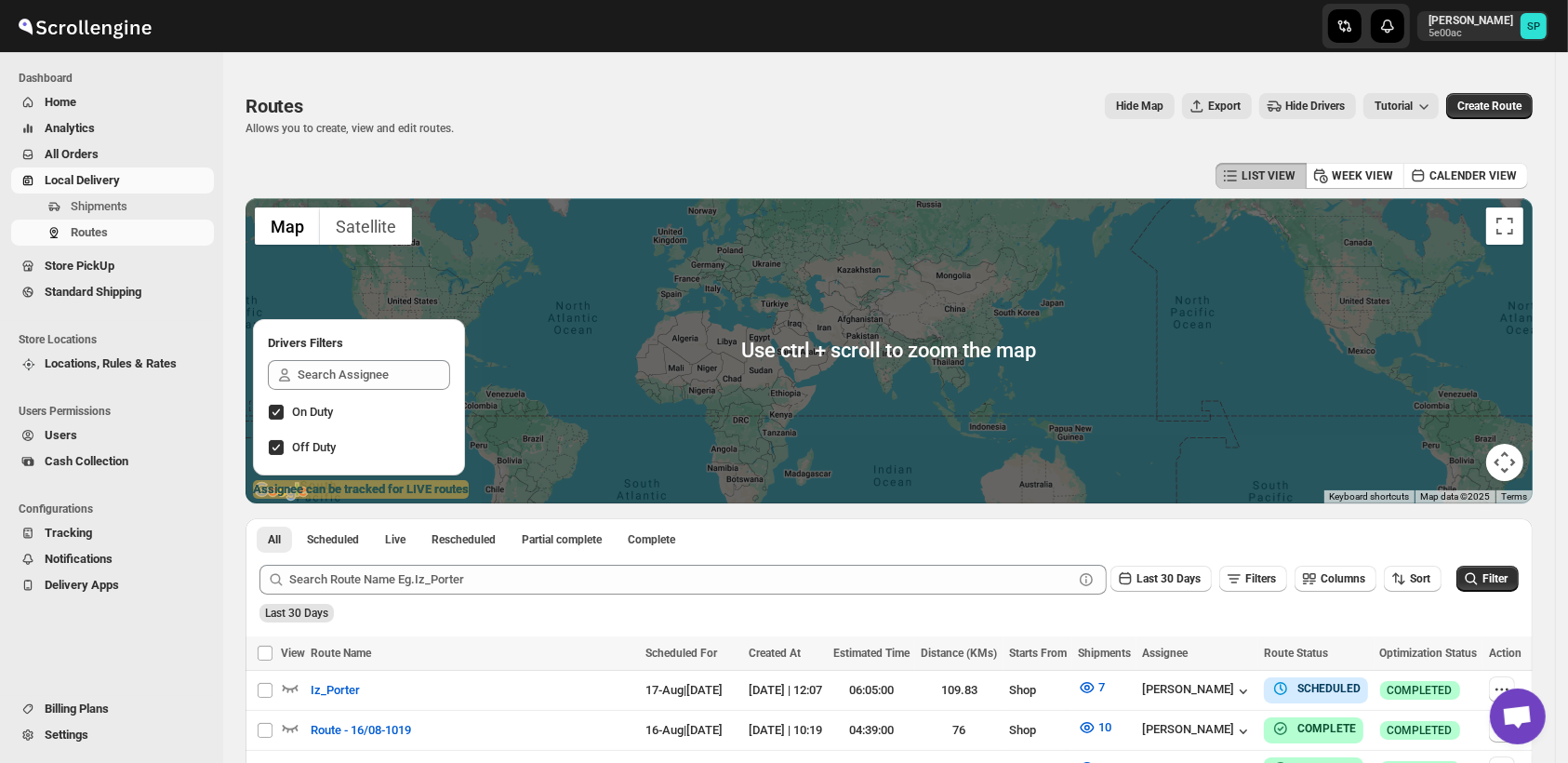
scroll to position [103, 0]
click at [1510, 110] on span "Create Route" at bounding box center [1489, 105] width 65 height 14
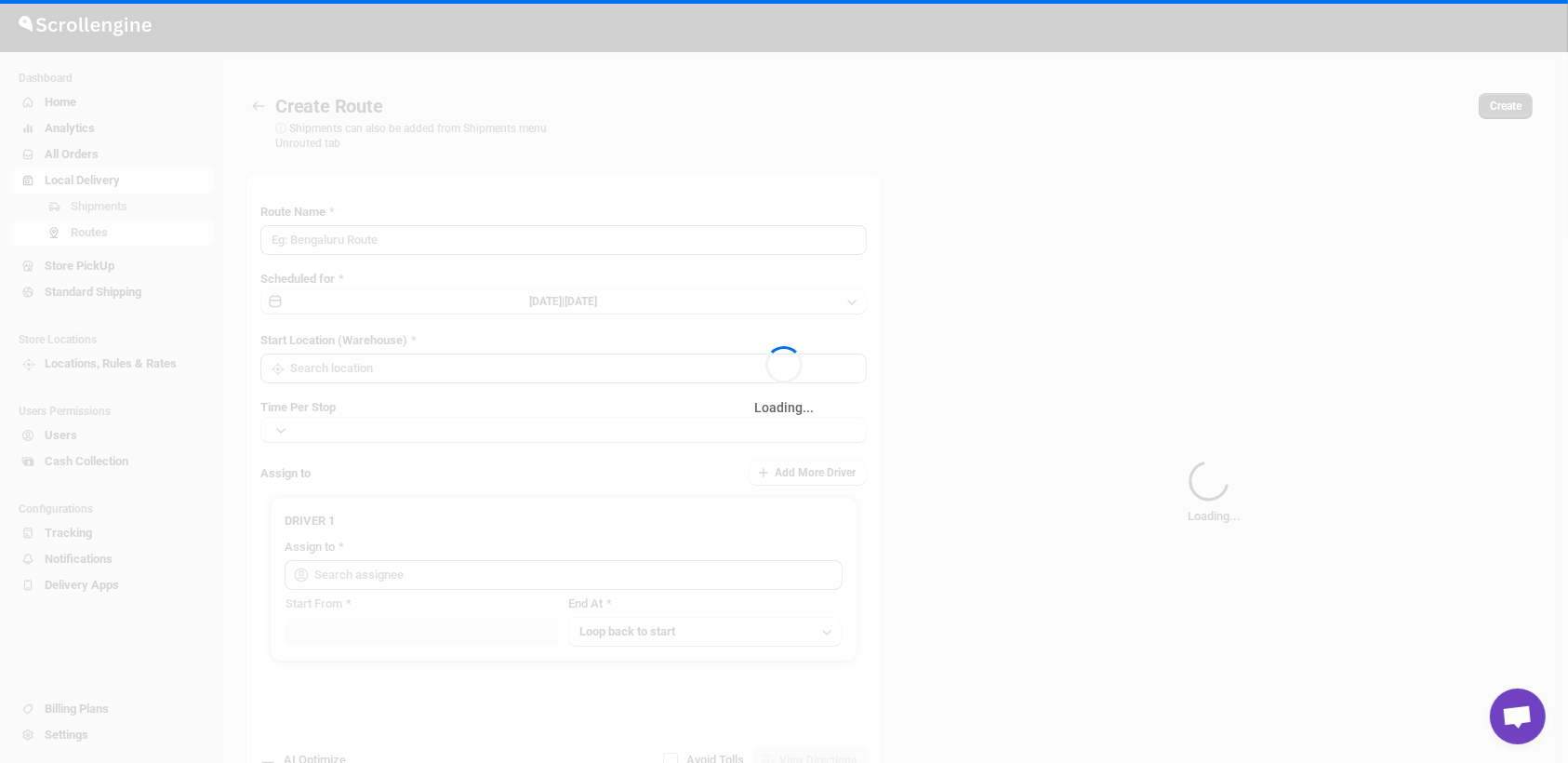
type input "Route - 17/08-0122"
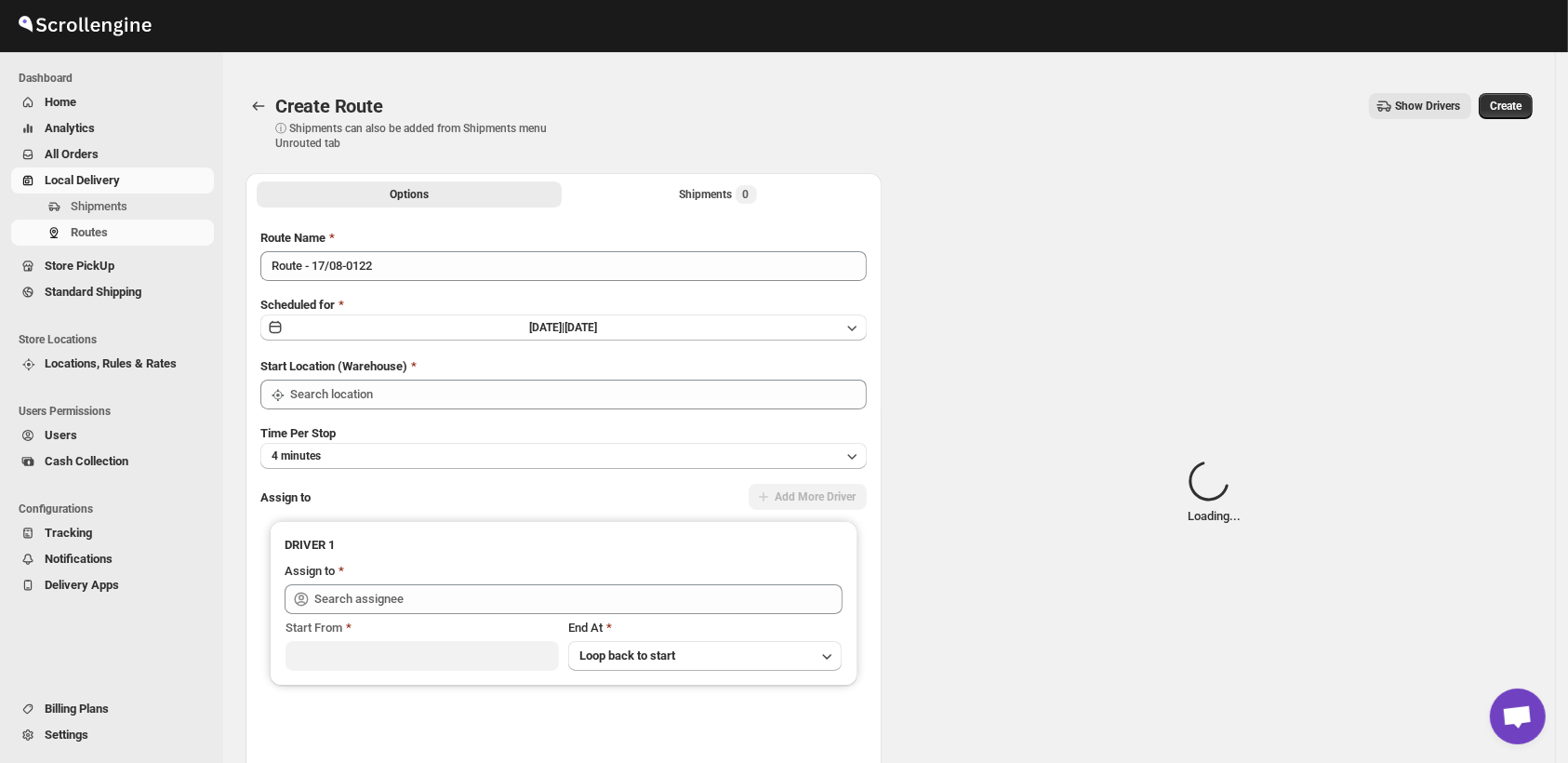
type input "Shop"
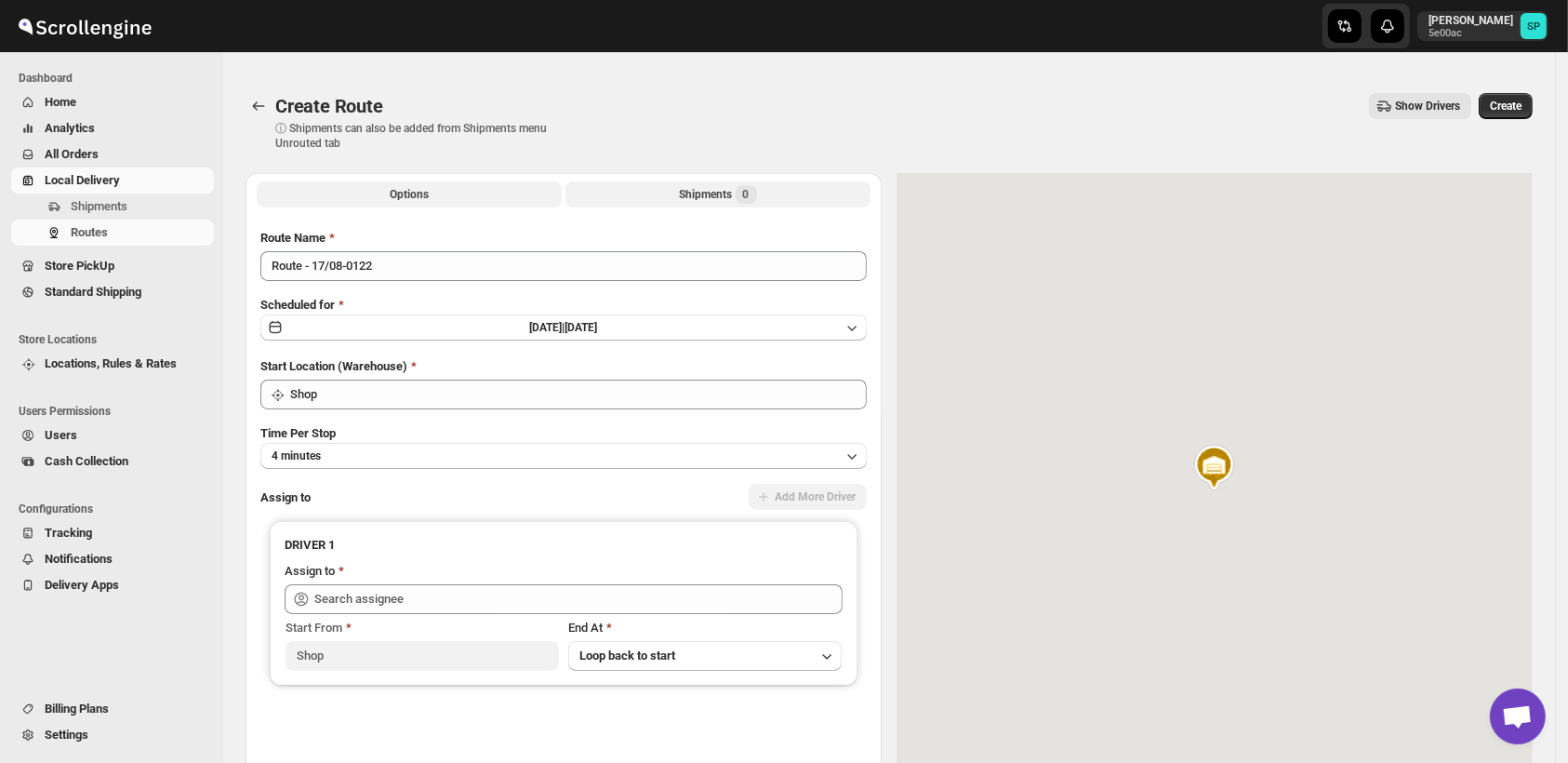
click at [709, 186] on div "Shipments 0" at bounding box center [718, 194] width 77 height 18
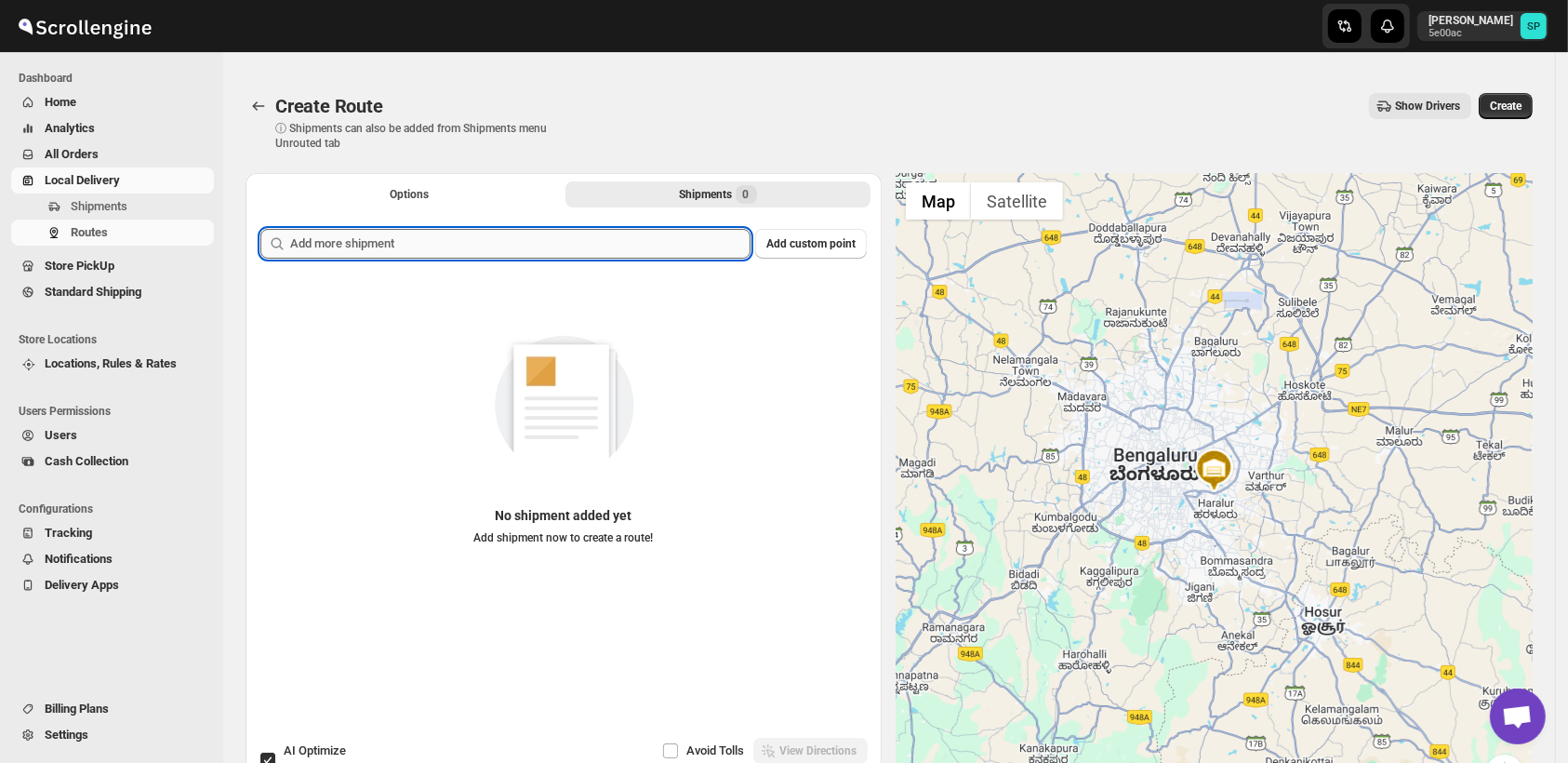
click at [521, 242] on input "text" at bounding box center [520, 243] width 460 height 30
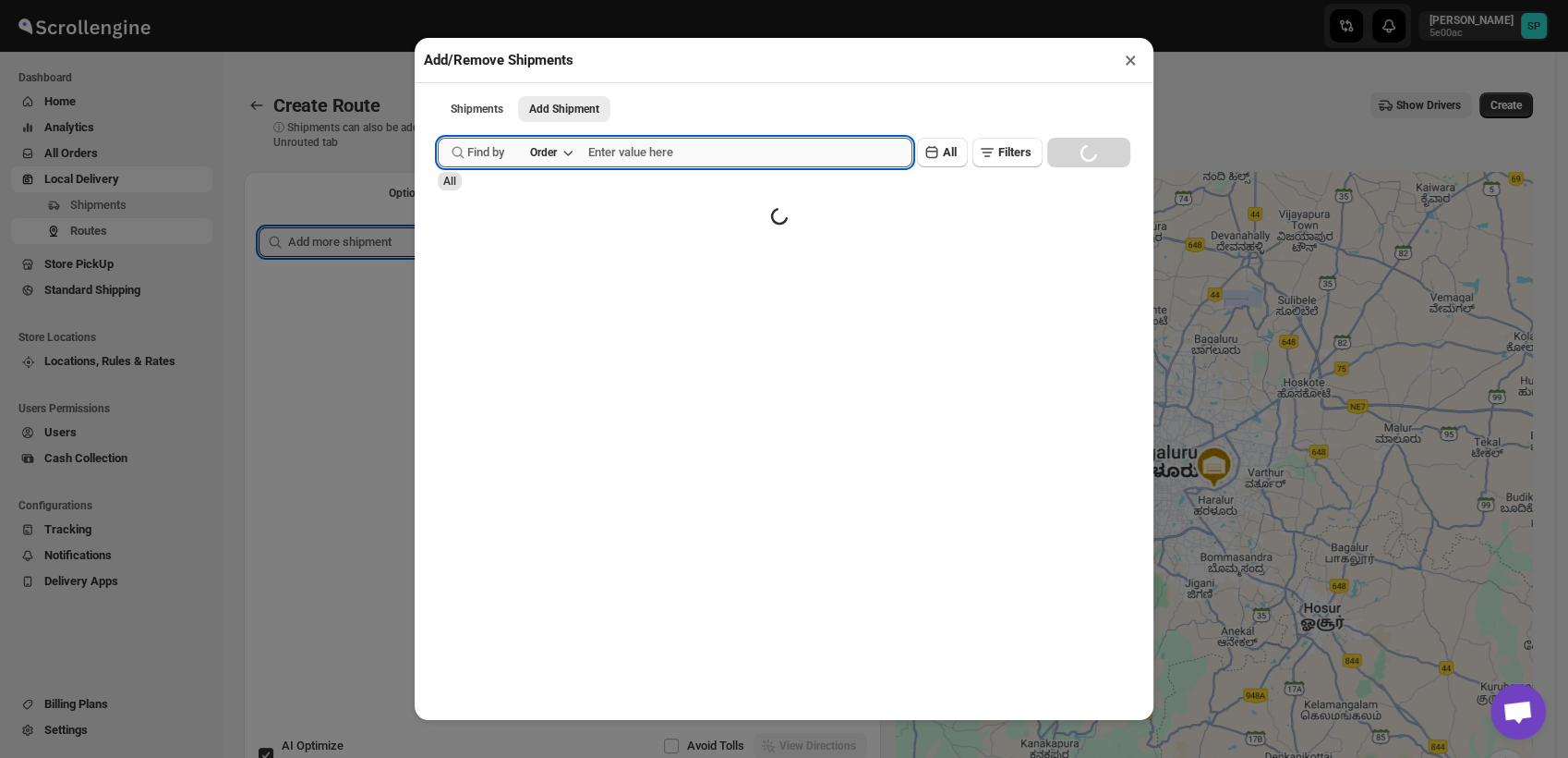
click at [629, 159] on input "text" at bounding box center [750, 152] width 324 height 30
paste input "37035"
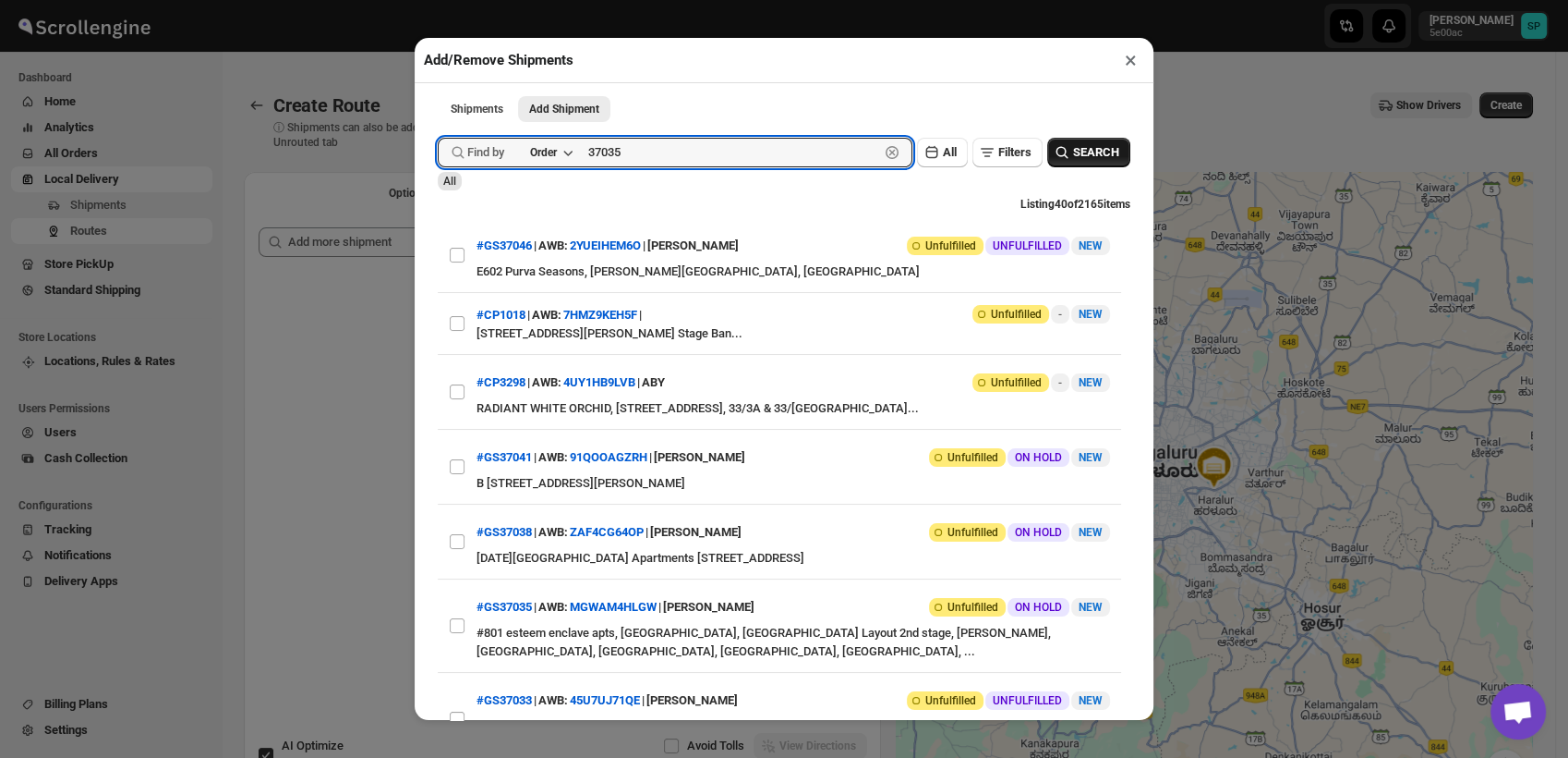
type input "37035"
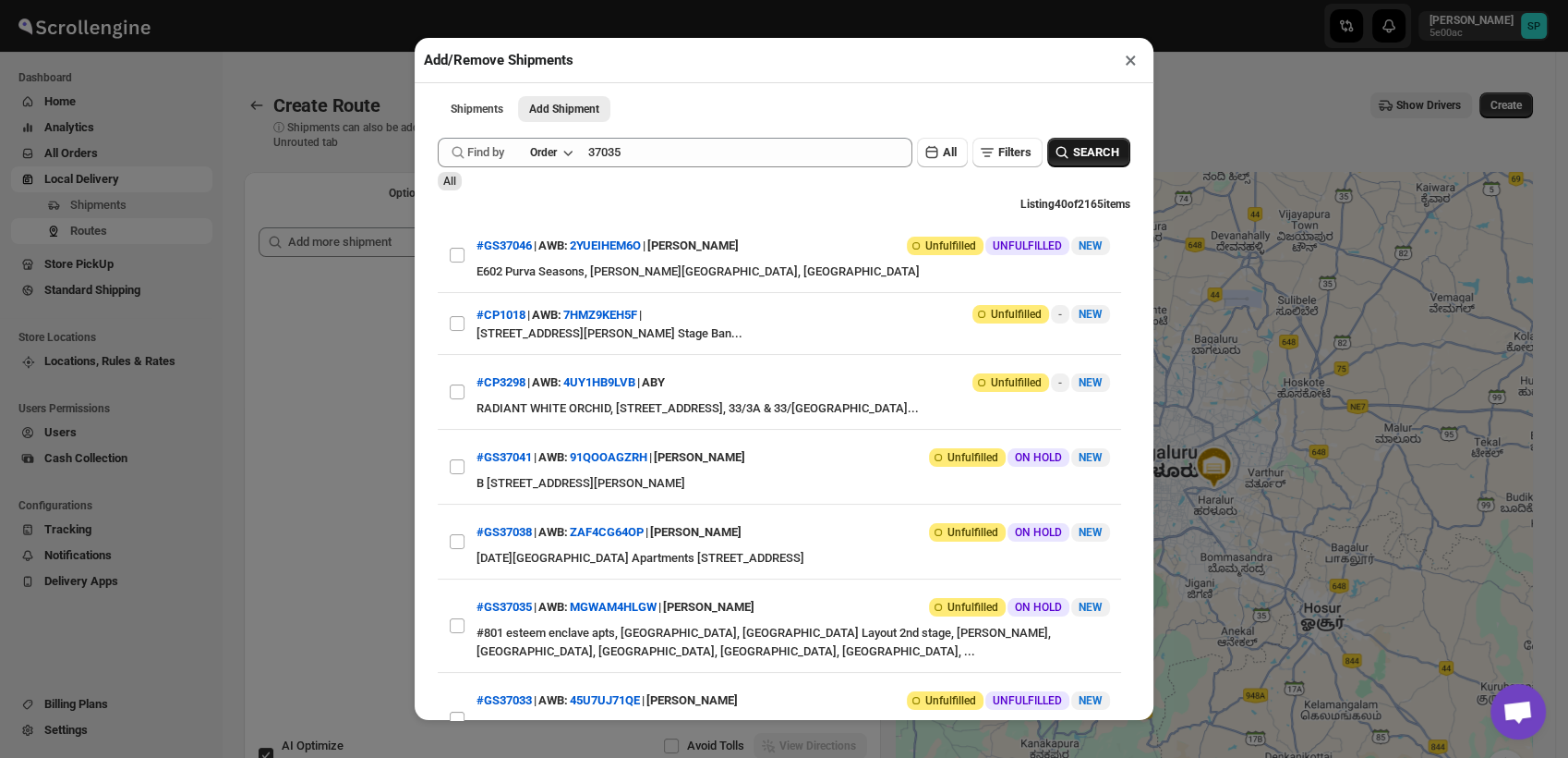
click at [1074, 156] on span "SEARCH" at bounding box center [1097, 151] width 46 height 18
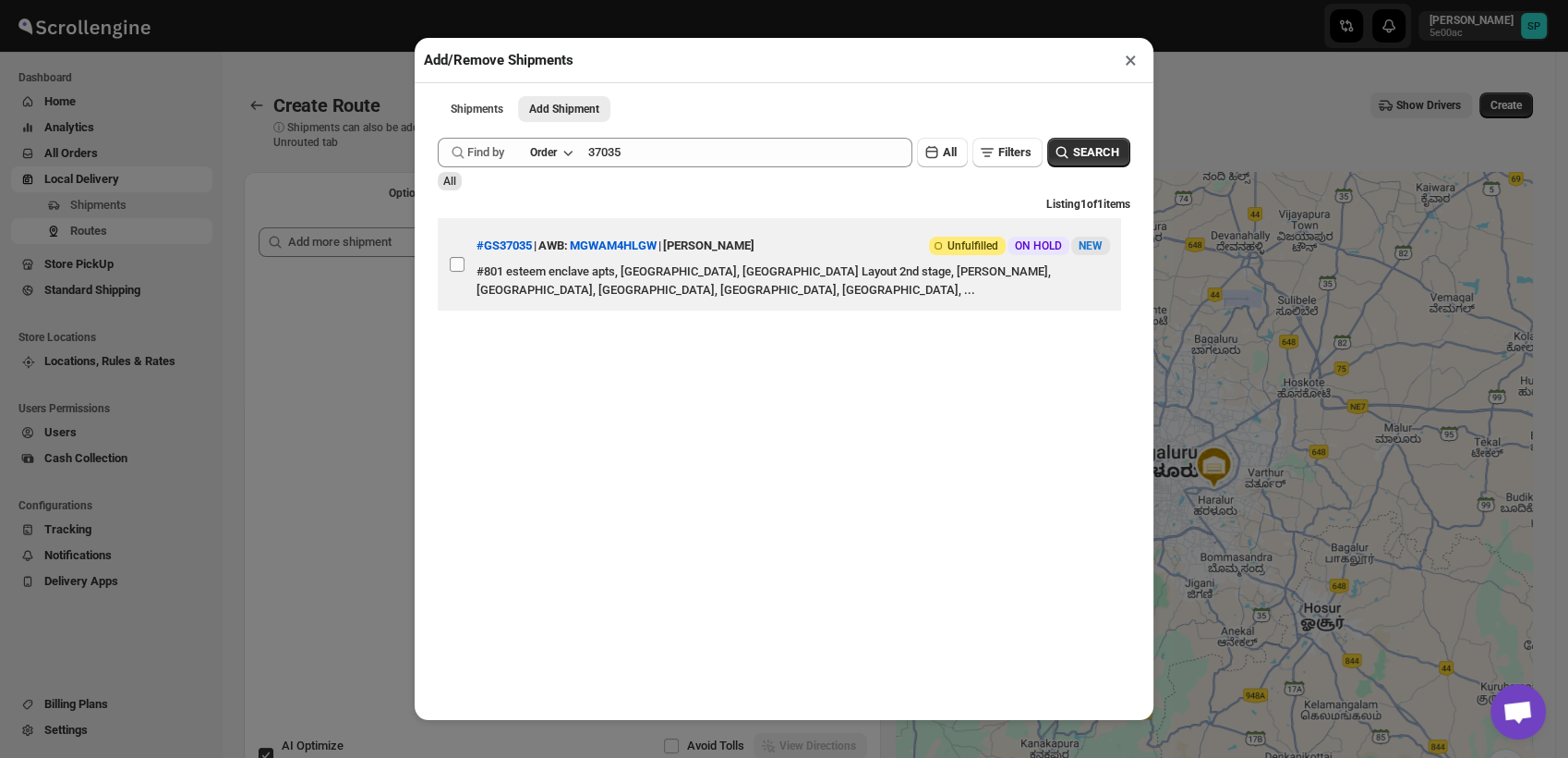
click at [457, 265] on input "View details for 68a07d9ceb510359434f3eab" at bounding box center [457, 264] width 14 height 14
checkbox input "true"
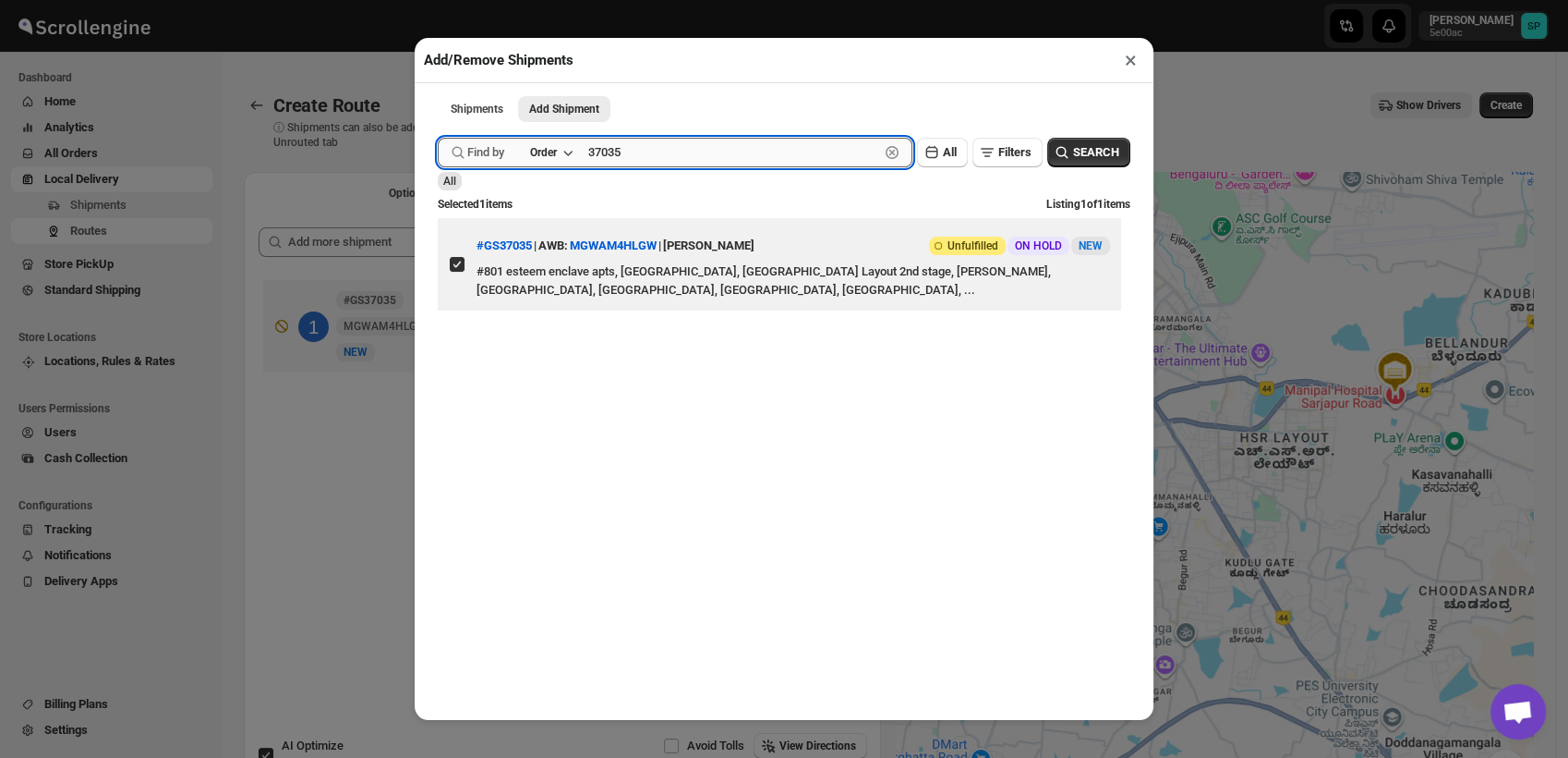
click at [596, 156] on input "37035" at bounding box center [734, 152] width 291 height 30
paste input "8"
type input "37038"
click at [1053, 152] on icon "button" at bounding box center [1061, 151] width 18 height 18
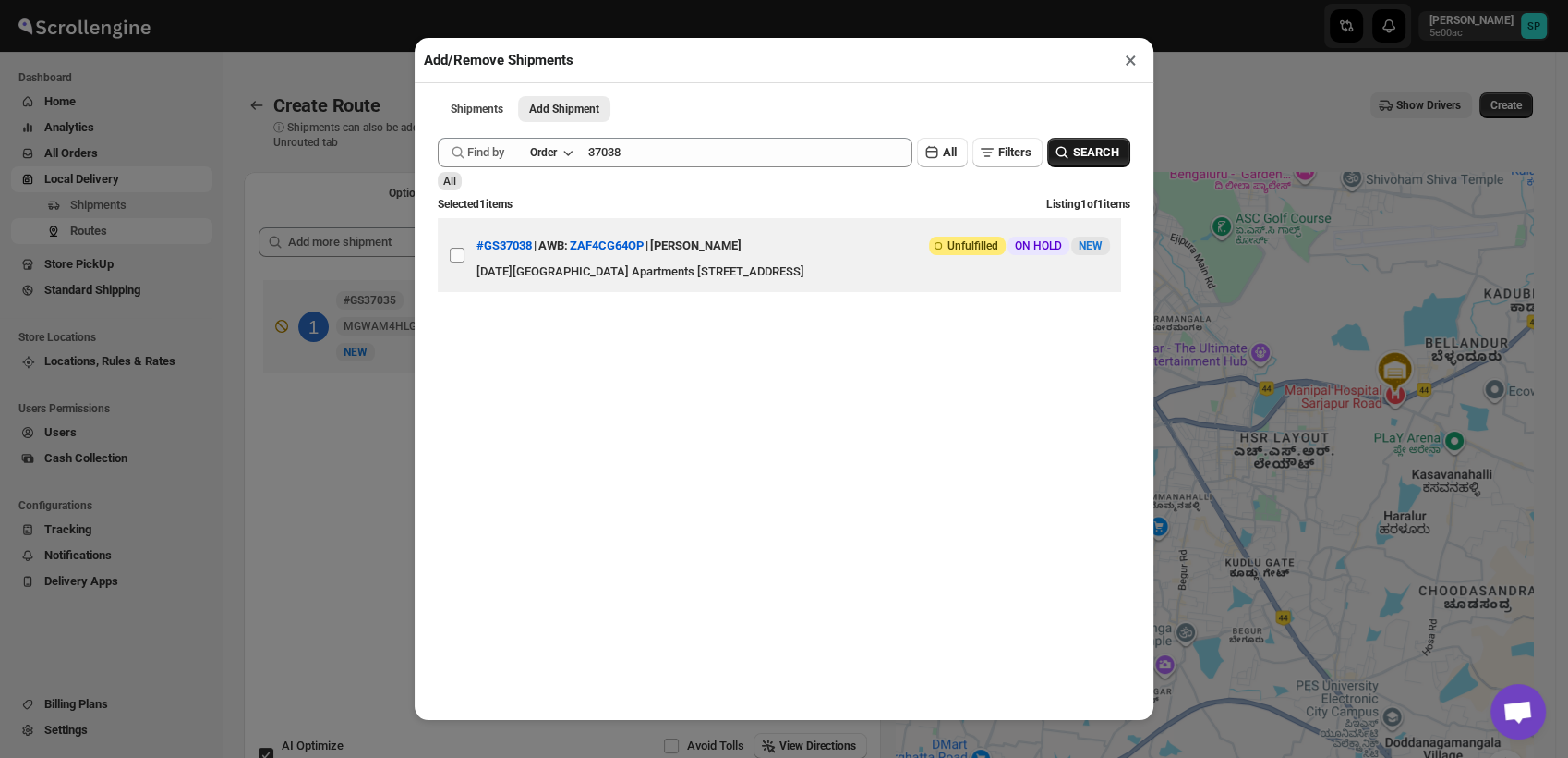
click at [458, 263] on input "View details for 68a0bf42eb510359434f42b0" at bounding box center [457, 254] width 14 height 14
checkbox input "true"
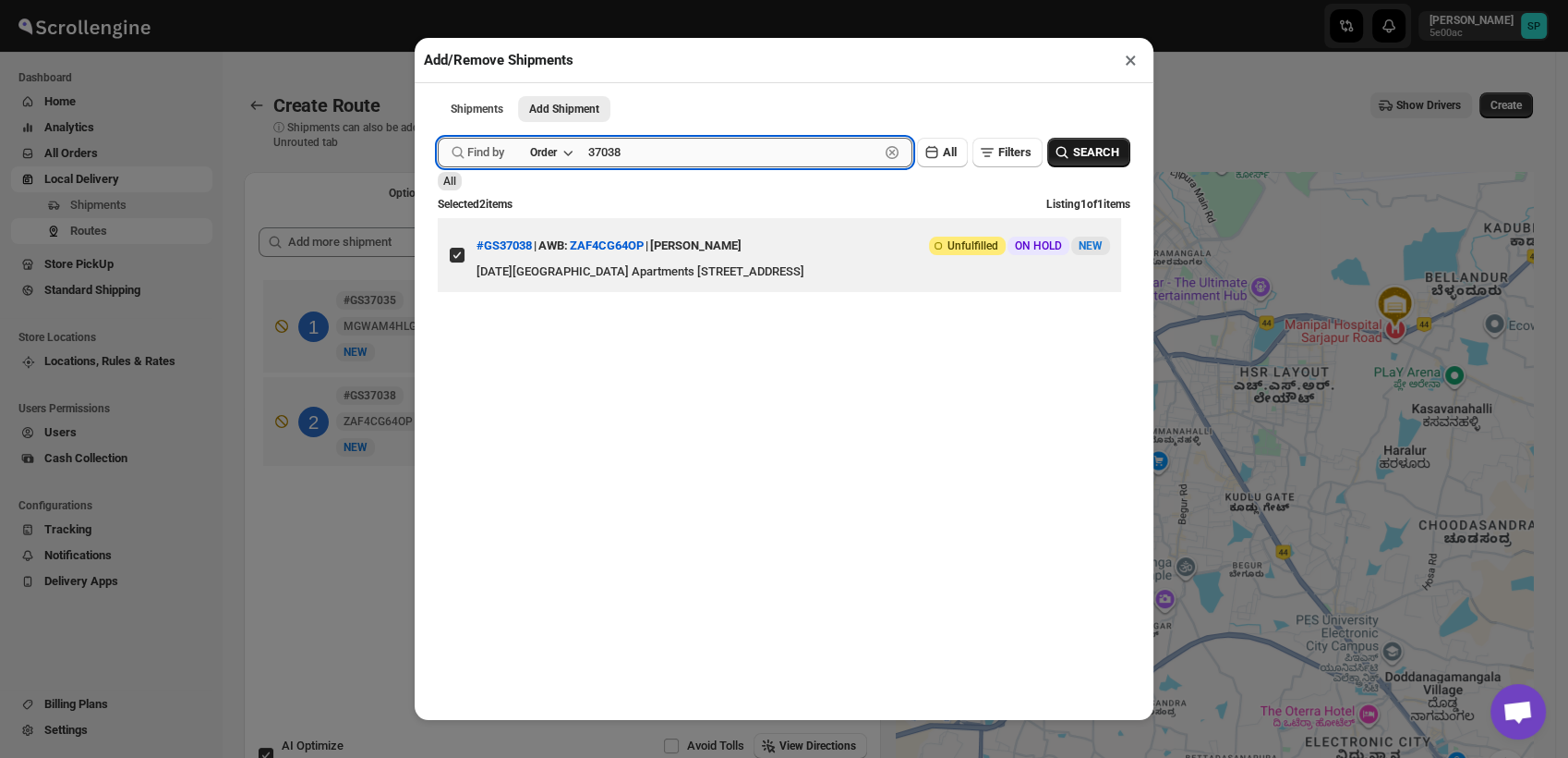
click at [606, 161] on input "37038" at bounding box center [734, 152] width 291 height 30
paste input "41"
type input "37041"
click at [1054, 150] on icon "button" at bounding box center [1061, 151] width 18 height 18
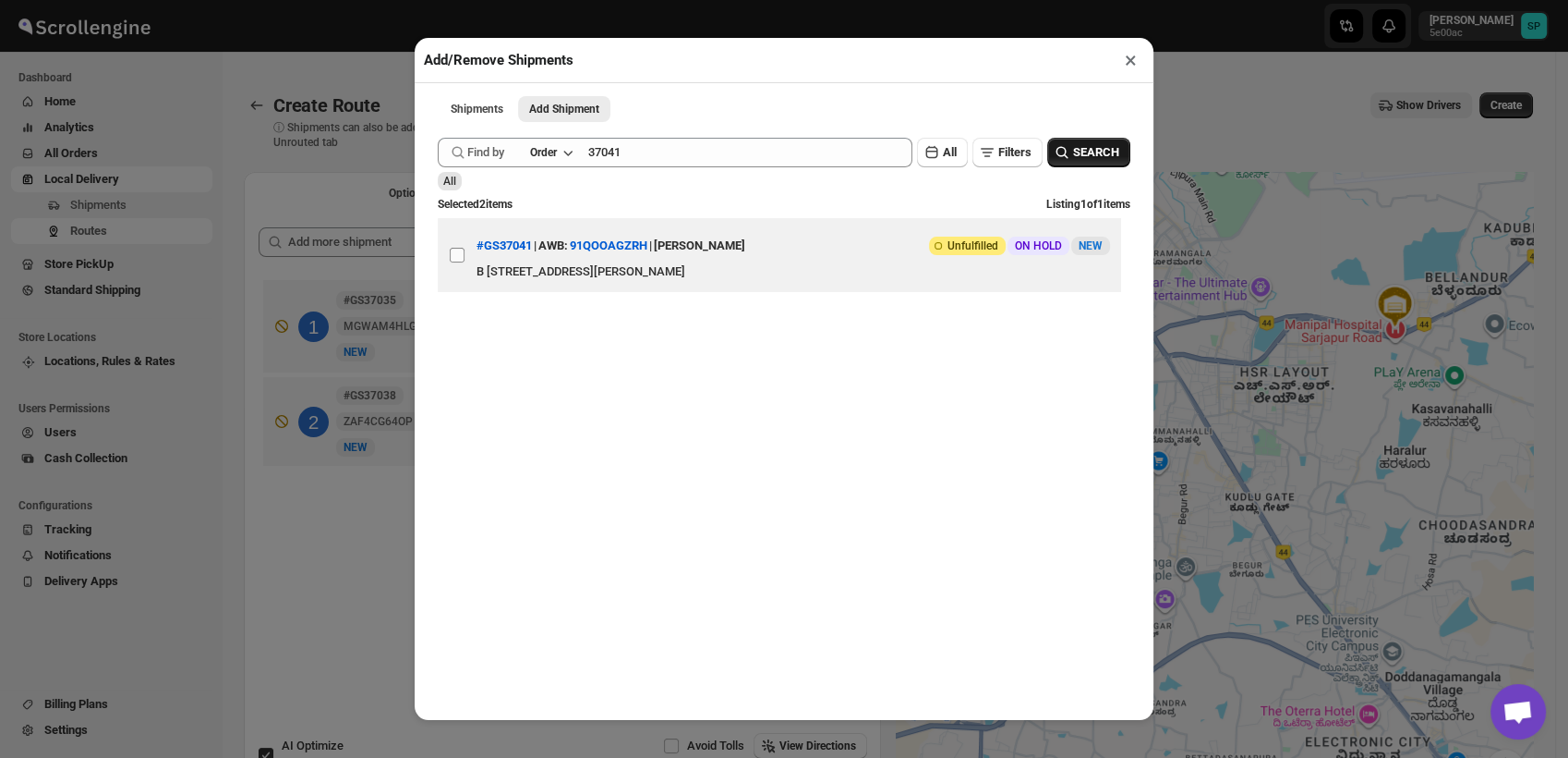
click at [461, 263] on input "View details for 68a159c9eb510359434f47e8" at bounding box center [457, 254] width 14 height 14
checkbox input "true"
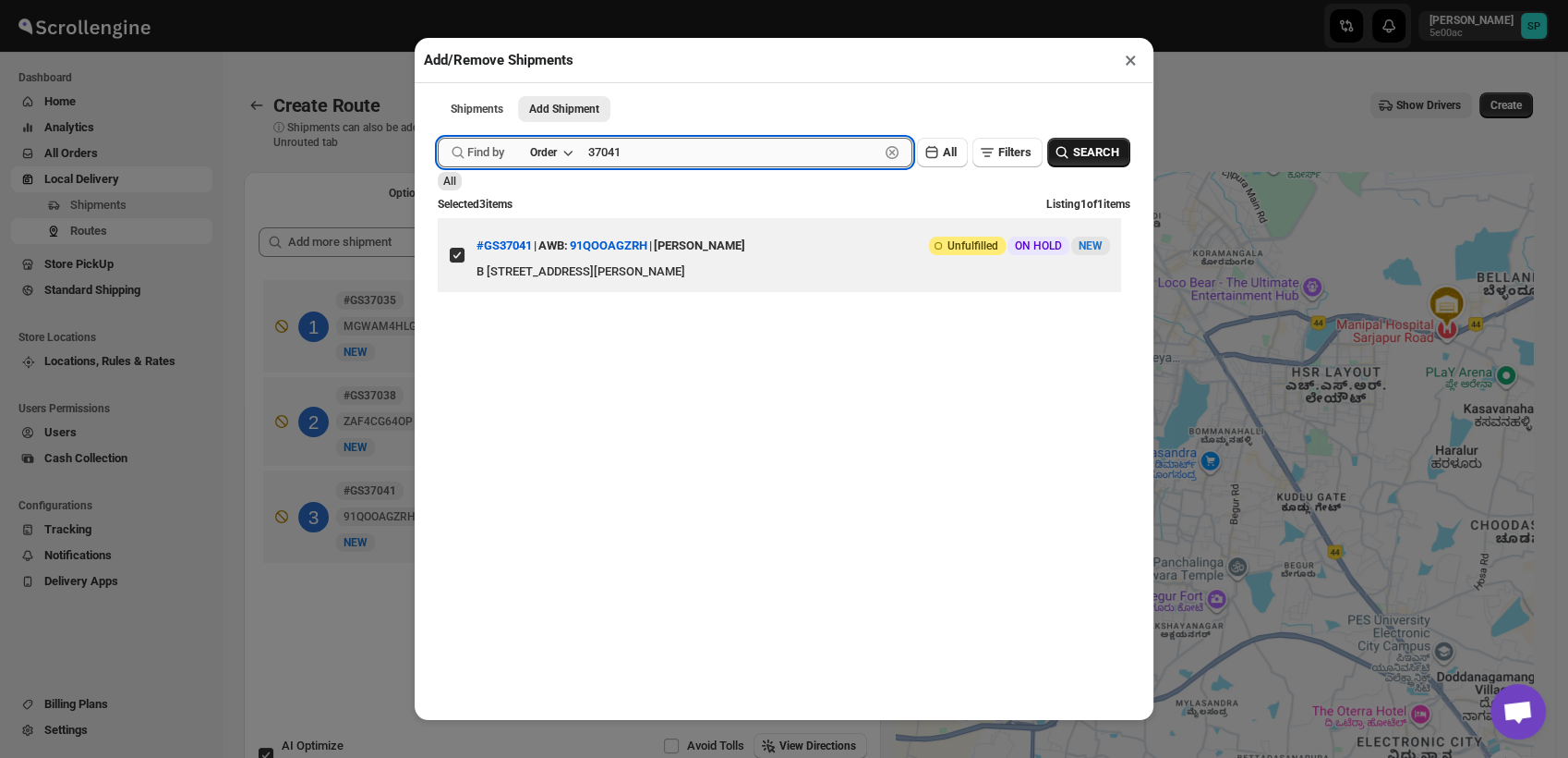
click at [617, 166] on input "37041" at bounding box center [734, 152] width 291 height 30
paste input "32"
type input "37032"
click at [1074, 158] on span "SEARCH" at bounding box center [1097, 151] width 46 height 18
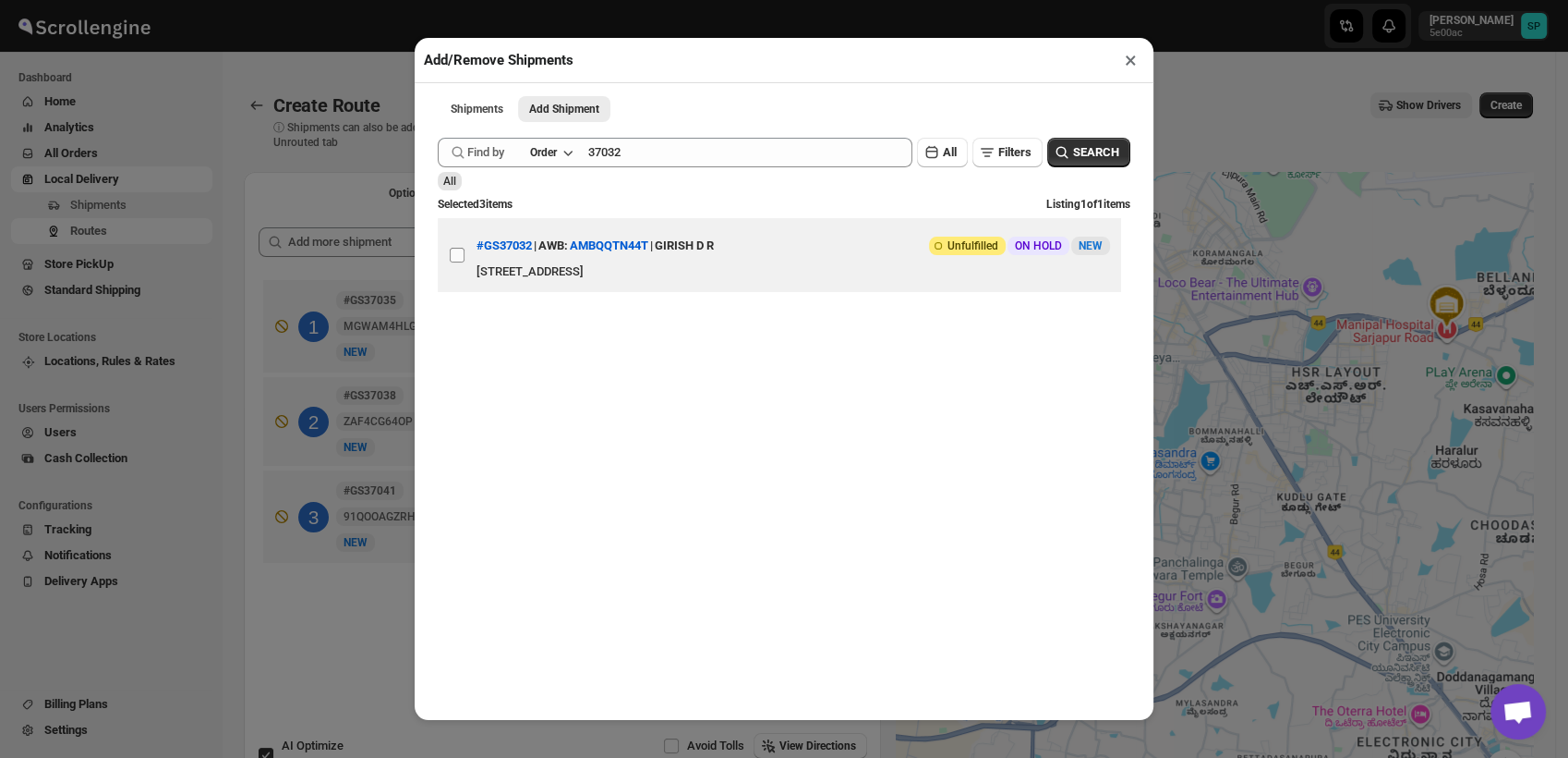
click at [458, 252] on input "View details for 68a073afeb510359434f3e36" at bounding box center [457, 254] width 14 height 14
checkbox input "true"
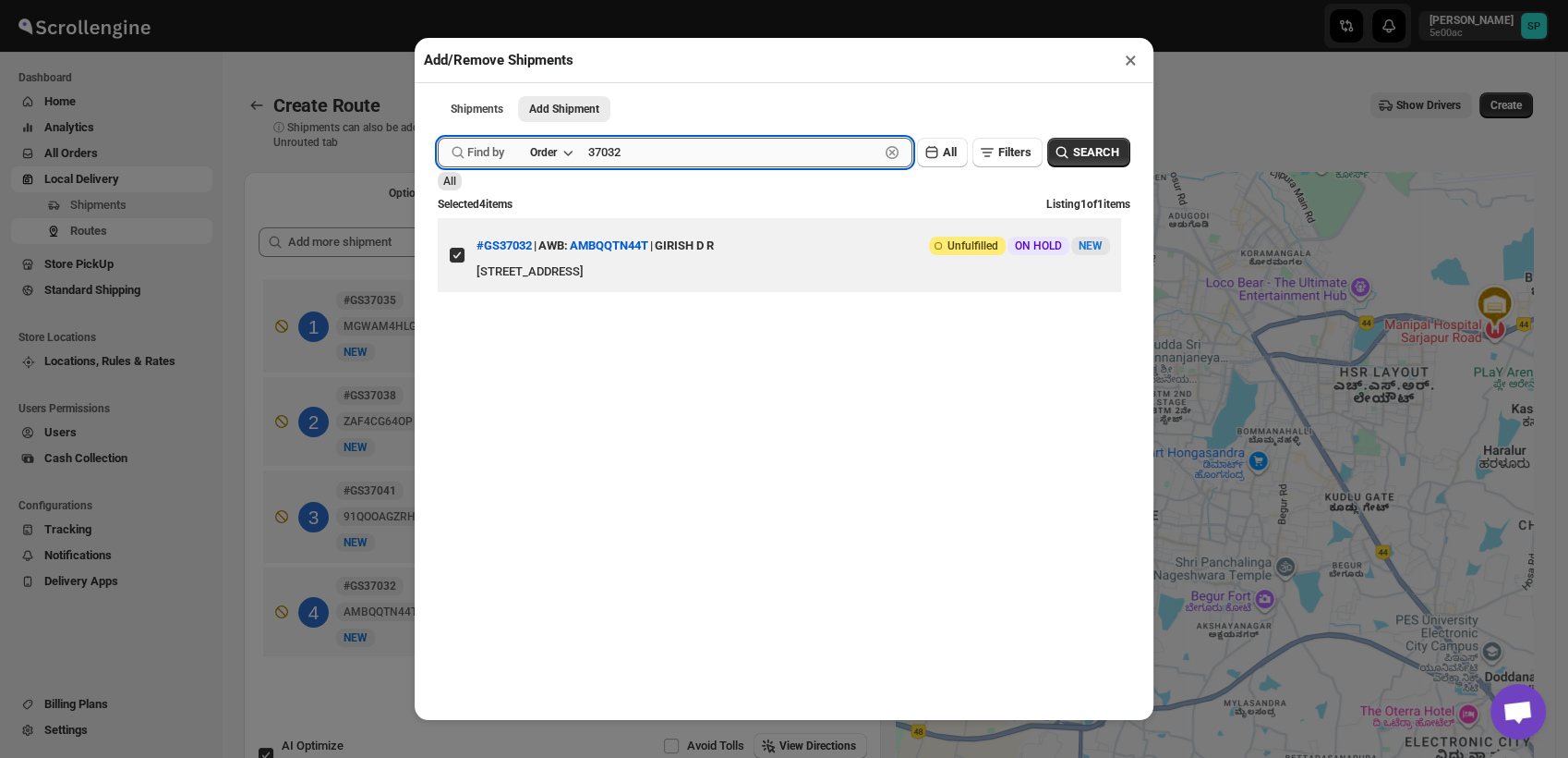
click at [601, 160] on input "37032" at bounding box center [734, 152] width 291 height 30
paste input "Cp3298"
type input "Cp3298"
click at [1084, 147] on span "SEARCH" at bounding box center [1097, 151] width 46 height 18
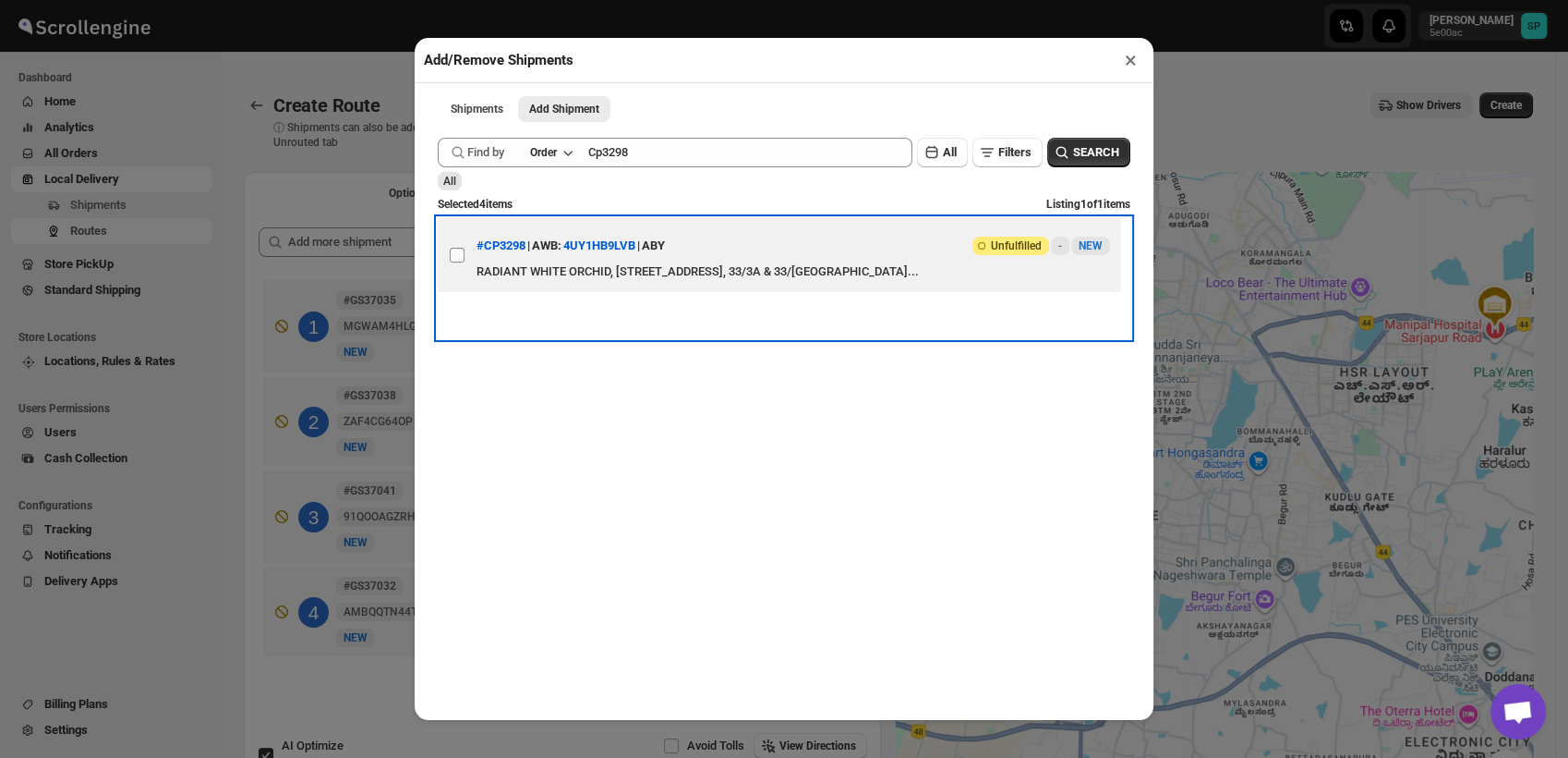
click at [447, 253] on label "View details for 68a17c1eeb510359434f4929" at bounding box center [457, 255] width 39 height 74
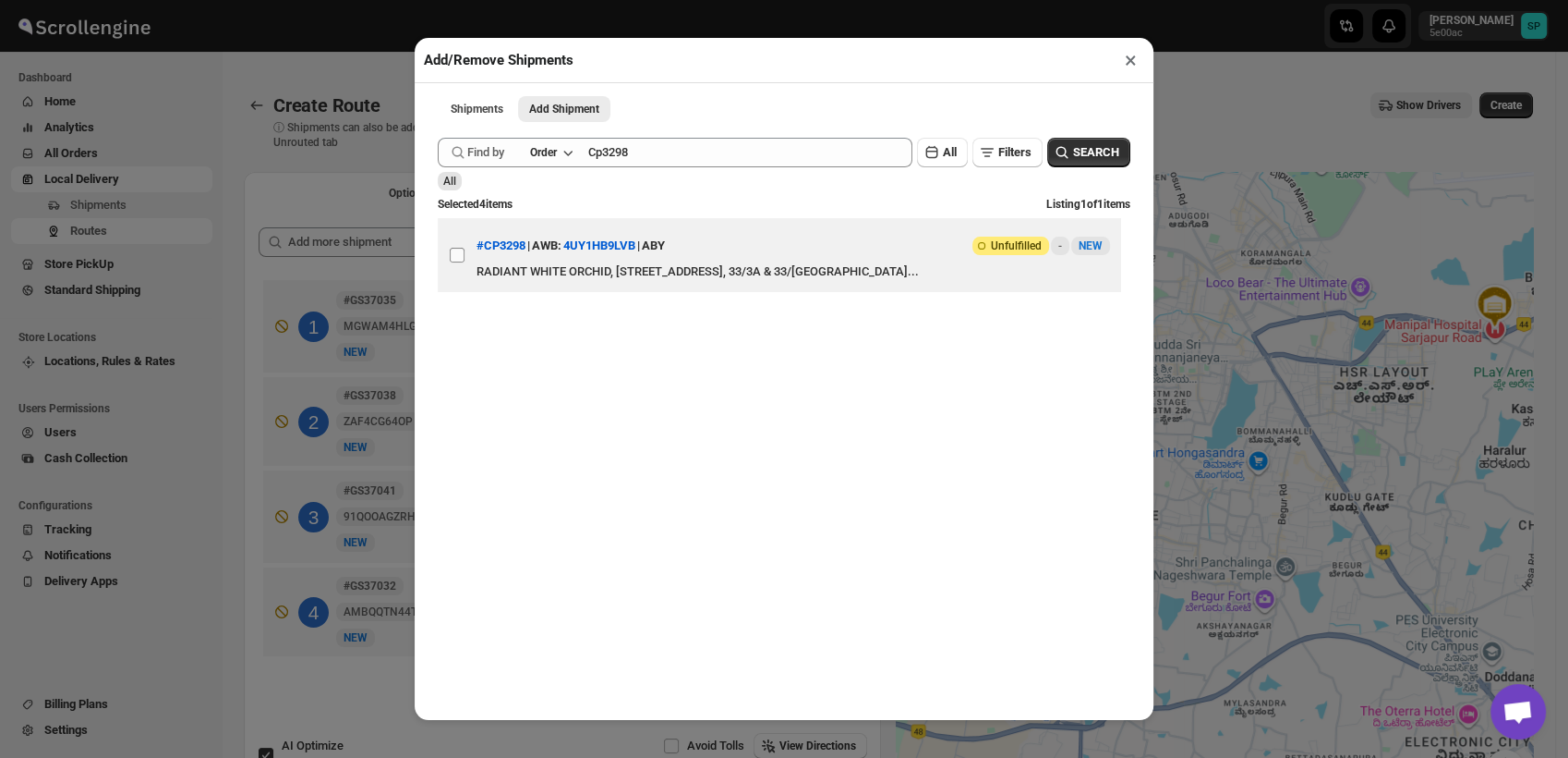
click at [450, 253] on input "View details for 68a17c1eeb510359434f4929" at bounding box center [457, 254] width 14 height 14
checkbox input "true"
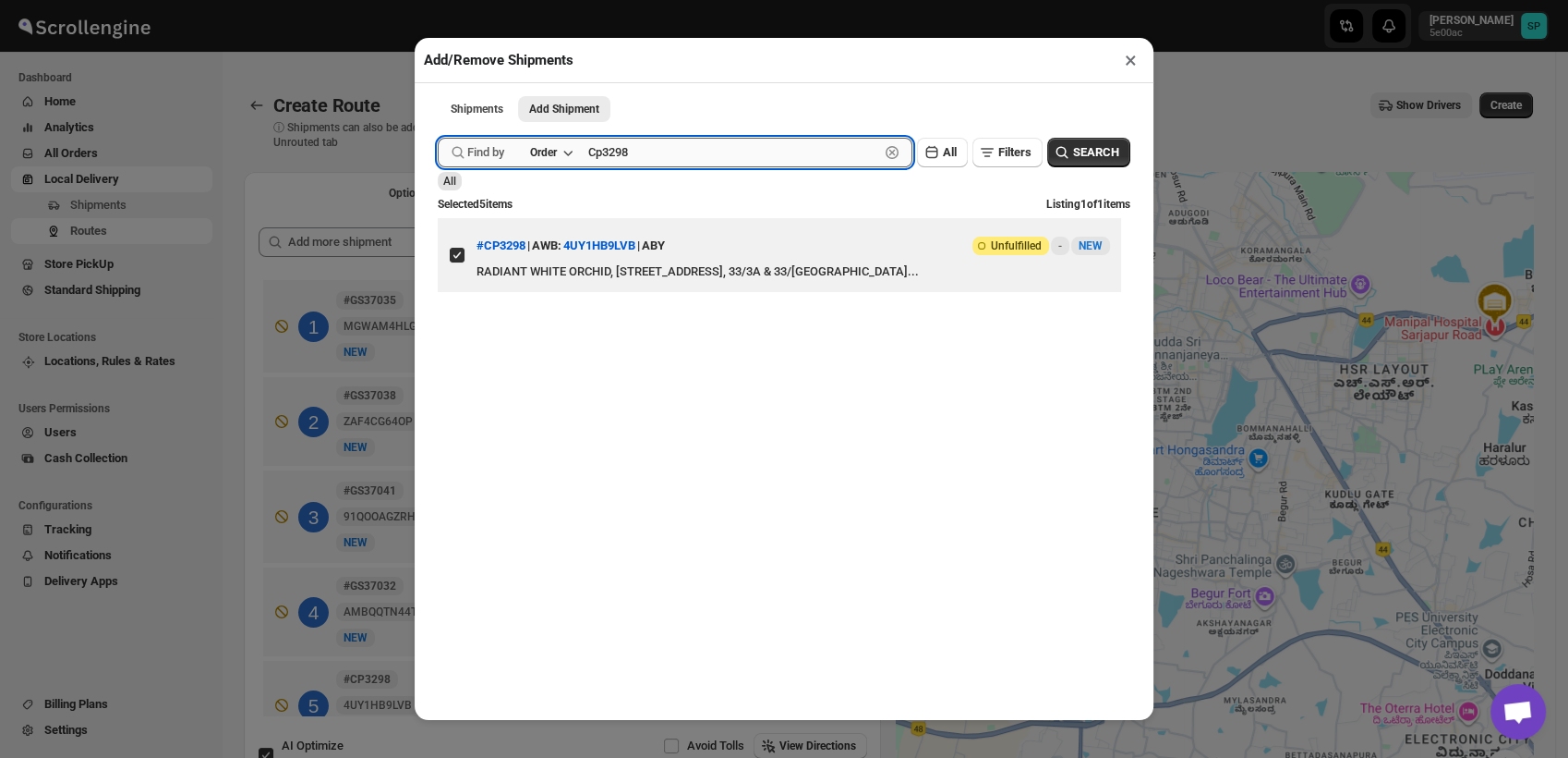
click at [611, 149] on input "Cp3298" at bounding box center [734, 152] width 291 height 30
paste input "101"
type input "Cp1018"
click at [1074, 156] on span "SEARCH" at bounding box center [1097, 151] width 46 height 18
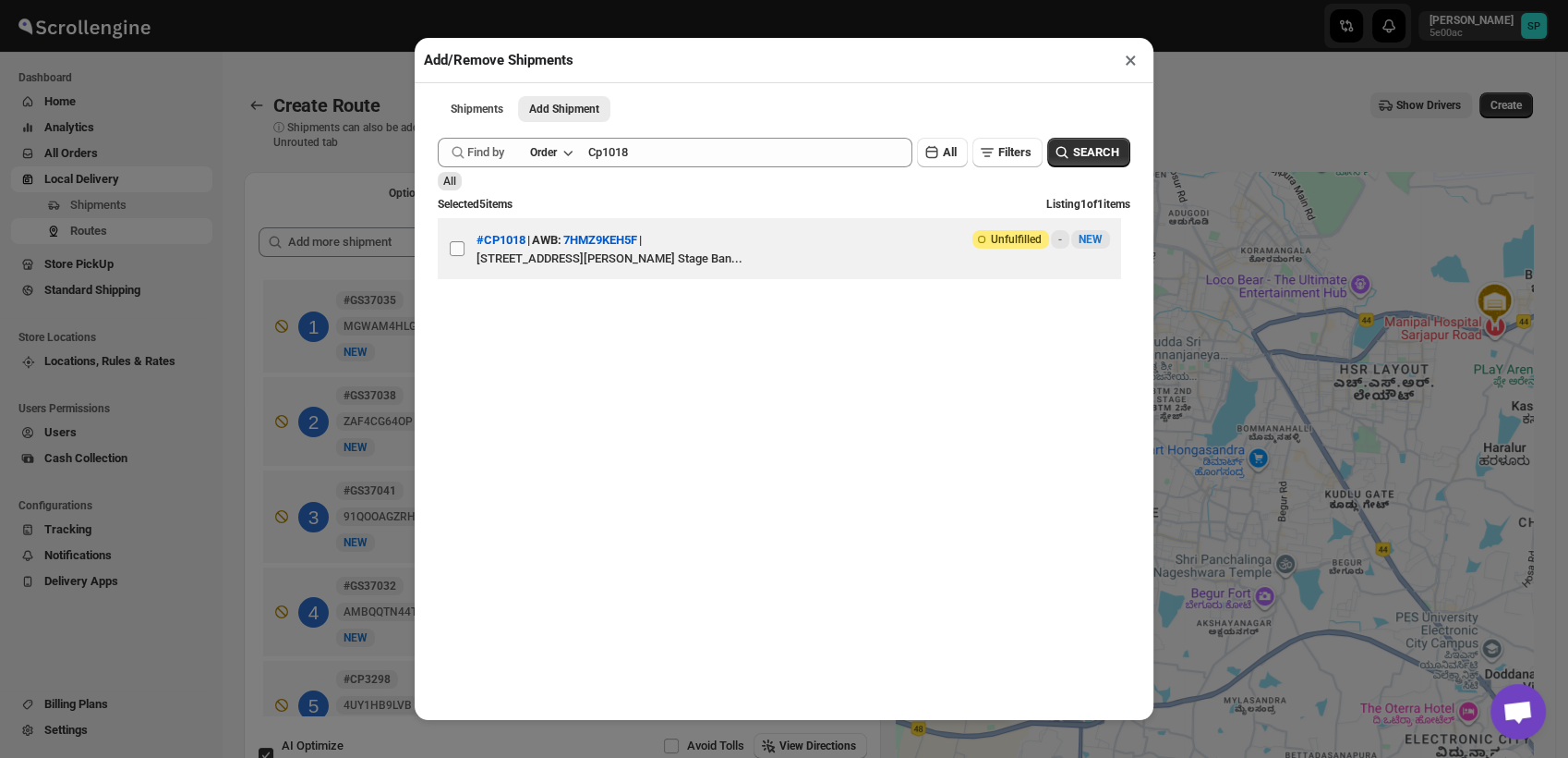
click at [459, 256] on input "View details for 68a17d61eb510359434f4934" at bounding box center [457, 248] width 14 height 14
checkbox input "true"
click at [1124, 60] on button "×" at bounding box center [1131, 59] width 27 height 26
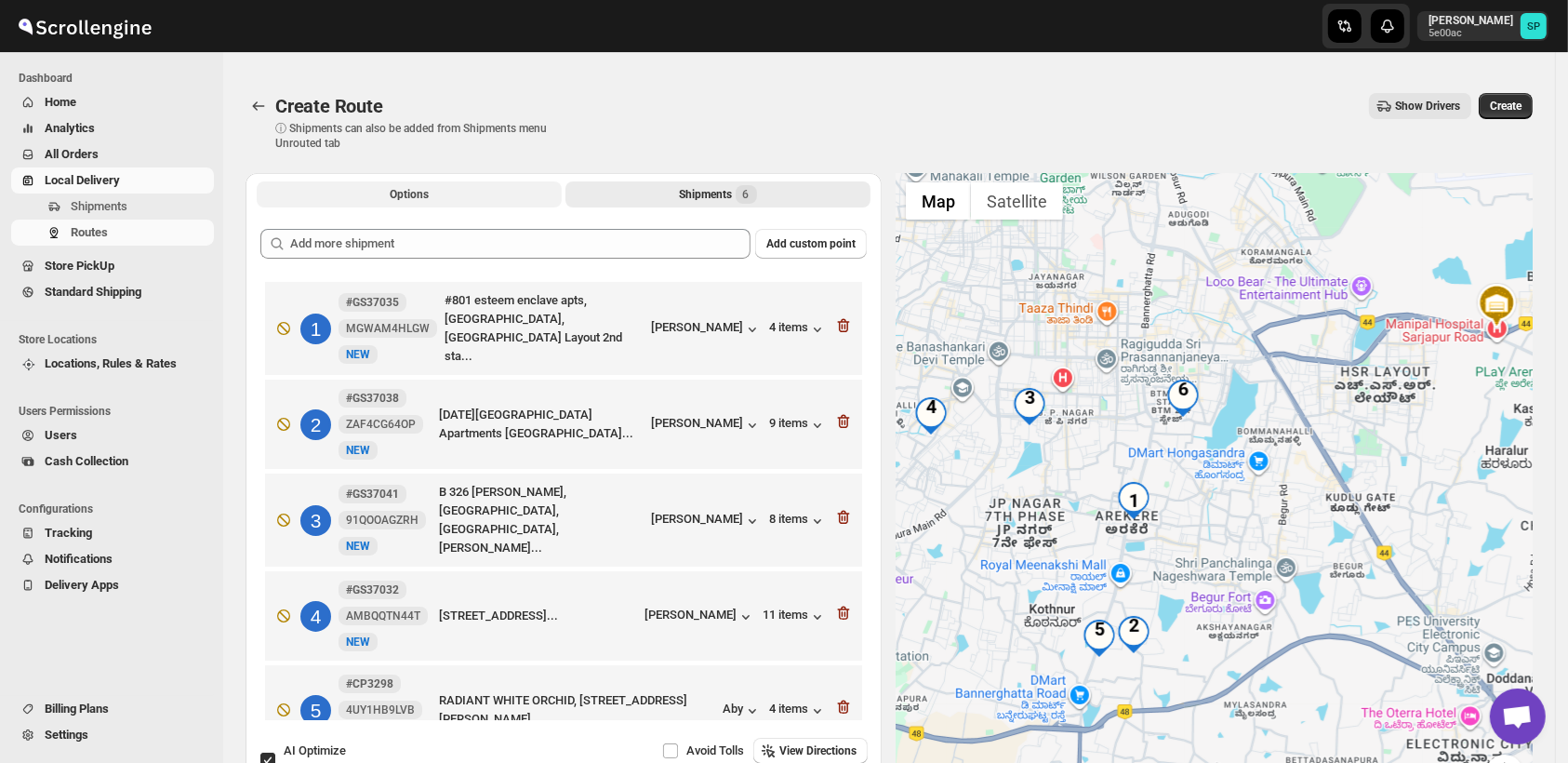
click at [428, 191] on span "Options" at bounding box center [409, 194] width 40 height 14
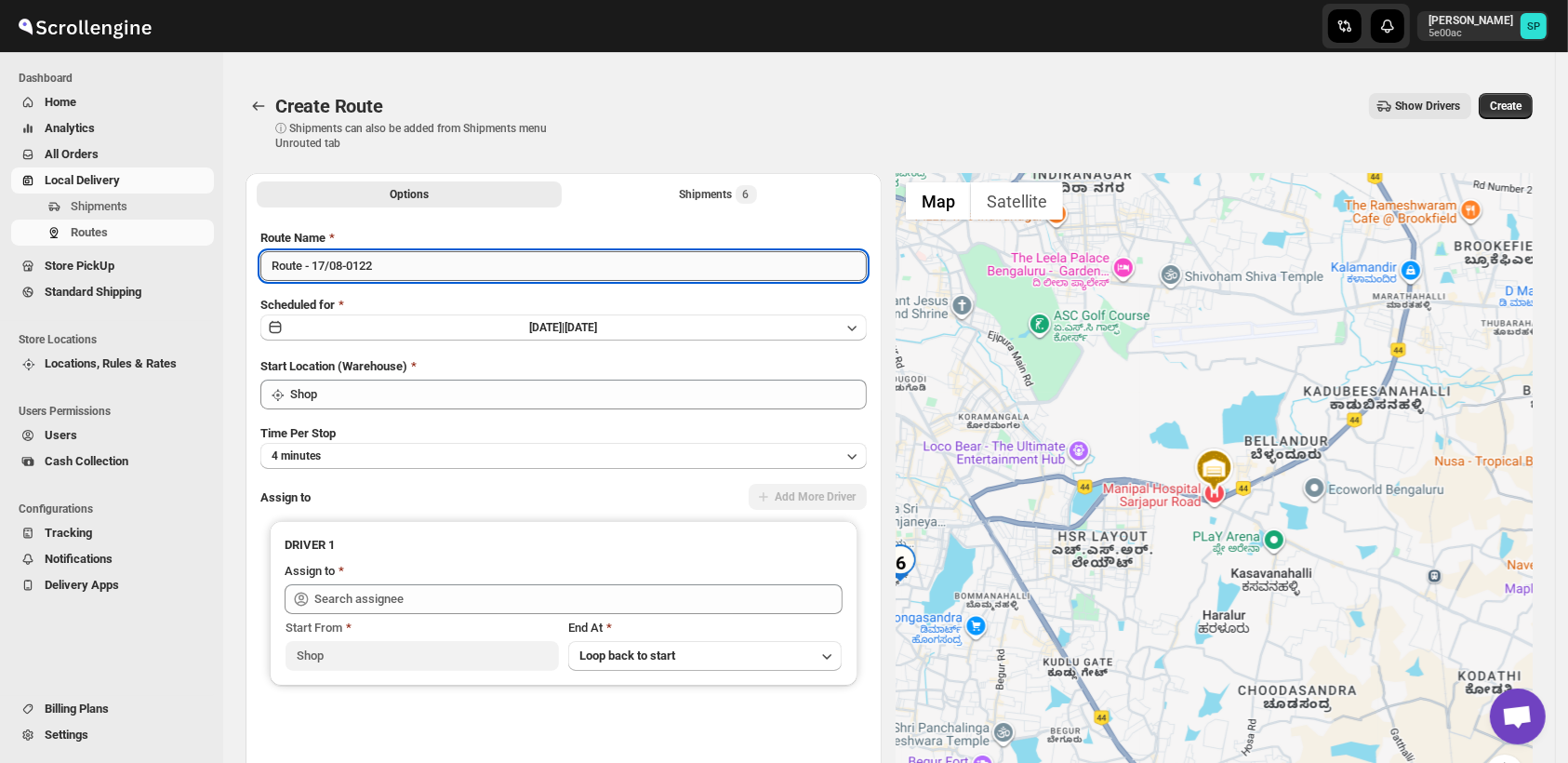
click at [430, 262] on input "Route - 17/08-0122" at bounding box center [563, 265] width 607 height 30
type input "Route - 17/08-0122_Sendit it +[PERSON_NAME]"
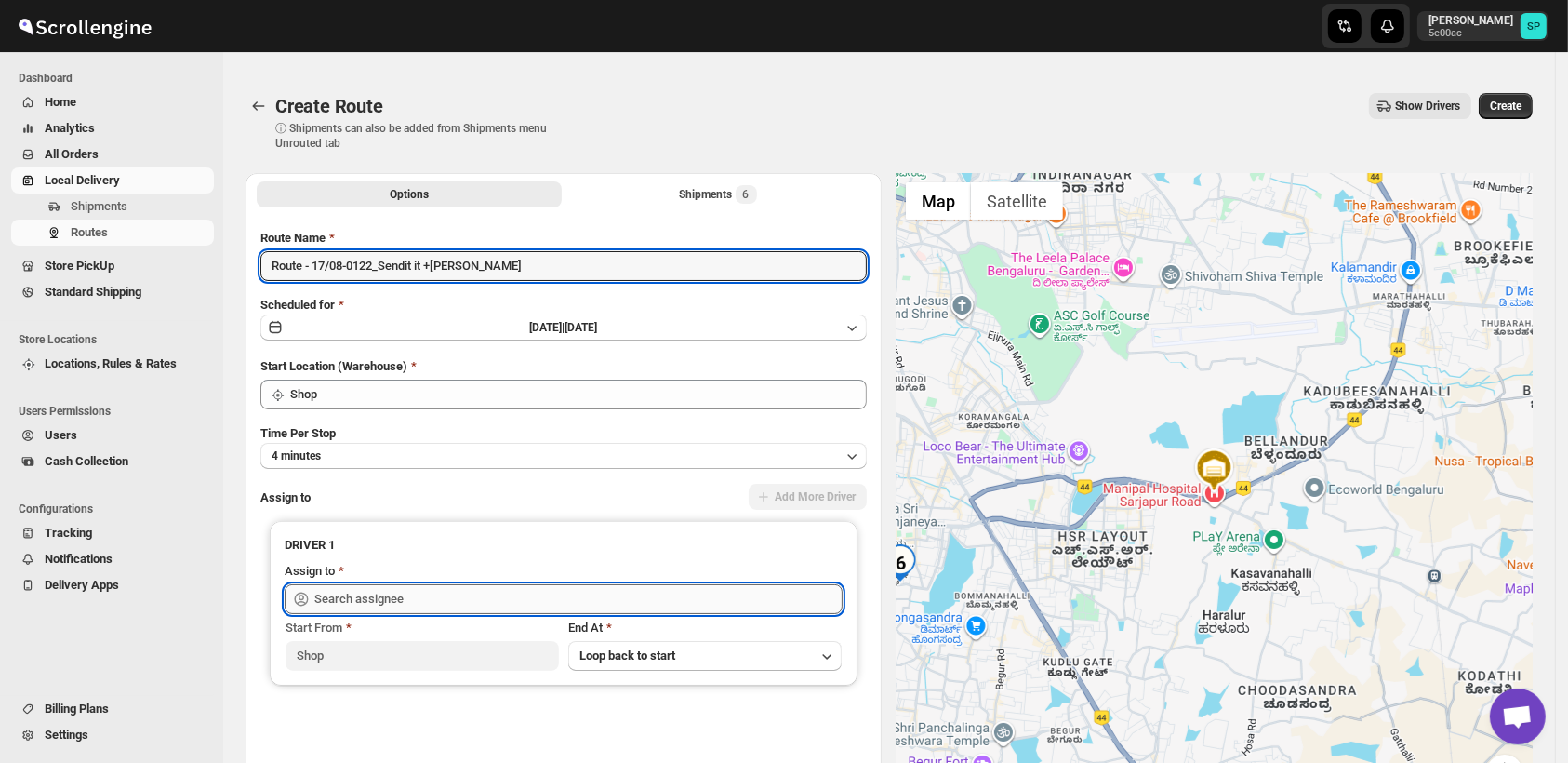
click at [758, 603] on input "text" at bounding box center [579, 599] width 528 height 30
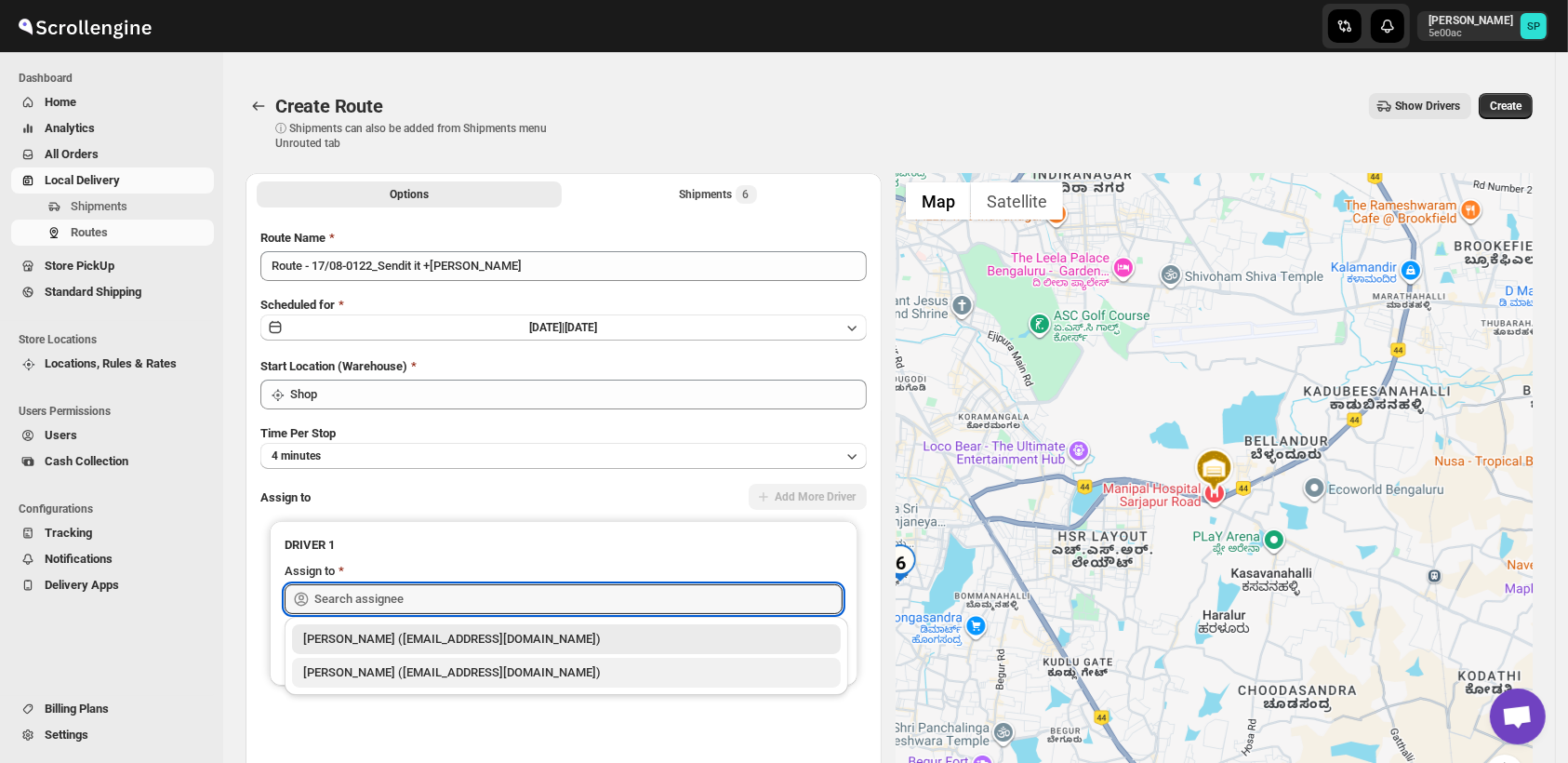
click at [488, 667] on div "[PERSON_NAME] ([EMAIL_ADDRESS][DOMAIN_NAME])" at bounding box center [566, 672] width 527 height 18
type input "[PERSON_NAME] ([EMAIL_ADDRESS][DOMAIN_NAME])"
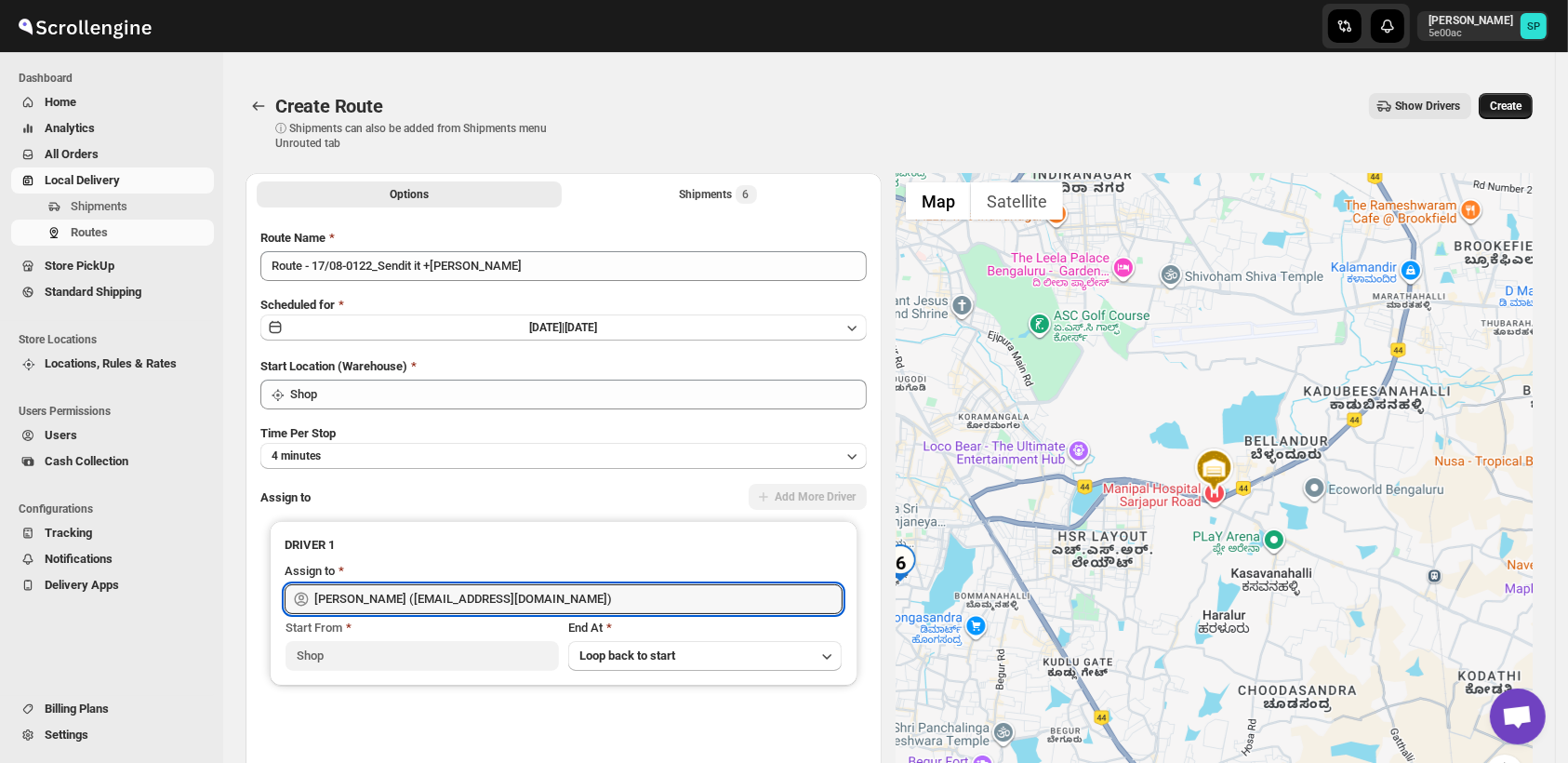
click at [1502, 108] on span "Create" at bounding box center [1505, 105] width 32 height 14
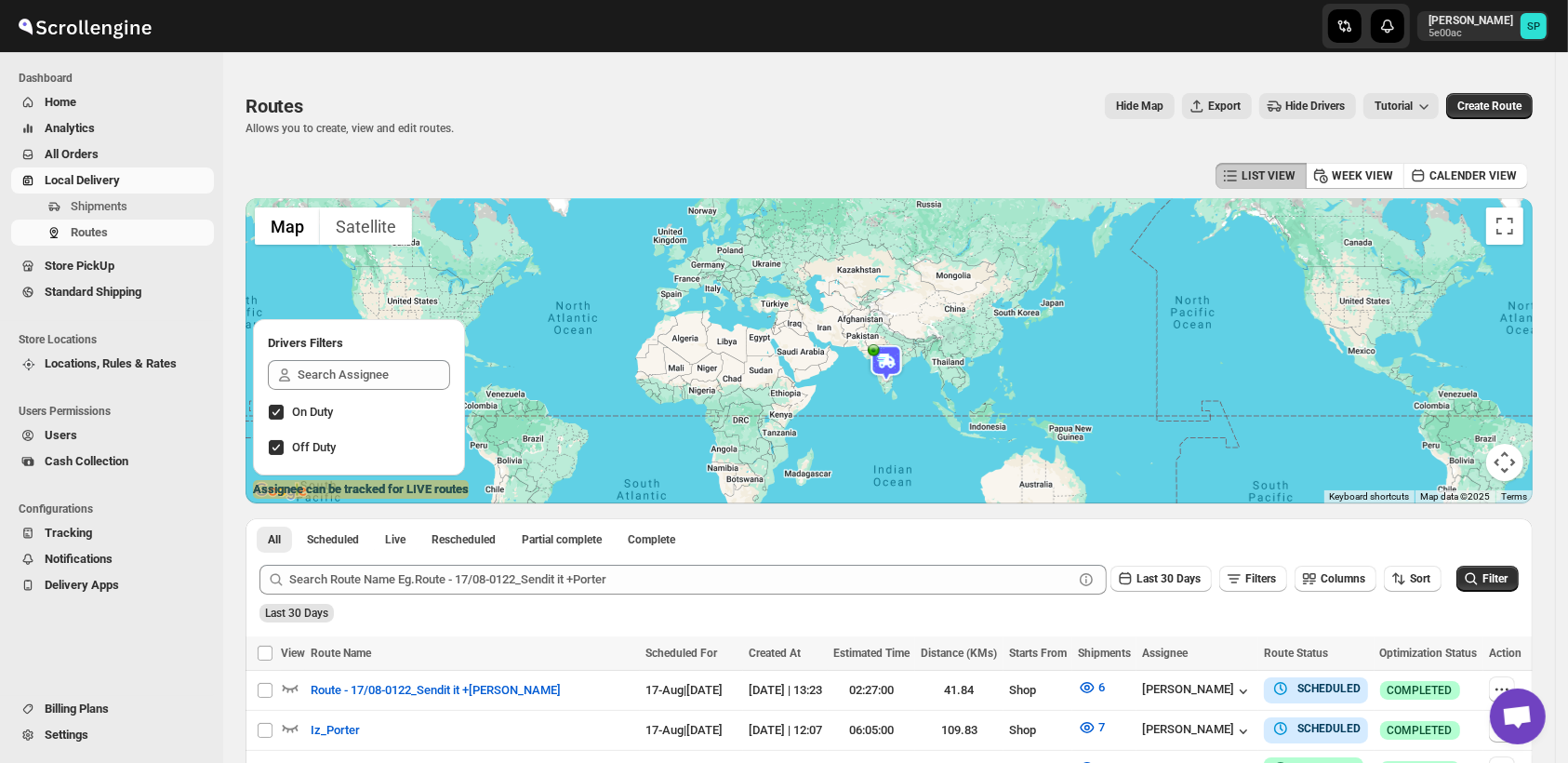
scroll to position [206, 0]
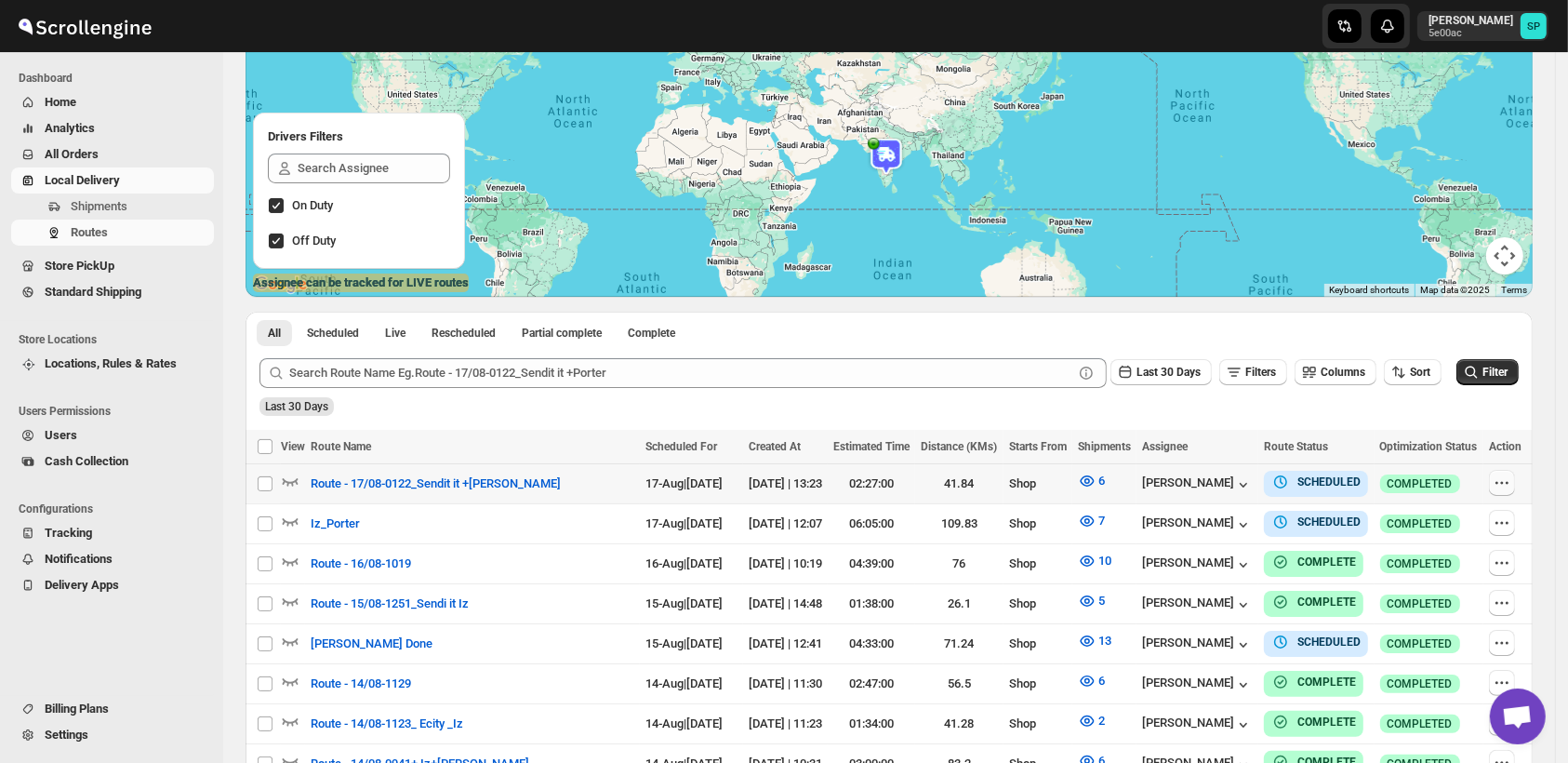
click at [1510, 481] on icon "button" at bounding box center [1501, 482] width 18 height 18
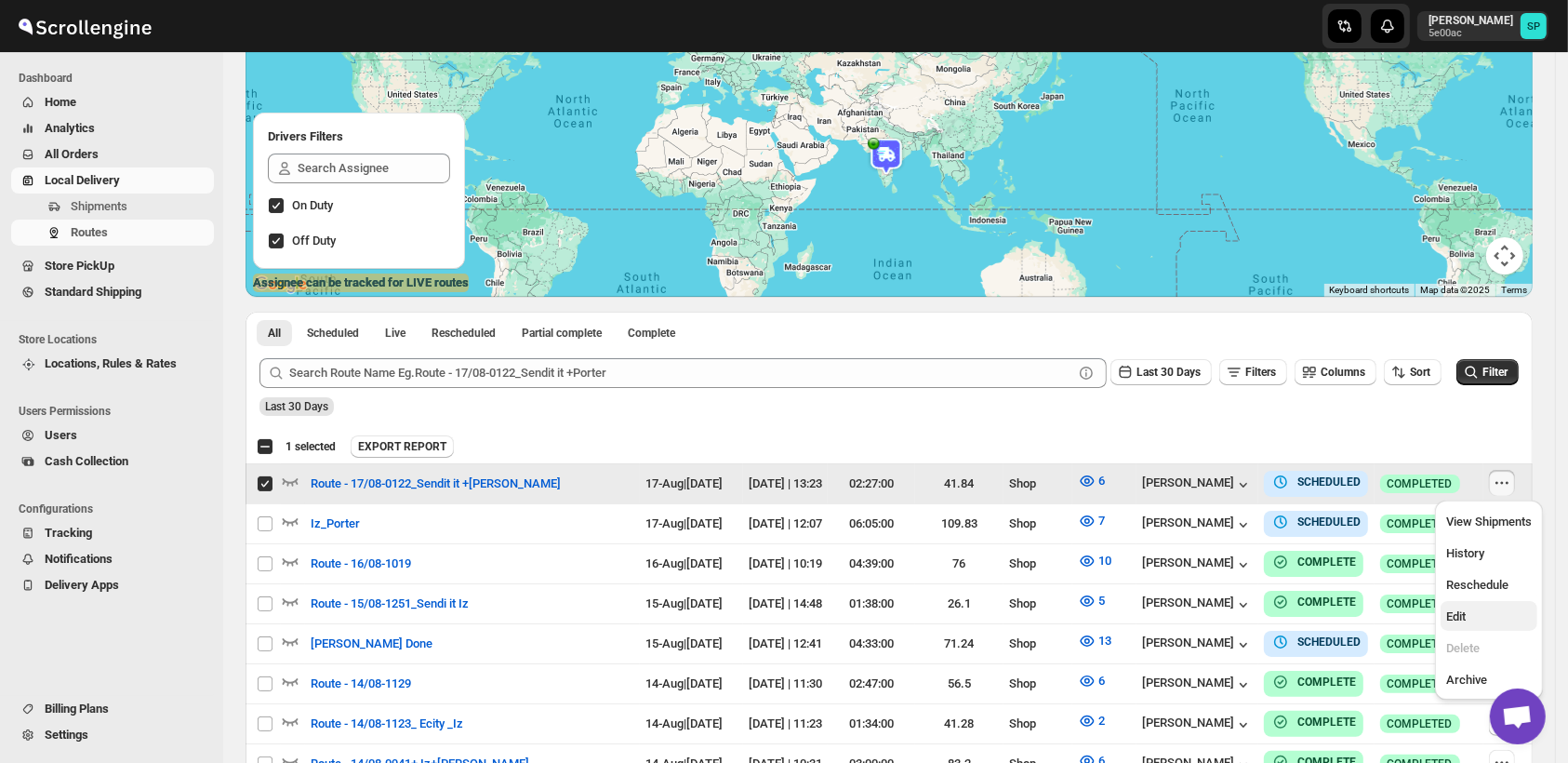
click at [1467, 617] on span "Edit" at bounding box center [1488, 616] width 86 height 18
checkbox input "false"
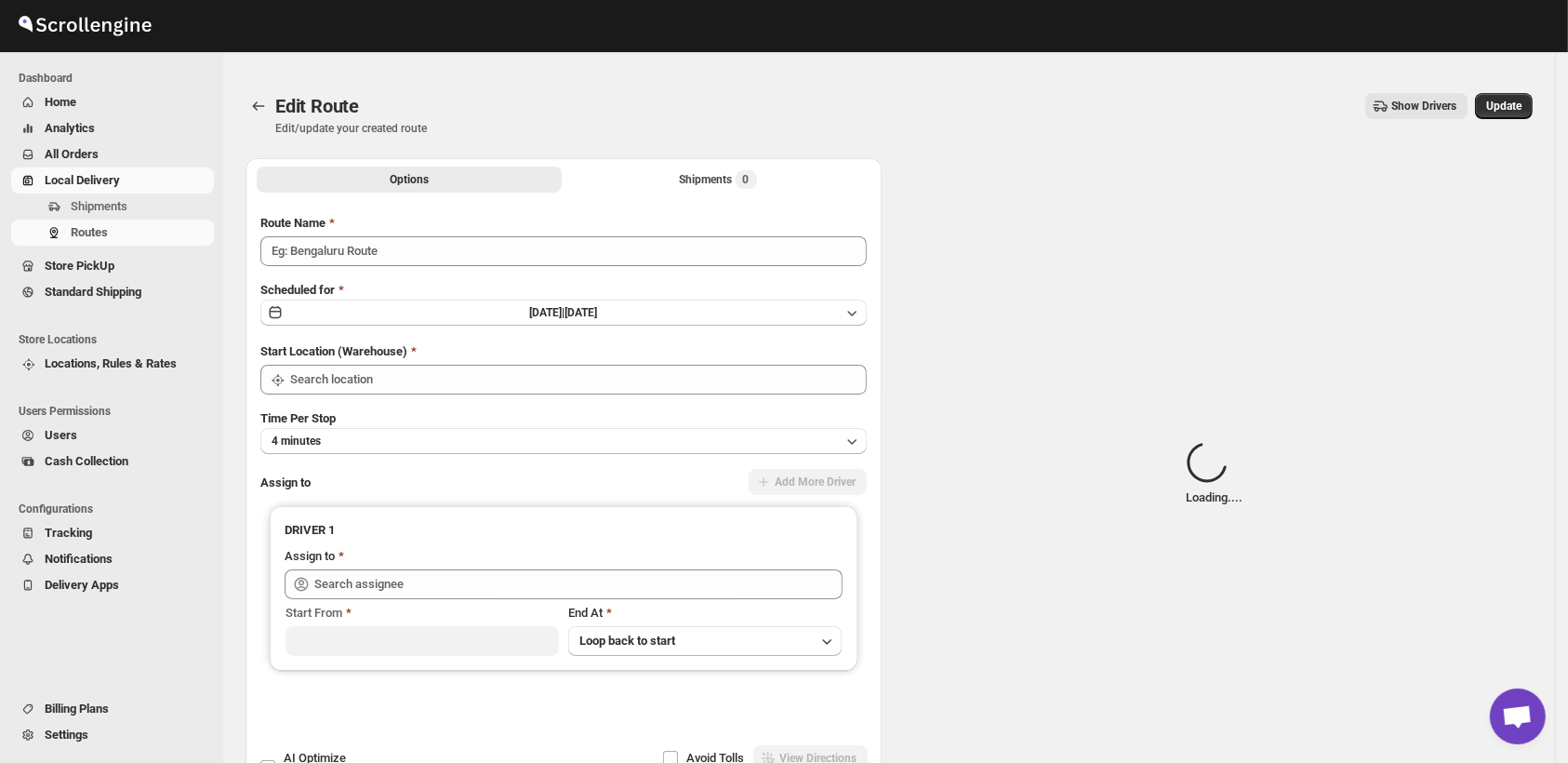
type input "Route - 17/08-0122_Sendit it +[PERSON_NAME]"
type input "Shop"
type input "[PERSON_NAME] ([EMAIL_ADDRESS][DOMAIN_NAME])"
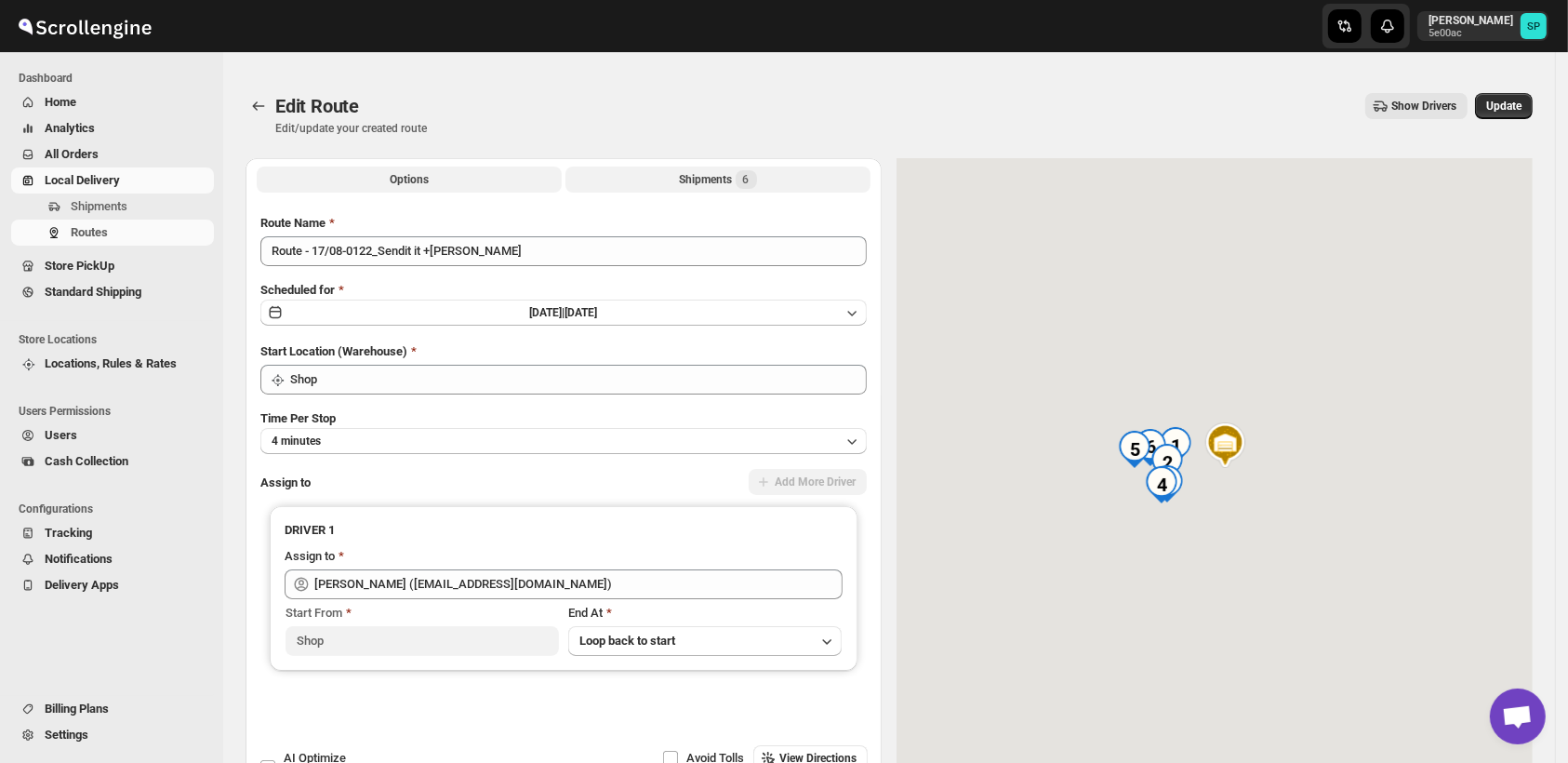
click at [662, 182] on button "Shipments 6" at bounding box center [717, 179] width 305 height 26
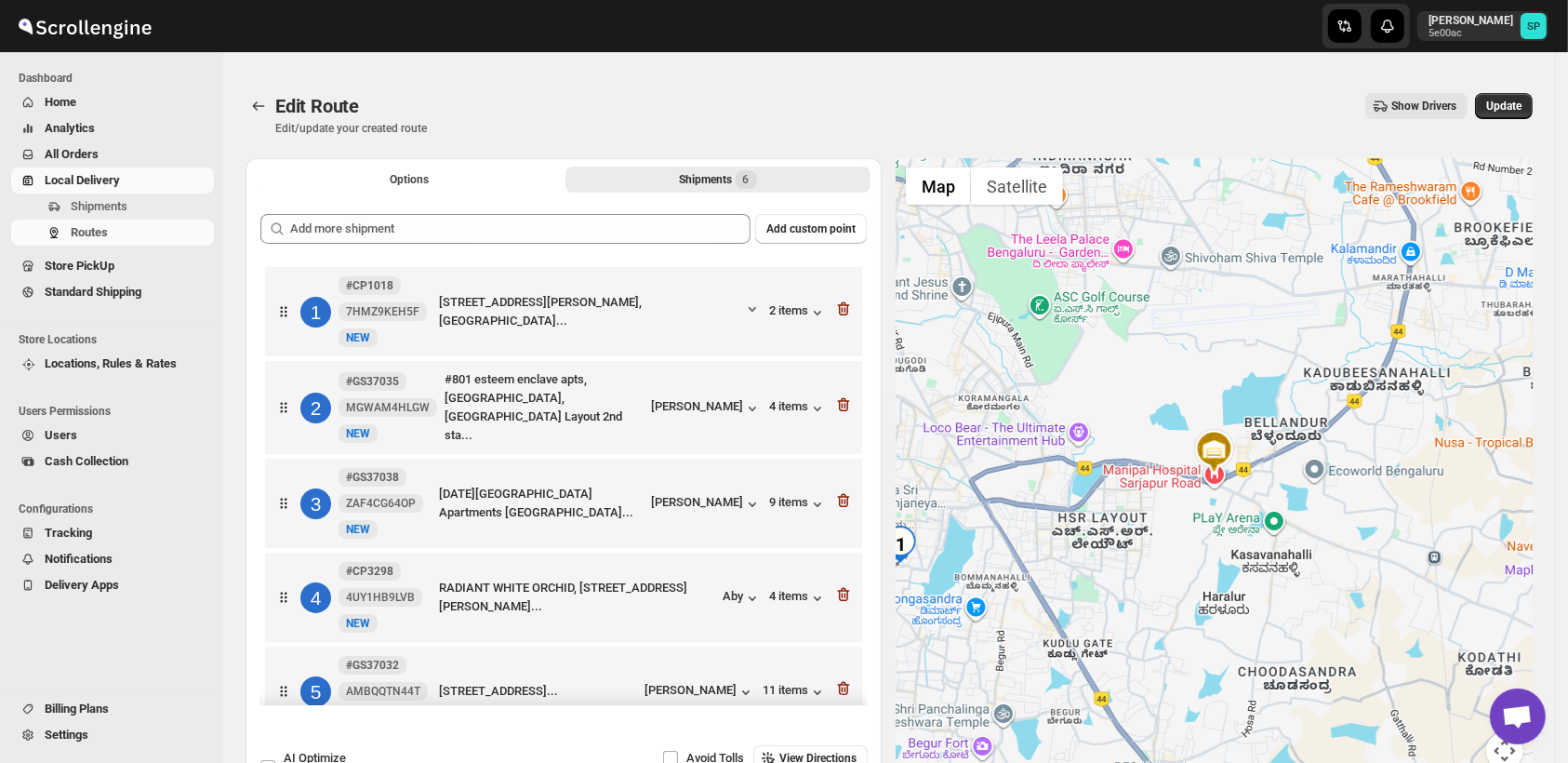
click at [425, 197] on div "Options Shipments 6 More views Options Shipments 6 More views" at bounding box center [564, 178] width 636 height 41
click at [428, 197] on div "Options Shipments 6 More views Options Shipments 6 More views" at bounding box center [564, 178] width 636 height 41
click at [430, 195] on div "Options Shipments 6 More views Options Shipments 6 More views" at bounding box center [564, 178] width 636 height 41
click at [431, 190] on button "Options" at bounding box center [409, 179] width 305 height 26
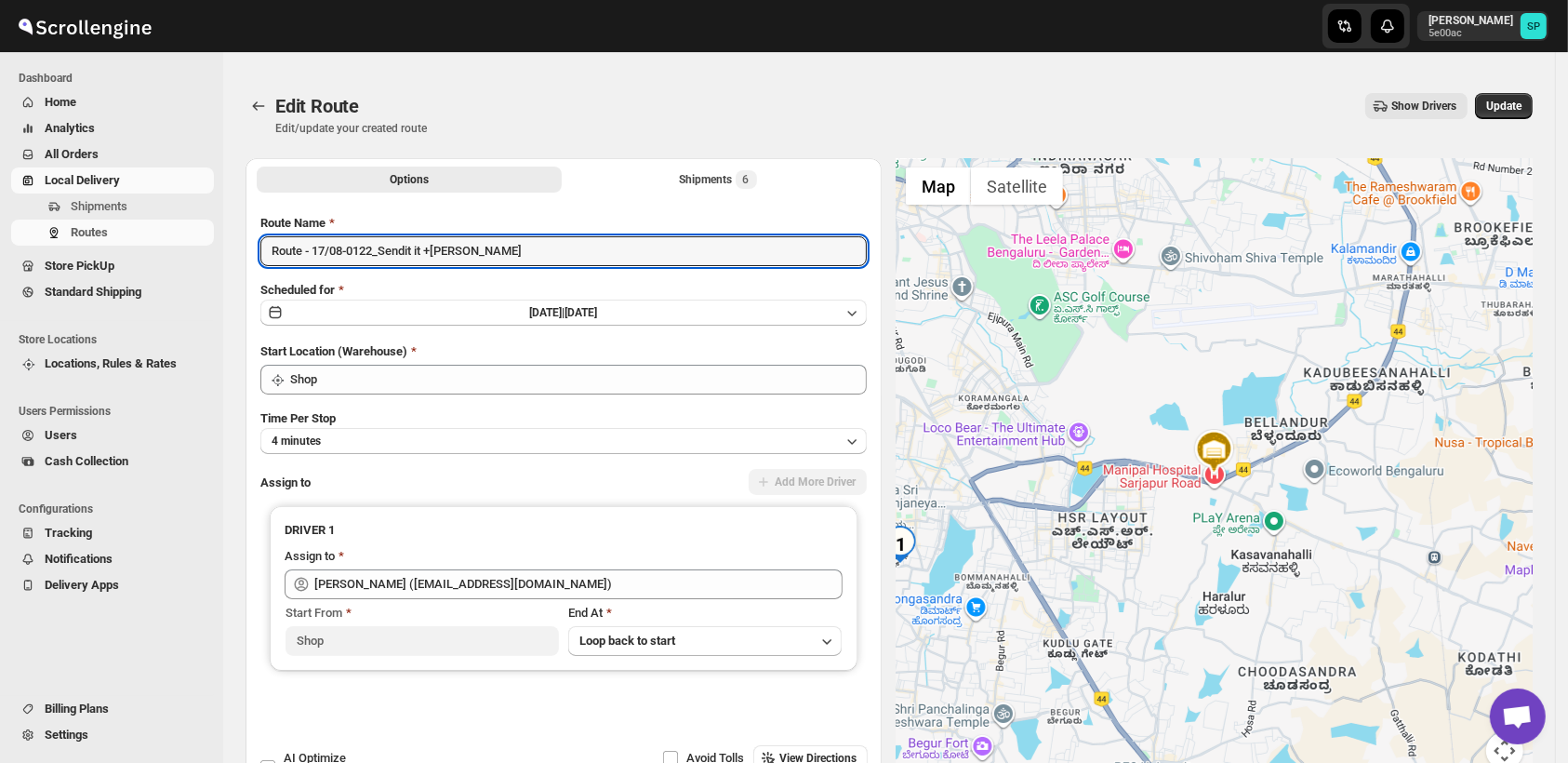
drag, startPoint x: 430, startPoint y: 251, endPoint x: 701, endPoint y: 267, distance: 271.5
click at [701, 267] on div "Route Name Route - 17/08-0122_Sendit it +[PERSON_NAME] Scheduled for [DATE] | […" at bounding box center [563, 481] width 607 height 534
type input "Route - 17/08-0122_Sendit it"
click at [1532, 101] on button "Update" at bounding box center [1503, 105] width 58 height 26
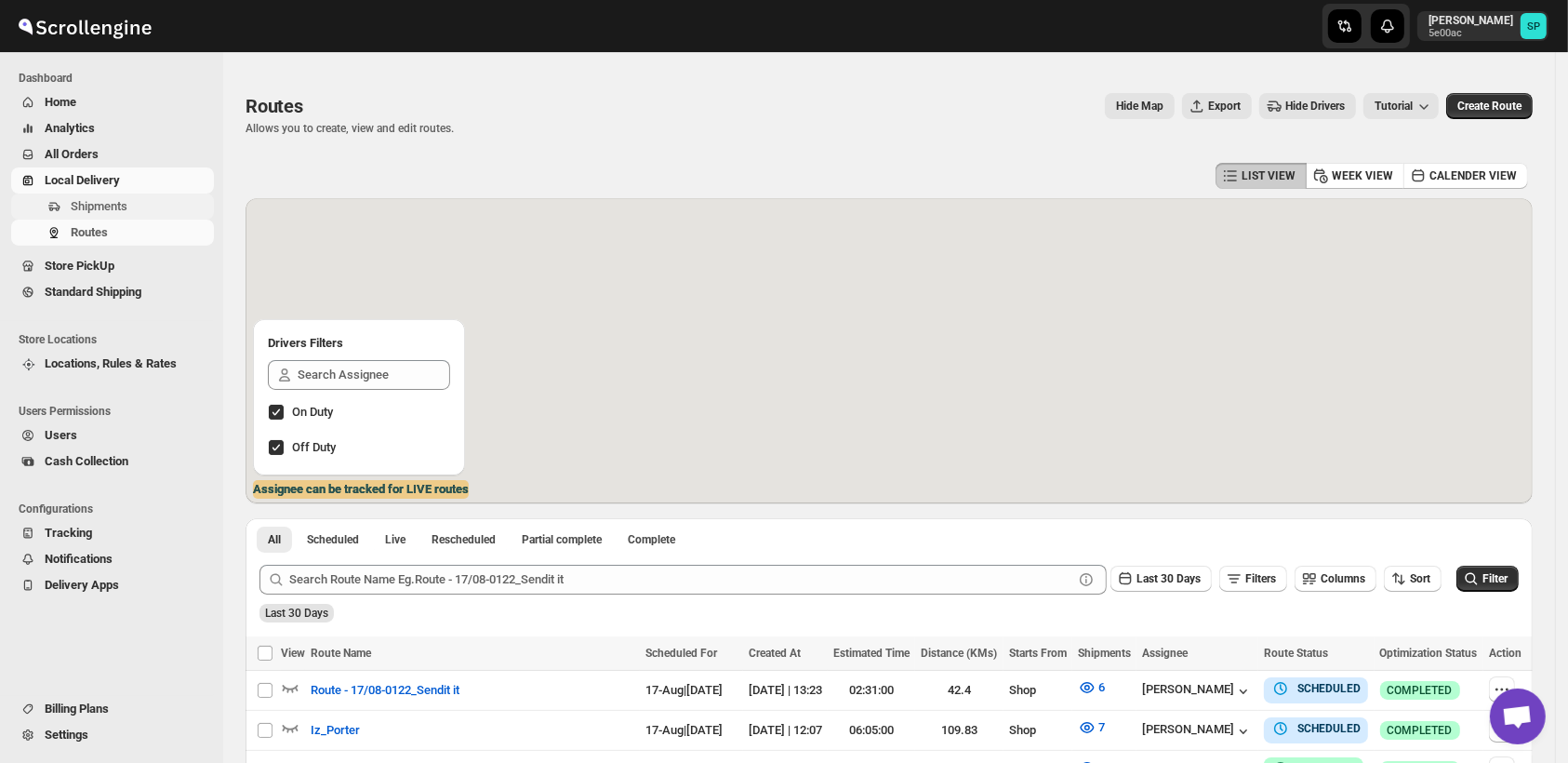
click at [115, 205] on span "Shipments" at bounding box center [98, 205] width 57 height 14
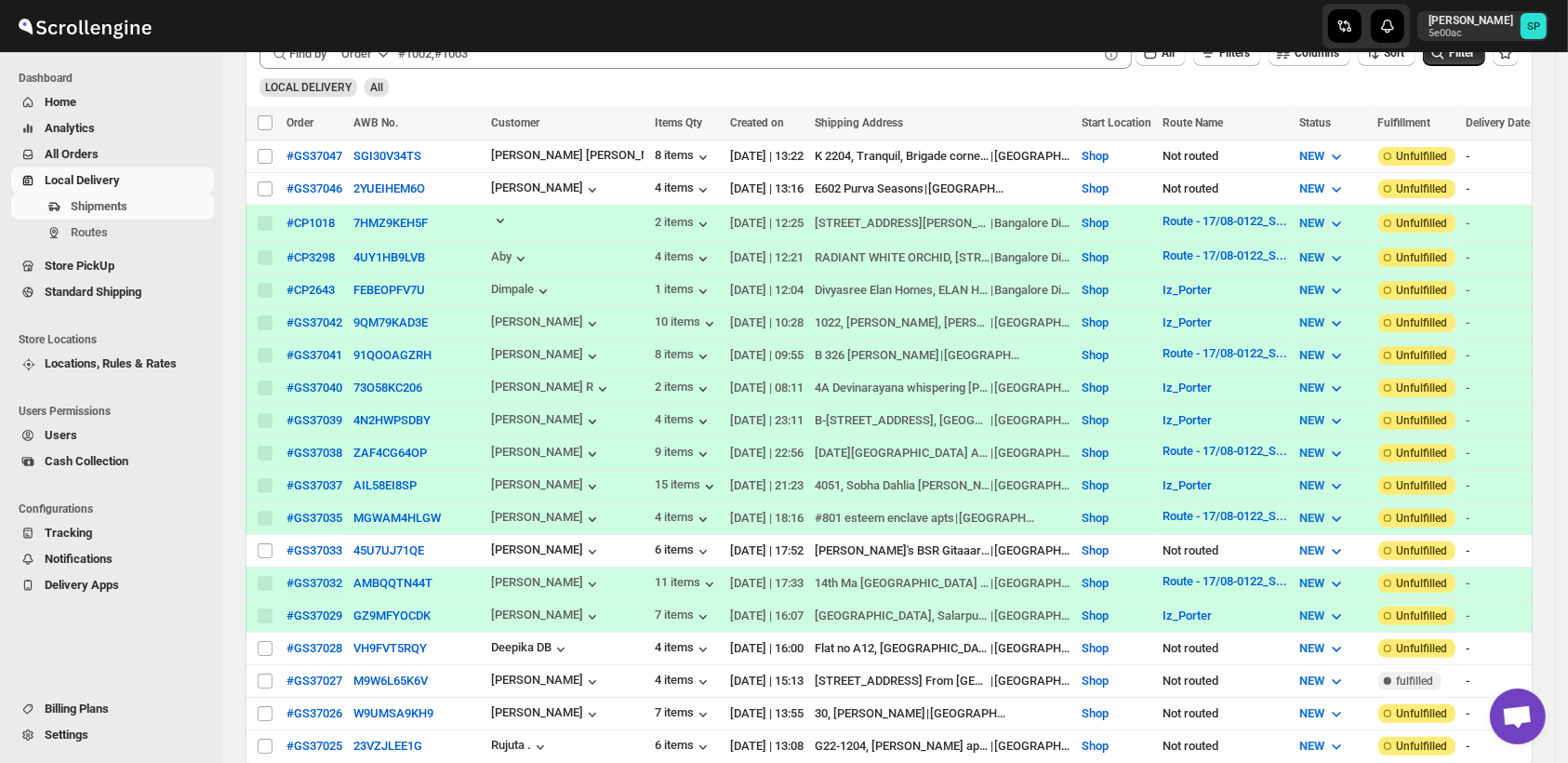
scroll to position [103, 0]
